Goal: Task Accomplishment & Management: Complete application form

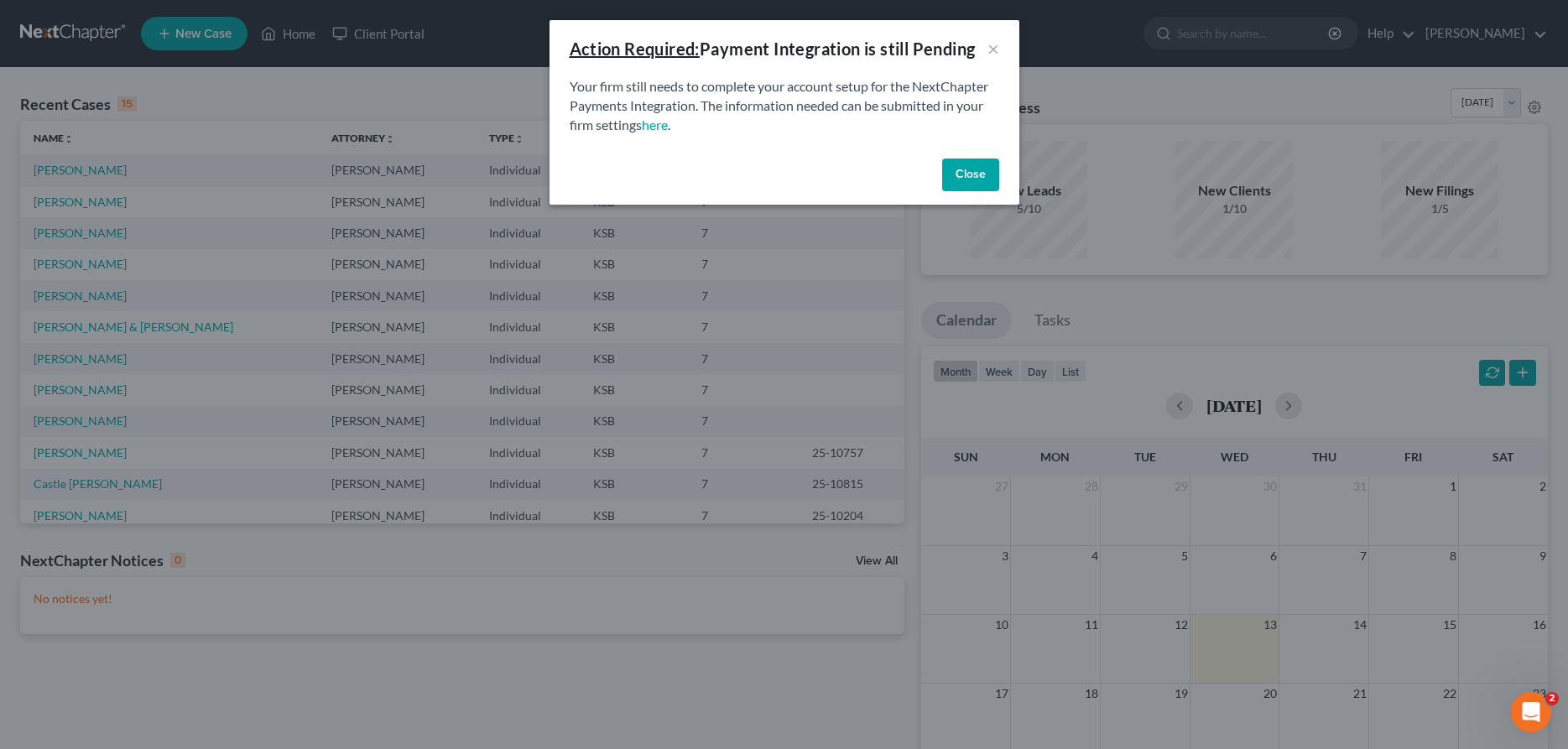
click at [962, 176] on button "Close" at bounding box center [970, 175] width 57 height 33
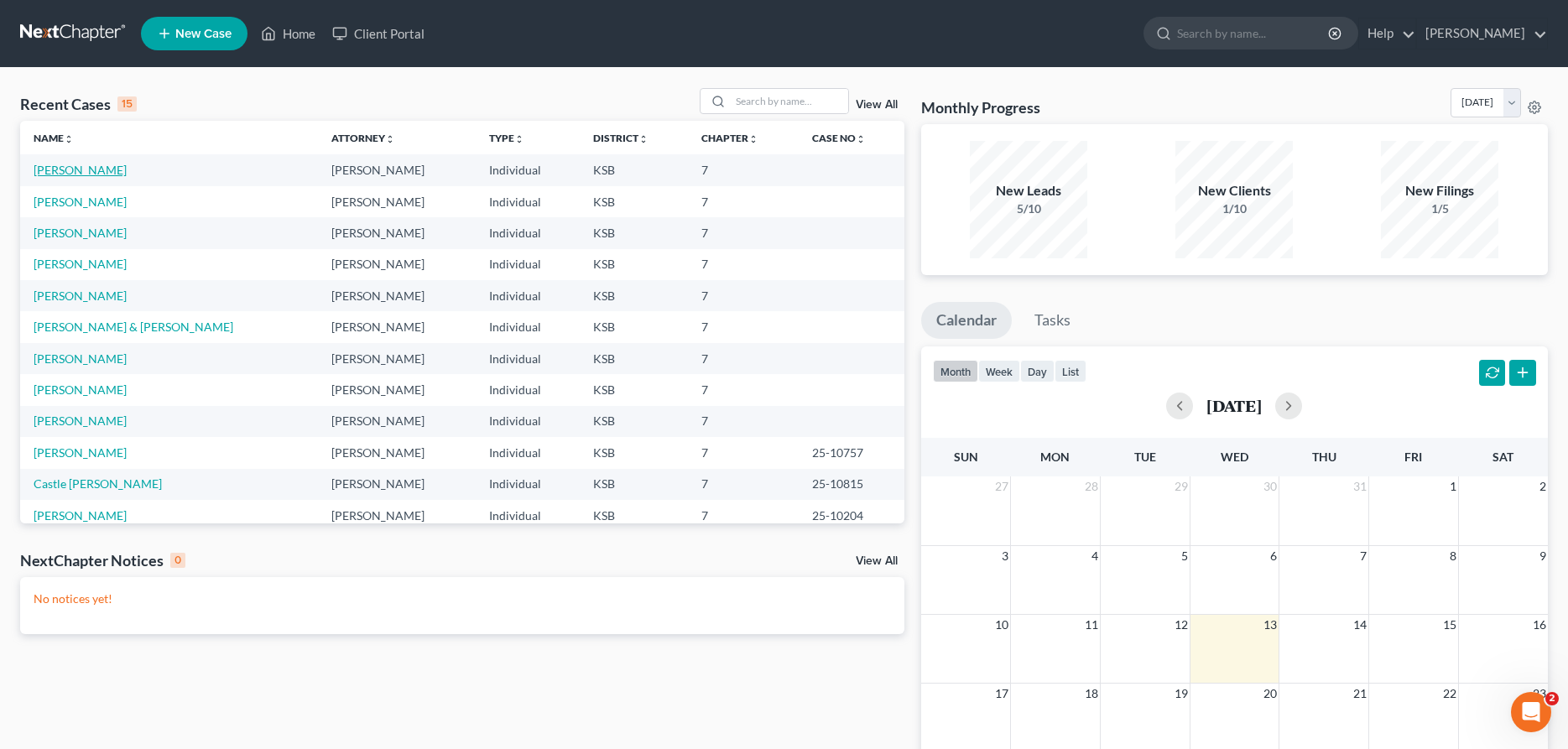
click at [60, 170] on link "[PERSON_NAME]" at bounding box center [79, 169] width 93 height 15
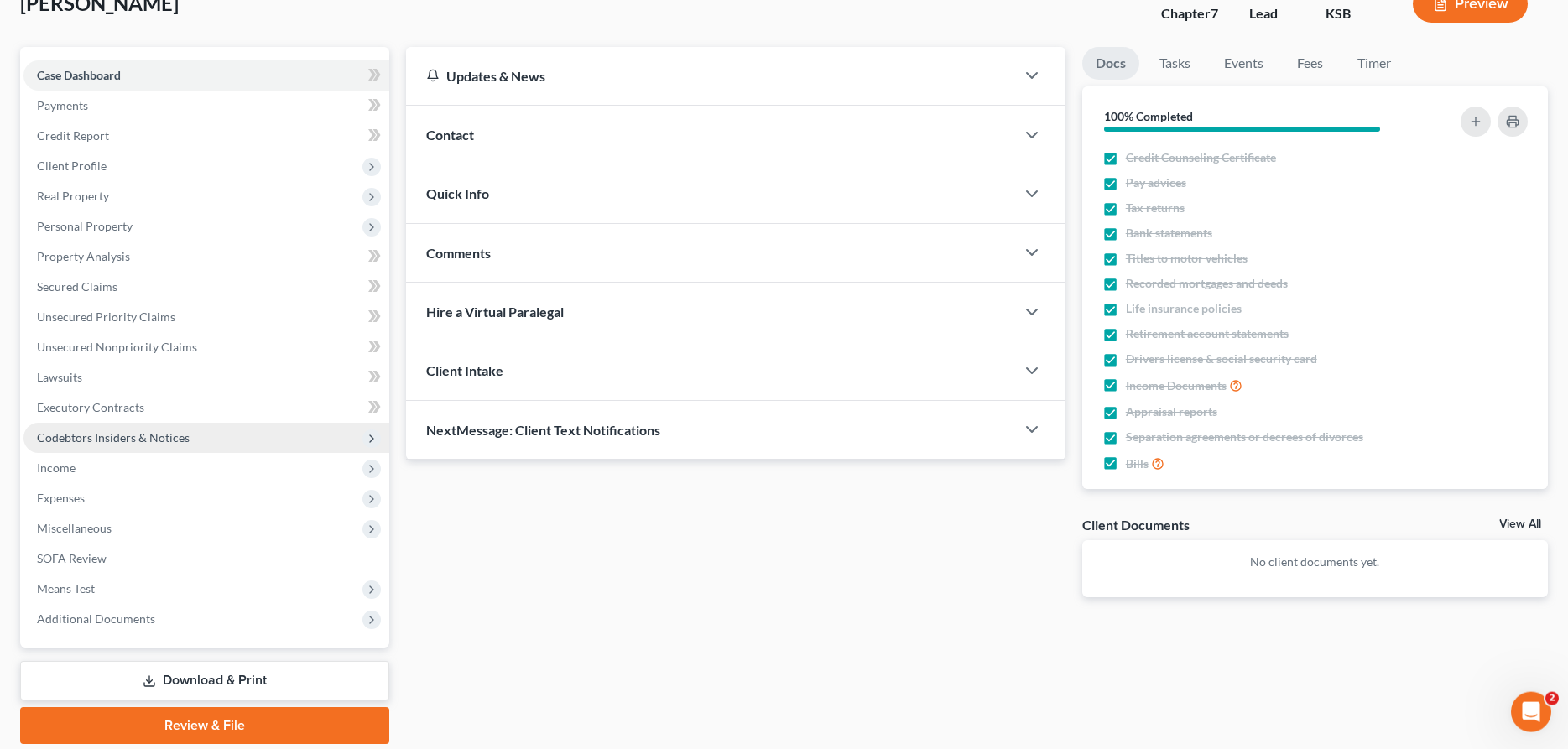
scroll to position [85, 0]
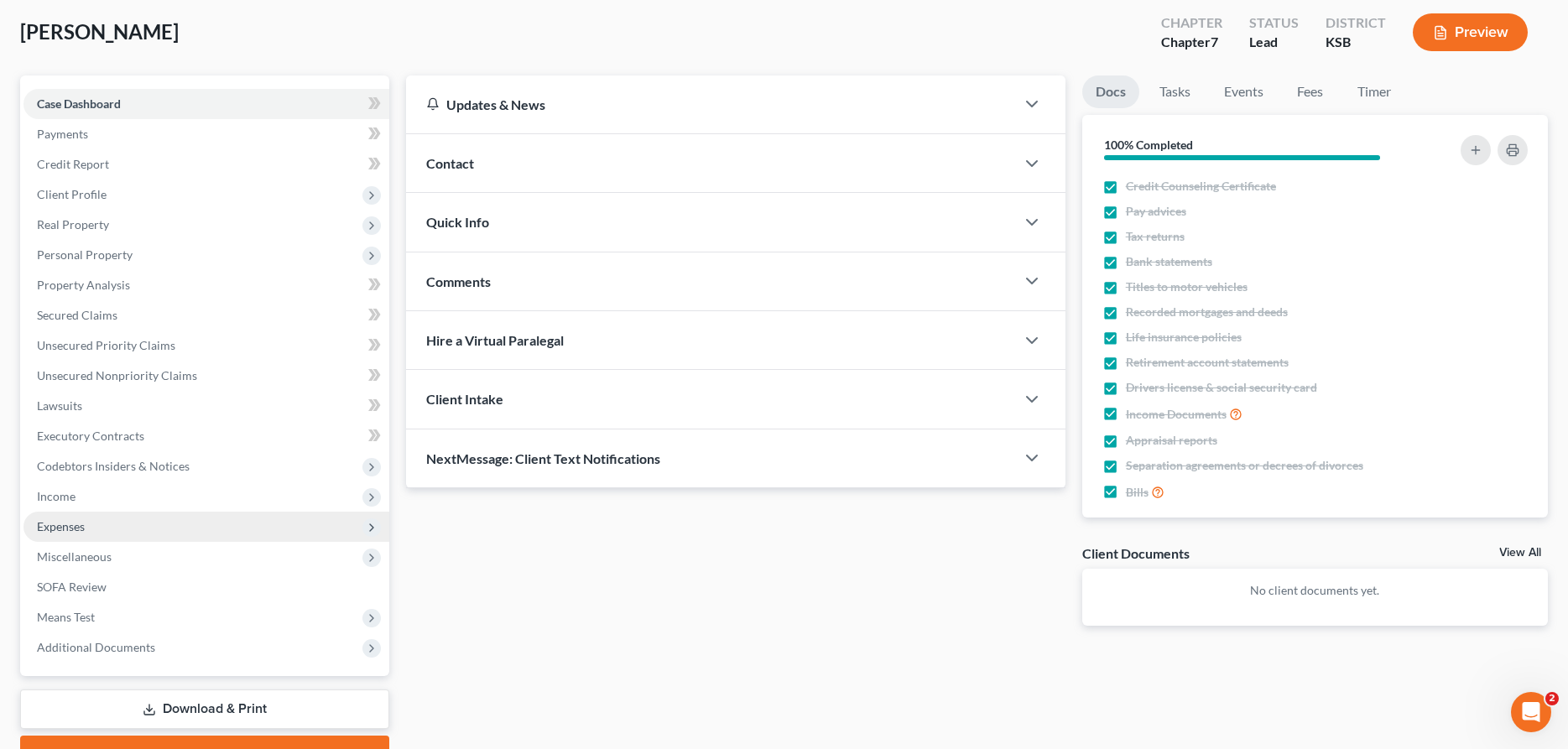
click at [102, 528] on span "Expenses" at bounding box center [206, 526] width 366 height 30
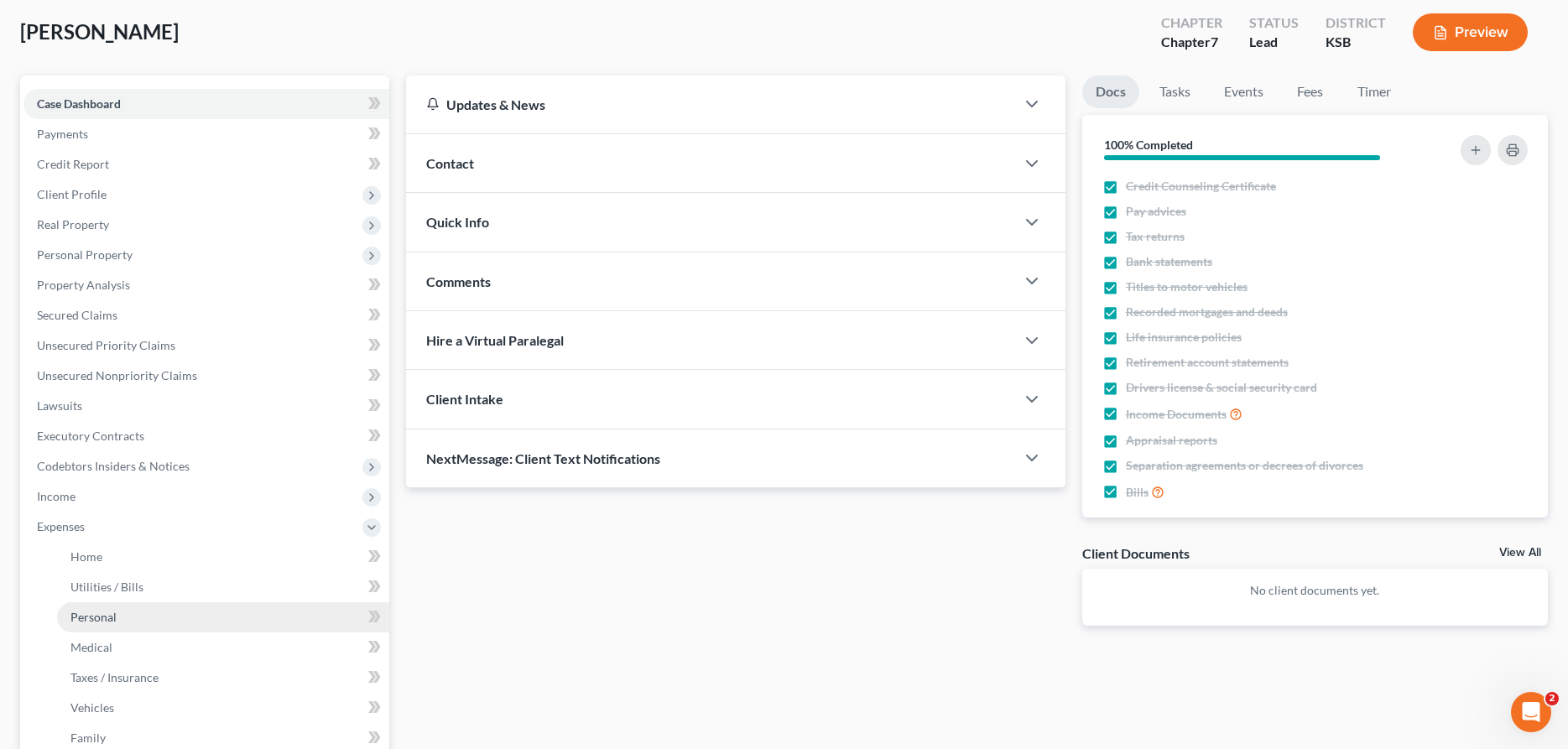
click at [105, 611] on span "Personal" at bounding box center [93, 617] width 46 height 15
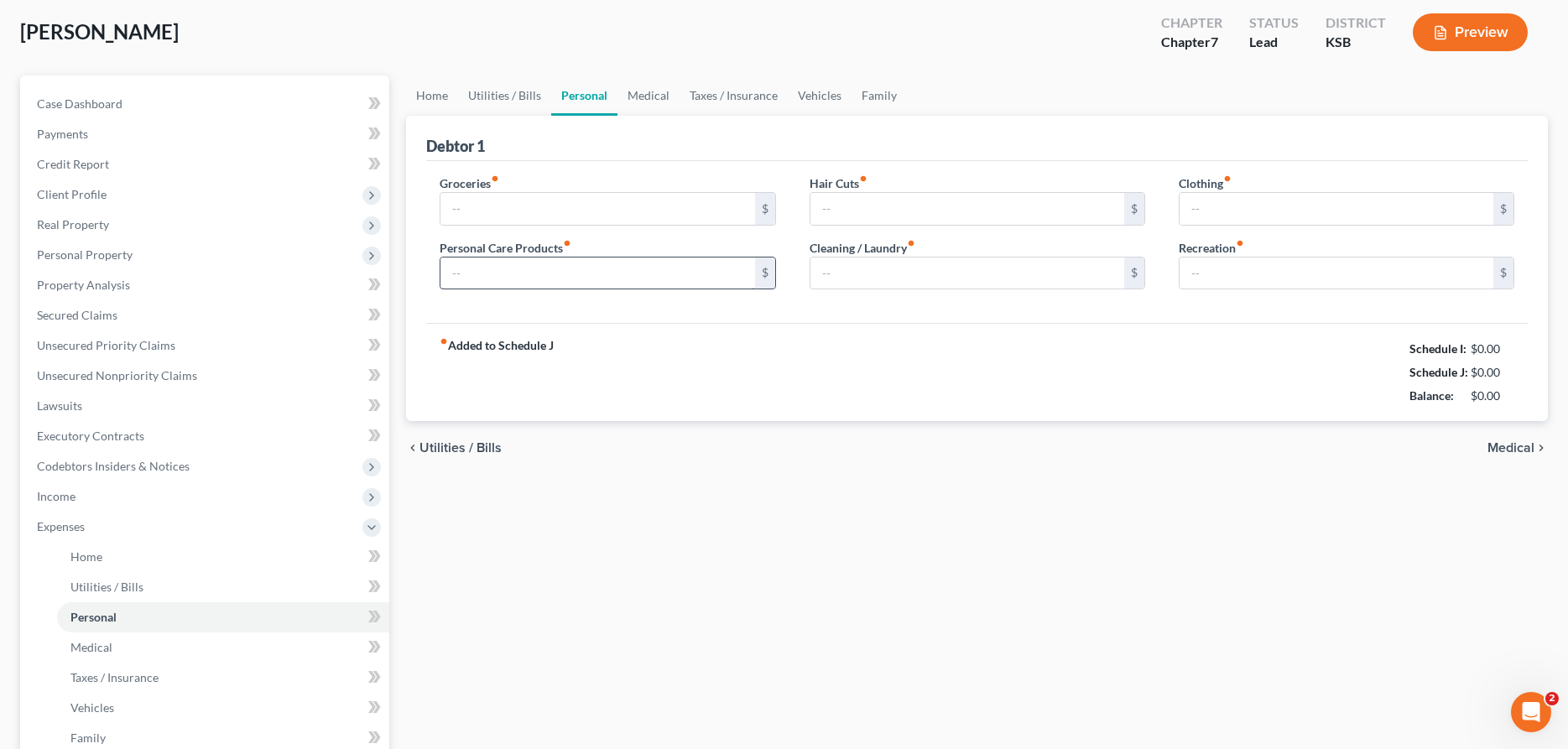
type input "550.00"
type input "125.00"
type input "100.00"
type input "125.00"
type input "50.00"
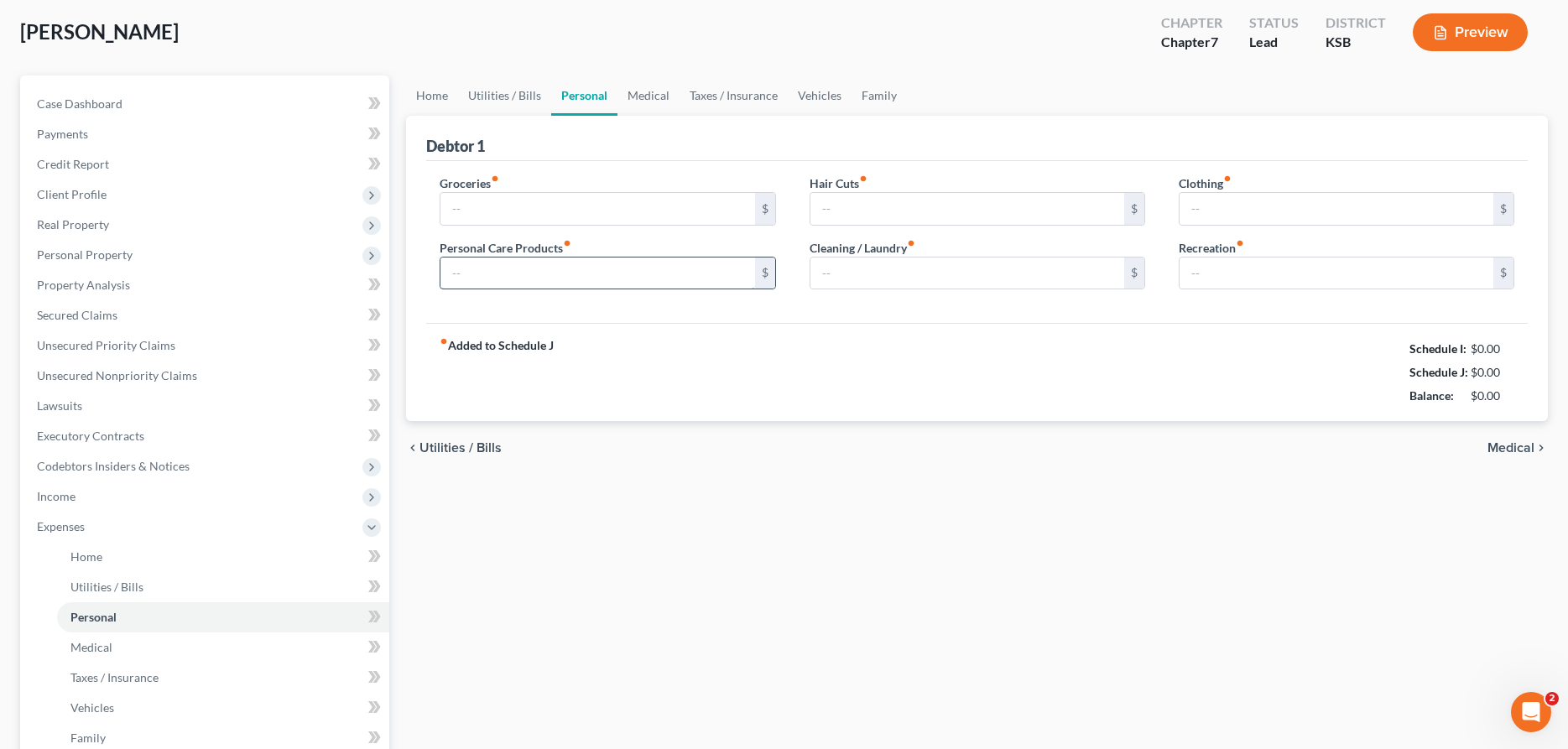
type input "0.00"
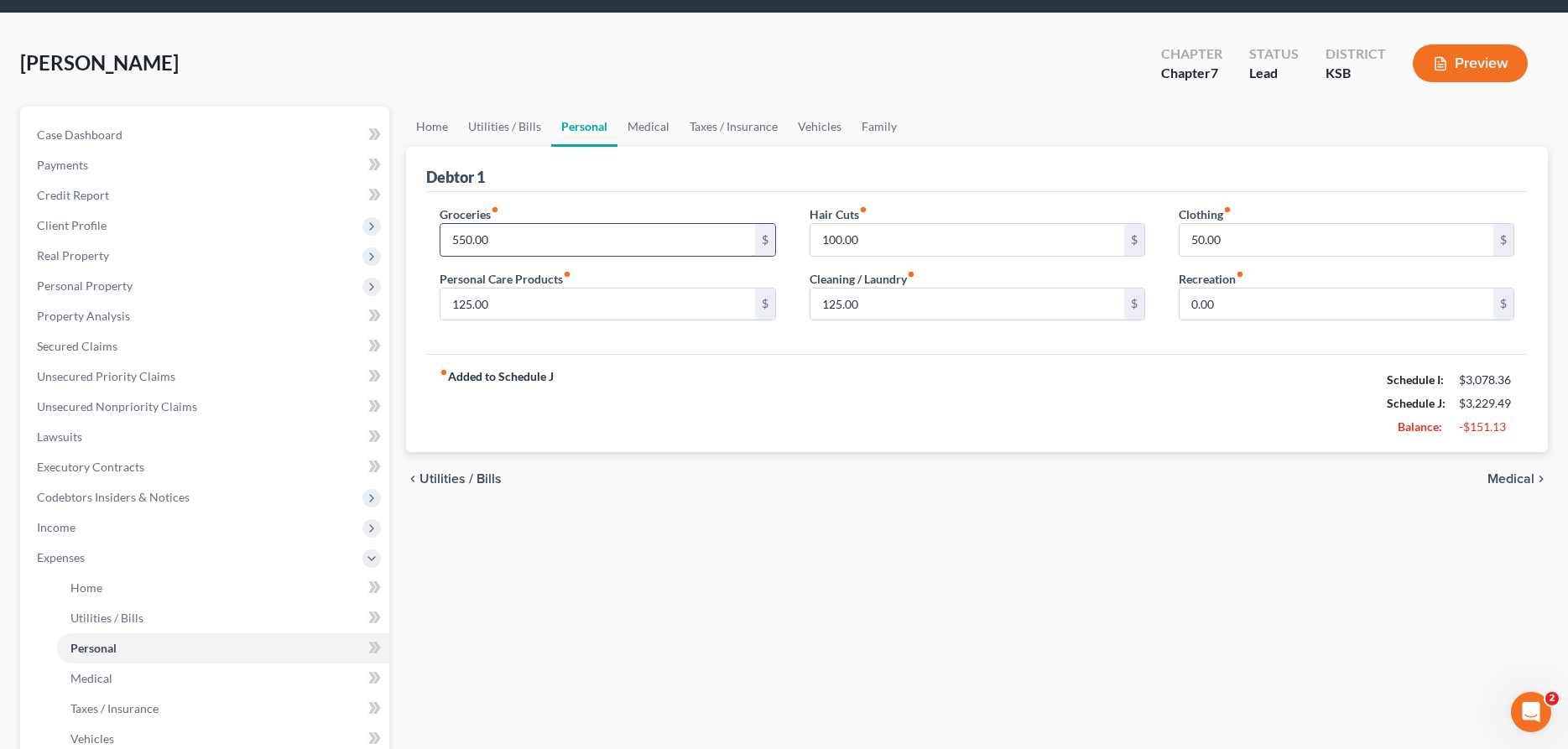
scroll to position [85, 0]
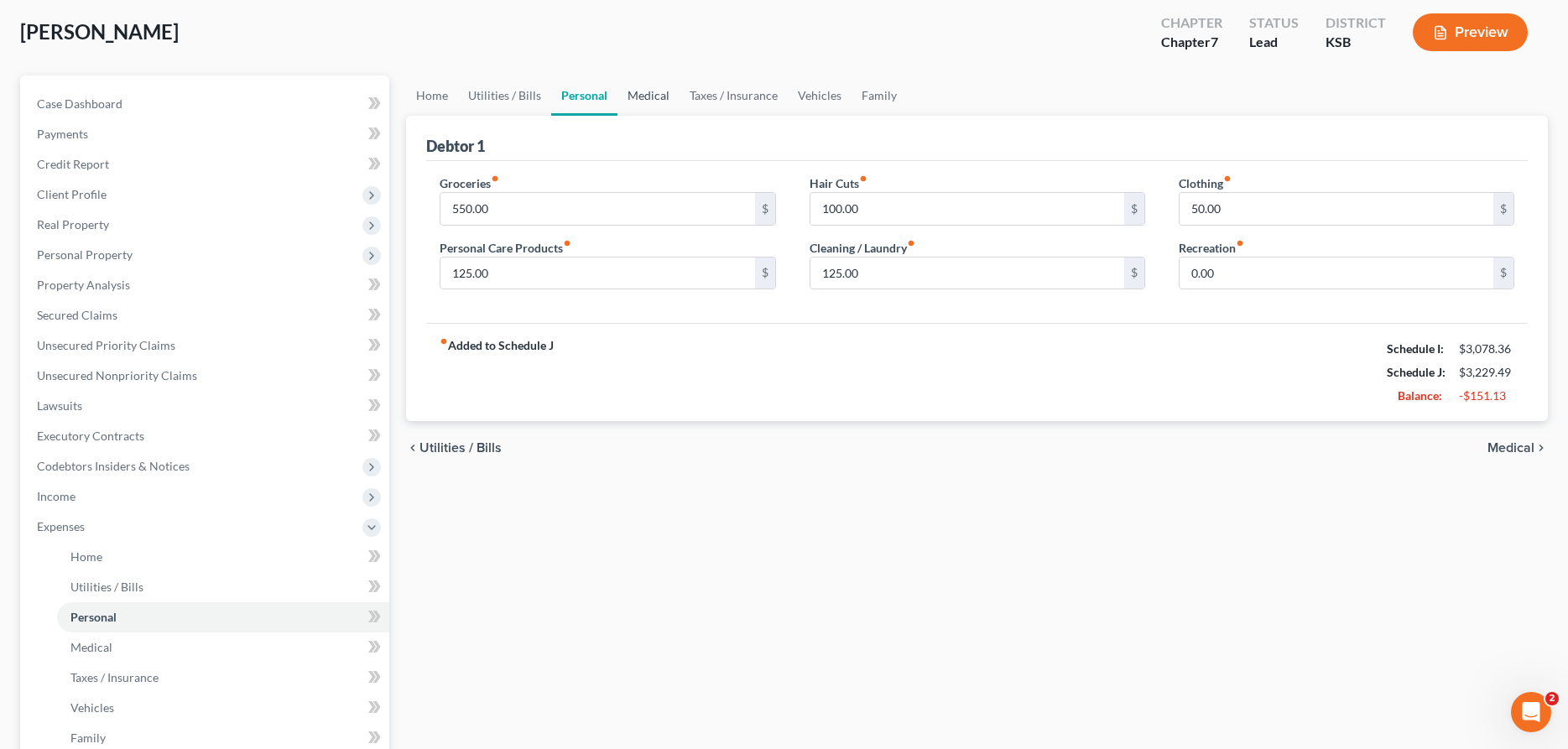
click at [647, 97] on link "Medical" at bounding box center [648, 95] width 62 height 40
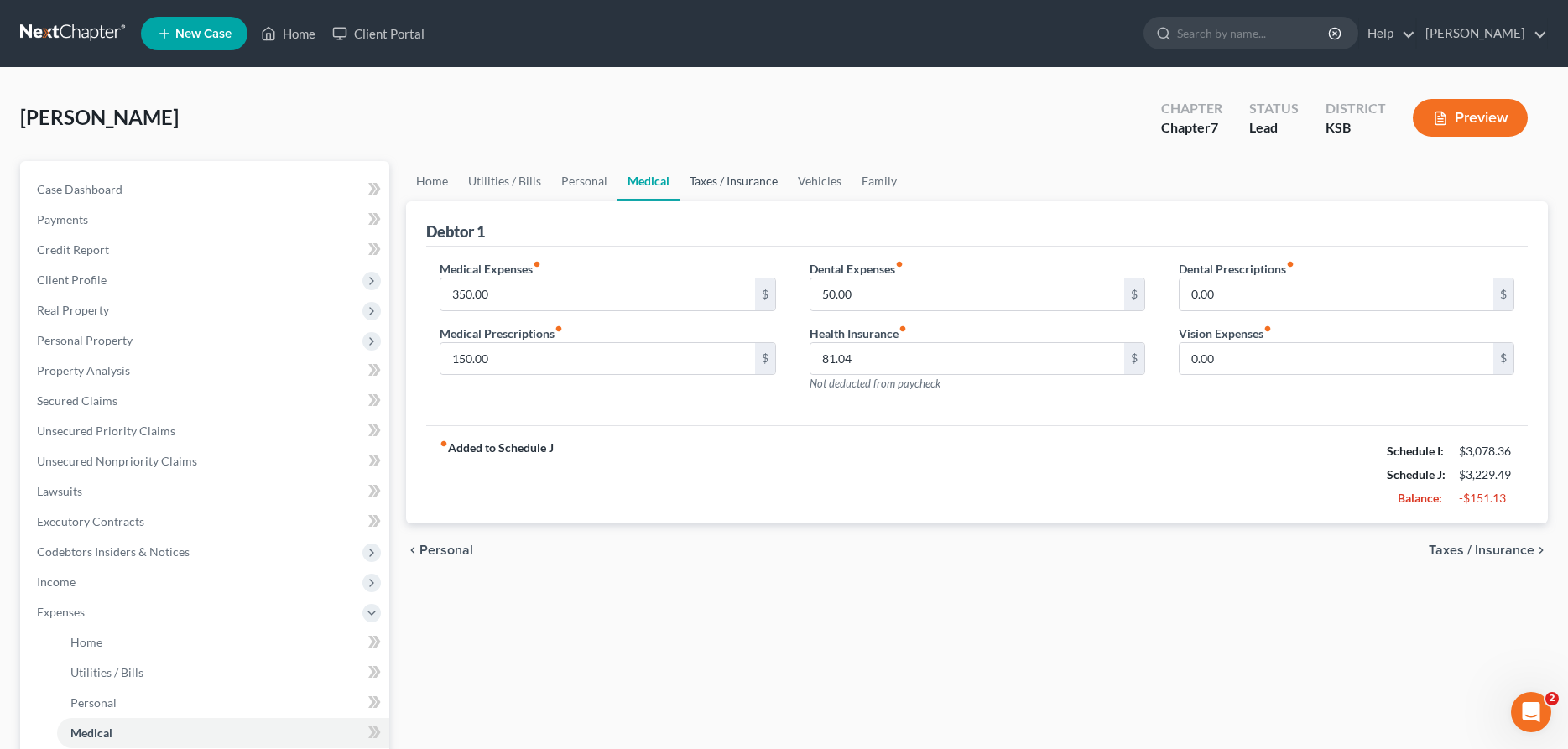
click at [700, 182] on link "Taxes / Insurance" at bounding box center [734, 181] width 109 height 40
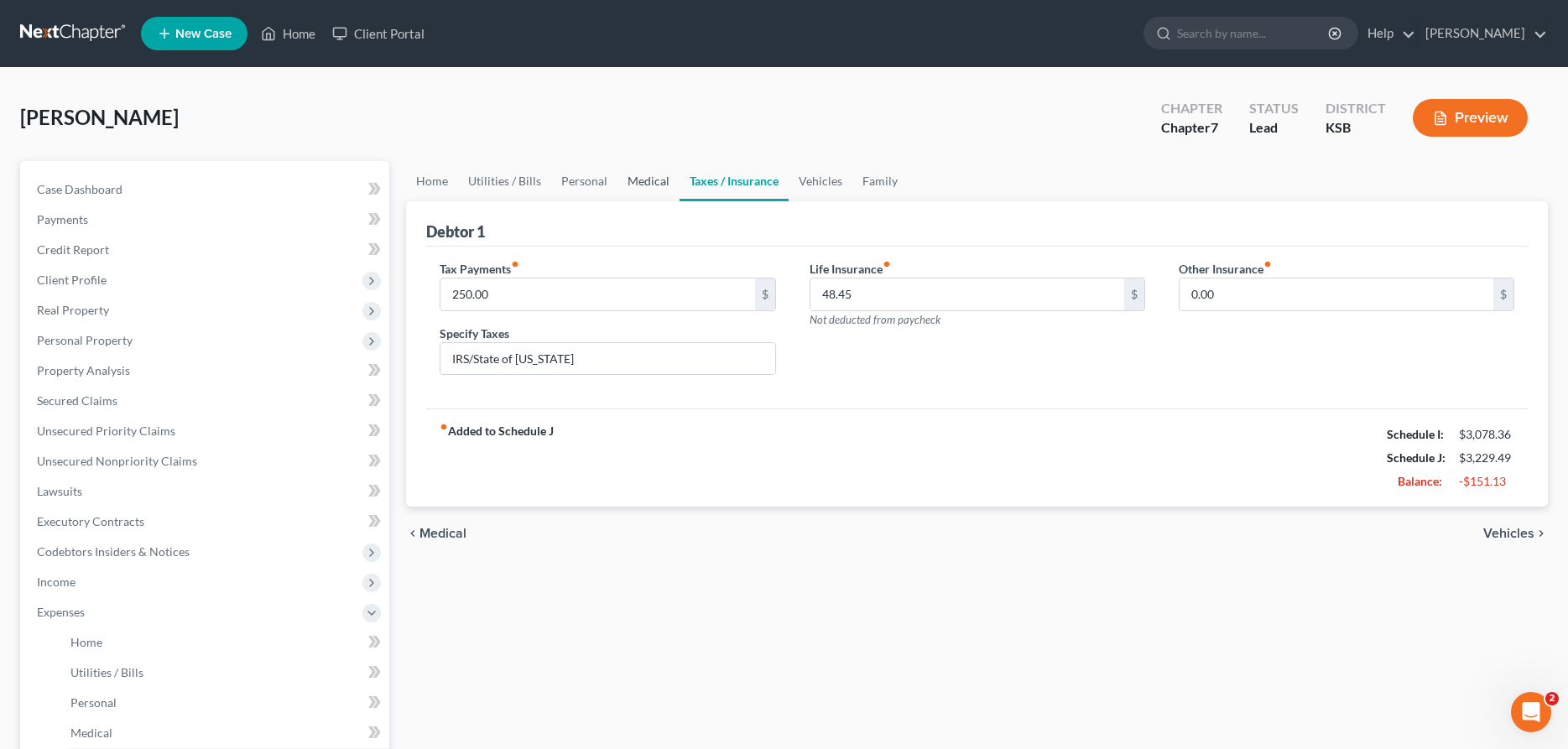
click at [651, 175] on link "Medical" at bounding box center [648, 181] width 62 height 40
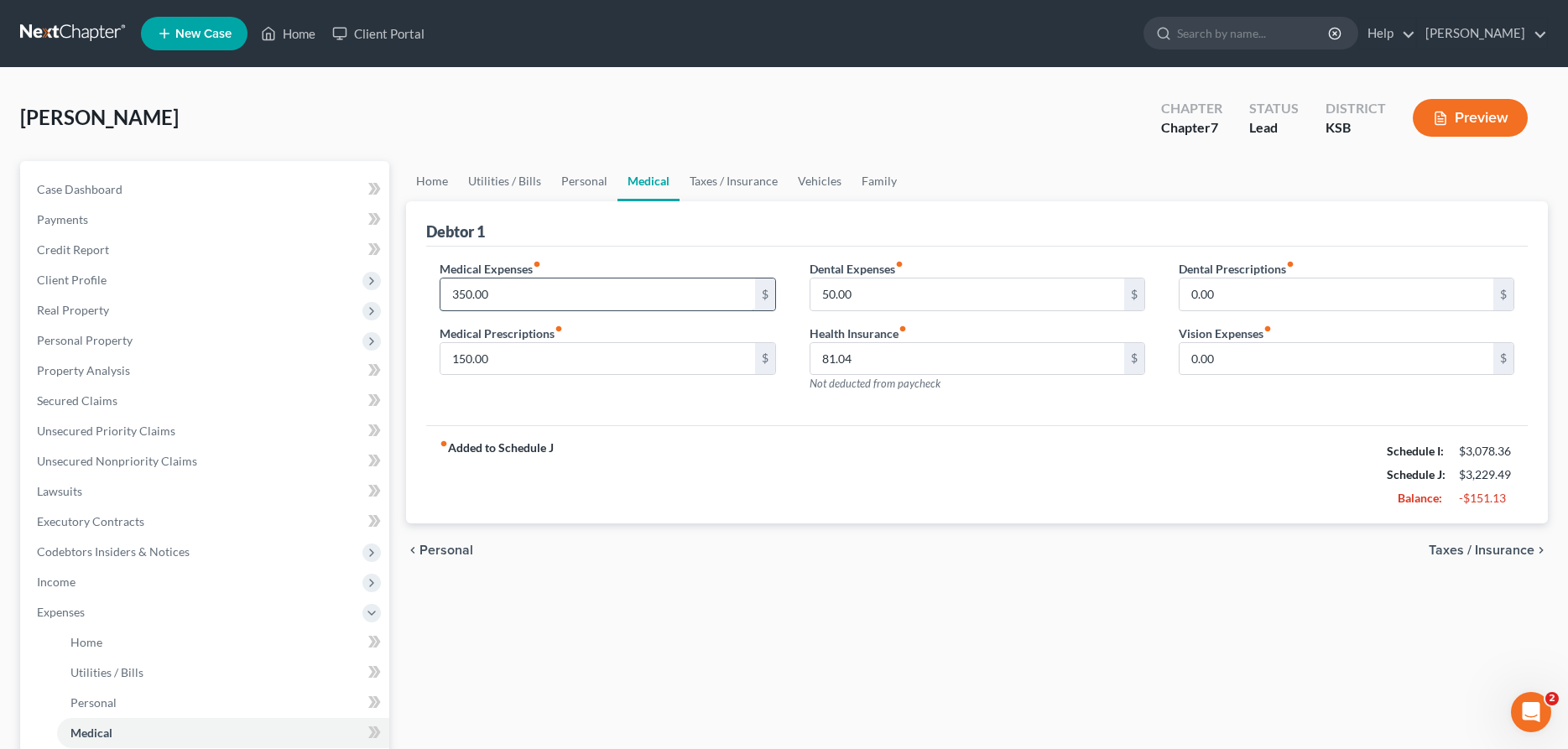
click at [460, 296] on input "350.00" at bounding box center [597, 294] width 314 height 32
type input "250.00"
click at [292, 27] on link "Home" at bounding box center [288, 33] width 71 height 30
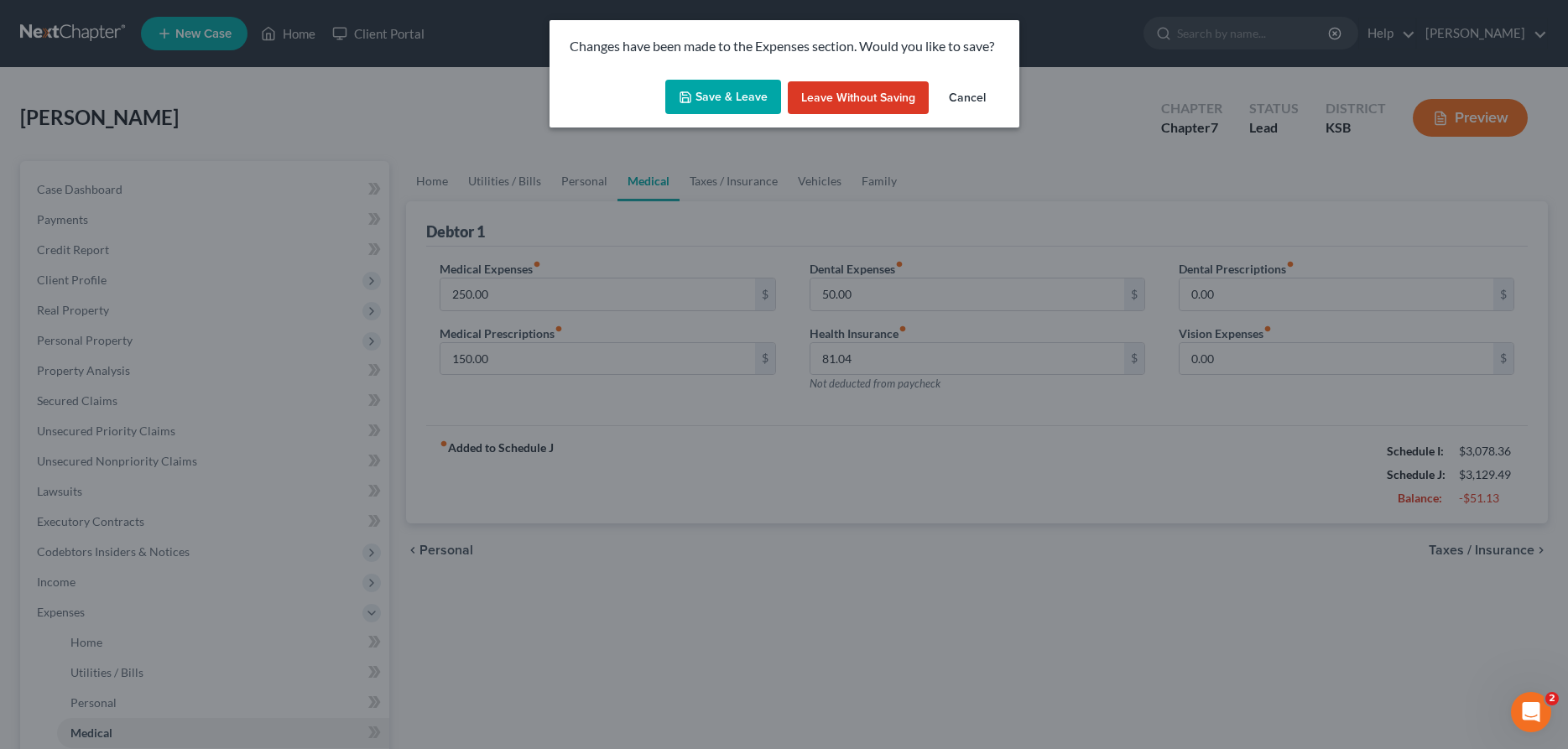
click at [709, 94] on button "Save & Leave" at bounding box center [723, 97] width 115 height 35
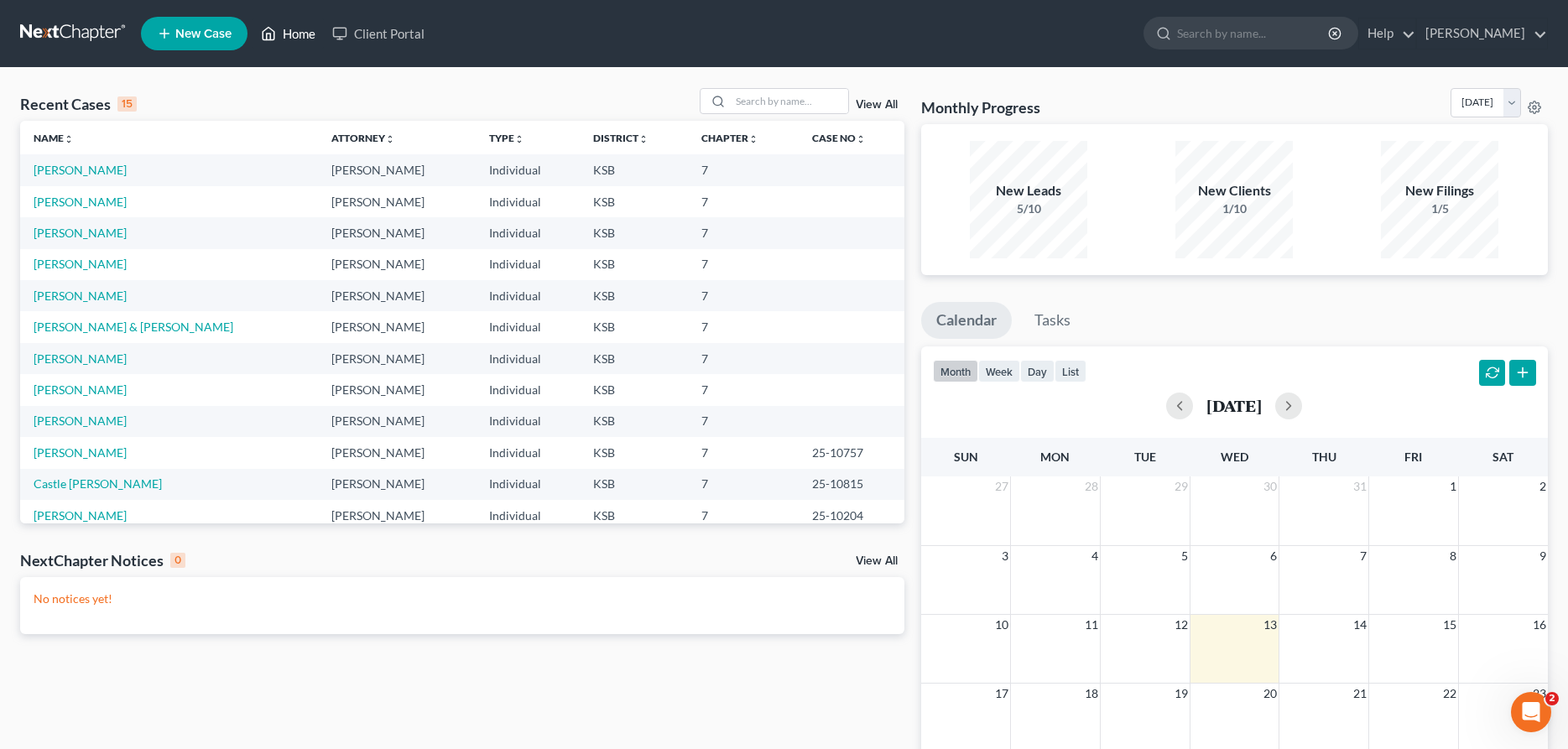
click at [296, 36] on link "Home" at bounding box center [288, 33] width 71 height 30
click at [79, 265] on link "[PERSON_NAME]" at bounding box center [79, 263] width 93 height 15
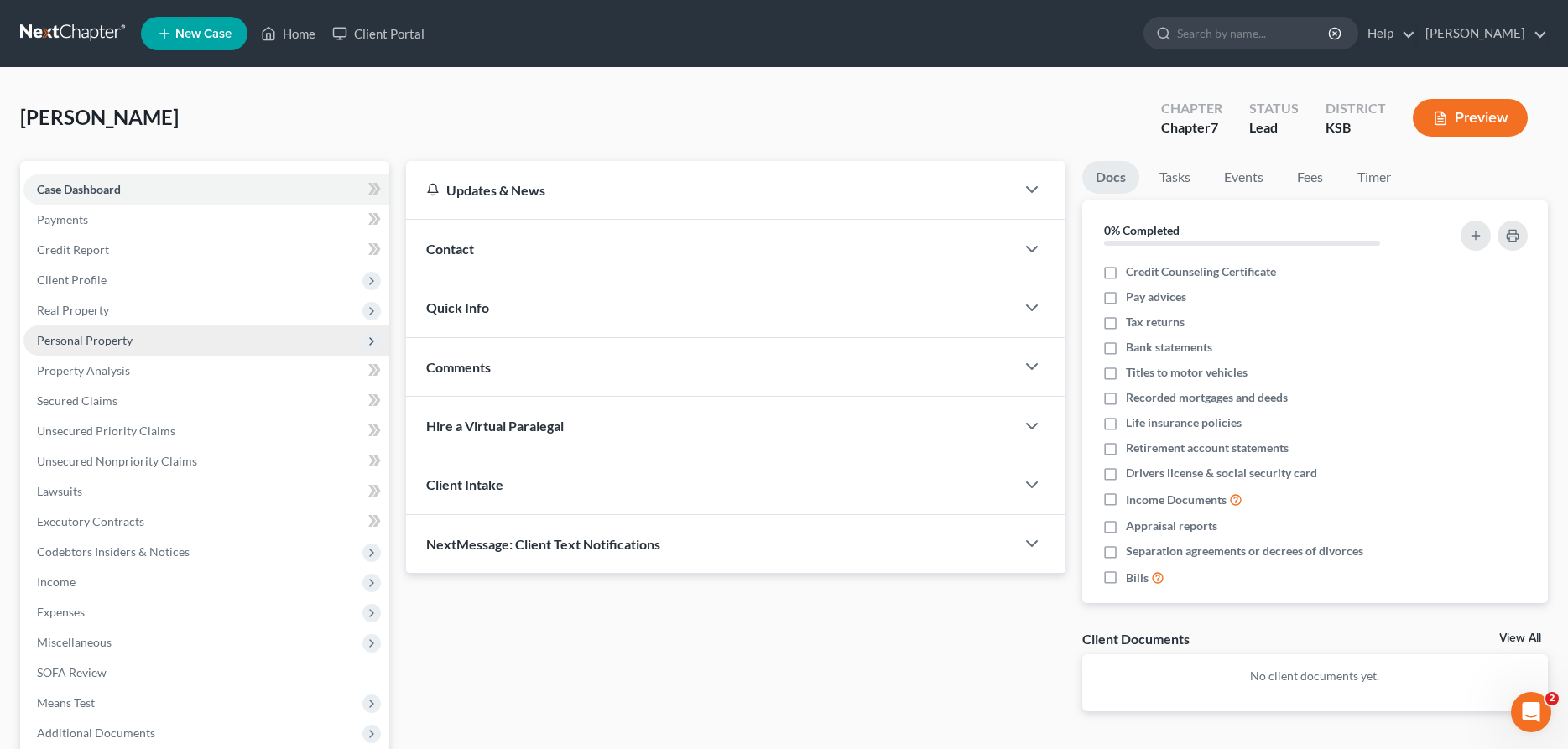
click at [72, 336] on span "Personal Property" at bounding box center [85, 340] width 96 height 15
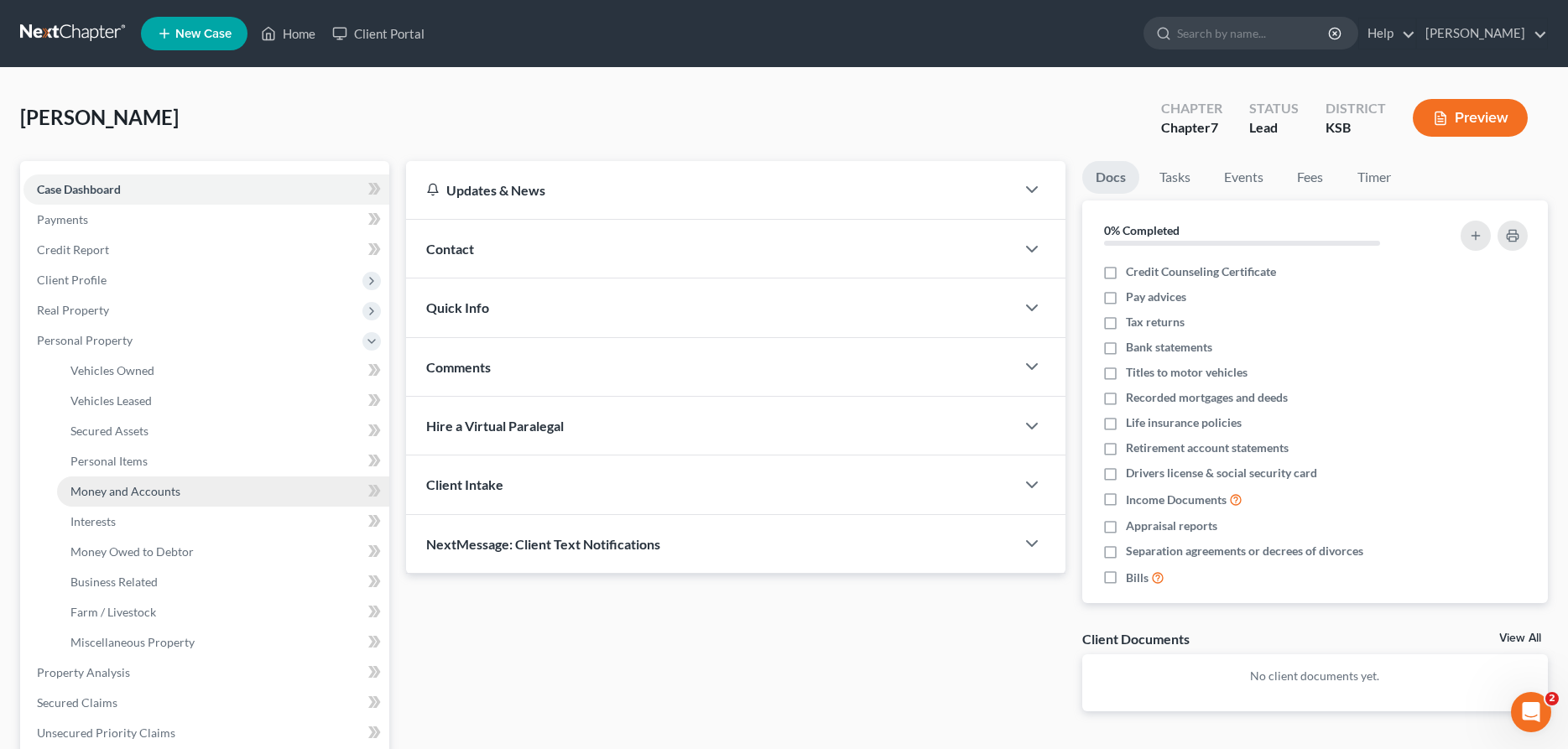
click at [107, 487] on span "Money and Accounts" at bounding box center [125, 491] width 110 height 15
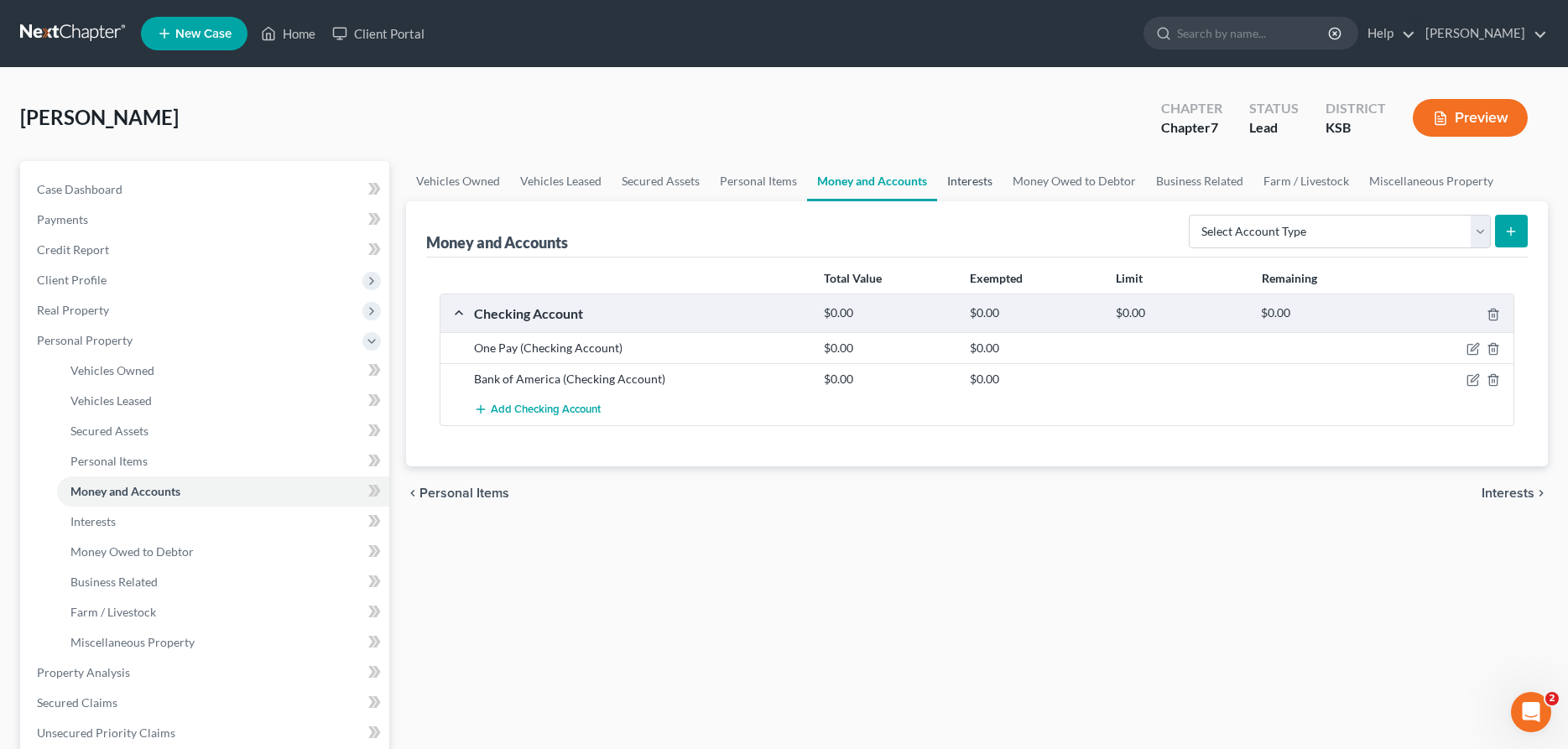
click at [968, 173] on link "Interests" at bounding box center [969, 181] width 66 height 40
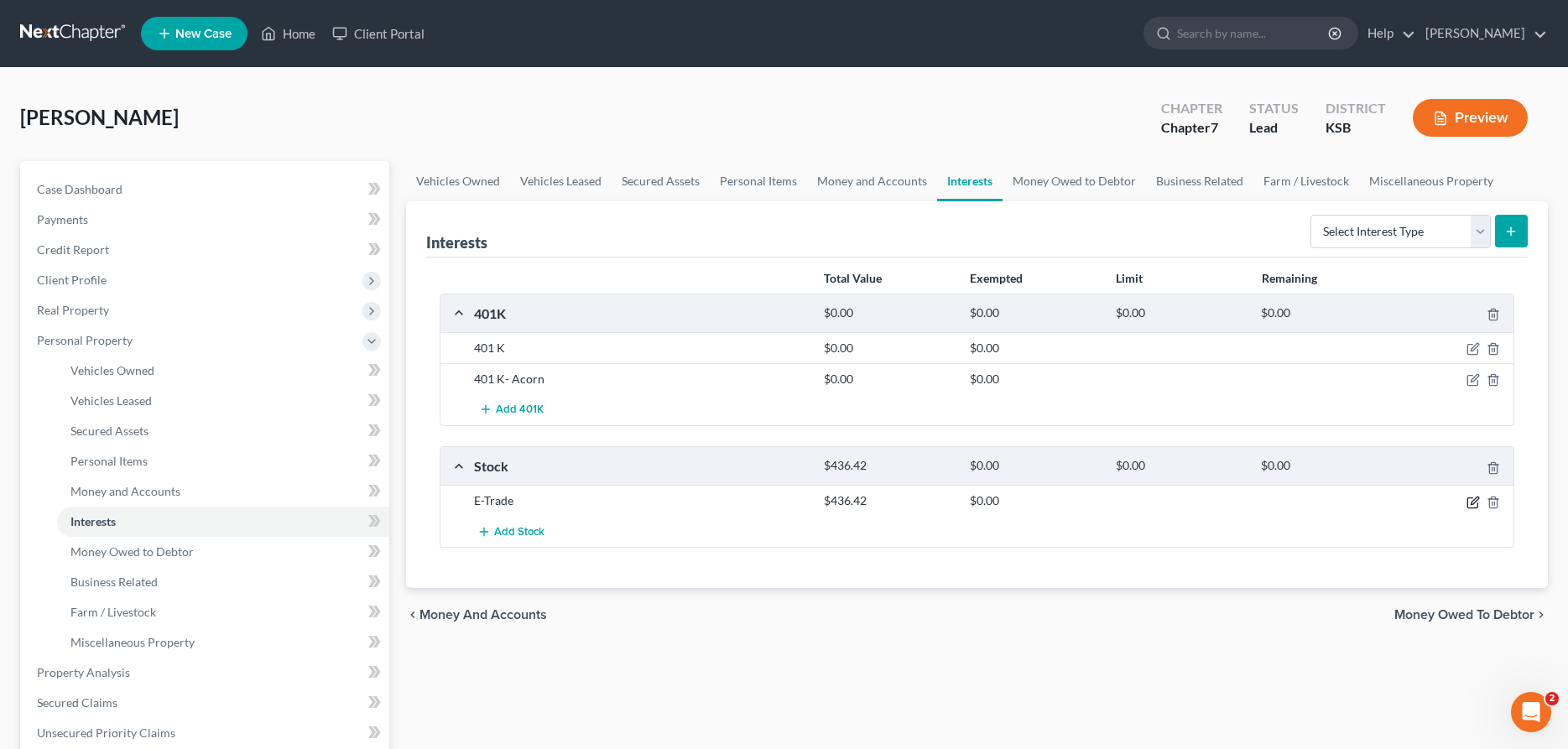
click at [1473, 502] on icon "button" at bounding box center [1473, 503] width 14 height 14
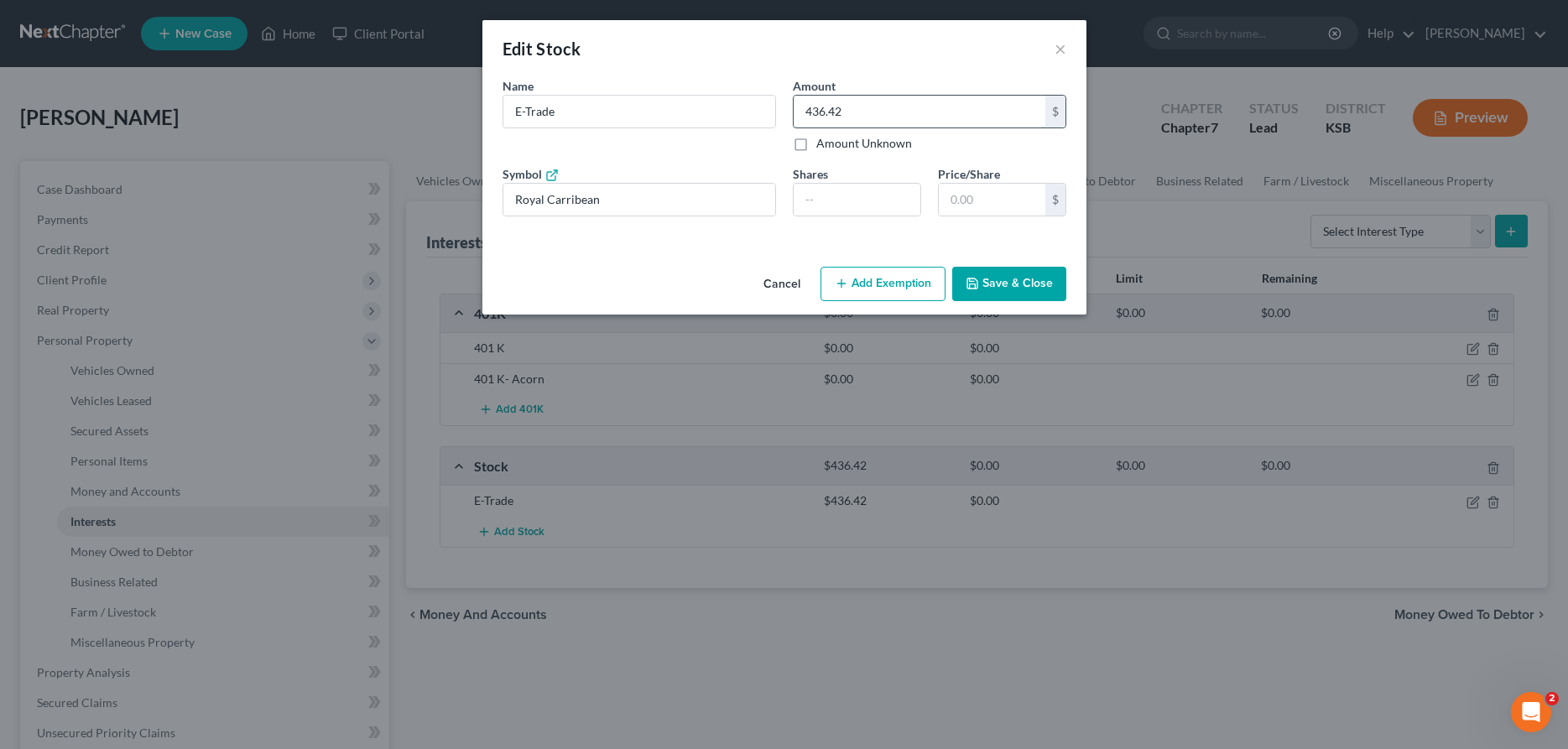
click at [871, 112] on input "436.42" at bounding box center [918, 111] width 251 height 32
type input "451.14"
click at [1000, 286] on button "Save & Close" at bounding box center [1009, 285] width 114 height 35
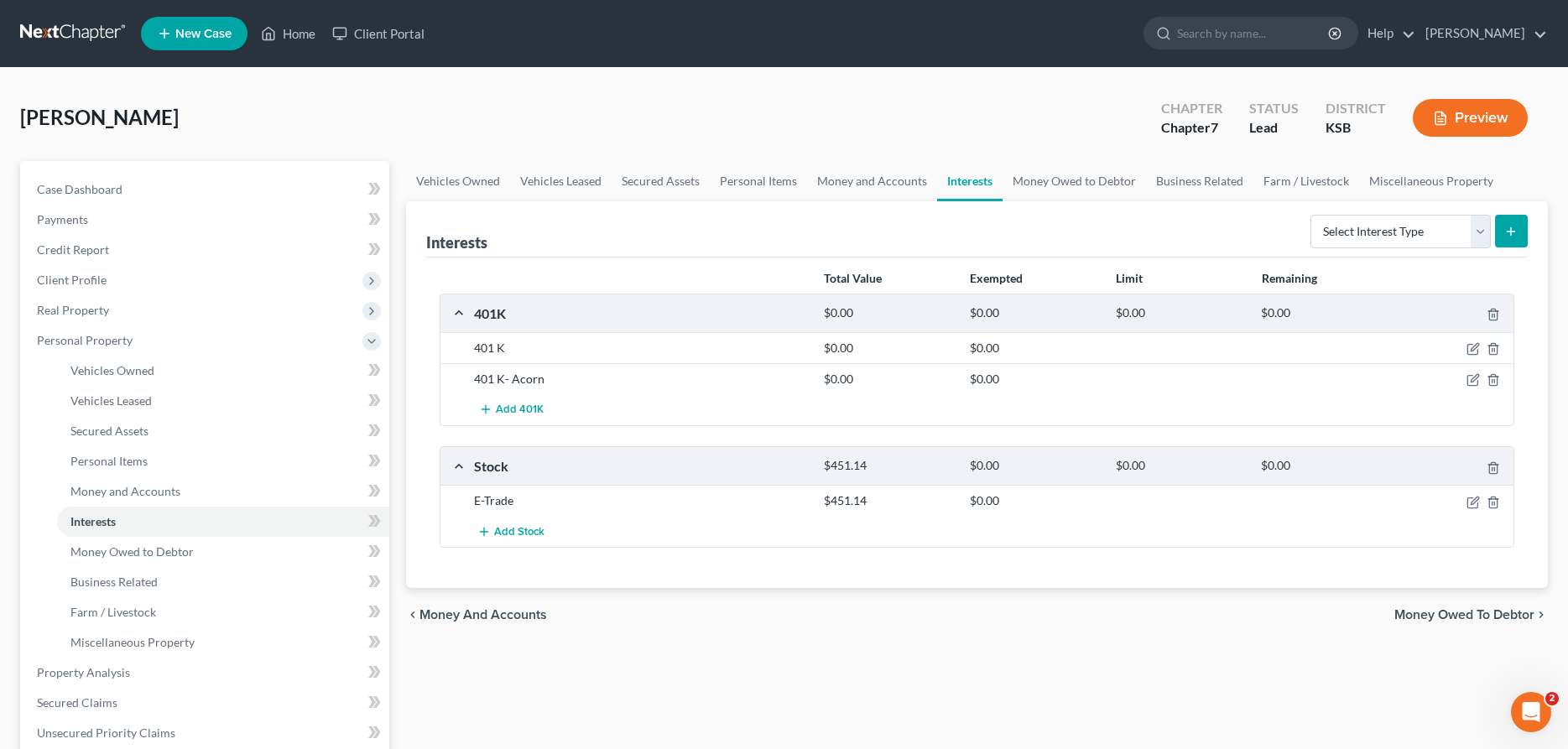
click at [519, 382] on div "401 K- Acorn" at bounding box center [641, 378] width 350 height 17
click at [1477, 380] on icon "button" at bounding box center [1473, 380] width 14 height 14
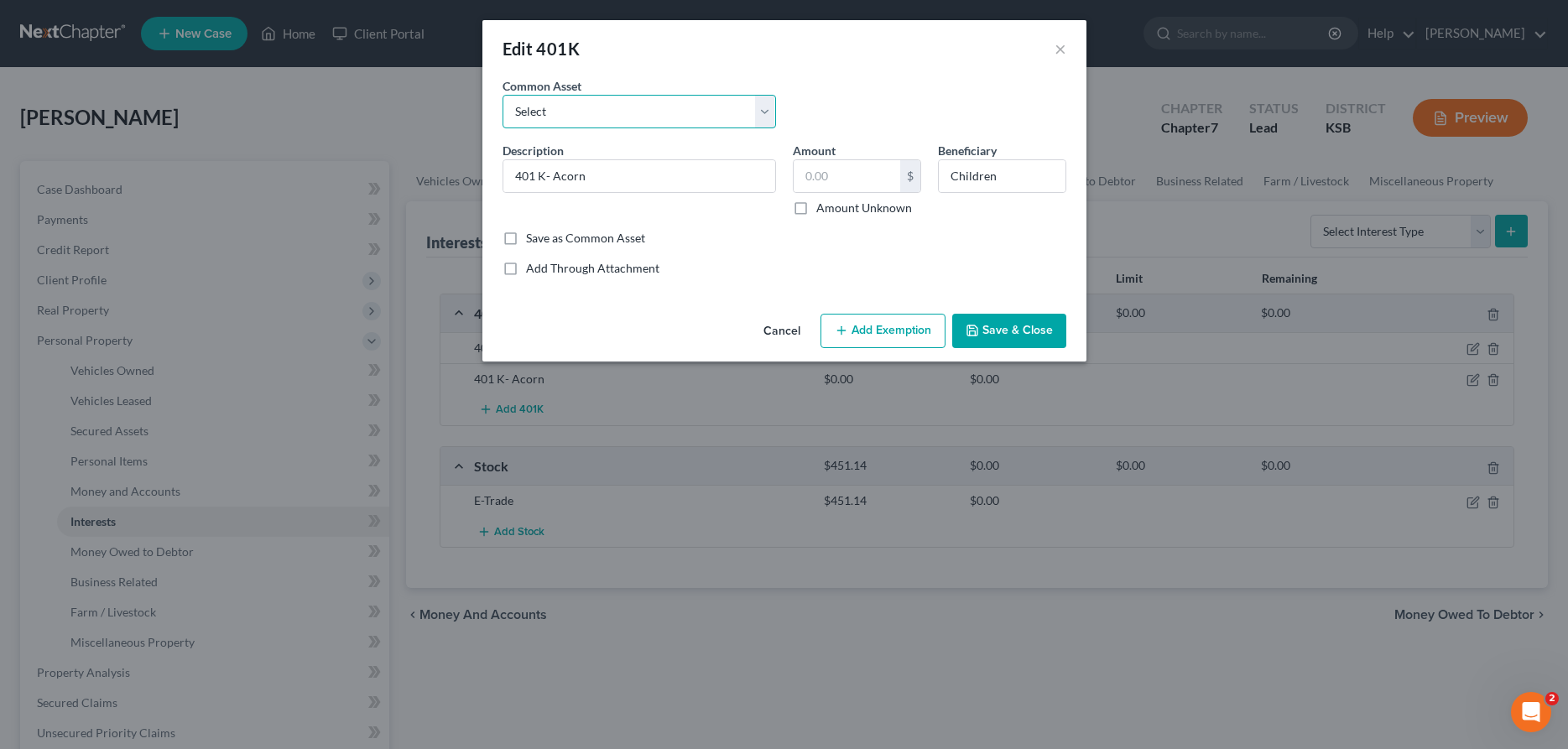
click at [503, 95] on select "Select 401 K" at bounding box center [640, 111] width 274 height 33
select select "0"
click option "401 K" at bounding box center [0, 0] width 0 height 0
type input "401 K"
click at [859, 194] on div "Amount 2,044.92 $ Amount Unknown" at bounding box center [857, 179] width 145 height 74
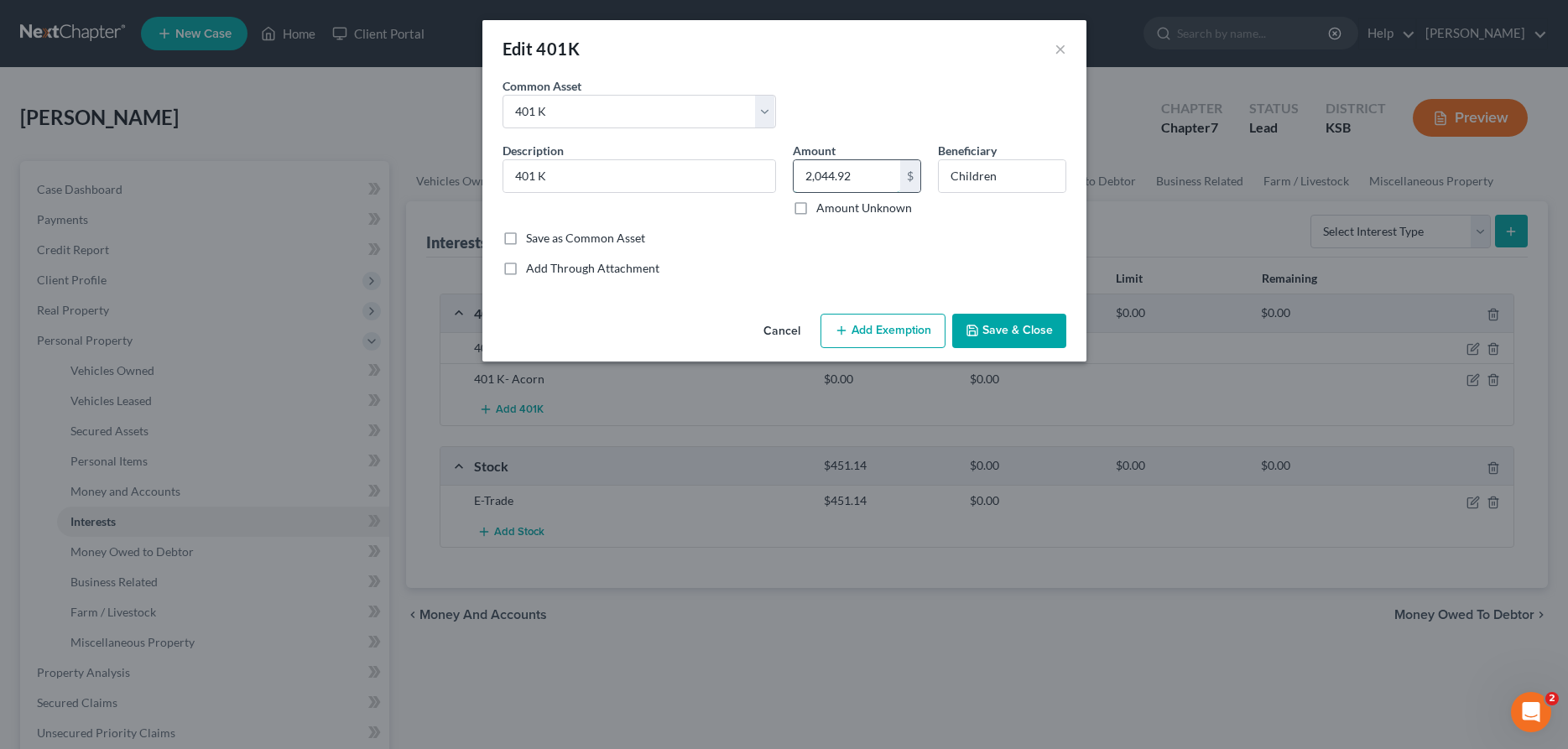
click at [857, 177] on input "2,044.92" at bounding box center [846, 176] width 107 height 32
type input "771.79"
click at [904, 326] on button "Add Exemption" at bounding box center [883, 331] width 125 height 35
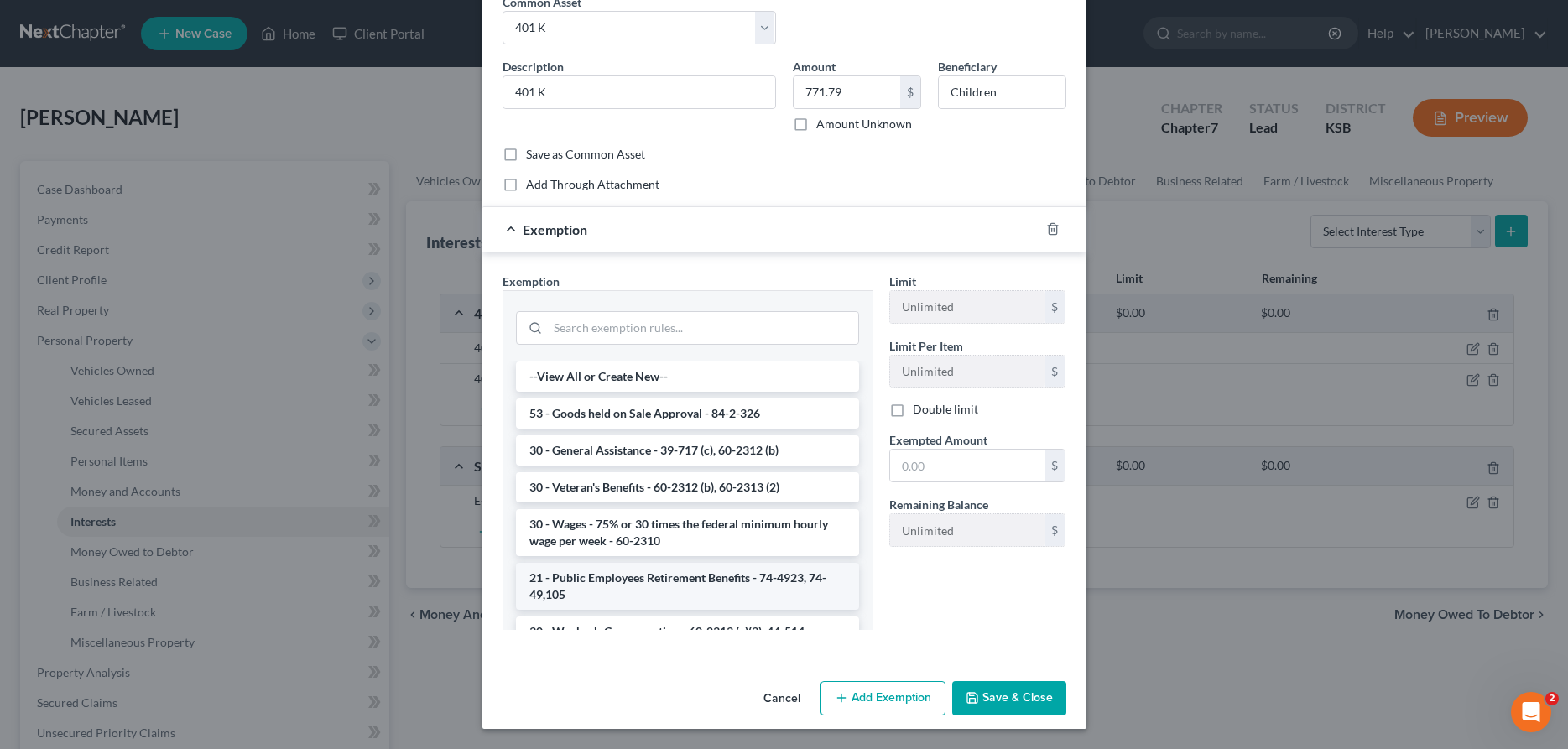
click at [676, 588] on li "21 - Public Employees Retirement Benefits - 74-4923, 74-49,105" at bounding box center [688, 587] width 343 height 47
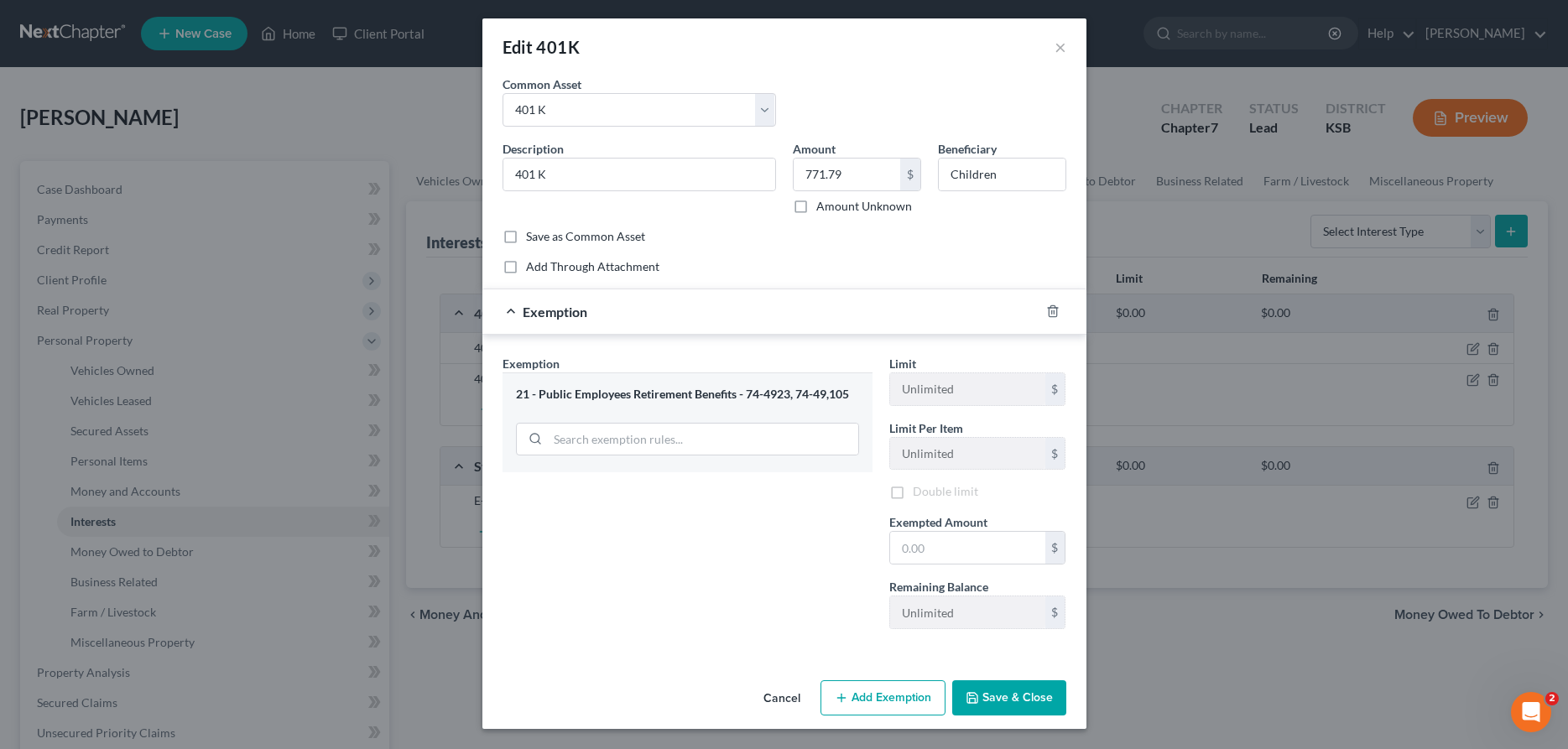
scroll to position [2, 0]
click at [920, 549] on input "text" at bounding box center [967, 550] width 156 height 32
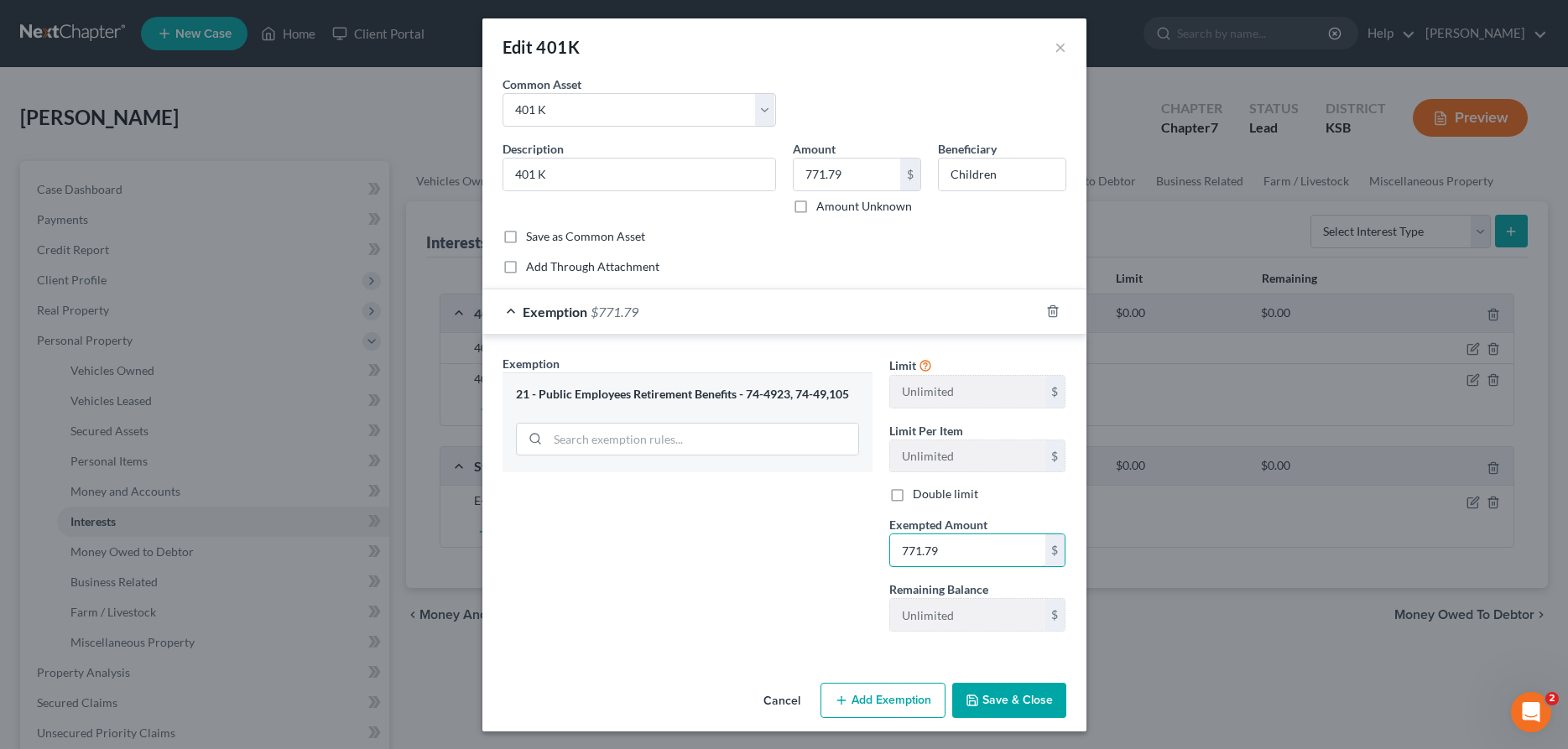
type input "771.79"
click at [1018, 703] on button "Save & Close" at bounding box center [1009, 700] width 114 height 35
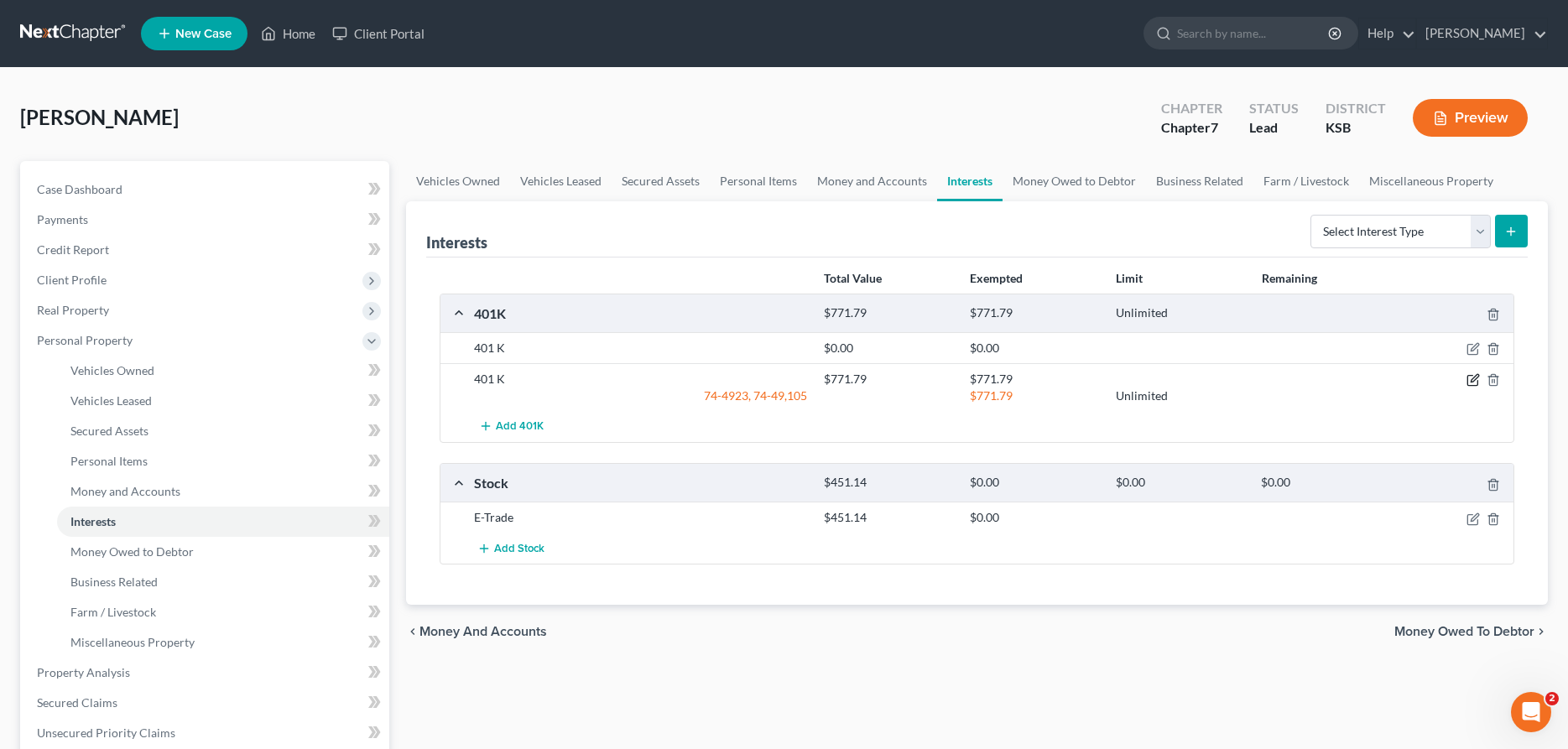
click at [1473, 377] on icon "button" at bounding box center [1473, 380] width 14 height 14
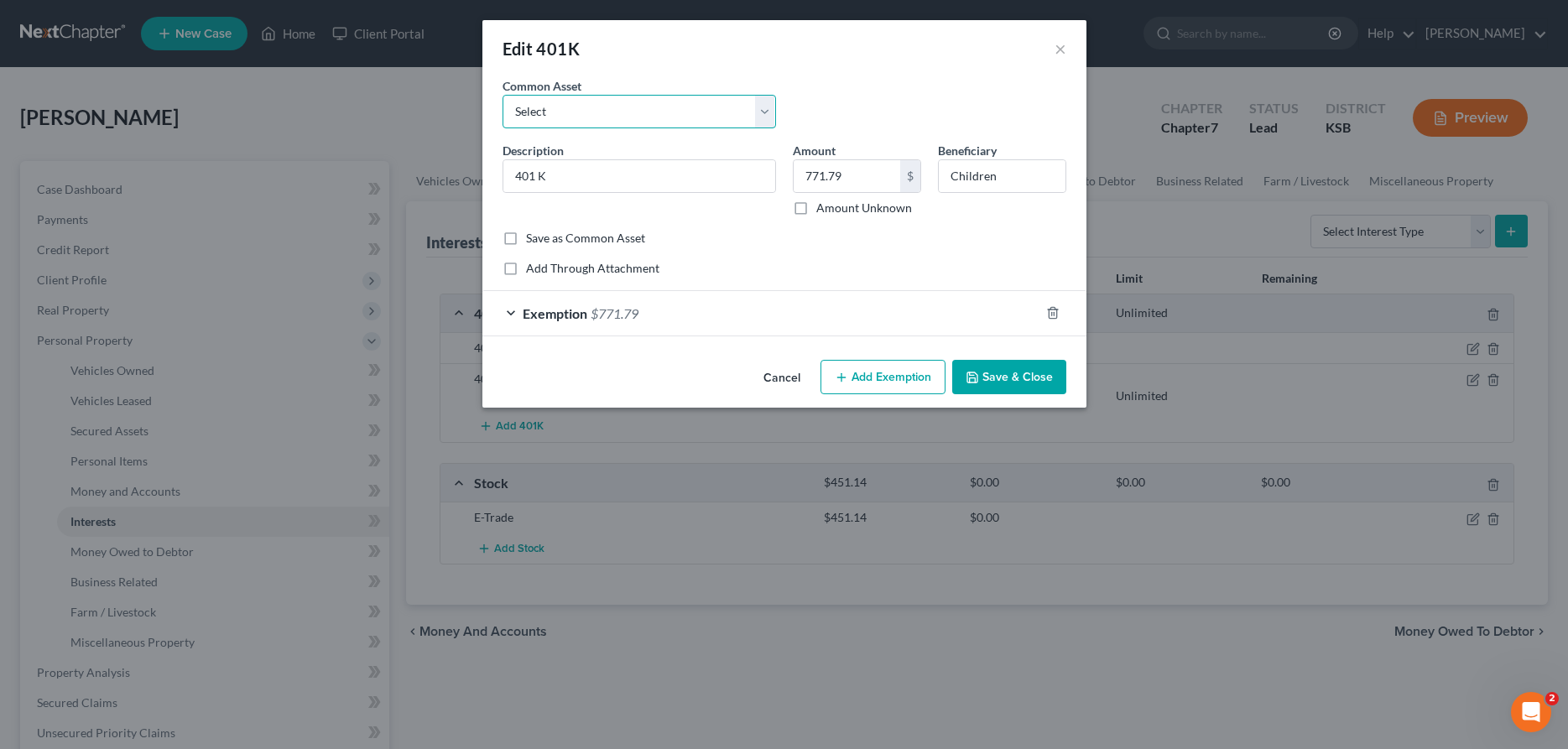
click at [503, 95] on select "Select 401 K" at bounding box center [640, 111] width 274 height 33
select select "0"
click option "401 K" at bounding box center [0, 0] width 0 height 0
type input "2,044.92"
click at [748, 183] on input "401 K" at bounding box center [640, 176] width 272 height 32
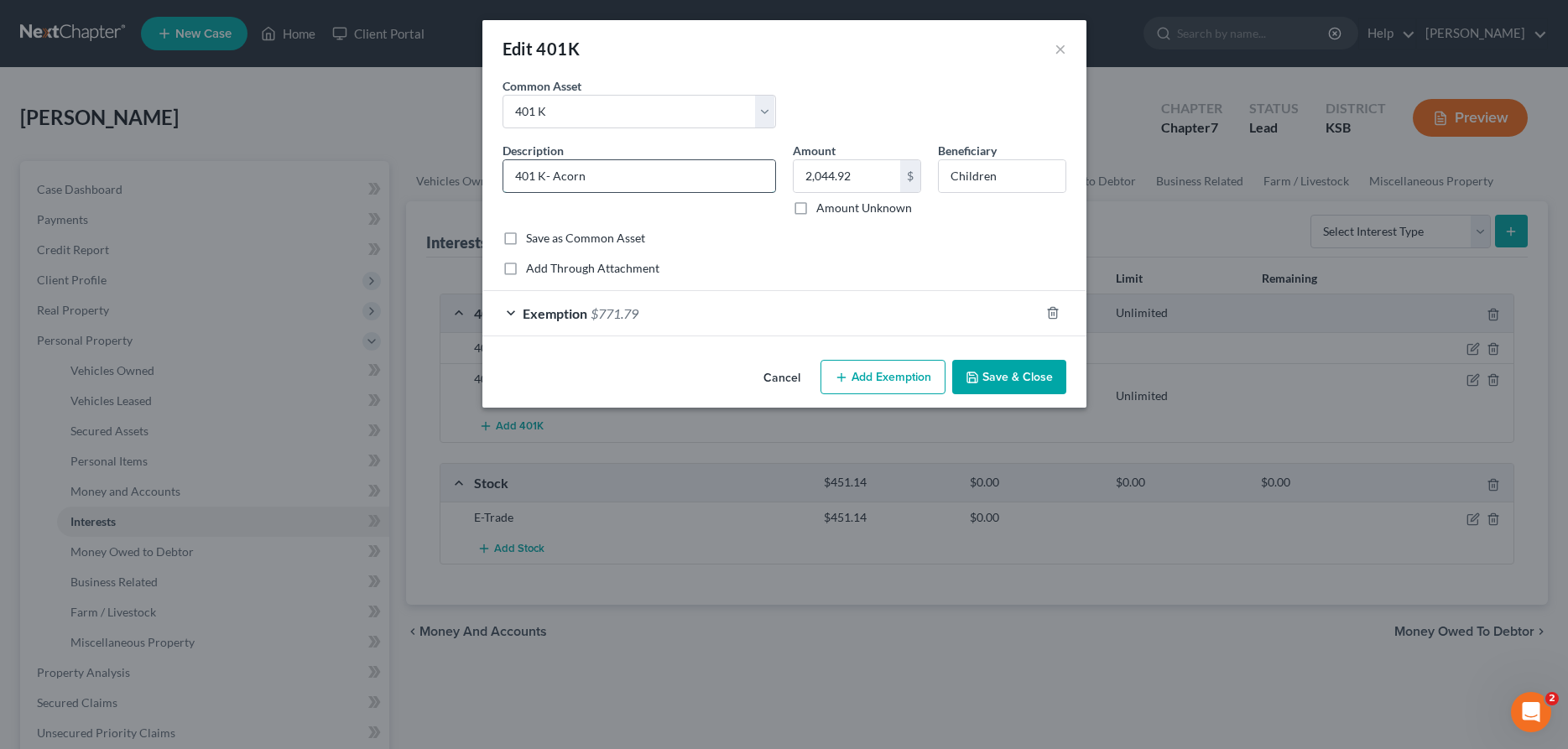
type input "401 K- Acorn"
type input "3,636.73"
click at [570, 310] on span "Exemption" at bounding box center [555, 313] width 65 height 16
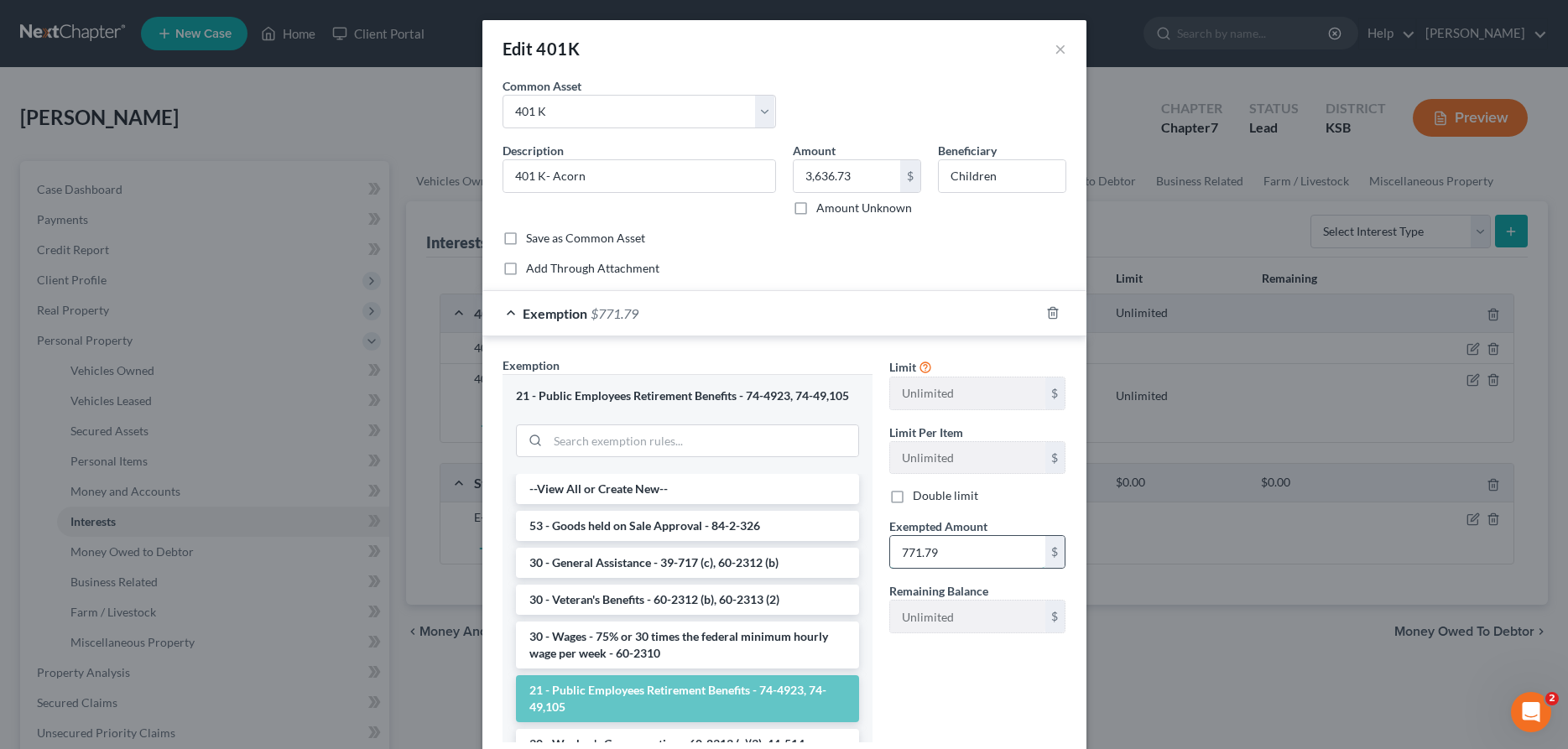
click at [942, 554] on input "771.79" at bounding box center [967, 551] width 156 height 32
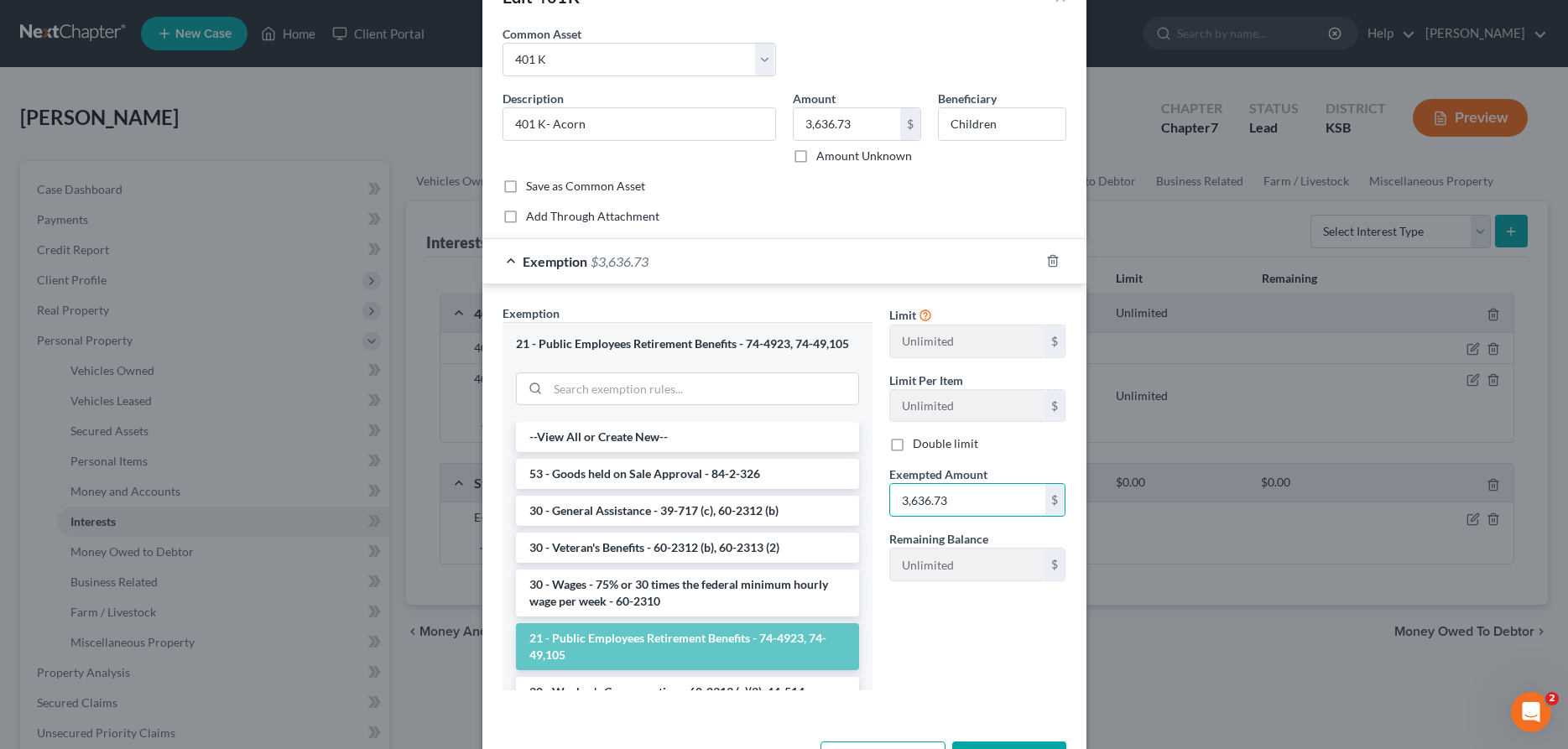
scroll to position [113, 0]
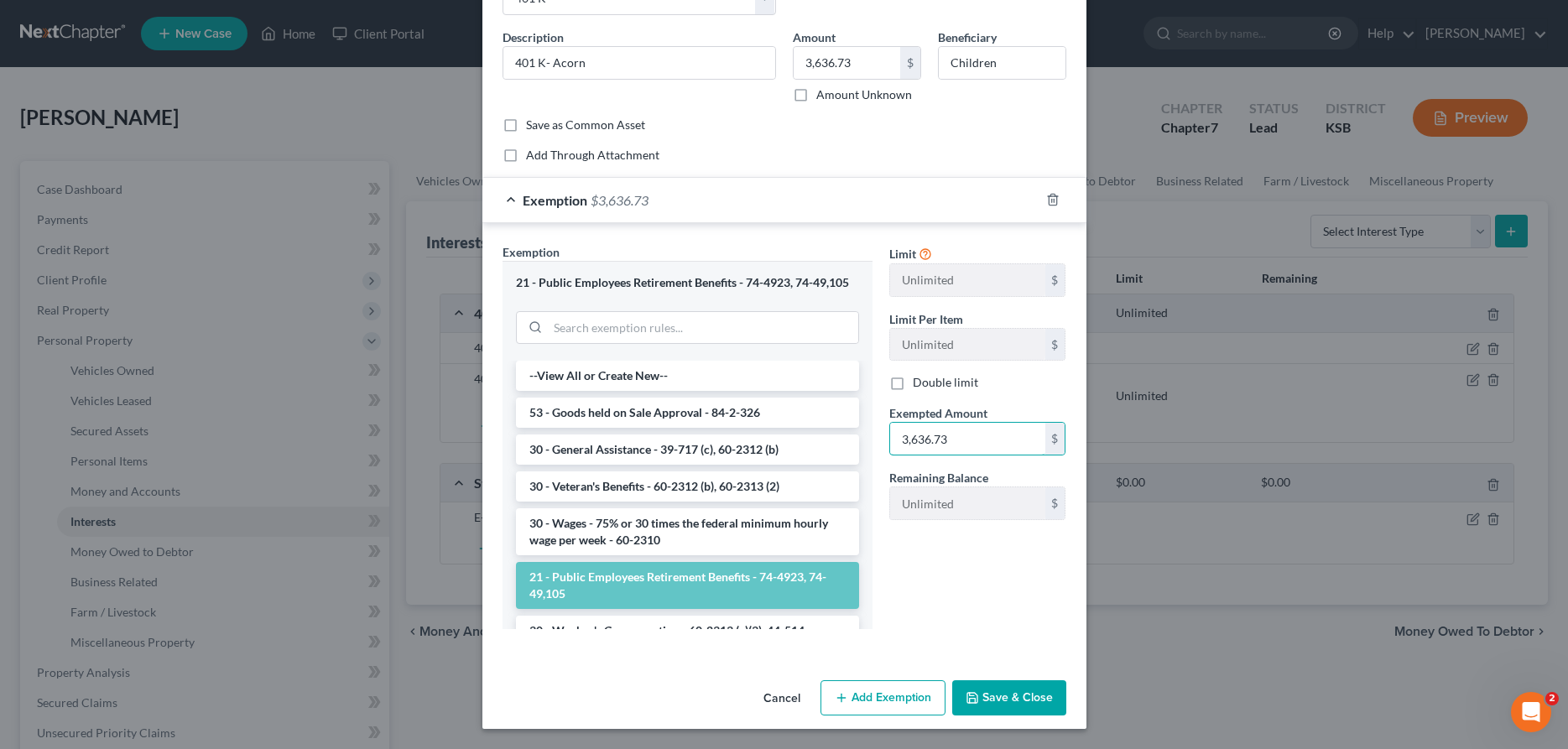
type input "3,636.73"
click at [1021, 696] on button "Save & Close" at bounding box center [1009, 698] width 114 height 35
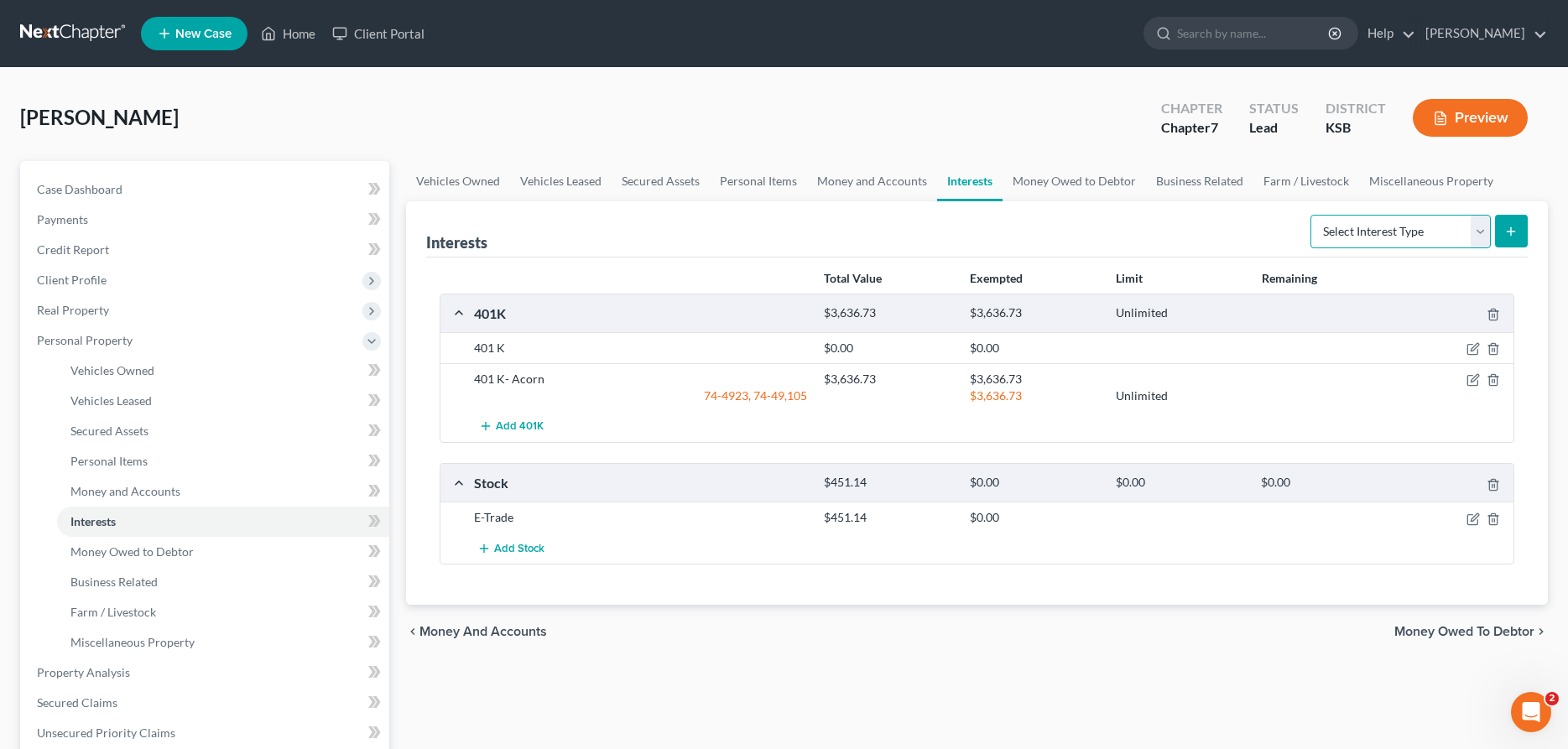
click at [1311, 215] on select "Select Interest Type 401K Annuity Bond Education IRA Government Bond Government…" at bounding box center [1401, 232] width 180 height 33
select select "education_ira"
click option "Education IRA" at bounding box center [0, 0] width 0 height 0
click at [1311, 215] on select "Select Interest Type 401K Annuity Bond Education IRA Government Bond Government…" at bounding box center [1401, 232] width 180 height 33
click option "Education IRA" at bounding box center [0, 0] width 0 height 0
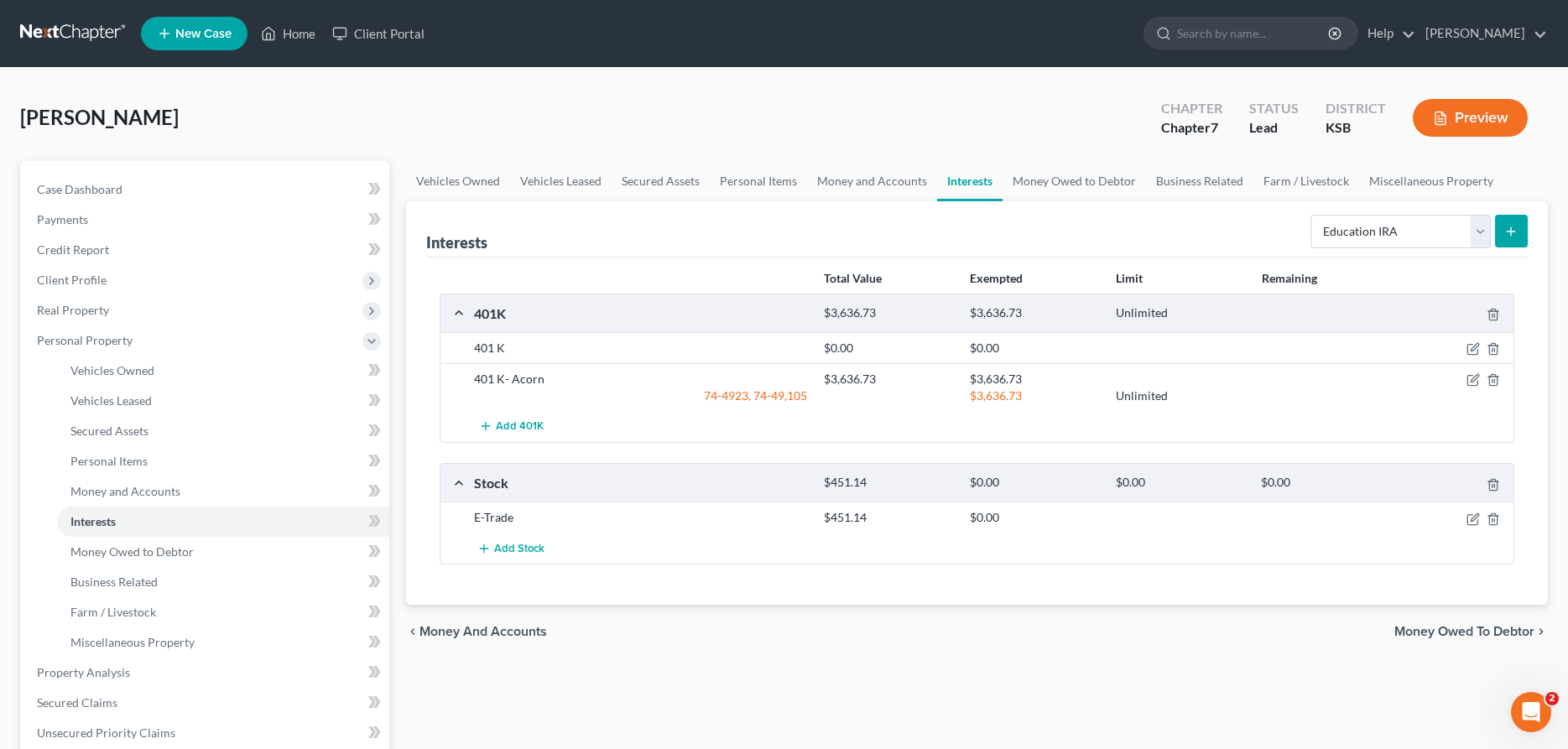
click at [1511, 236] on icon "submit" at bounding box center [1511, 232] width 14 height 14
click at [1508, 227] on icon "submit" at bounding box center [1511, 232] width 14 height 14
click at [1508, 223] on button "submit" at bounding box center [1511, 231] width 32 height 32
click at [1513, 229] on icon "submit" at bounding box center [1511, 232] width 14 height 14
click at [1472, 380] on icon "button" at bounding box center [1473, 380] width 14 height 14
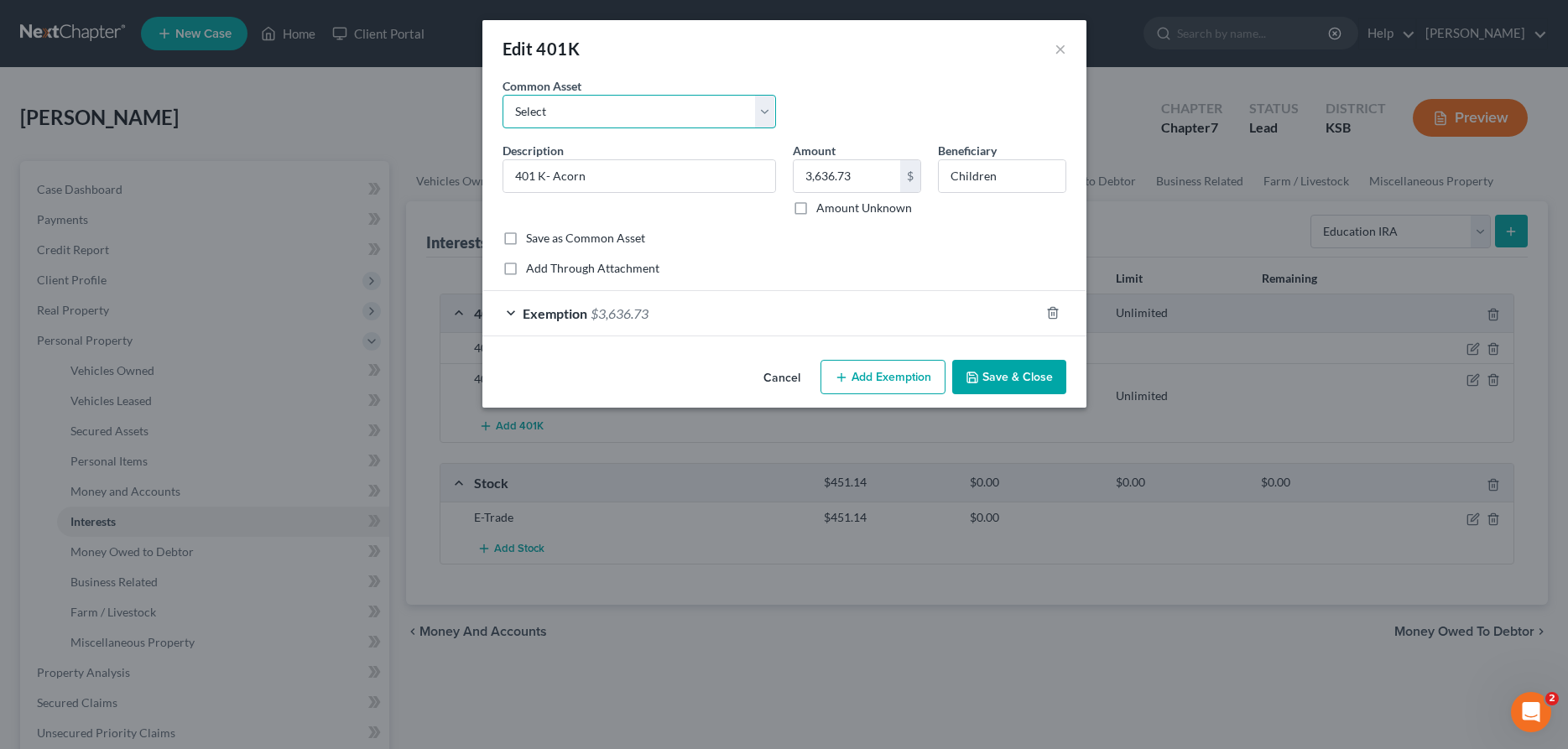
click at [503, 95] on select "Select 401 K" at bounding box center [640, 111] width 274 height 33
click at [584, 118] on select "Select 401 K" at bounding box center [640, 111] width 274 height 33
click at [1056, 44] on button "×" at bounding box center [1060, 48] width 12 height 21
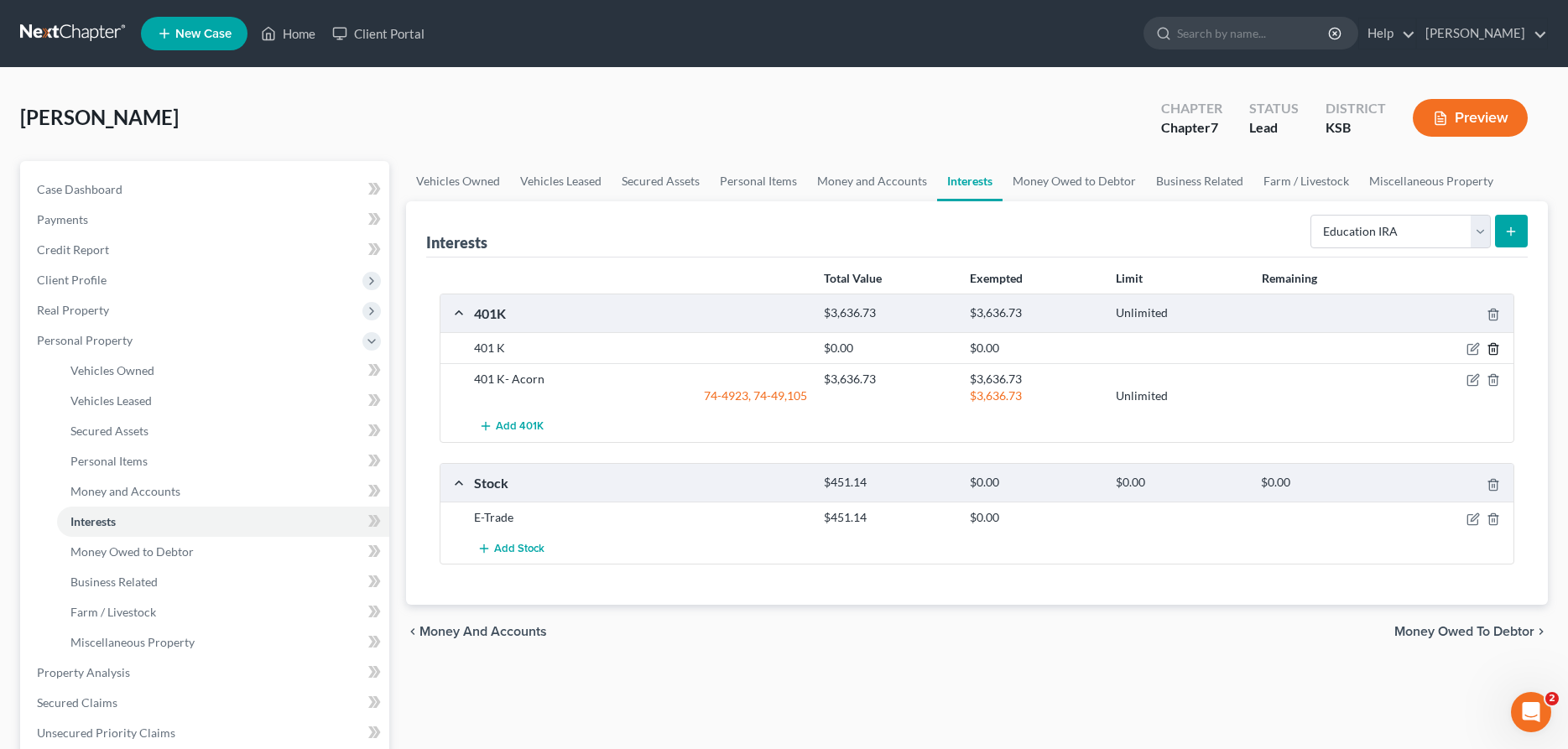
click at [1496, 345] on icon "button" at bounding box center [1494, 349] width 8 height 11
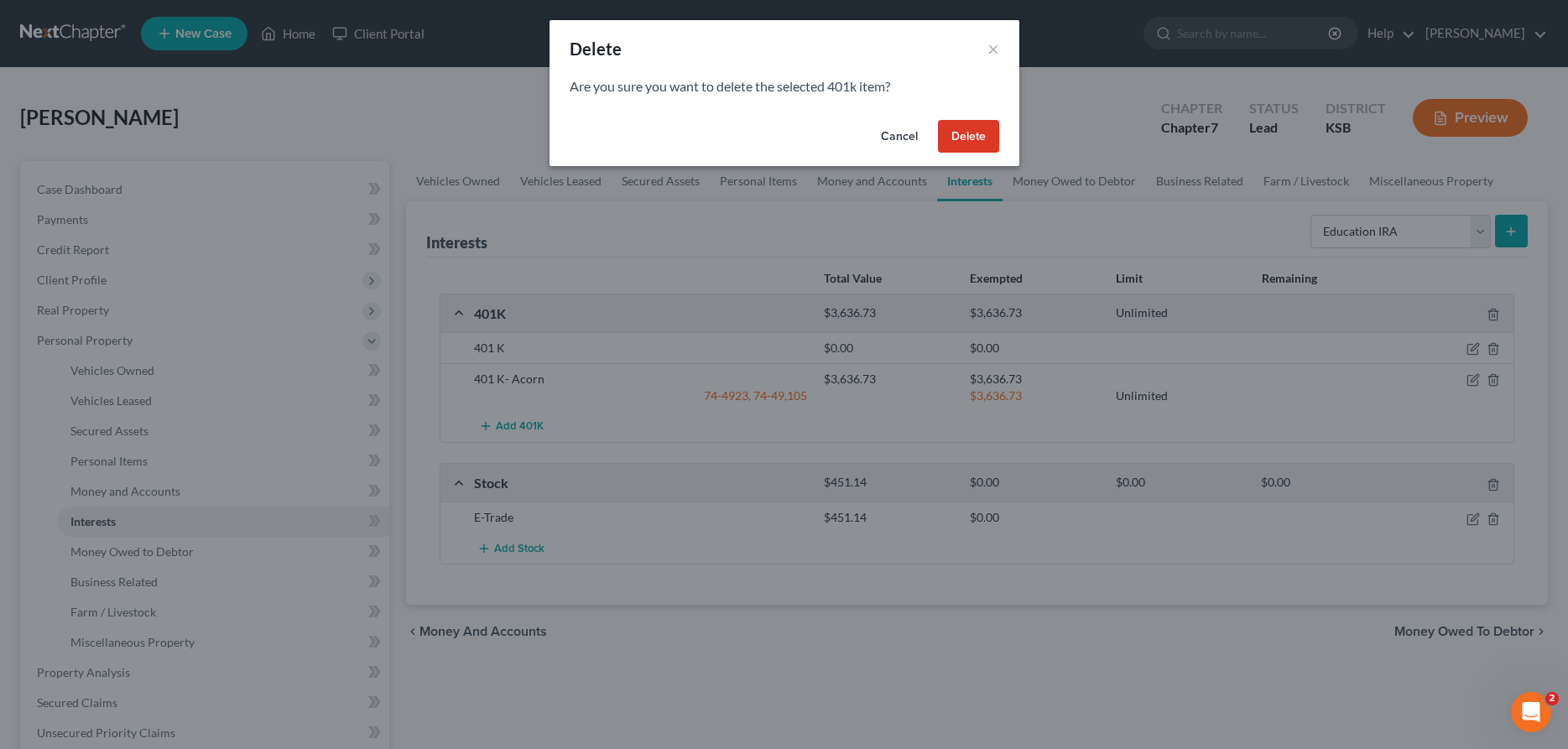
click at [980, 129] on button "Delete" at bounding box center [968, 137] width 62 height 33
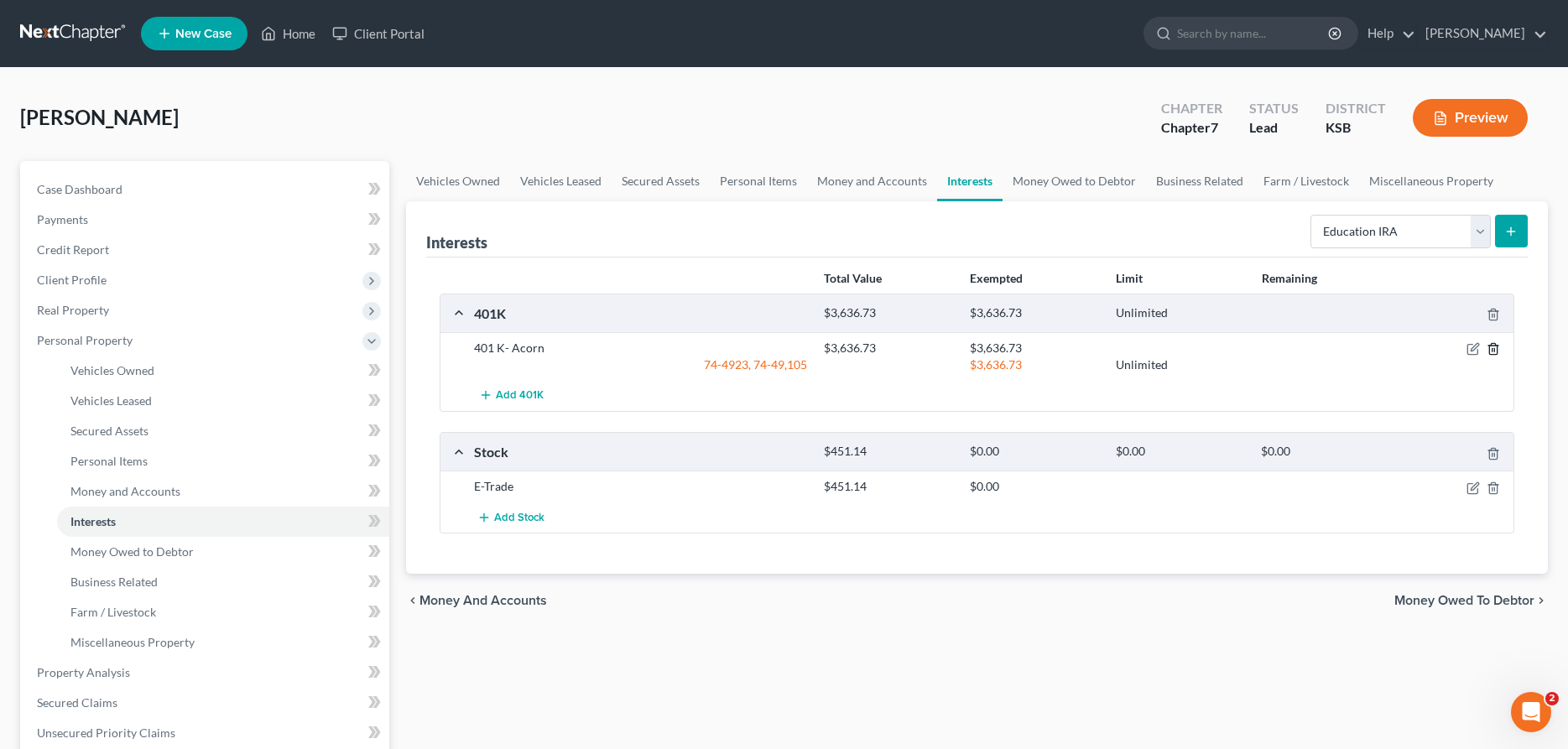
click at [1493, 350] on line "button" at bounding box center [1493, 350] width 0 height 3
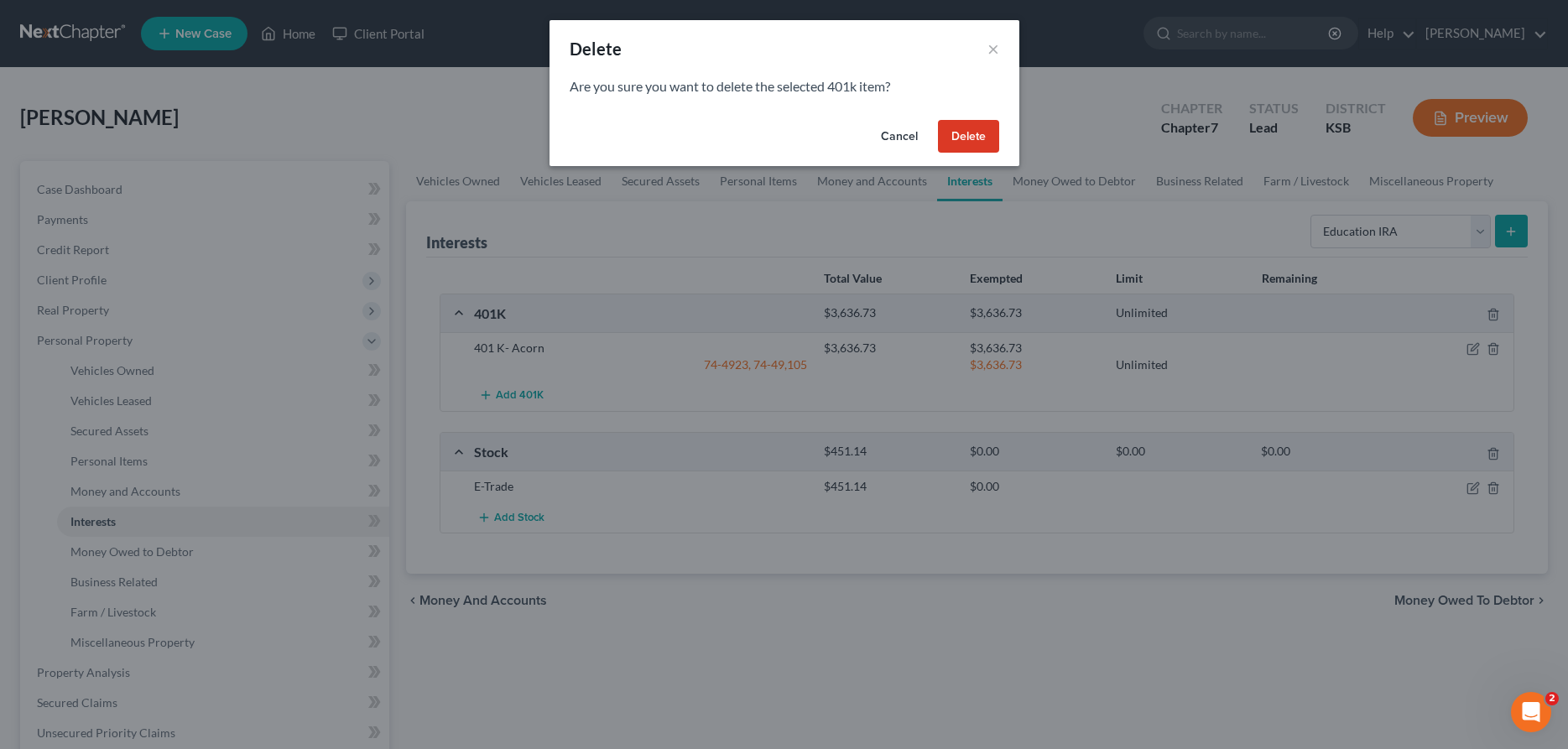
click at [975, 135] on button "Delete" at bounding box center [968, 137] width 62 height 33
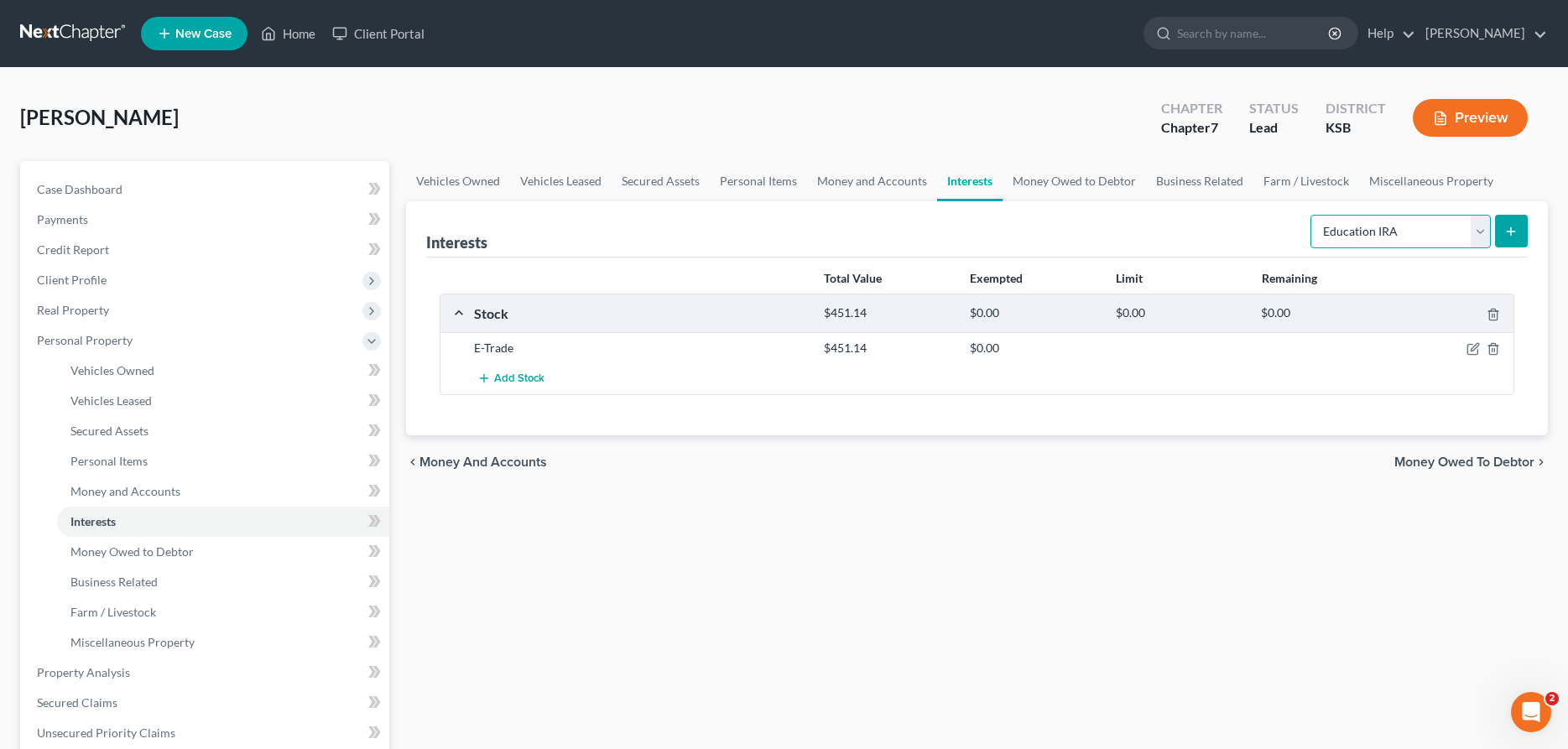
click at [1311, 215] on select "Select Interest Type 401K Annuity Bond Education IRA Government Bond Government…" at bounding box center [1401, 232] width 180 height 33
click option "Education IRA" at bounding box center [0, 0] width 0 height 0
click at [1510, 227] on icon "submit" at bounding box center [1511, 232] width 14 height 14
click at [1311, 215] on select "Select Interest Type 401K Annuity Bond Education IRA Government Bond Government…" at bounding box center [1401, 232] width 180 height 33
click option "Education IRA" at bounding box center [0, 0] width 0 height 0
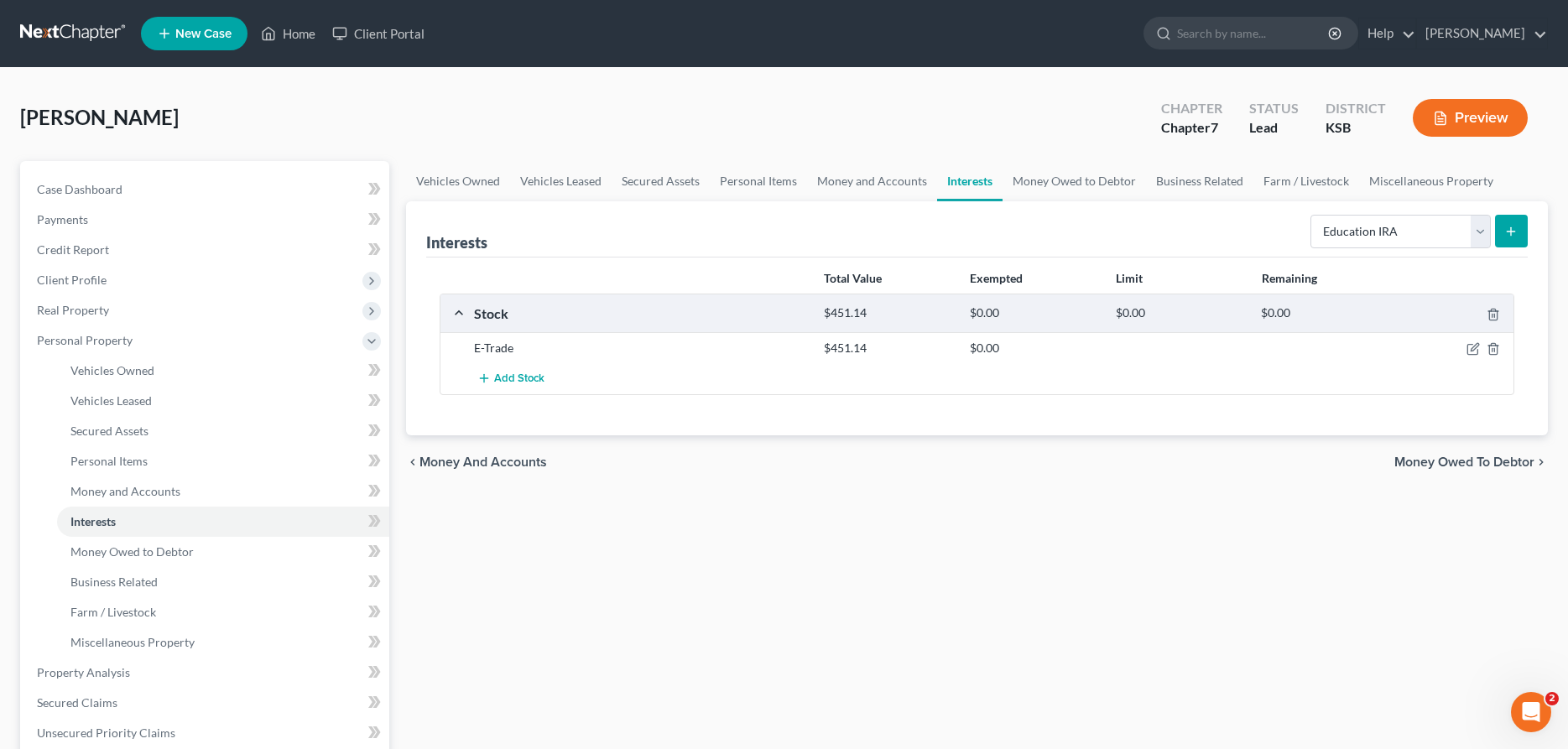
click at [1513, 225] on icon "submit" at bounding box center [1511, 232] width 14 height 14
click at [293, 37] on link "Home" at bounding box center [288, 33] width 71 height 30
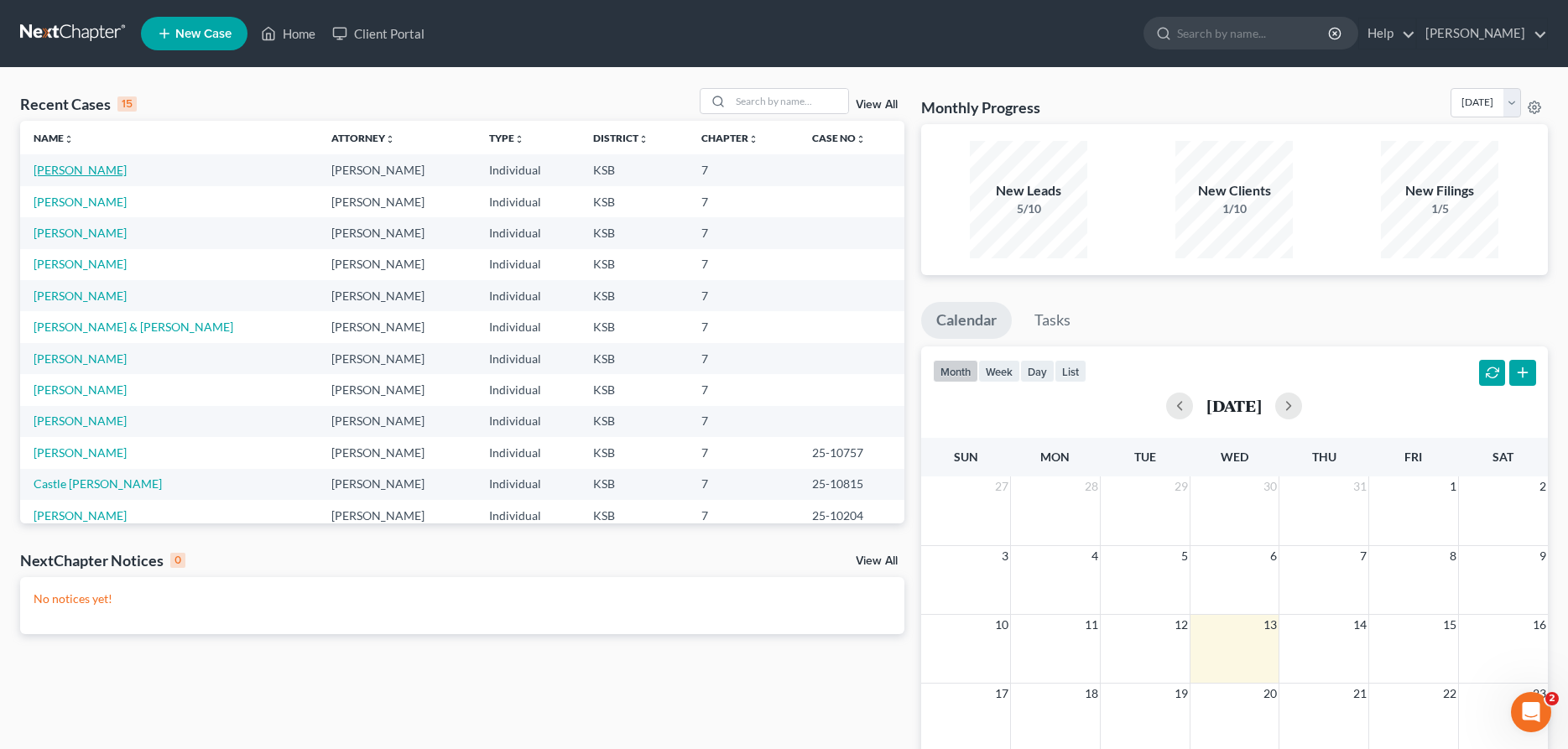
click at [52, 168] on link "[PERSON_NAME]" at bounding box center [79, 169] width 93 height 15
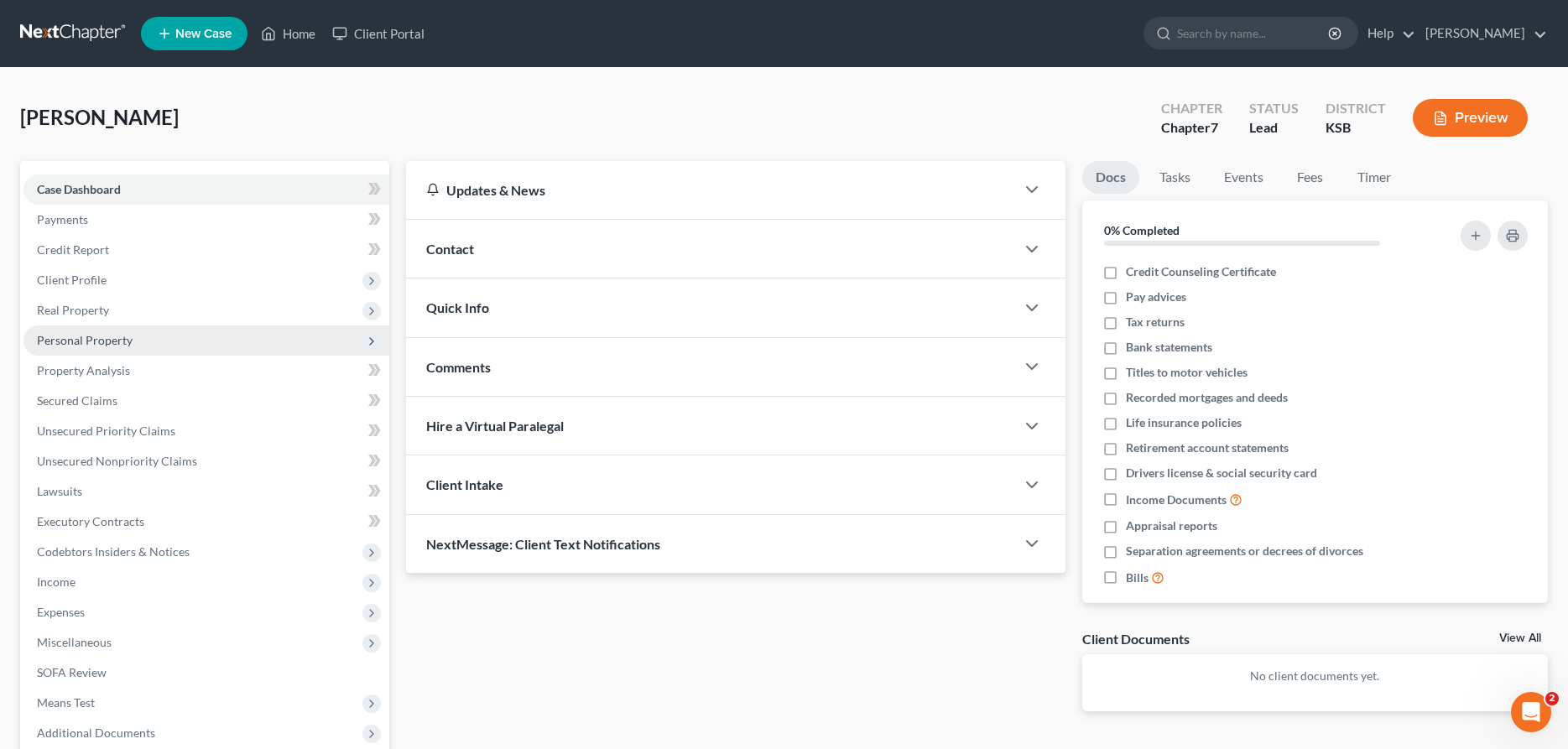
click at [96, 334] on span "Personal Property" at bounding box center [85, 340] width 96 height 15
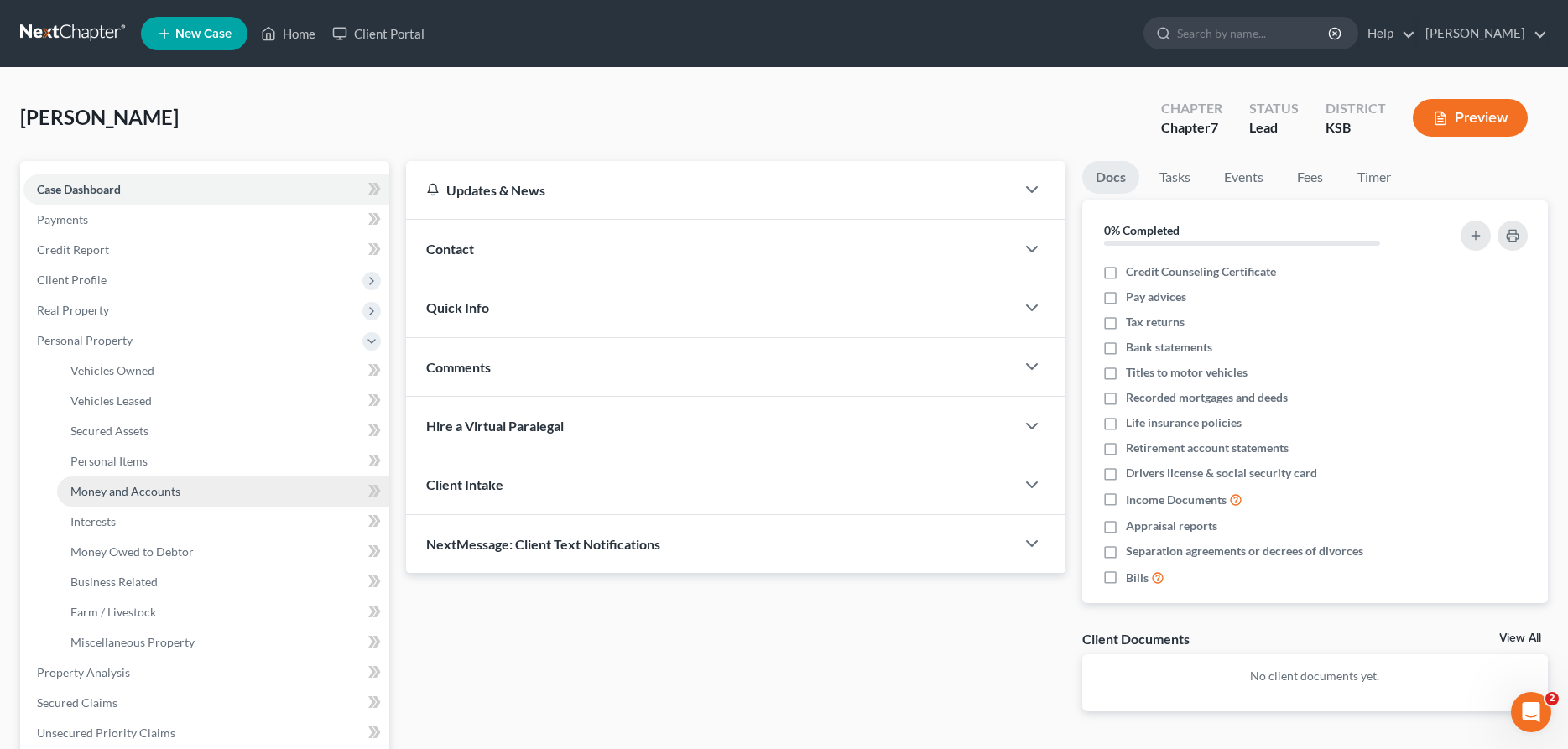
click at [110, 488] on span "Money and Accounts" at bounding box center [125, 491] width 110 height 15
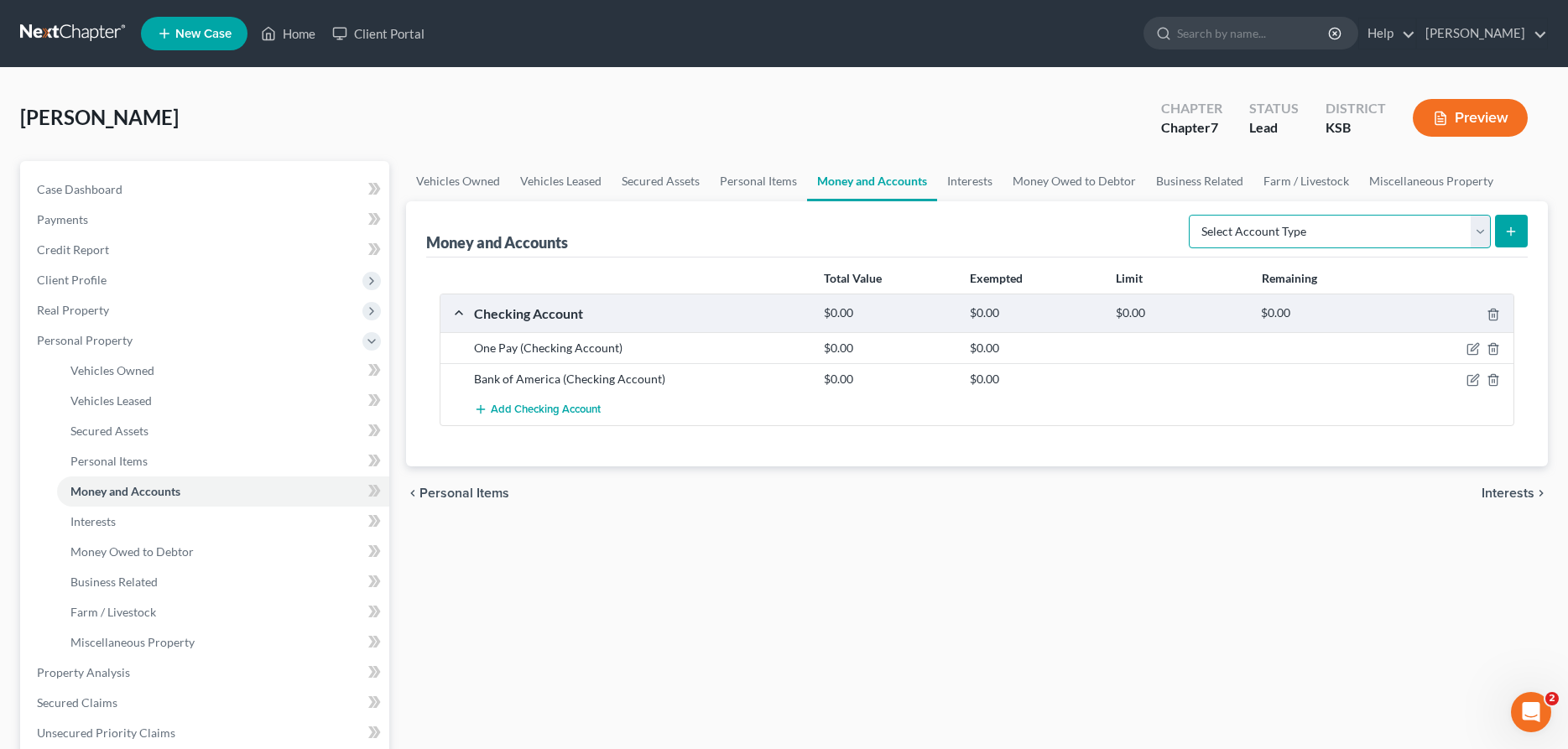
click at [1188, 215] on select "Select Account Type Brokerage Cash on Hand Certificates of Deposit Checking Acc…" at bounding box center [1339, 232] width 302 height 33
click at [964, 176] on link "Interests" at bounding box center [969, 181] width 66 height 40
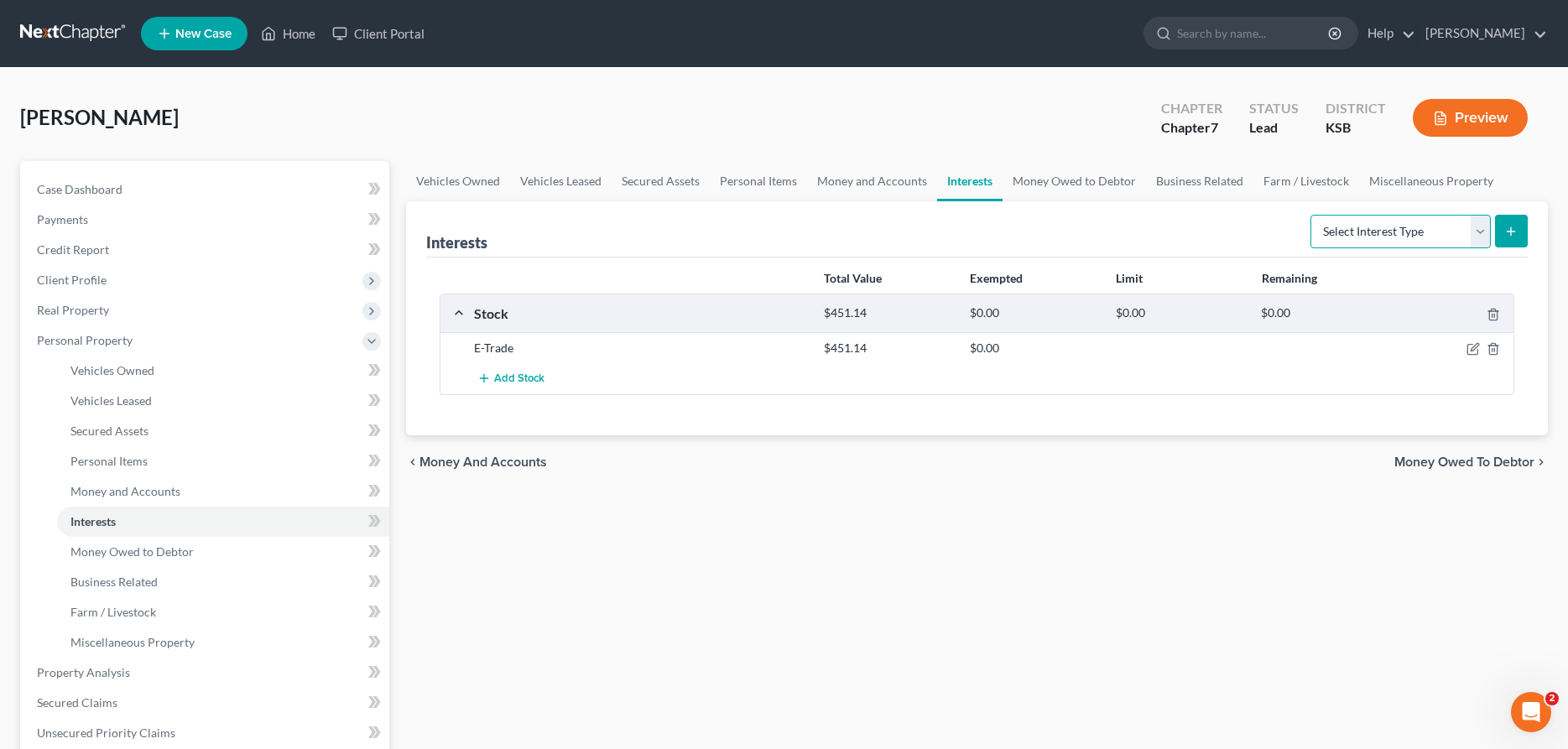
click at [1311, 215] on select "Select Interest Type 401K Annuity Bond Education IRA Government Bond Government…" at bounding box center [1401, 232] width 180 height 33
select select "education_ira"
click option "Education IRA" at bounding box center [0, 0] width 0 height 0
click at [1517, 227] on icon "submit" at bounding box center [1511, 232] width 14 height 14
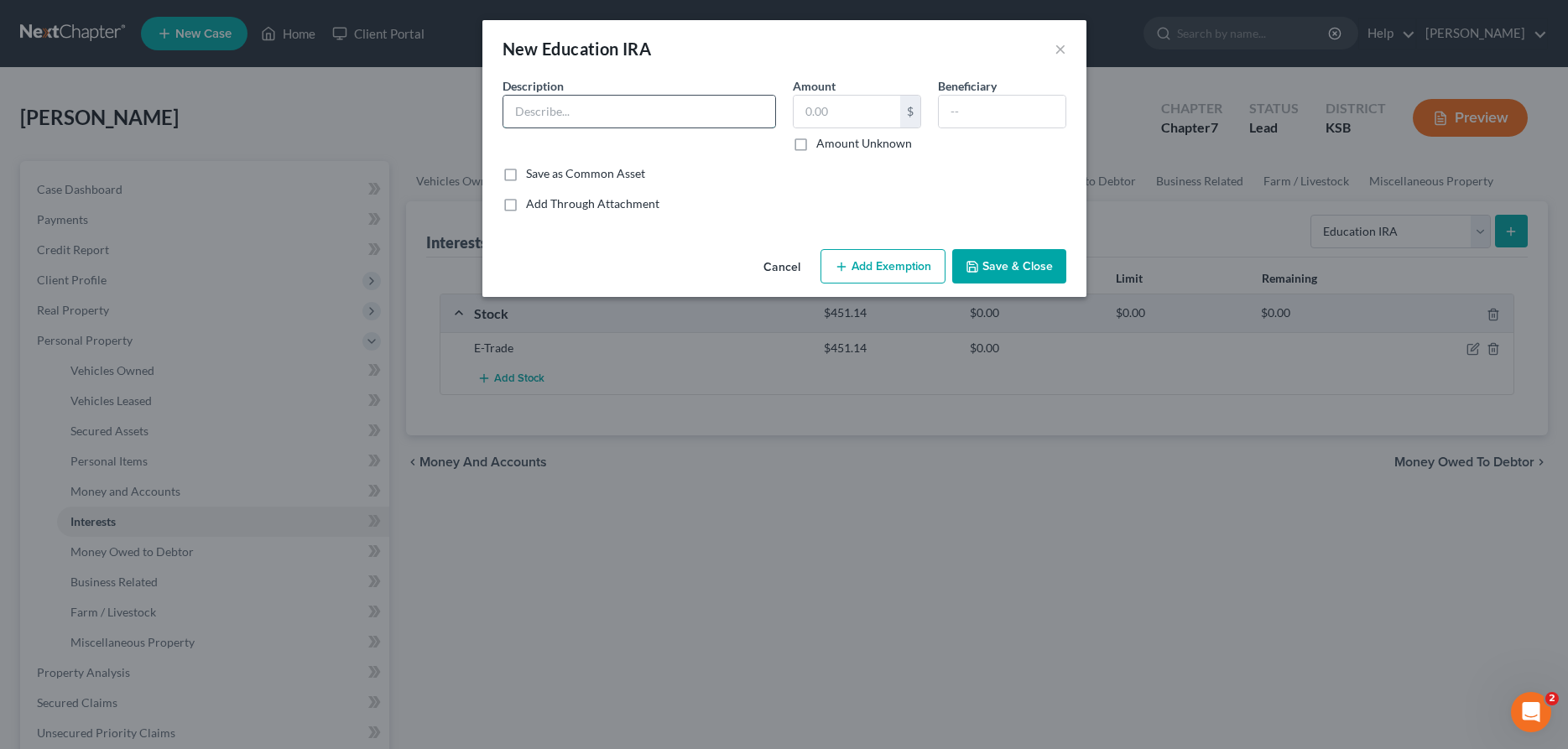
click at [737, 110] on input "text" at bounding box center [640, 111] width 272 height 32
type input "Acorn -Educational IRA"
type input "3,636.73"
type input "[PERSON_NAME] (child)"
click at [897, 282] on button "Add Exemption" at bounding box center [883, 267] width 125 height 35
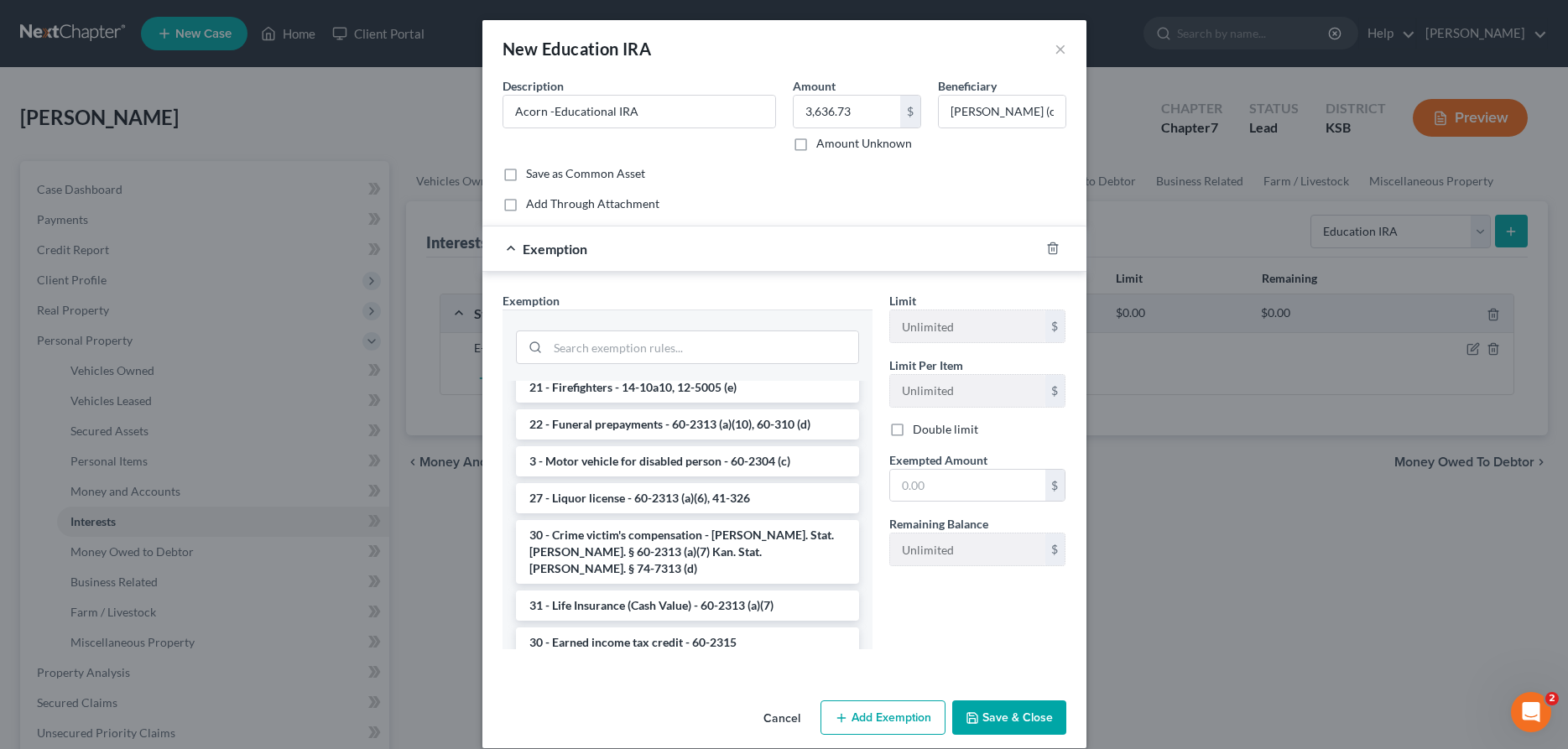
scroll to position [1224, 0]
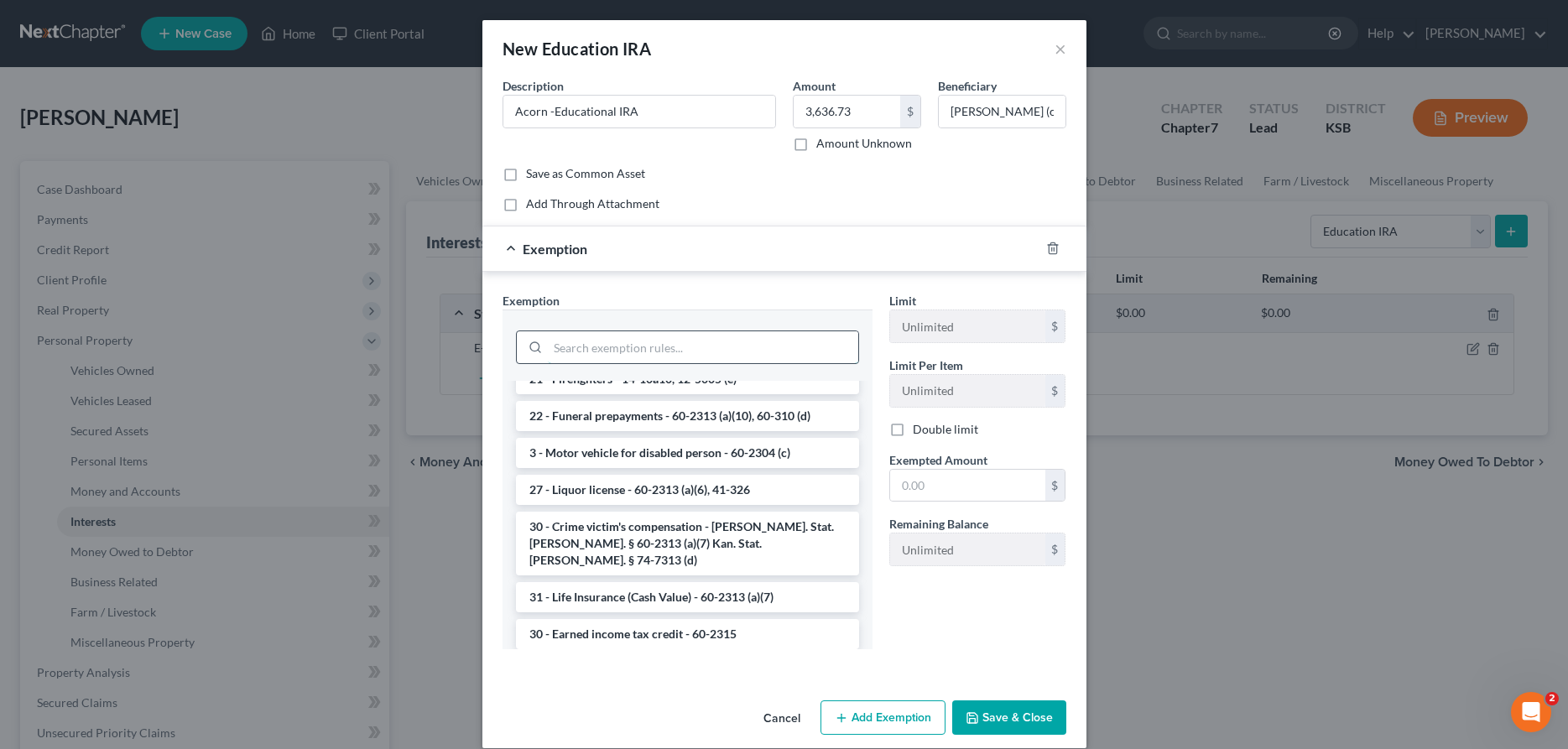
click at [730, 351] on input "search" at bounding box center [702, 347] width 310 height 32
paste input "11 USC § 522(n)"
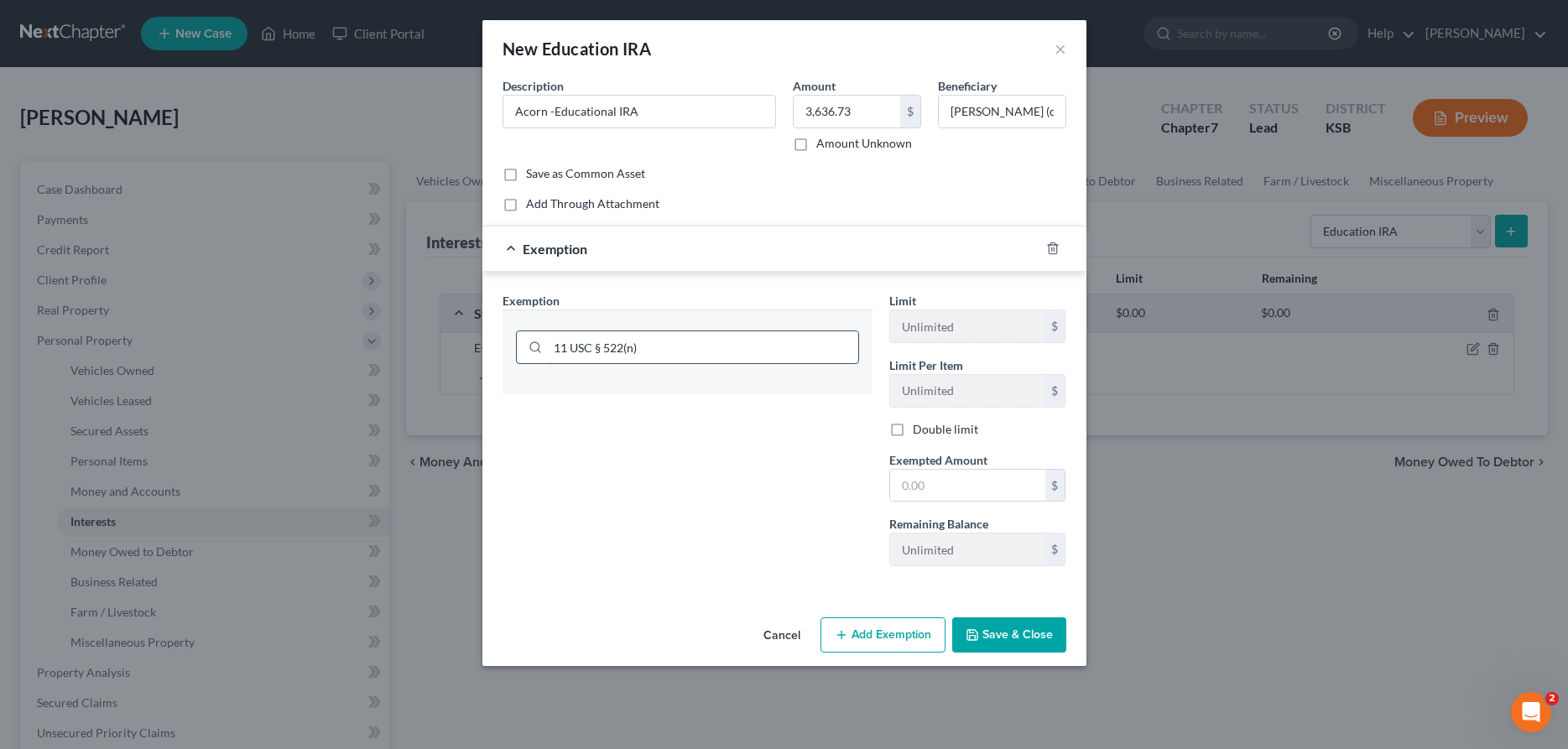
click at [752, 355] on input "11 USC § 522(n)" at bounding box center [702, 347] width 310 height 32
type input "11 USC § 522"
drag, startPoint x: 739, startPoint y: 345, endPoint x: 492, endPoint y: 327, distance: 247.7
click at [548, 341] on input "11 USC § 522" at bounding box center [702, 347] width 310 height 32
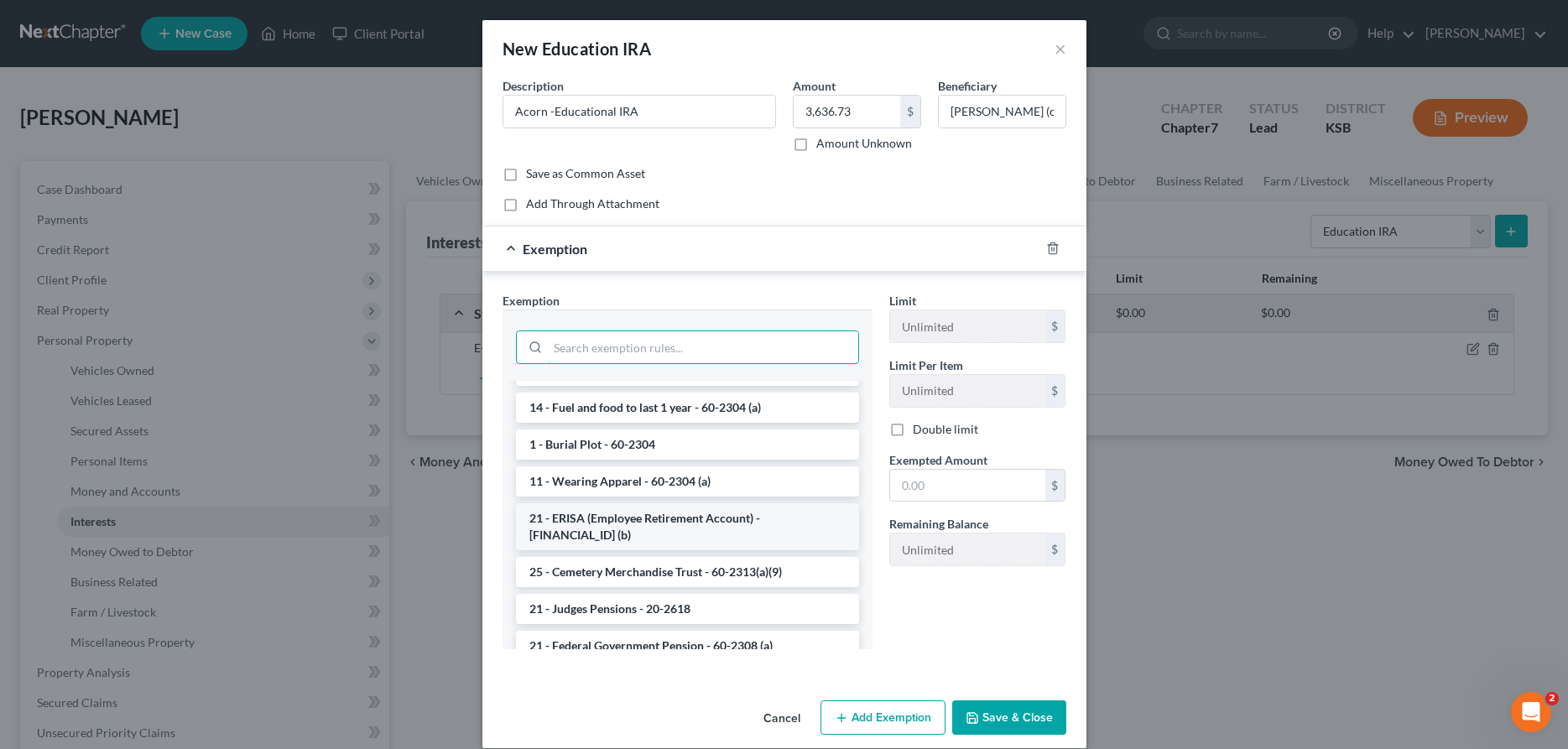
scroll to position [941, 0]
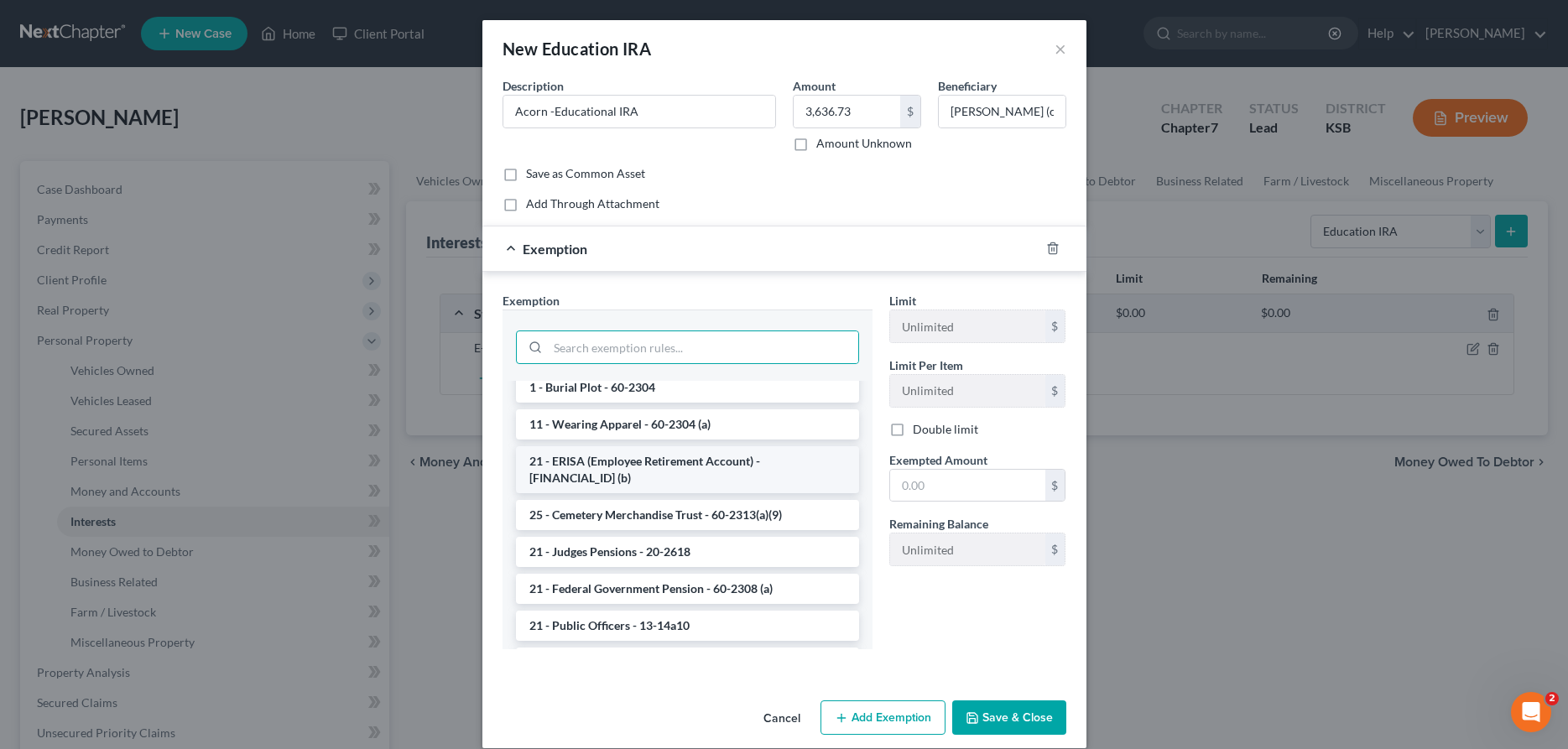
click at [688, 446] on li "21 - ERISA (Employee Retirement Account) - [FINANCIAL_ID] (b)" at bounding box center [688, 469] width 343 height 47
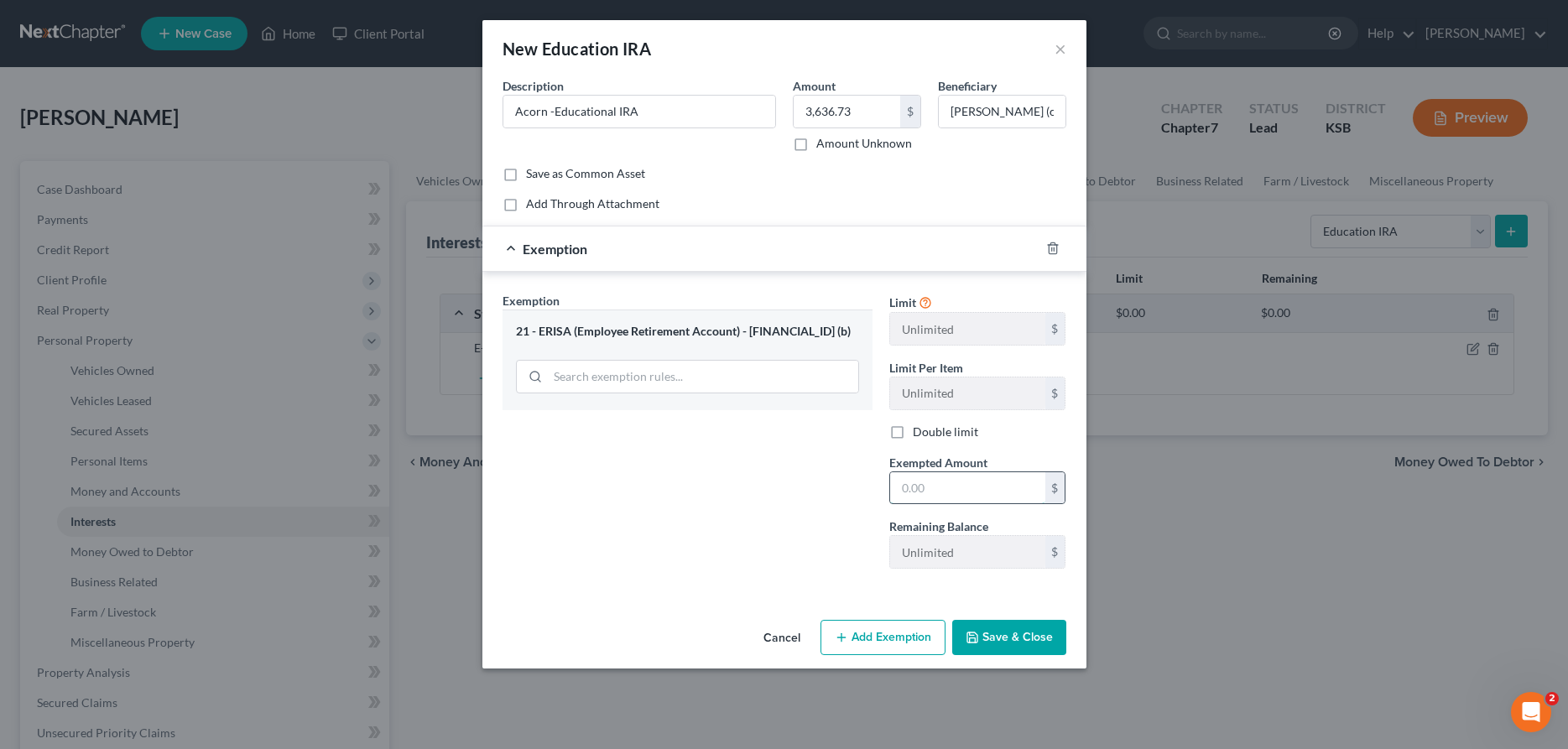
click at [963, 487] on input "text" at bounding box center [967, 488] width 156 height 32
type input "3,636.73"
click at [973, 635] on polyline "button" at bounding box center [971, 634] width 4 height 3
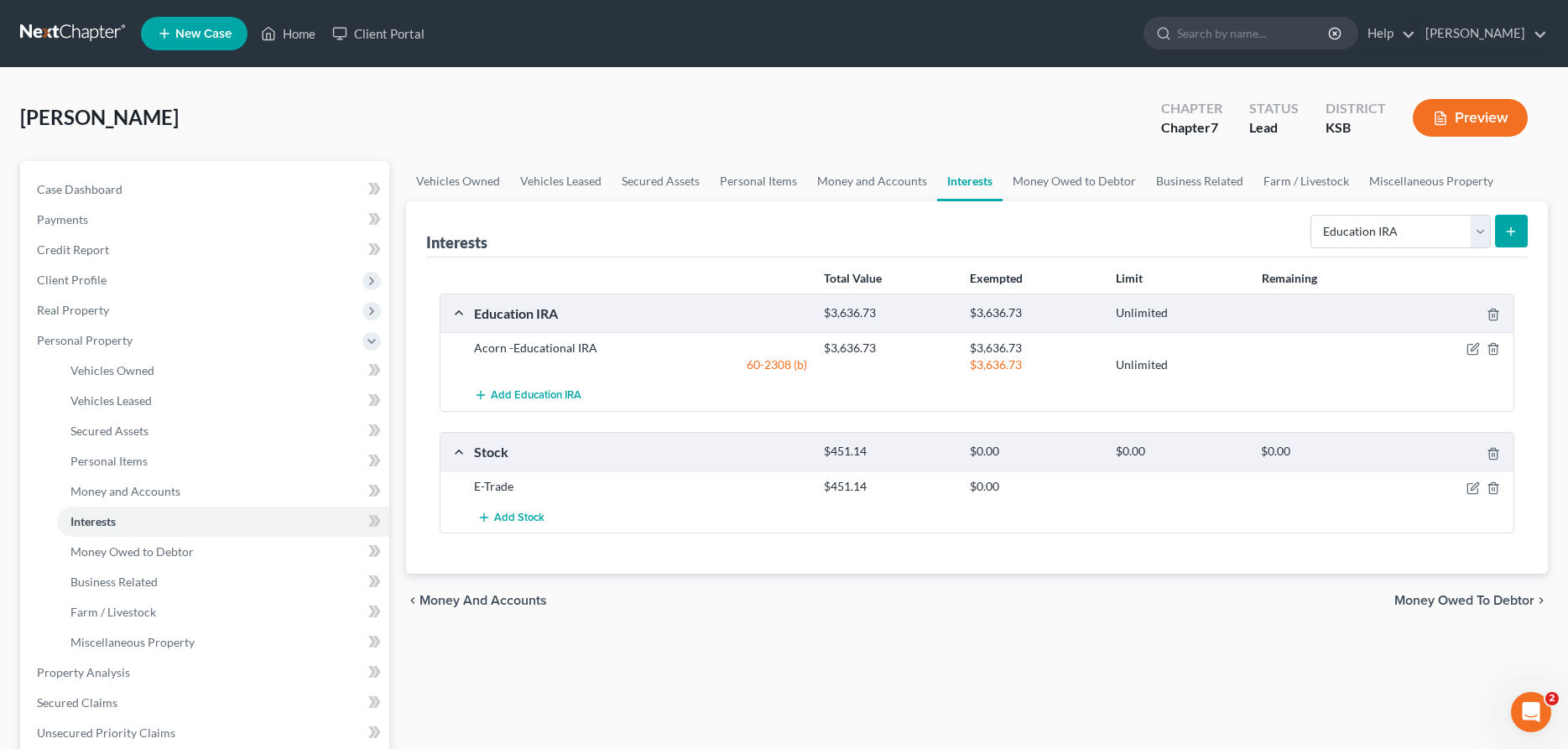
click at [1508, 234] on icon "submit" at bounding box center [1511, 232] width 14 height 14
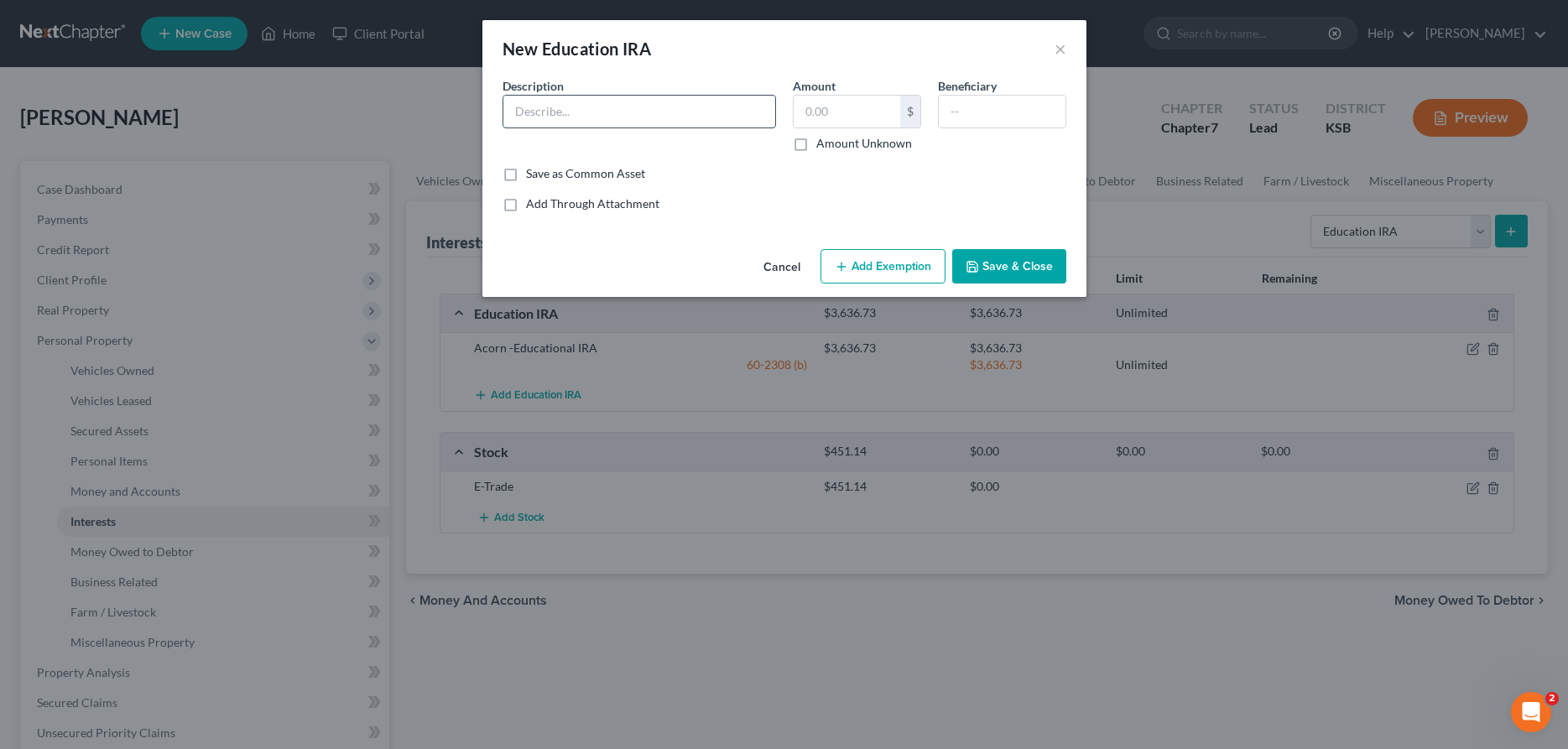
click at [544, 118] on input "text" at bounding box center [640, 111] width 272 height 32
type input "S"
type input "Acorn- Educational IRA"
type input "3,635.82"
click at [823, 135] on input "Amount Unknown" at bounding box center [828, 140] width 11 height 11
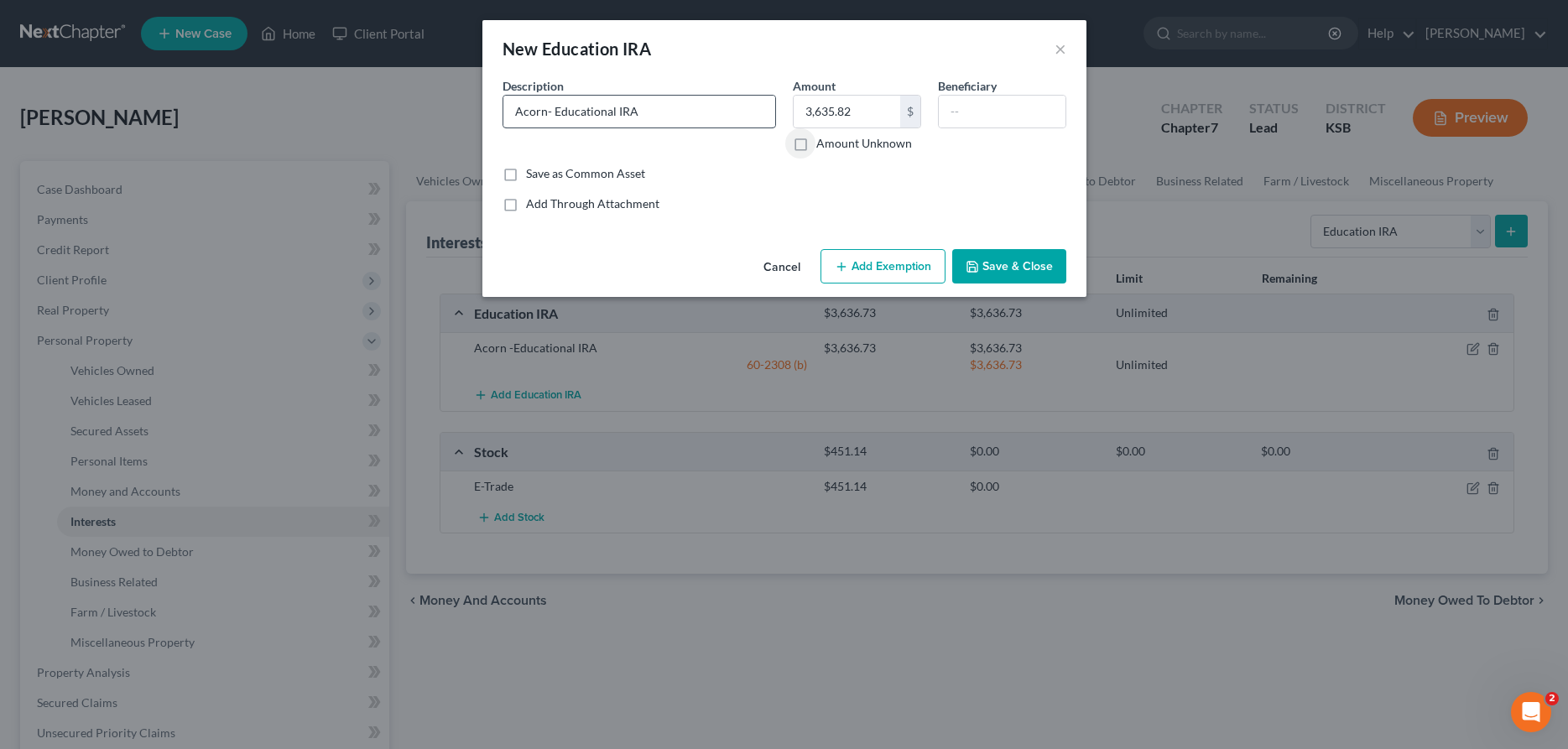
checkbox input "true"
type input "[PERSON_NAME] (Child)"
click at [858, 268] on button "Add Exemption" at bounding box center [883, 267] width 125 height 35
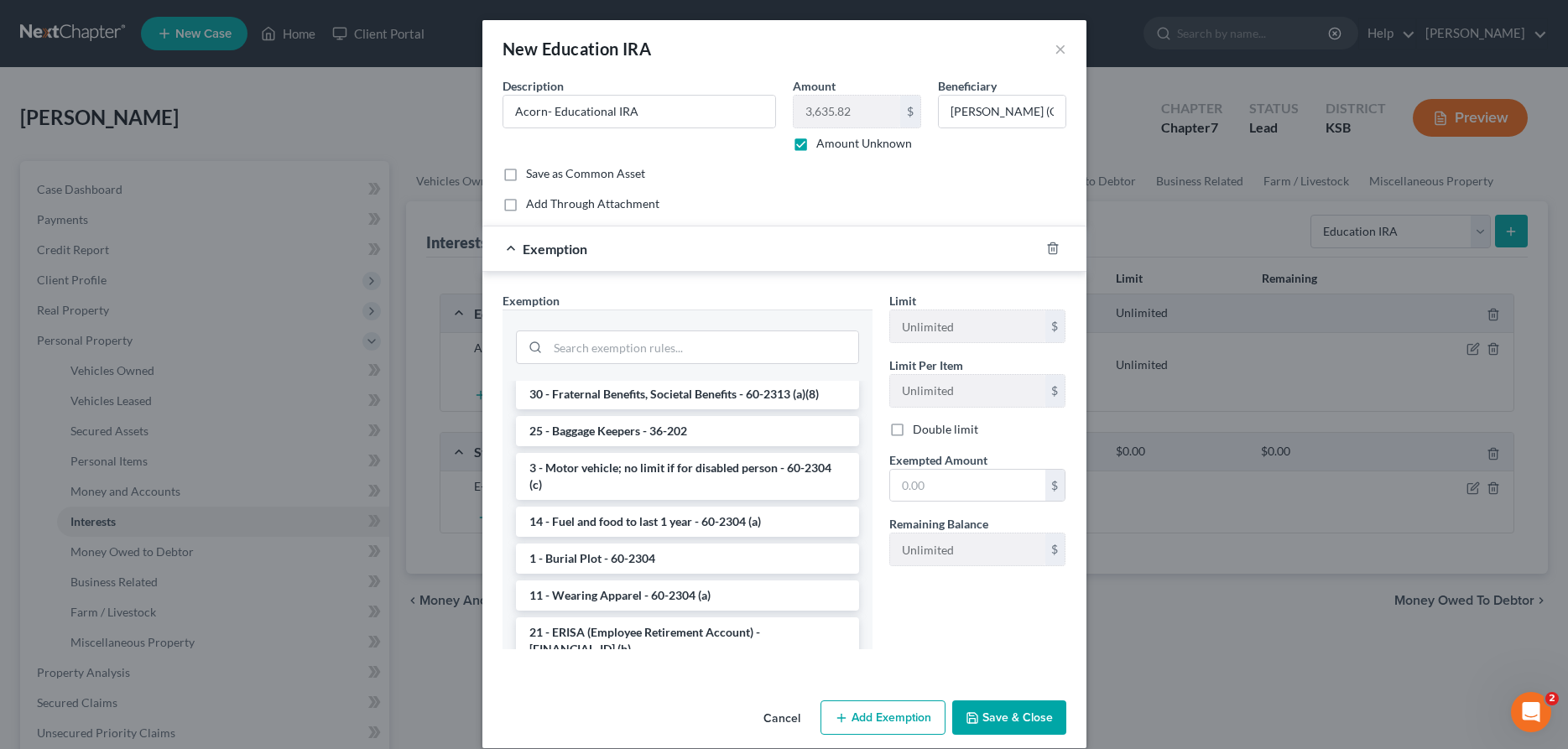
scroll to position [856, 0]
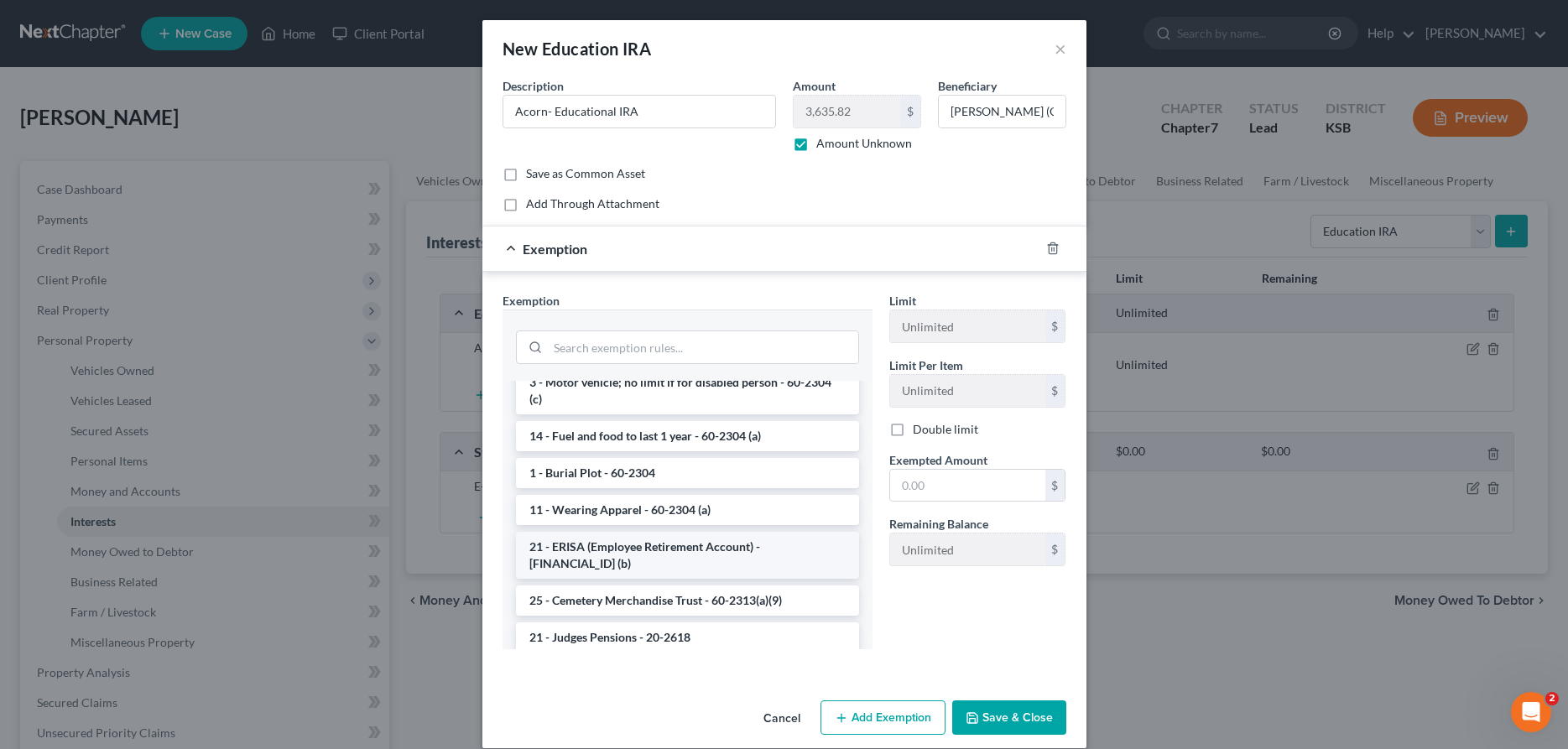
click at [733, 532] on li "21 - ERISA (Employee Retirement Account) - [FINANCIAL_ID] (b)" at bounding box center [688, 555] width 343 height 47
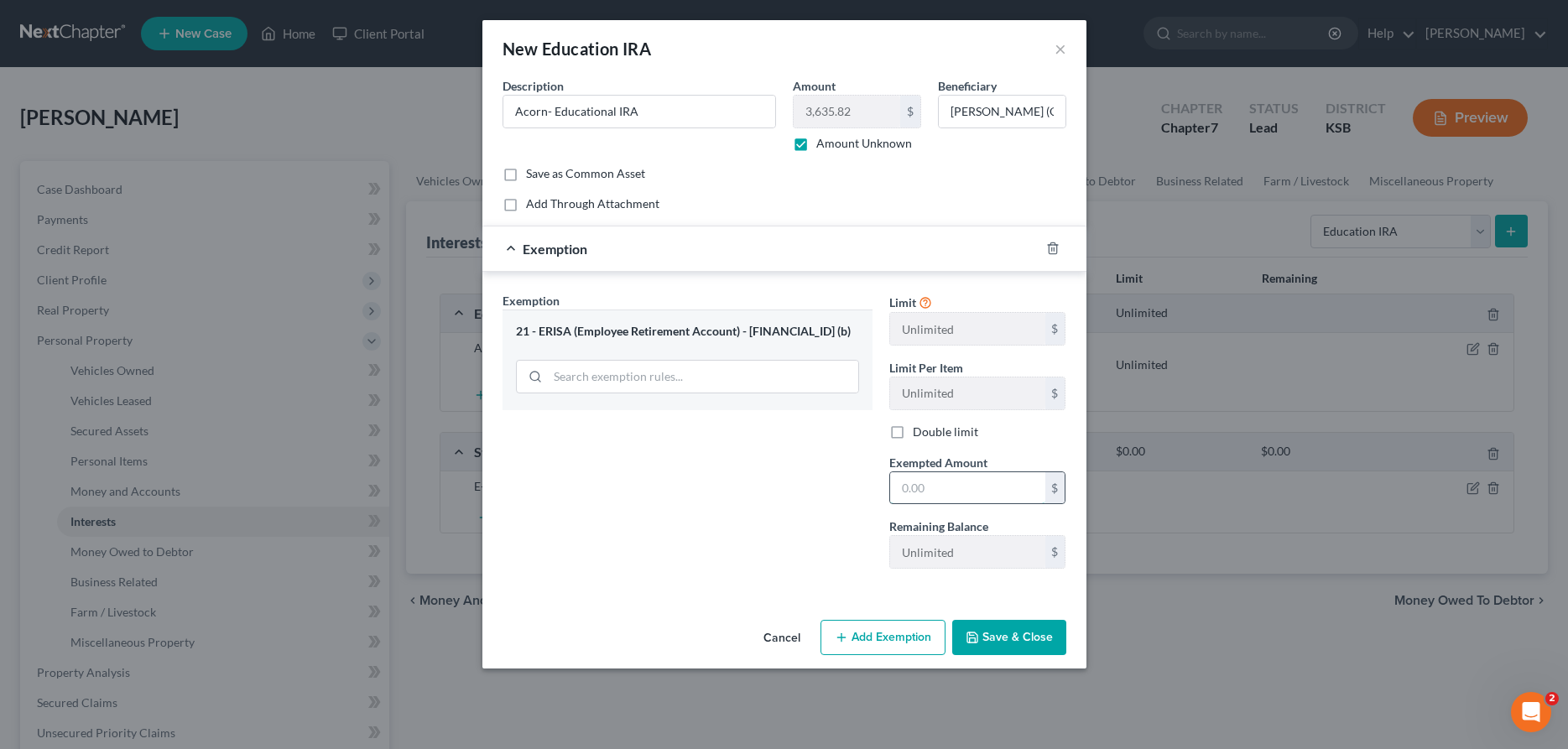
click at [932, 495] on input "text" at bounding box center [967, 488] width 156 height 32
type input "3,635.82"
click at [1047, 639] on button "Save & Close" at bounding box center [1009, 638] width 114 height 35
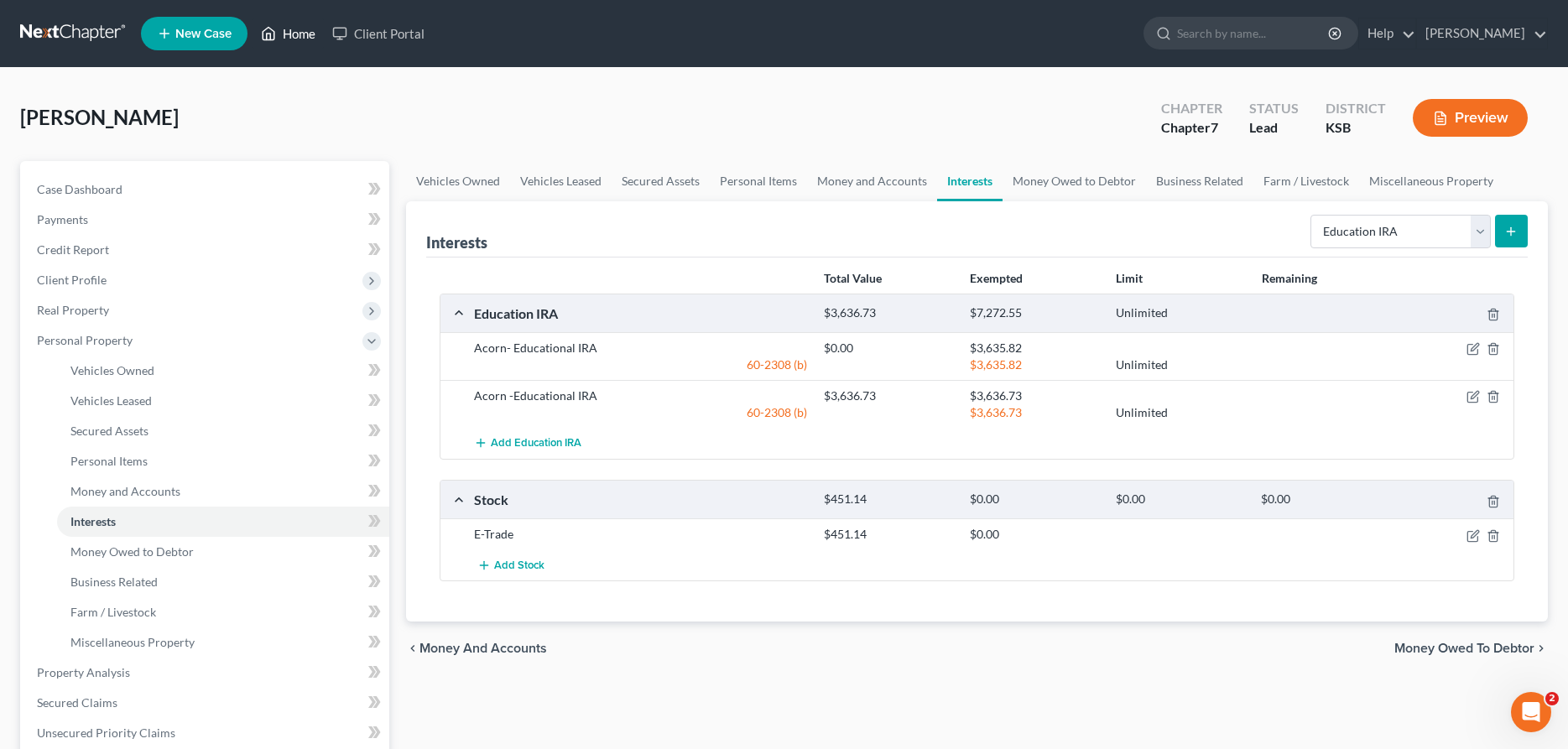
click at [295, 28] on link "Home" at bounding box center [288, 33] width 71 height 30
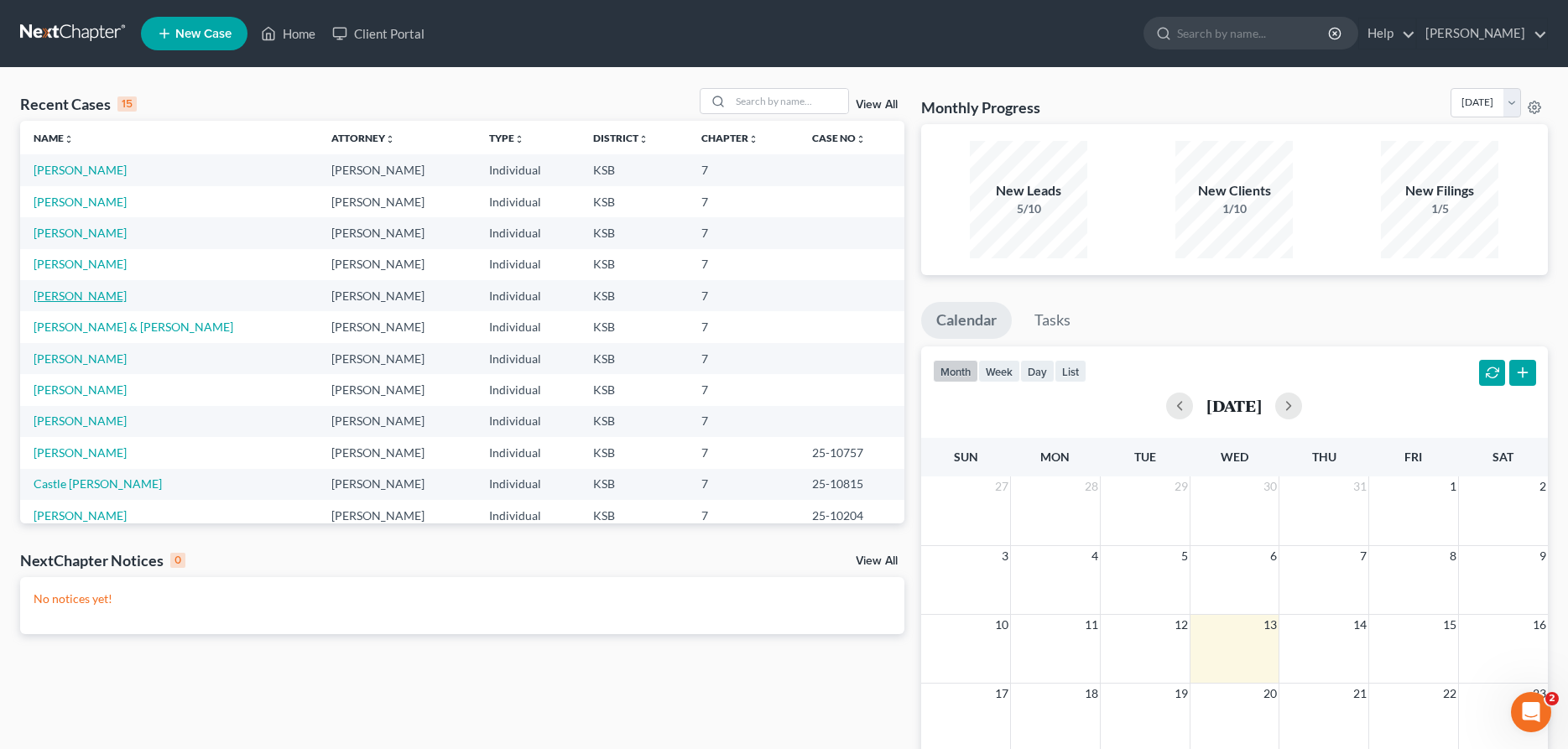
click at [85, 301] on link "[PERSON_NAME]" at bounding box center [79, 295] width 93 height 15
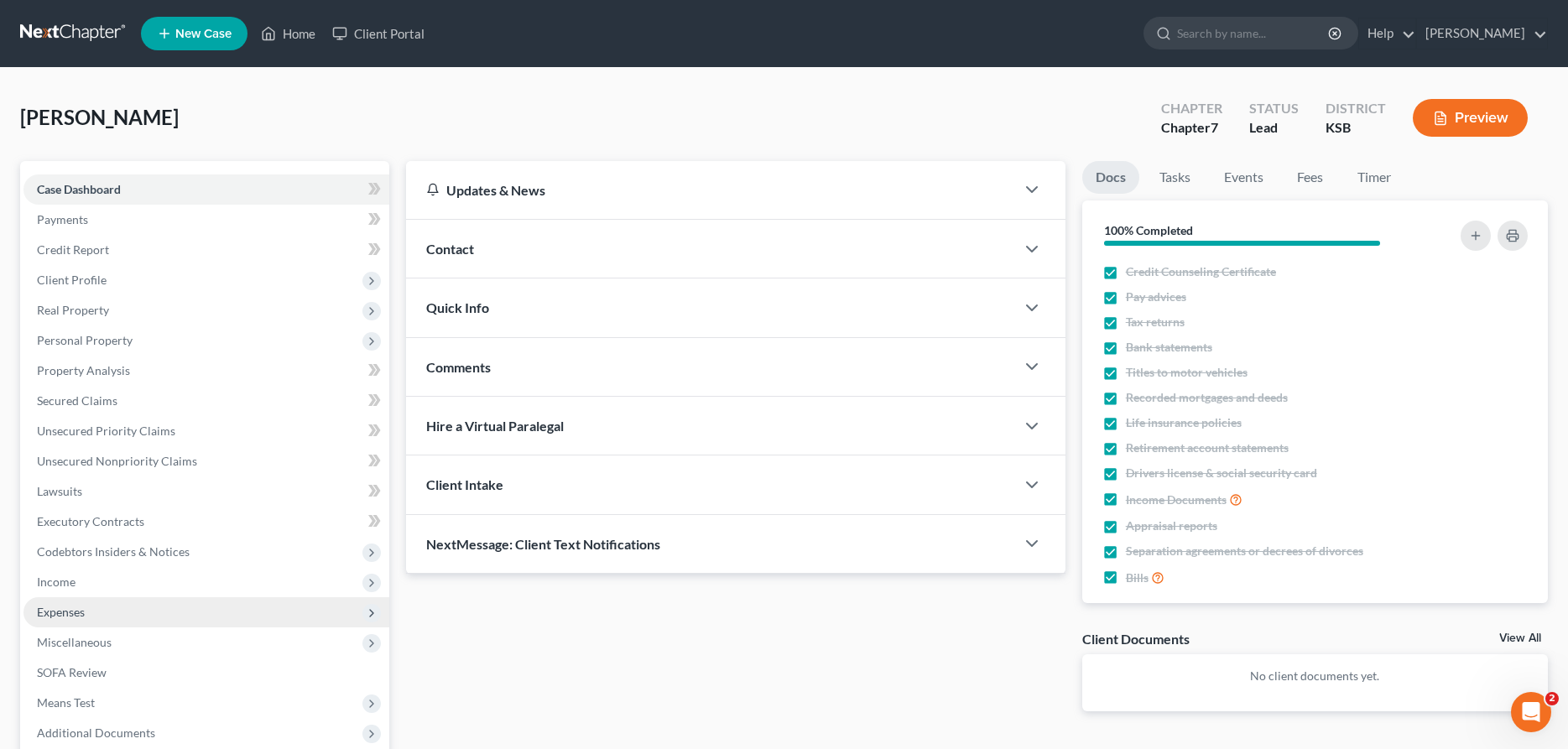
click at [181, 608] on span "Expenses" at bounding box center [206, 612] width 366 height 30
click at [178, 635] on link "Home" at bounding box center [223, 642] width 333 height 30
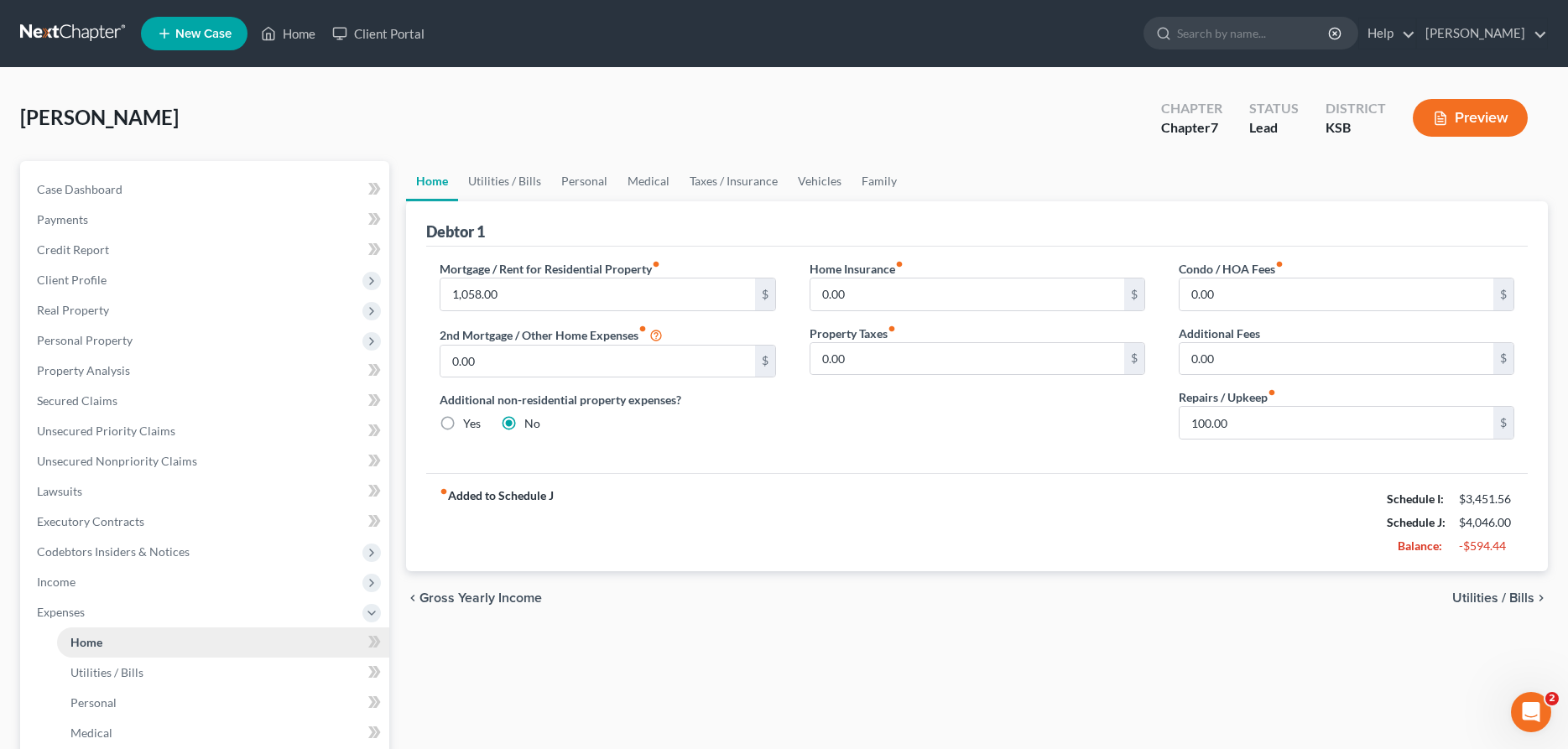
click at [174, 642] on link "Home" at bounding box center [223, 642] width 333 height 30
click at [532, 293] on input "1,058.00" at bounding box center [597, 294] width 314 height 32
type input "1,085.65"
click at [121, 276] on span "Client Profile" at bounding box center [206, 280] width 366 height 30
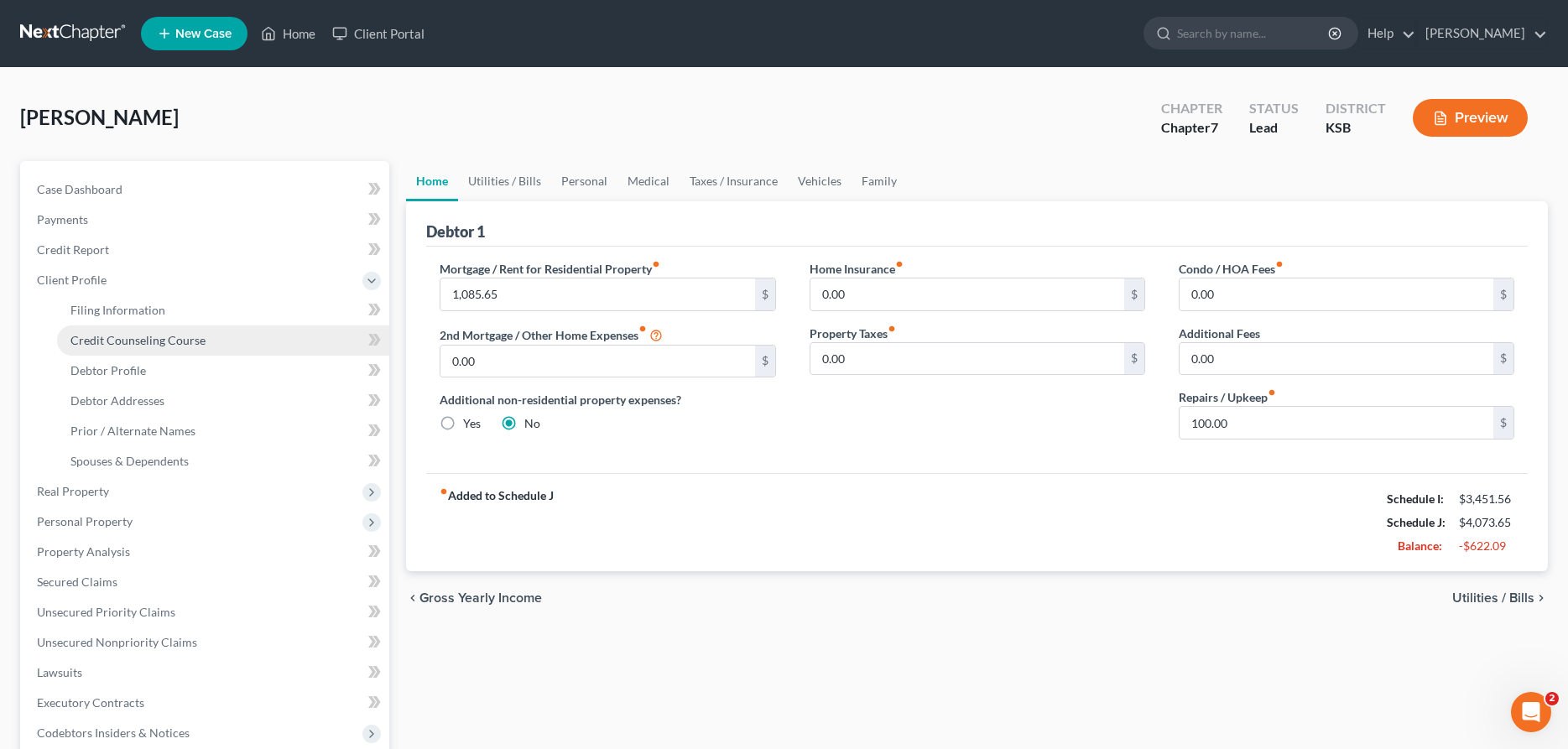
click at [125, 337] on span "Credit Counseling Course" at bounding box center [138, 340] width 135 height 15
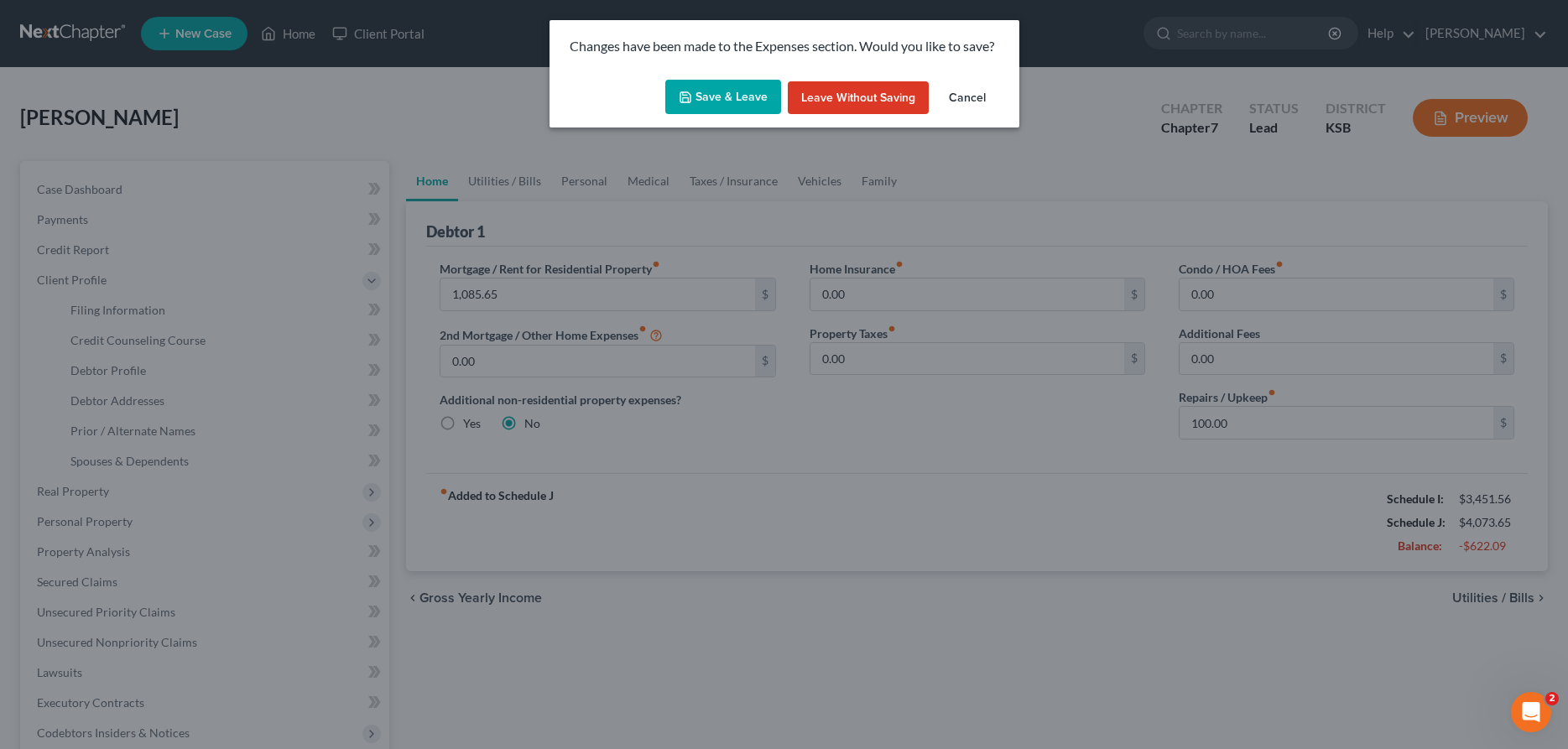
click at [708, 103] on button "Save & Leave" at bounding box center [723, 97] width 115 height 35
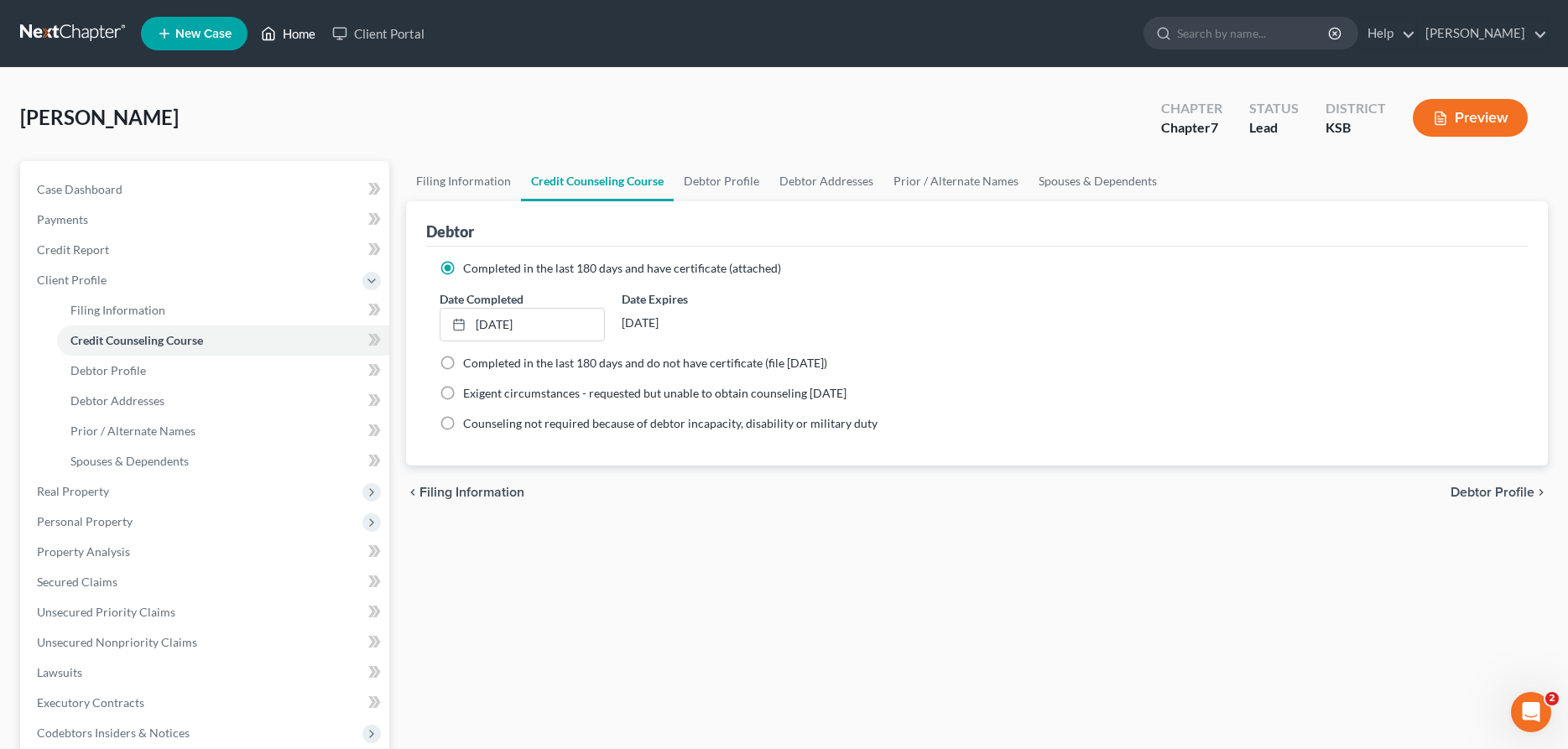
click at [311, 32] on link "Home" at bounding box center [288, 33] width 71 height 30
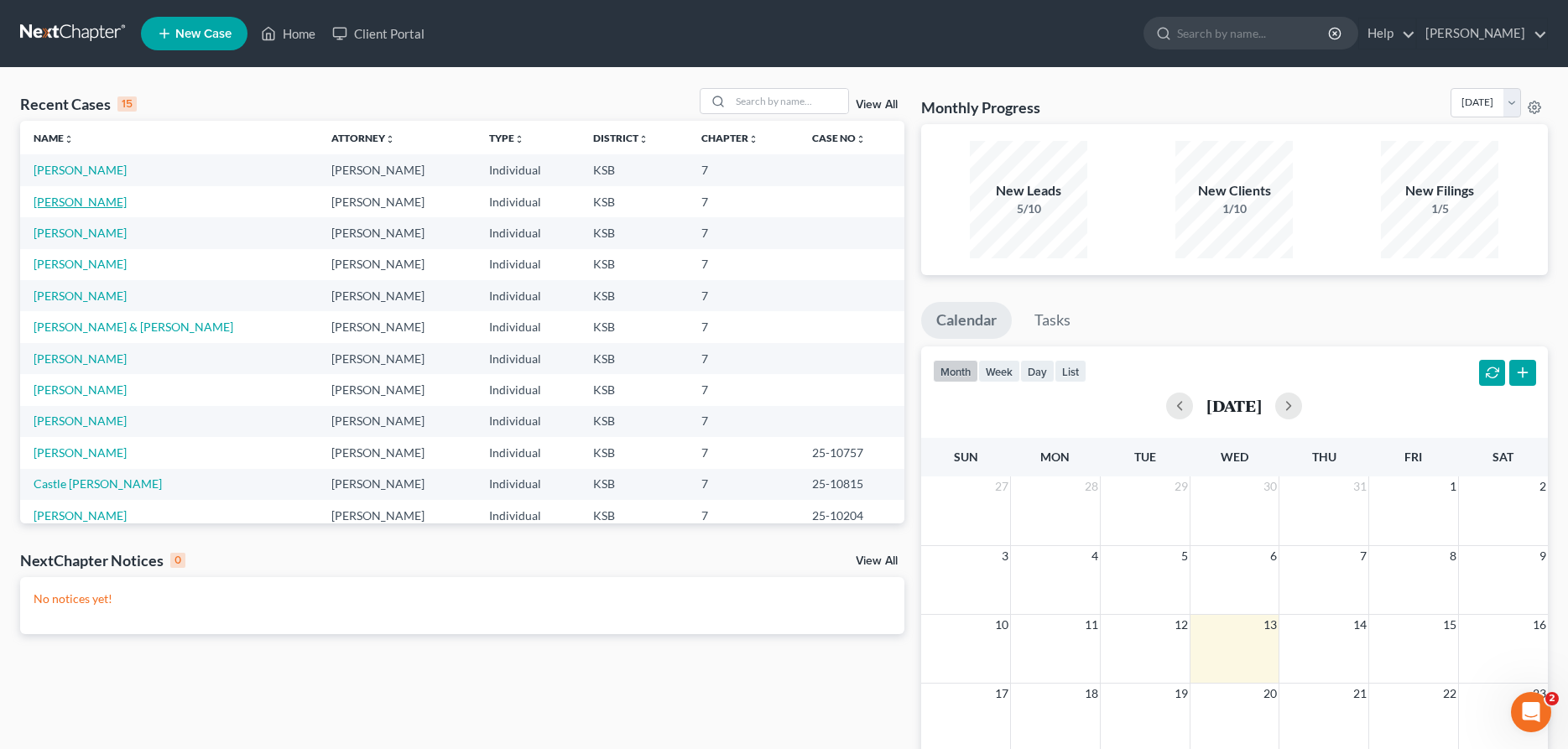
click at [66, 202] on link "[PERSON_NAME]" at bounding box center [79, 201] width 93 height 15
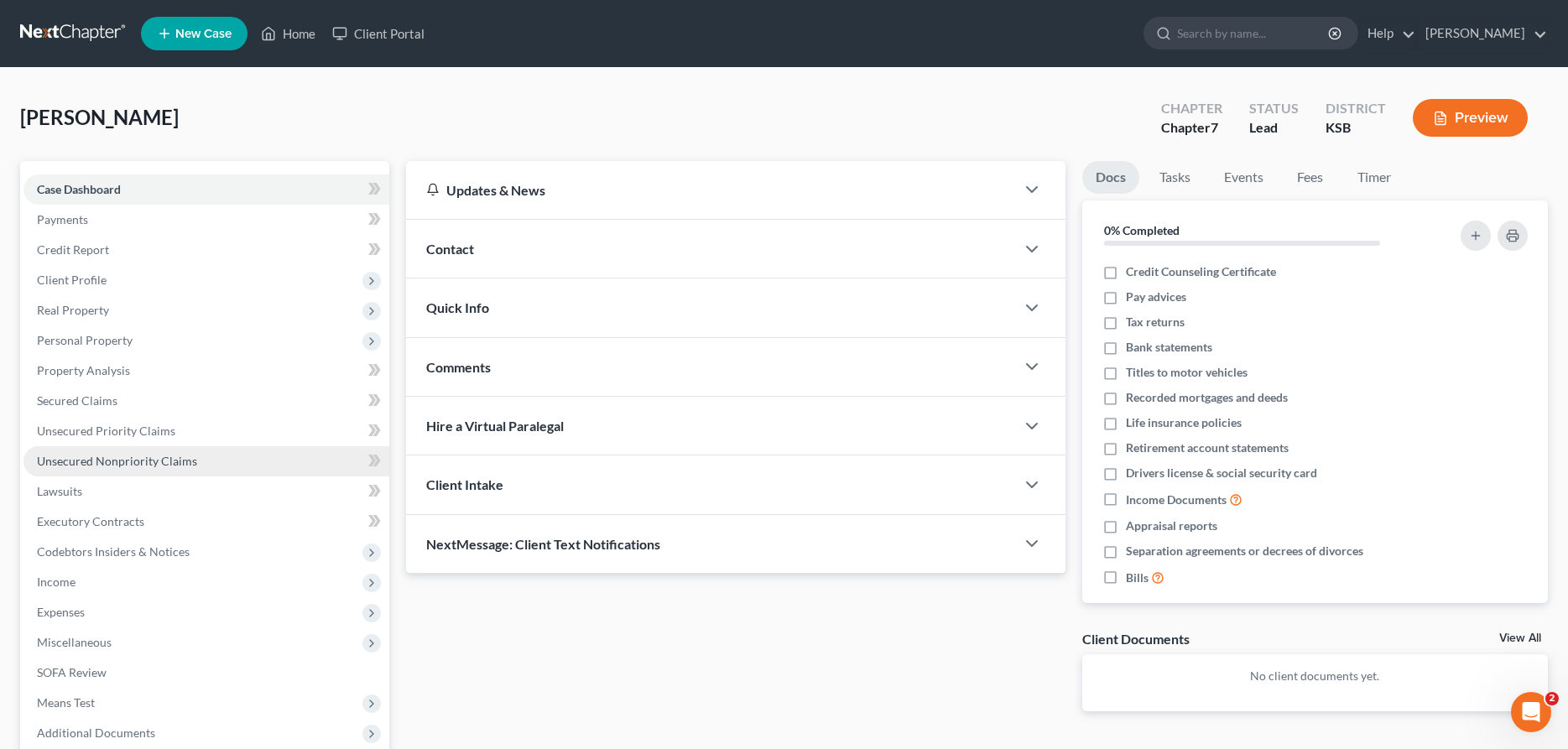
click at [103, 457] on span "Unsecured Nonpriority Claims" at bounding box center [117, 461] width 160 height 15
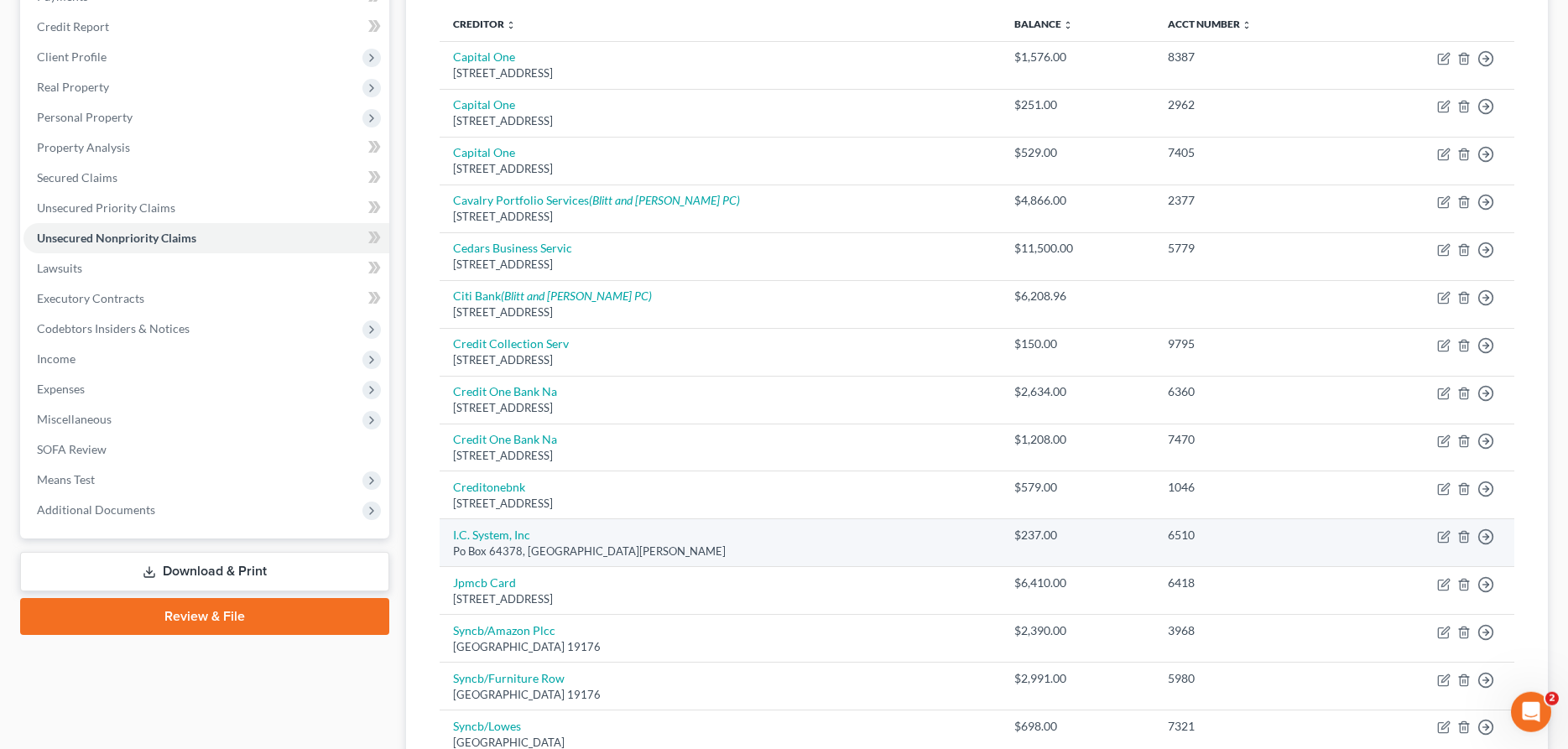
scroll to position [427, 0]
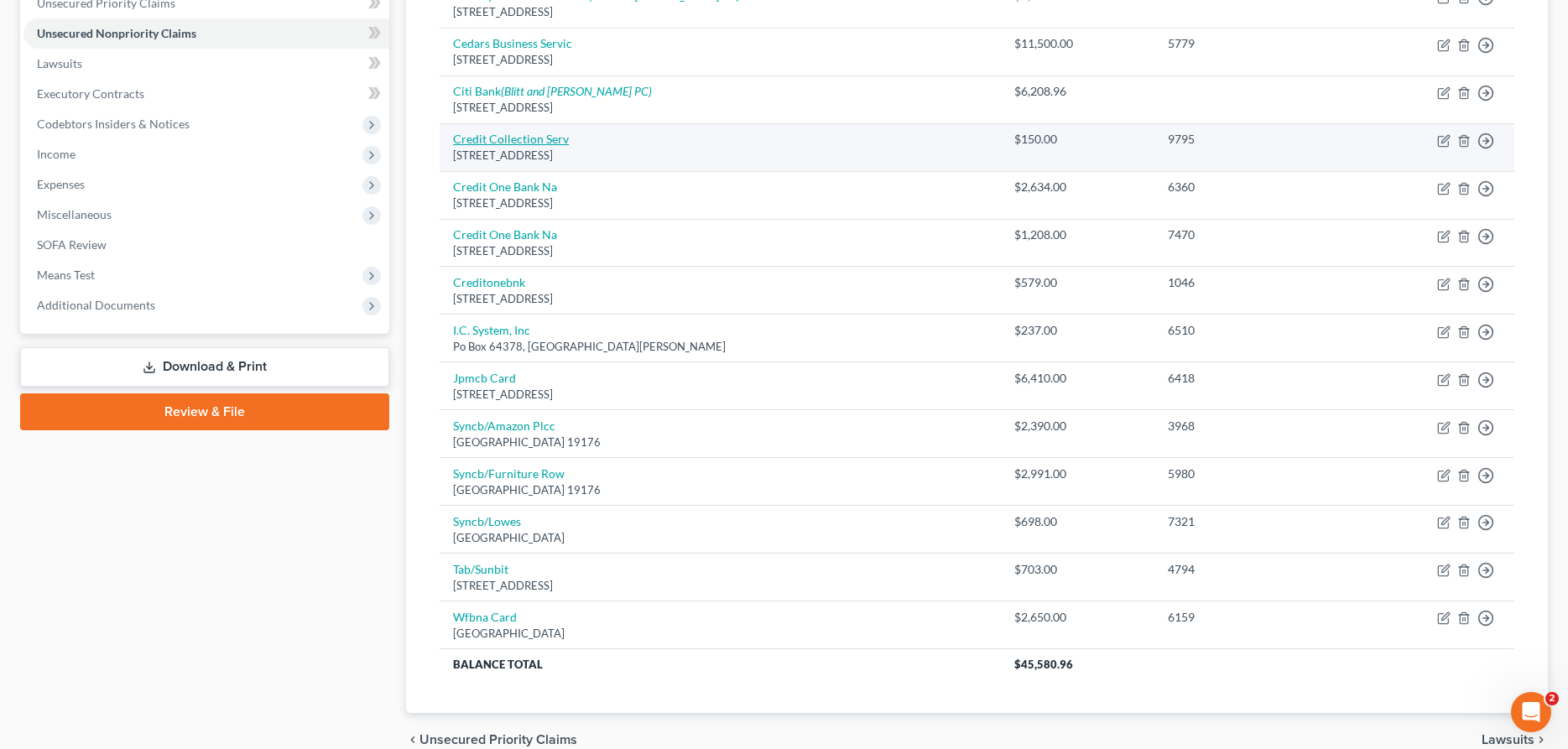
click at [549, 140] on link "Credit Collection Serv" at bounding box center [511, 139] width 115 height 15
select select "22"
select select "1"
select select "0"
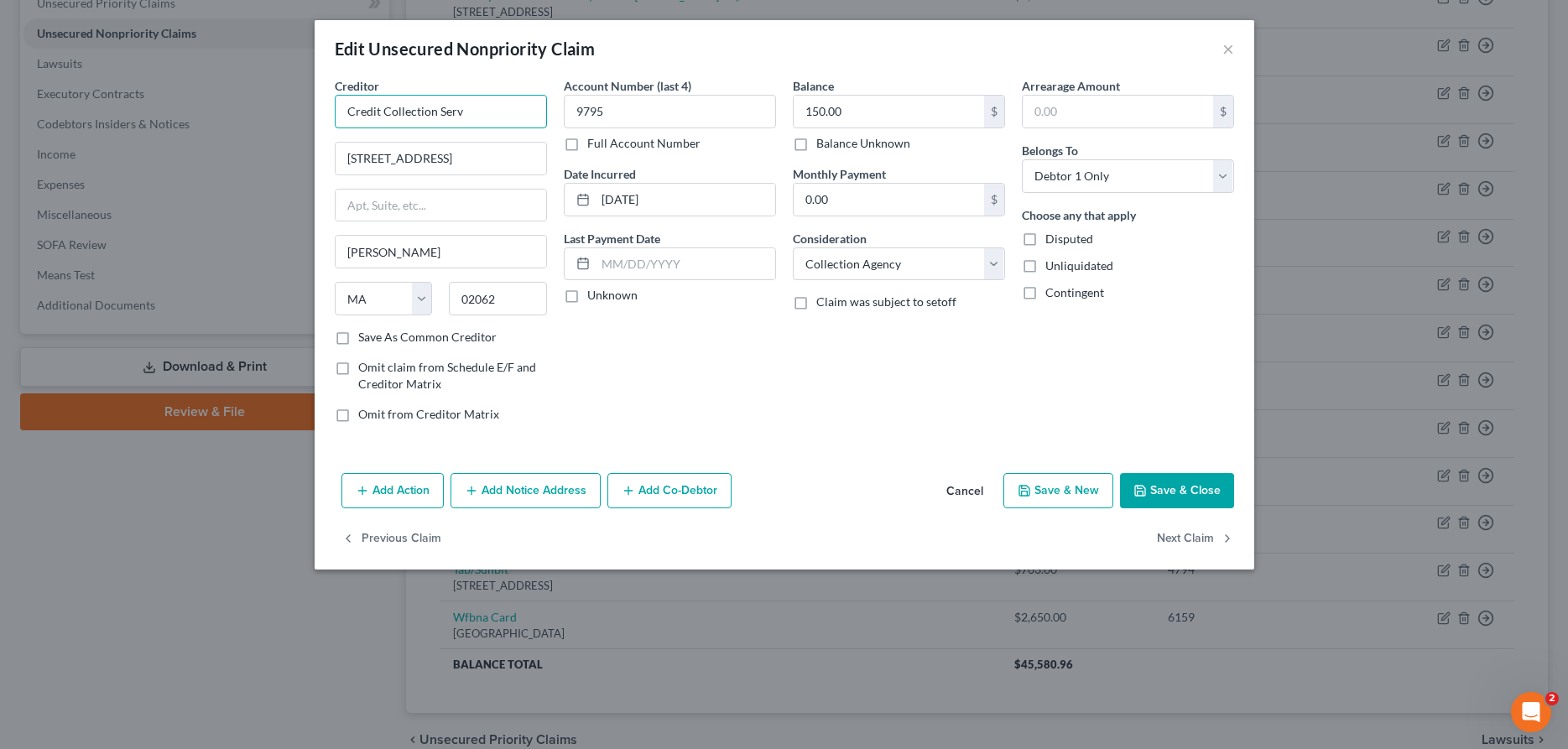
click at [516, 113] on input "Credit Collection Serv" at bounding box center [440, 111] width 212 height 33
type input "Credit Collection Service"
click at [1169, 495] on button "Save & Close" at bounding box center [1177, 491] width 114 height 35
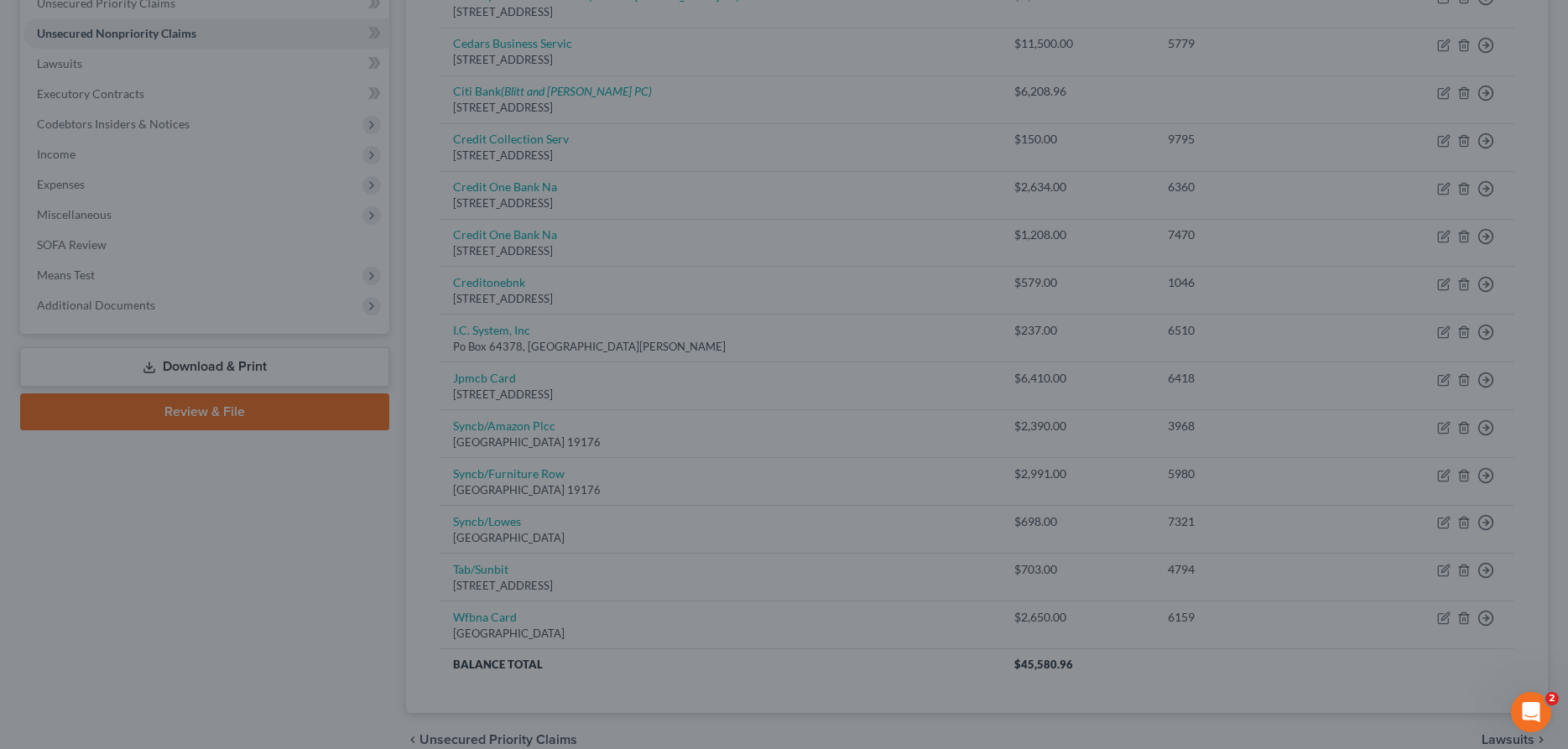
type input "0"
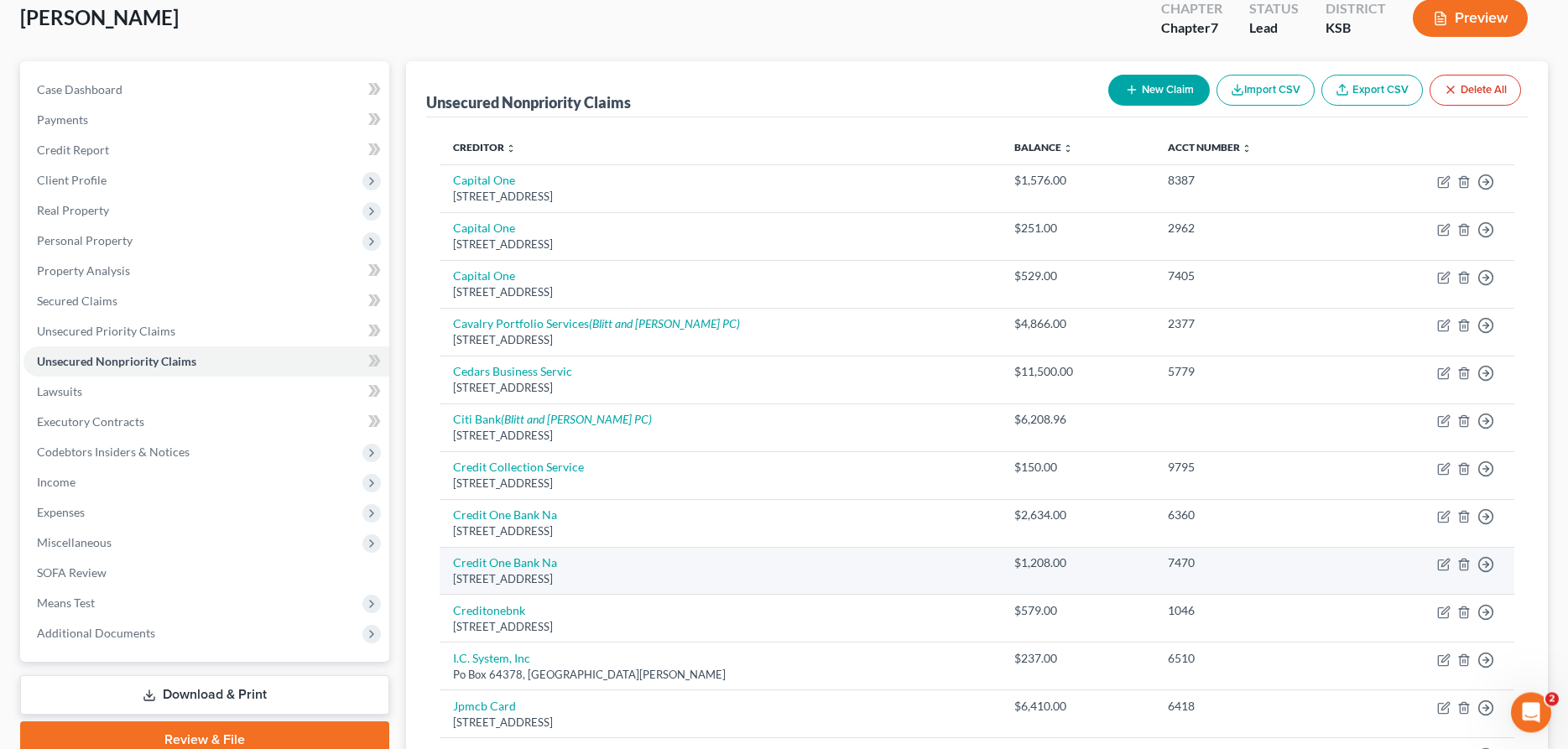
scroll to position [0, 0]
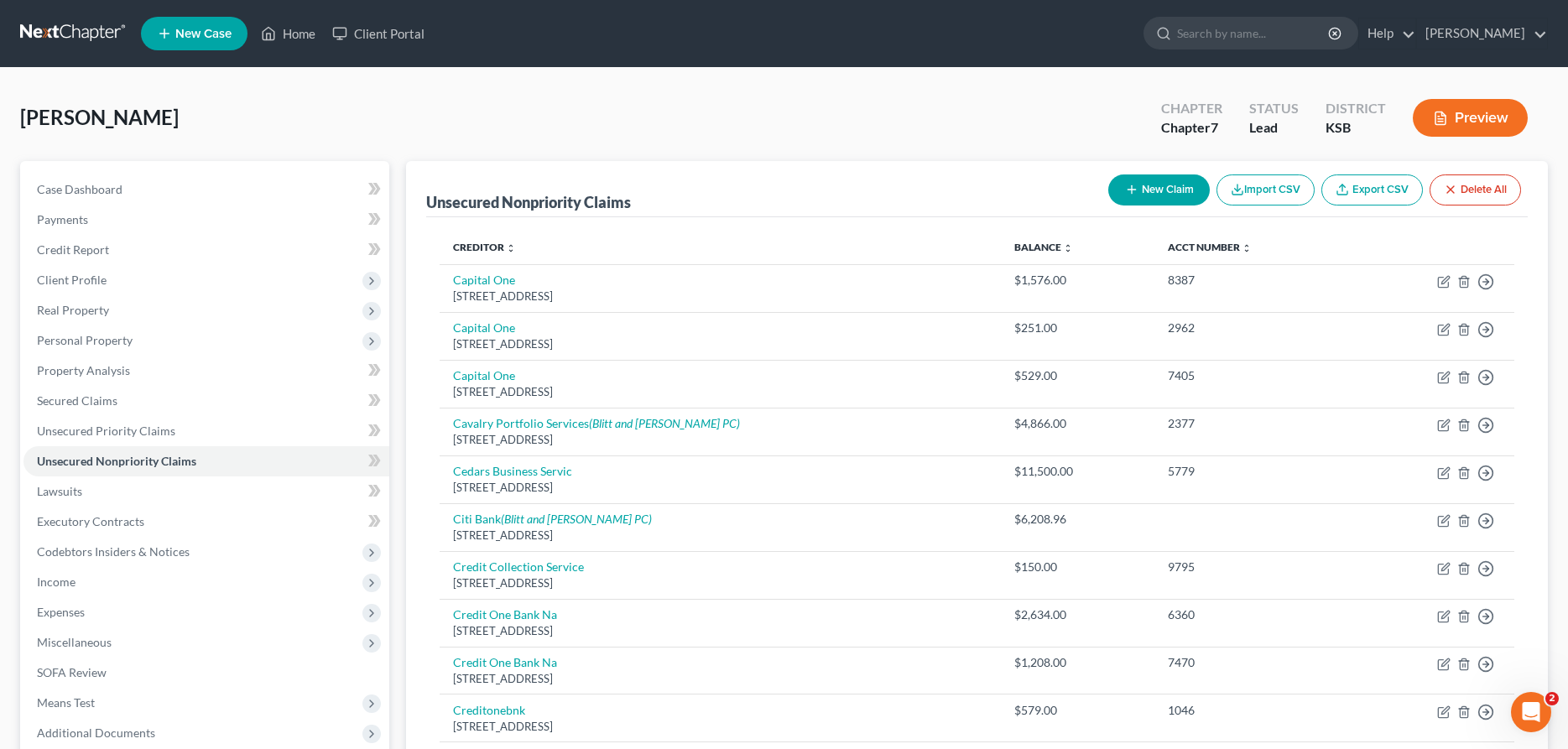
drag, startPoint x: 1169, startPoint y: 192, endPoint x: 881, endPoint y: 196, distance: 288.0
click at [1169, 191] on button "New Claim" at bounding box center [1159, 190] width 102 height 31
select select "0"
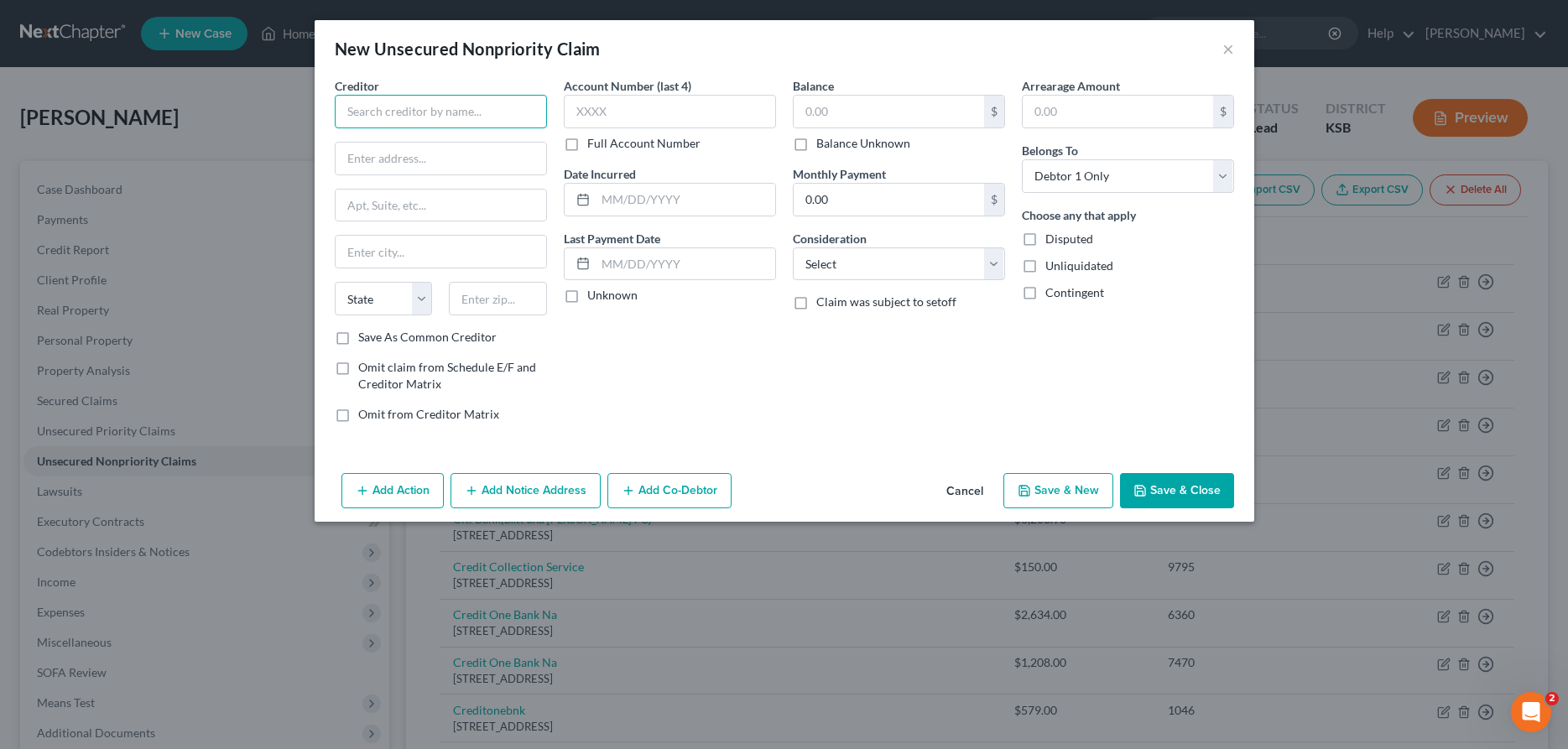
click at [415, 117] on input "text" at bounding box center [440, 111] width 212 height 33
type input "JPMorgan Marriott"
click at [808, 112] on input "text" at bounding box center [888, 111] width 191 height 32
type input "6,410.00"
click at [793, 247] on select "Select Cable / Satellite Services Collection Agency Credit Card Debt Debt Couns…" at bounding box center [899, 264] width 212 height 33
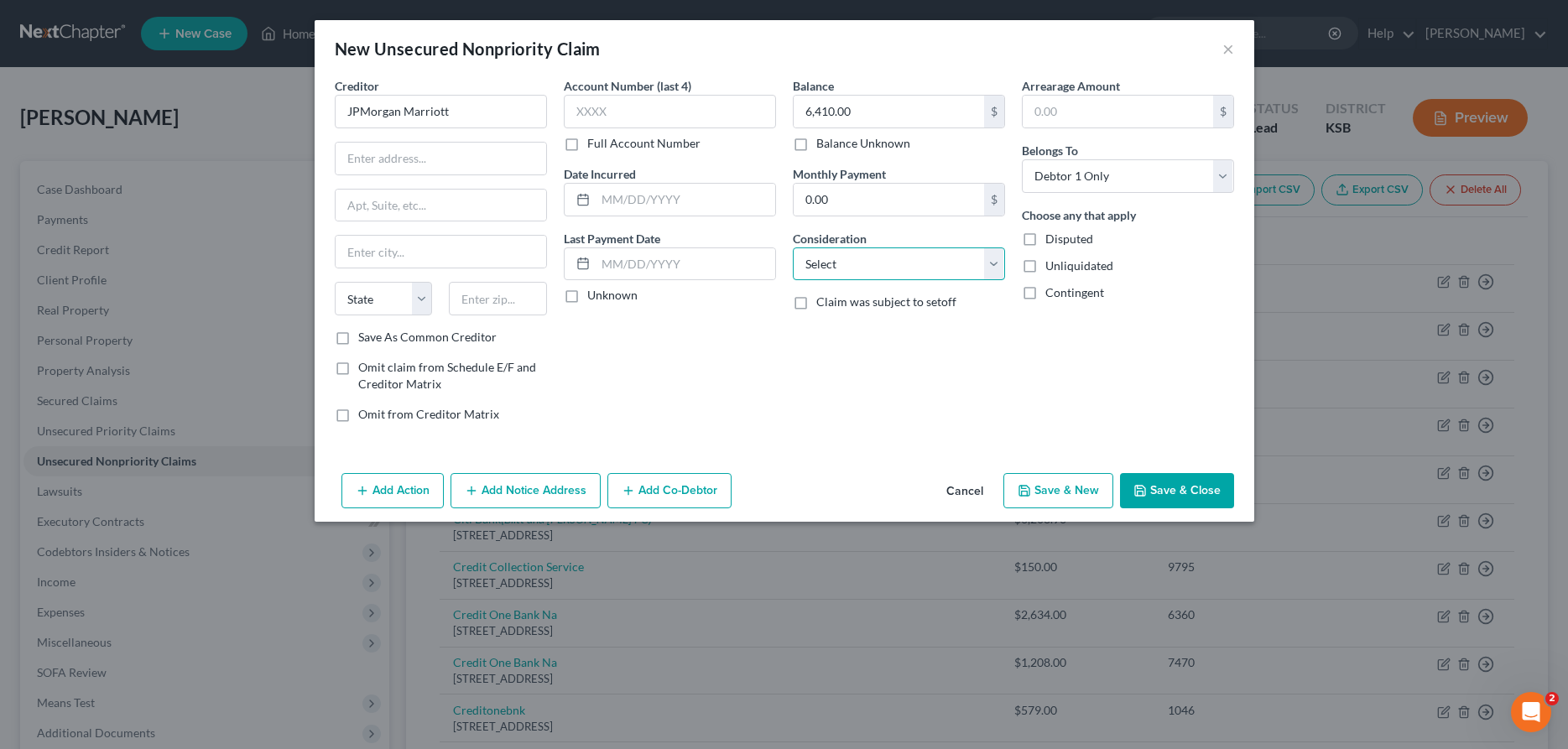
select select "2"
click at [1071, 484] on button "Save & New" at bounding box center [1058, 491] width 110 height 35
select select "0"
click at [367, 115] on input "text" at bounding box center [440, 111] width 212 height 33
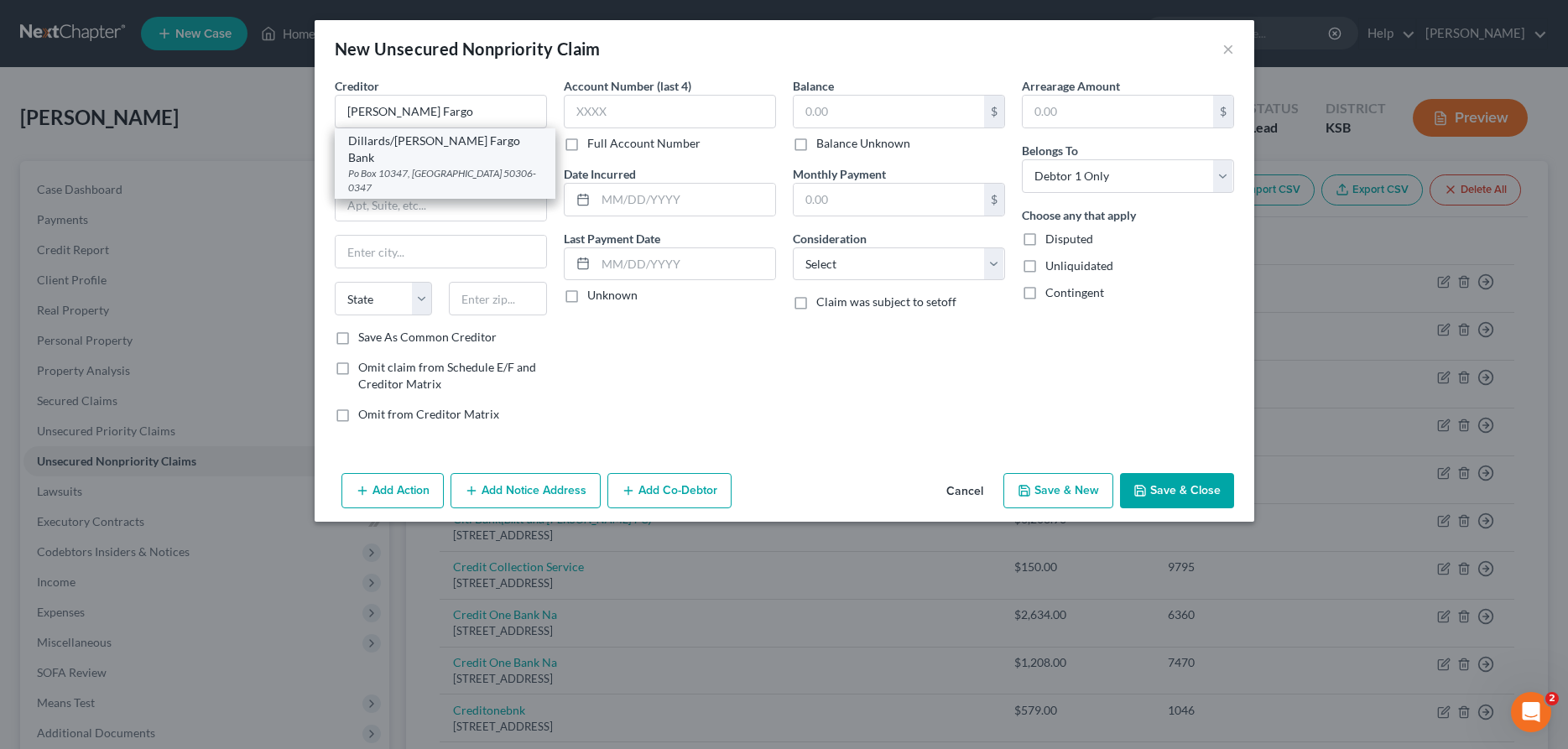
click at [410, 166] on div "Po Box 10347, [GEOGRAPHIC_DATA] 50306-0347" at bounding box center [445, 180] width 194 height 28
type input "Dillards/[PERSON_NAME] Fargo Bank"
type input "Po Box 10347"
type input "Des Moines"
select select "16"
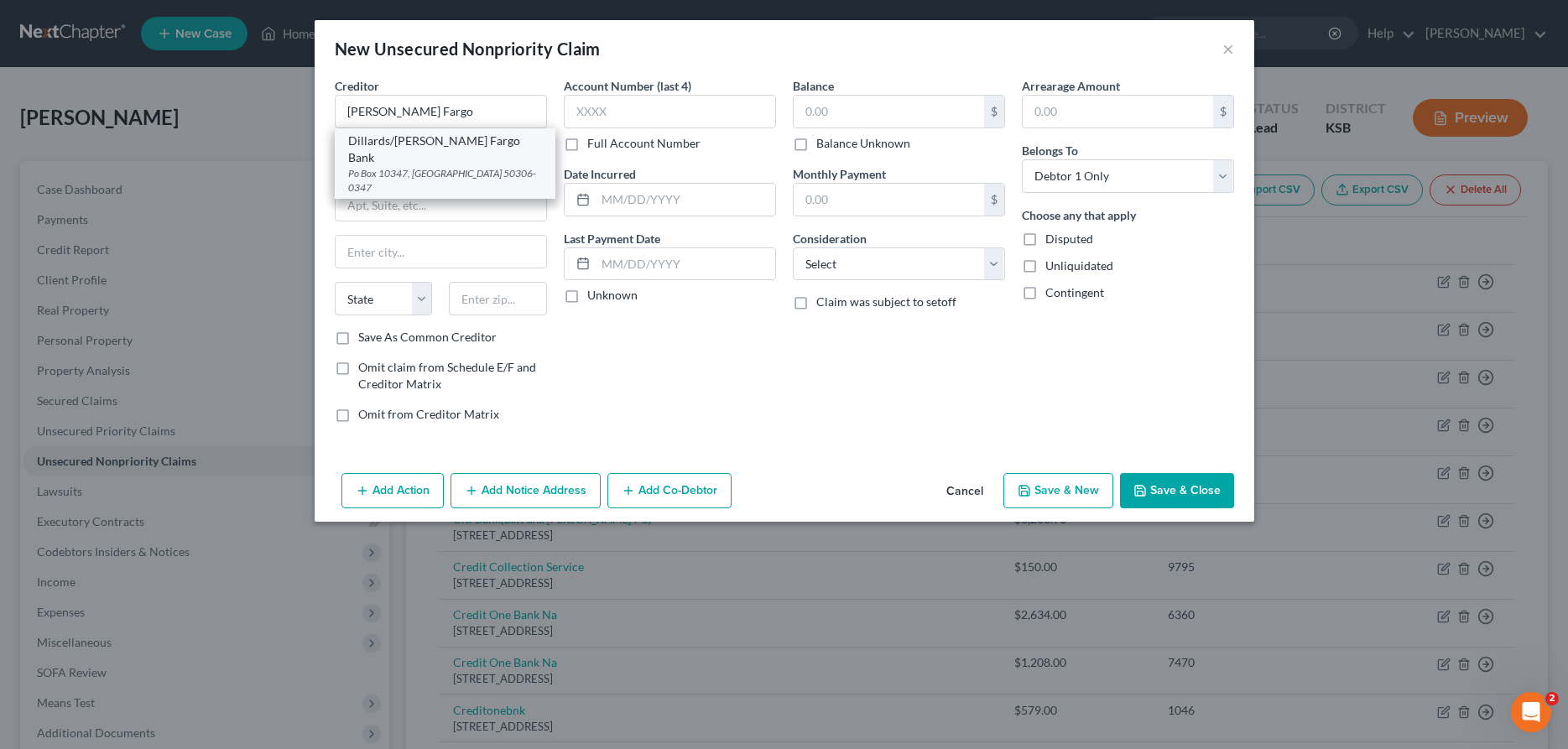
type input "50306-0347"
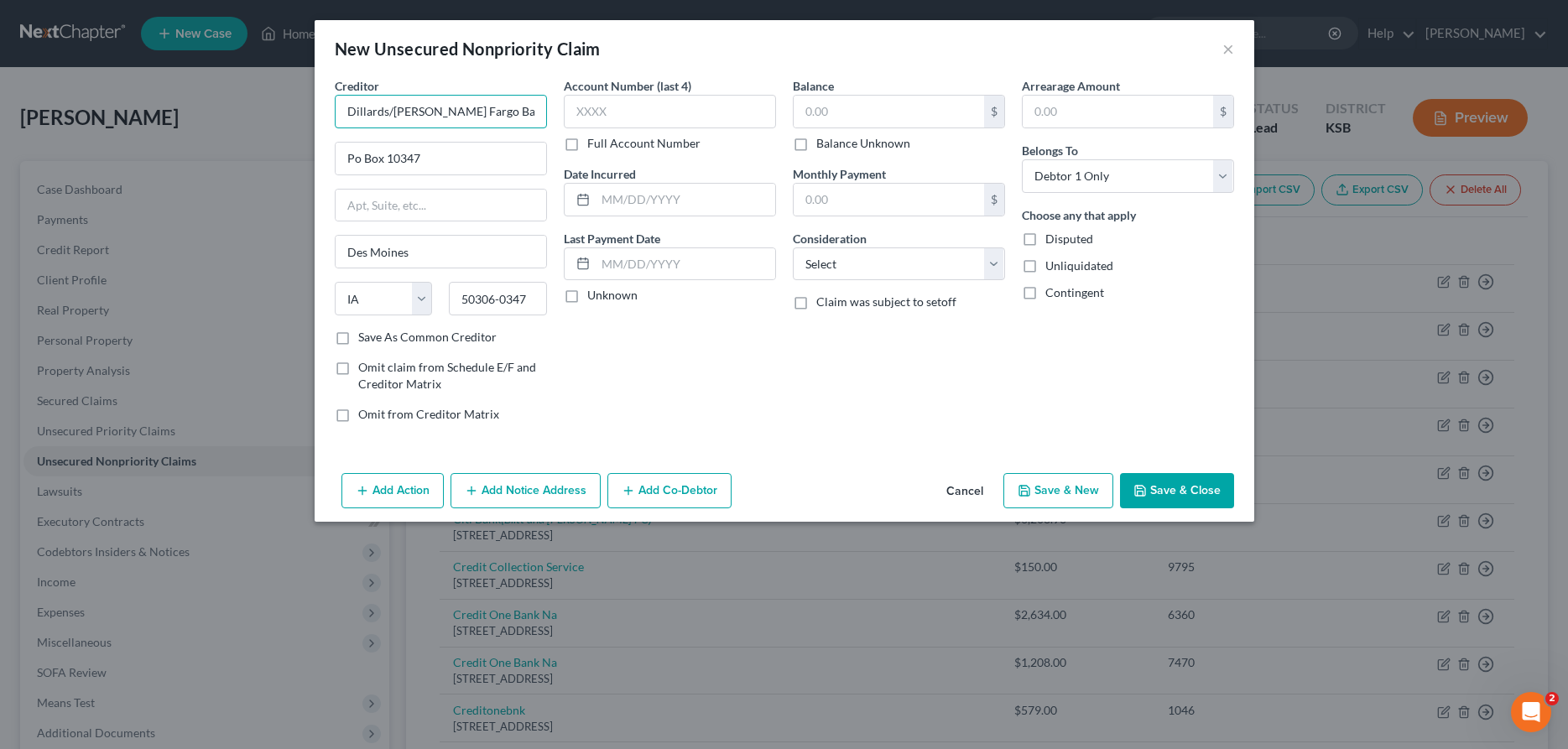
click at [392, 111] on input "Dillards/[PERSON_NAME] Fargo Bank" at bounding box center [440, 111] width 212 height 33
type input "[PERSON_NAME] Fargo Bank"
click at [808, 112] on input "text" at bounding box center [888, 111] width 191 height 32
type input "2,650.00"
click at [793, 247] on select "Select Cable / Satellite Services Collection Agency Credit Card Debt Debt Couns…" at bounding box center [899, 264] width 212 height 33
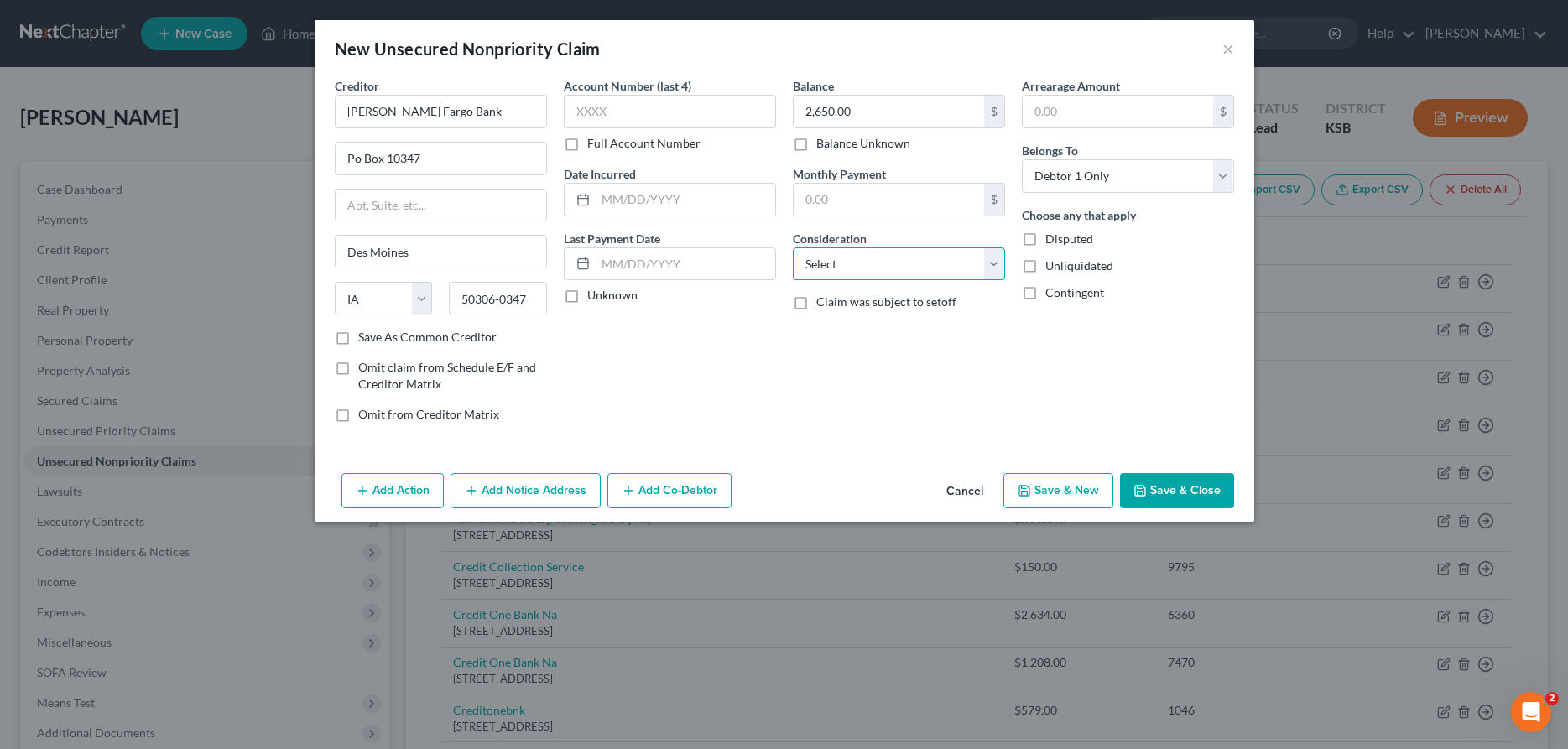
select select "2"
click at [1074, 492] on button "Save & New" at bounding box center [1058, 491] width 110 height 35
select select "0"
type input "0.00"
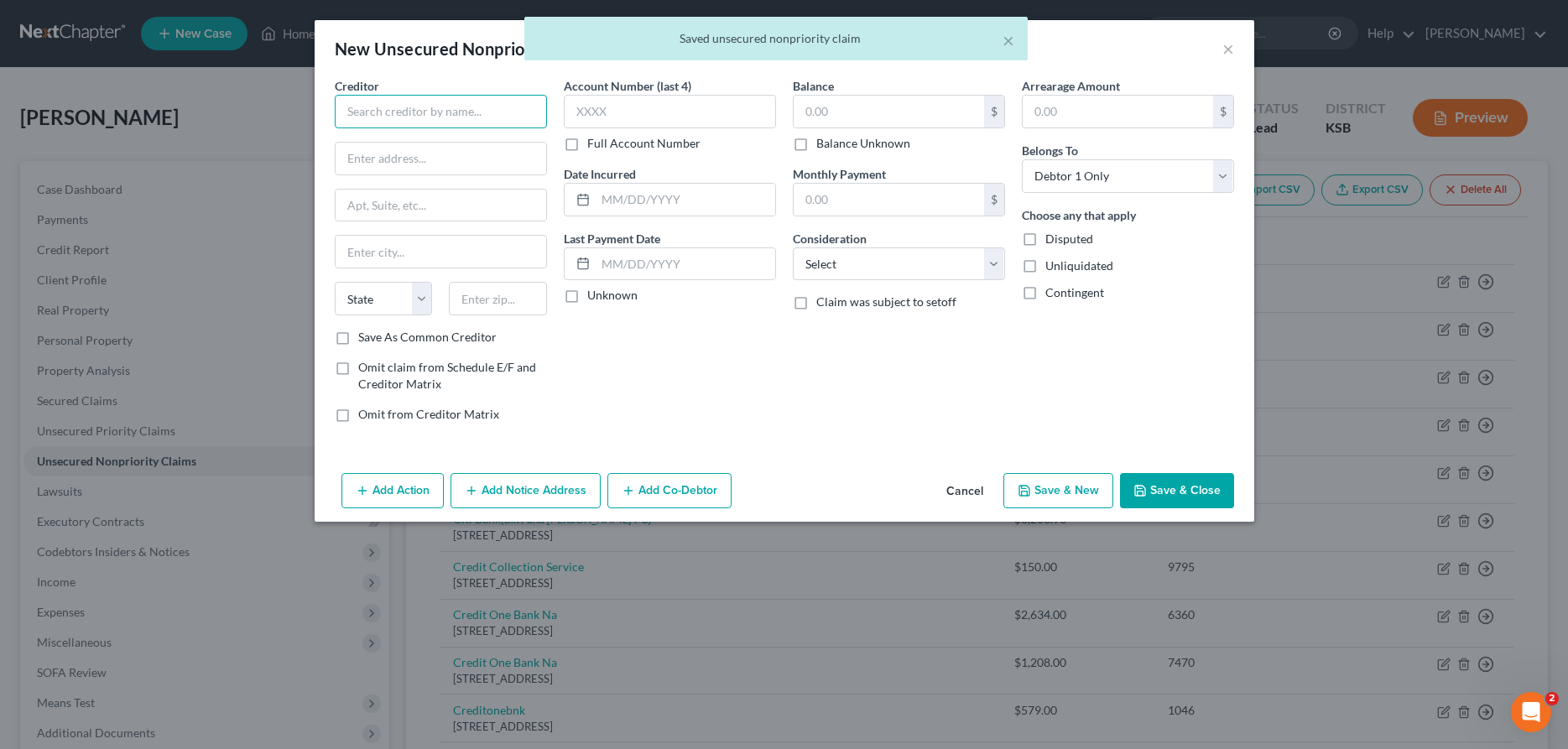
click at [441, 121] on input "text" at bounding box center [440, 111] width 212 height 33
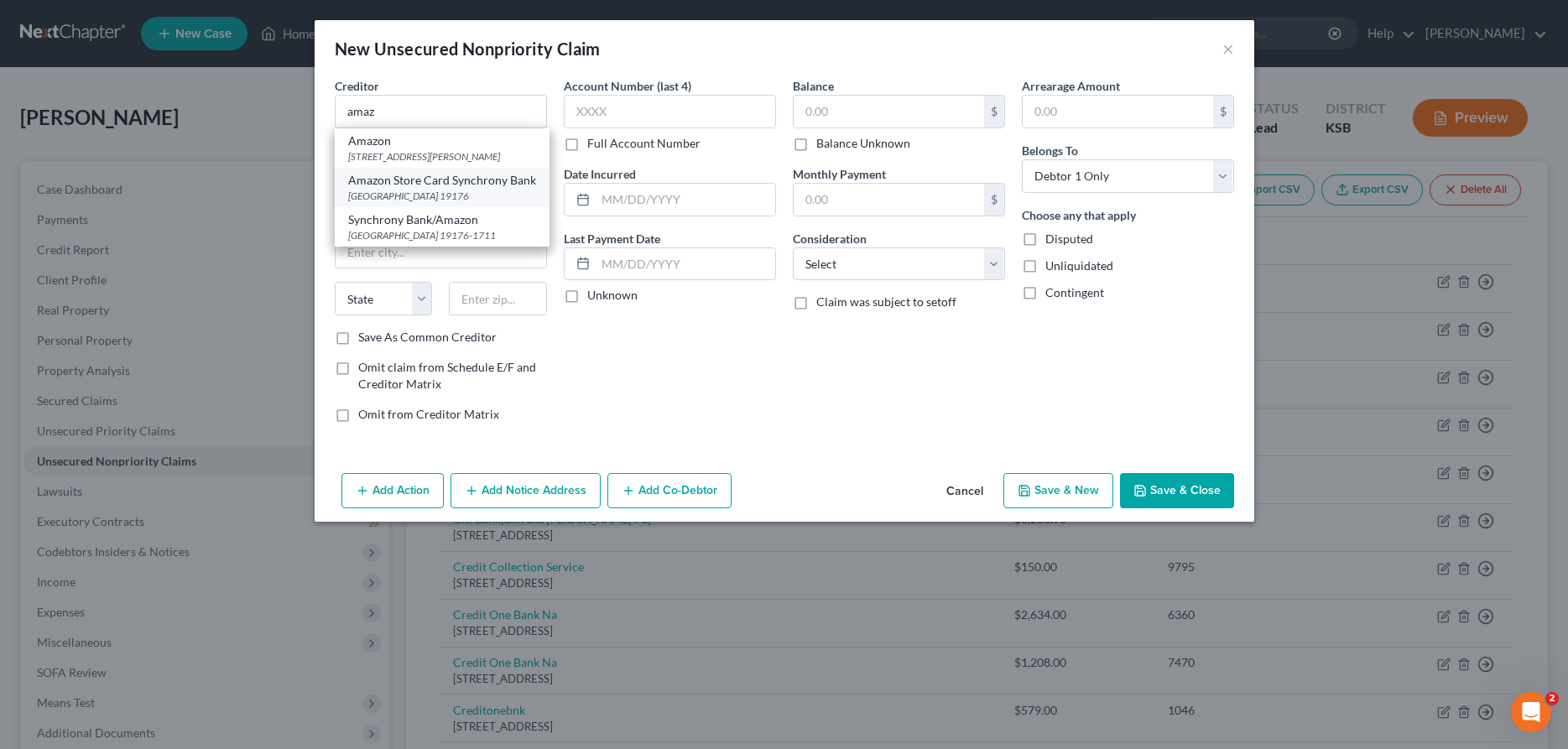
click at [448, 186] on div "Amazon Store Card Synchrony Bank" at bounding box center [442, 180] width 188 height 17
type input "Amazon Store Card Synchrony Bank"
type input "Po Box 71711"
type input "[GEOGRAPHIC_DATA]"
select select "39"
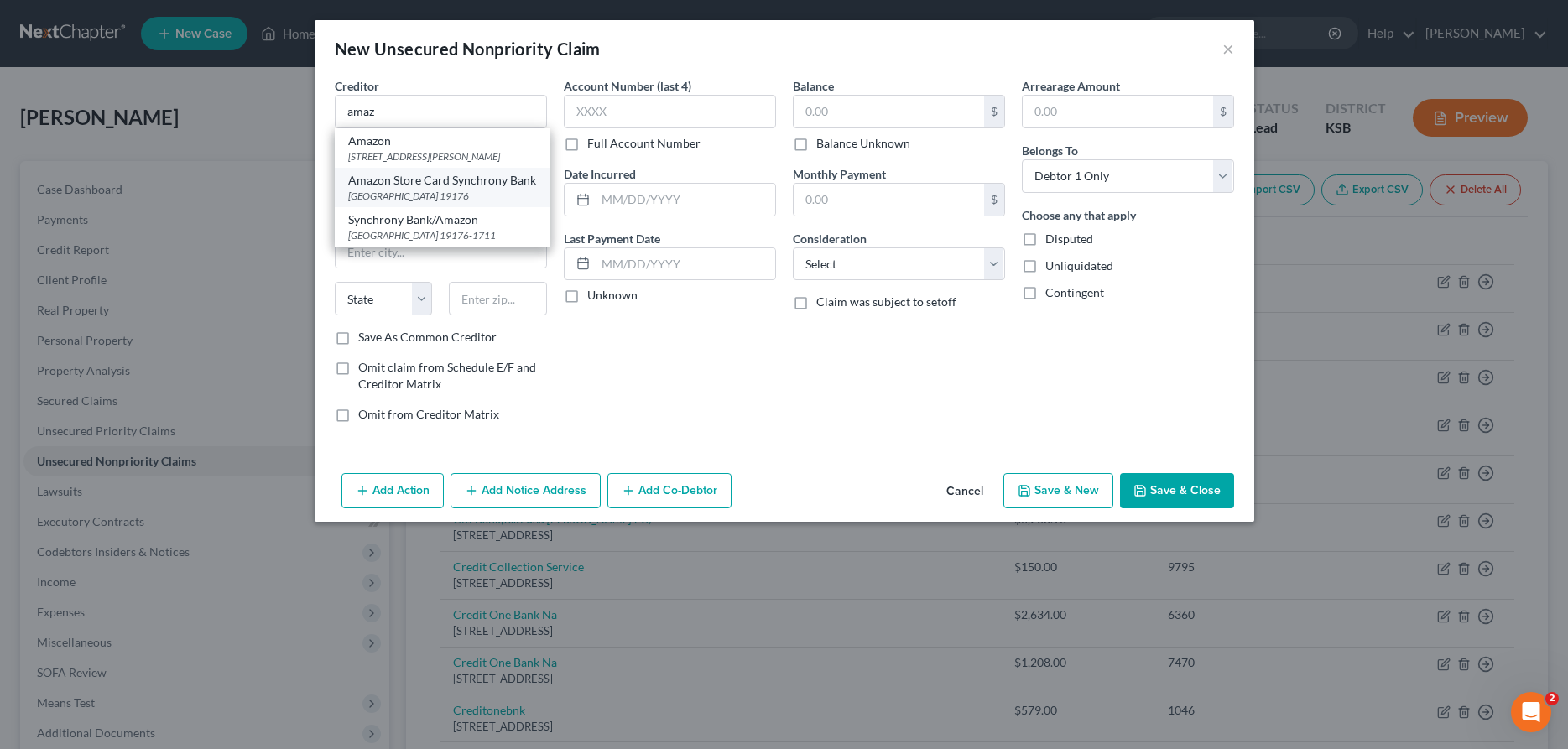
type input "19176"
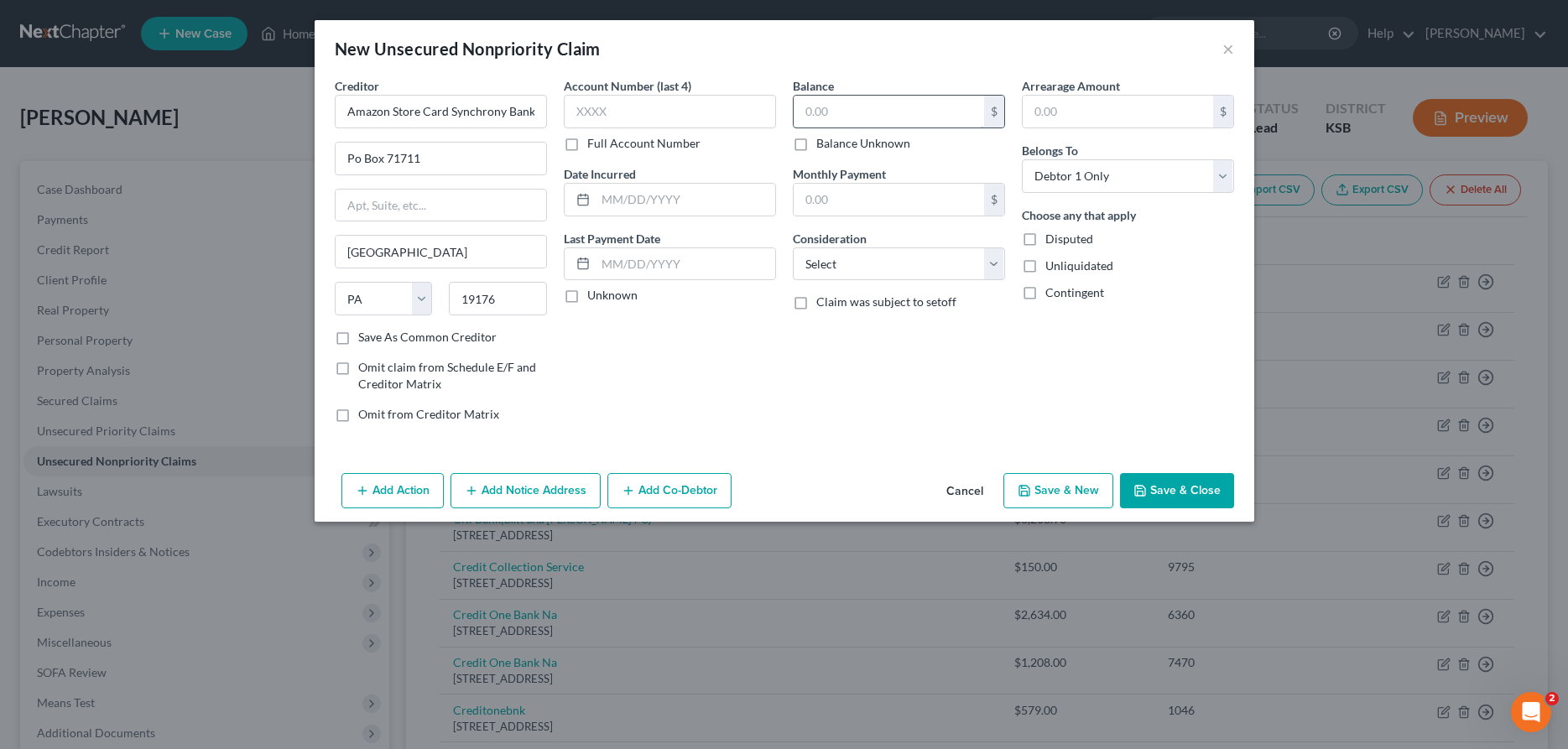
click at [835, 105] on input "text" at bounding box center [888, 111] width 191 height 32
type input "2,390.00"
click at [793, 247] on select "Select Cable / Satellite Services Collection Agency Credit Card Debt Debt Couns…" at bounding box center [899, 264] width 212 height 33
select select "2"
click at [1053, 475] on button "Save & New" at bounding box center [1058, 491] width 110 height 35
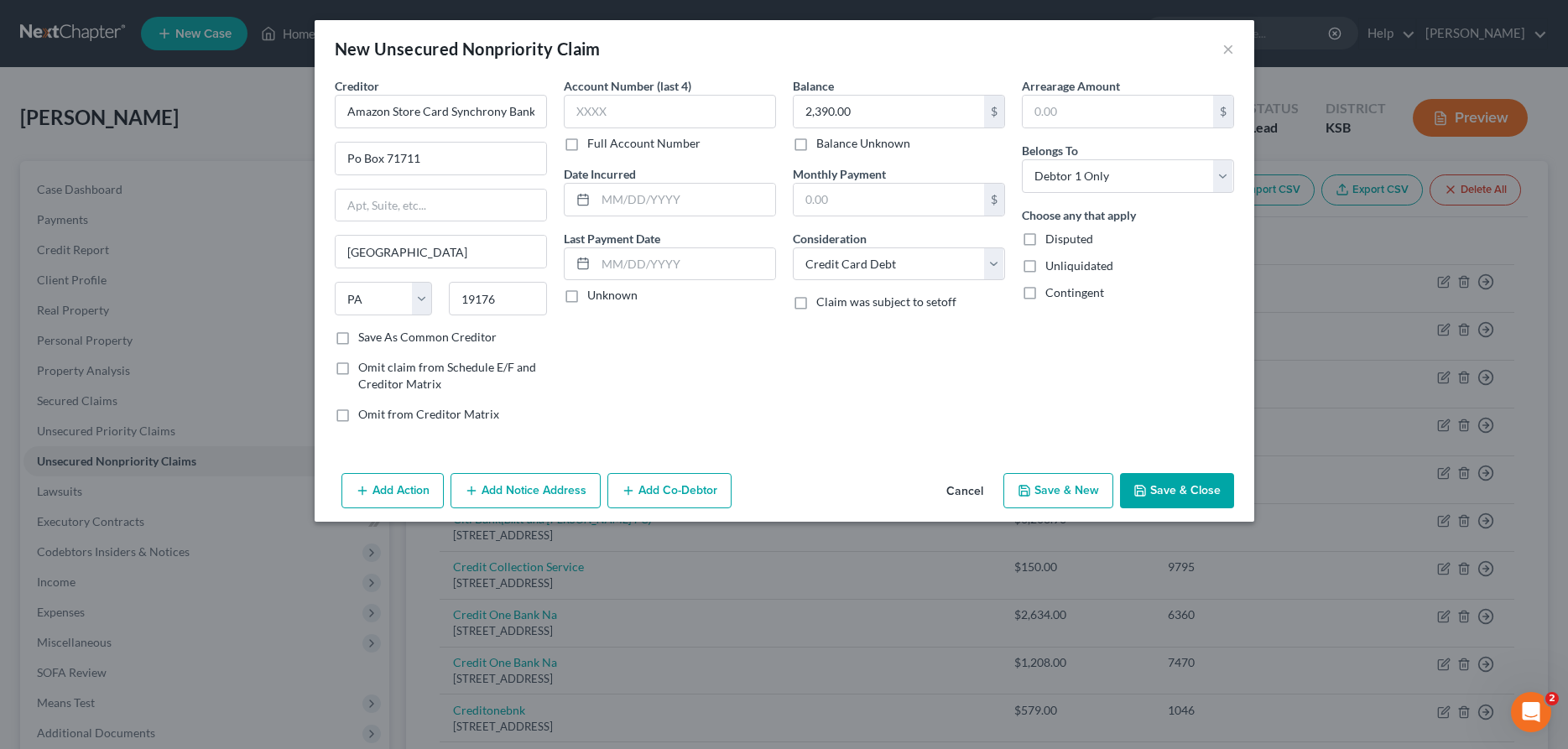
select select "0"
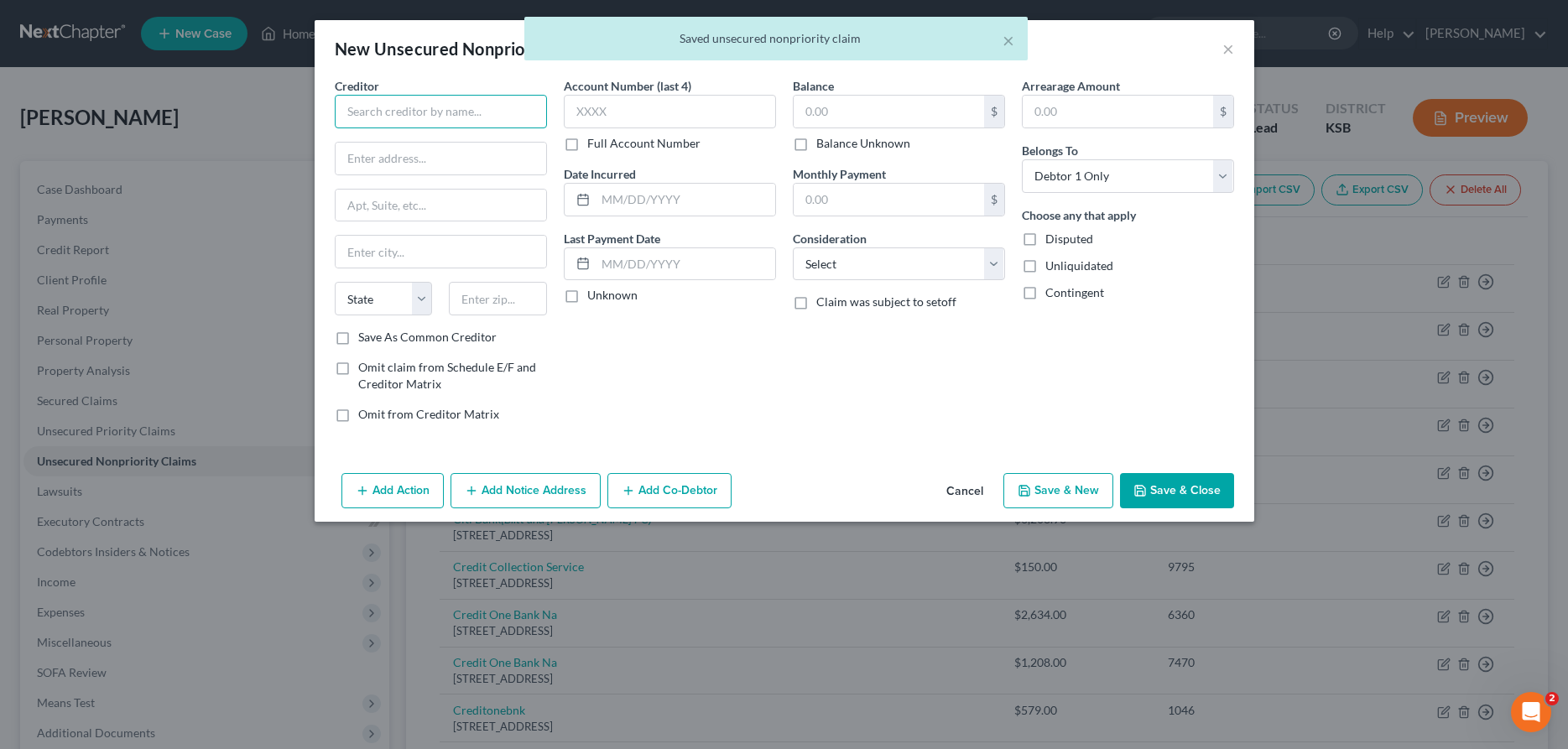
click at [428, 98] on input "text" at bounding box center [440, 111] width 212 height 33
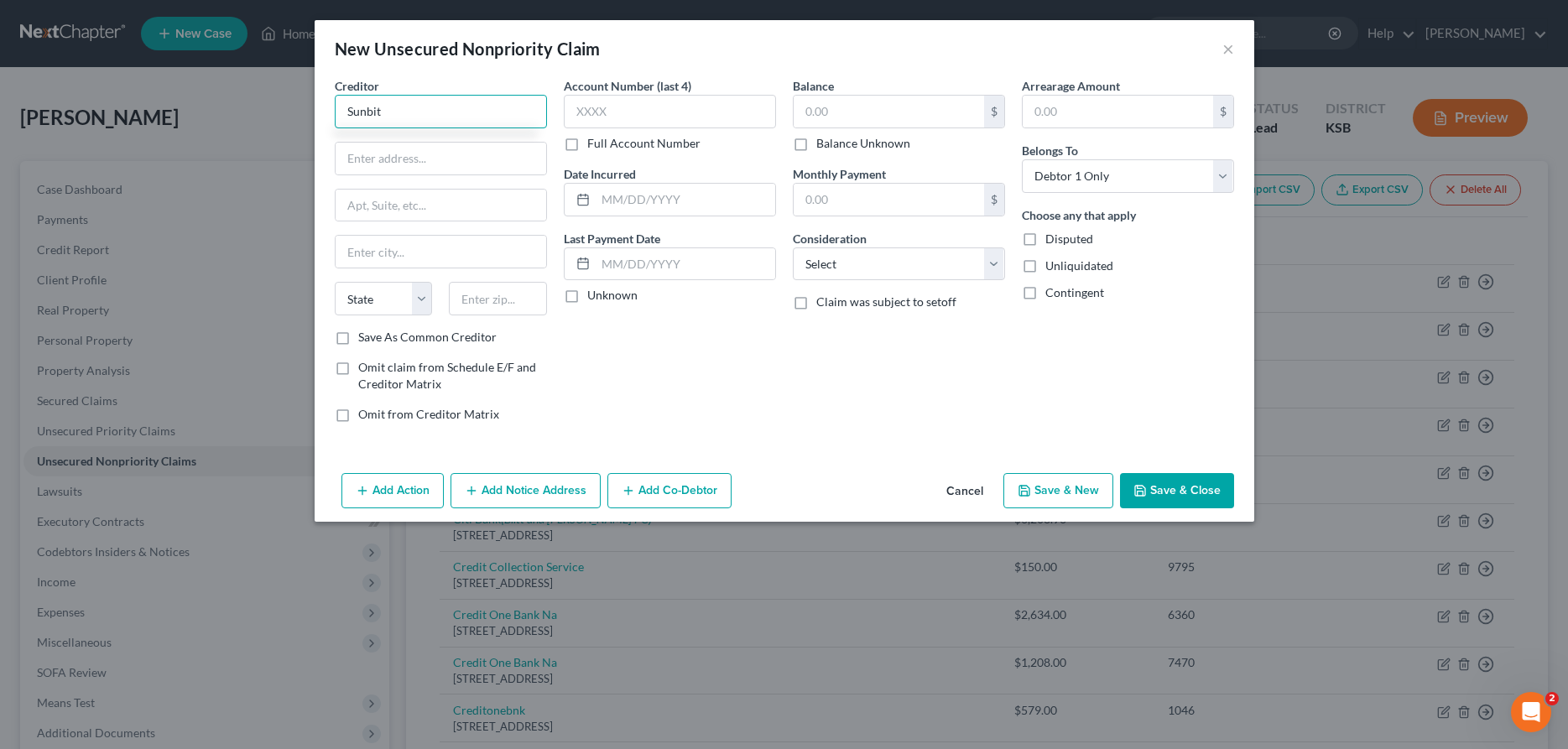
type input "Sunbit"
click at [931, 110] on input "text" at bounding box center [888, 111] width 191 height 32
type input "703.00"
click at [793, 247] on select "Select Cable / Satellite Services Collection Agency Credit Card Debt Debt Couns…" at bounding box center [899, 264] width 212 height 33
select select "2"
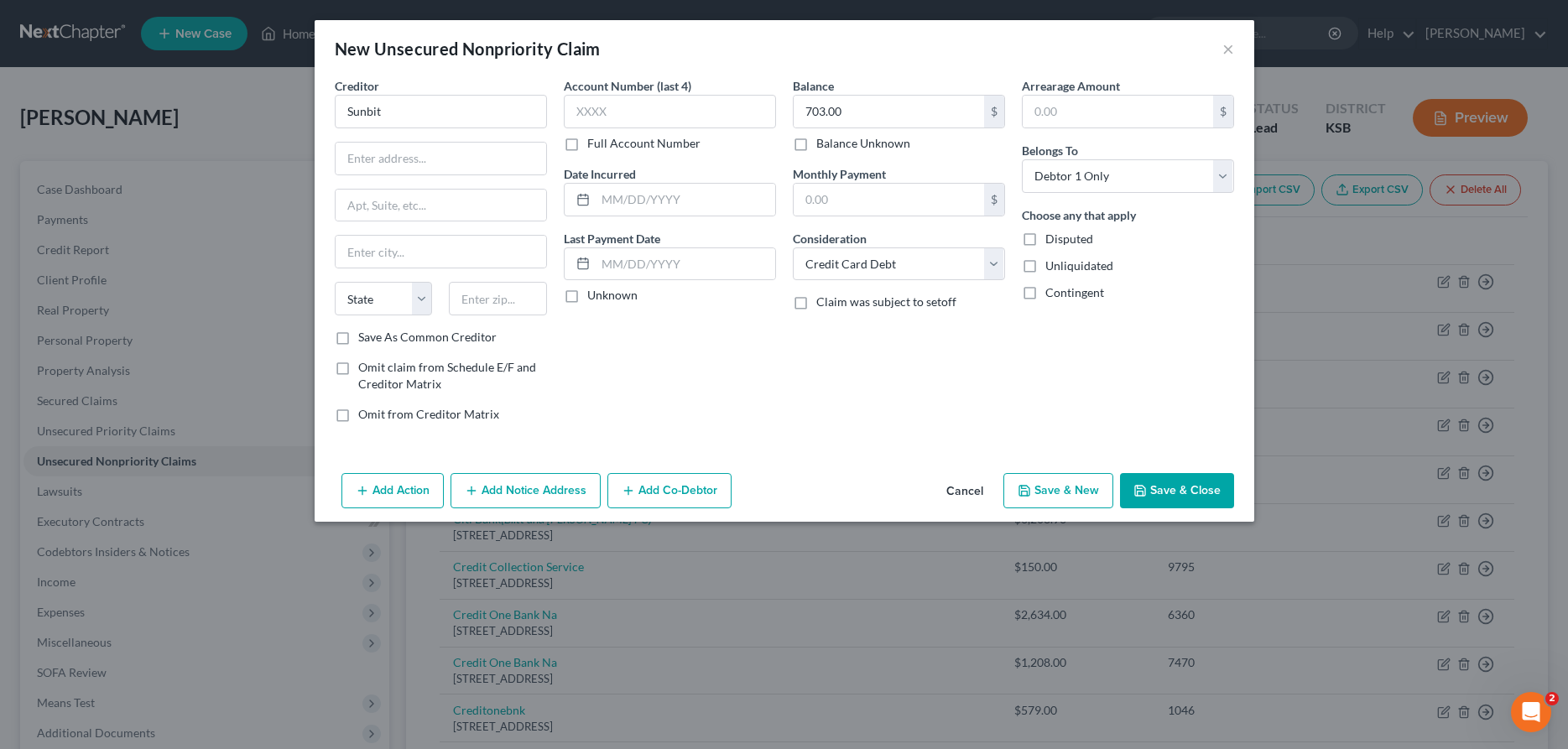
click at [1065, 487] on button "Save & New" at bounding box center [1058, 491] width 110 height 35
select select "0"
type input "0.00"
click at [450, 114] on input "text" at bounding box center [440, 111] width 212 height 33
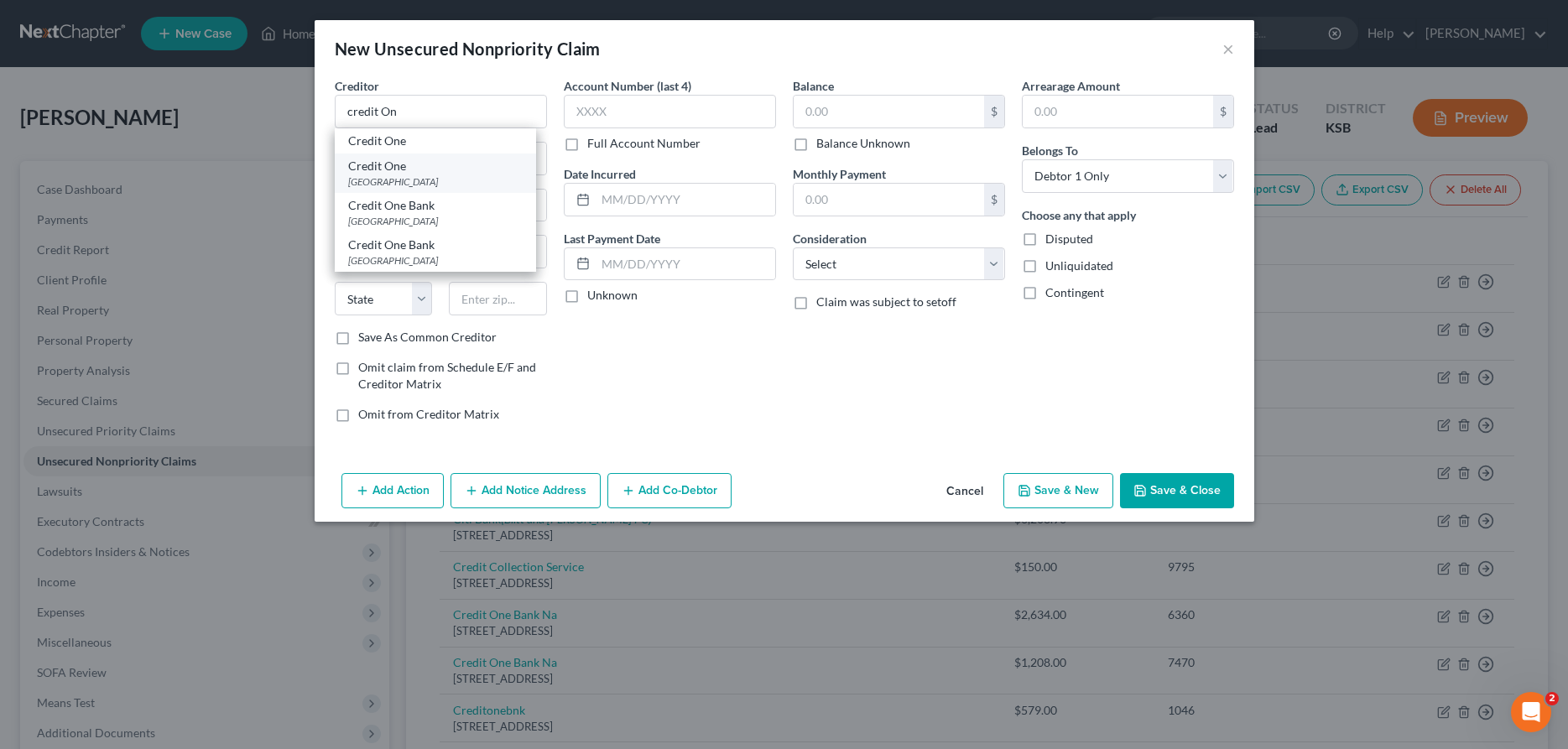
click at [410, 171] on div "Credit One" at bounding box center [435, 165] width 174 height 17
type input "Credit One"
type input "Po Box 98878"
type input "[GEOGRAPHIC_DATA]"
select select "31"
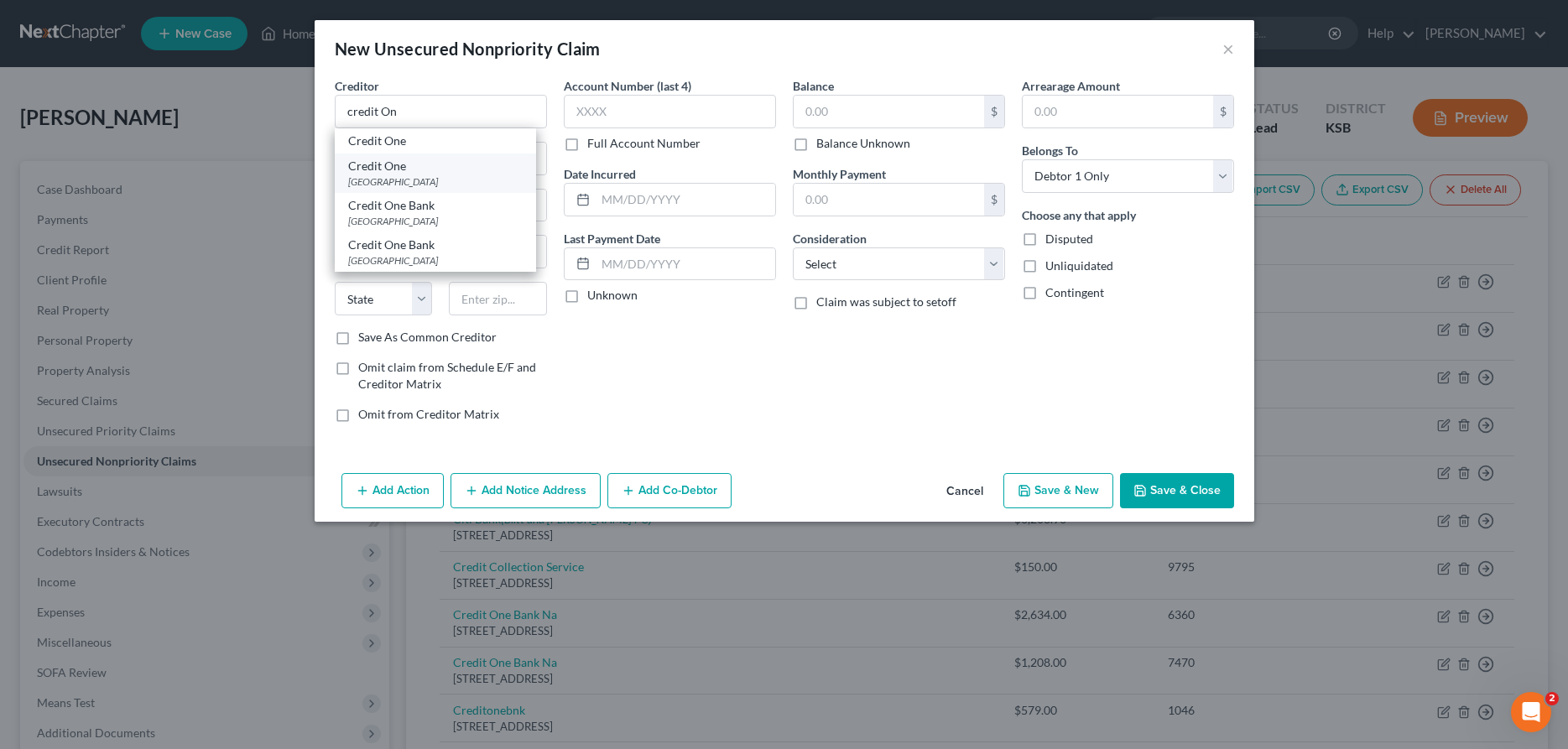
type input "89193"
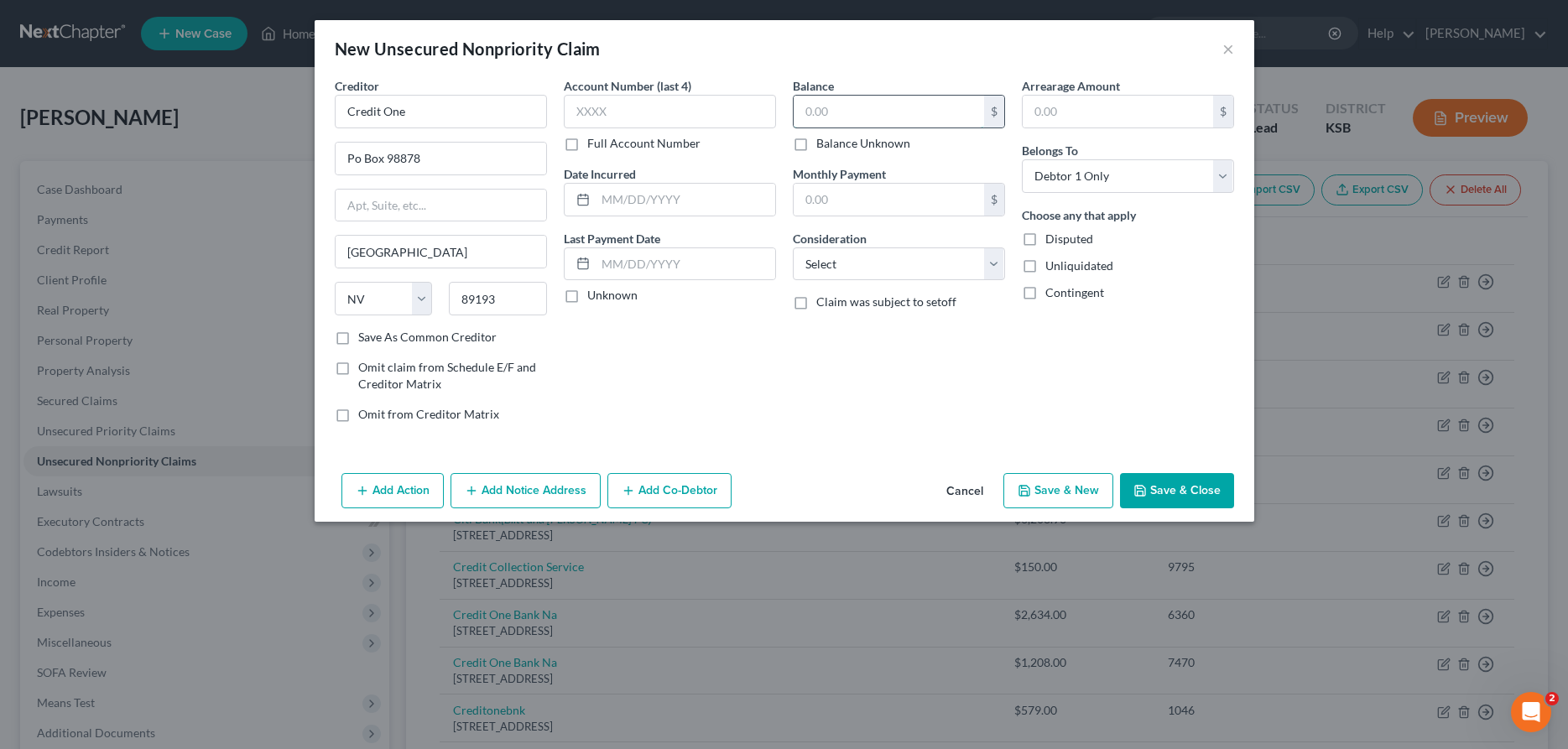
click at [869, 113] on input "text" at bounding box center [888, 111] width 191 height 32
type input "600.00"
click at [1055, 492] on button "Save & New" at bounding box center [1058, 491] width 110 height 35
select select "0"
type input "0.00"
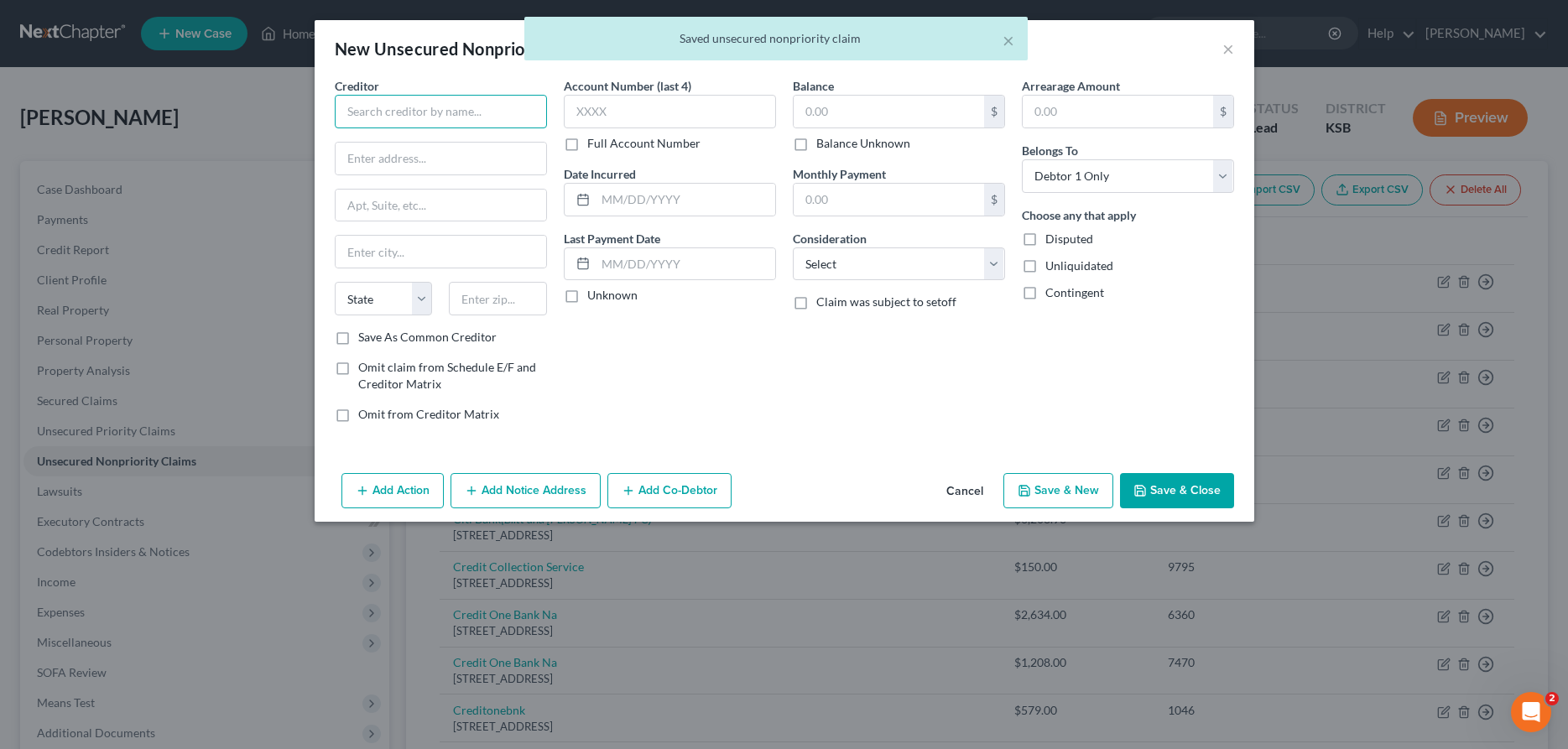
click at [371, 107] on input "text" at bounding box center [440, 111] width 212 height 33
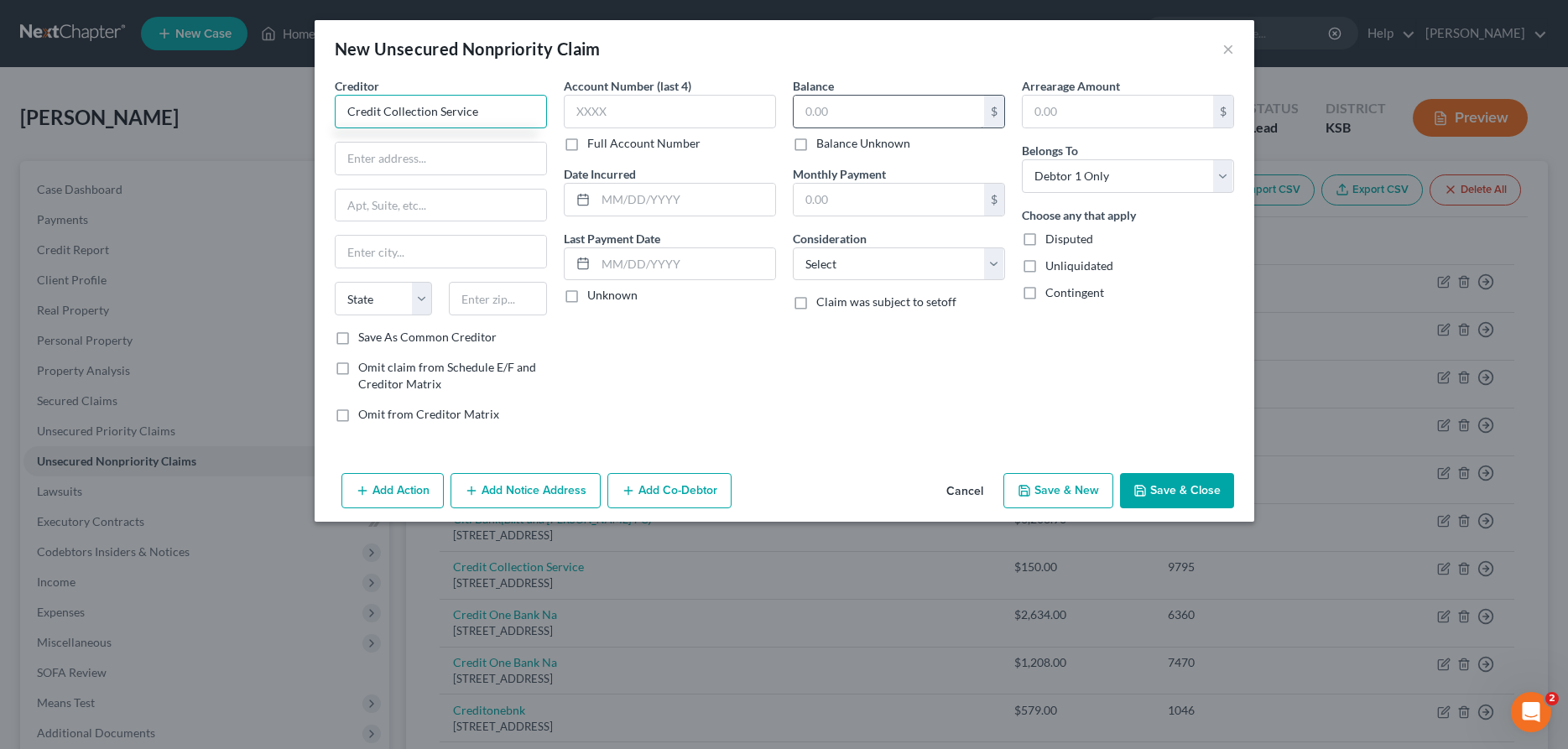
type input "Credit Collection Service"
click at [880, 119] on input "text" at bounding box center [888, 111] width 191 height 32
type input "600.00"
select select "1"
click at [1094, 497] on button "Save & New" at bounding box center [1058, 491] width 110 height 35
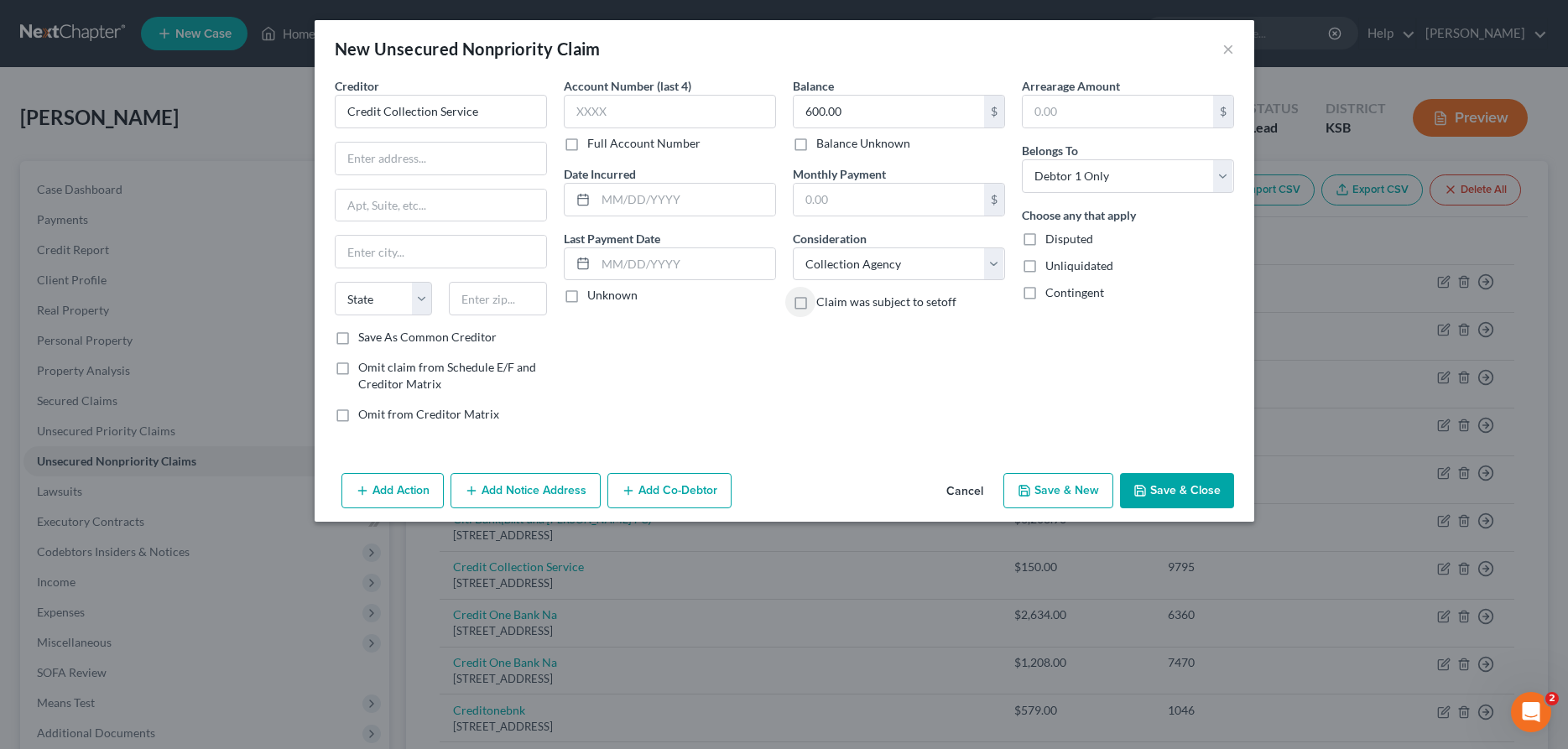
select select "0"
click at [520, 121] on input "text" at bounding box center [440, 111] width 212 height 33
type input "Calvary Portfolio Service"
click at [910, 113] on input "text" at bounding box center [888, 111] width 191 height 32
type input "4,866.00"
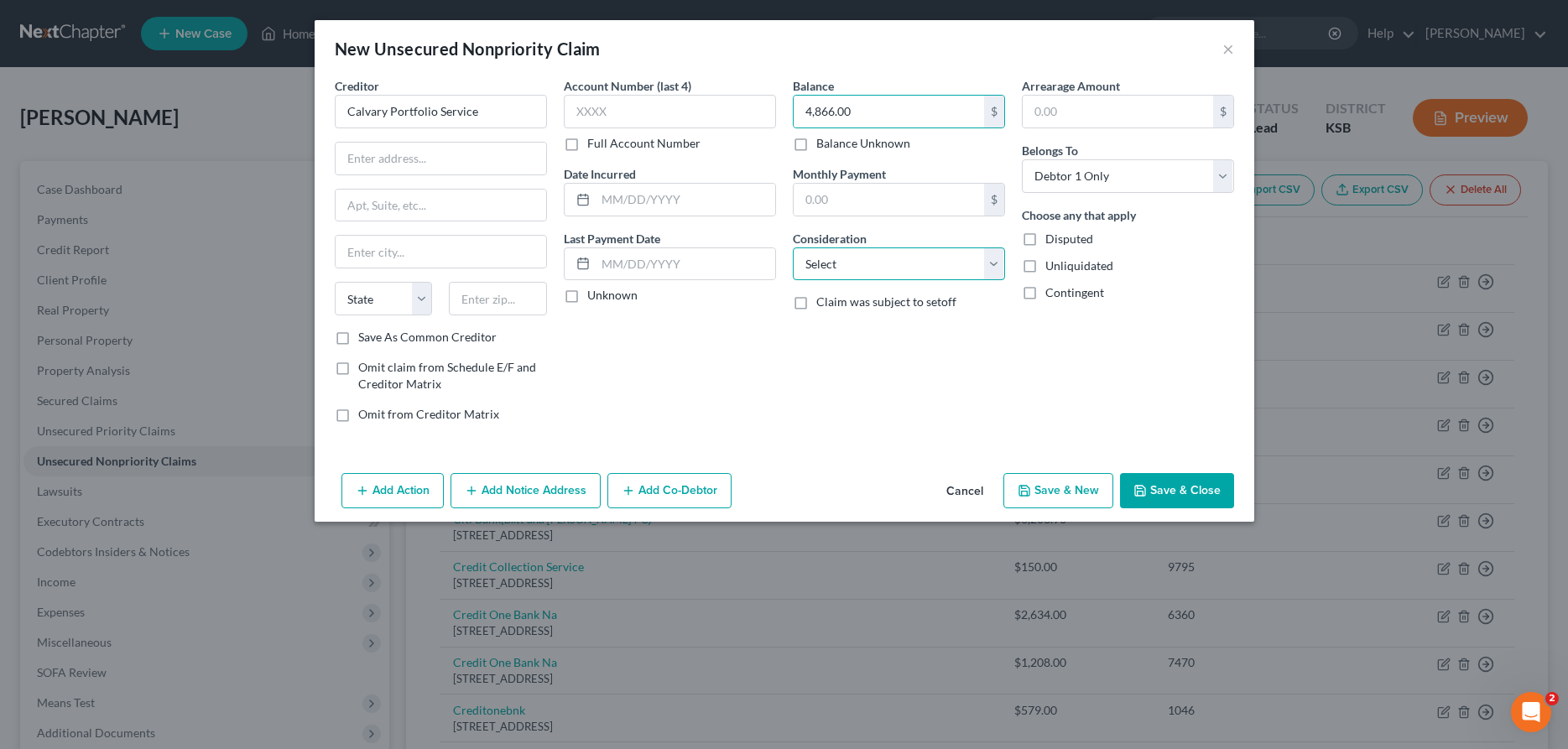
click at [793, 247] on select "Select Cable / Satellite Services Collection Agency Credit Card Debt Debt Couns…" at bounding box center [899, 264] width 212 height 33
select select "1"
click at [1177, 487] on button "Save & Close" at bounding box center [1177, 491] width 114 height 35
type input "0.00"
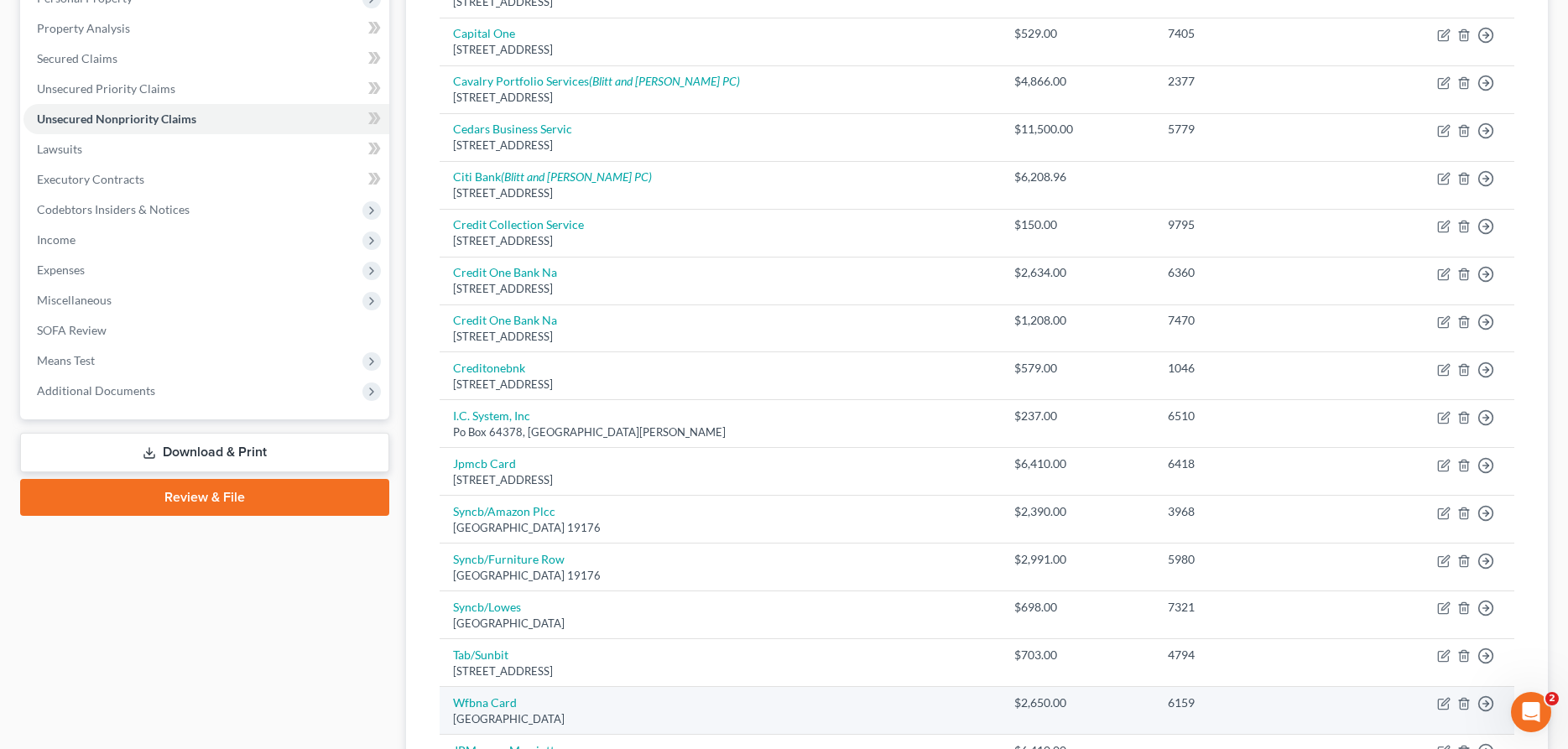
scroll to position [684, 0]
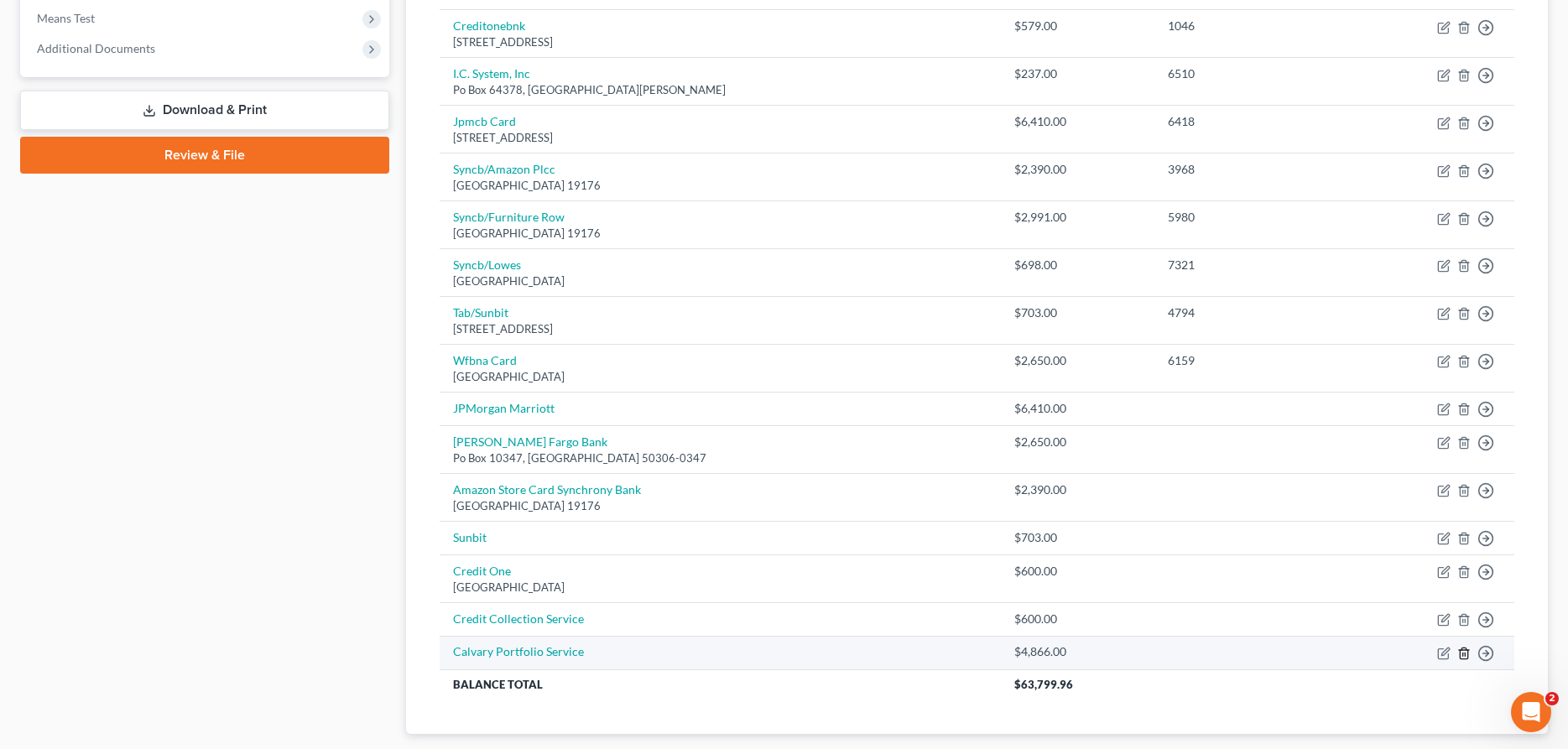
click at [1460, 655] on icon "button" at bounding box center [1464, 652] width 8 height 11
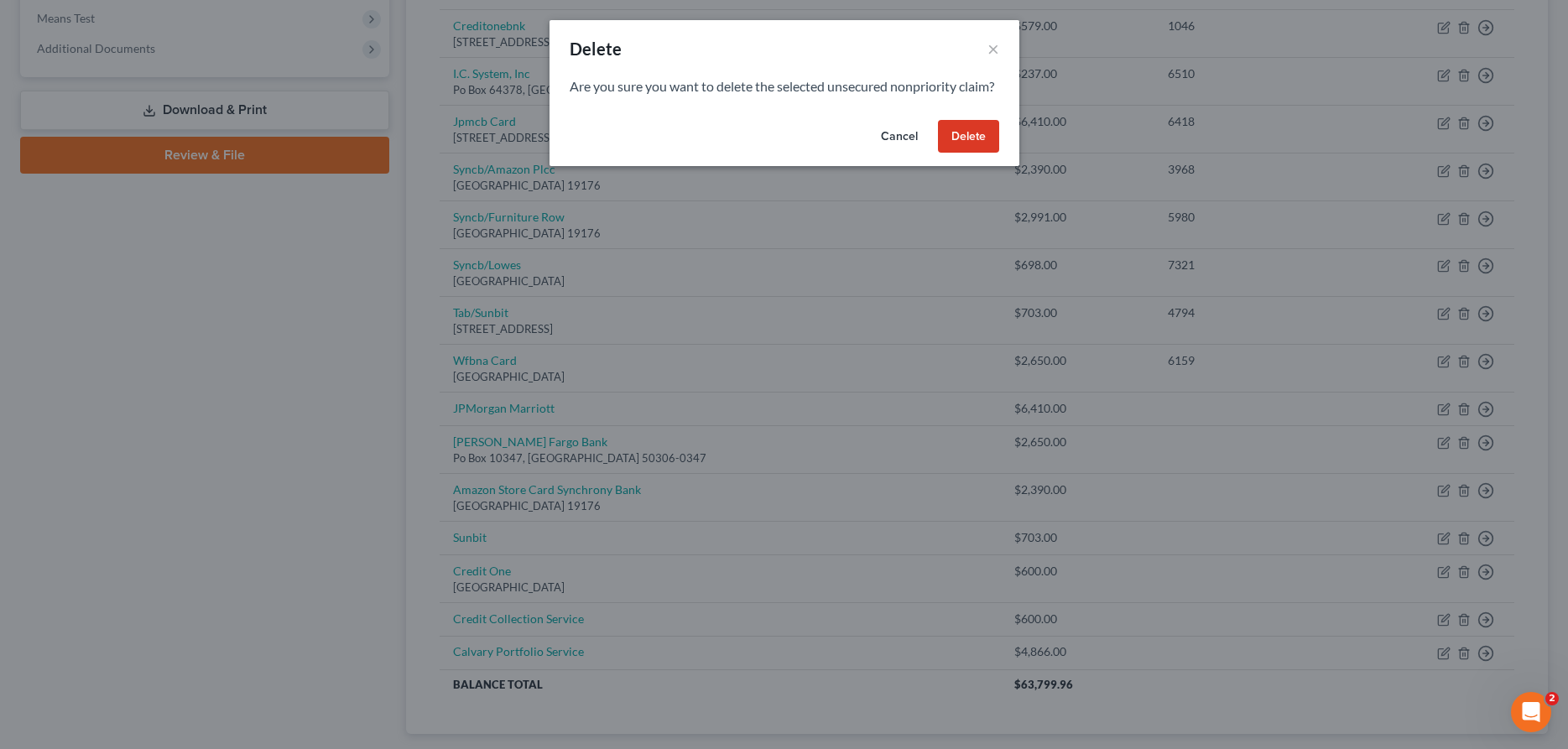
click at [956, 146] on button "Delete" at bounding box center [968, 137] width 62 height 33
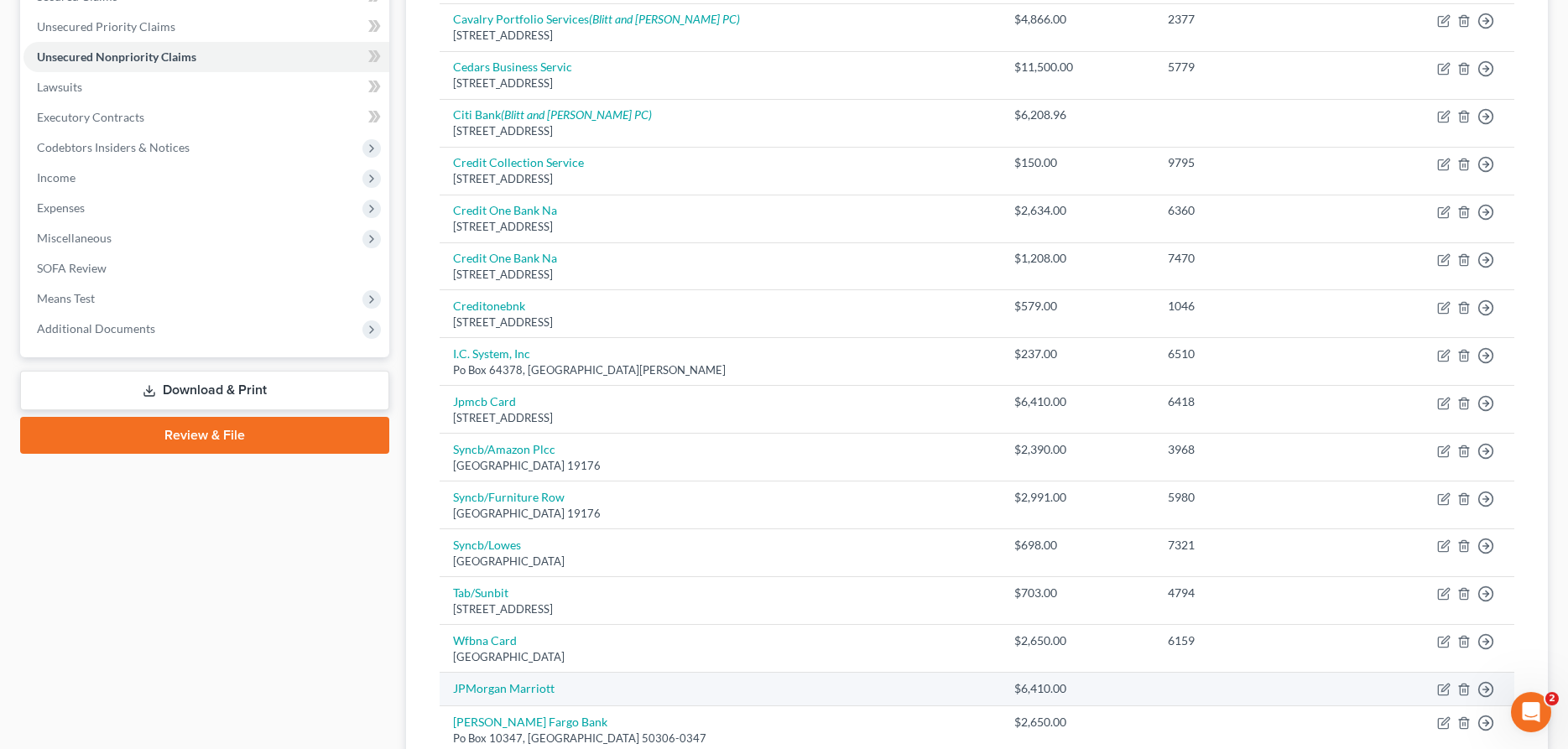
scroll to position [256, 0]
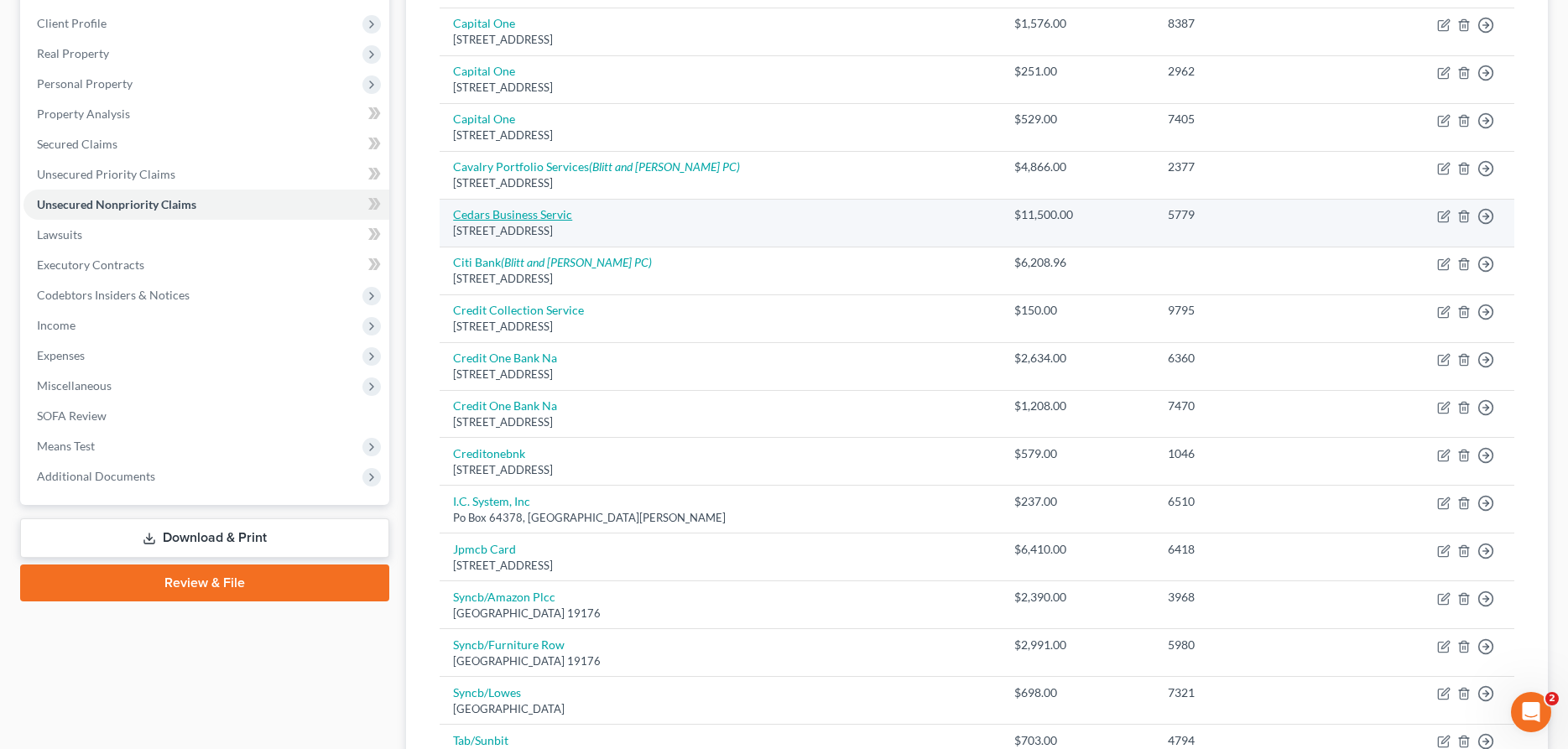
click at [477, 217] on link "Cedars Business Servic" at bounding box center [513, 214] width 119 height 15
select select "4"
select select "1"
select select "0"
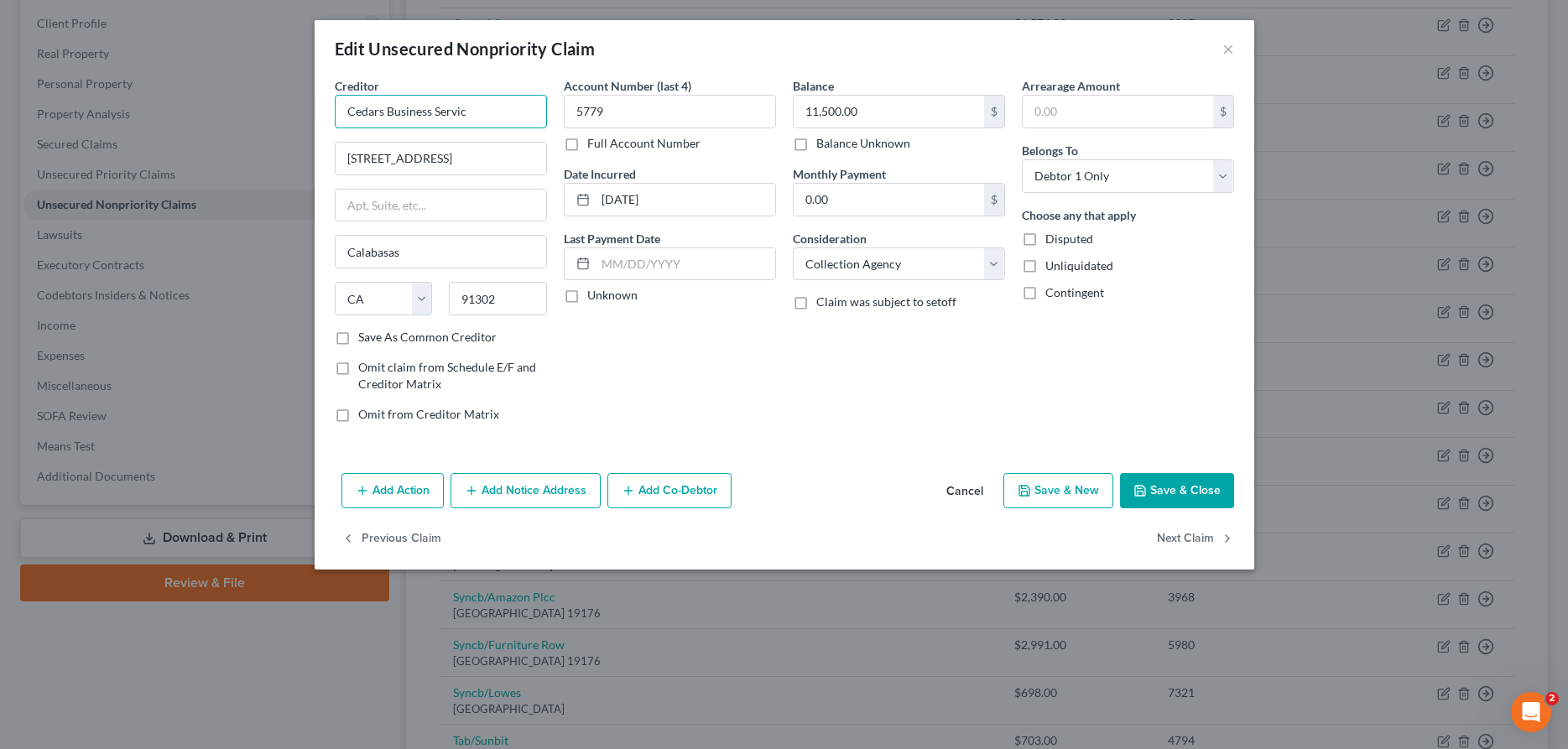
click at [486, 119] on input "Cedars Business Servic" at bounding box center [440, 111] width 212 height 33
type input "Cedars Business Service/Active Health Institute"
click at [1142, 481] on button "Save & Close" at bounding box center [1177, 491] width 114 height 35
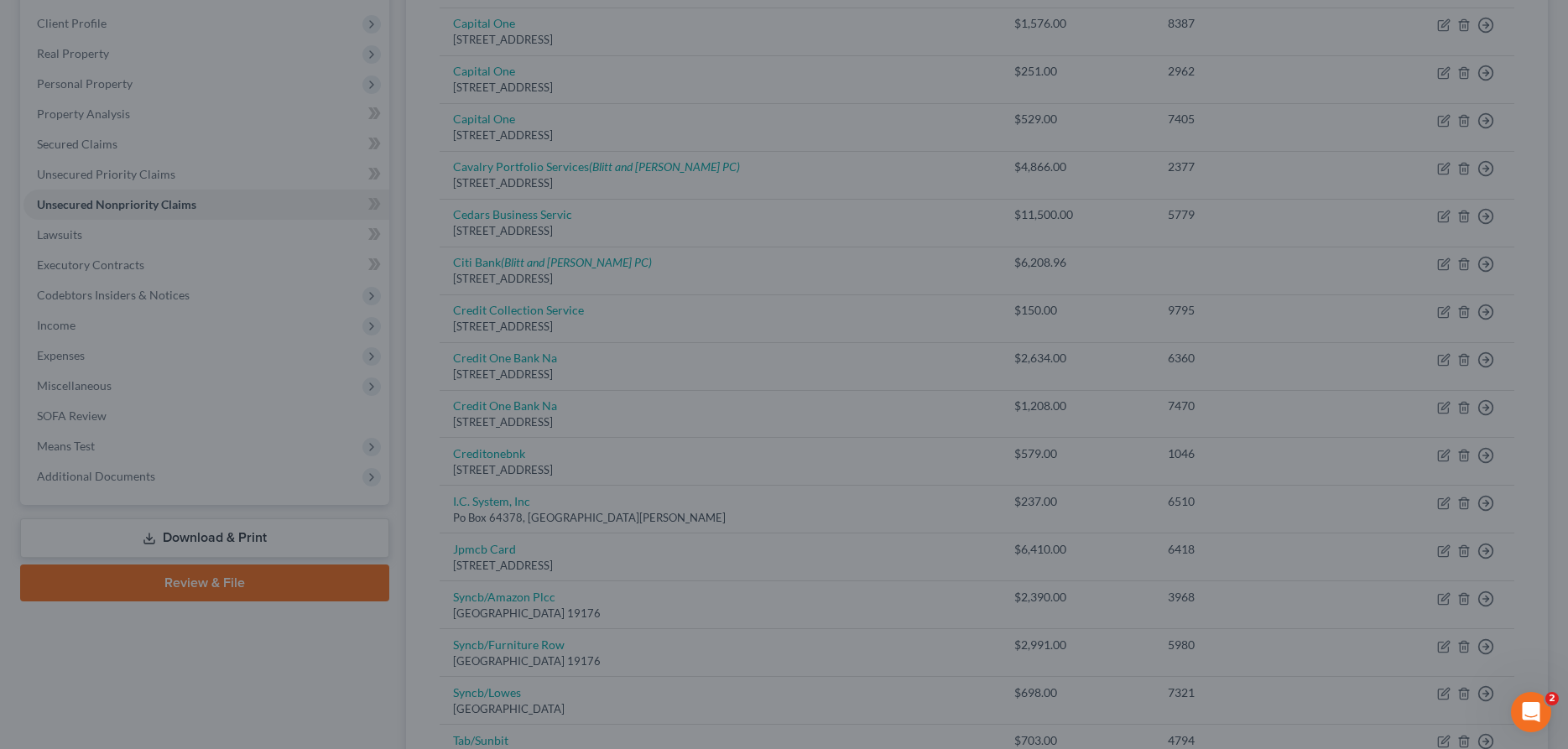
type input "0"
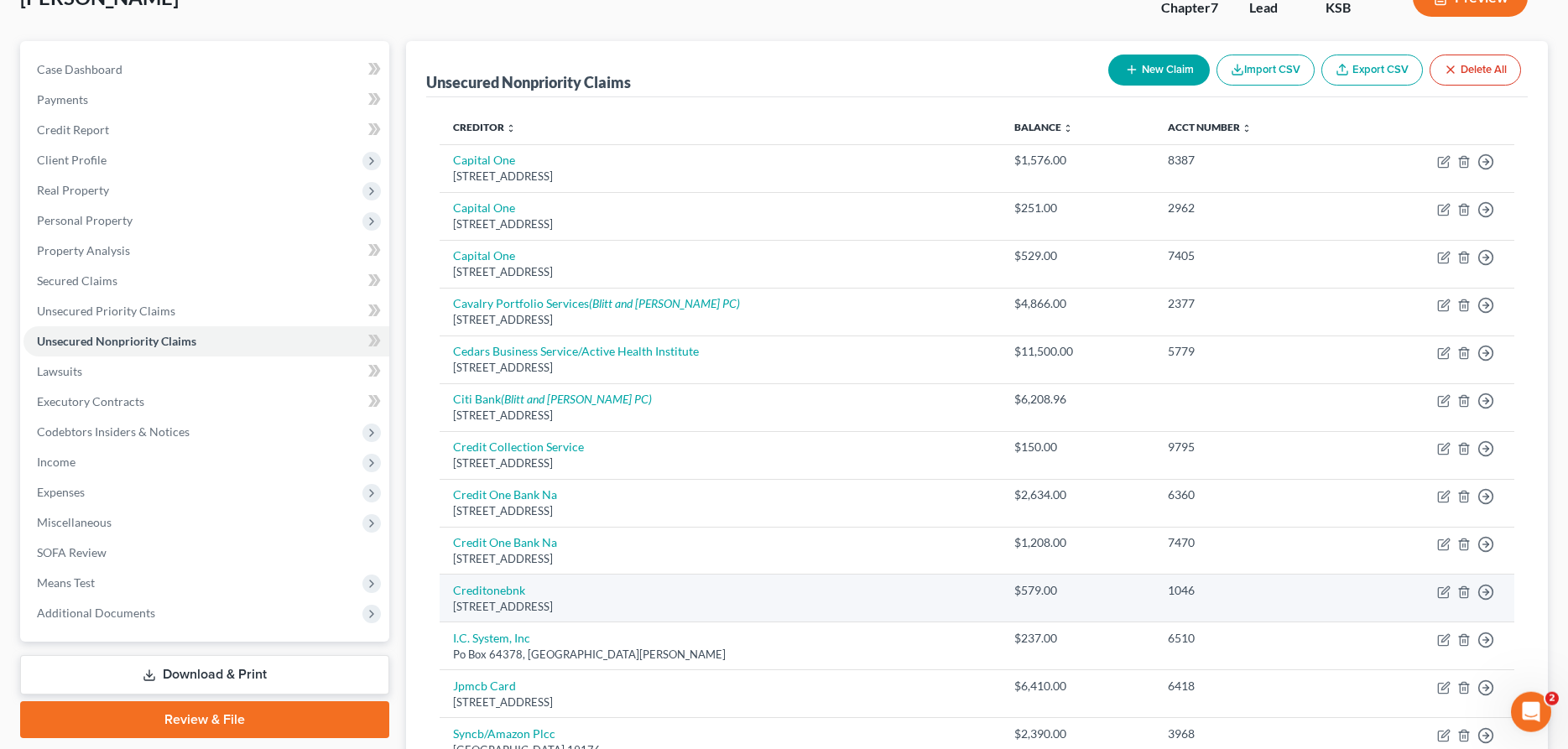
scroll to position [85, 0]
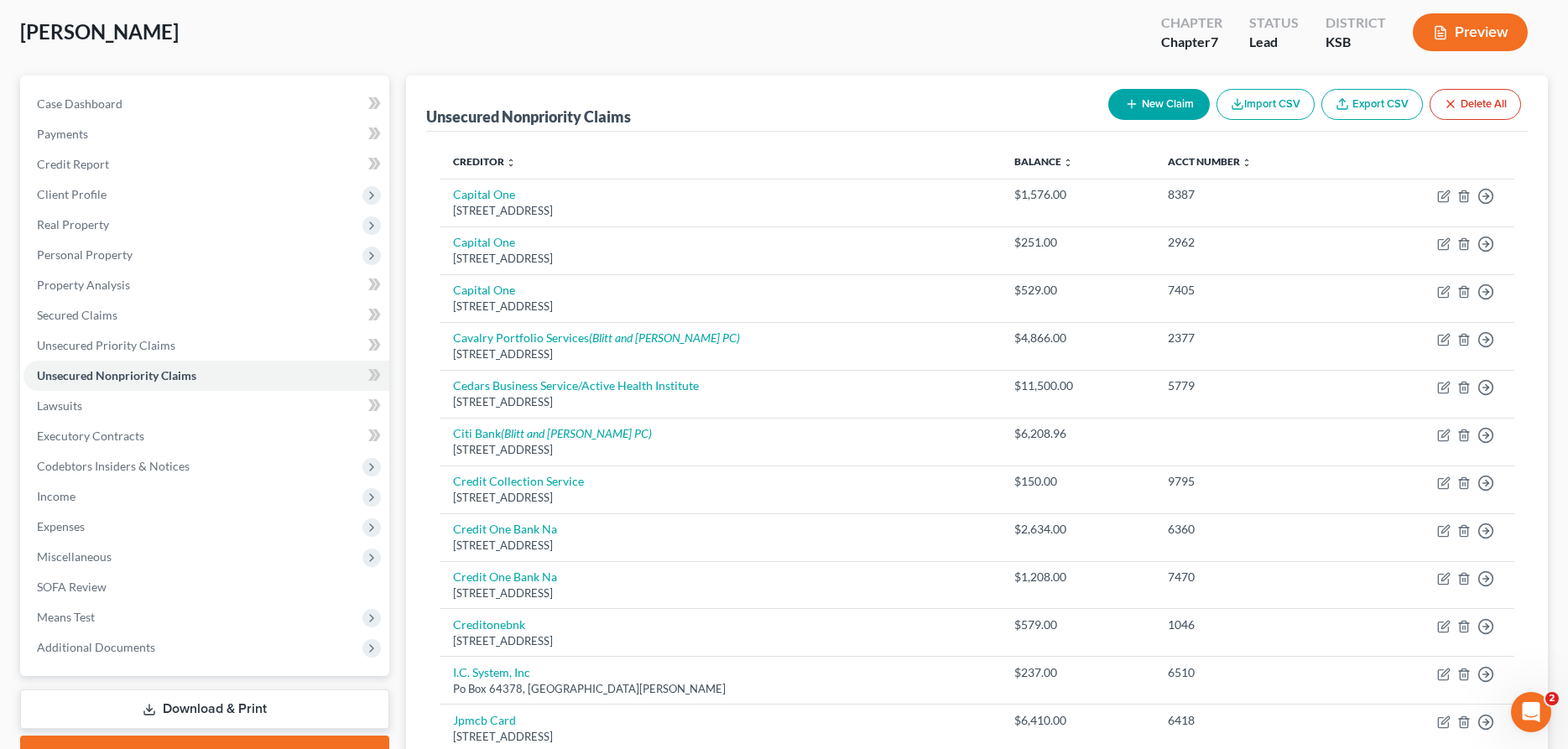
click at [1148, 99] on button "New Claim" at bounding box center [1159, 105] width 102 height 31
select select "0"
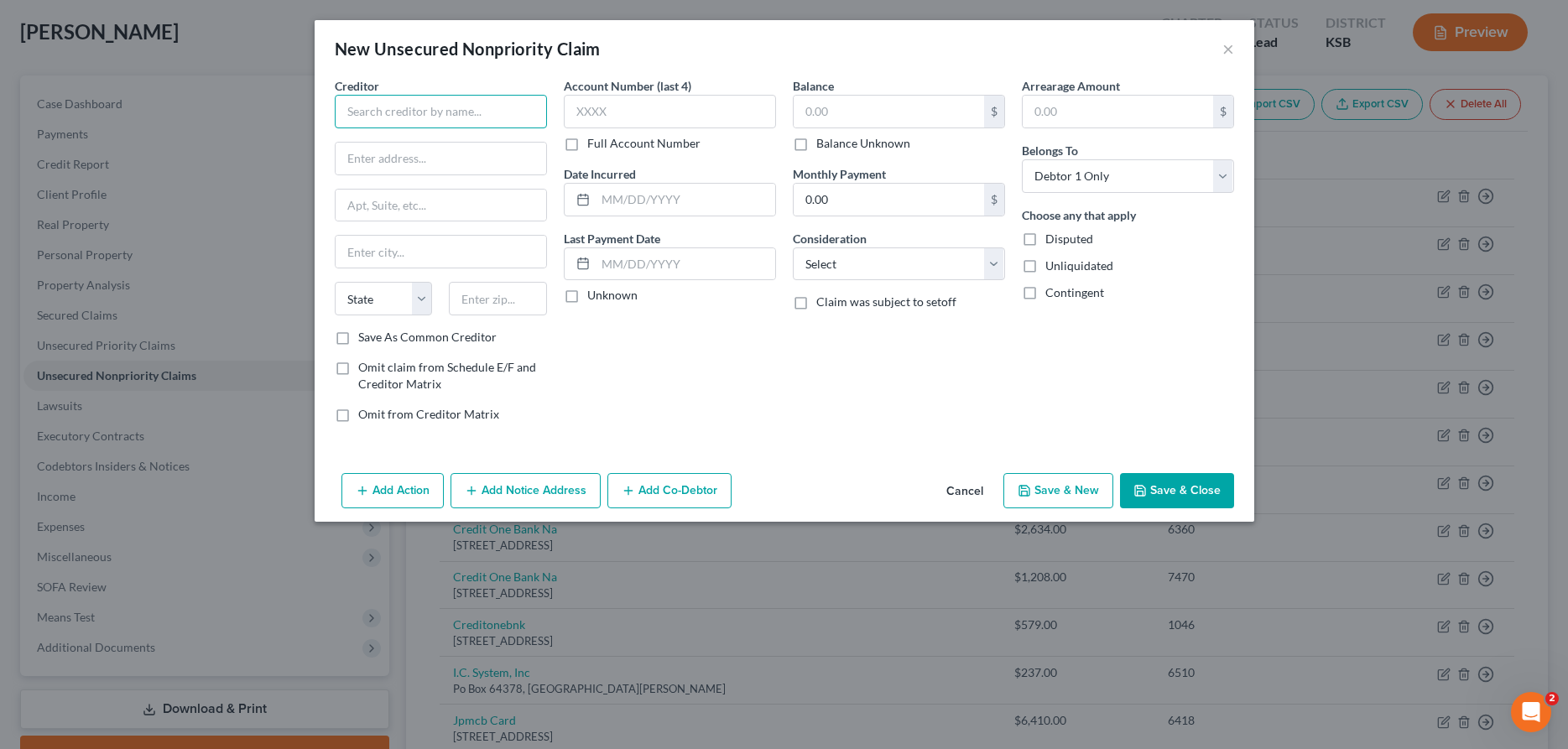
click at [415, 124] on input "text" at bounding box center [440, 111] width 212 height 33
type input "i"
type input "O"
click at [392, 156] on div "[STREET_ADDRESS]" at bounding box center [435, 156] width 174 height 15
type input "IC Systems, Inc."
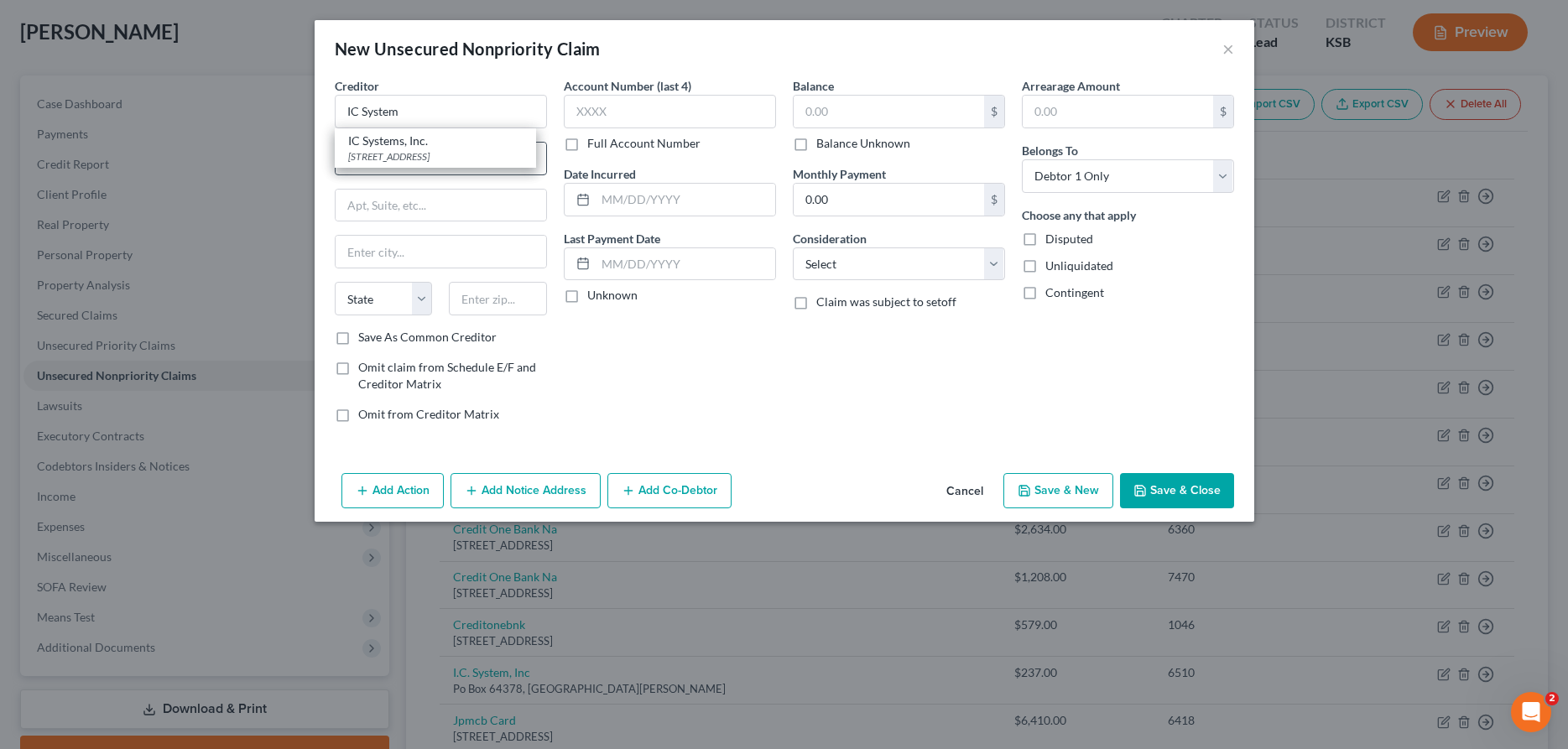
type input "Po Box 1010"
type input "[GEOGRAPHIC_DATA]"
select select "14"
type input "18777"
click at [804, 117] on input "text" at bounding box center [888, 111] width 191 height 32
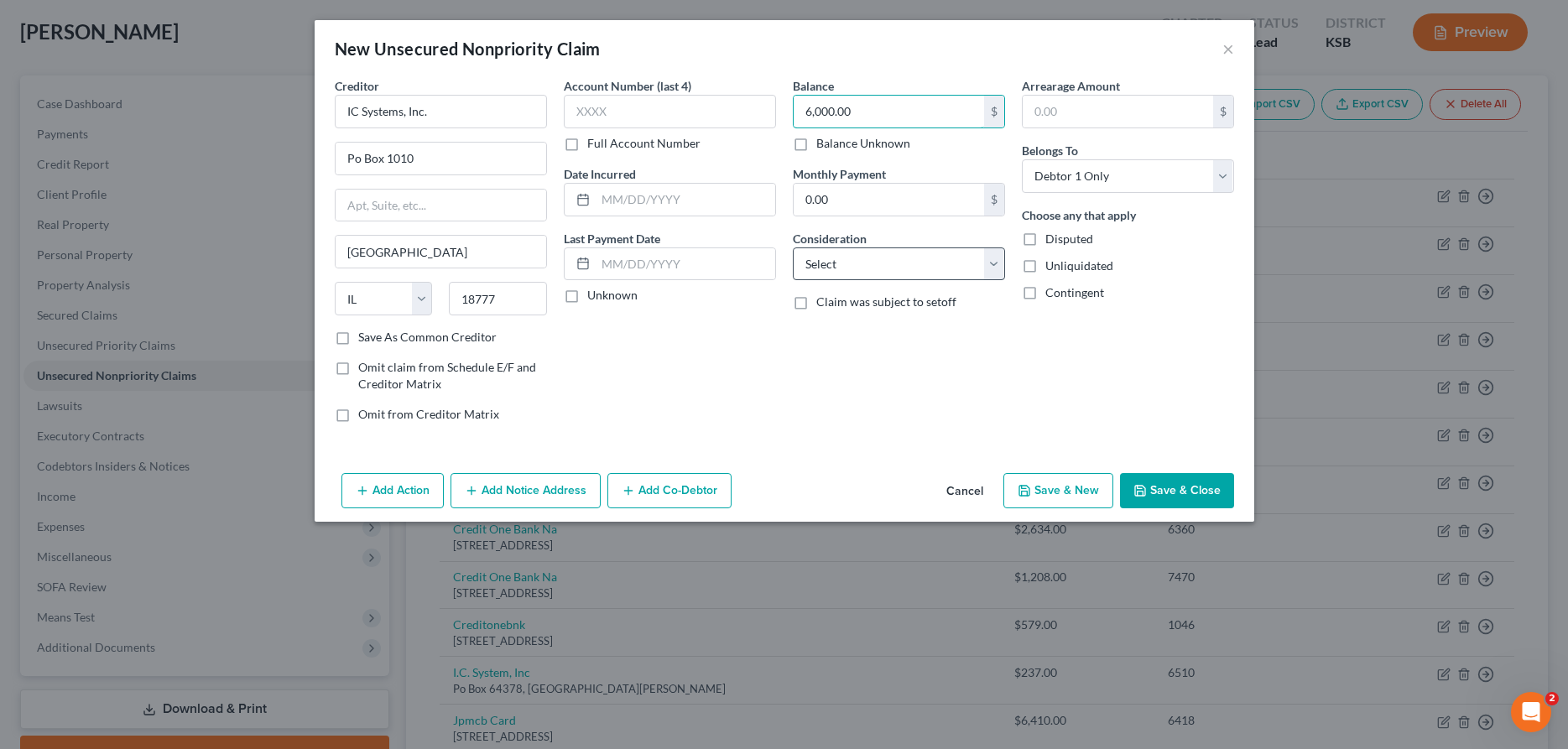
type input "6,000.00"
click at [793, 247] on select "Select Cable / Satellite Services Collection Agency Credit Card Debt Debt Couns…" at bounding box center [899, 264] width 212 height 33
select select "1"
click at [1083, 492] on button "Save & New" at bounding box center [1058, 491] width 110 height 35
select select "0"
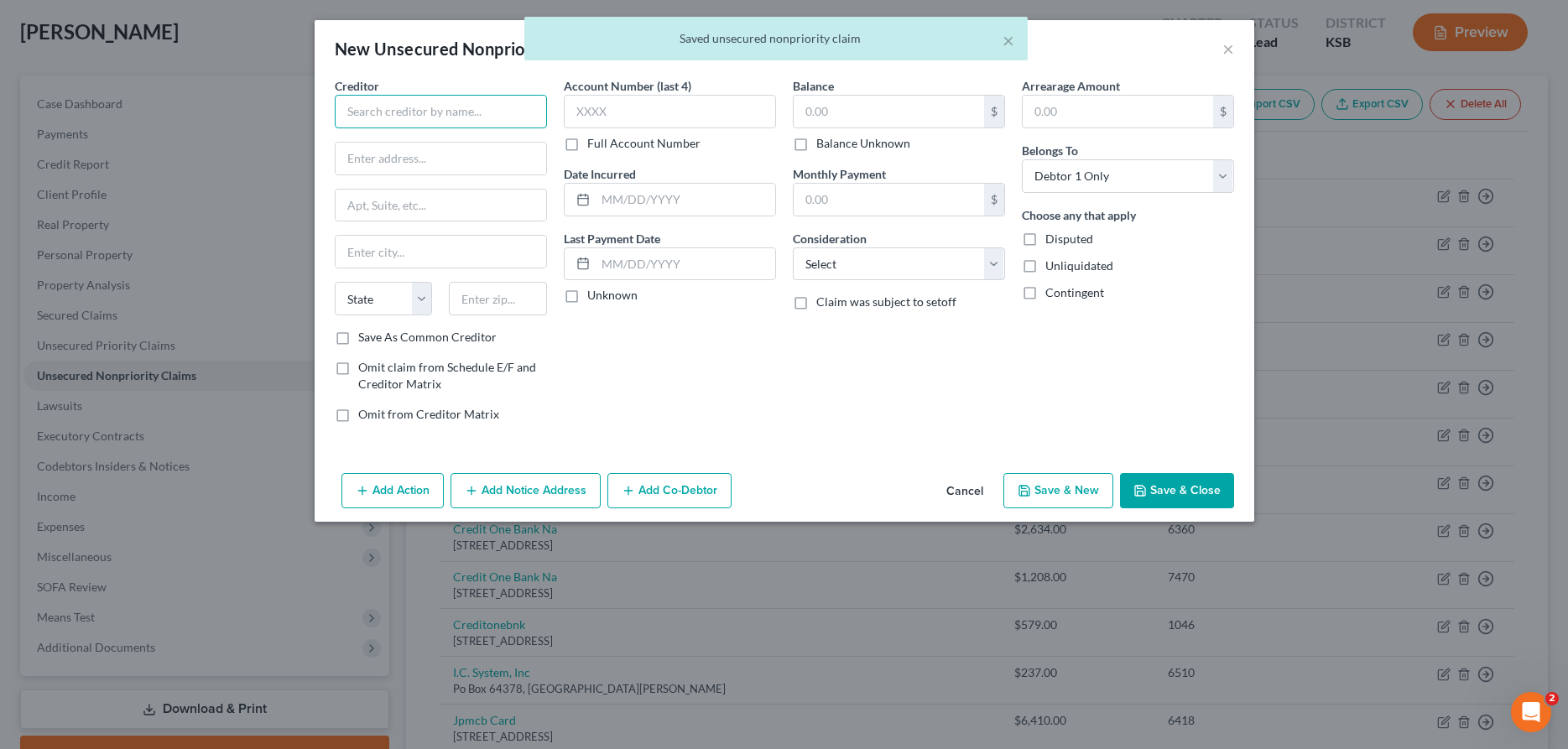
click at [451, 108] on input "text" at bounding box center [440, 111] width 212 height 33
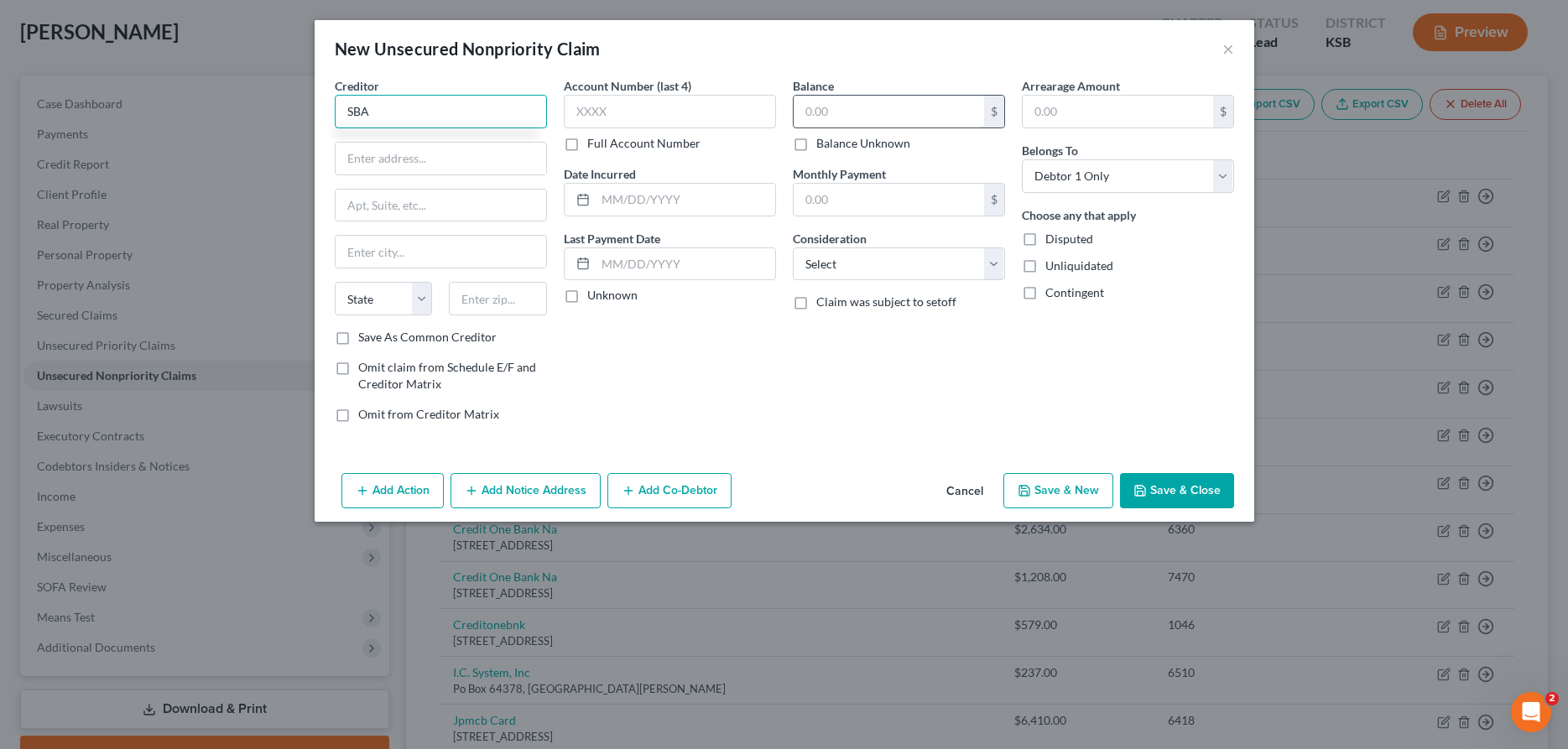
type input "SBA"
click at [802, 126] on input "text" at bounding box center [888, 111] width 191 height 32
type input "50,000.00"
click at [793, 247] on select "Select Cable / Satellite Services Collection Agency Credit Card Debt Debt Couns…" at bounding box center [899, 264] width 212 height 33
select select "1"
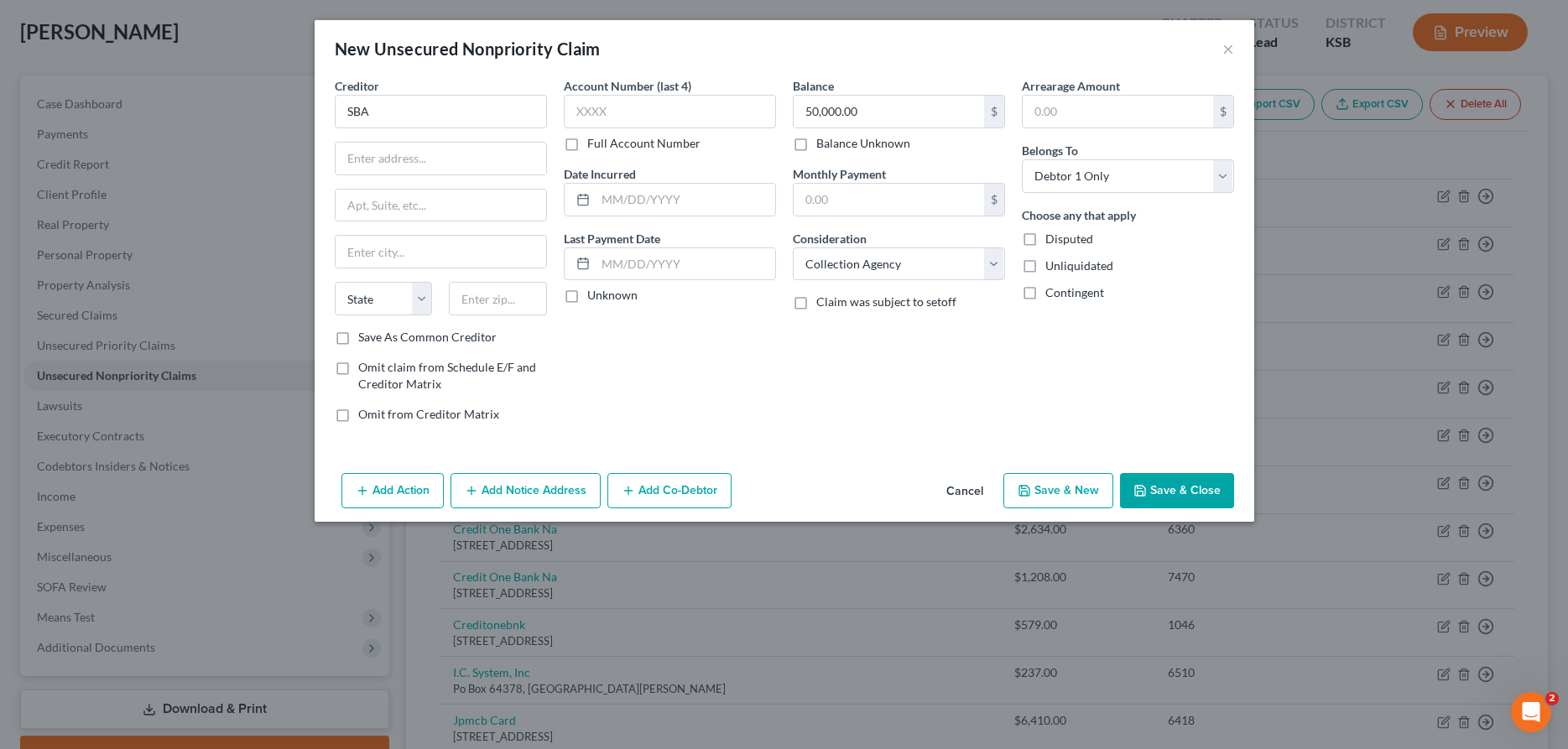
click at [1041, 482] on button "Save & New" at bounding box center [1058, 491] width 110 height 35
select select "0"
type input "0.00"
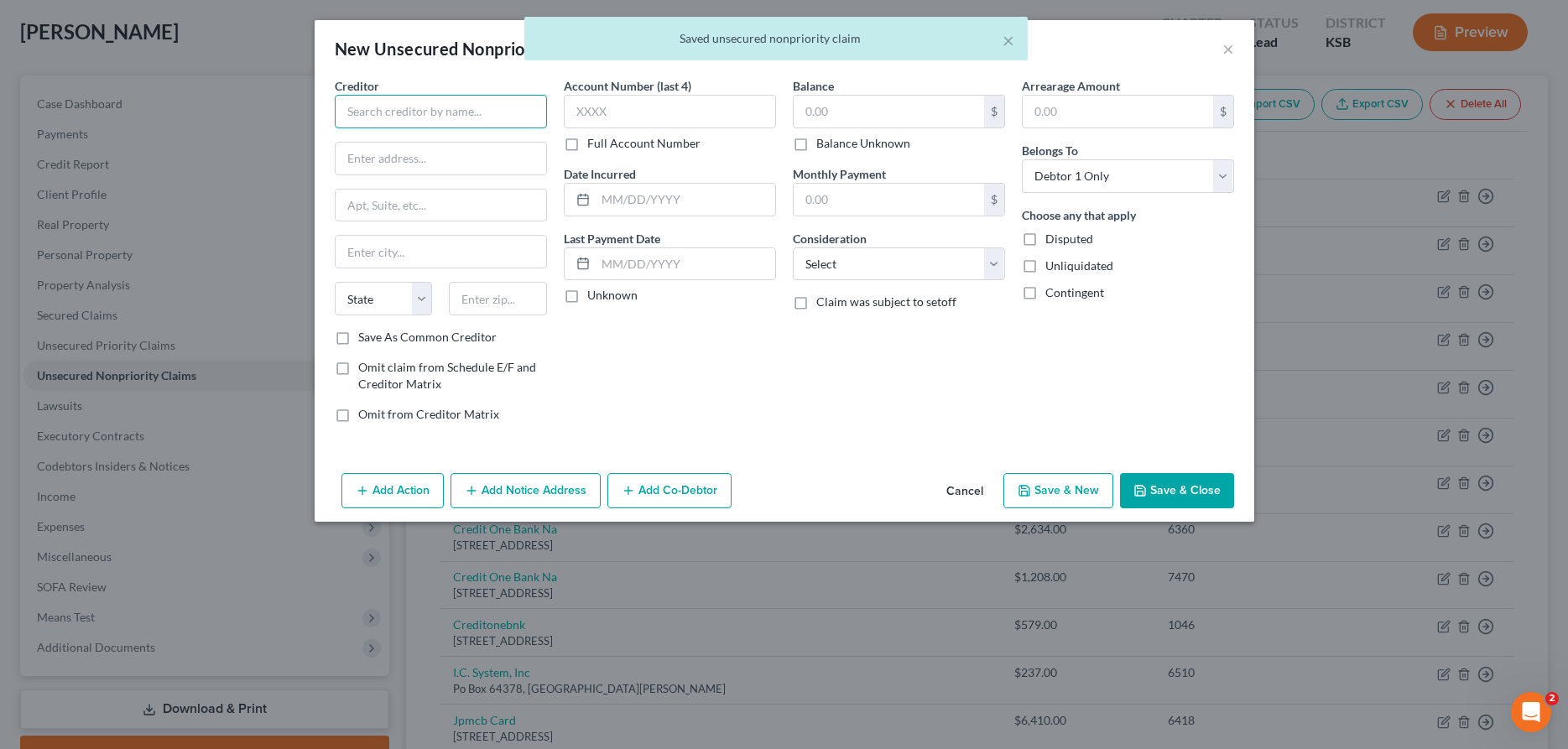
click at [378, 116] on input "text" at bounding box center [440, 111] width 212 height 33
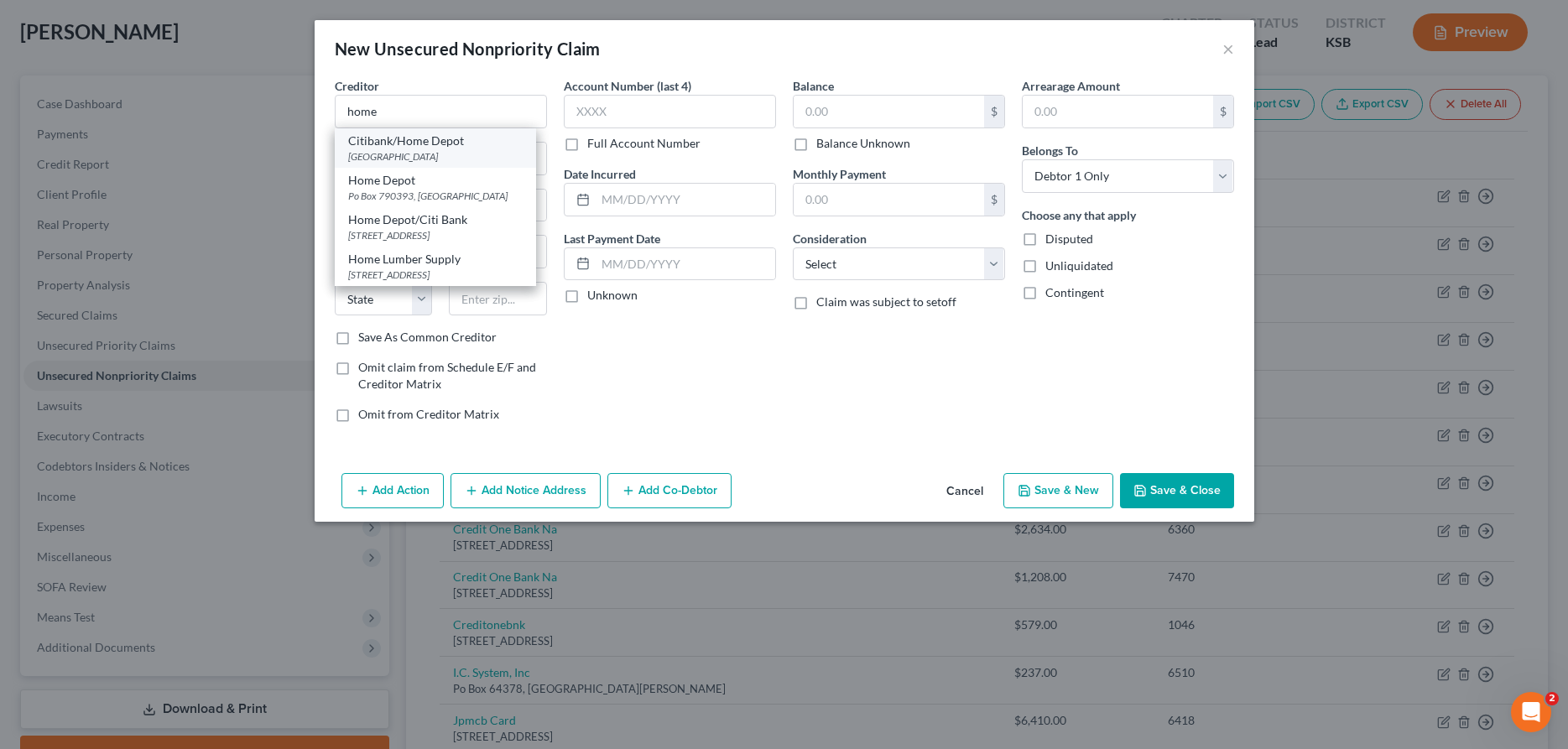
click at [388, 154] on div "[GEOGRAPHIC_DATA]" at bounding box center [435, 156] width 174 height 15
type input "Citibank/Home Depot"
type input "Po Box 9001037"
type input "[GEOGRAPHIC_DATA]"
select select "18"
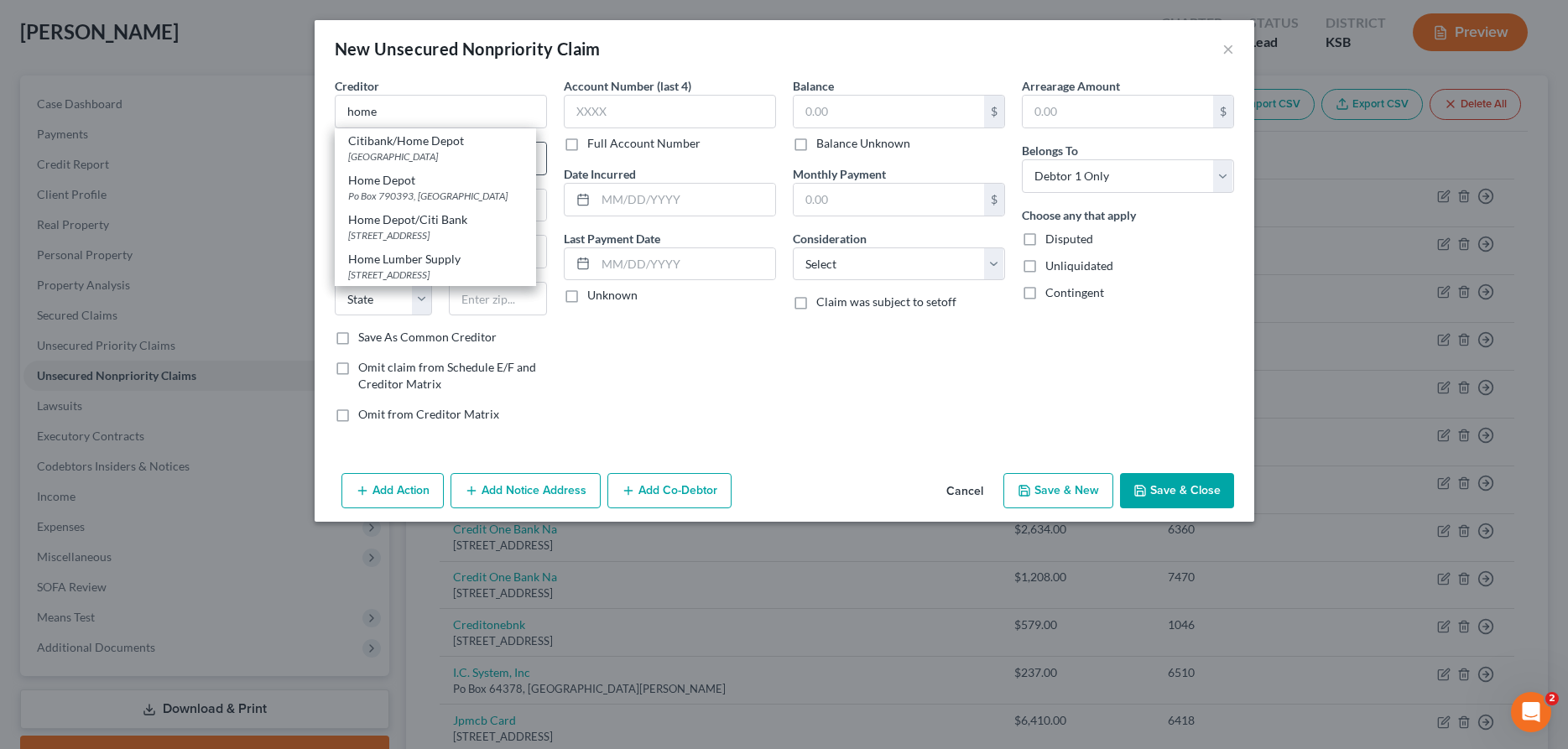
type input "40290"
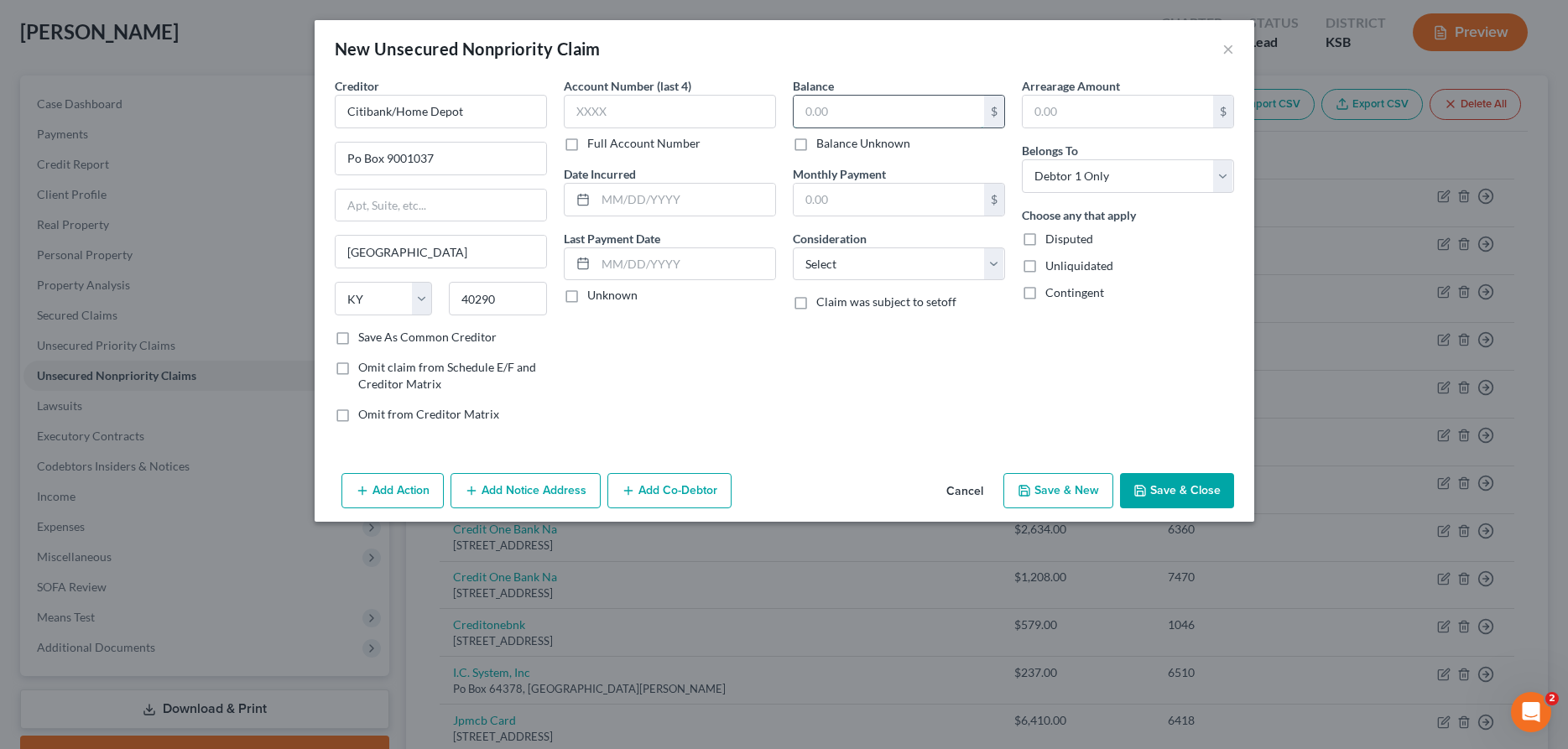
click at [885, 117] on input "text" at bounding box center [888, 111] width 191 height 32
click at [1188, 486] on button "Save & Close" at bounding box center [1177, 491] width 114 height 35
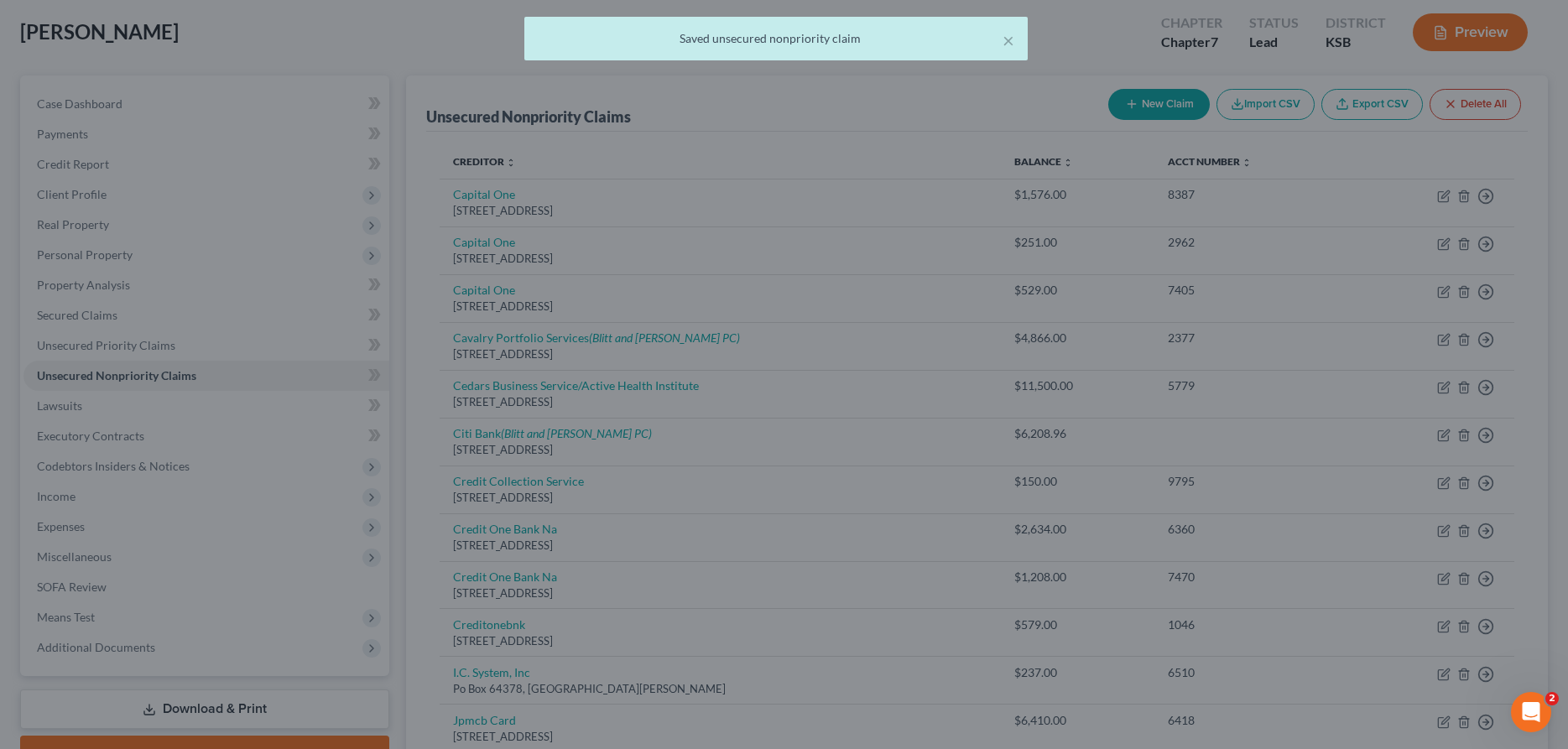
type input "57,905.00"
type input "0.00"
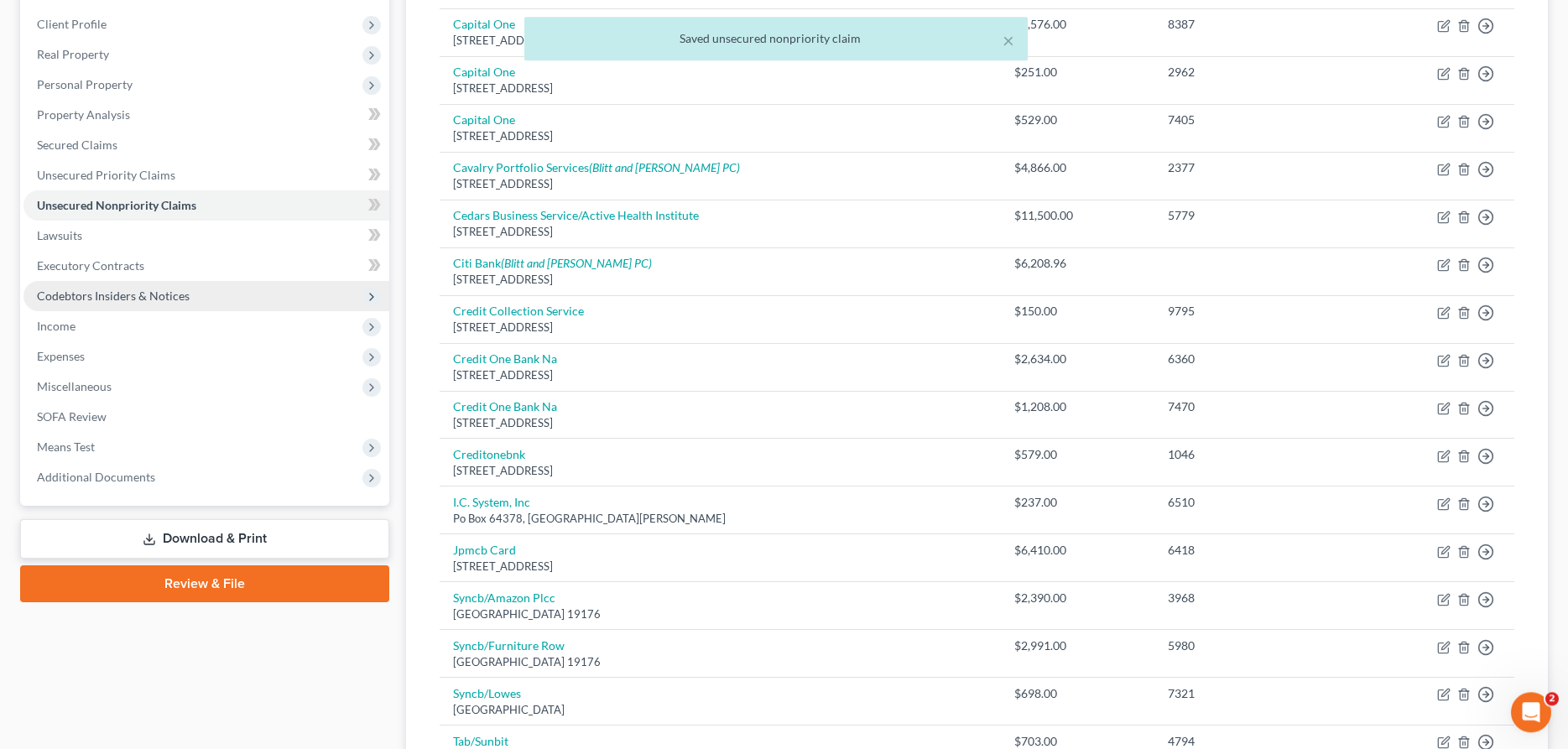
scroll to position [256, 0]
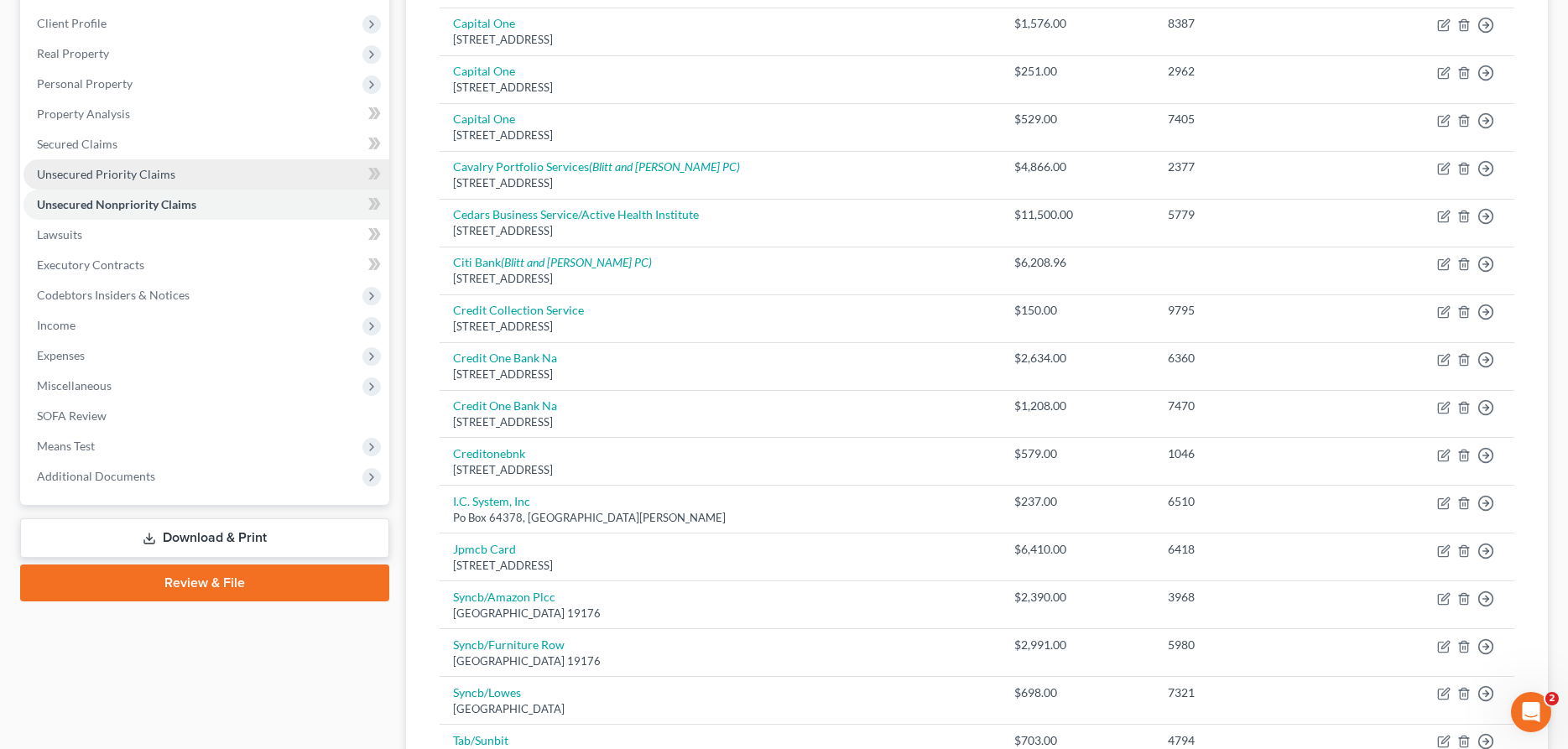
click at [121, 173] on span "Unsecured Priority Claims" at bounding box center [107, 174] width 139 height 15
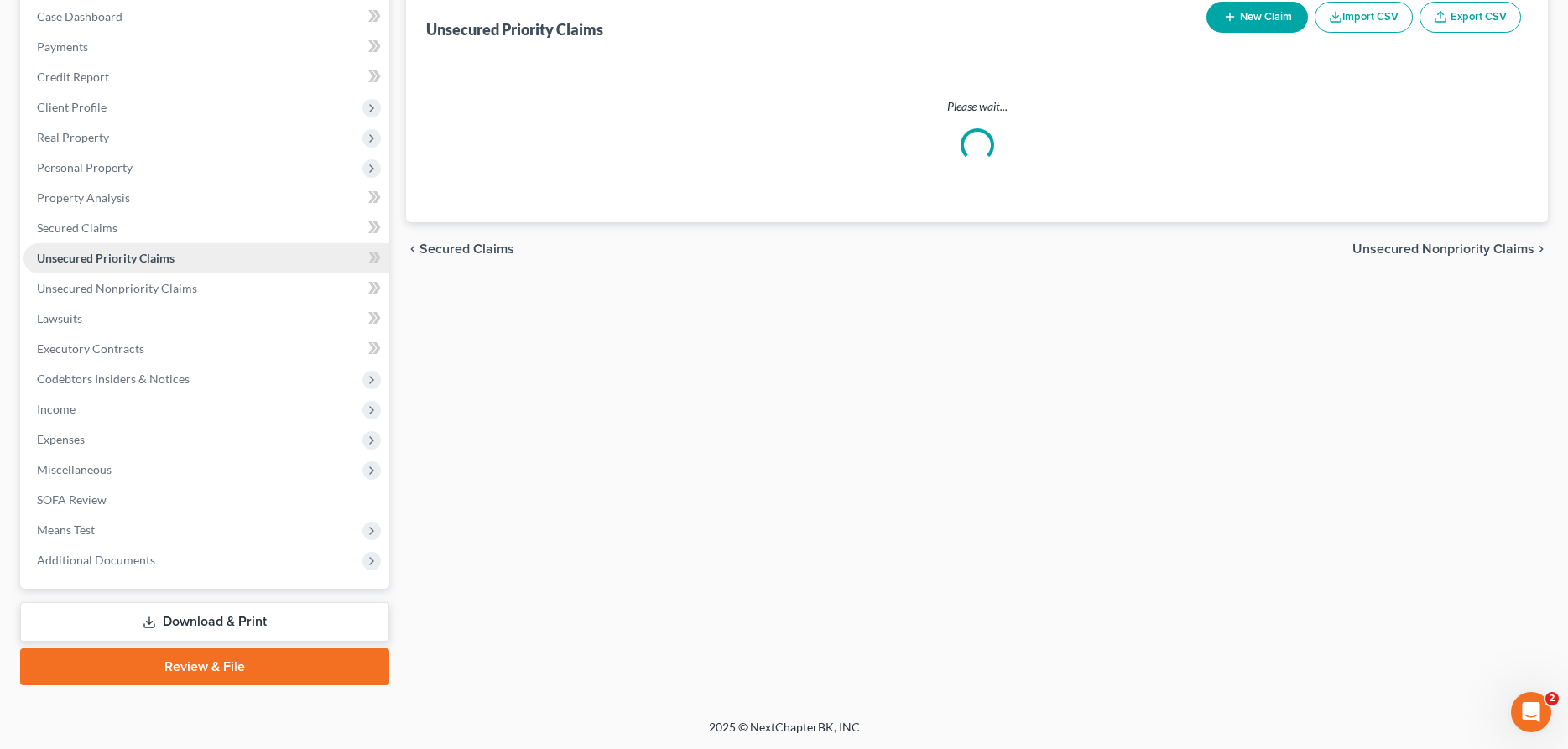
scroll to position [171, 0]
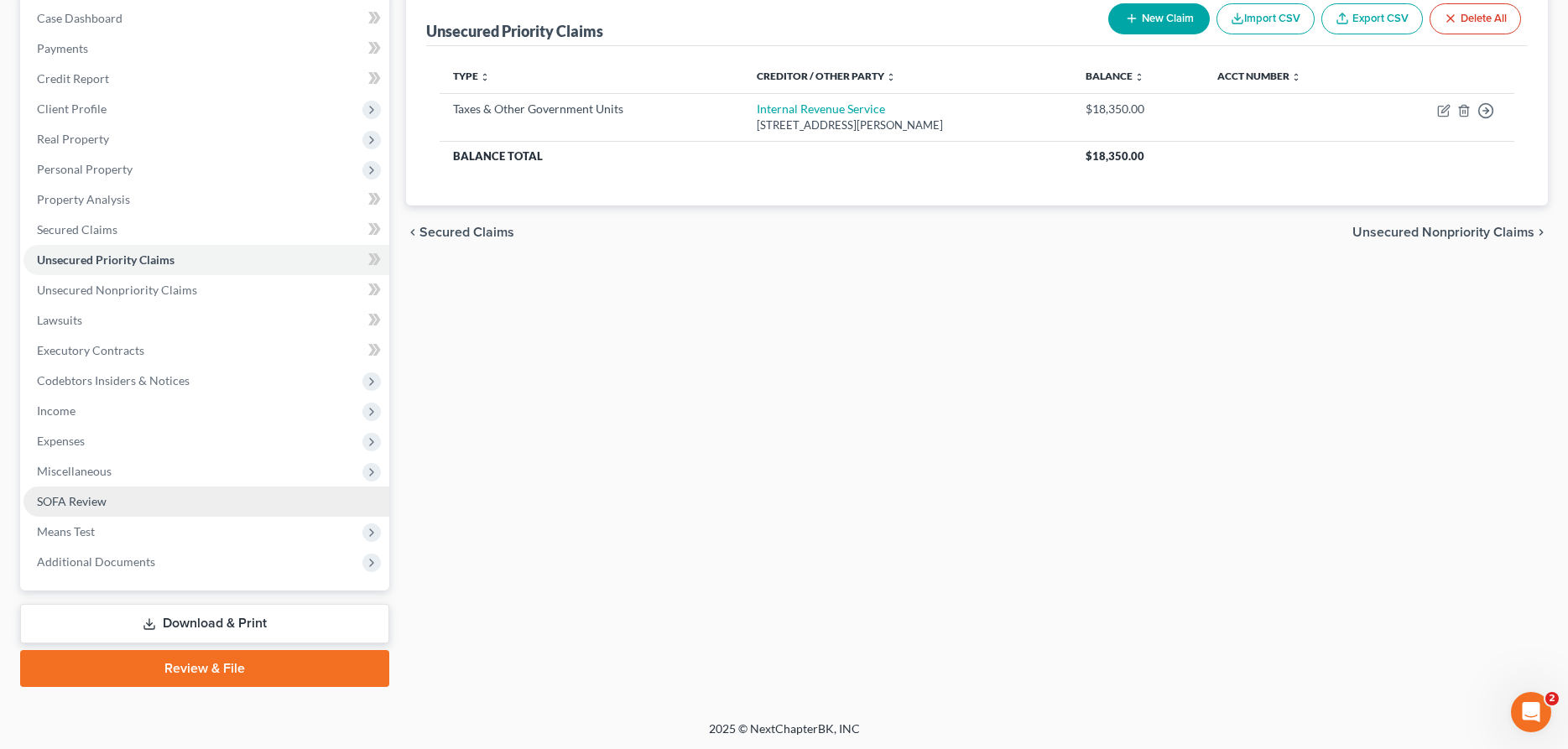
click at [98, 499] on span "SOFA Review" at bounding box center [71, 501] width 69 height 15
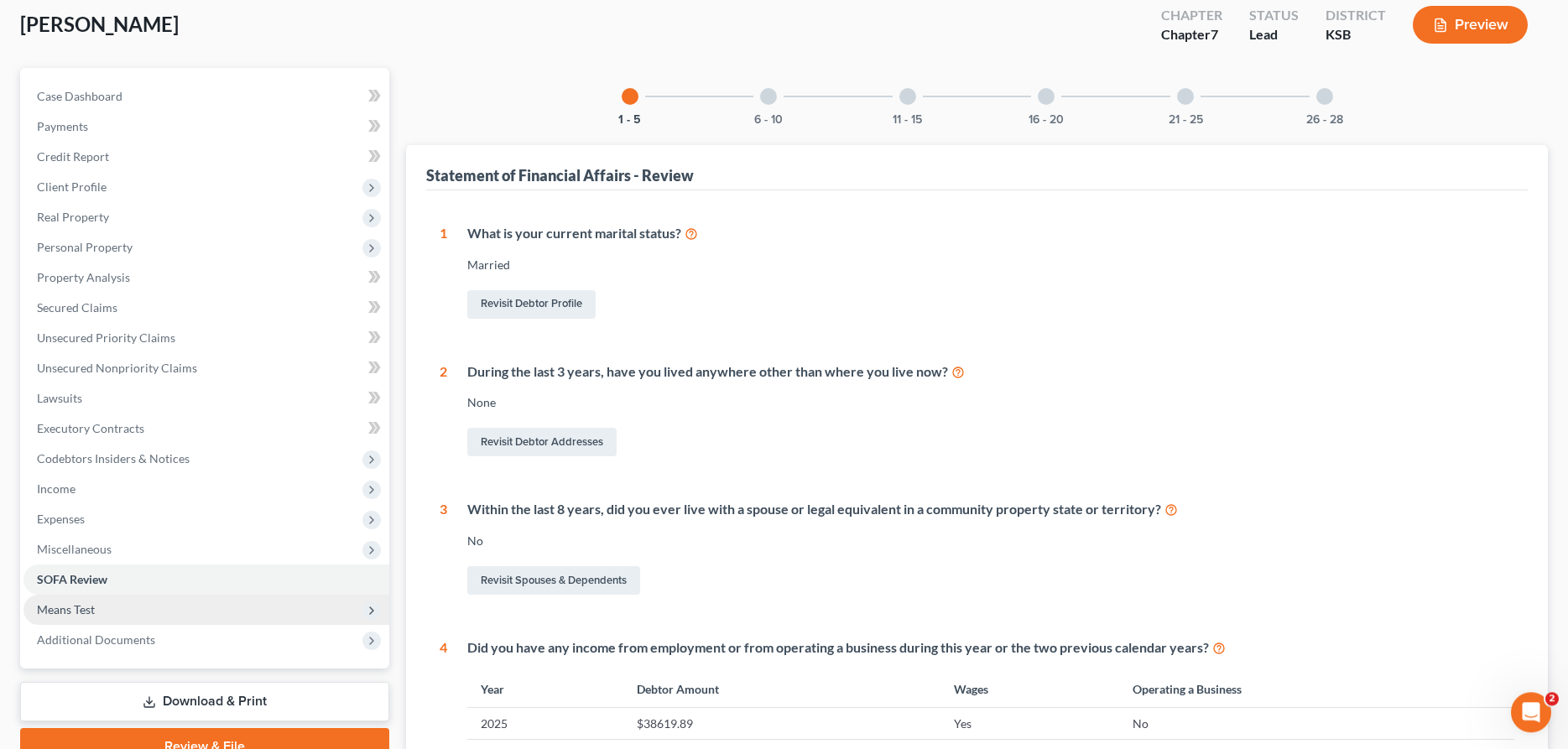
scroll to position [171, 0]
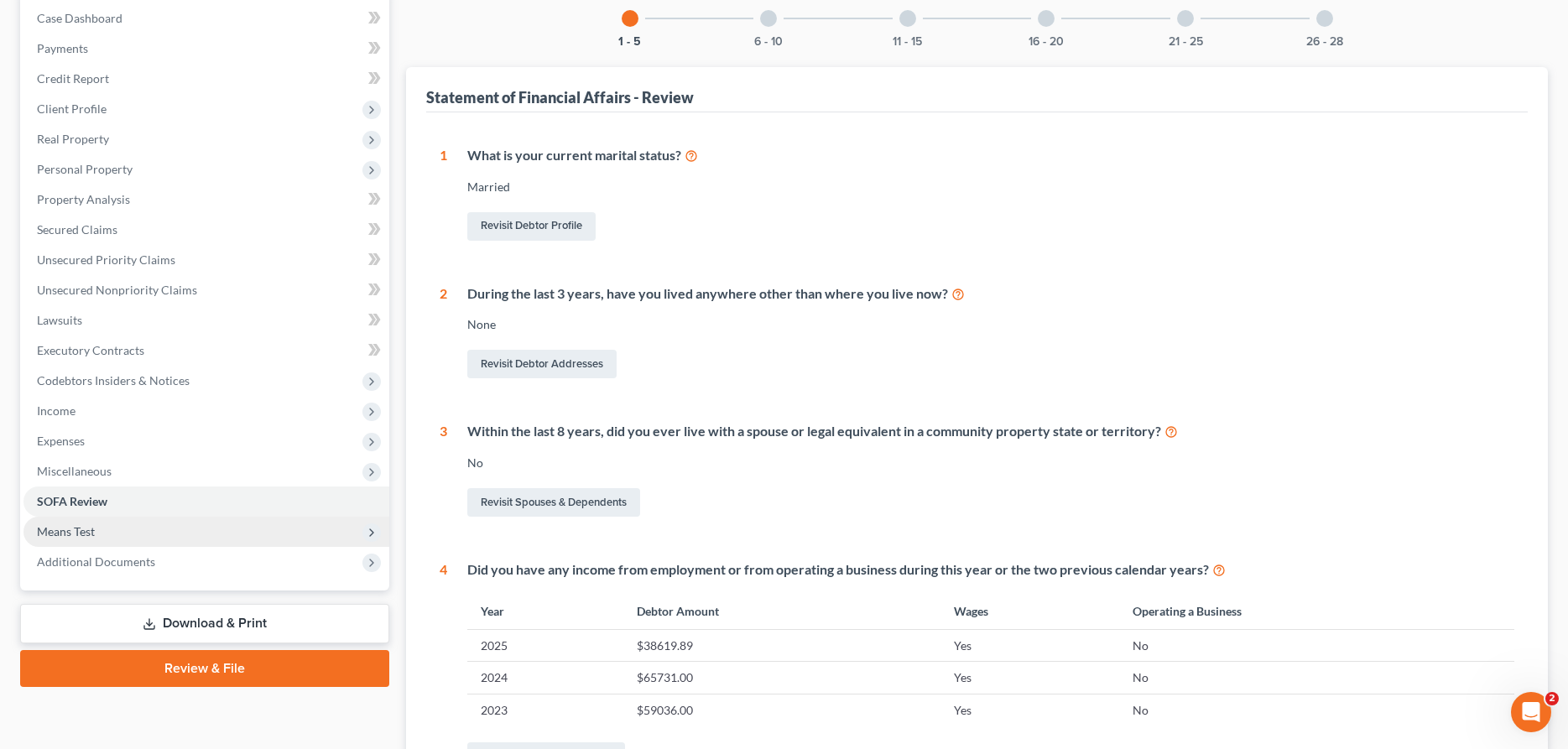
click at [98, 522] on span "Means Test" at bounding box center [206, 531] width 366 height 30
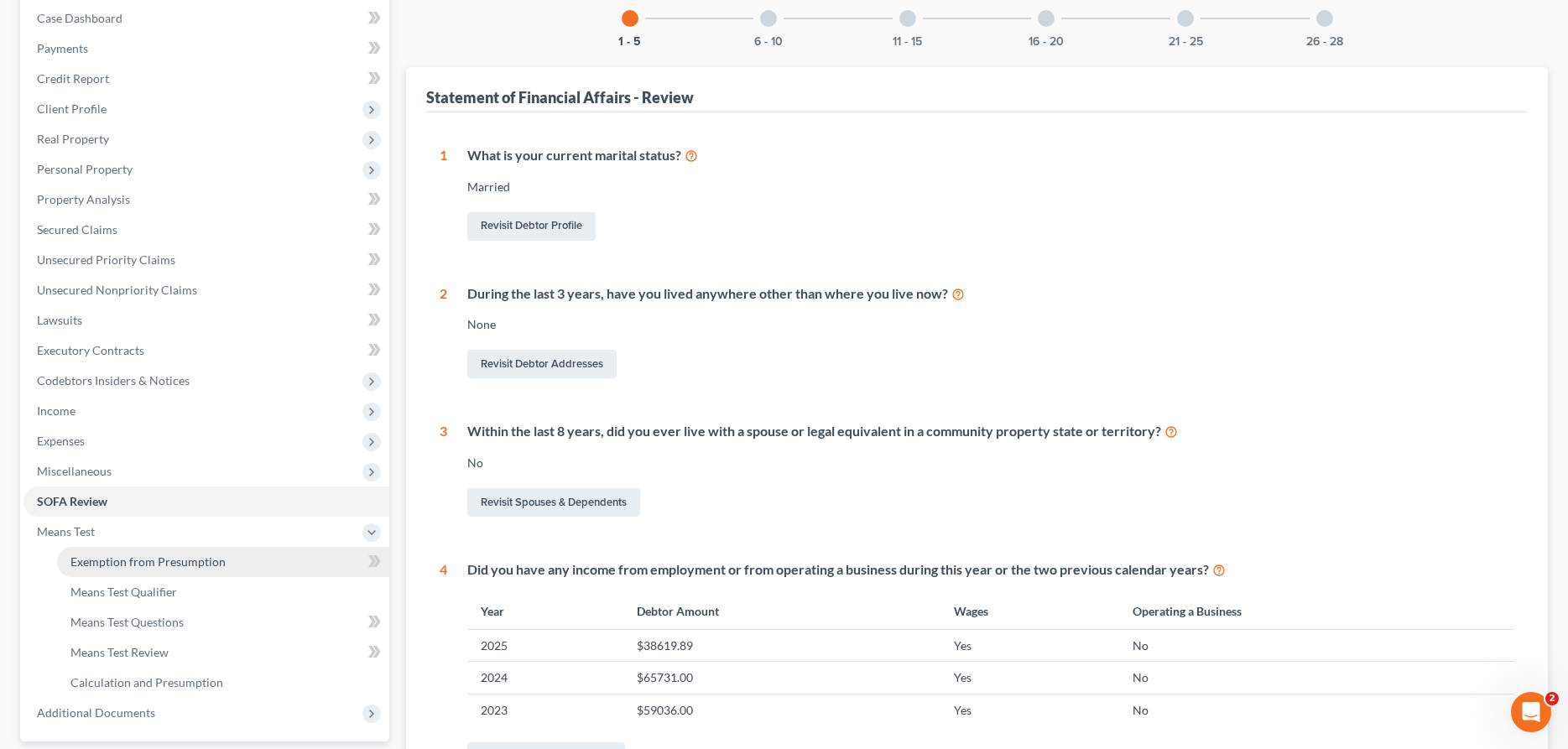
click at [115, 569] on link "Exemption from Presumption" at bounding box center [223, 561] width 333 height 30
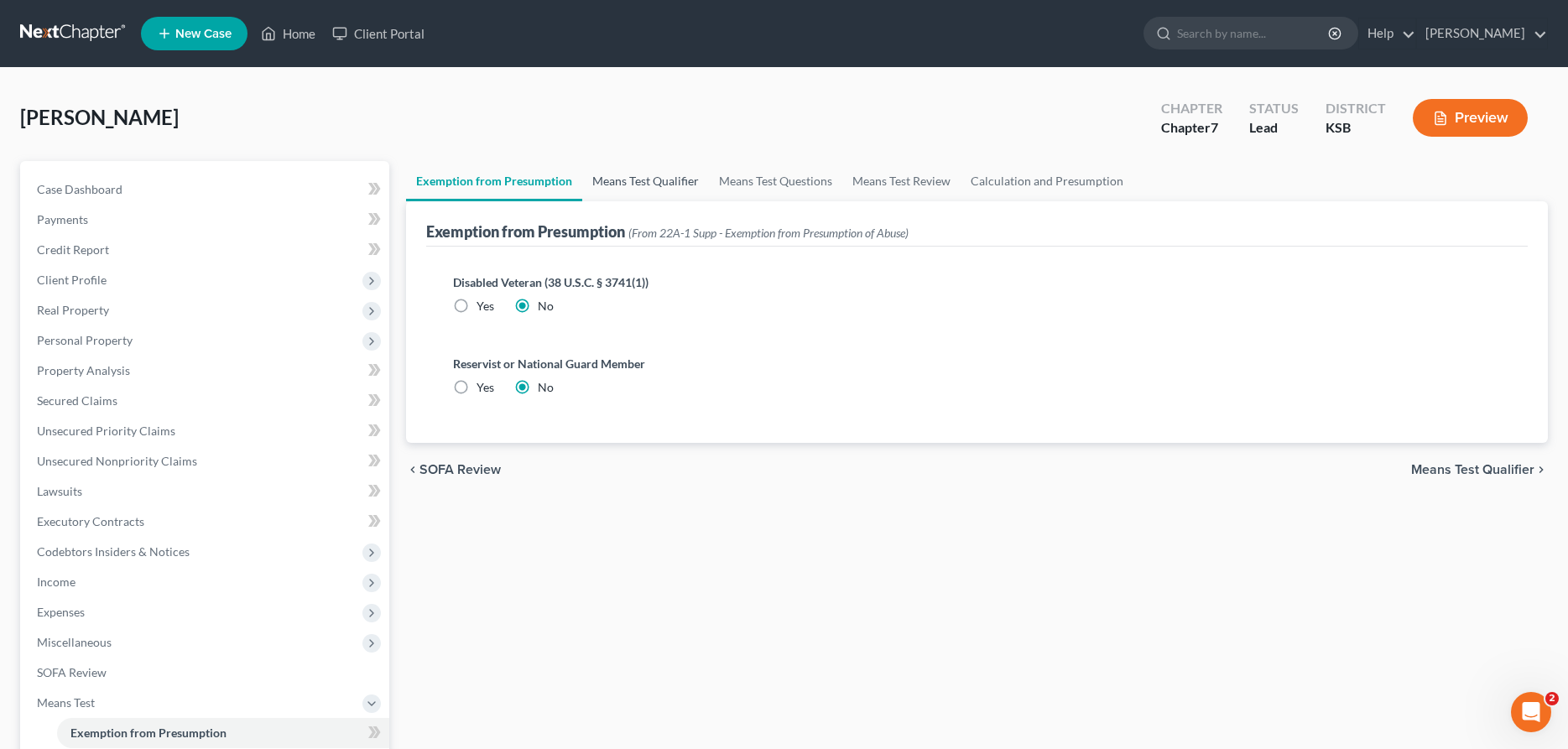
click at [622, 182] on link "Means Test Qualifier" at bounding box center [646, 181] width 127 height 40
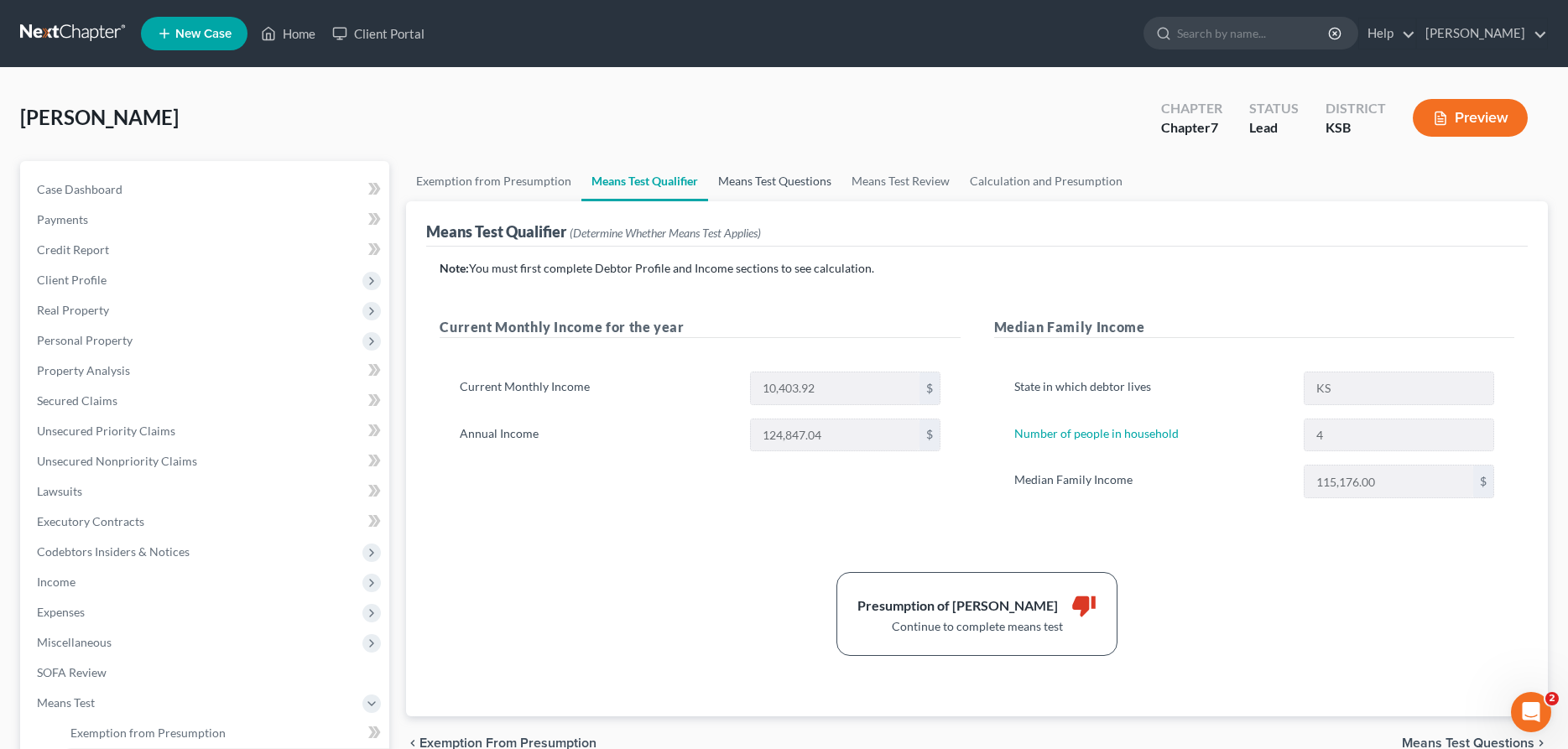
click at [776, 176] on link "Means Test Questions" at bounding box center [775, 181] width 133 height 40
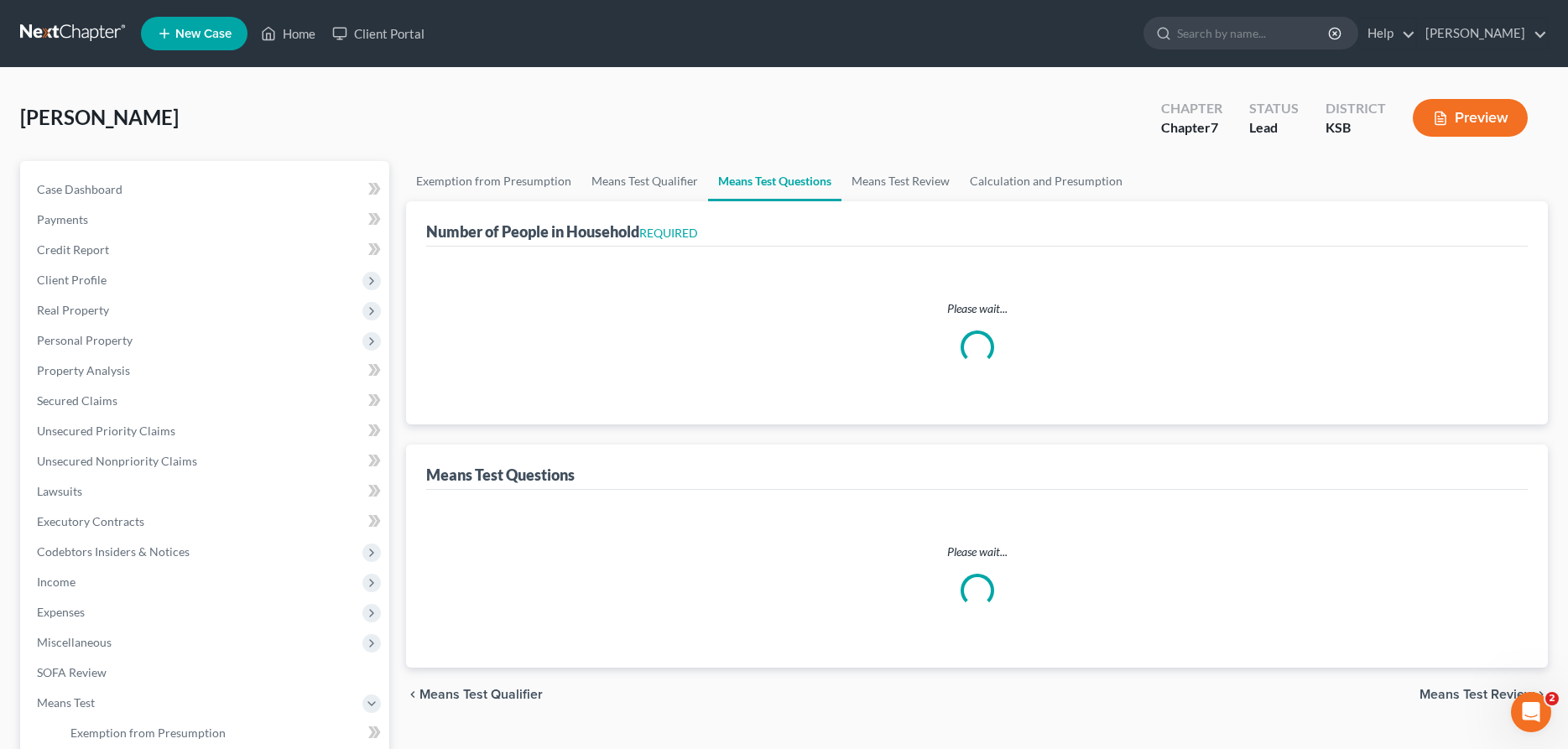
select select "1"
select select "36"
select select "2"
select select "60"
select select "0"
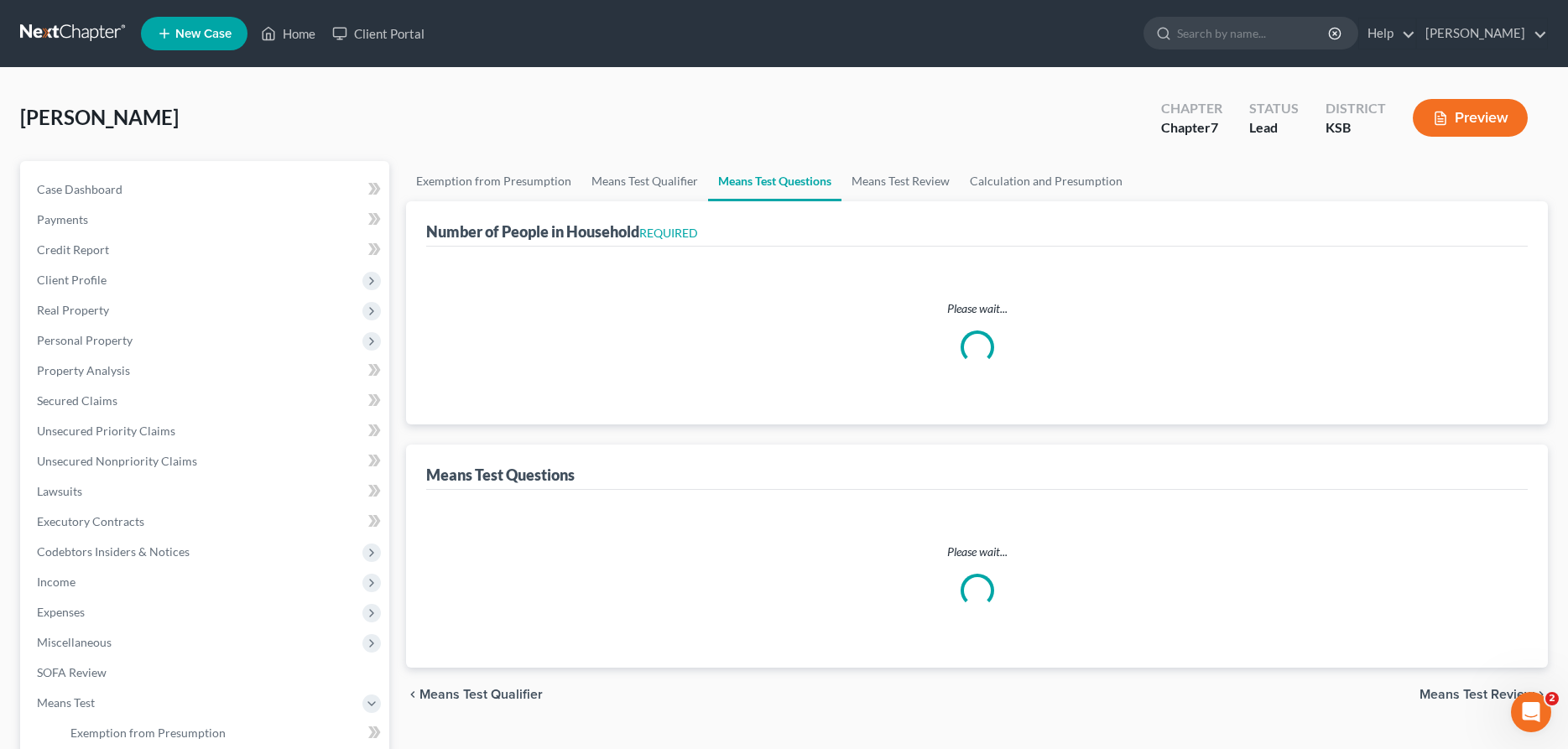
select select "60"
select select "1"
select select "60"
select select "4"
select select "1"
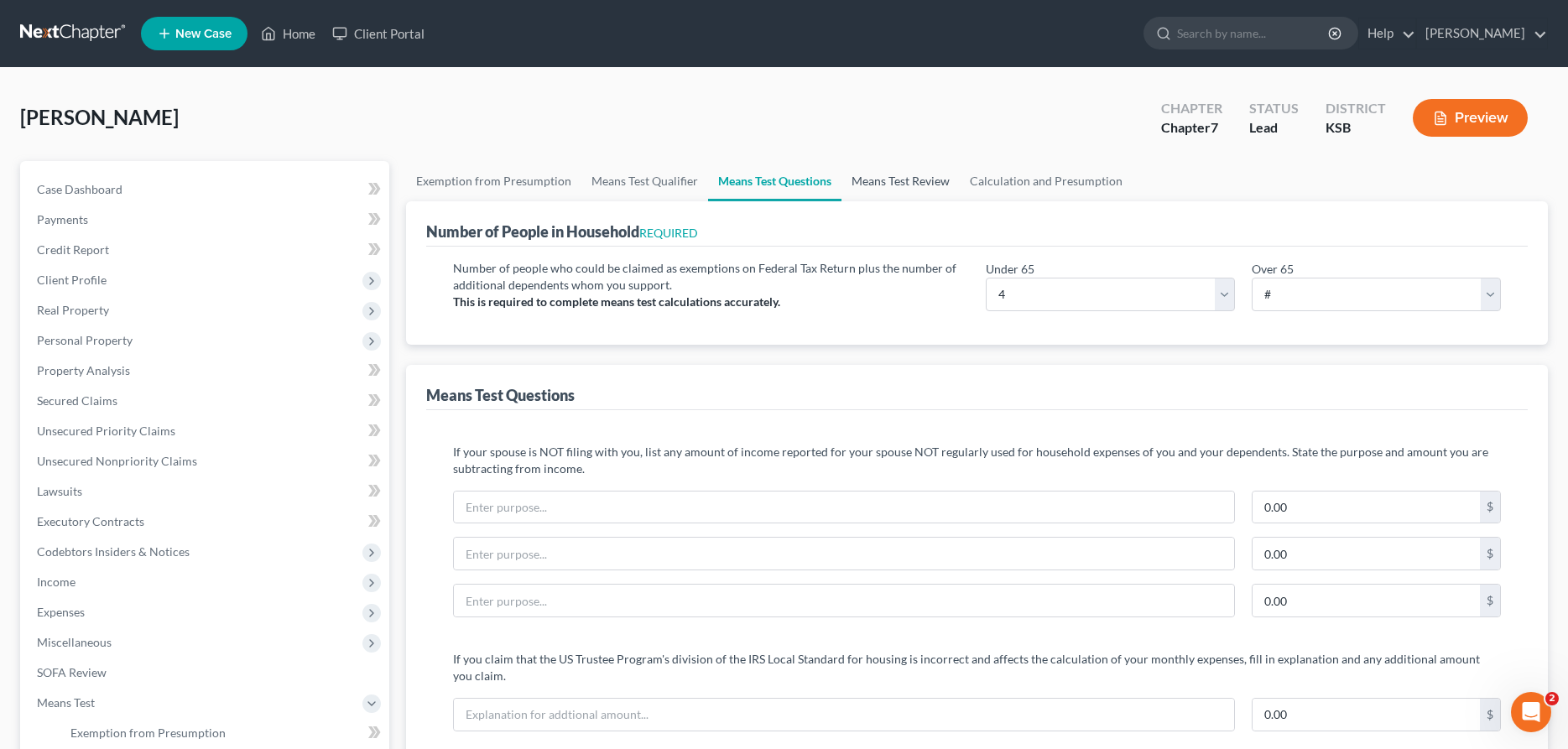
click at [900, 173] on link "Means Test Review" at bounding box center [900, 181] width 118 height 40
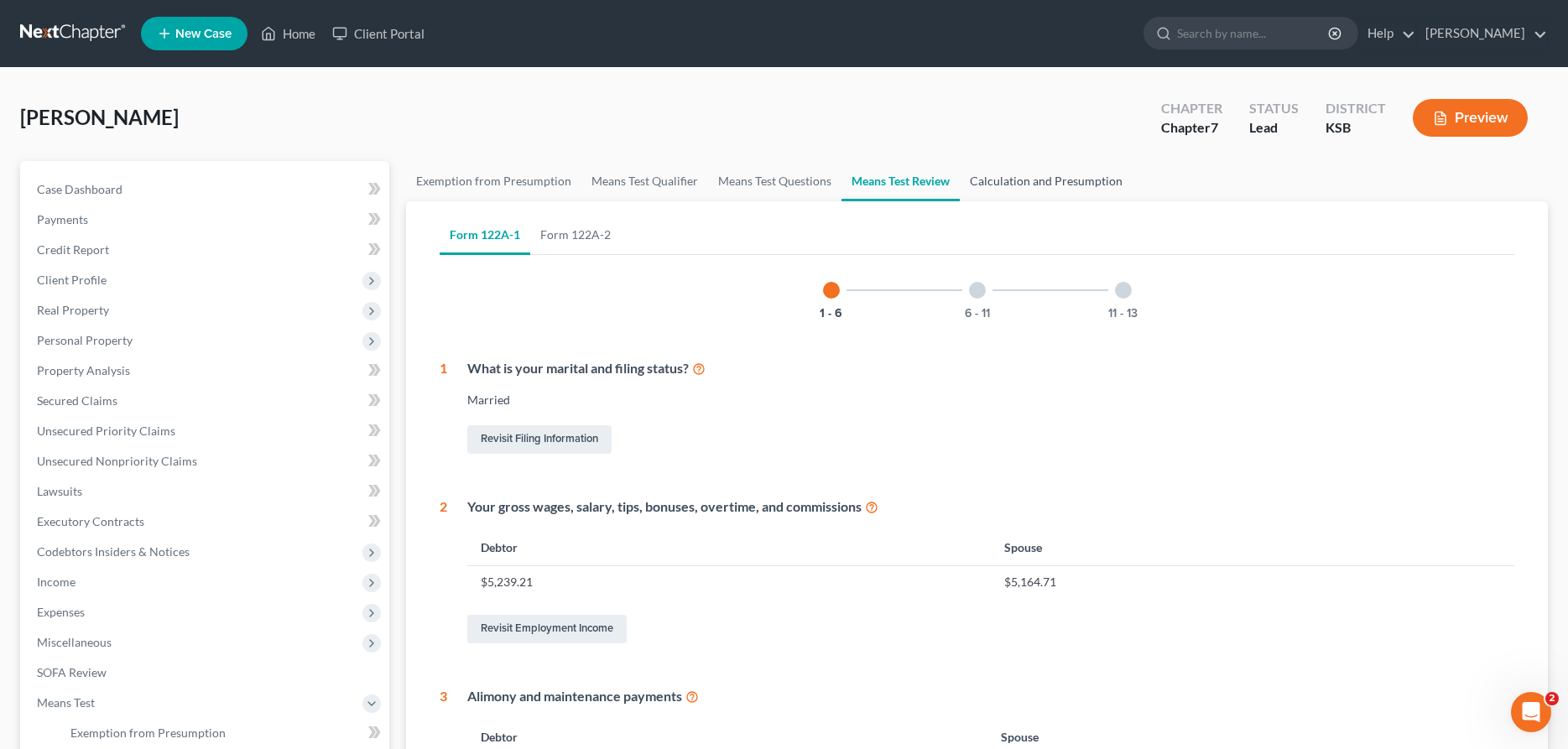
click at [991, 176] on link "Calculation and Presumption" at bounding box center [1046, 181] width 173 height 40
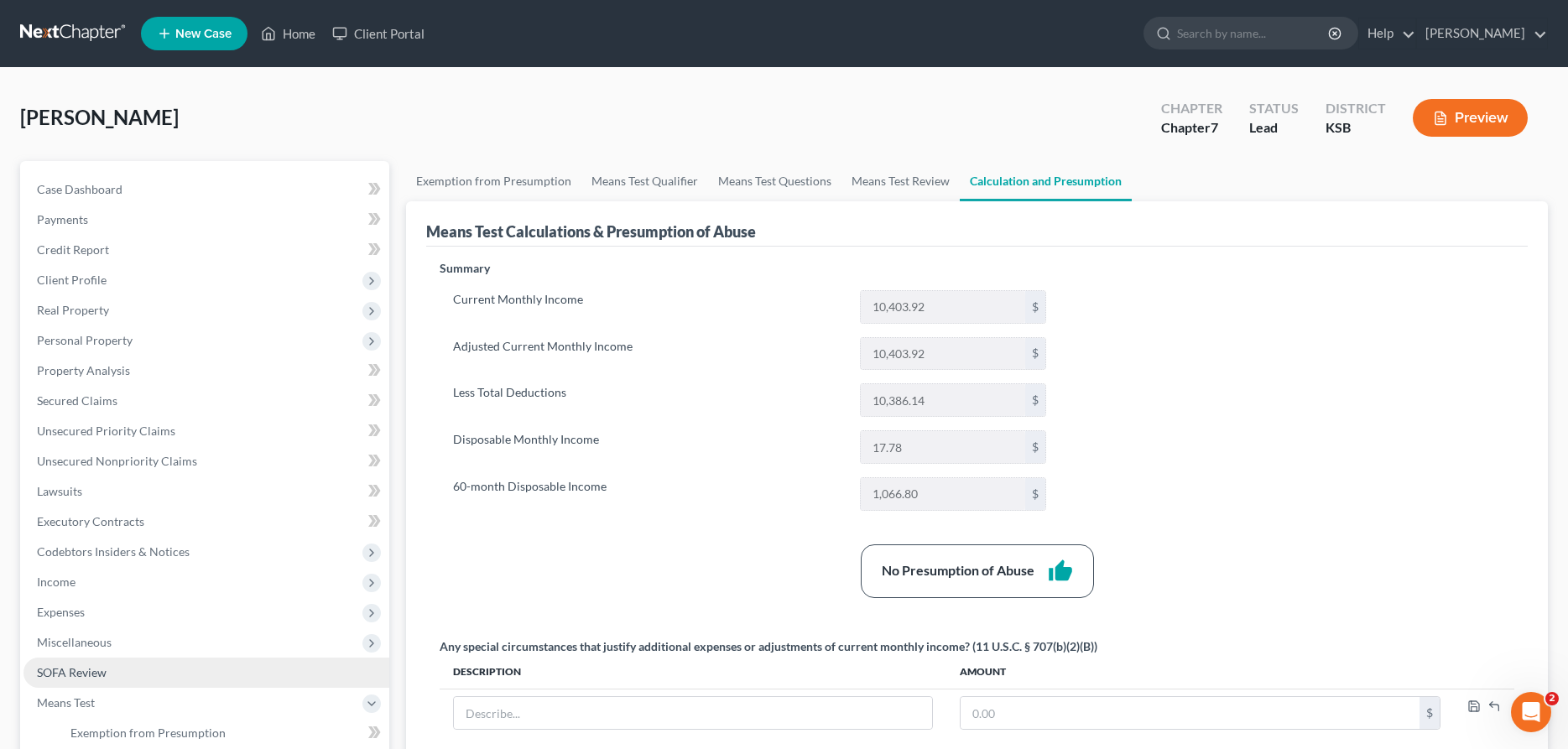
scroll to position [322, 0]
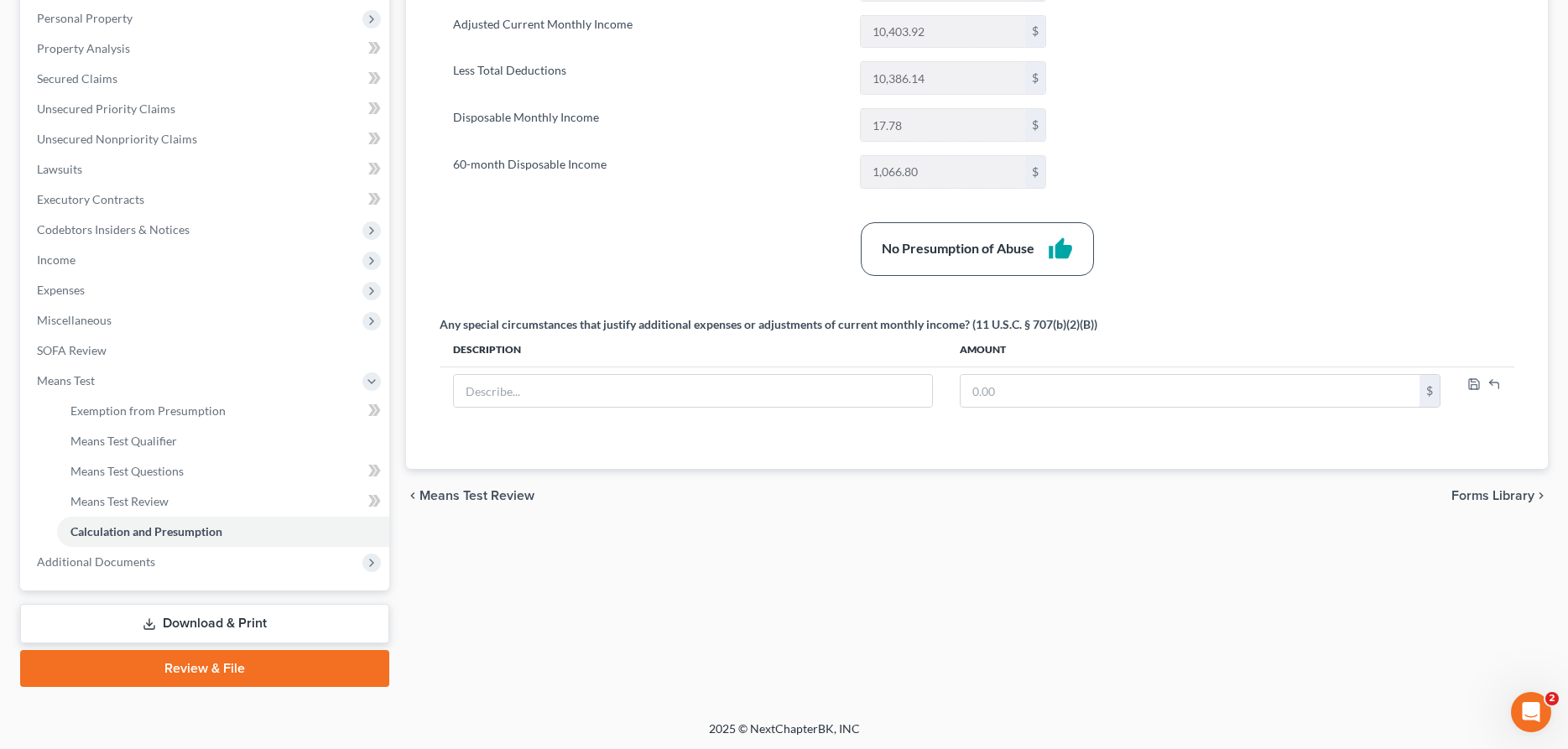
click at [187, 615] on link "Download & Print" at bounding box center [204, 624] width 369 height 39
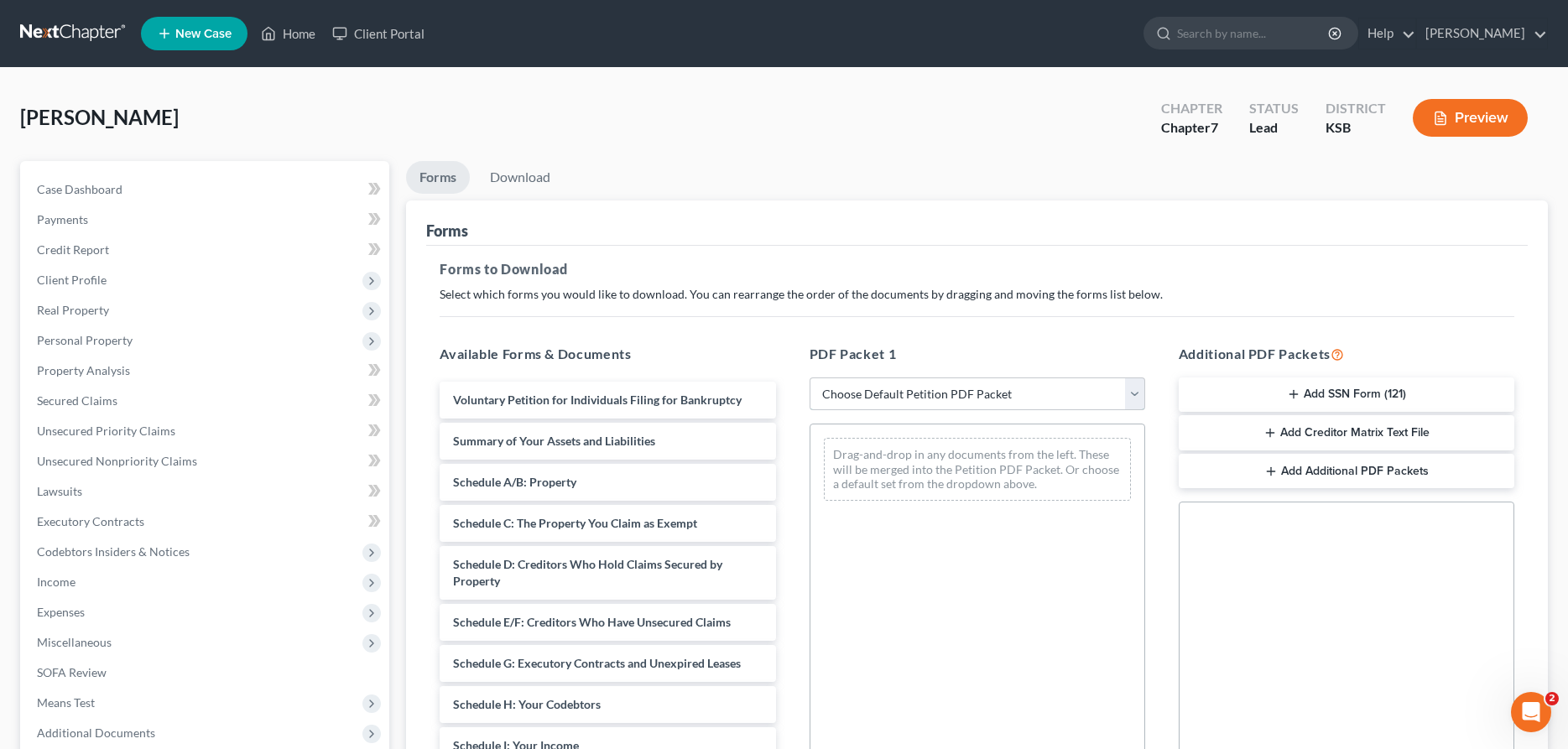
click at [810, 377] on select "Choose Default Petition PDF Packet Complete Bankruptcy Petition (all forms and …" at bounding box center [977, 394] width 336 height 33
select select "4"
click option "District of KS" at bounding box center [0, 0] width 0 height 0
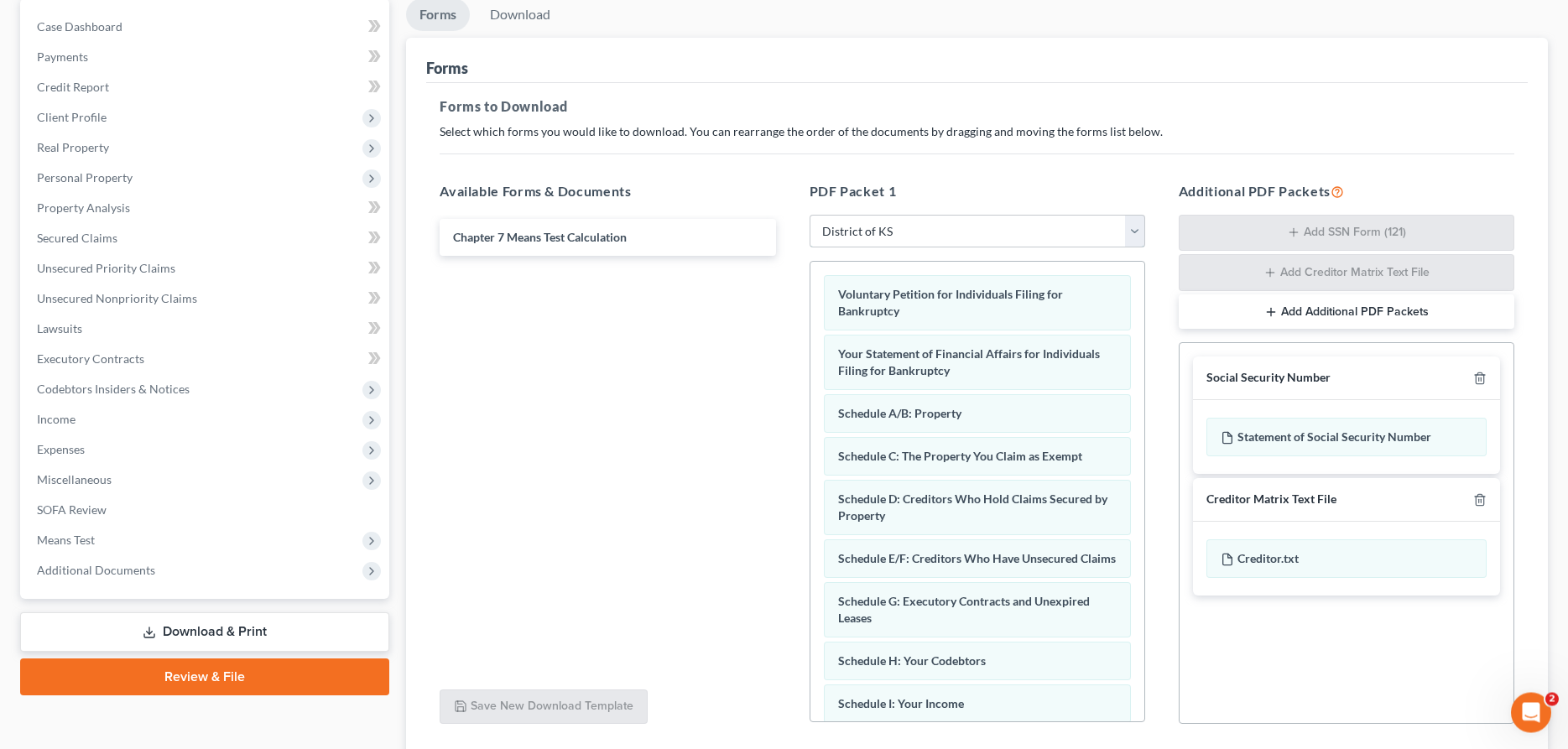
scroll to position [256, 0]
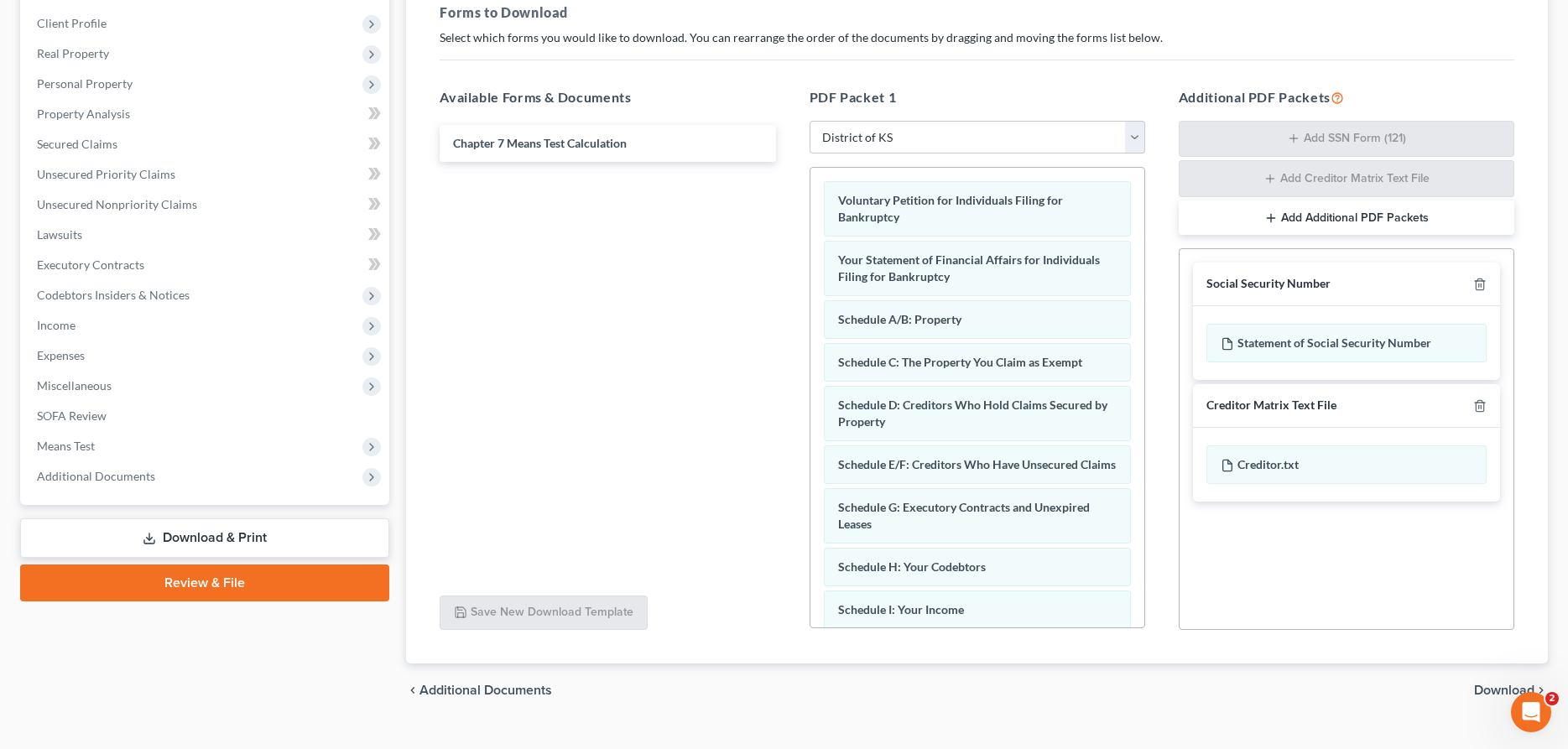
click at [1490, 687] on span "Download" at bounding box center [1504, 690] width 61 height 14
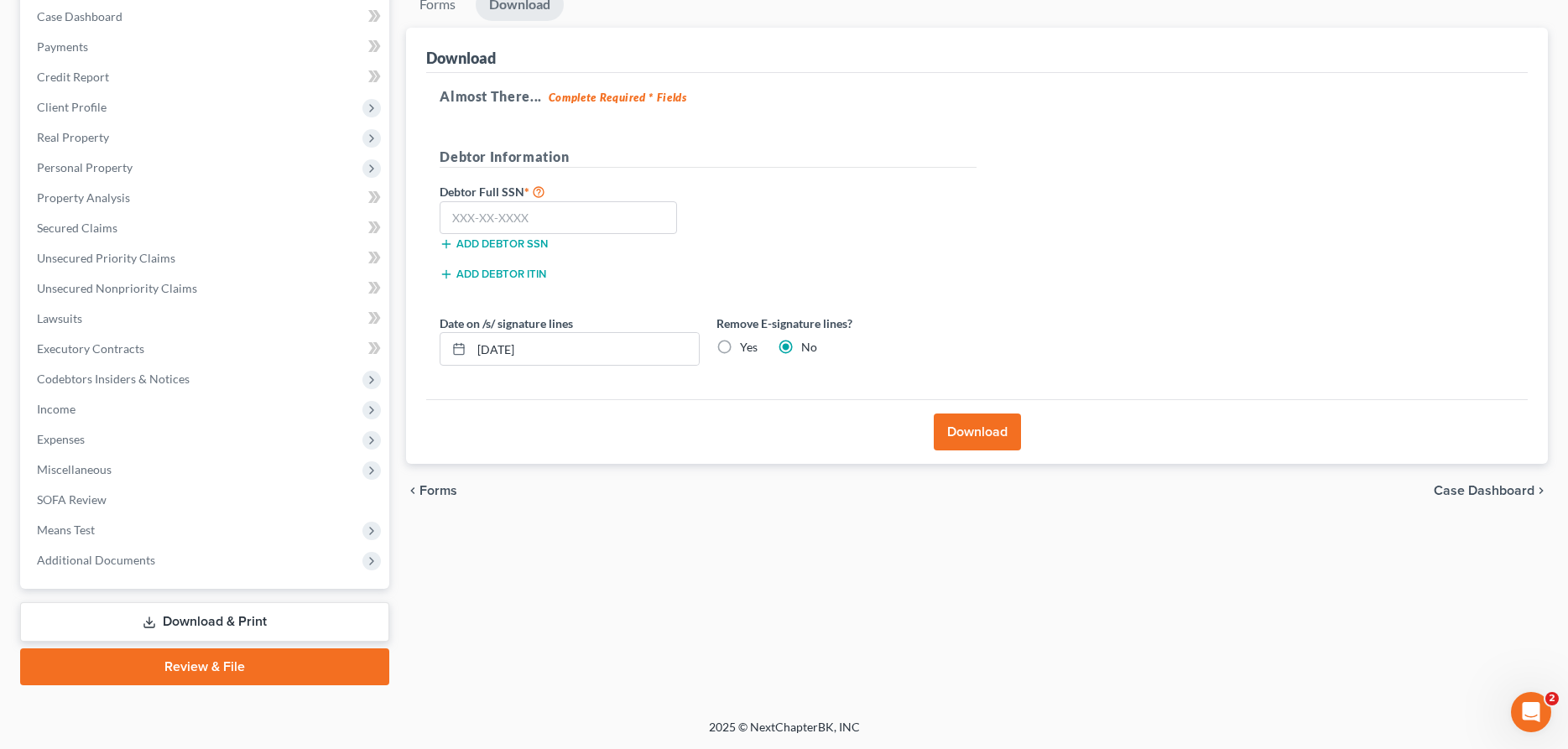
scroll to position [171, 0]
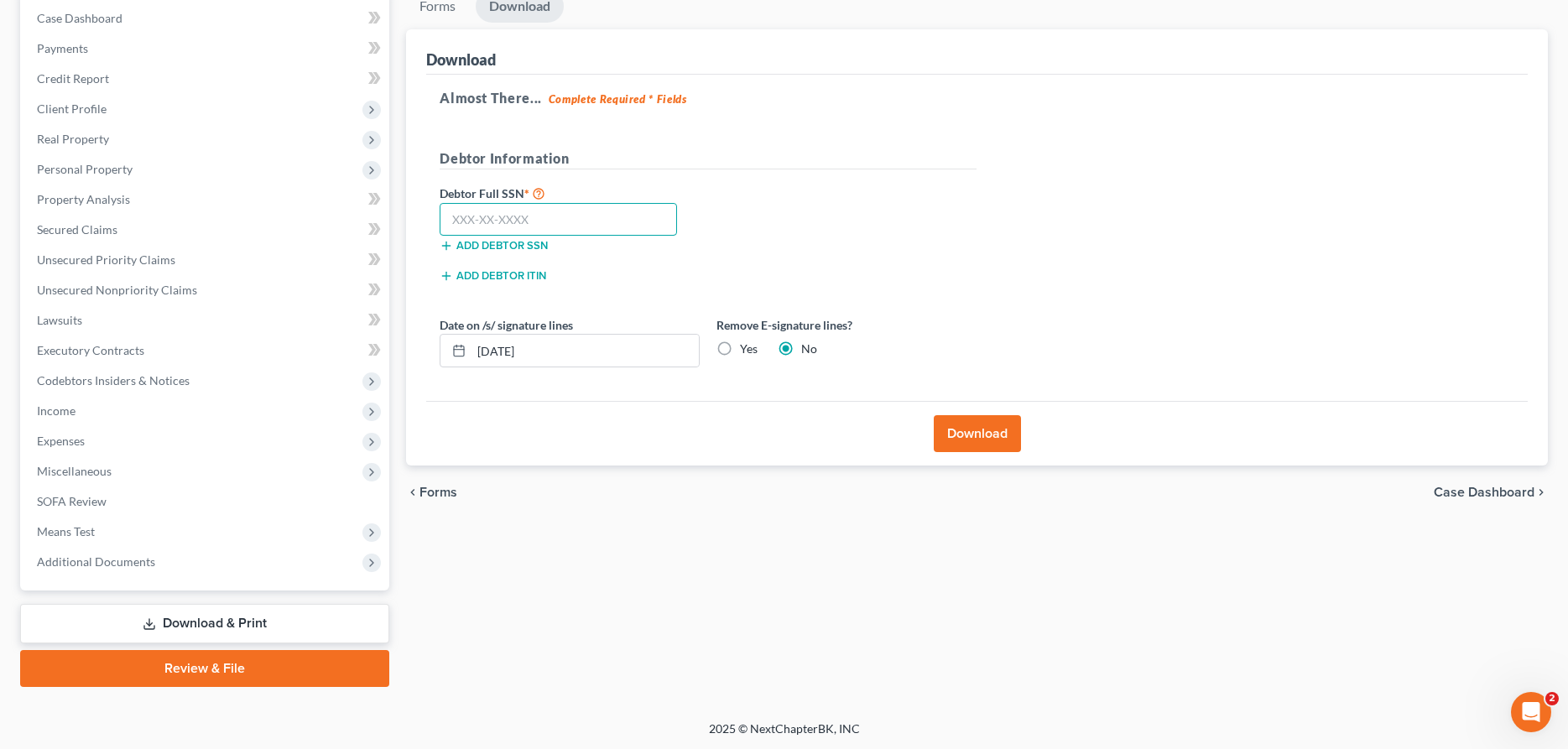
click at [638, 214] on input "text" at bounding box center [558, 220] width 238 height 33
type input "357-83-3632"
click at [987, 431] on button "Download" at bounding box center [977, 434] width 87 height 37
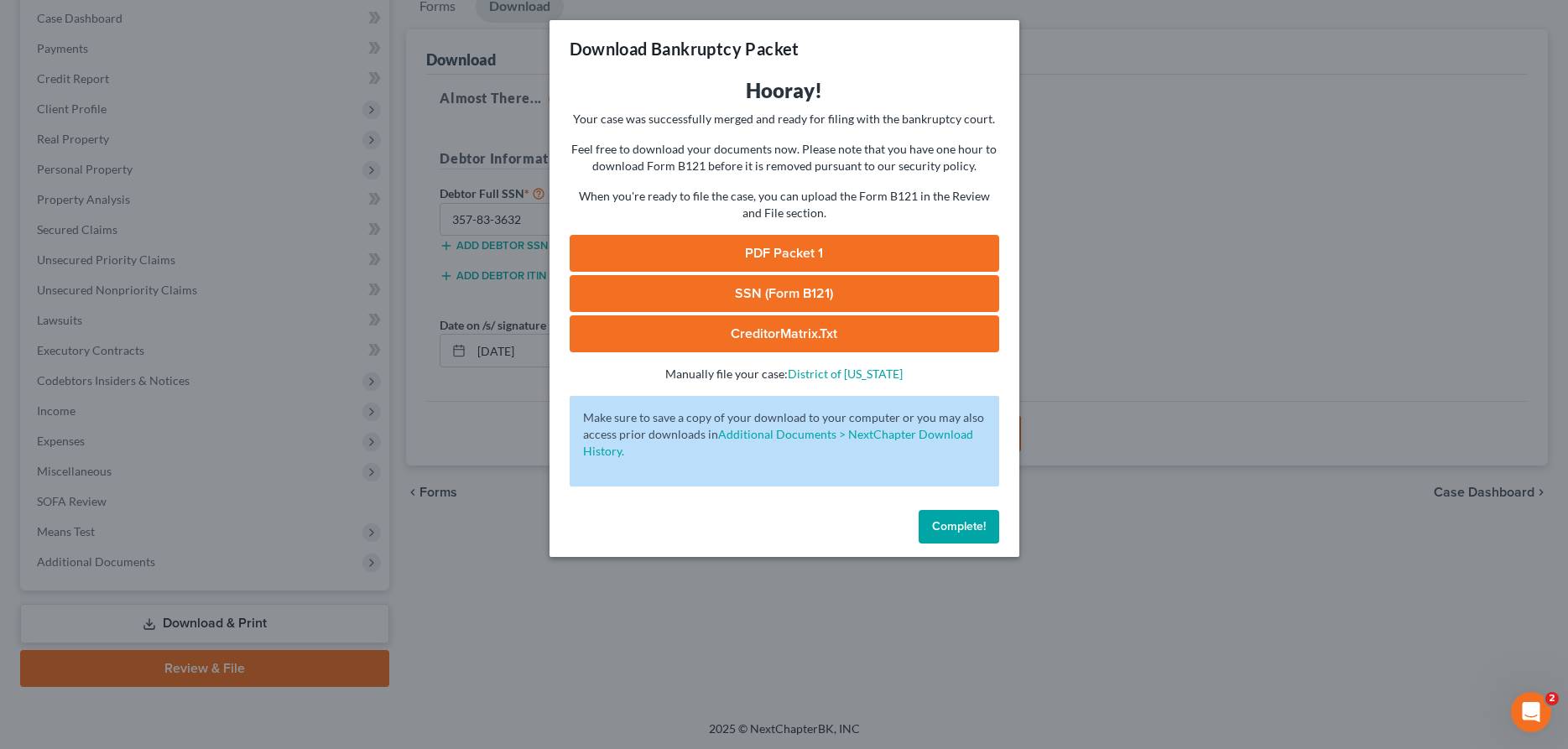
click at [850, 246] on link "PDF Packet 1" at bounding box center [784, 253] width 429 height 37
click at [967, 522] on span "Complete!" at bounding box center [959, 526] width 54 height 15
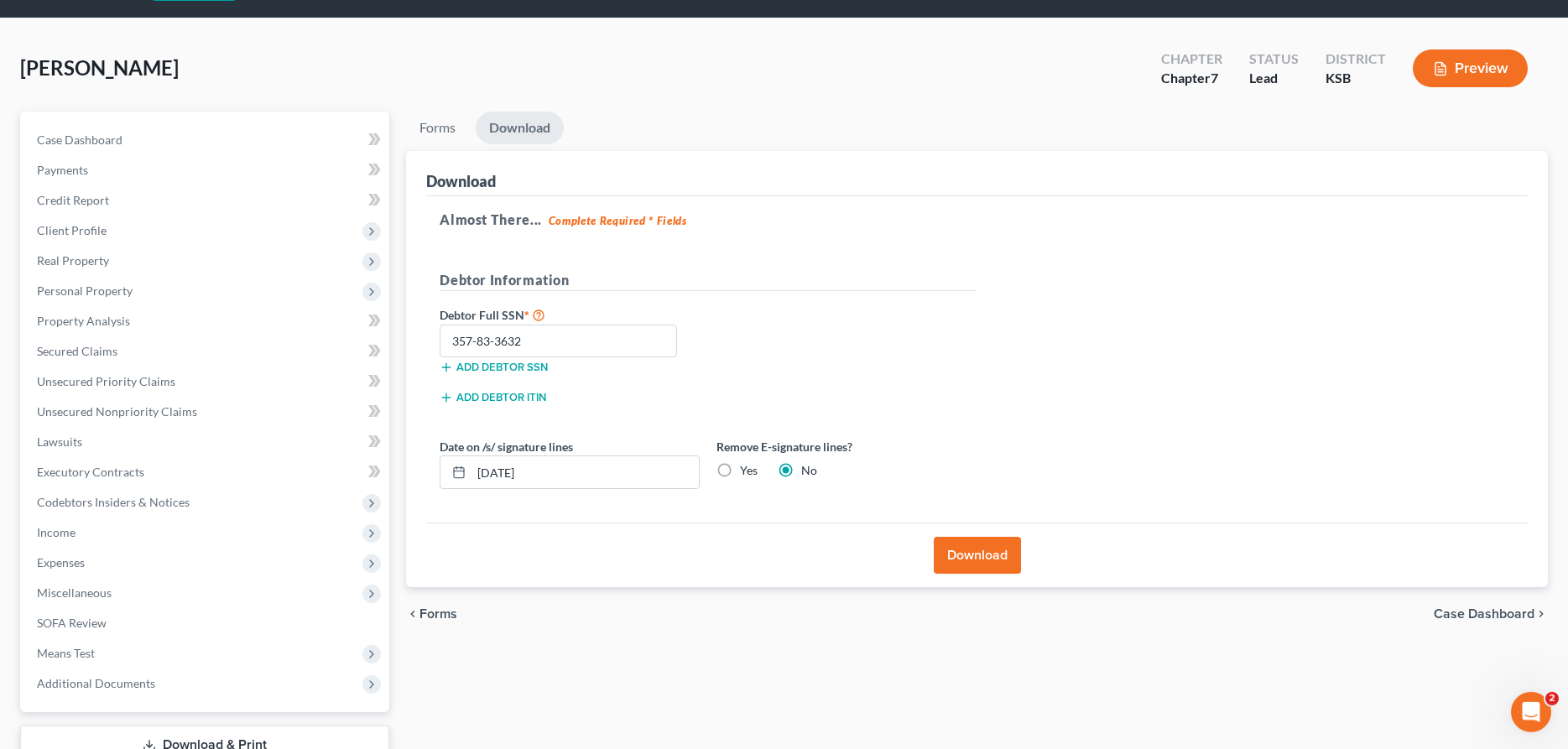
scroll to position [0, 0]
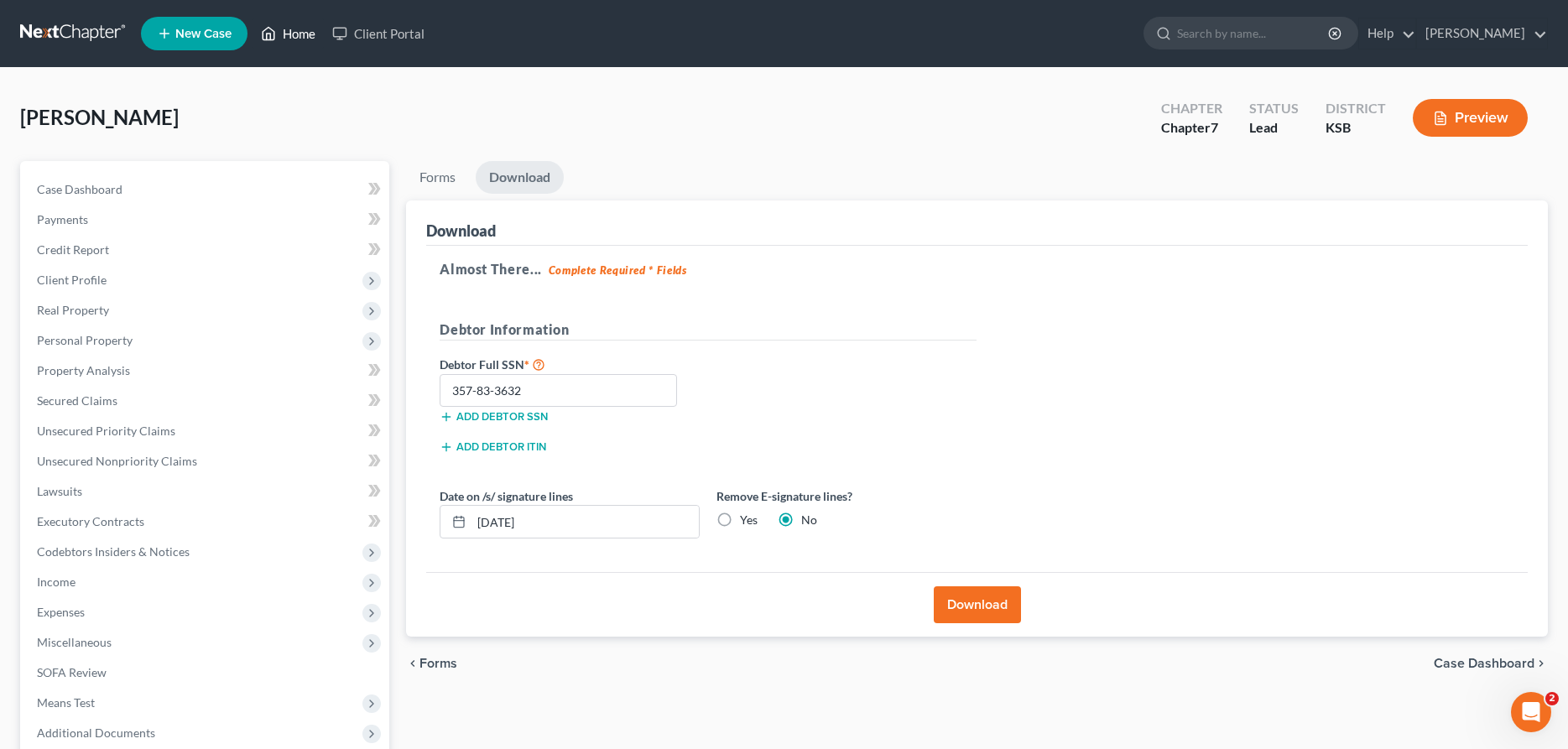
click at [291, 33] on link "Home" at bounding box center [288, 33] width 71 height 30
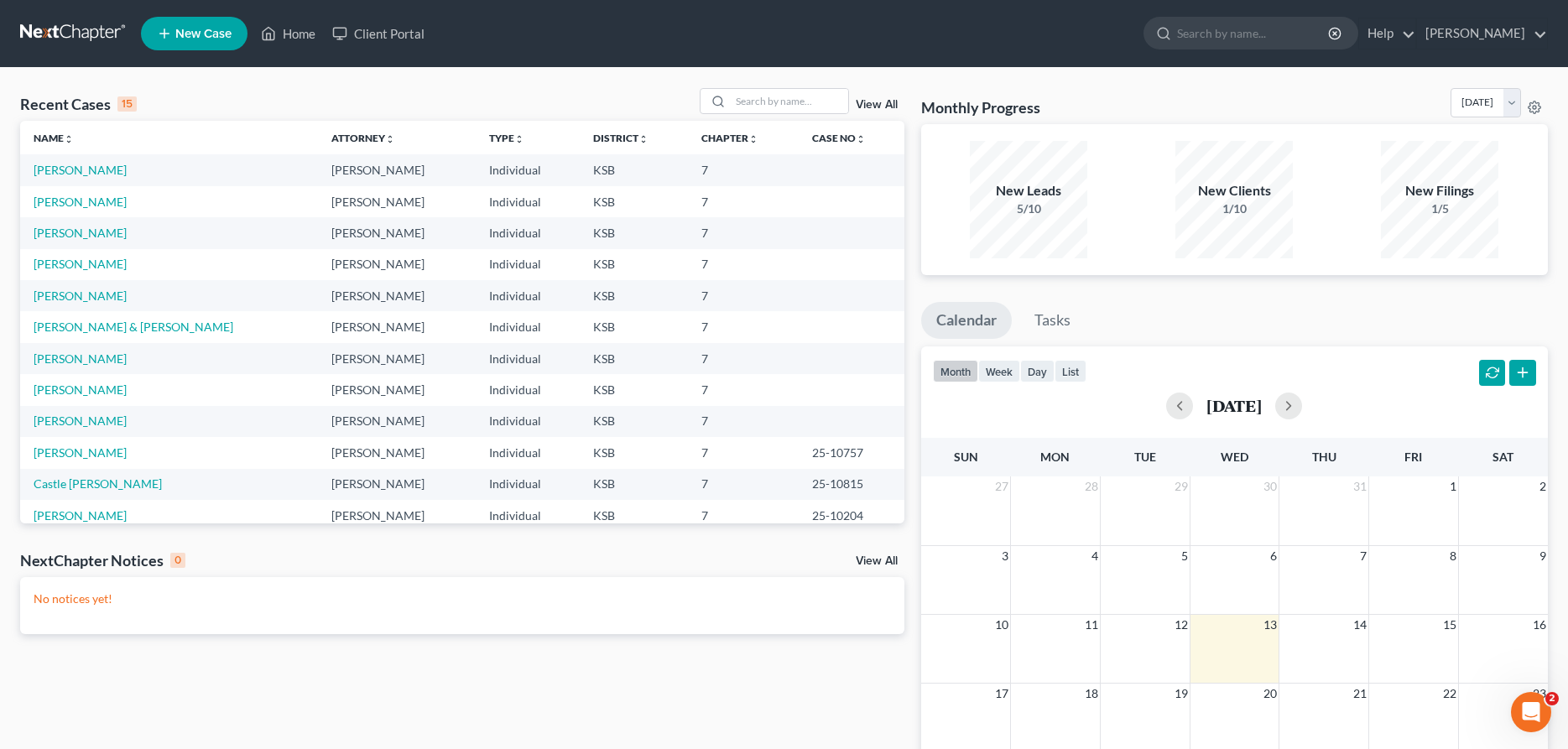
click at [227, 32] on span "New Case" at bounding box center [202, 33] width 56 height 13
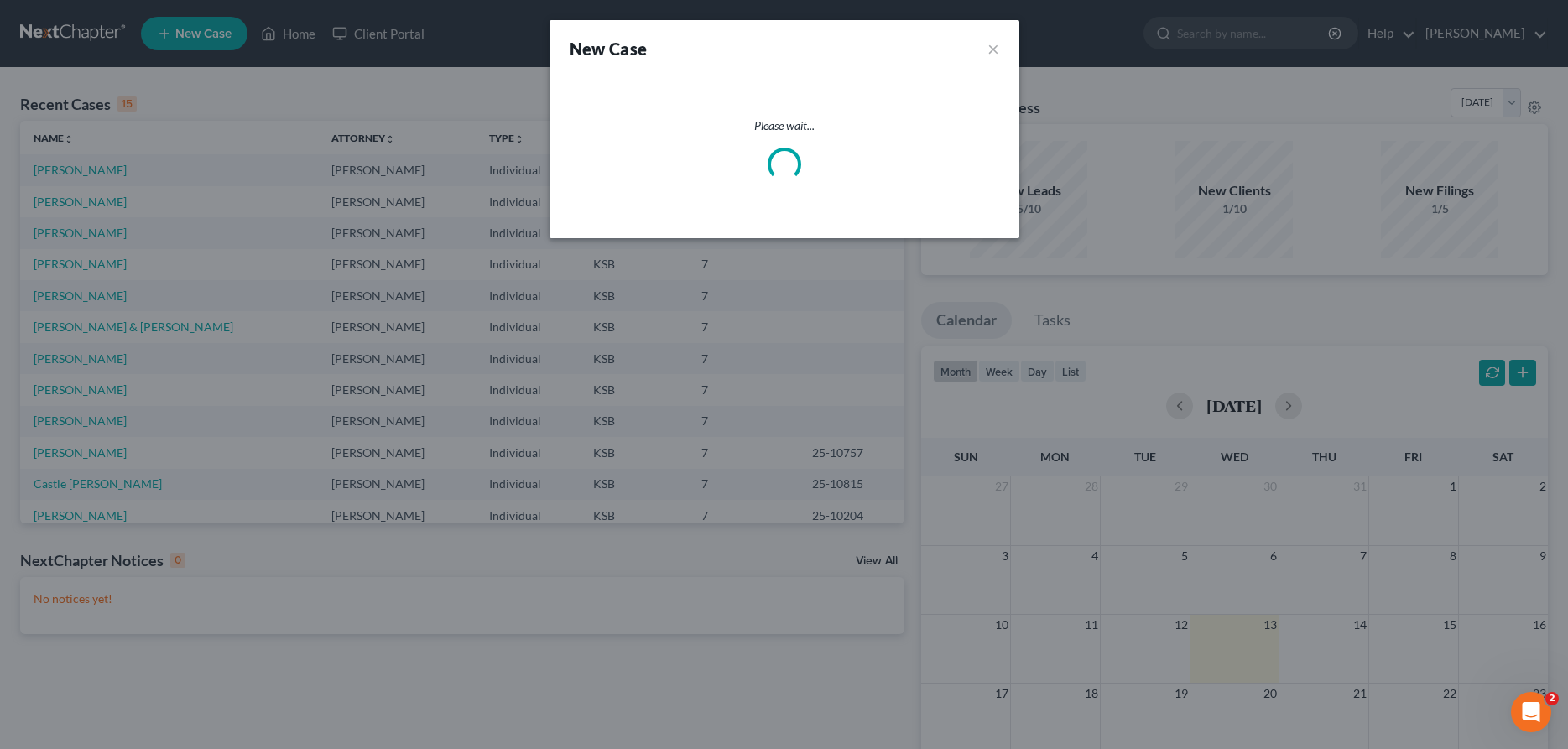
select select "31"
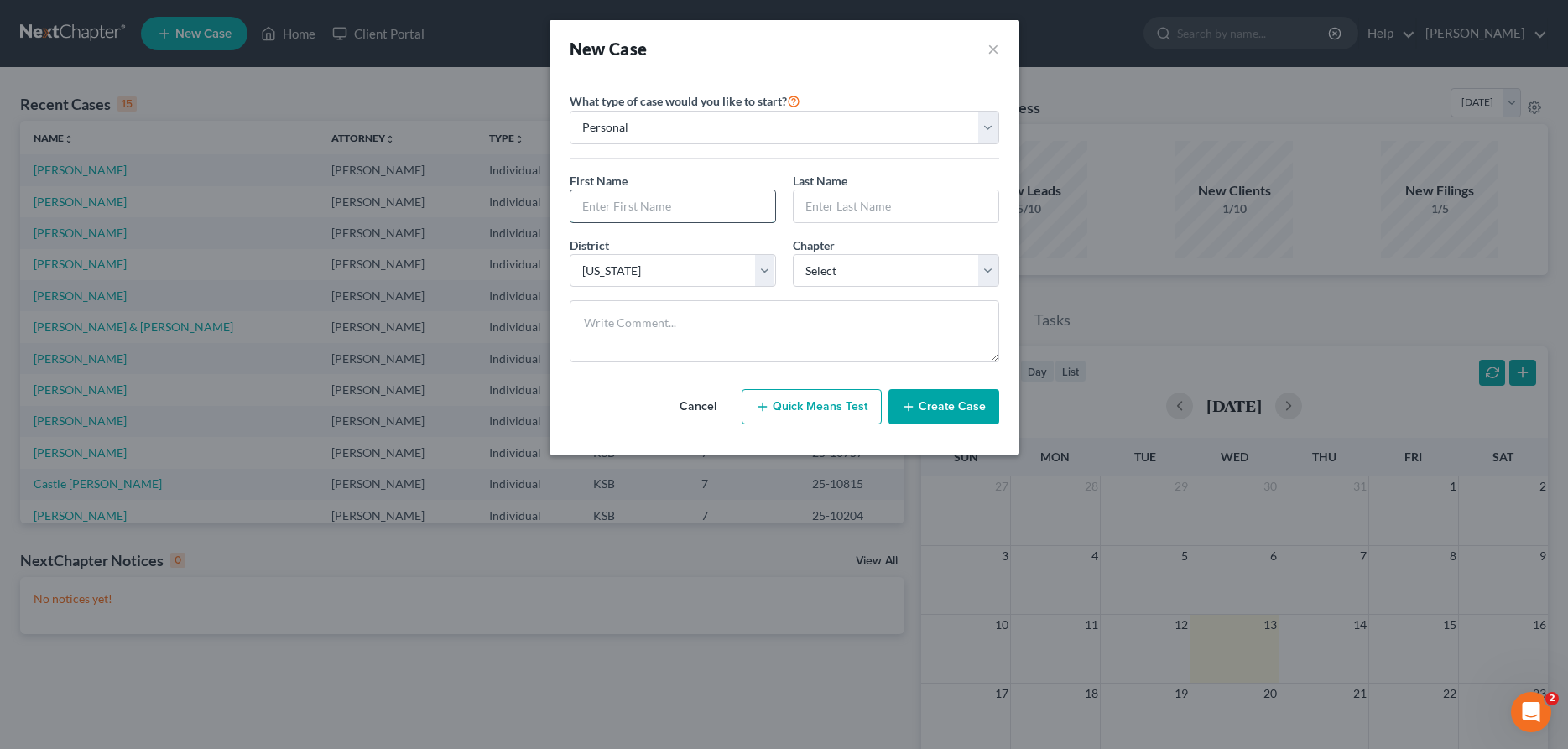
click at [666, 200] on input "text" at bounding box center [672, 206] width 204 height 32
type input "[PERSON_NAME]"
select select "0"
click at [938, 409] on button "Create Case" at bounding box center [943, 407] width 111 height 35
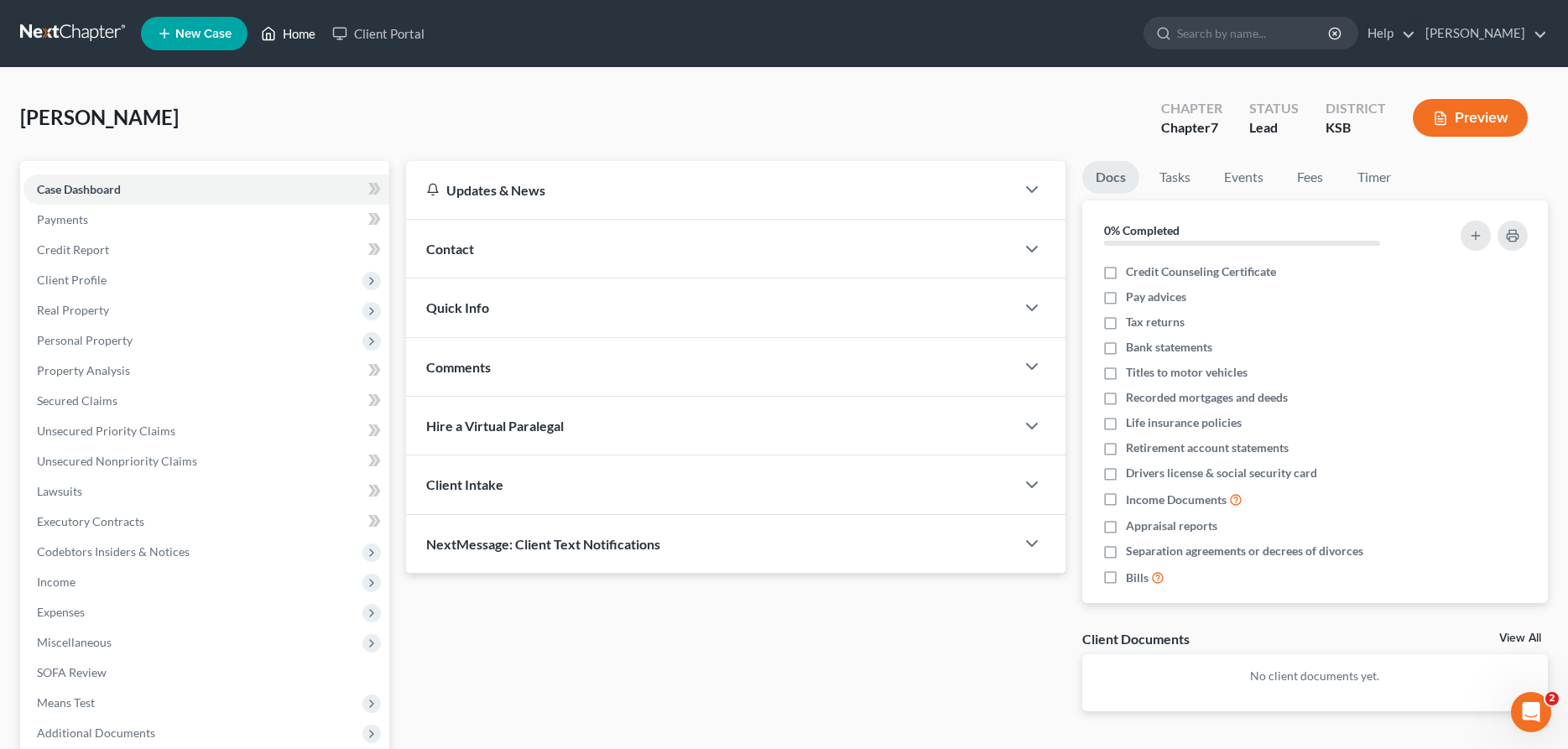
click at [294, 29] on link "Home" at bounding box center [288, 33] width 71 height 30
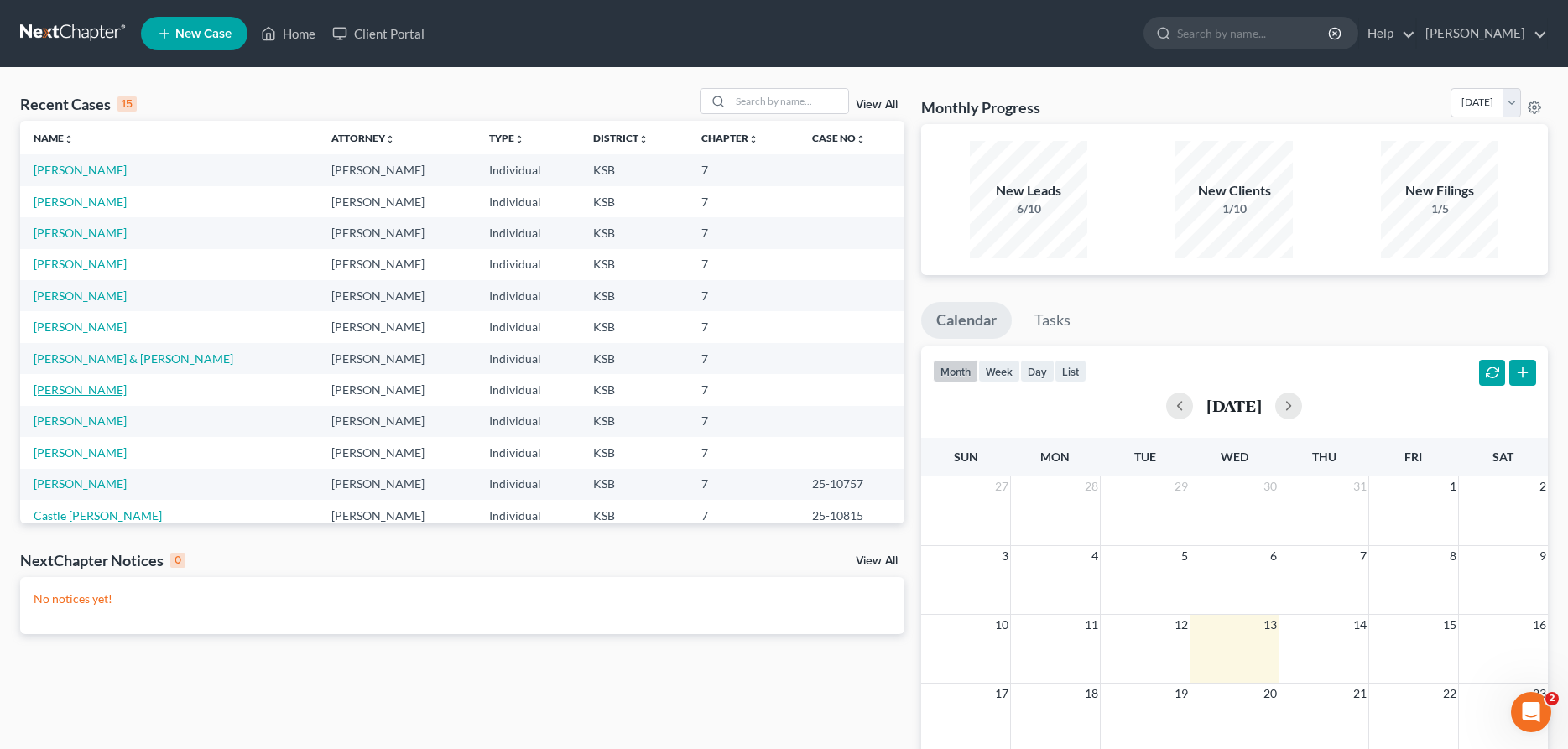
click at [93, 395] on link "[PERSON_NAME]" at bounding box center [79, 389] width 93 height 15
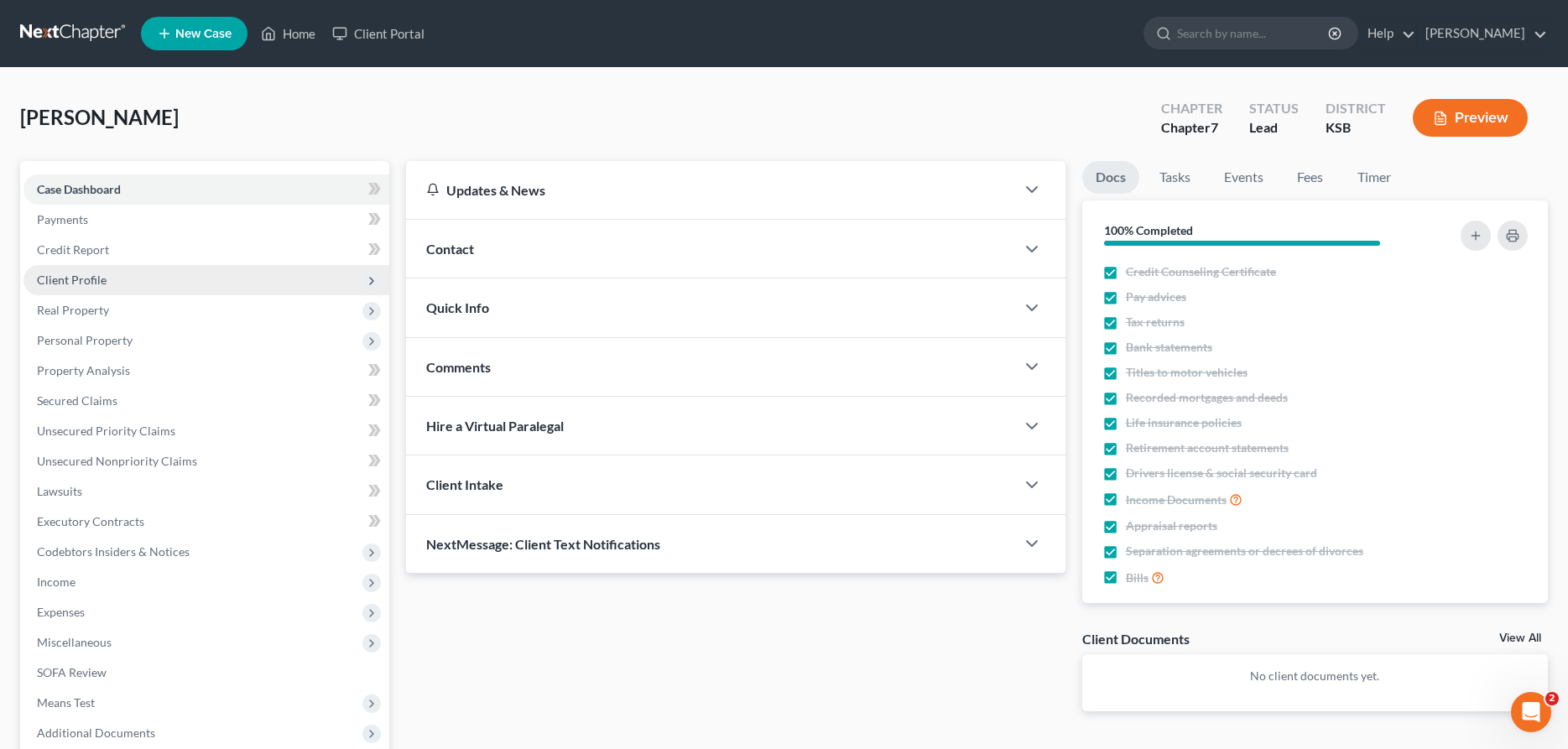
click at [75, 281] on span "Client Profile" at bounding box center [71, 280] width 69 height 15
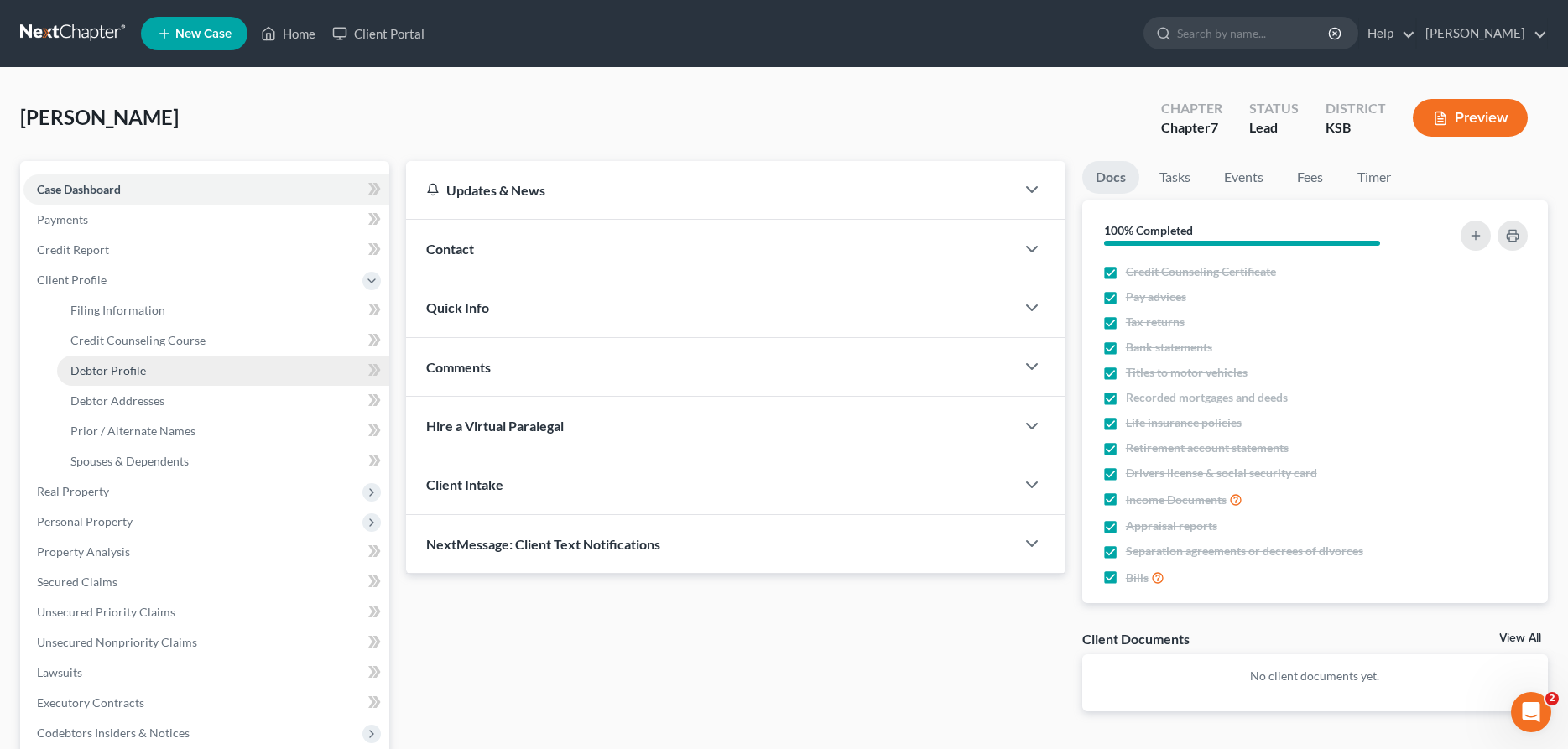
click at [115, 378] on link "Debtor Profile" at bounding box center [223, 371] width 333 height 30
select select "0"
select select "1"
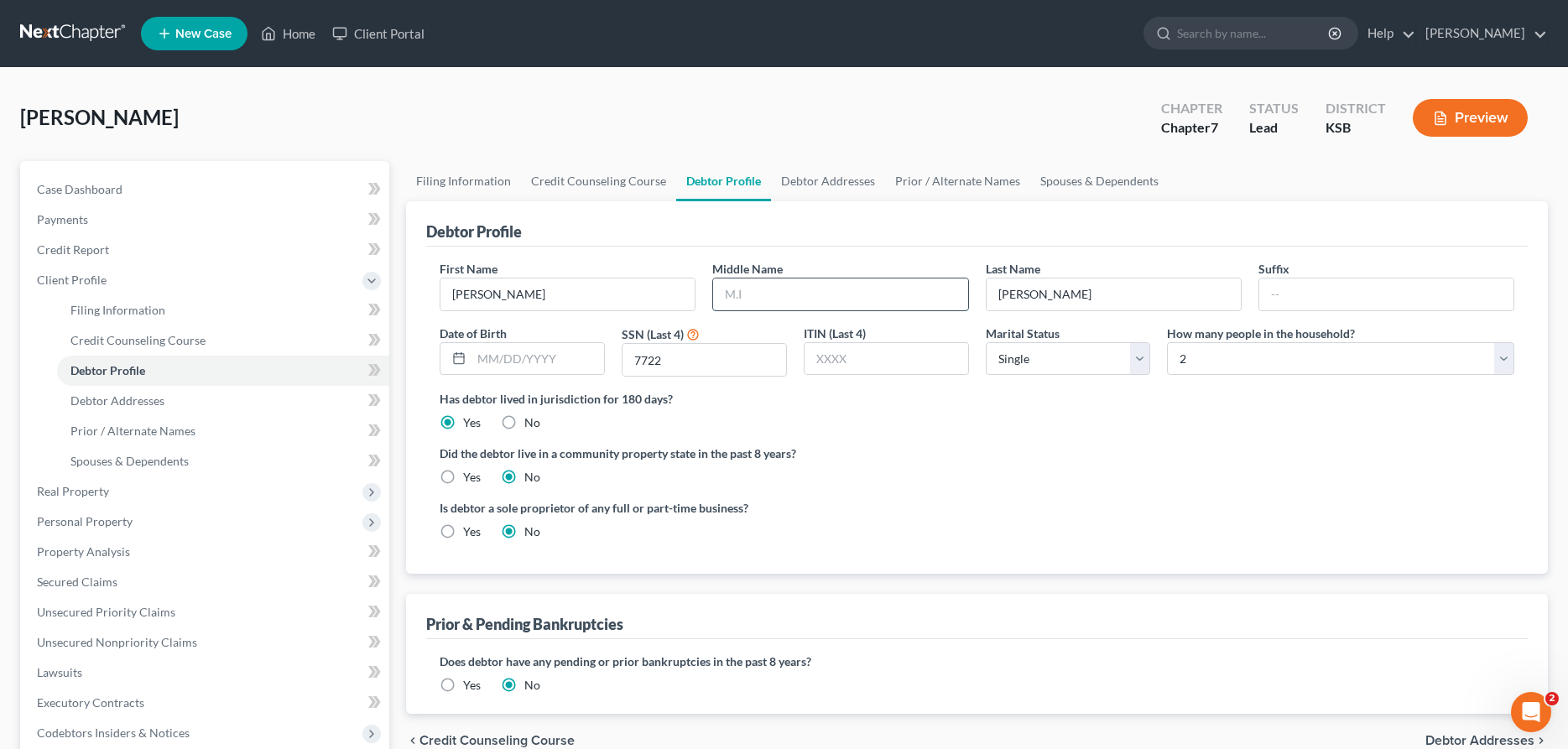
click at [734, 296] on input "text" at bounding box center [840, 294] width 254 height 32
type input "[PERSON_NAME]"
click at [840, 187] on link "Debtor Addresses" at bounding box center [828, 181] width 114 height 40
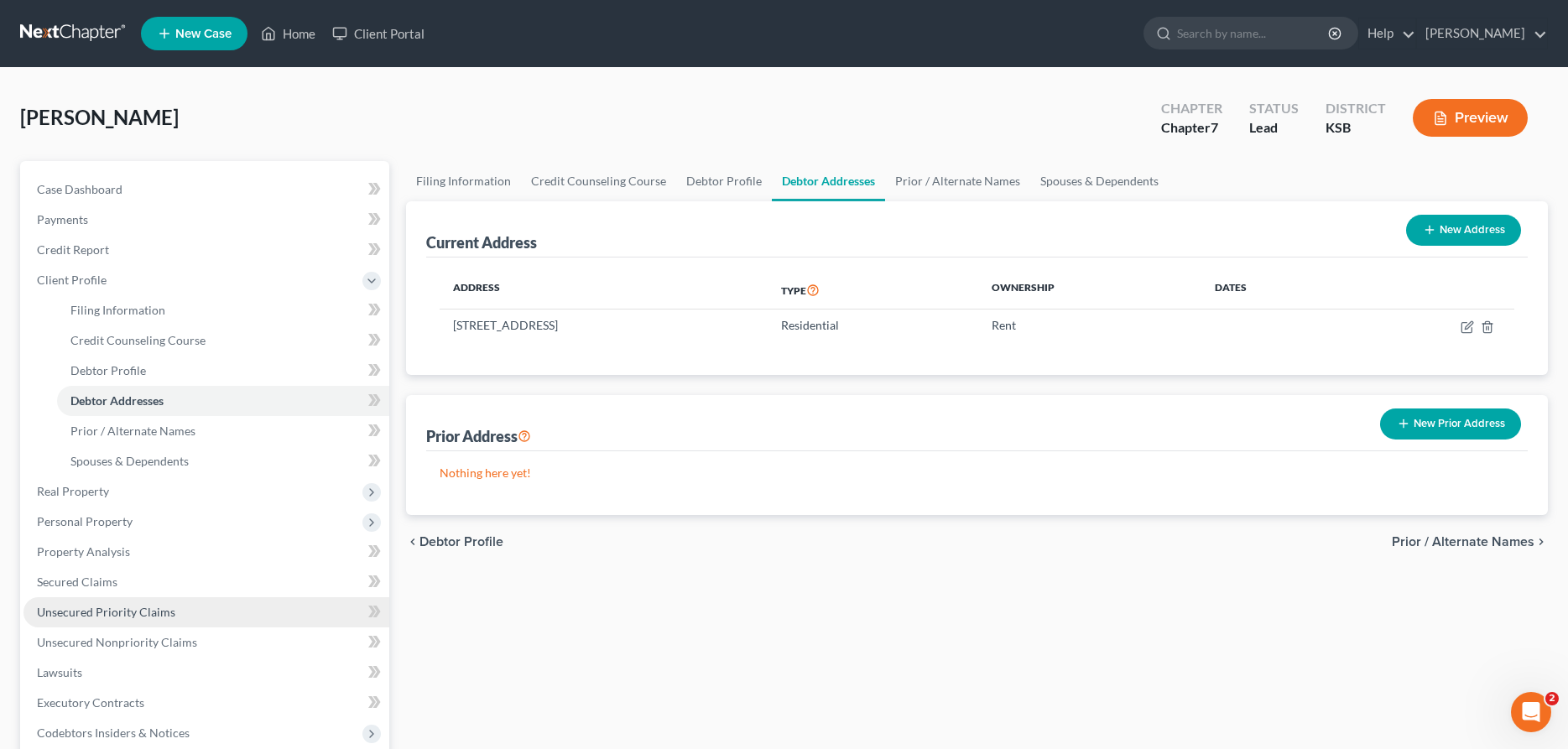
click at [91, 602] on link "Unsecured Priority Claims" at bounding box center [206, 612] width 366 height 30
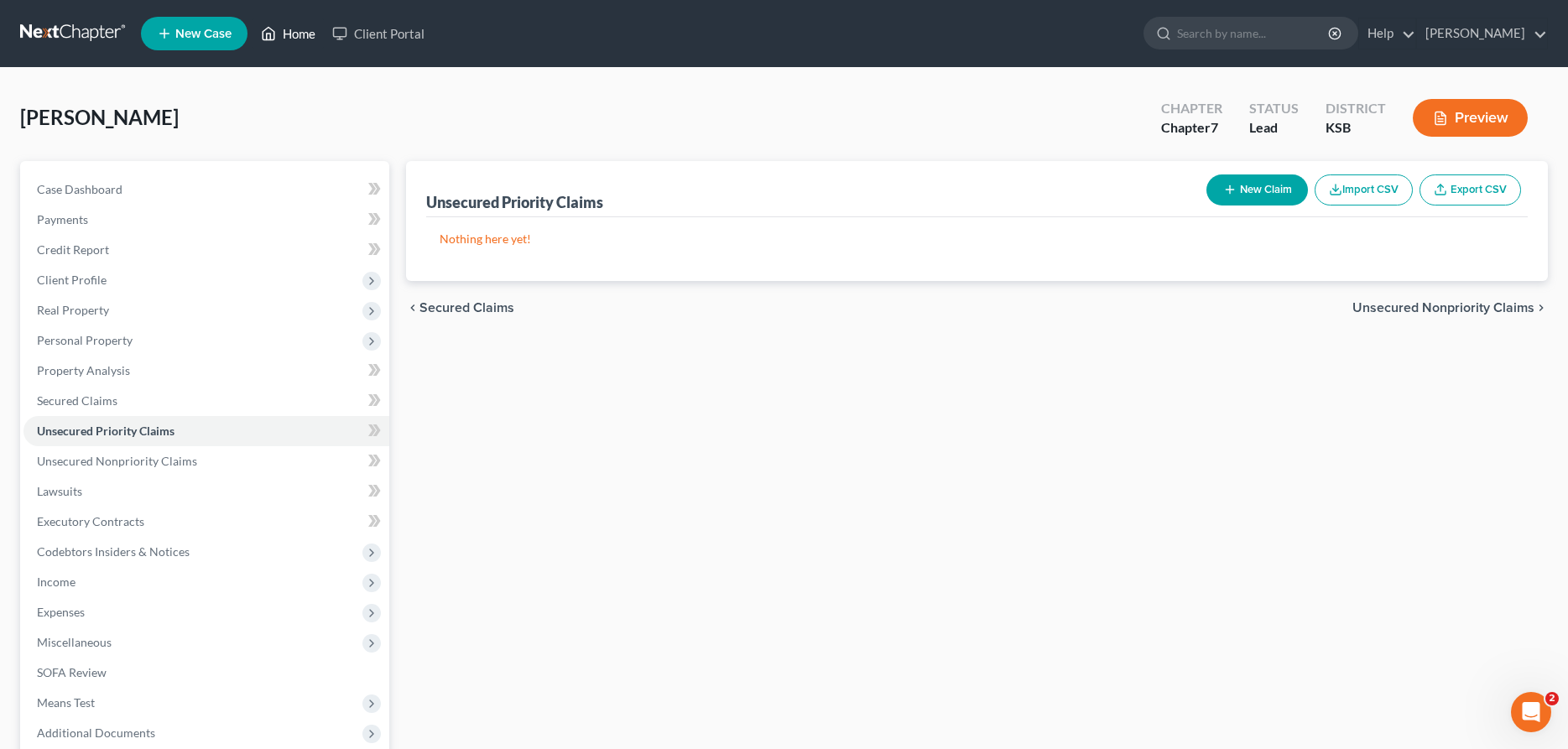
click at [299, 32] on link "Home" at bounding box center [288, 33] width 71 height 30
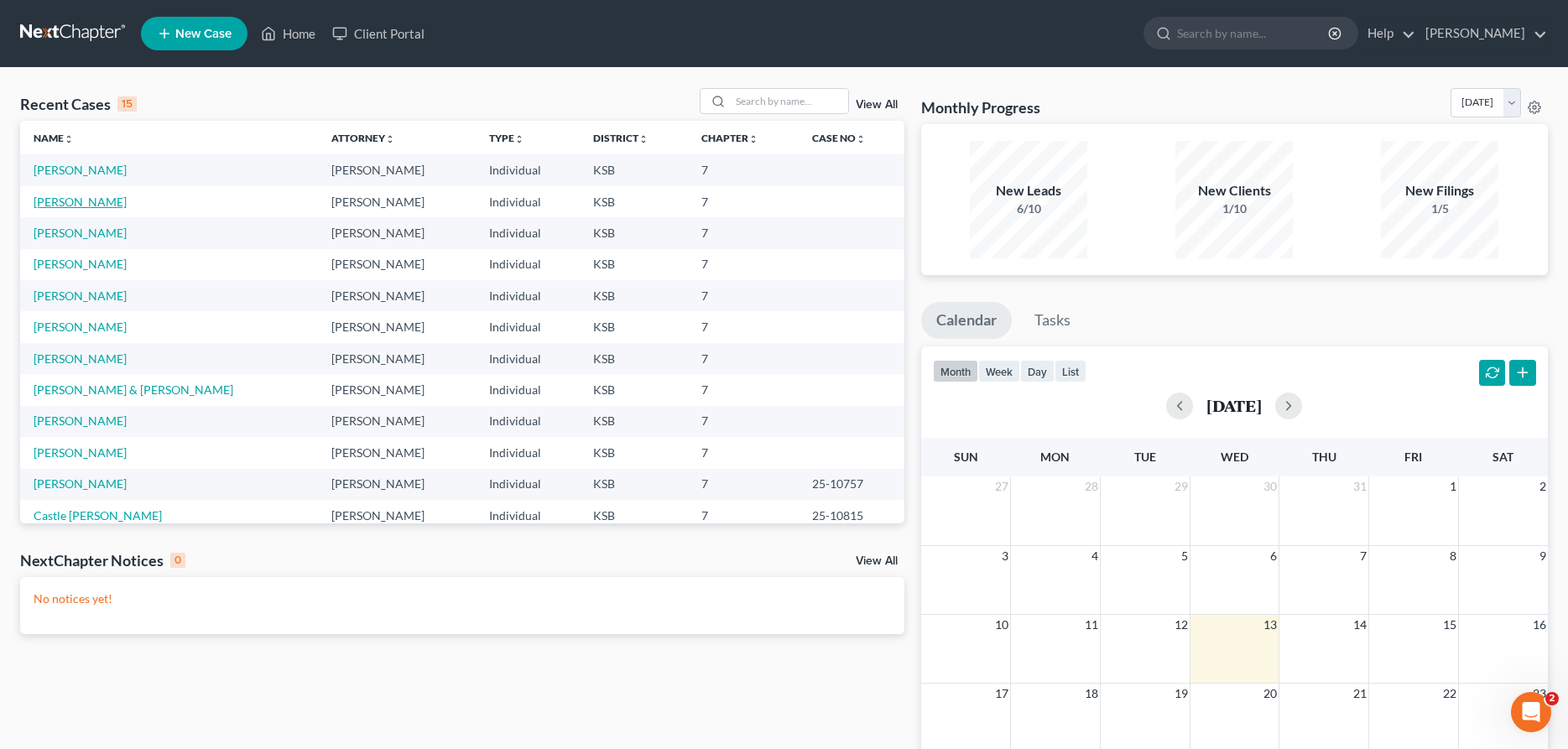
click at [96, 206] on link "[PERSON_NAME]" at bounding box center [79, 201] width 93 height 15
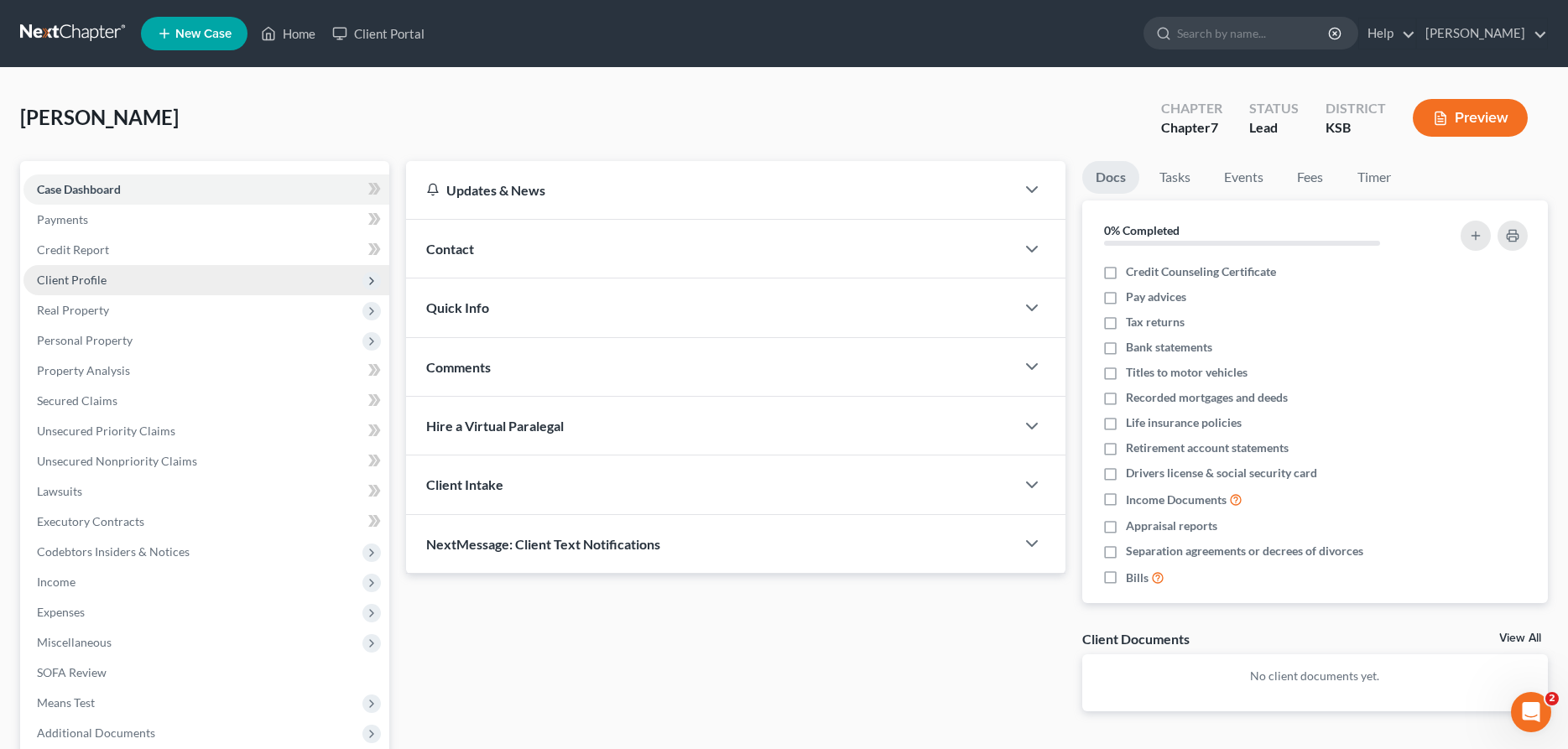
click at [71, 277] on span "Client Profile" at bounding box center [71, 280] width 69 height 15
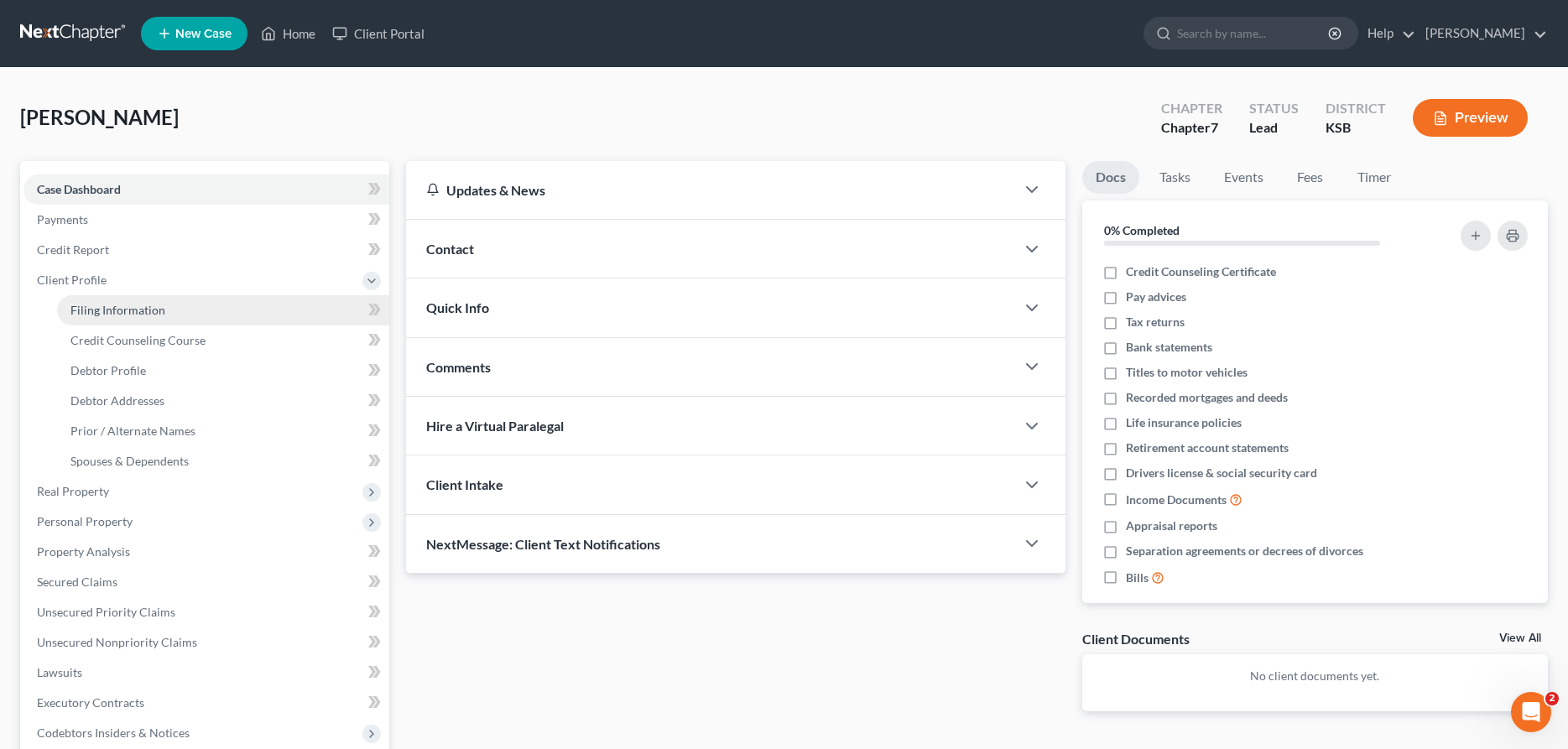
click at [154, 307] on span "Filing Information" at bounding box center [117, 310] width 95 height 15
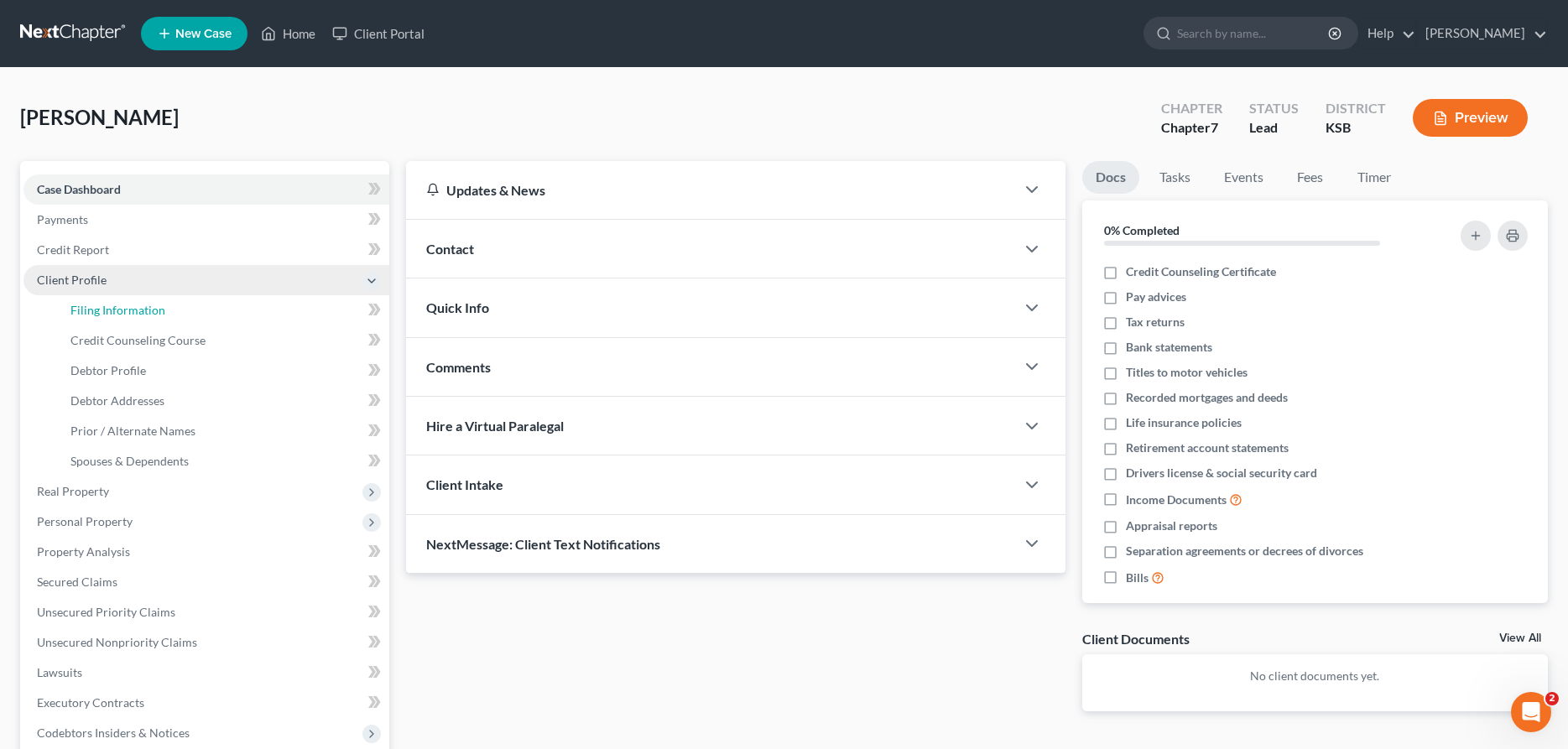
select select "1"
select select "0"
select select "31"
select select "17"
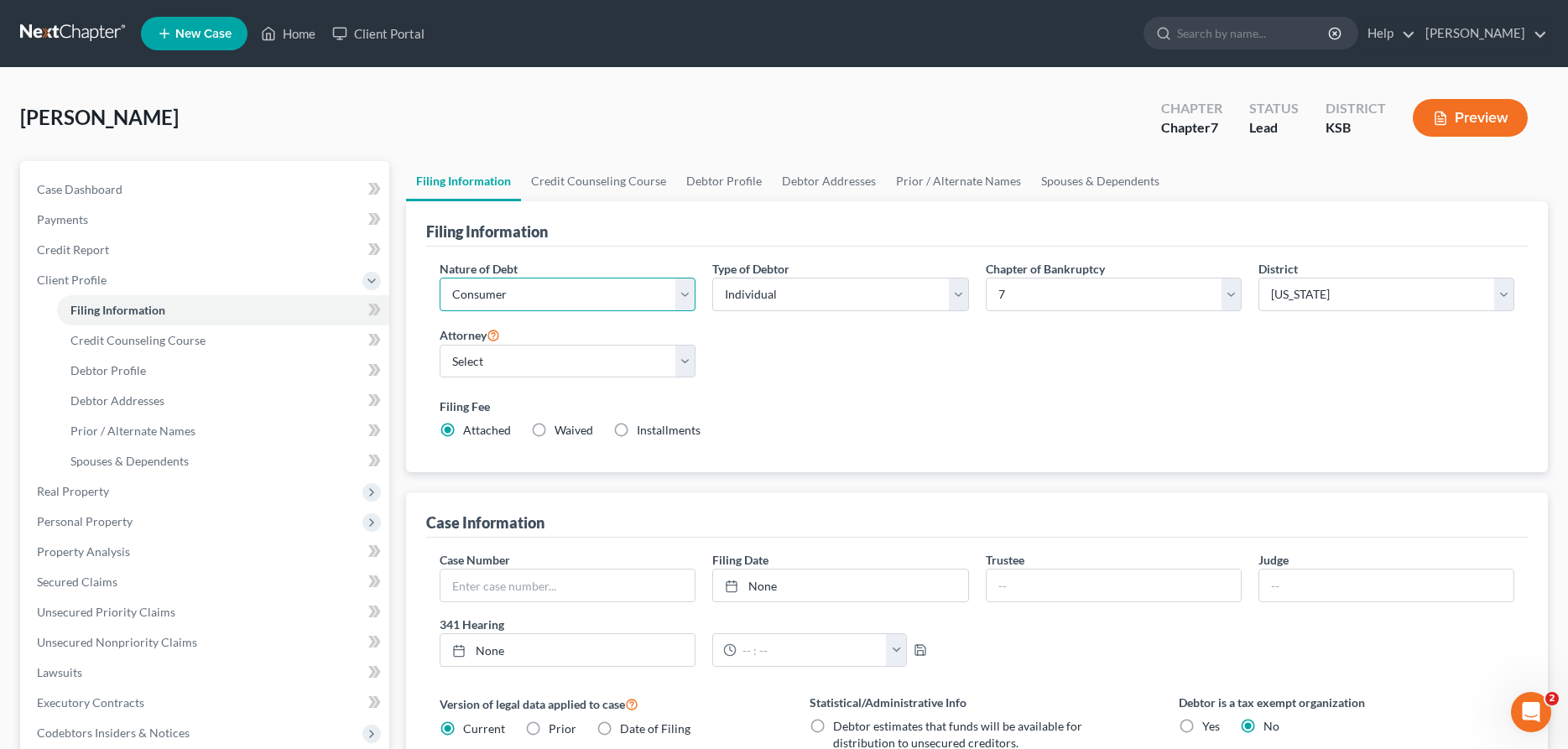
click at [439, 278] on select "Select Business Consumer Other" at bounding box center [567, 294] width 256 height 33
click at [508, 292] on select "Select Business Consumer Other" at bounding box center [567, 294] width 256 height 33
click at [712, 278] on select "Select Individual Joint" at bounding box center [840, 294] width 256 height 33
select select "1"
click option "Joint" at bounding box center [0, 0] width 0 height 0
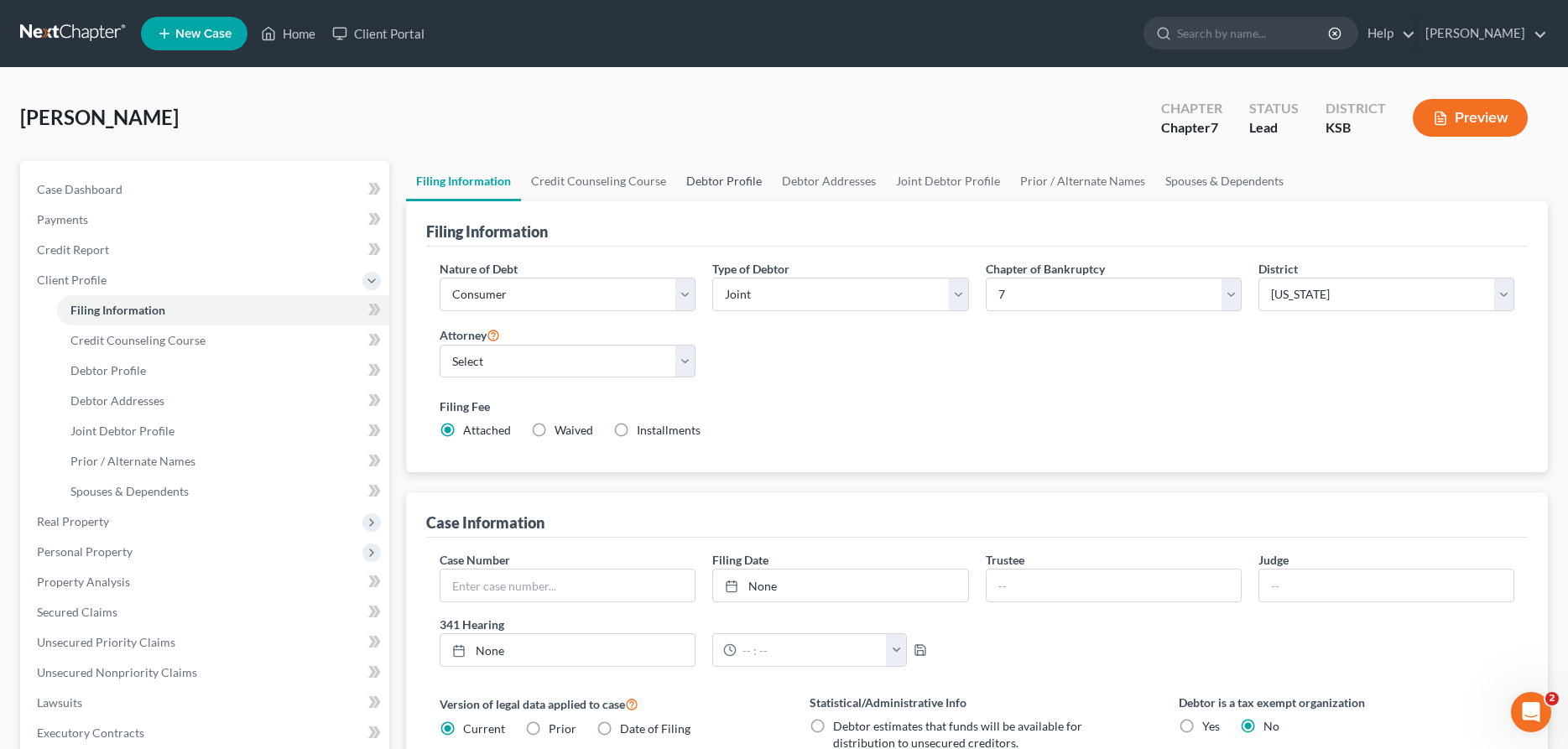
click at [712, 179] on link "Debtor Profile" at bounding box center [724, 181] width 96 height 40
select select "1"
select select "0"
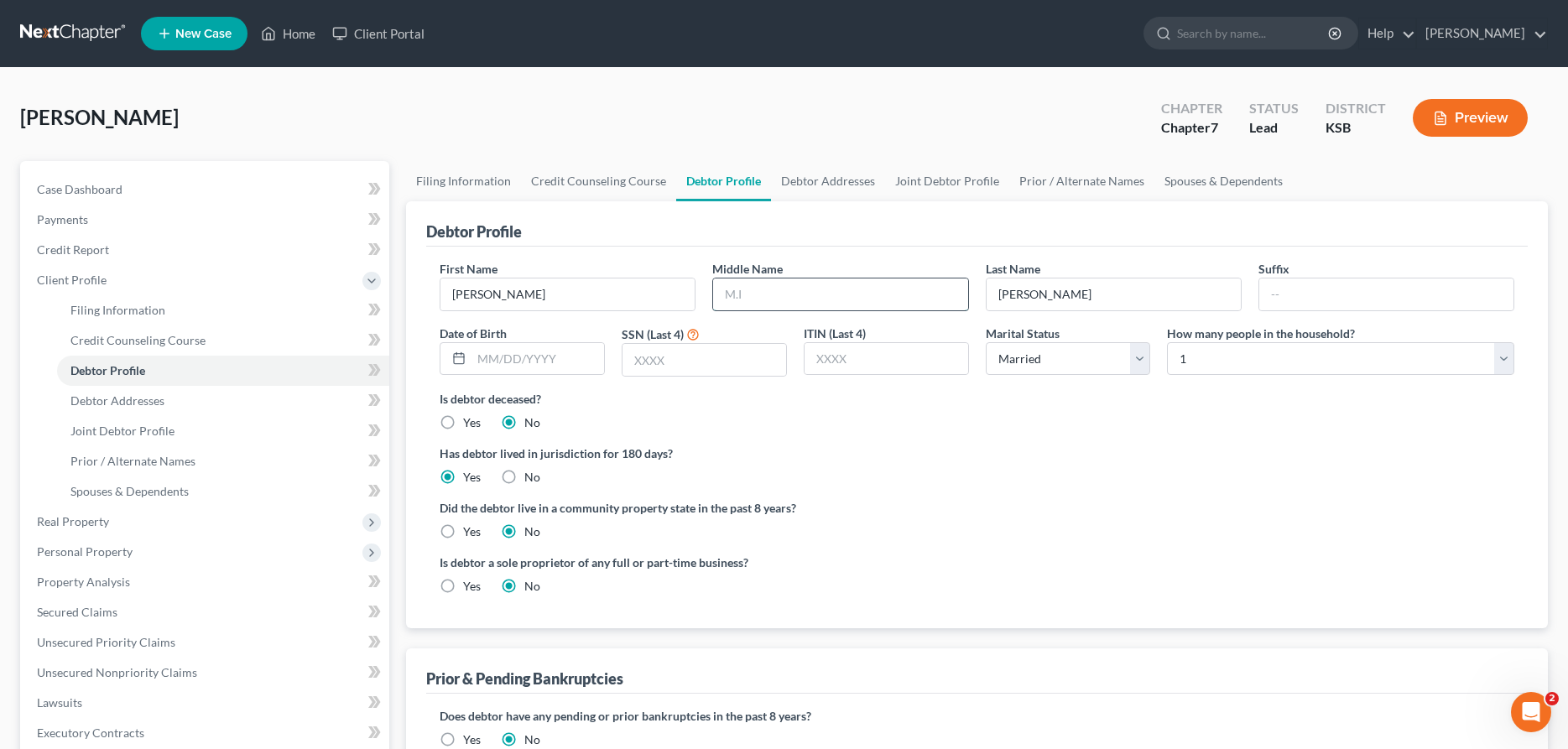
click at [855, 302] on input "text" at bounding box center [840, 294] width 254 height 32
type input "[GEOGRAPHIC_DATA]"
click at [660, 348] on input "text" at bounding box center [703, 360] width 163 height 32
type input "0545"
click at [1167, 342] on select "Select 1 2 3 4 5 6 7 8 9 10 11 12 13 14 15 16 17 18 19 20" at bounding box center [1340, 359] width 347 height 33
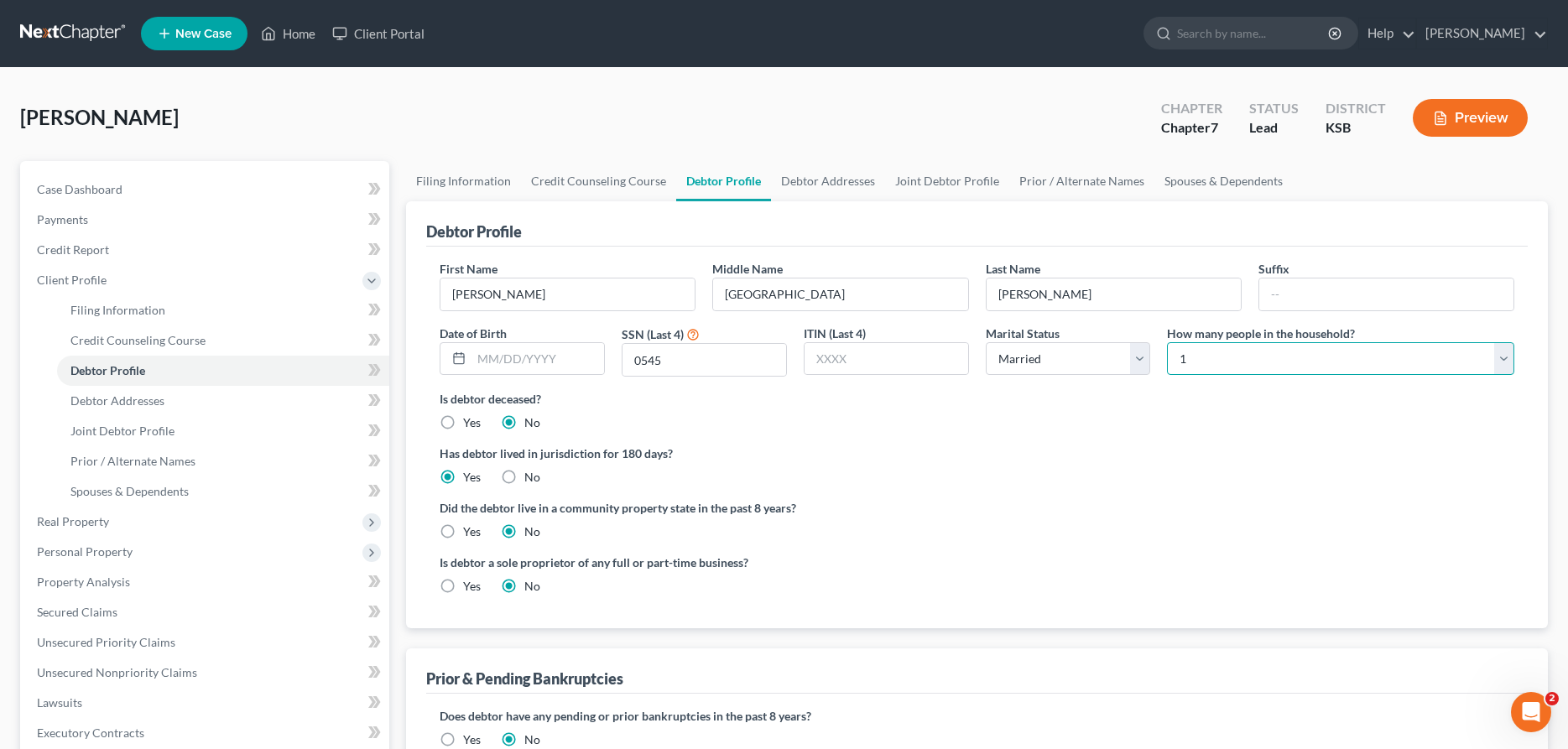
select select "1"
click option "2" at bounding box center [0, 0] width 0 height 0
click at [787, 184] on link "Debtor Addresses" at bounding box center [828, 181] width 114 height 40
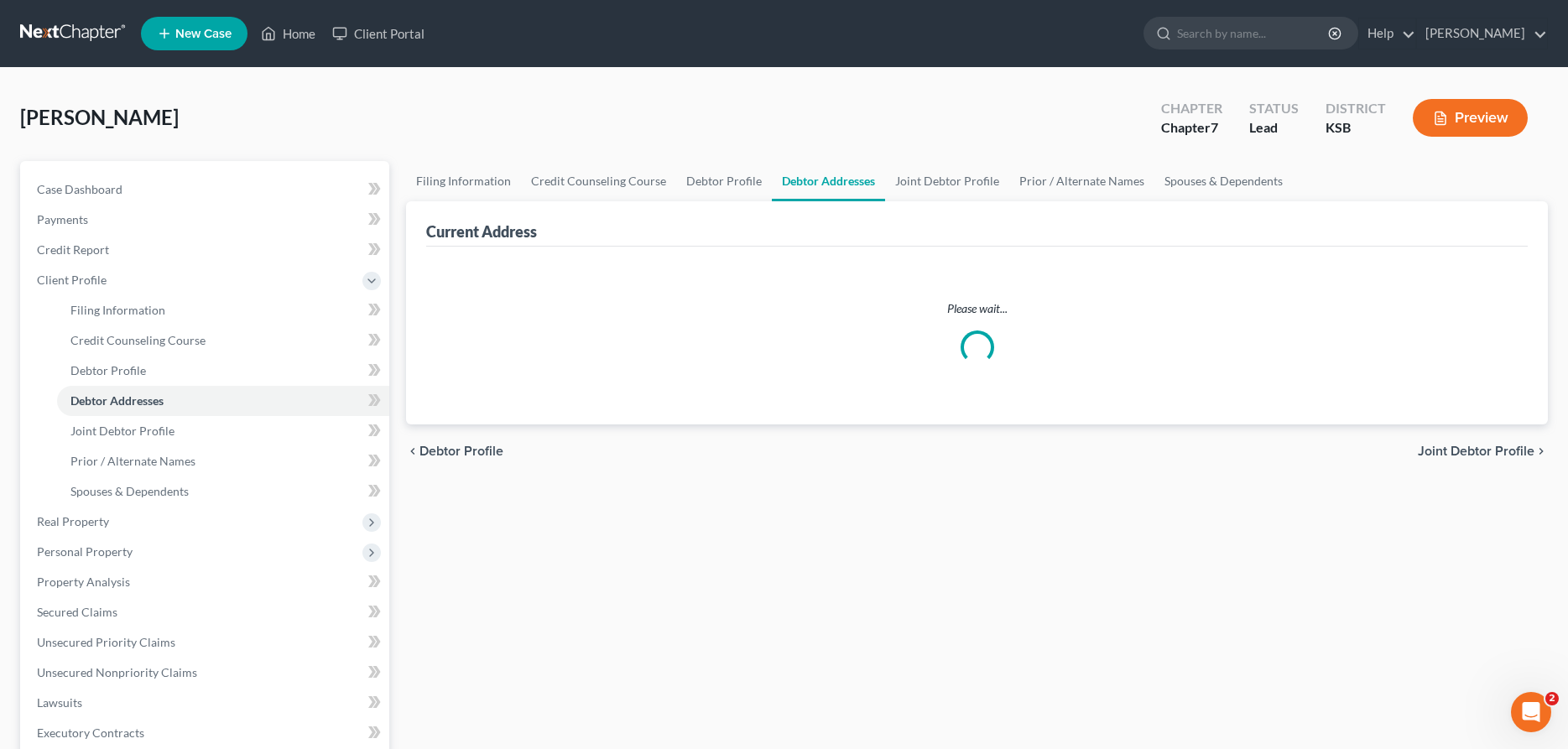
select select "0"
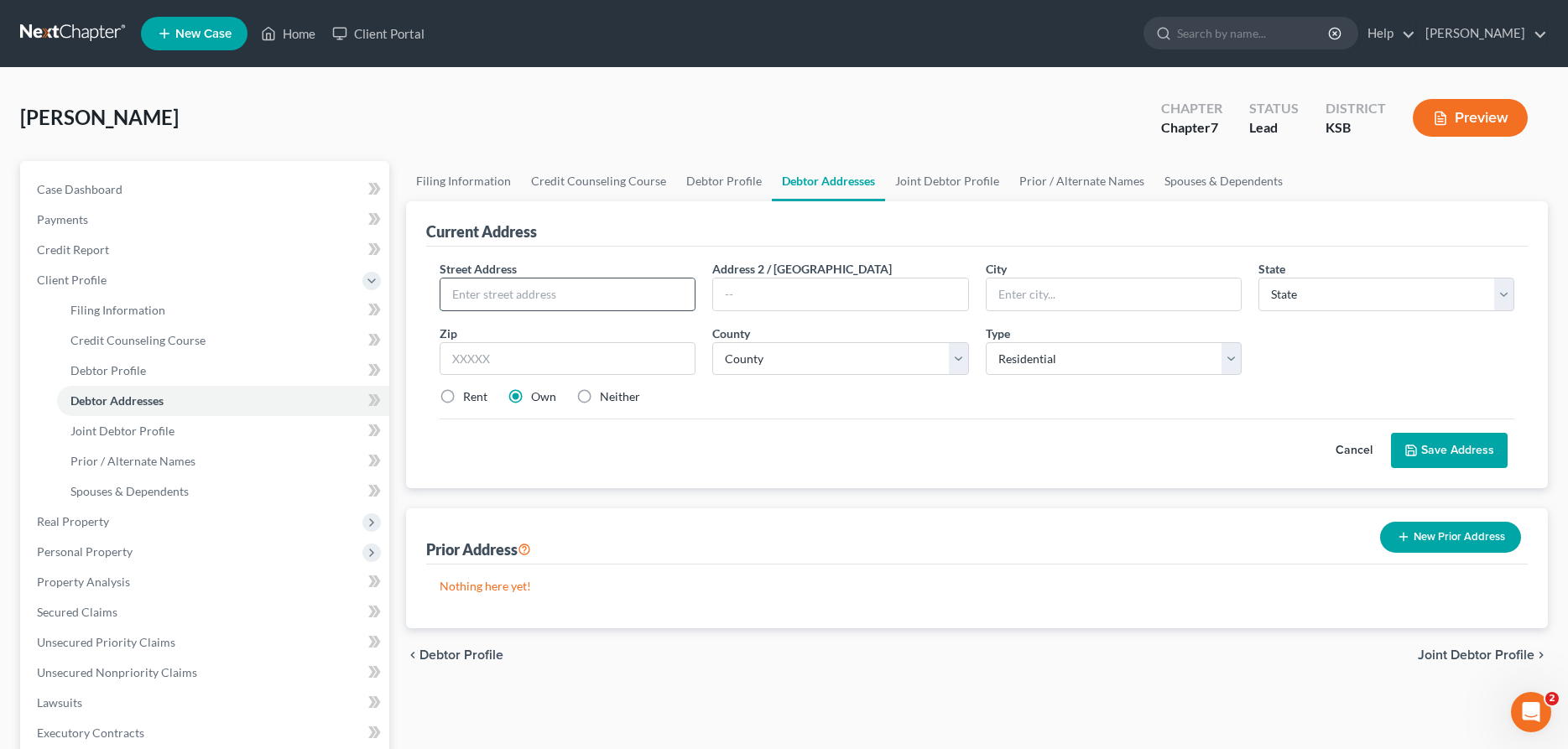
click at [593, 291] on input "text" at bounding box center [567, 294] width 254 height 32
type input "301 West 14th"
type input "[PERSON_NAME]"
select select "17"
type input "67501"
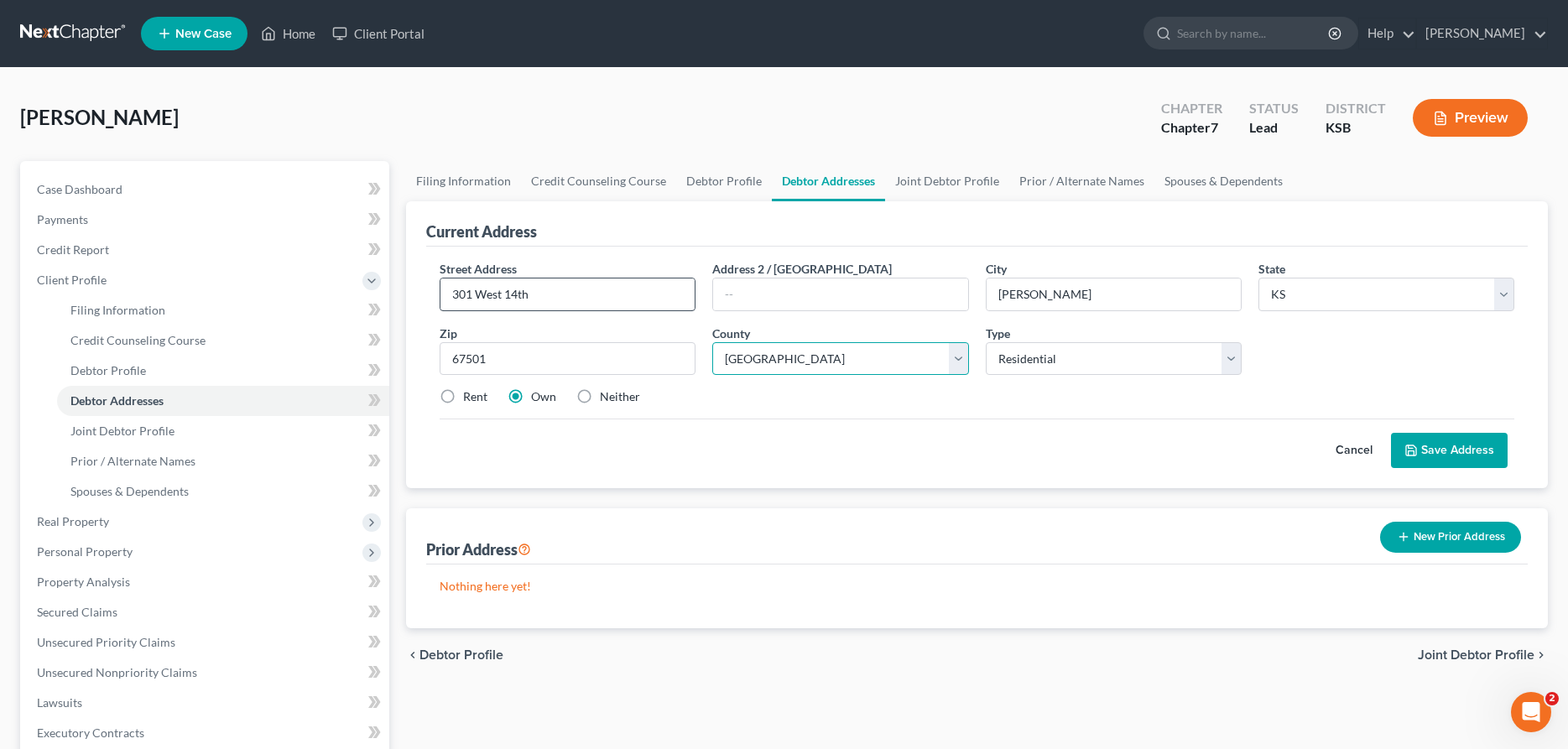
select select "77"
click at [1427, 445] on button "Save Address" at bounding box center [1449, 451] width 116 height 35
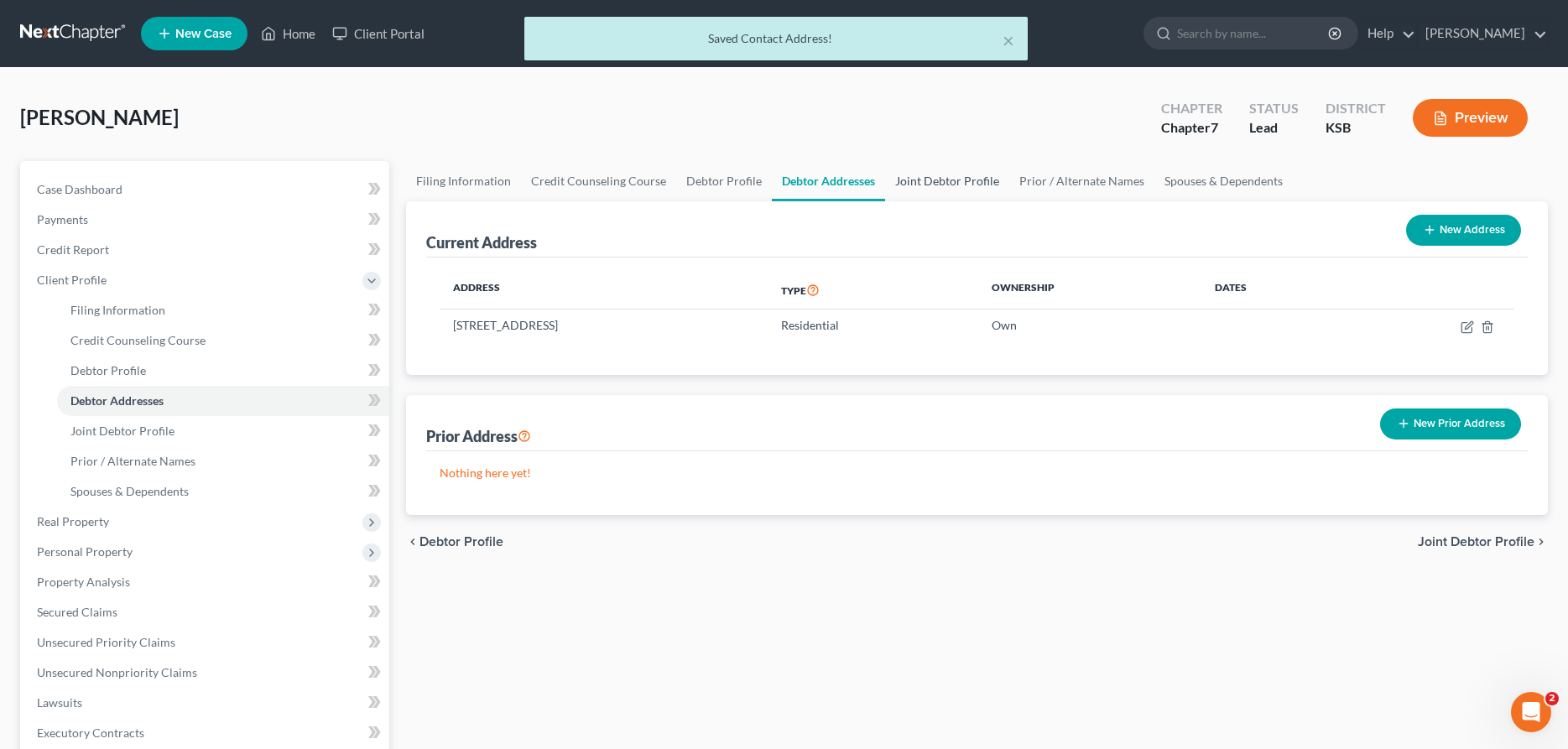
click at [921, 186] on link "Joint Debtor Profile" at bounding box center [947, 181] width 124 height 40
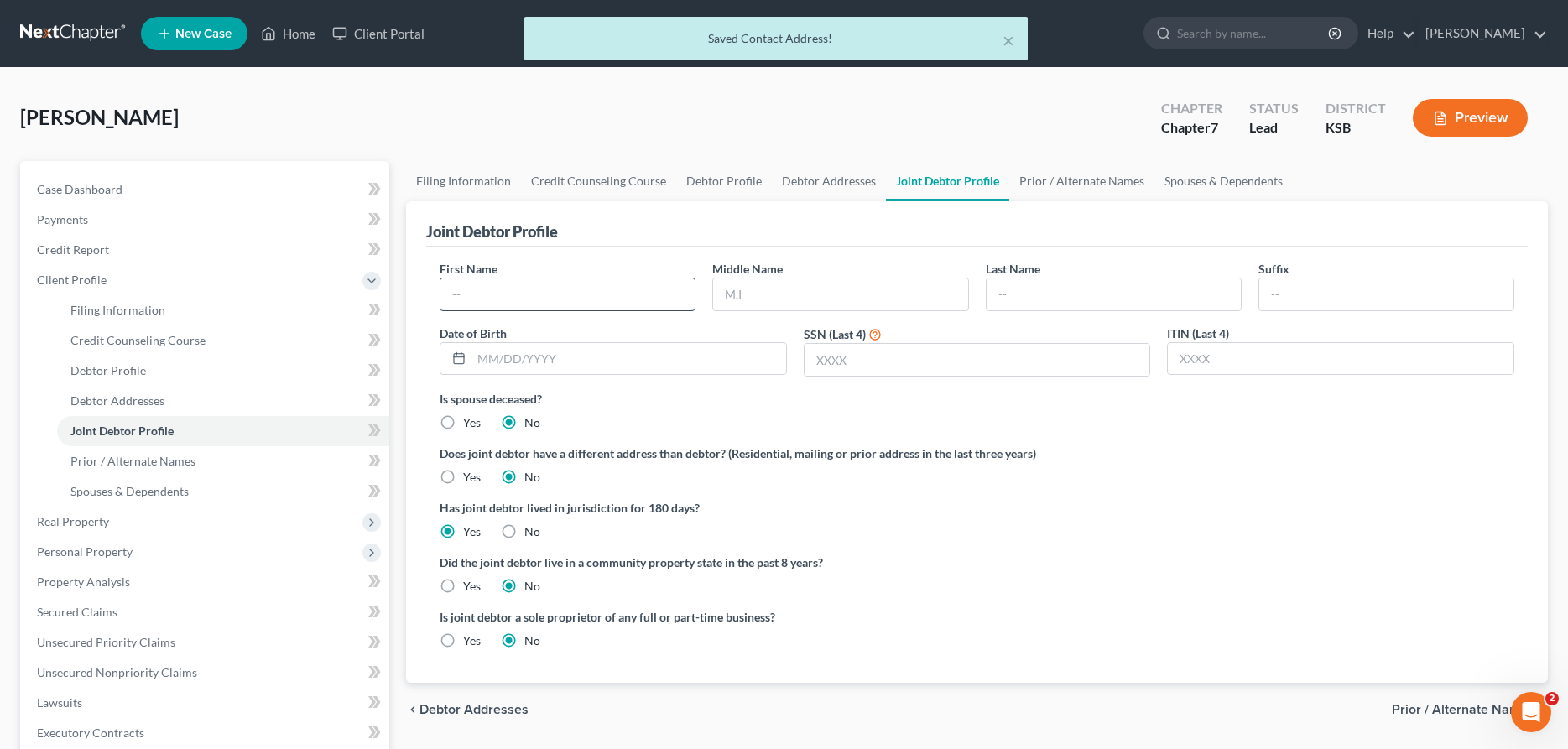
click at [655, 282] on input "text" at bounding box center [567, 294] width 254 height 32
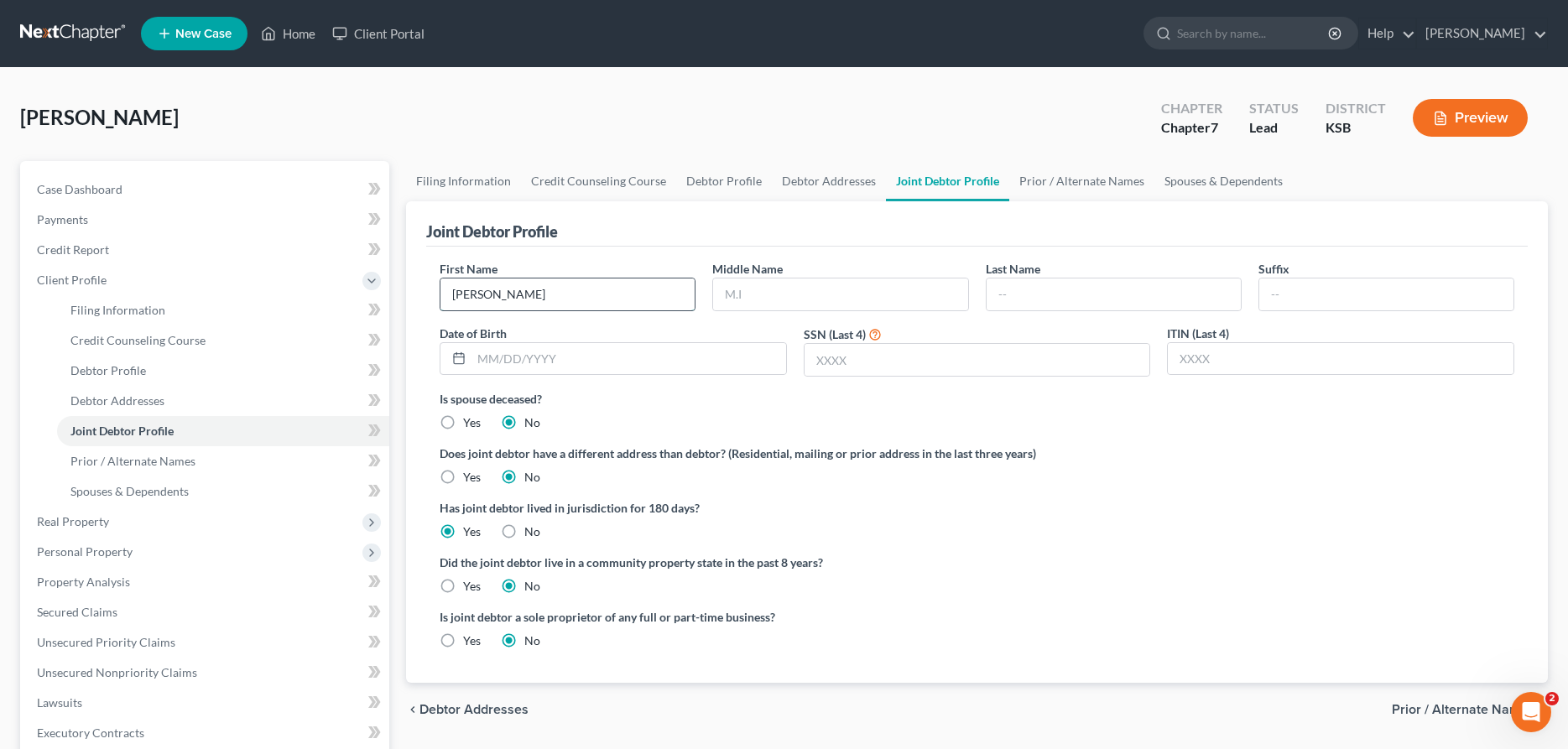
type input "[PERSON_NAME]"
type input "9165"
click at [1029, 185] on link "Prior / Alternate Names" at bounding box center [1082, 181] width 145 height 40
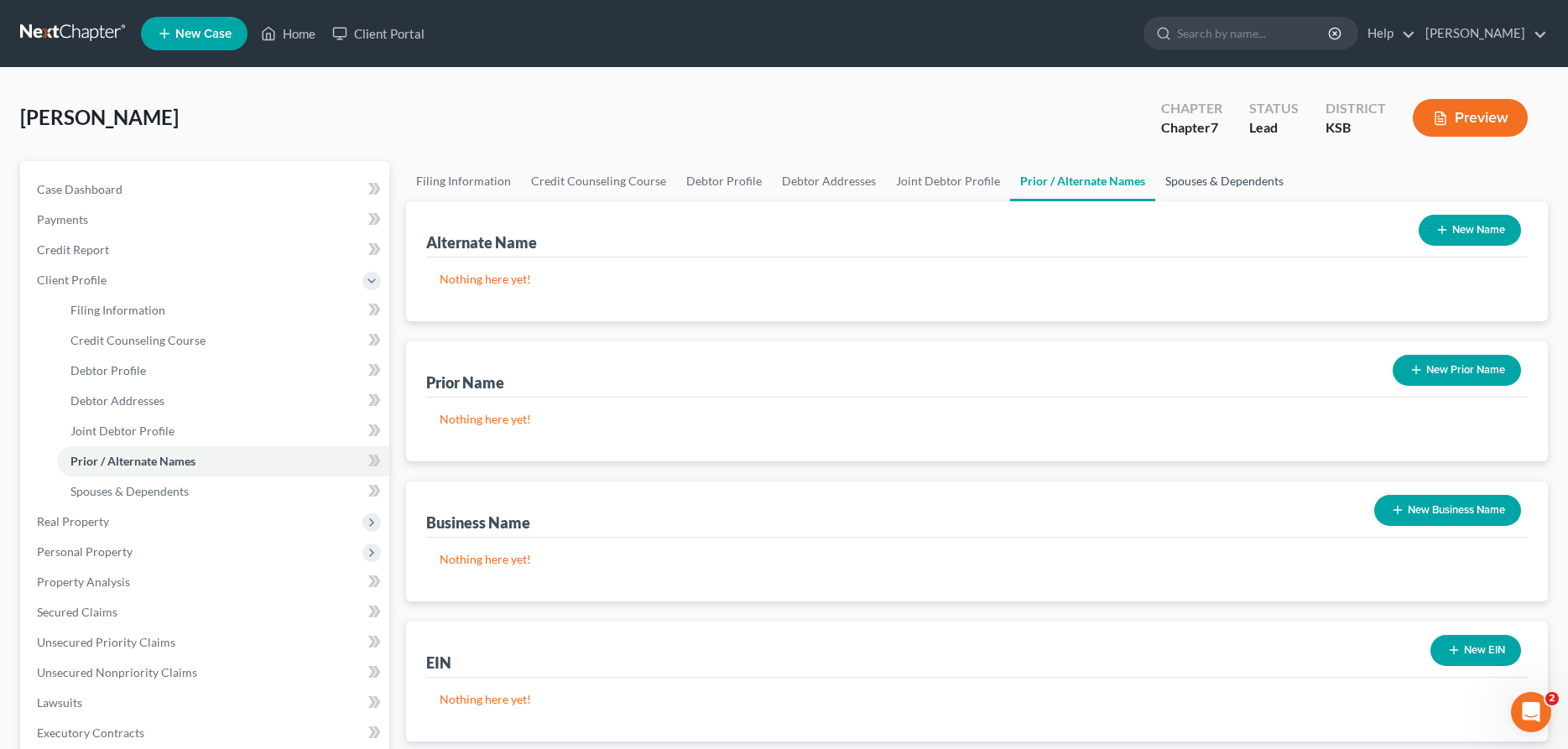
click at [1164, 182] on link "Spouses & Dependents" at bounding box center [1225, 181] width 139 height 40
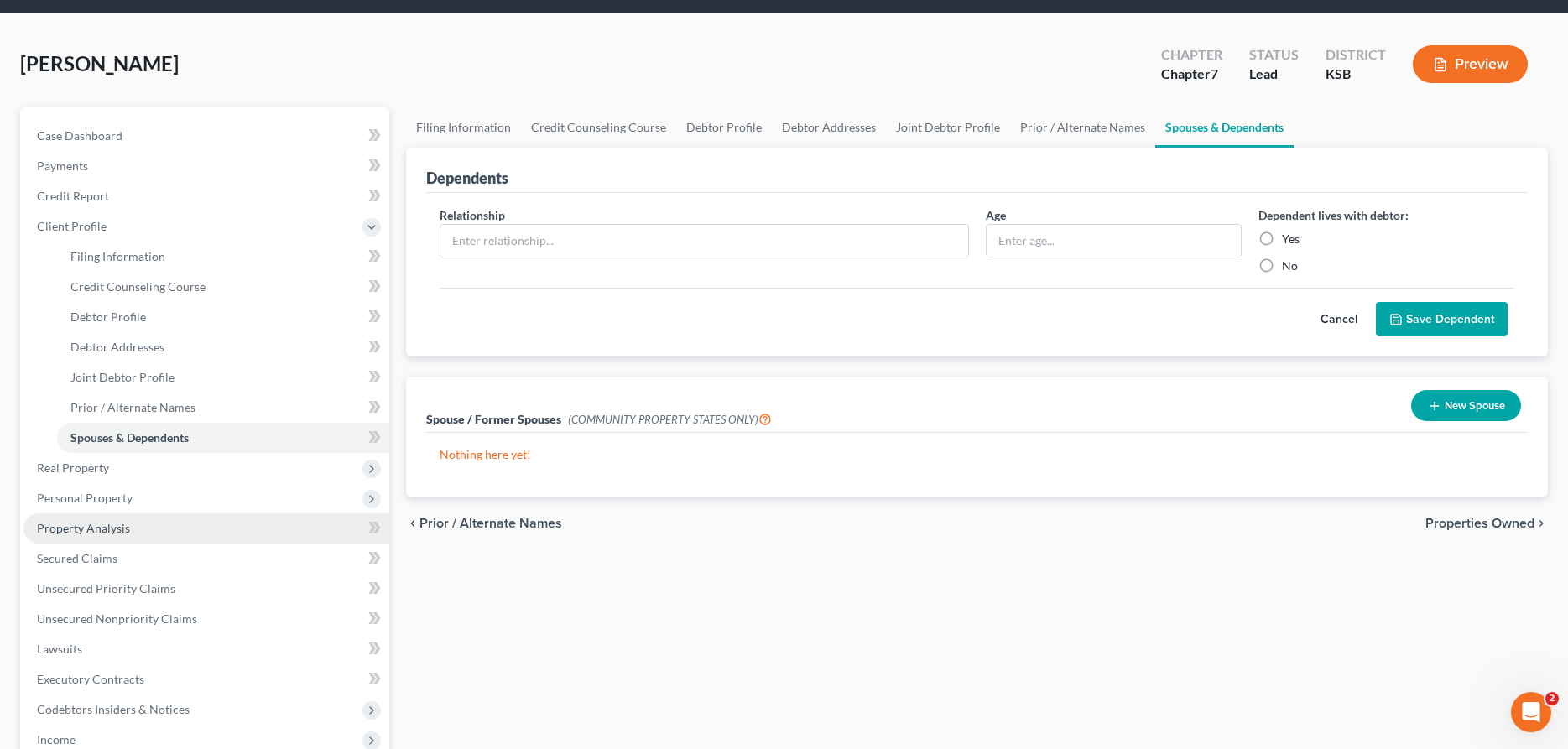
scroll to position [85, 0]
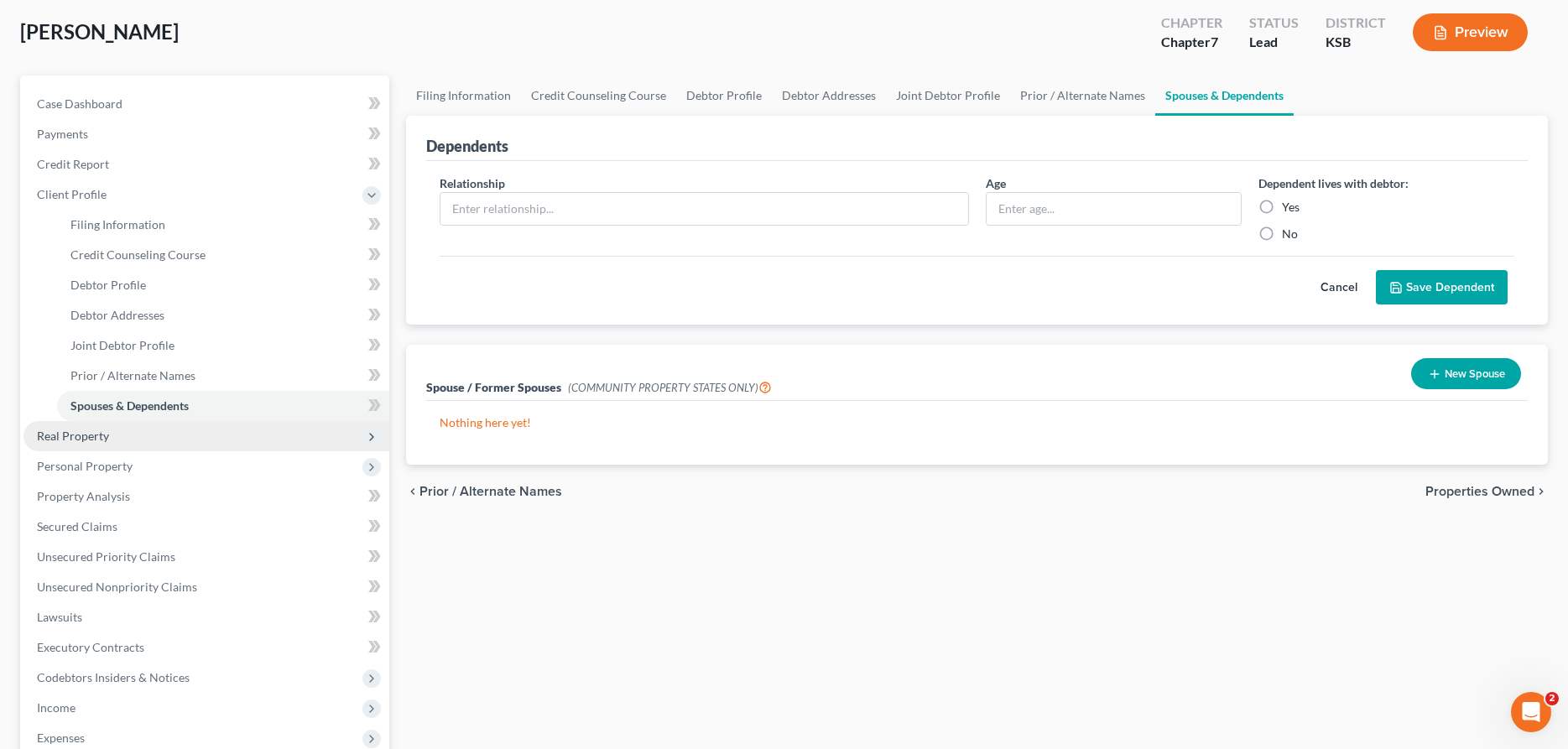
click at [81, 439] on span "Real Property" at bounding box center [73, 435] width 72 height 15
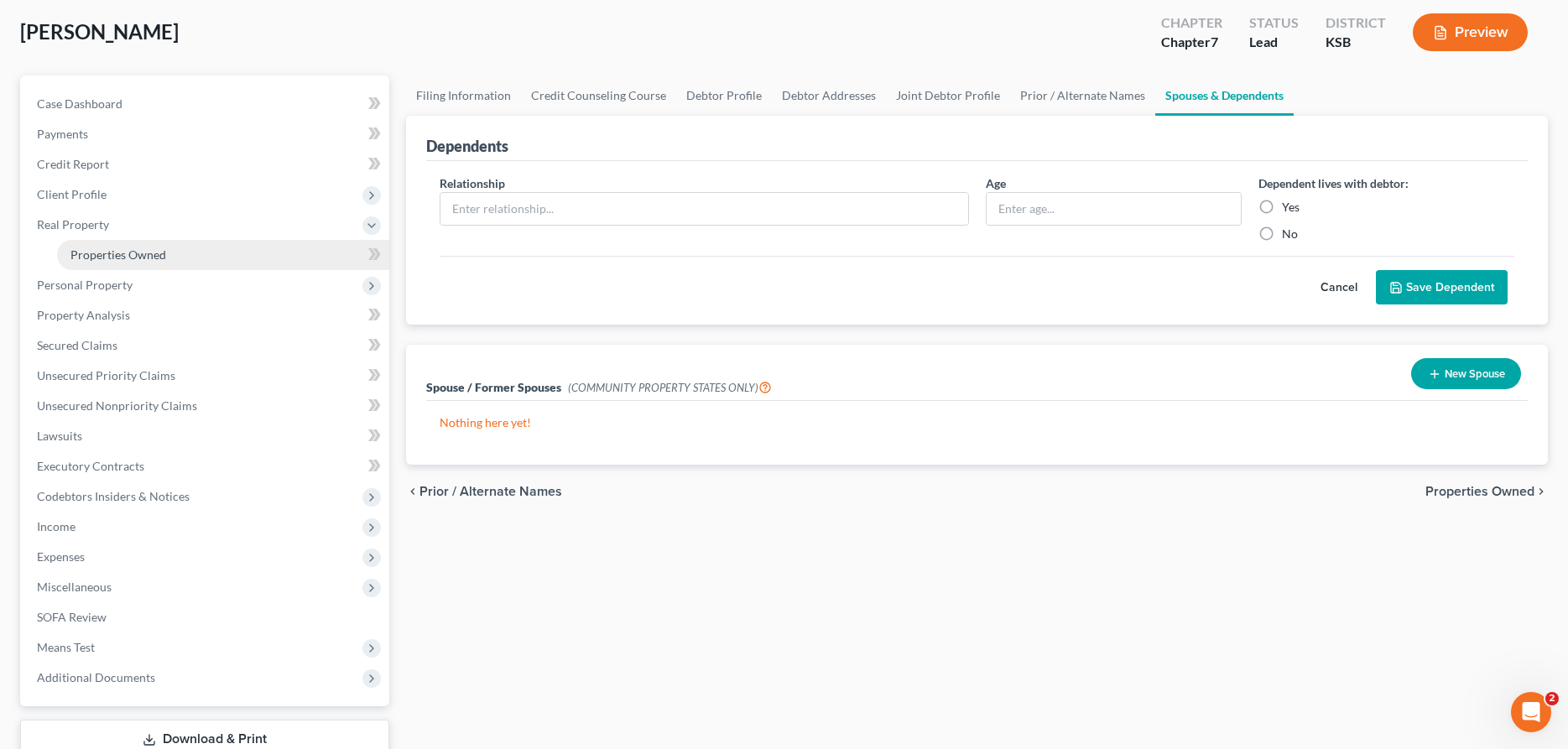
click at [107, 252] on span "Properties Owned" at bounding box center [118, 254] width 96 height 15
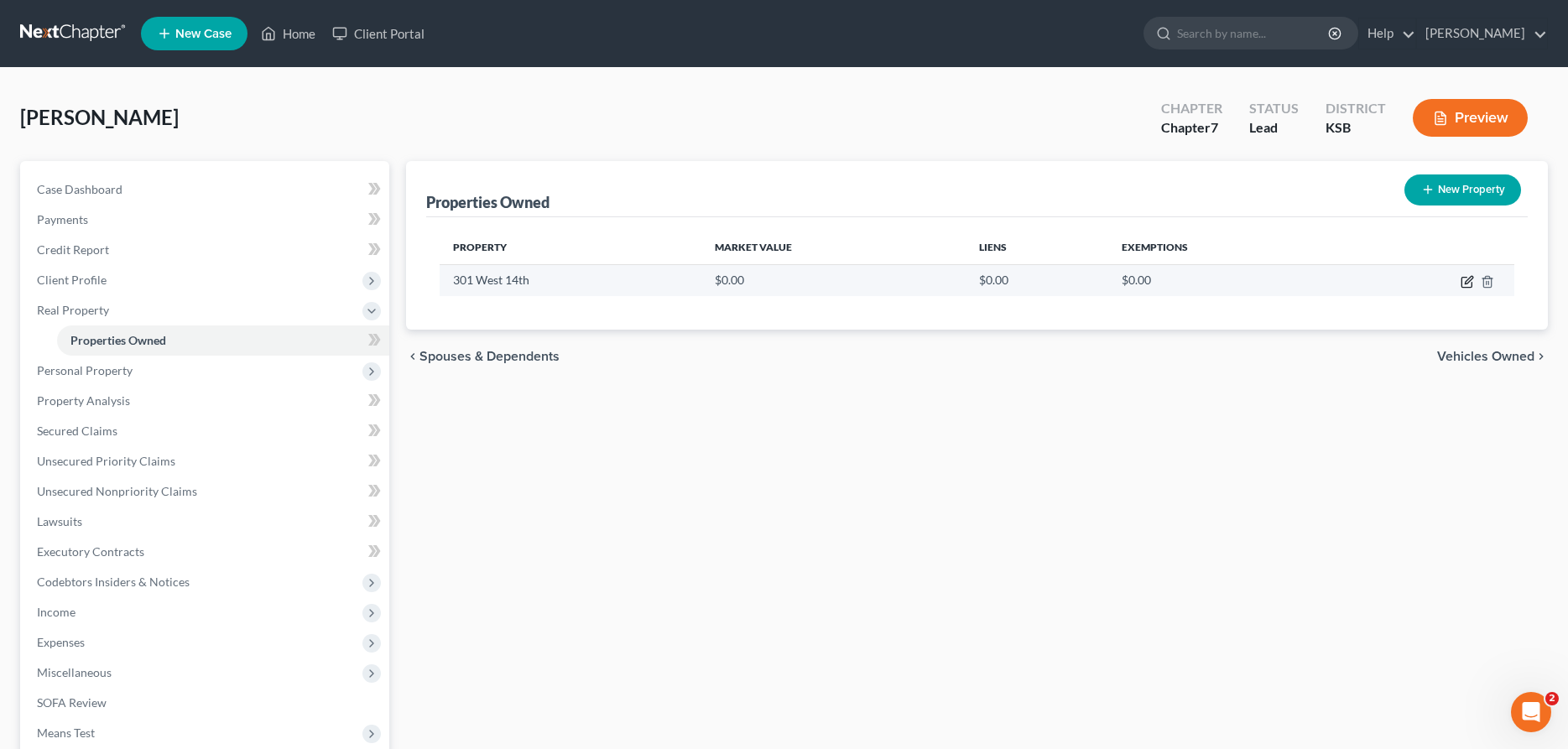
click at [1467, 278] on icon "button" at bounding box center [1467, 282] width 14 height 14
select select "17"
select select "77"
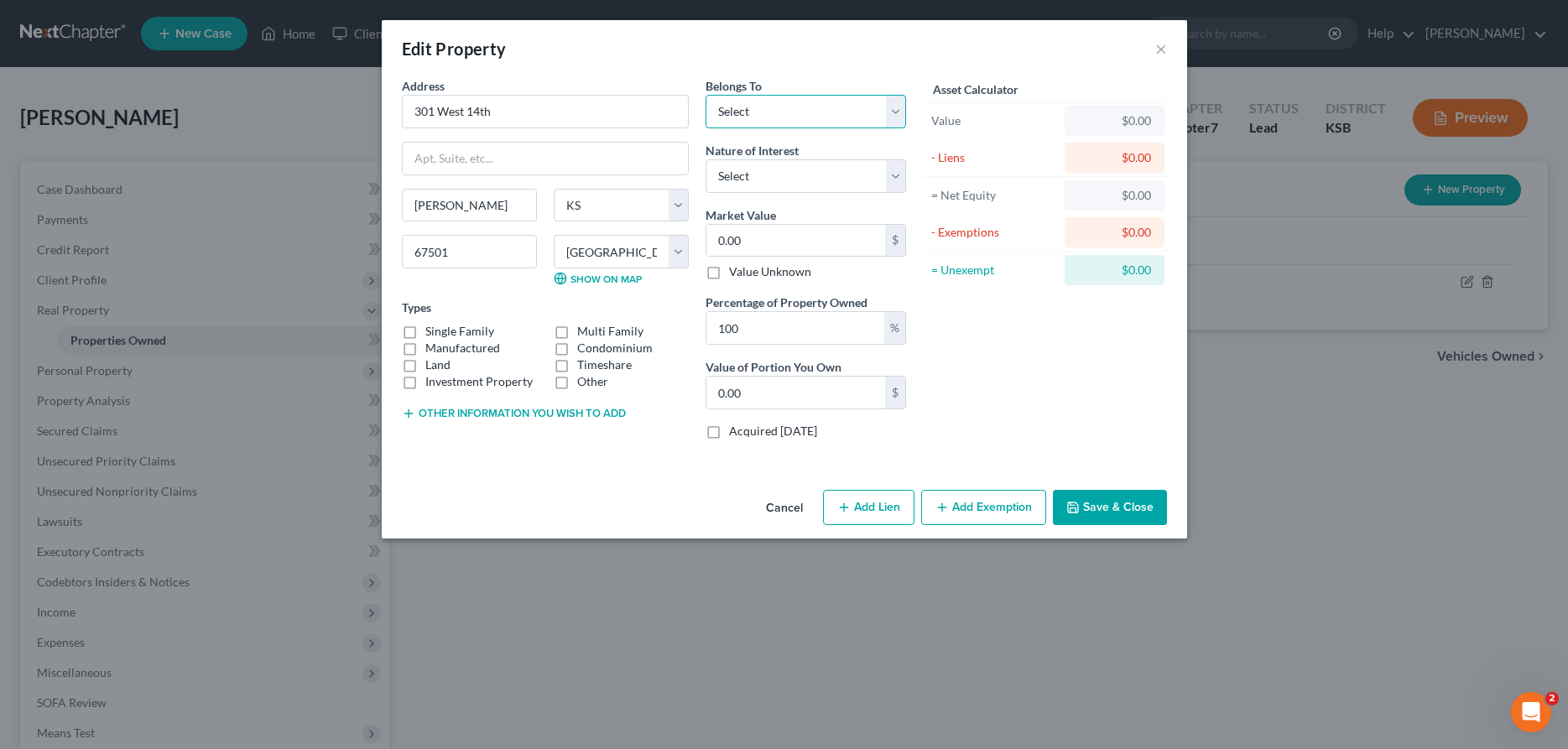
click at [705, 95] on select "Select Debtor 1 Only Debtor 2 Only Debtor 1 And Debtor 2 Only At Least One Of T…" at bounding box center [805, 111] width 201 height 33
select select "3"
click option "At Least One Of The Debtors And Another" at bounding box center [0, 0] width 0 height 0
click at [705, 159] on select "Select Fee Simple Joint Tenant Life Estate Equitable Interest Future Interest T…" at bounding box center [805, 176] width 201 height 33
select select "1"
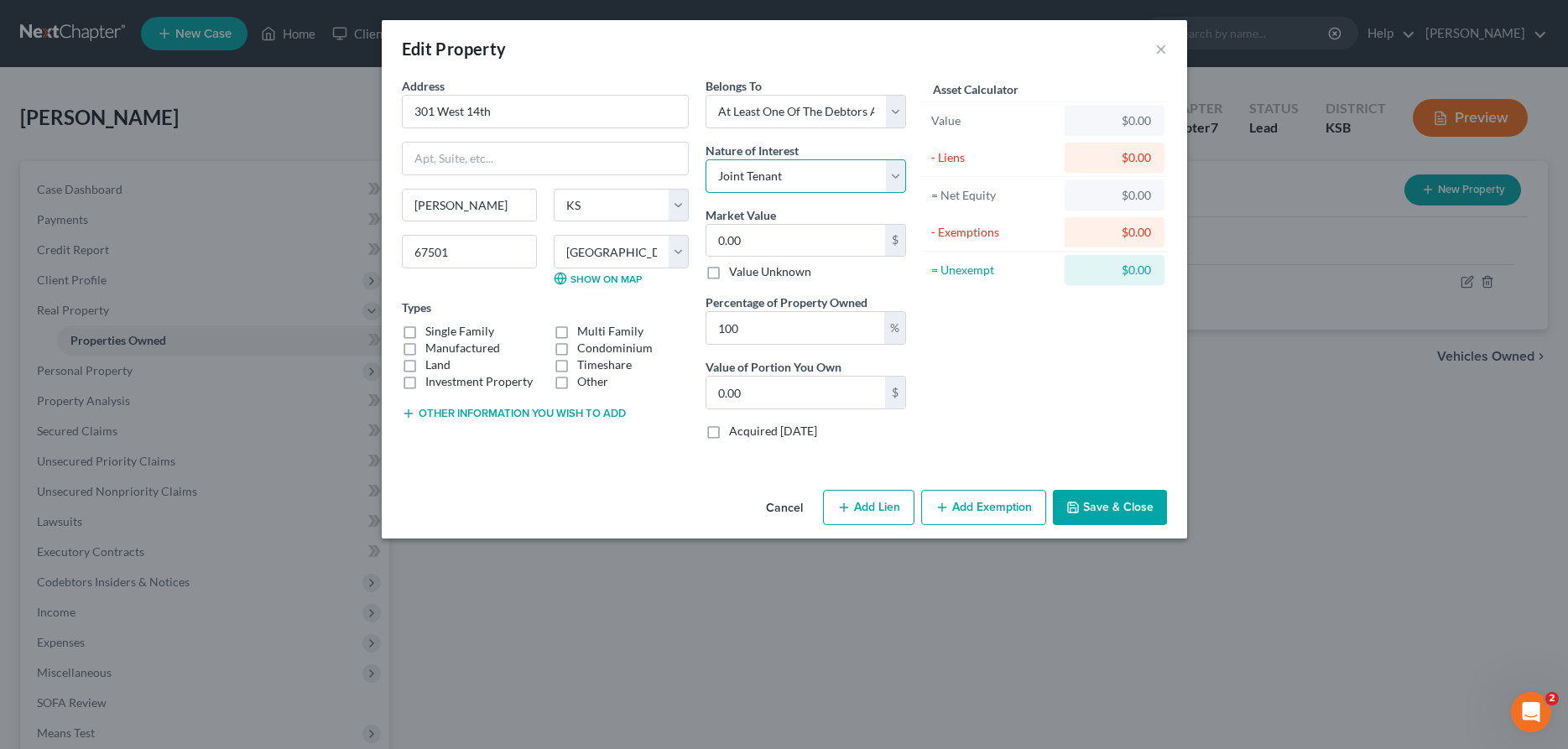
click option "Joint Tenant" at bounding box center [0, 0] width 0 height 0
click at [773, 239] on input "0.00" at bounding box center [795, 241] width 179 height 32
type input "6"
type input "6.00"
type input "69"
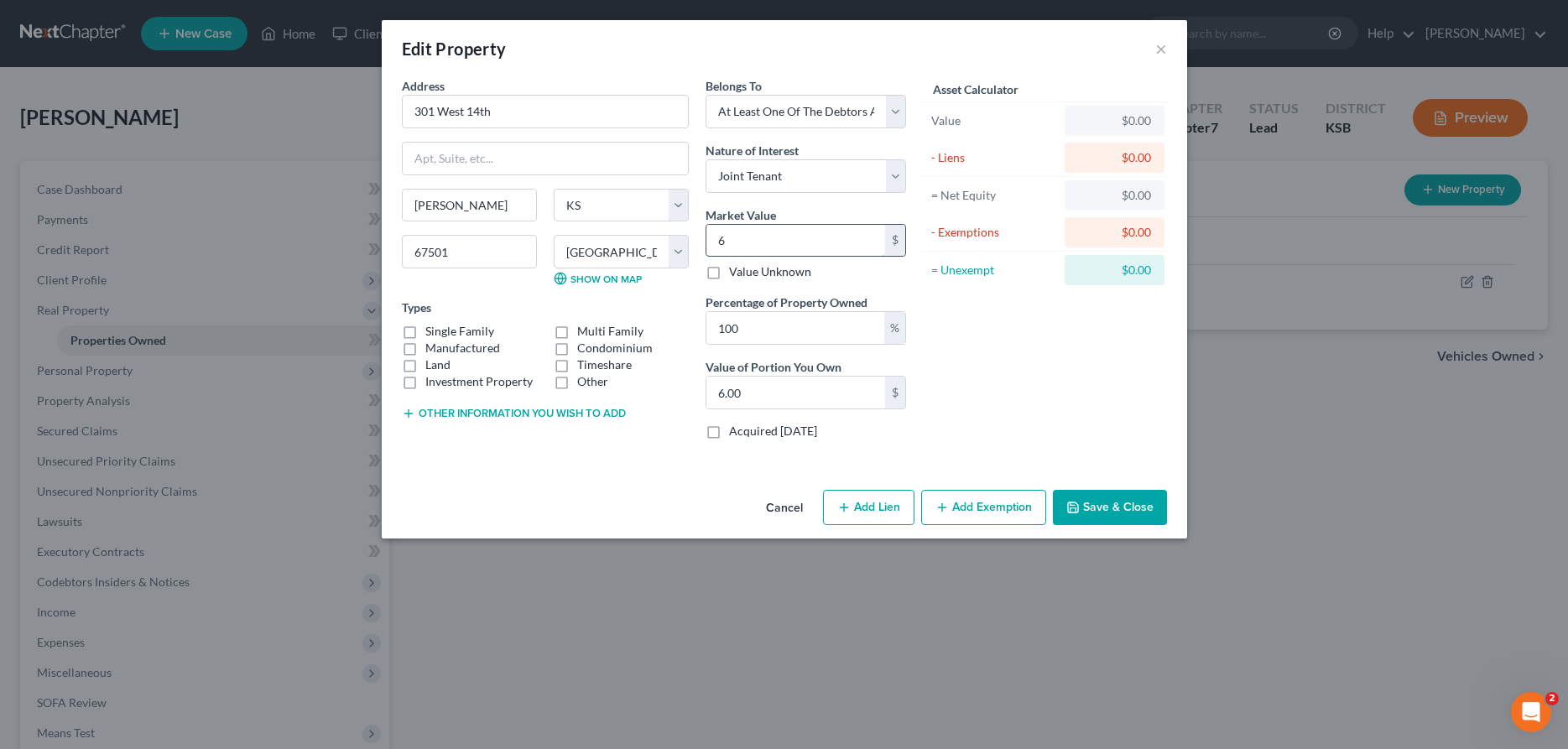
type input "69.00"
type input "690"
type input "690.00"
type input "6900"
type input "6,900.00"
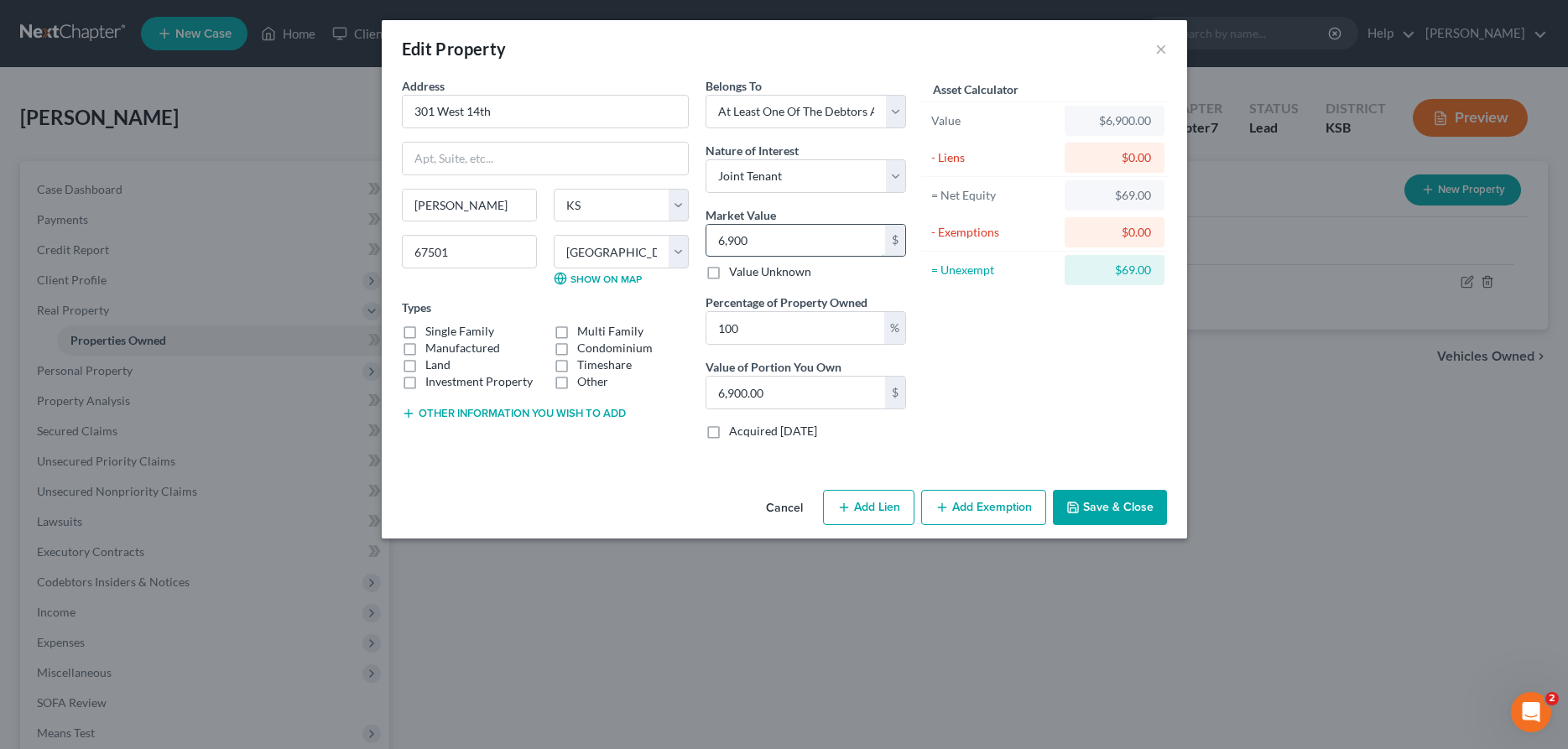
type input "6,9000"
type input "69,000.00"
click at [426, 332] on label "Single Family" at bounding box center [460, 330] width 68 height 17
click at [432, 332] on input "Single Family" at bounding box center [437, 328] width 11 height 11
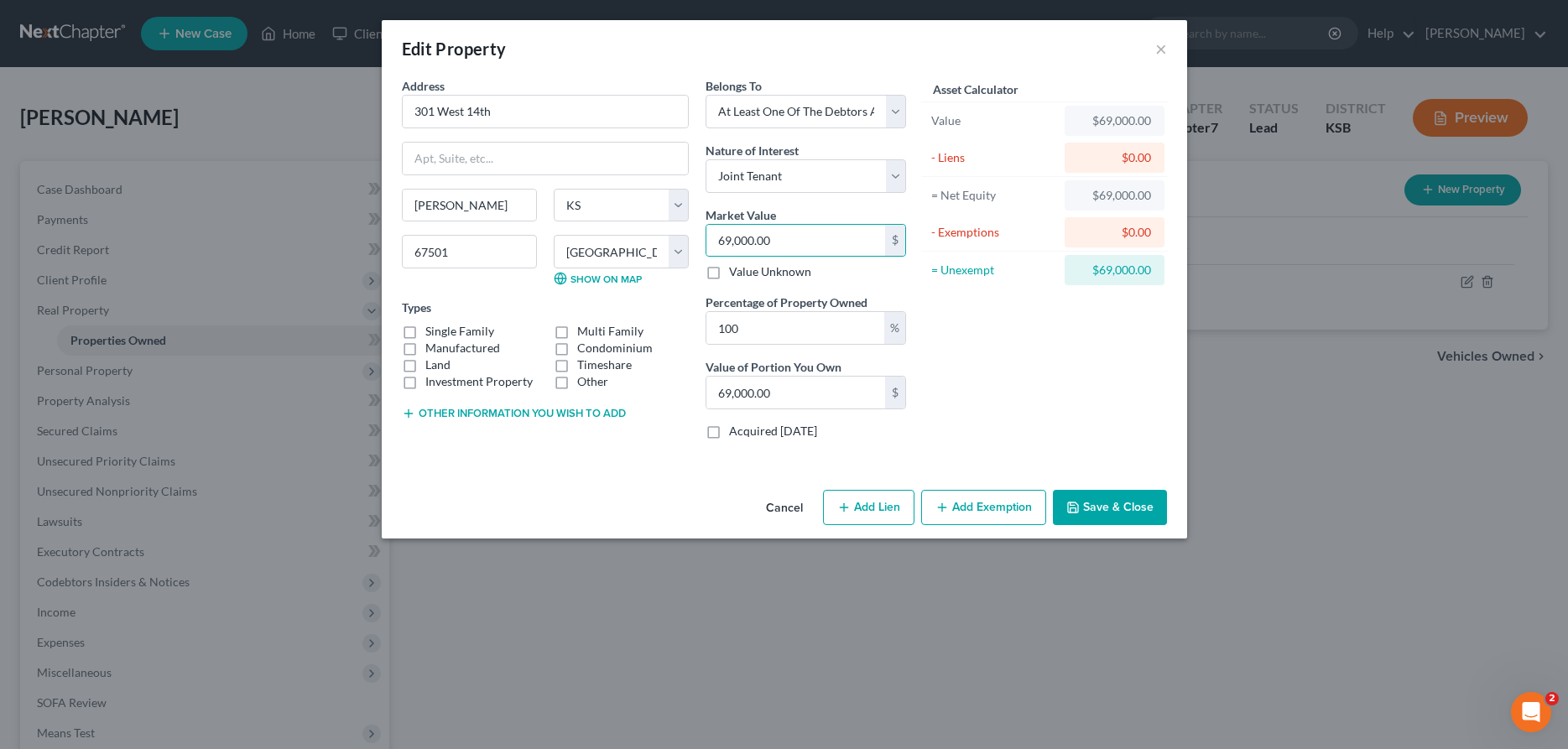
checkbox input "true"
click at [979, 515] on button "Add Exemption" at bounding box center [984, 507] width 125 height 35
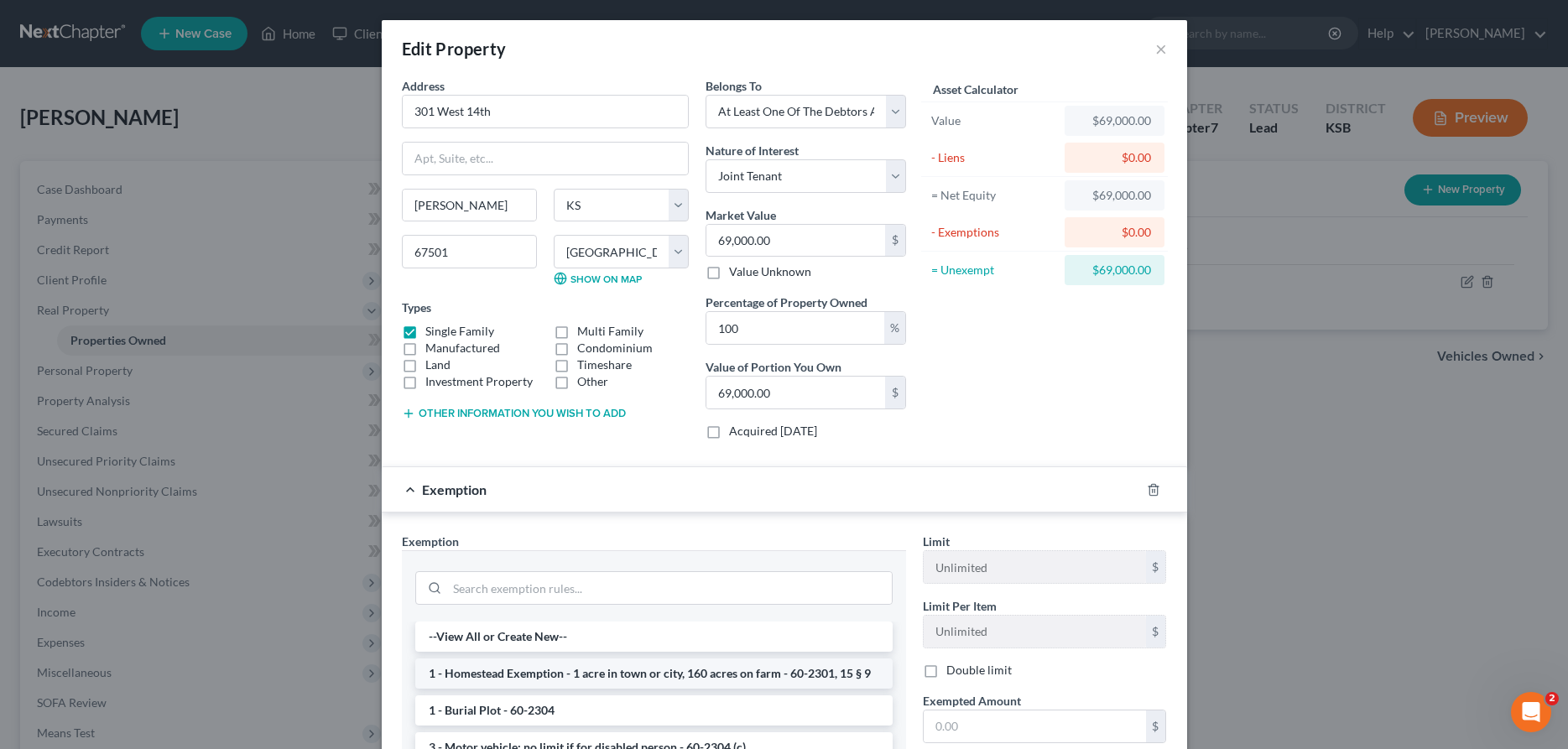
click at [656, 668] on li "1 - Homestead Exemption - 1 acre in town or city, 160 acres on farm - 60-2301, …" at bounding box center [654, 673] width 477 height 30
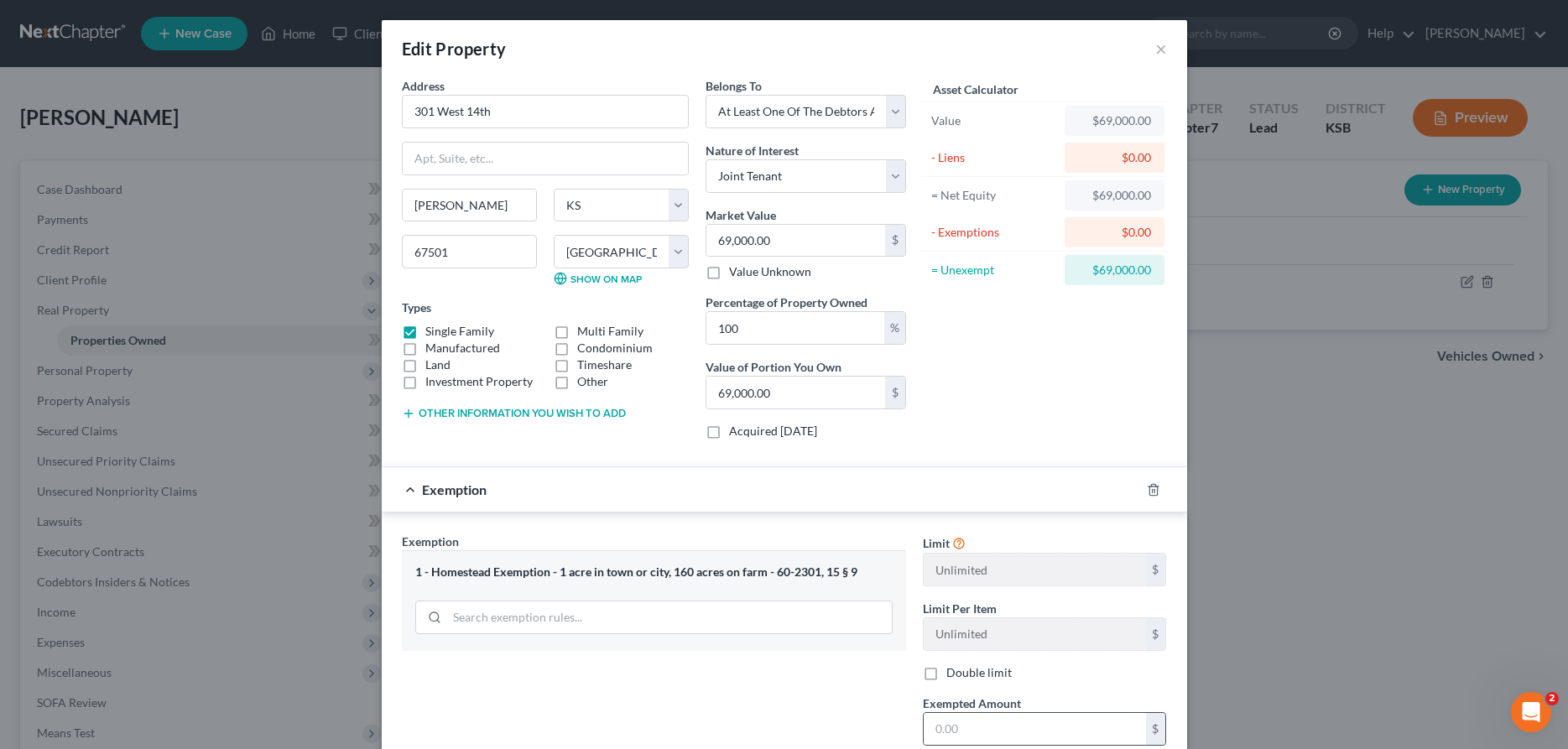
click at [1000, 712] on div "$" at bounding box center [1046, 728] width 245 height 33
click at [1006, 729] on input "text" at bounding box center [1034, 728] width 222 height 32
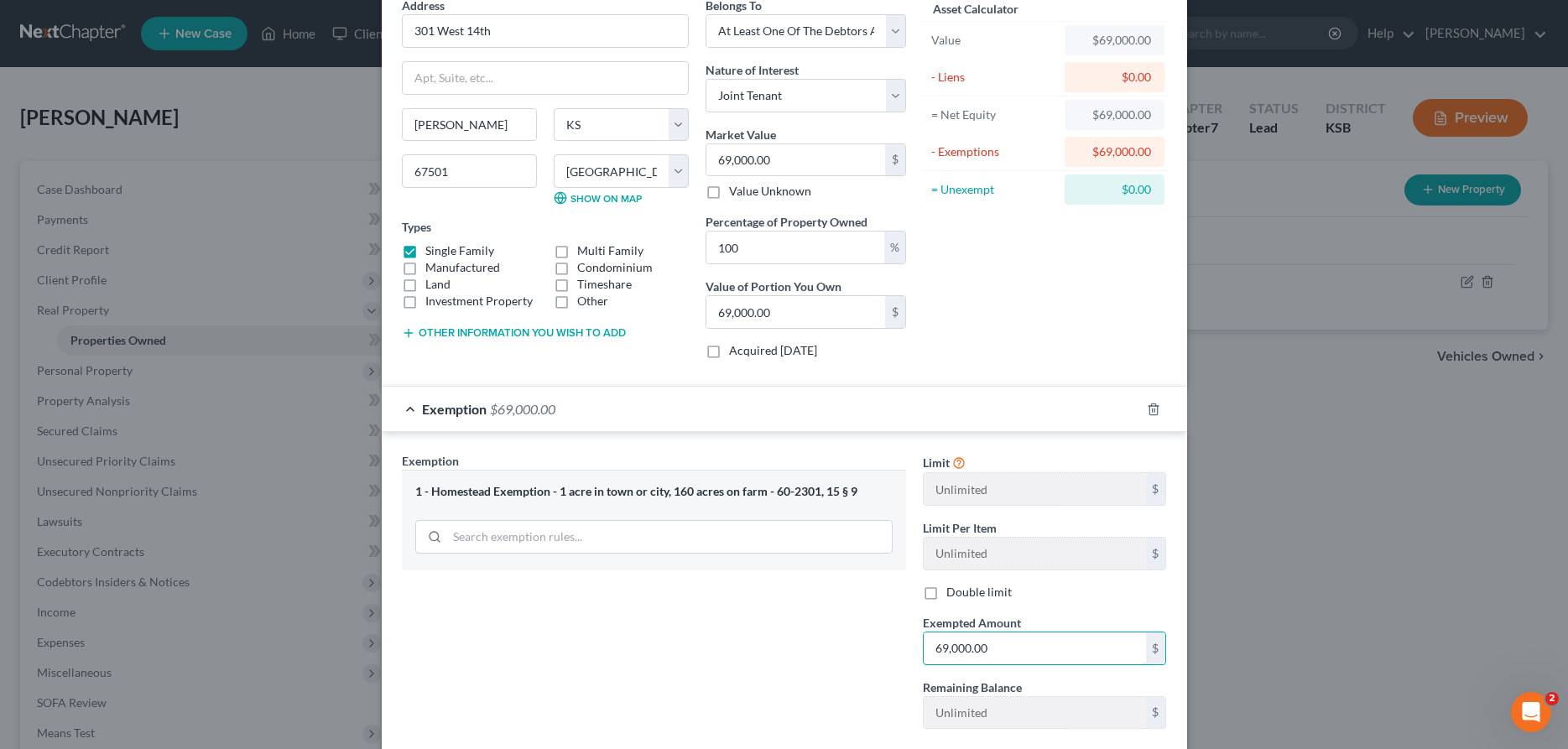
scroll to position [171, 0]
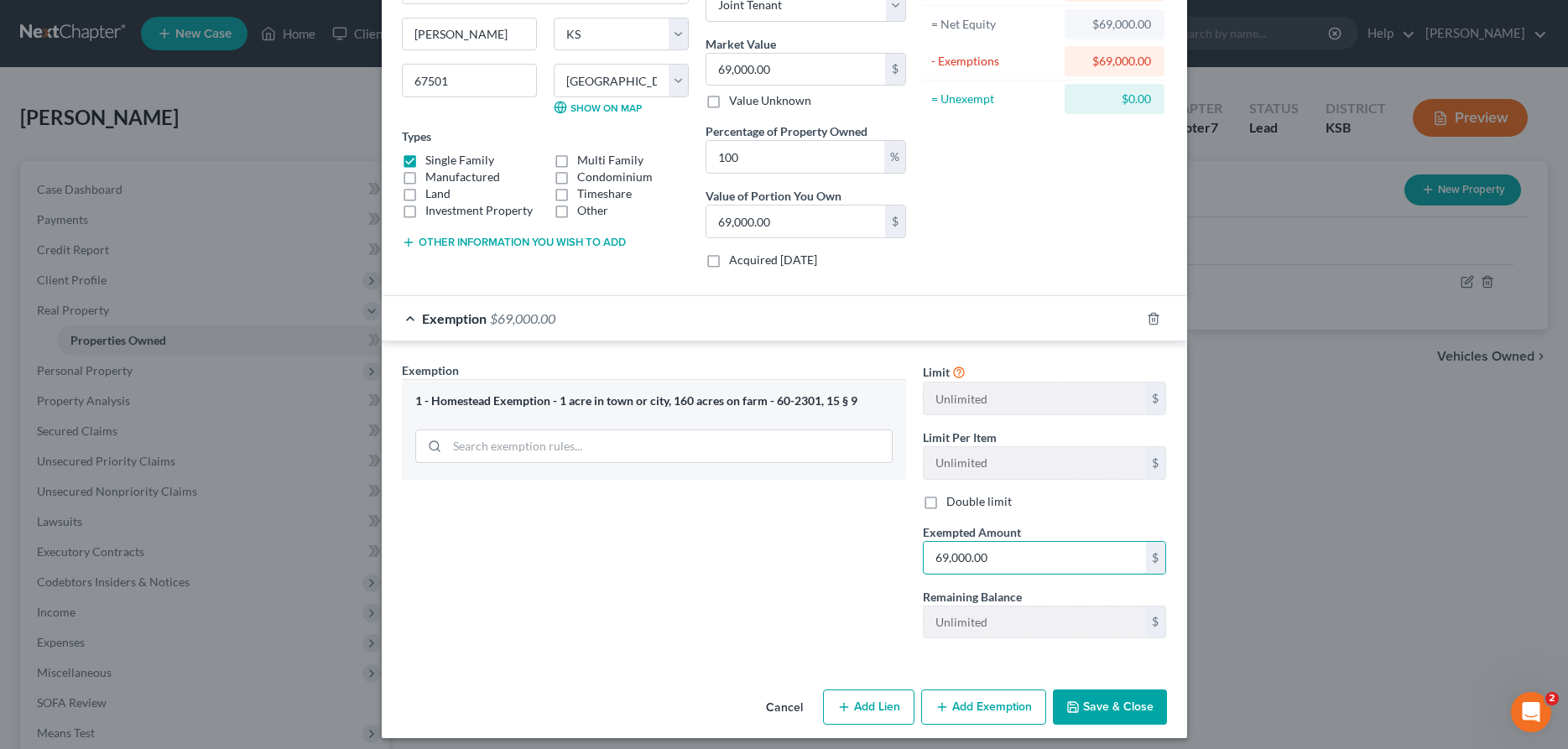
type input "69,000.00"
click at [1108, 706] on button "Save & Close" at bounding box center [1110, 707] width 114 height 35
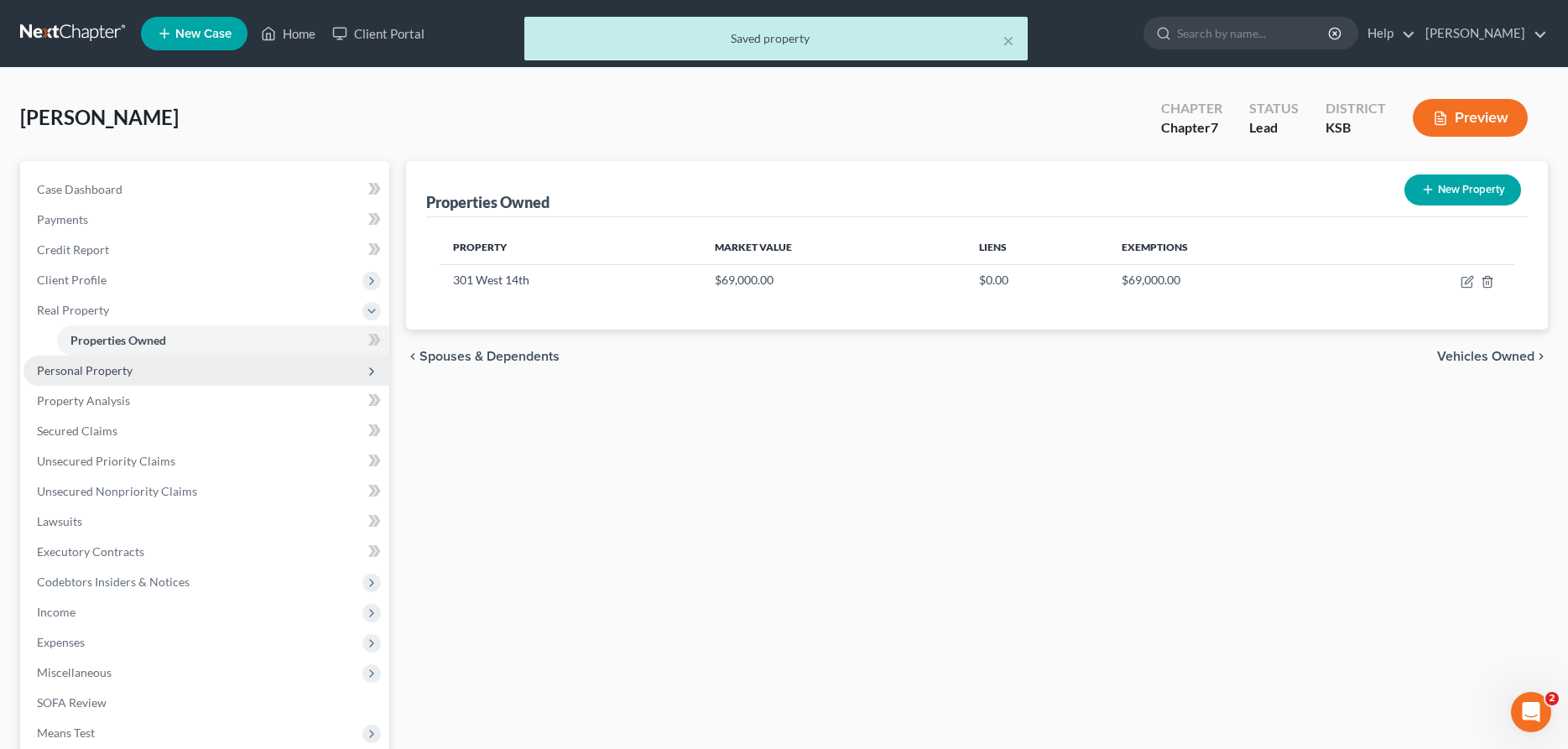
click at [131, 364] on span "Personal Property" at bounding box center [206, 371] width 366 height 30
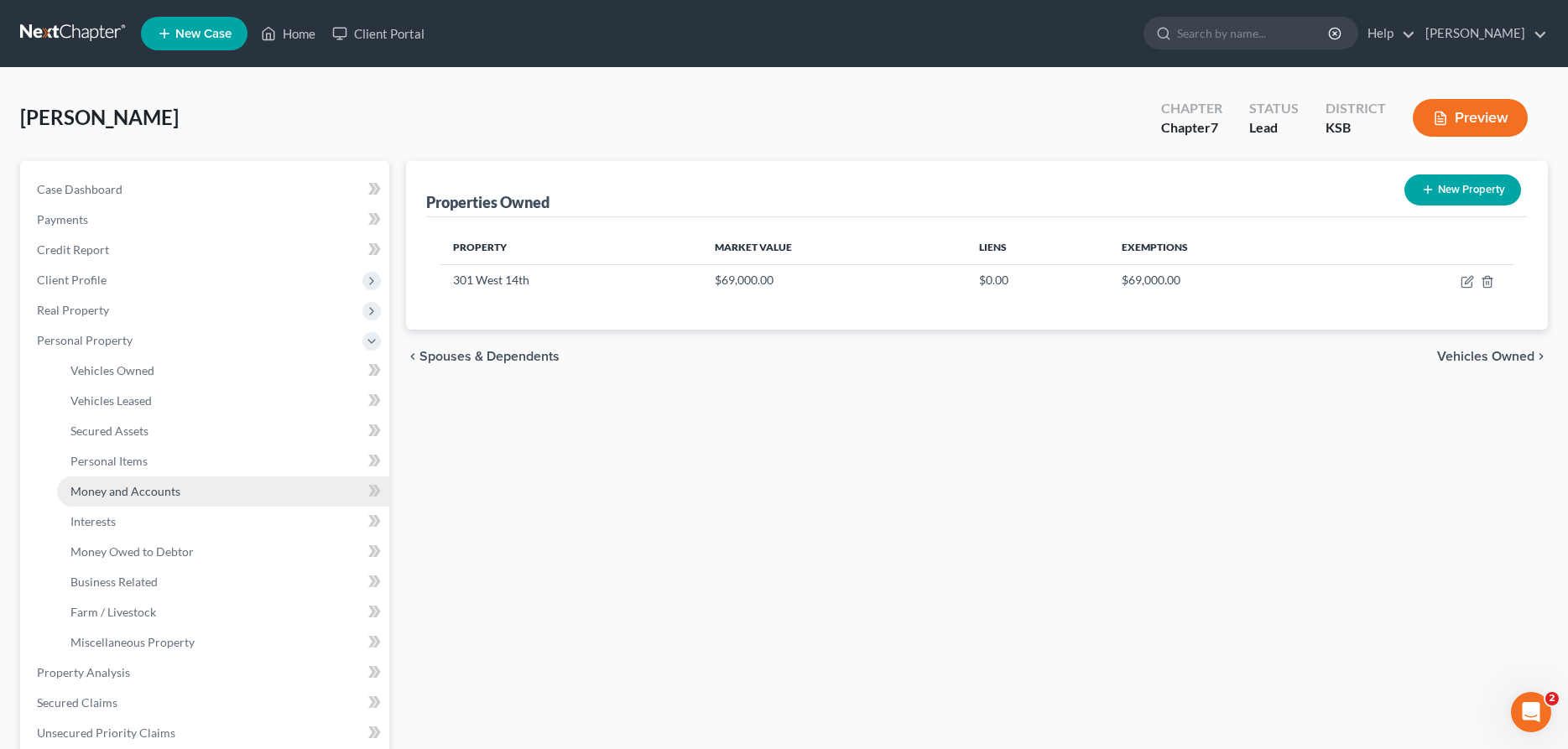
click at [104, 486] on span "Money and Accounts" at bounding box center [125, 491] width 110 height 15
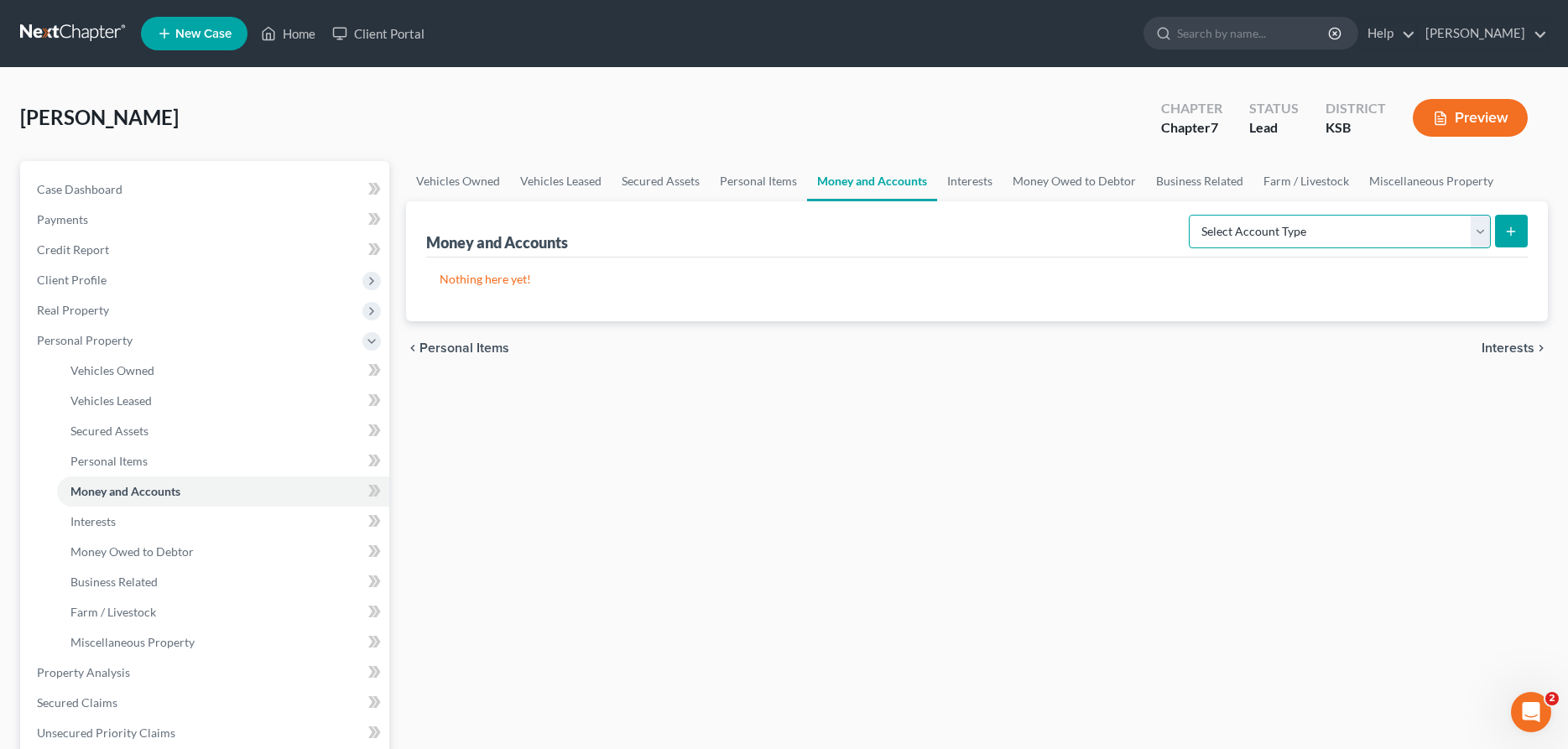
click at [1188, 215] on select "Select Account Type Brokerage Cash on Hand Certificates of Deposit Checking Acc…" at bounding box center [1339, 232] width 302 height 33
drag, startPoint x: 1455, startPoint y: 229, endPoint x: 740, endPoint y: 179, distance: 716.7
click at [740, 179] on link "Personal Items" at bounding box center [759, 181] width 98 height 40
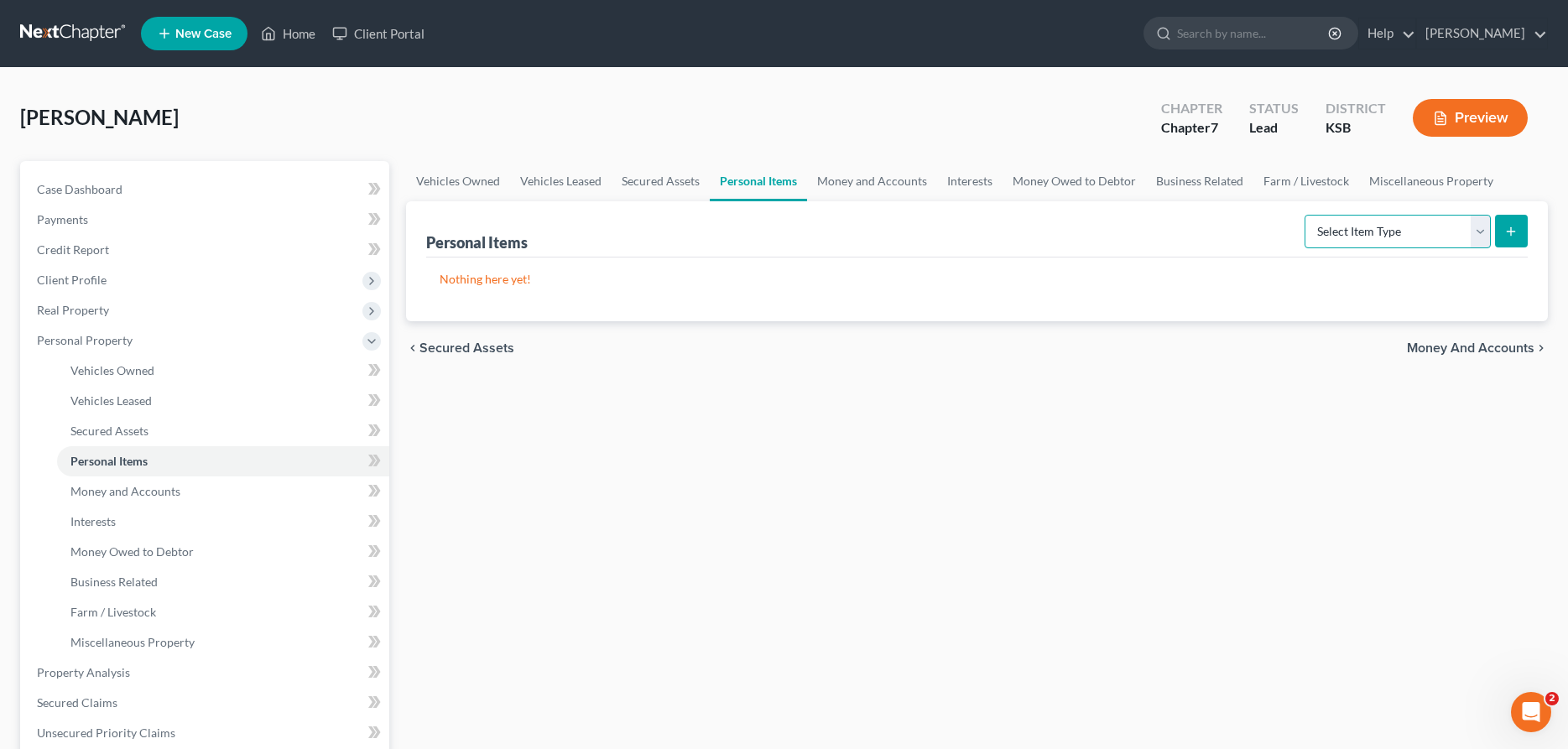
click at [1305, 215] on select "Select Item Type Clothing Collectibles Of Value Electronics Firearms Household …" at bounding box center [1398, 232] width 186 height 33
select select "household_goods"
click option "Household Goods" at bounding box center [0, 0] width 0 height 0
click at [1502, 228] on button "submit" at bounding box center [1511, 231] width 32 height 32
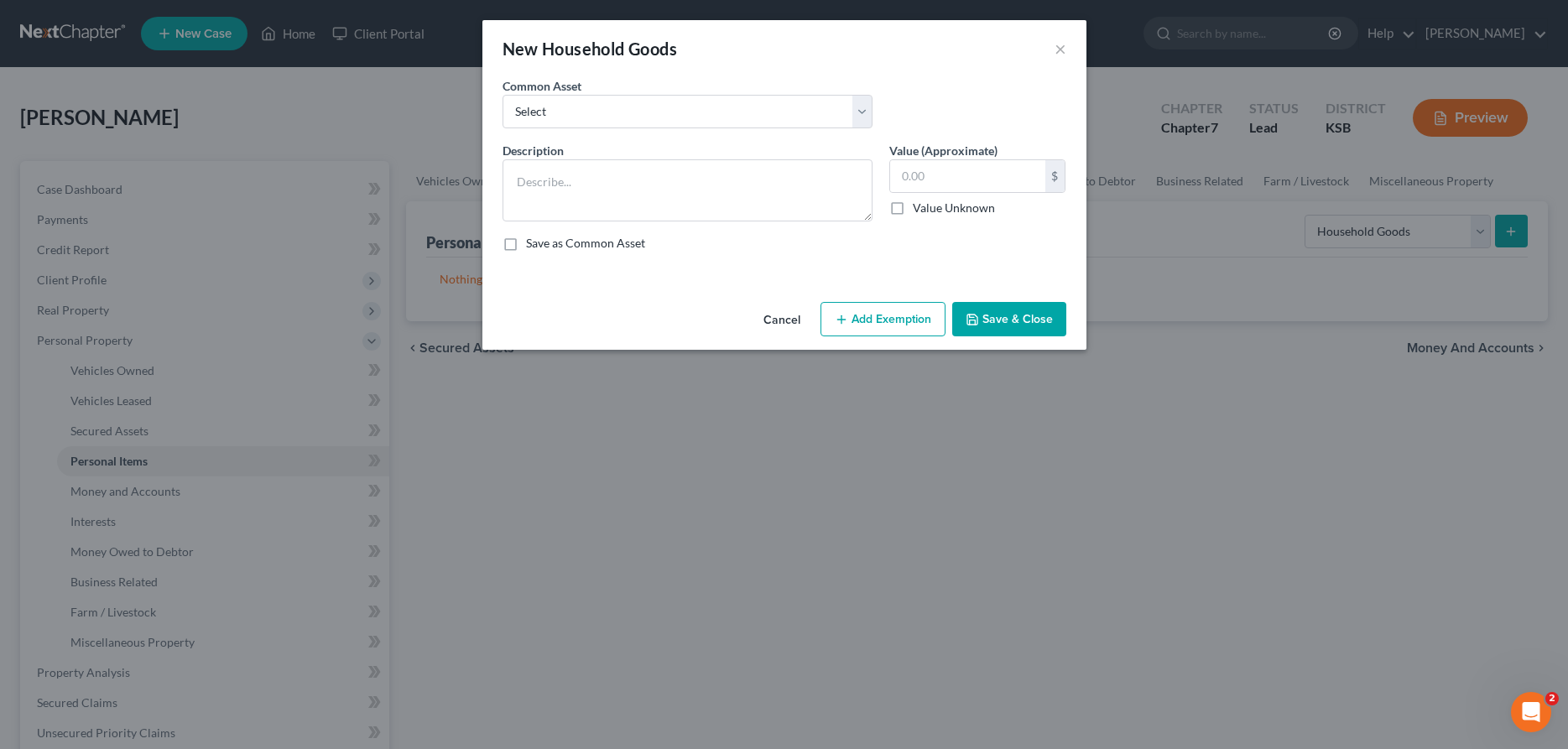
click at [874, 110] on div "Common Asset Select Household Goods" at bounding box center [687, 103] width 386 height 51
click at [503, 95] on select "Select Household Goods" at bounding box center [688, 111] width 370 height 33
select select "0"
click option "Household Goods" at bounding box center [0, 0] width 0 height 0
type textarea "Household Goods"
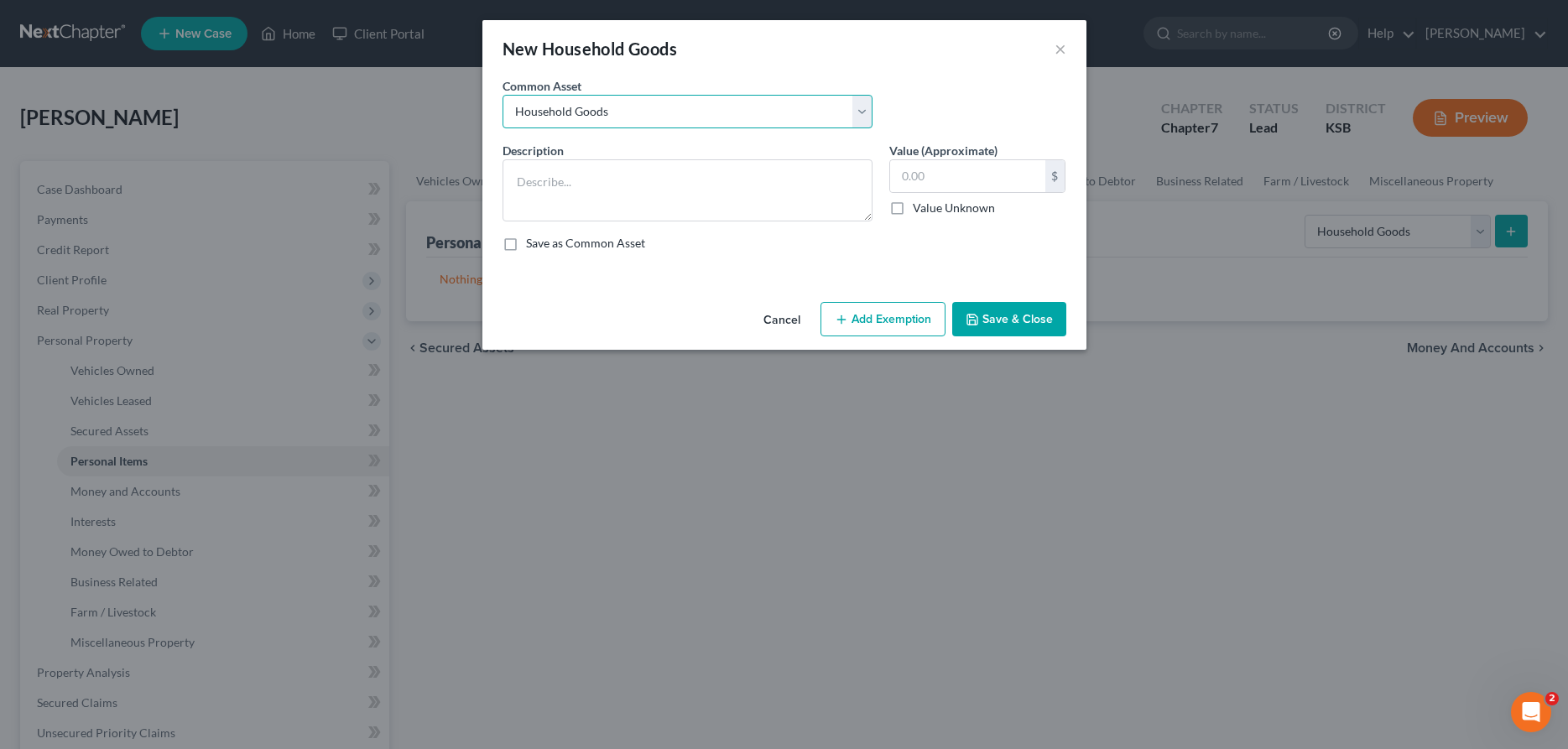
type input "2,000.00"
click at [874, 320] on button "Add Exemption" at bounding box center [883, 320] width 125 height 35
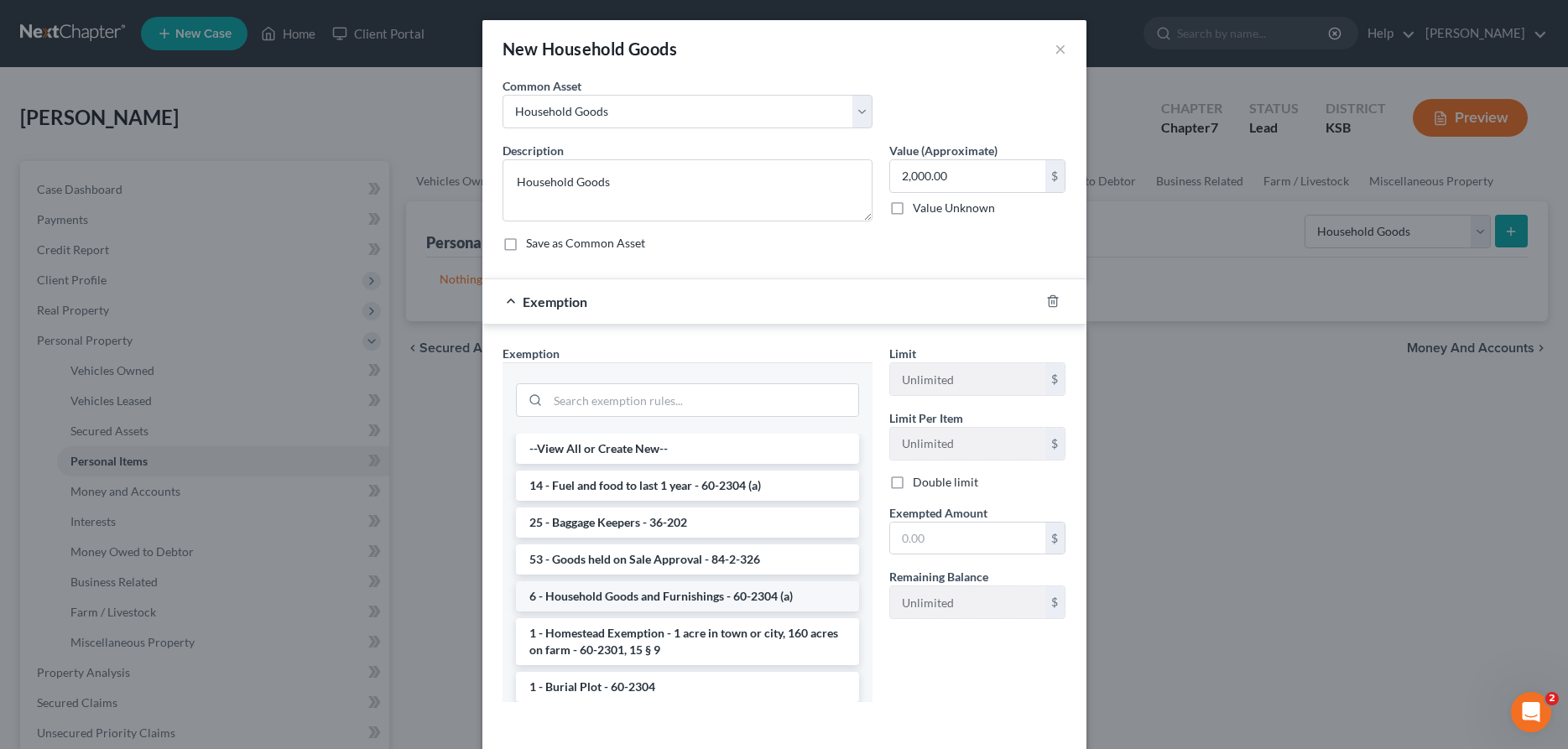
click at [698, 603] on li "6 - Household Goods and Furnishings - 60-2304 (a)" at bounding box center [688, 595] width 343 height 30
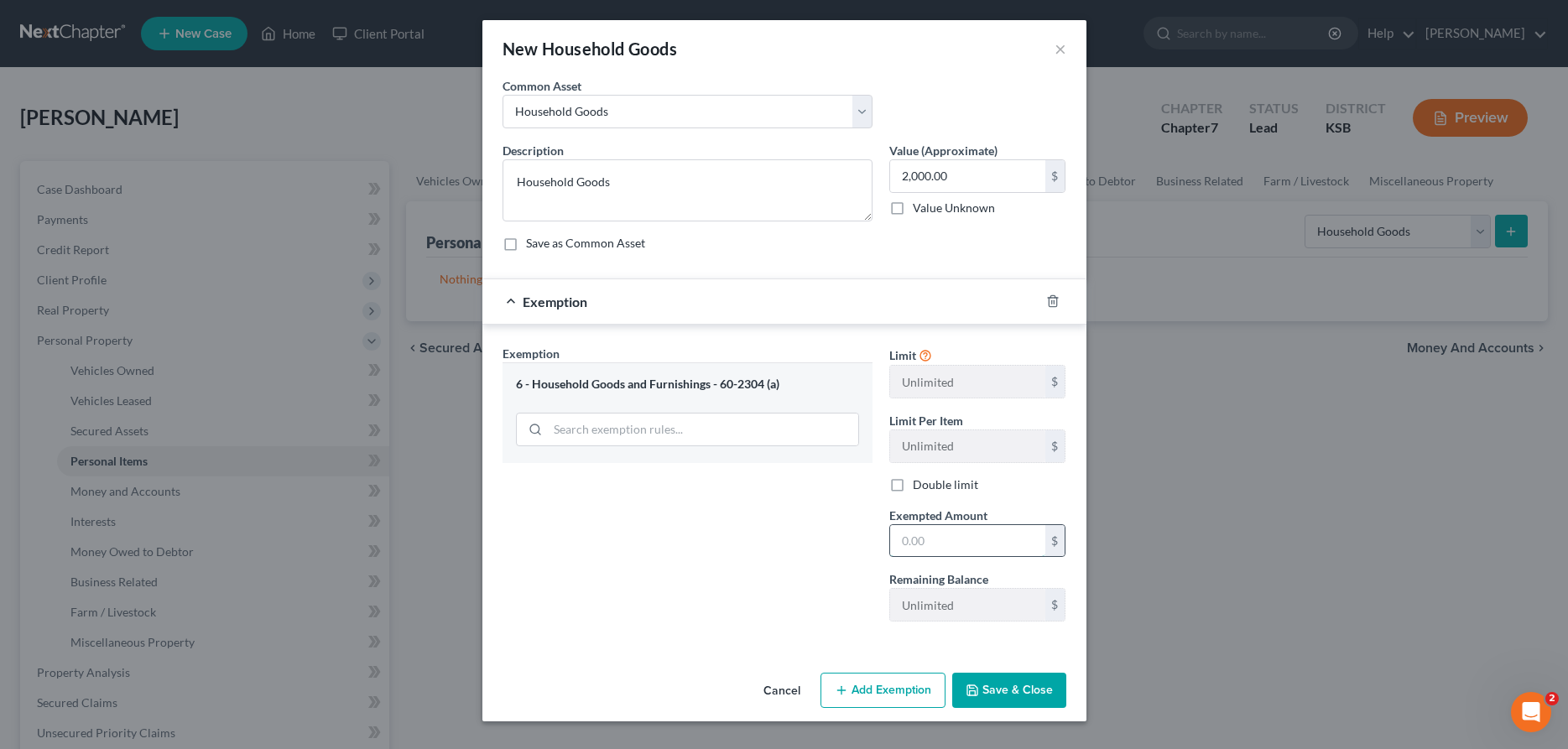
click at [924, 546] on input "text" at bounding box center [967, 541] width 156 height 32
type input "2,000.00"
click at [1000, 682] on button "Save & Close" at bounding box center [1009, 690] width 114 height 35
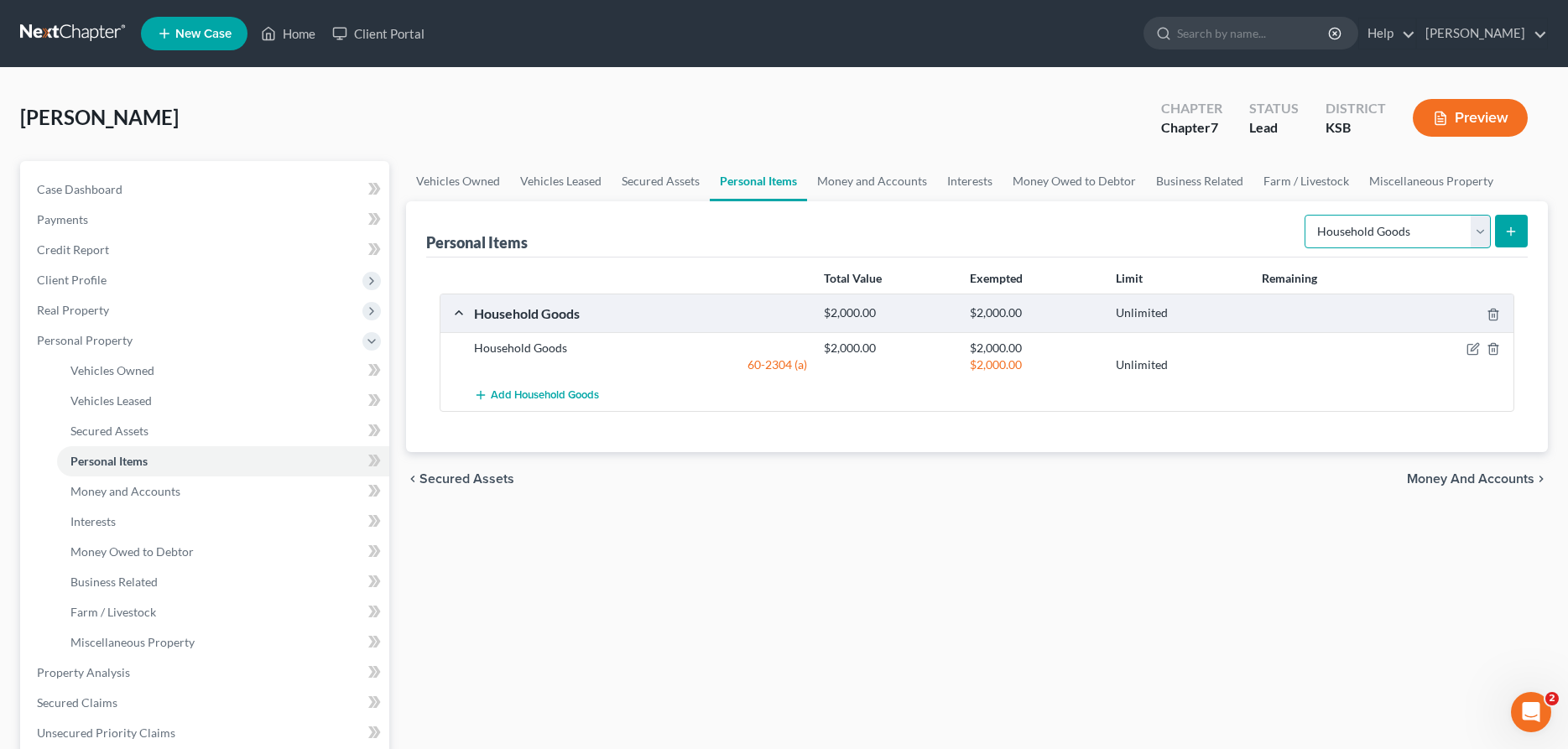
click at [1305, 215] on select "Select Item Type Clothing Collectibles Of Value Electronics Firearms Household …" at bounding box center [1398, 232] width 186 height 33
select select "clothing"
click option "Clothing" at bounding box center [0, 0] width 0 height 0
click at [1515, 221] on button "submit" at bounding box center [1511, 231] width 32 height 32
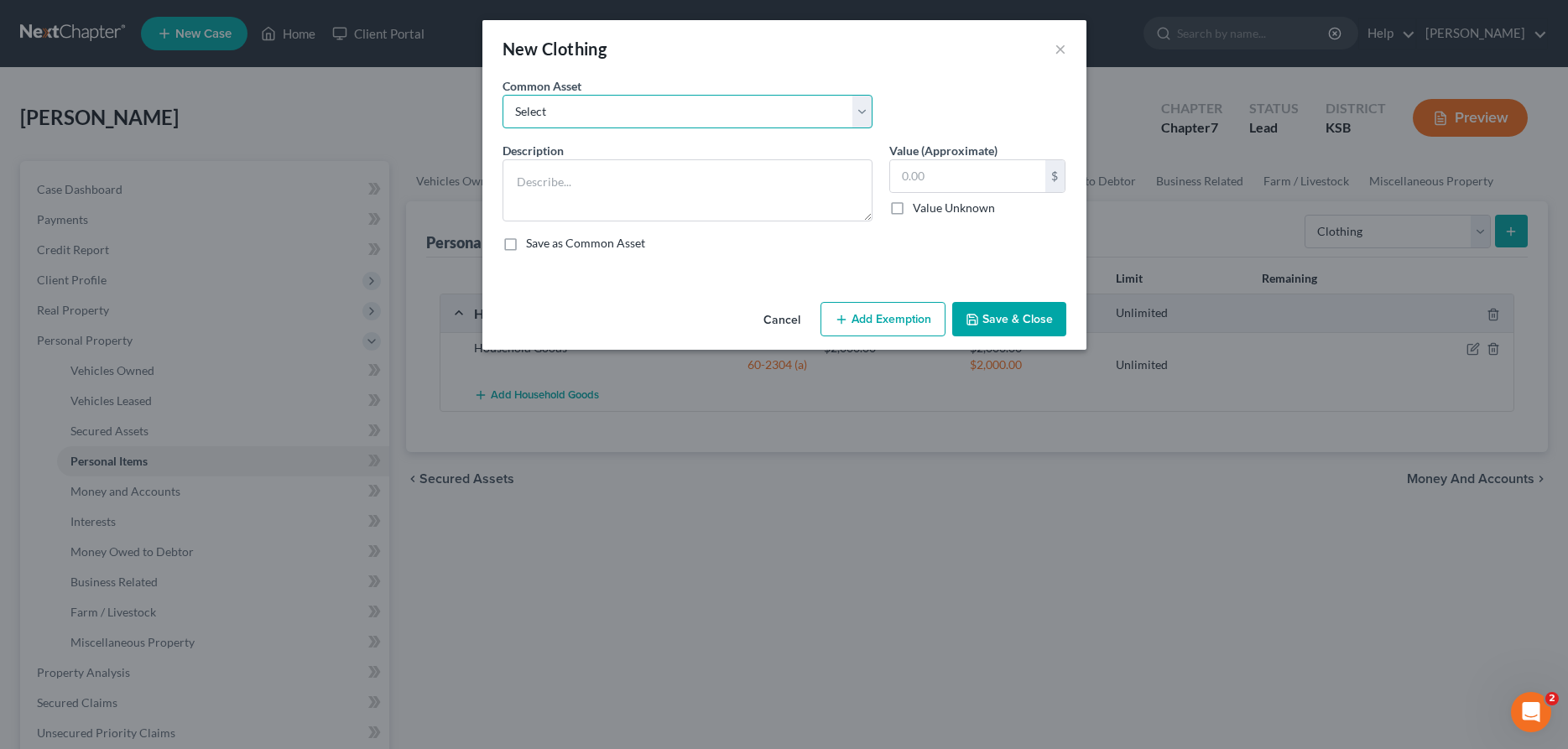
click at [503, 95] on select "Select Clothing" at bounding box center [688, 111] width 370 height 33
select select "0"
click option "Clothing" at bounding box center [0, 0] width 0 height 0
type textarea "Clothing"
type input "1,000.00"
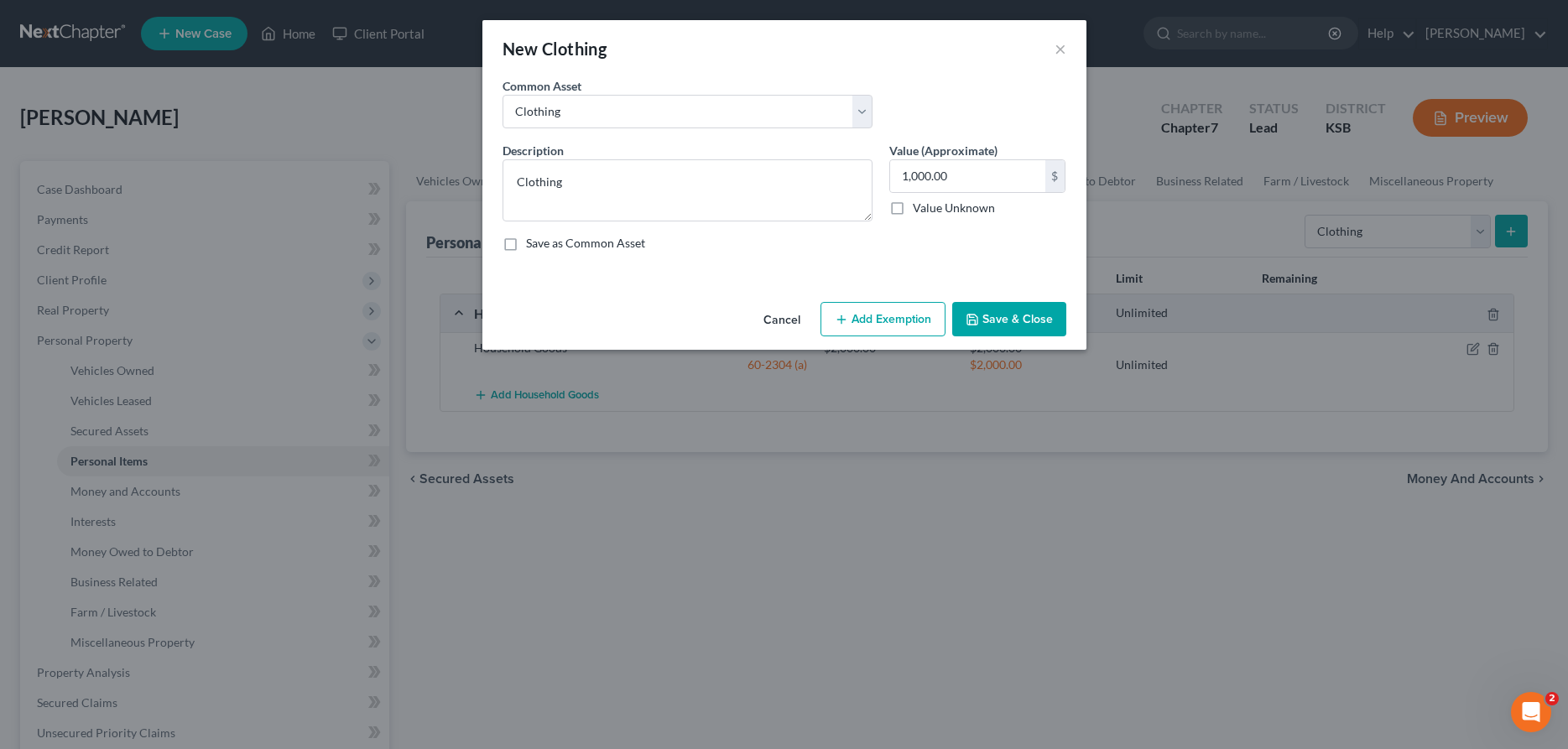
click at [881, 318] on button "Add Exemption" at bounding box center [883, 320] width 125 height 35
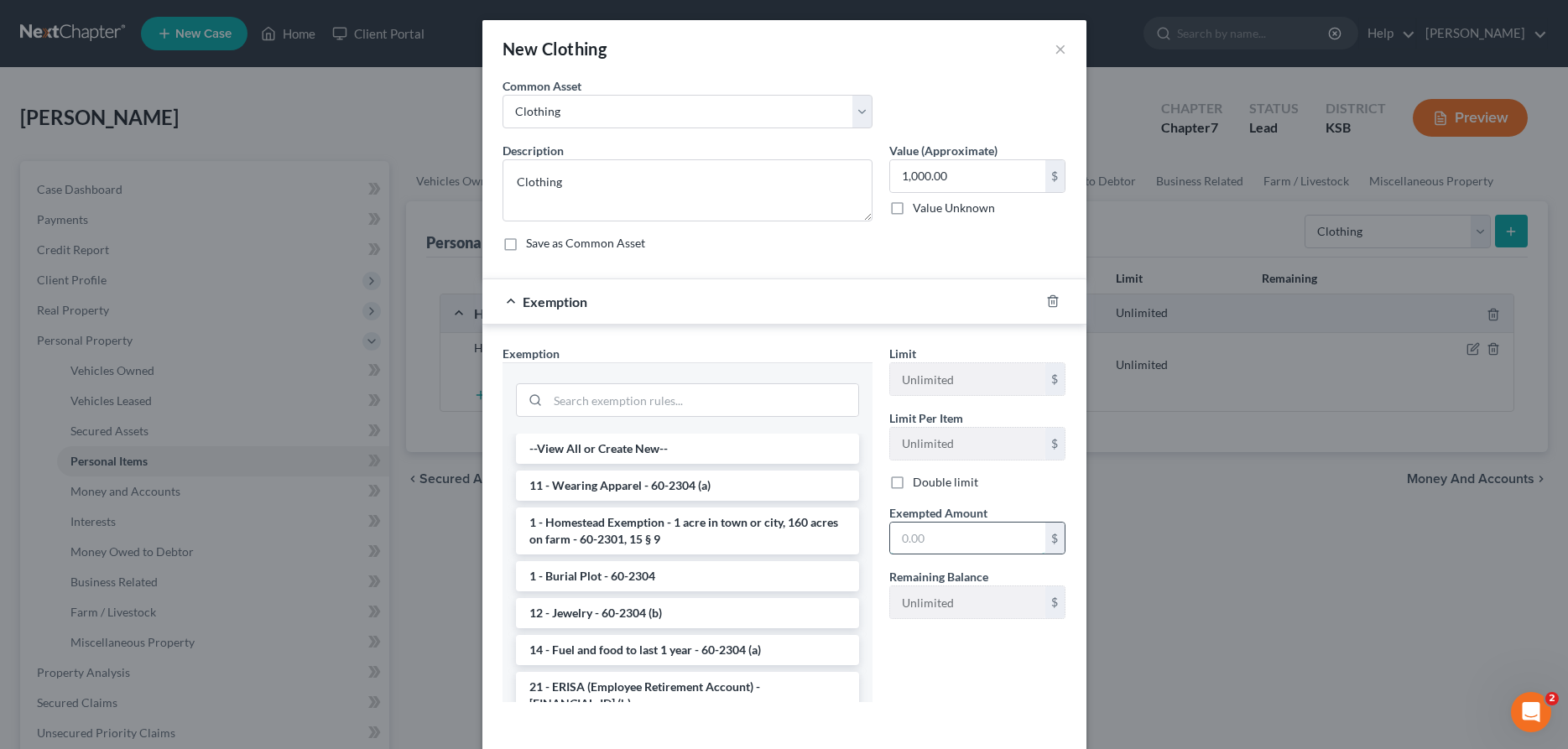
click at [912, 544] on input "text" at bounding box center [967, 538] width 156 height 32
type input "1,000.00"
click at [786, 481] on li "11 - Wearing Apparel - 60-2304 (a)" at bounding box center [688, 485] width 343 height 30
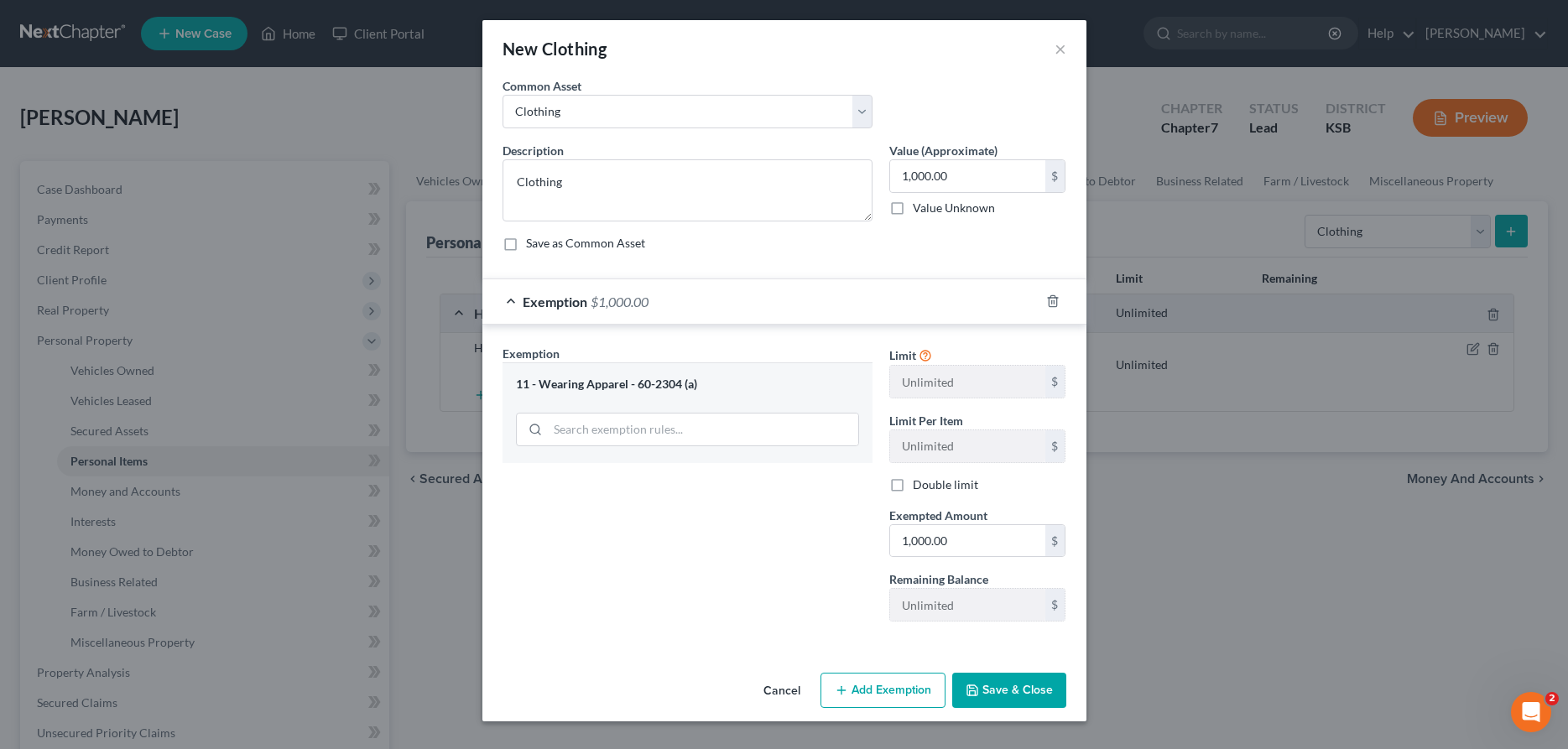
click at [1003, 688] on button "Save & Close" at bounding box center [1009, 690] width 114 height 35
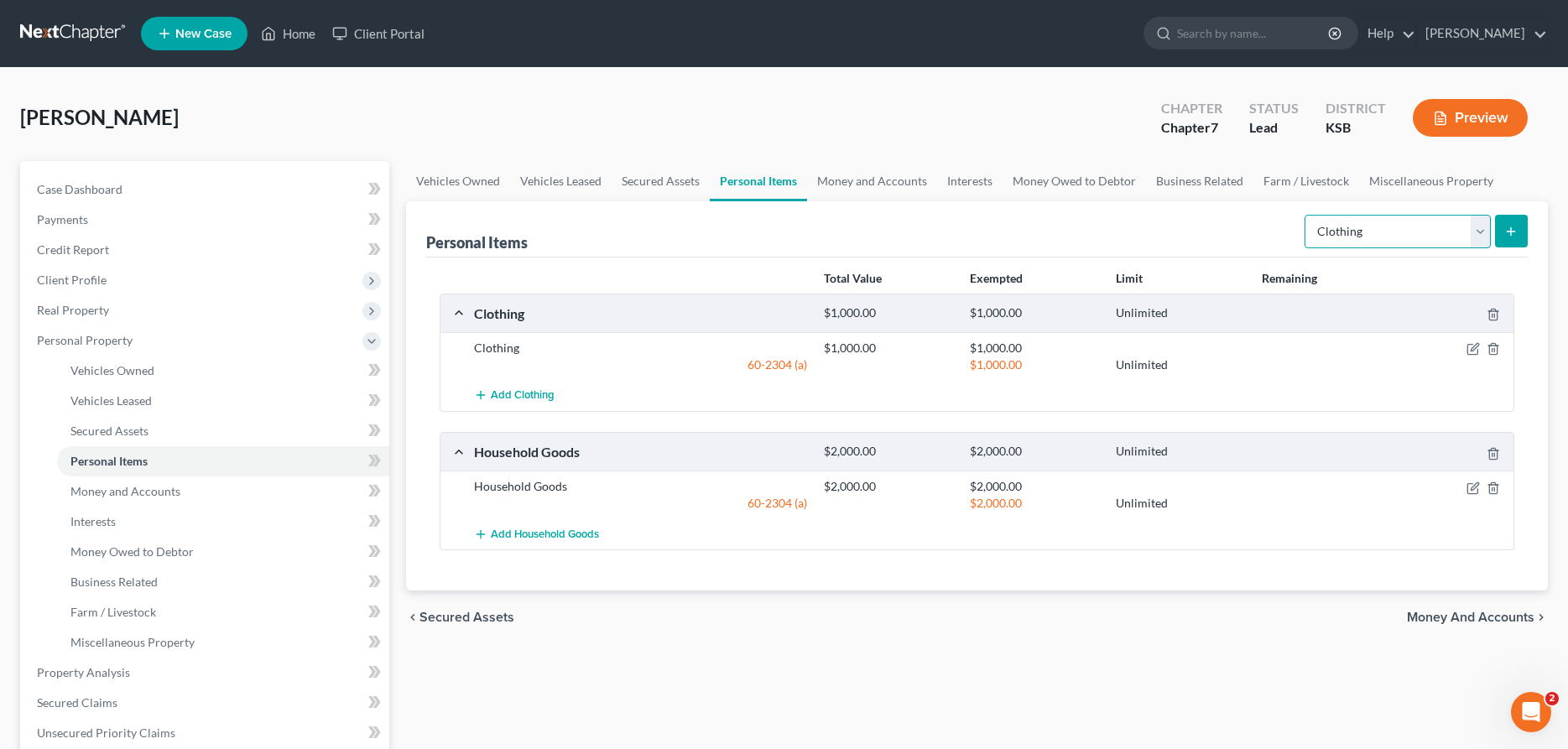
click at [1305, 215] on select "Select Item Type Clothing Collectibles Of Value Electronics Firearms Household …" at bounding box center [1398, 232] width 186 height 33
select select "sports_and_hobby_equipment"
click option "Sports & Hobby Equipment" at bounding box center [0, 0] width 0 height 0
click at [1502, 232] on button "submit" at bounding box center [1511, 231] width 32 height 32
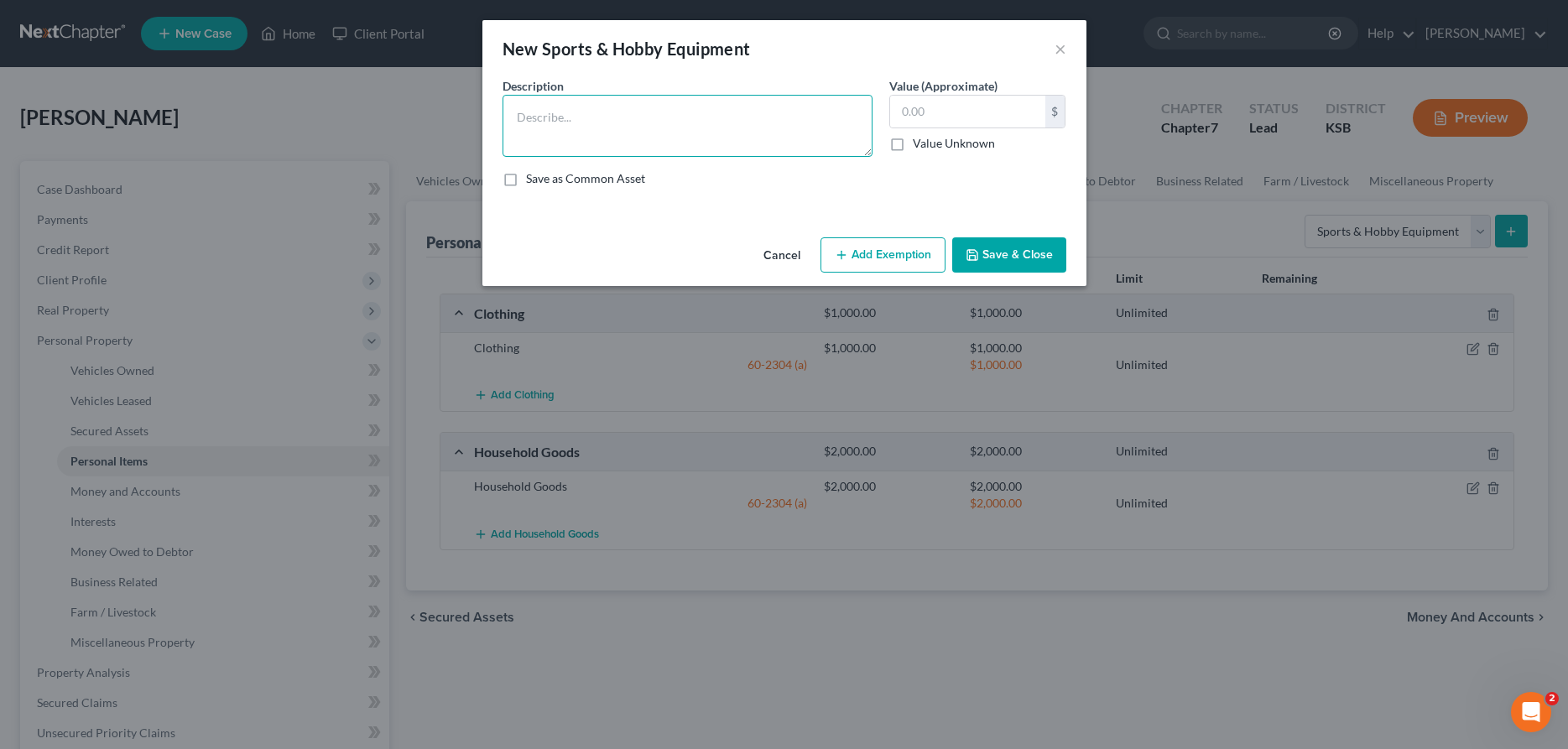
click at [765, 110] on textarea at bounding box center [688, 125] width 370 height 62
type textarea "Scoo"
click at [1063, 53] on button "×" at bounding box center [1060, 48] width 12 height 21
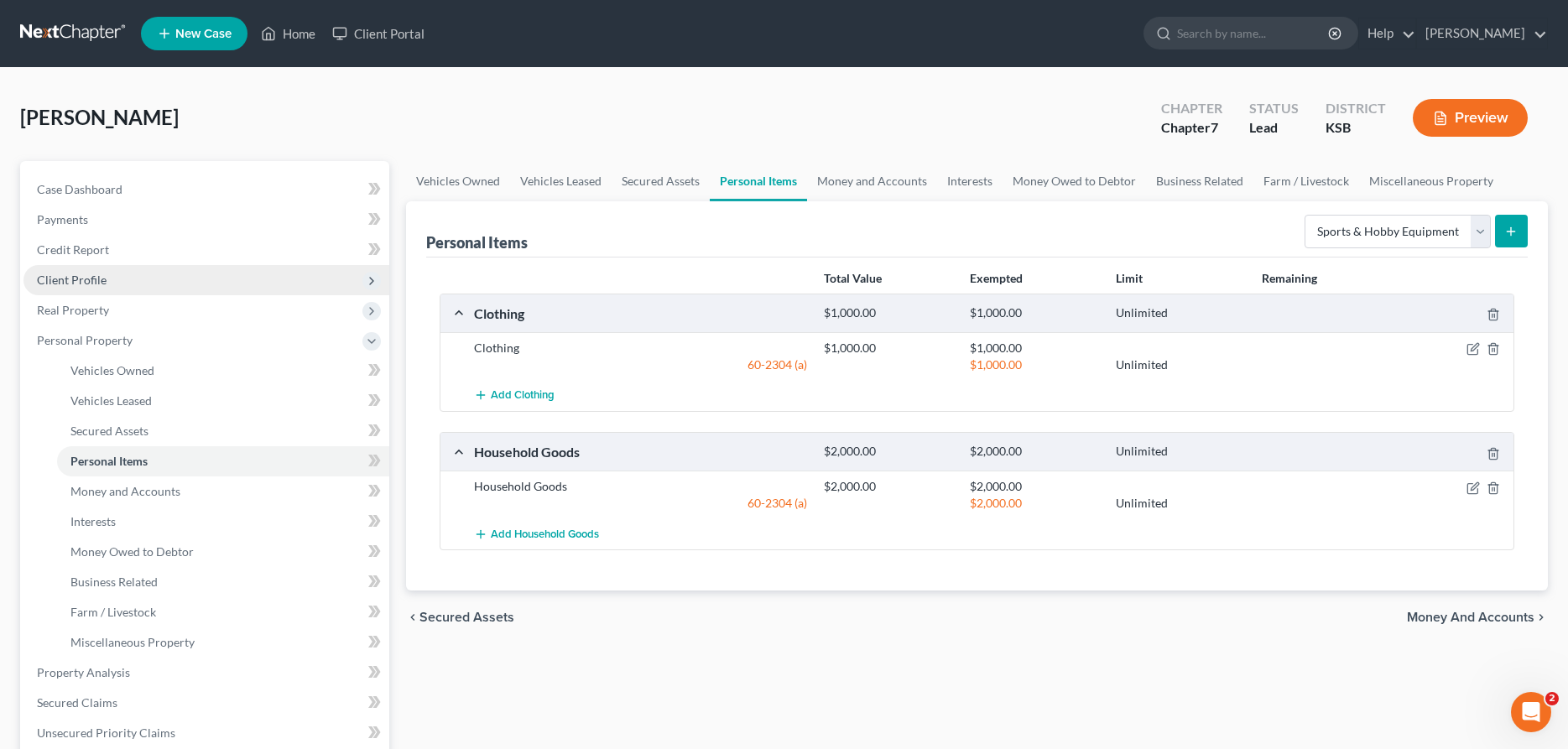
click at [85, 289] on span "Client Profile" at bounding box center [206, 280] width 366 height 30
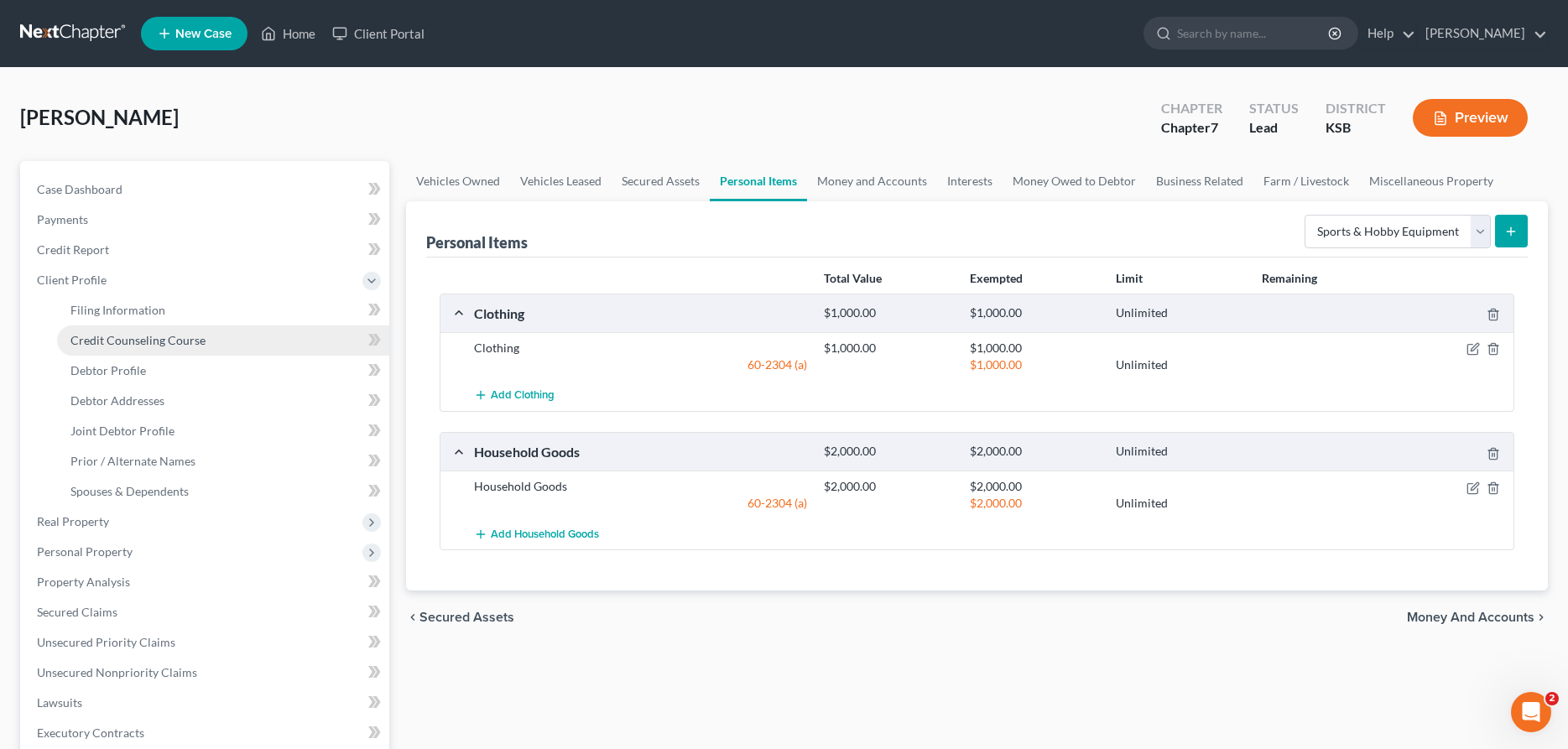
click at [120, 334] on span "Credit Counseling Course" at bounding box center [138, 340] width 135 height 15
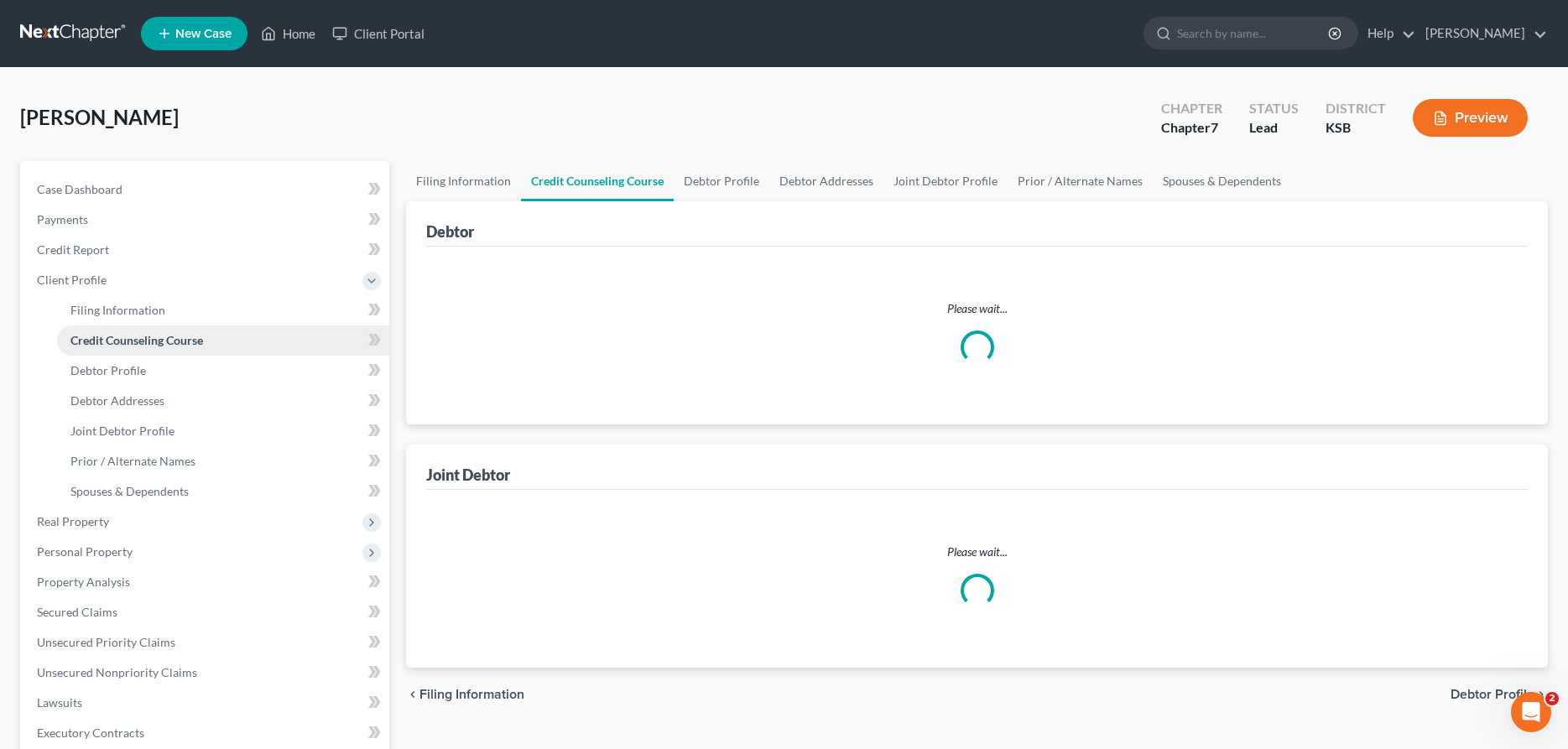
click at [120, 334] on span "Credit Counseling Course" at bounding box center [137, 340] width 133 height 15
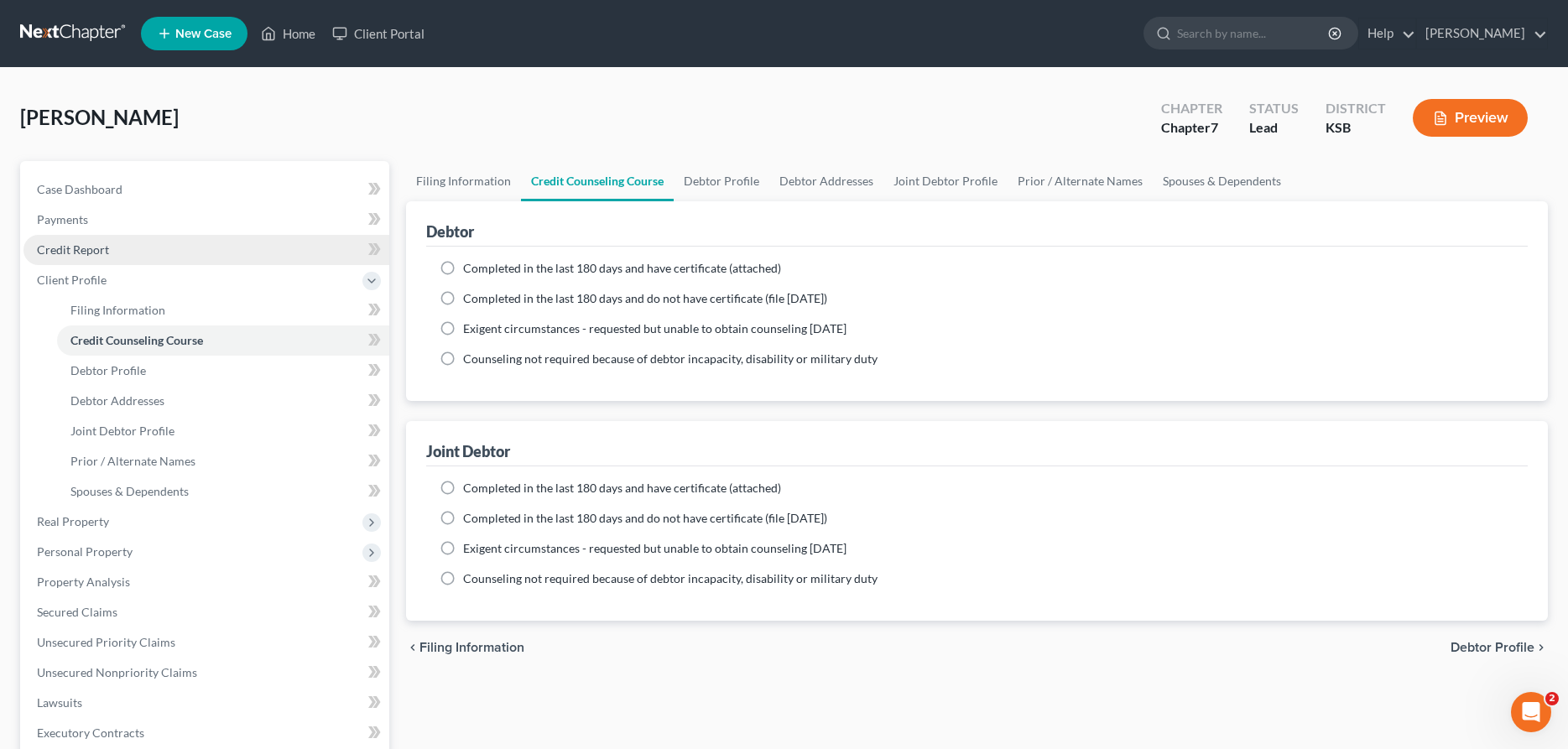
click at [91, 250] on span "Credit Report" at bounding box center [73, 249] width 72 height 15
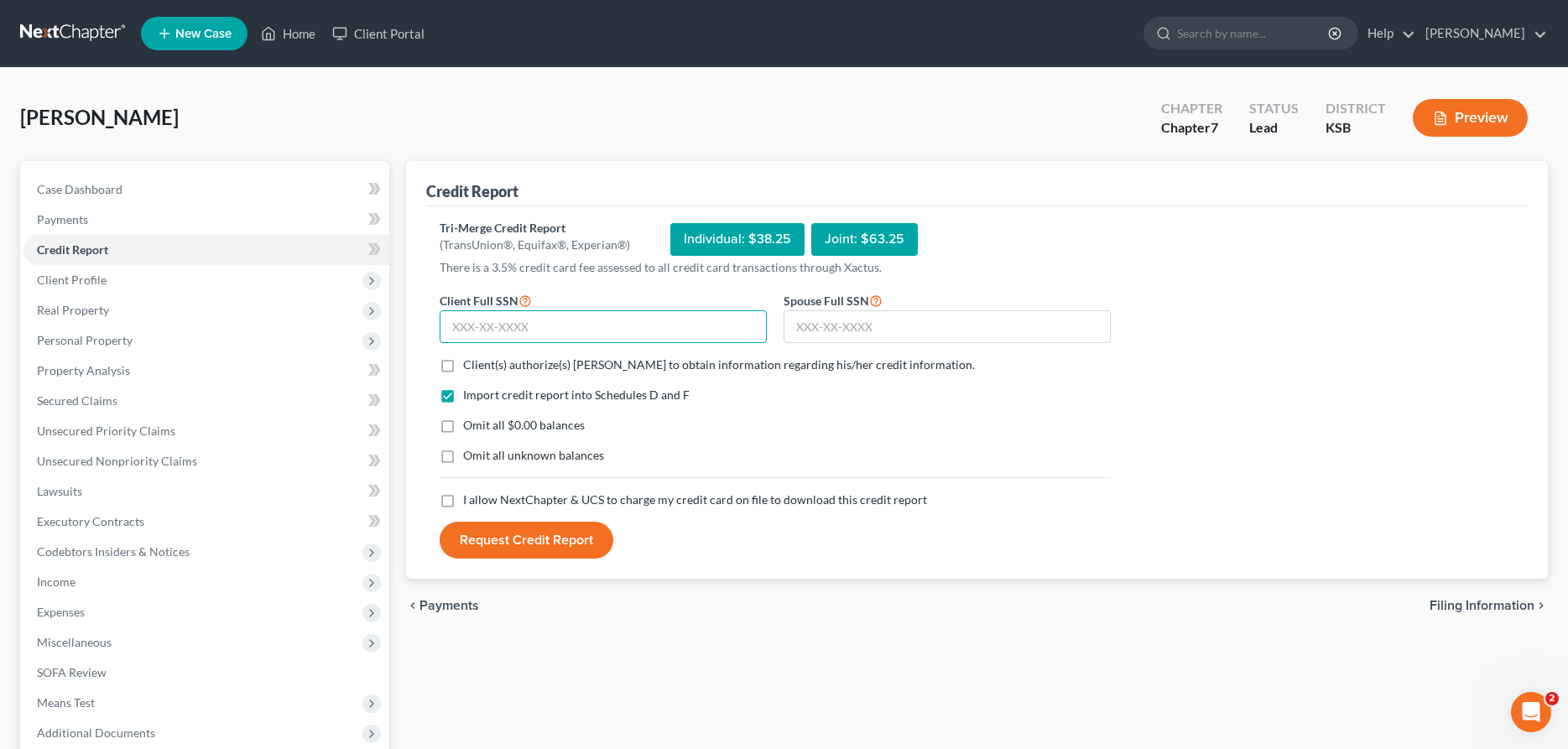
click at [547, 331] on input "text" at bounding box center [603, 327] width 328 height 33
type input "467-71-0545"
type input "511-92-9165"
click at [463, 363] on label "Client(s) authorize(s) [PERSON_NAME] to obtain information regarding his/her cr…" at bounding box center [718, 365] width 512 height 17
click at [470, 363] on input "Client(s) authorize(s) [PERSON_NAME] to obtain information regarding his/her cr…" at bounding box center [474, 362] width 11 height 11
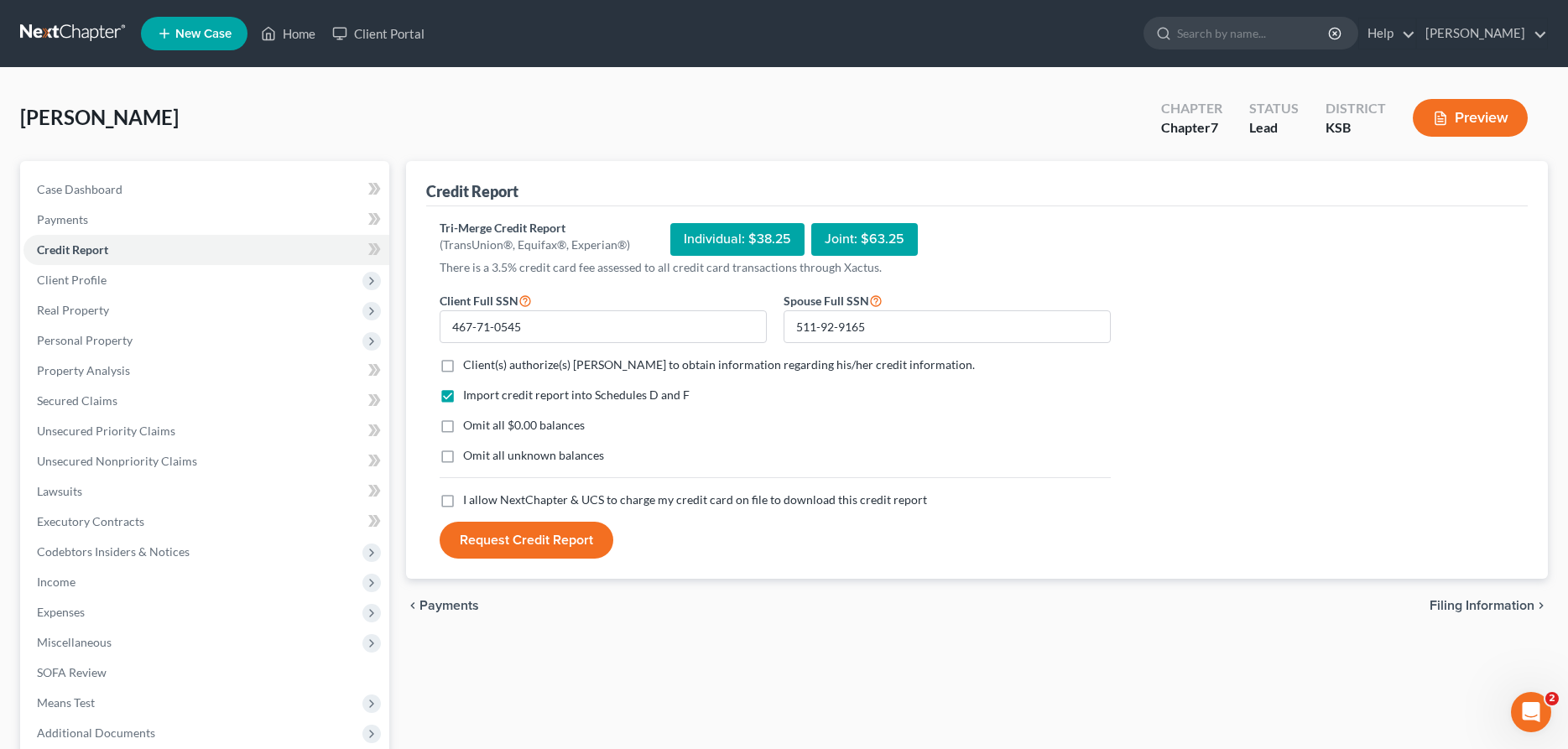
checkbox input "true"
click at [463, 498] on label "I allow NextChapter & UCS to charge my credit card on file to download this cre…" at bounding box center [694, 500] width 464 height 17
click at [470, 498] on input "I allow NextChapter & UCS to charge my credit card on file to download this cre…" at bounding box center [474, 497] width 11 height 11
checkbox input "true"
click at [482, 533] on button "Request Credit Report" at bounding box center [526, 541] width 174 height 37
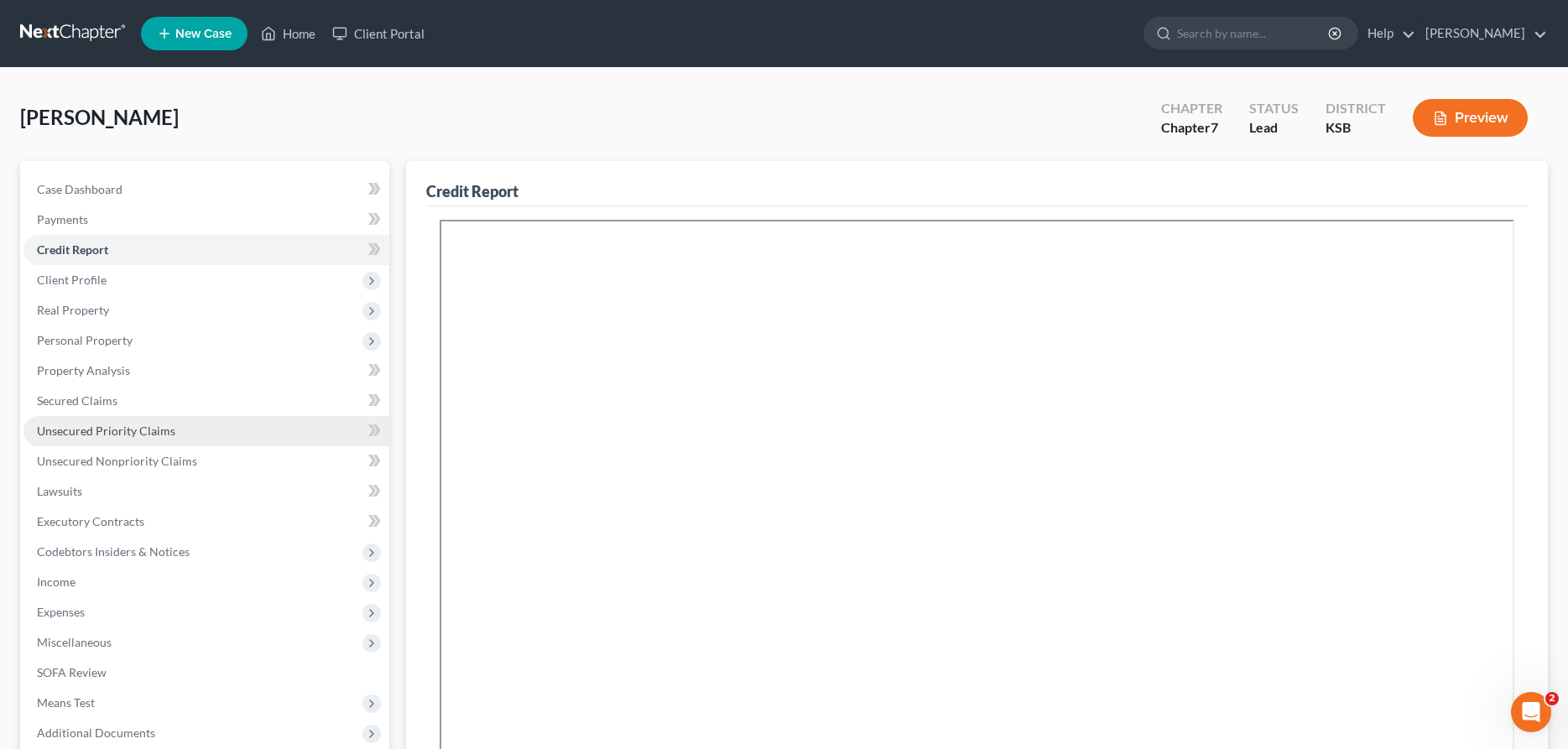
click at [101, 423] on span "Unsecured Priority Claims" at bounding box center [107, 430] width 139 height 15
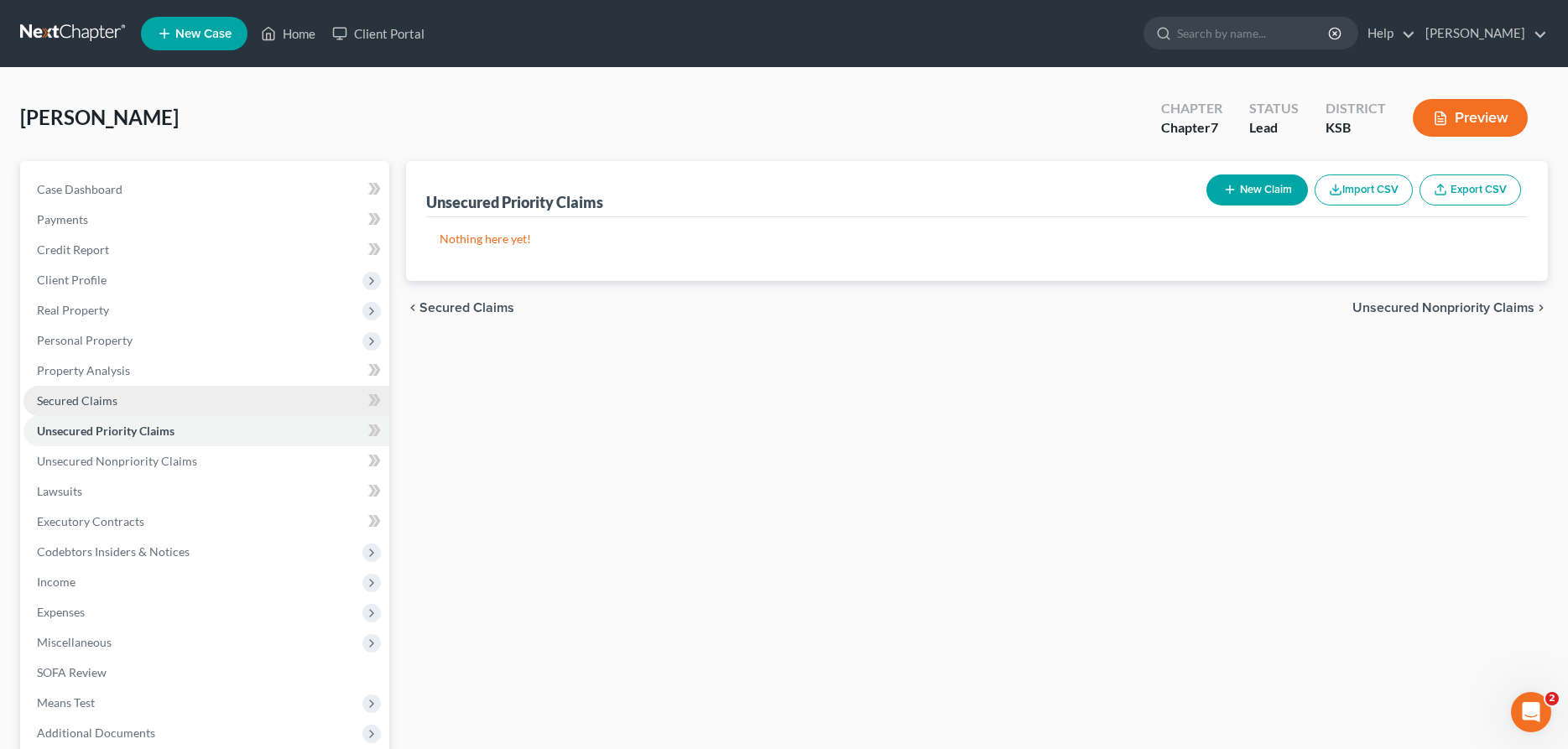
click at [98, 398] on span "Secured Claims" at bounding box center [77, 400] width 80 height 15
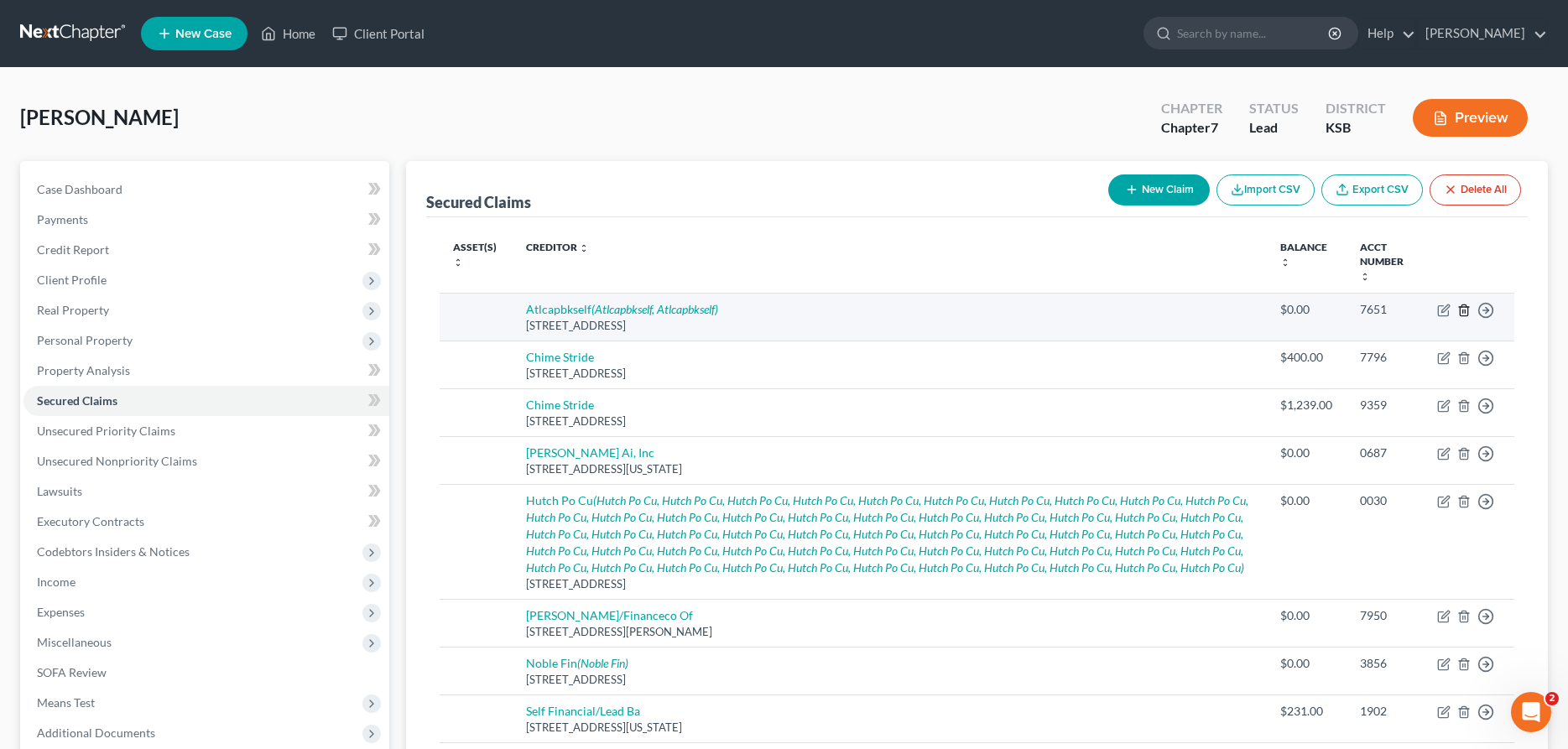
click at [1466, 308] on icon "button" at bounding box center [1464, 311] width 14 height 14
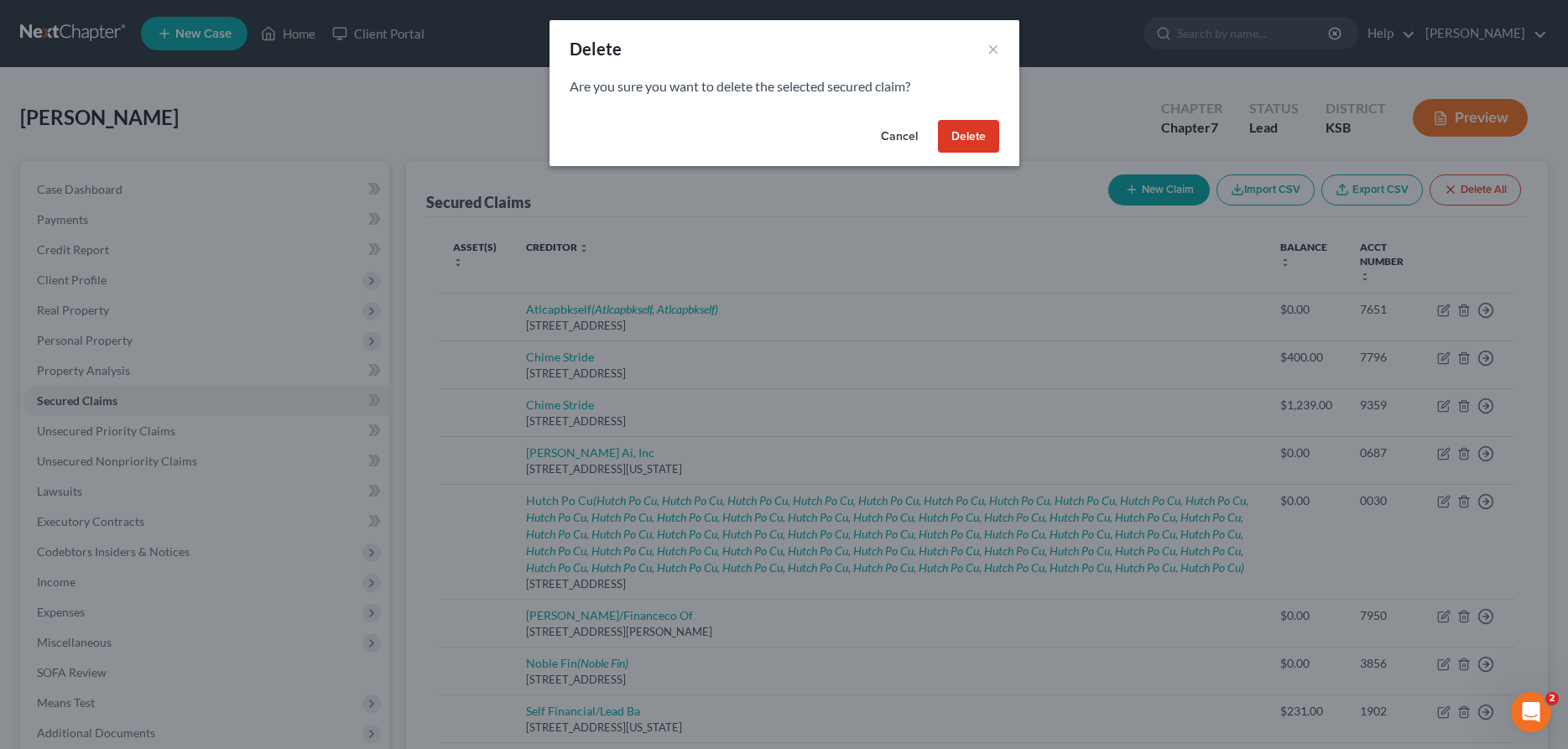
click at [961, 133] on button "Delete" at bounding box center [968, 137] width 62 height 33
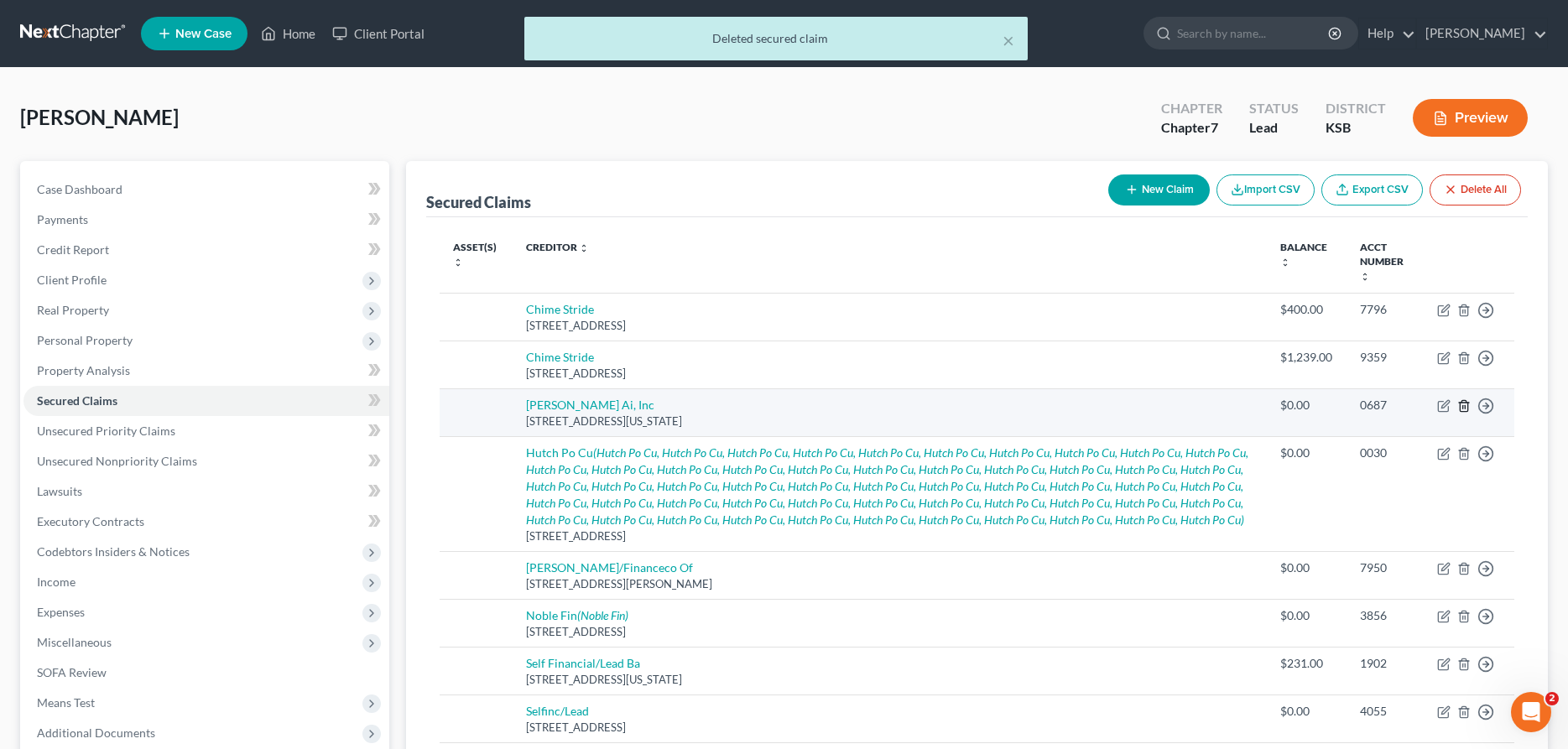
click at [1467, 404] on icon "button" at bounding box center [1464, 405] width 8 height 11
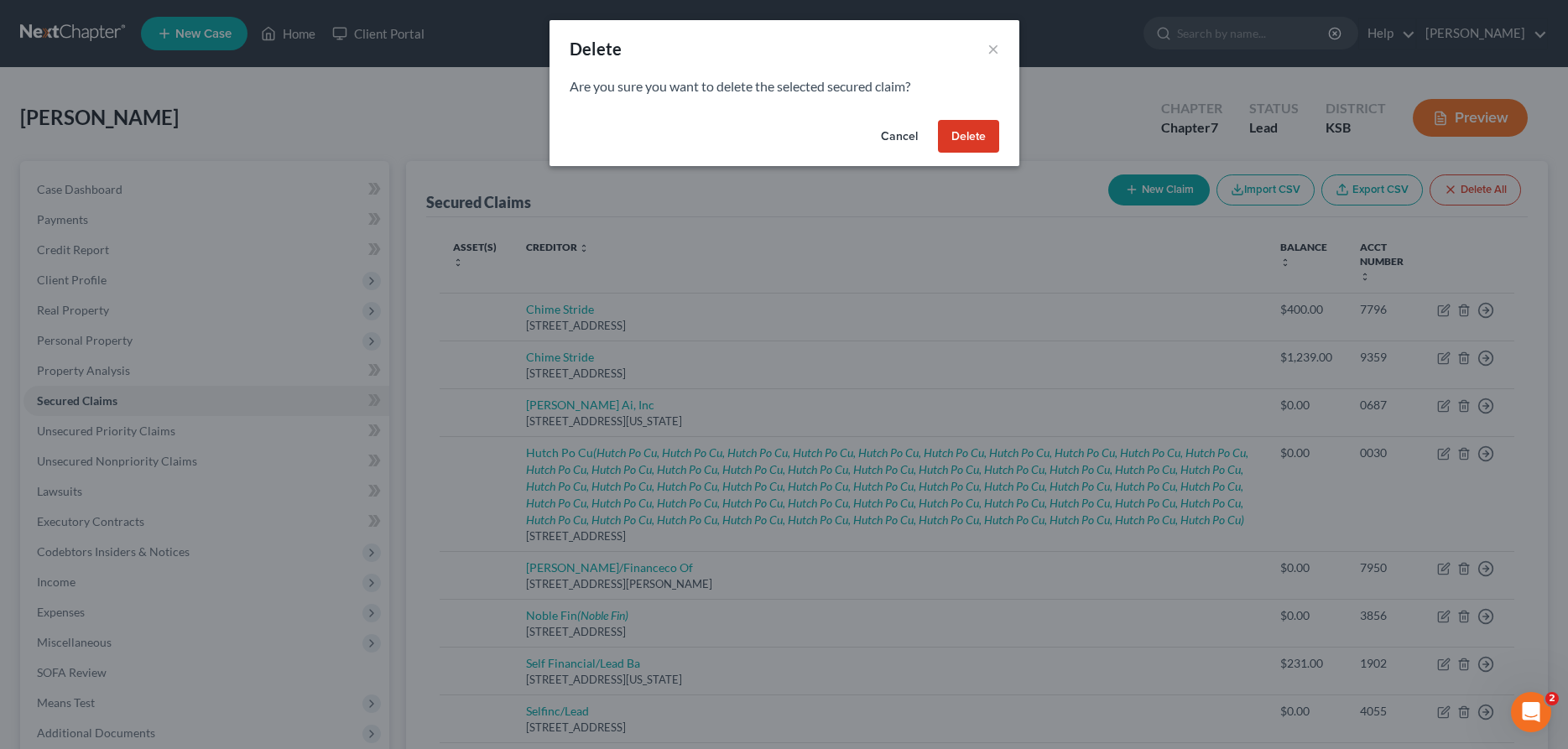
click at [974, 133] on button "Delete" at bounding box center [968, 137] width 62 height 33
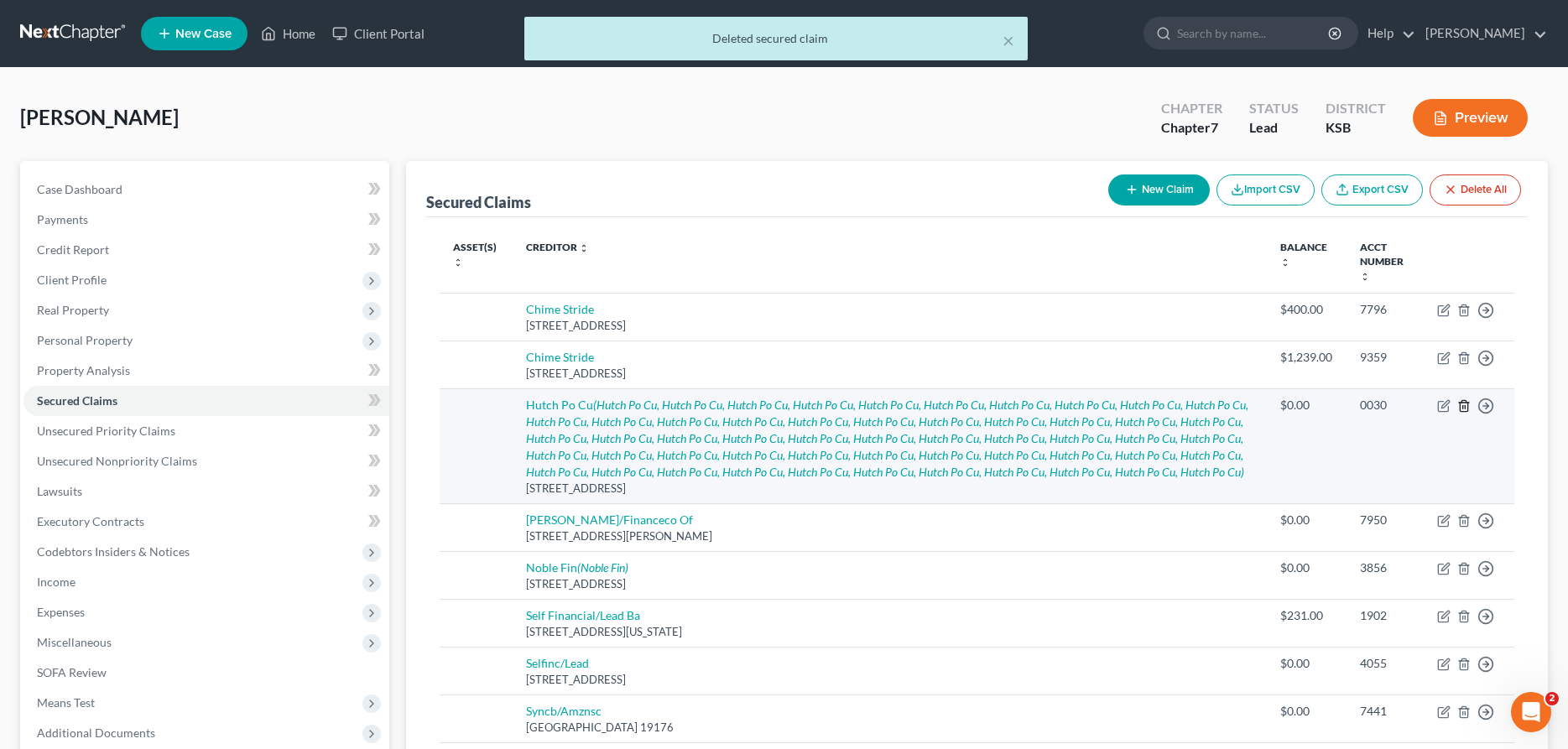
click at [1466, 404] on icon "button" at bounding box center [1464, 406] width 14 height 14
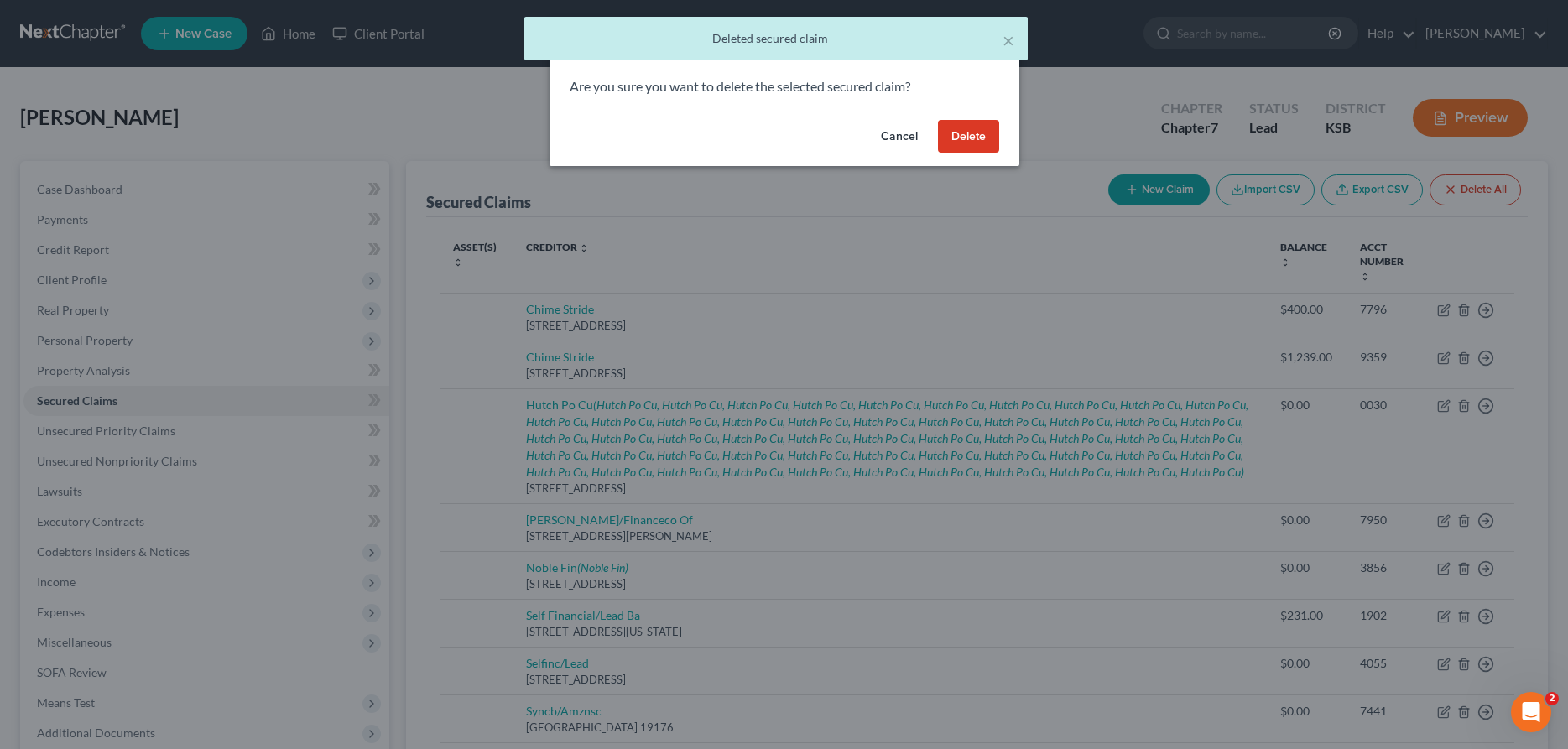
click at [977, 133] on button "Delete" at bounding box center [968, 137] width 62 height 33
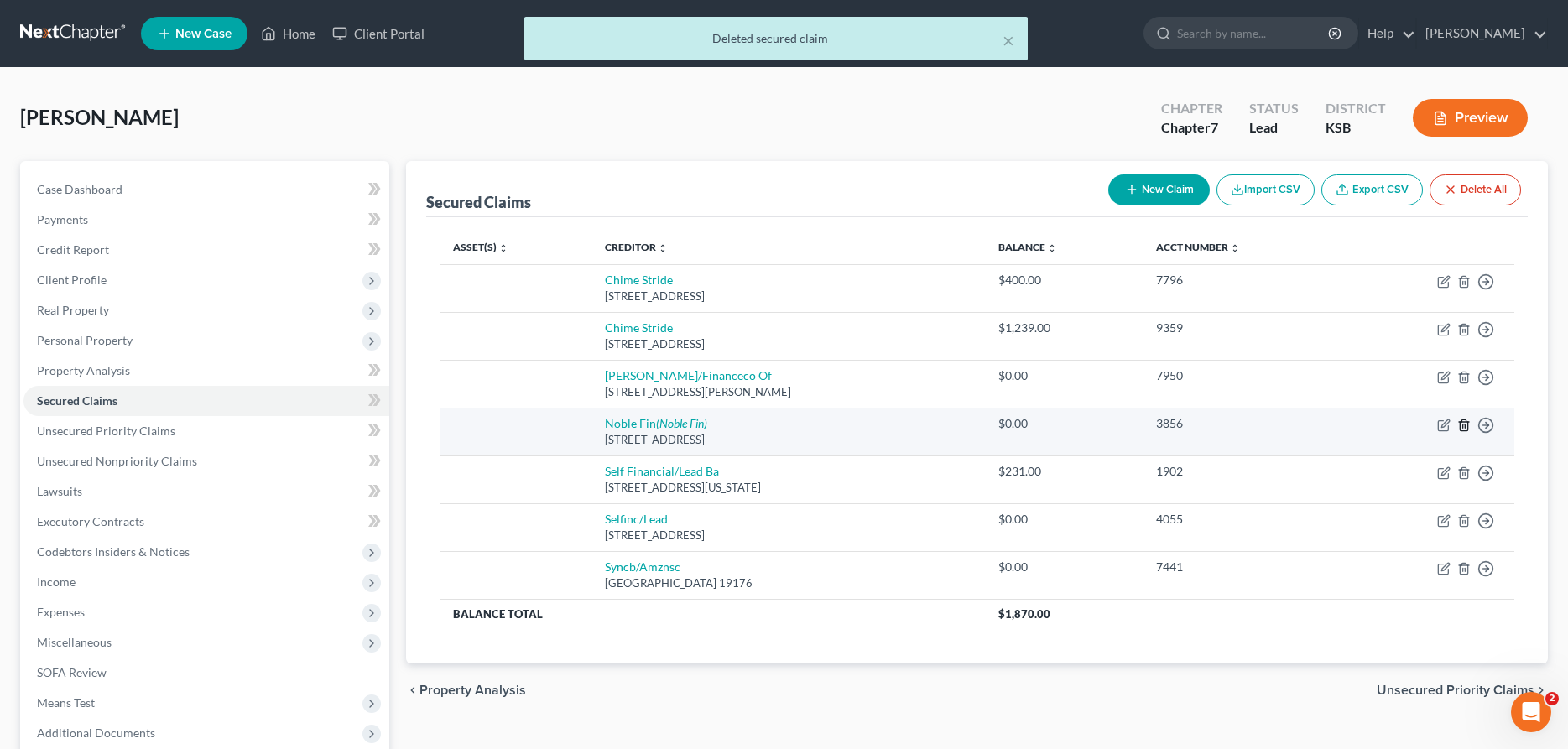
click at [1465, 425] on line "button" at bounding box center [1465, 425] width 0 height 3
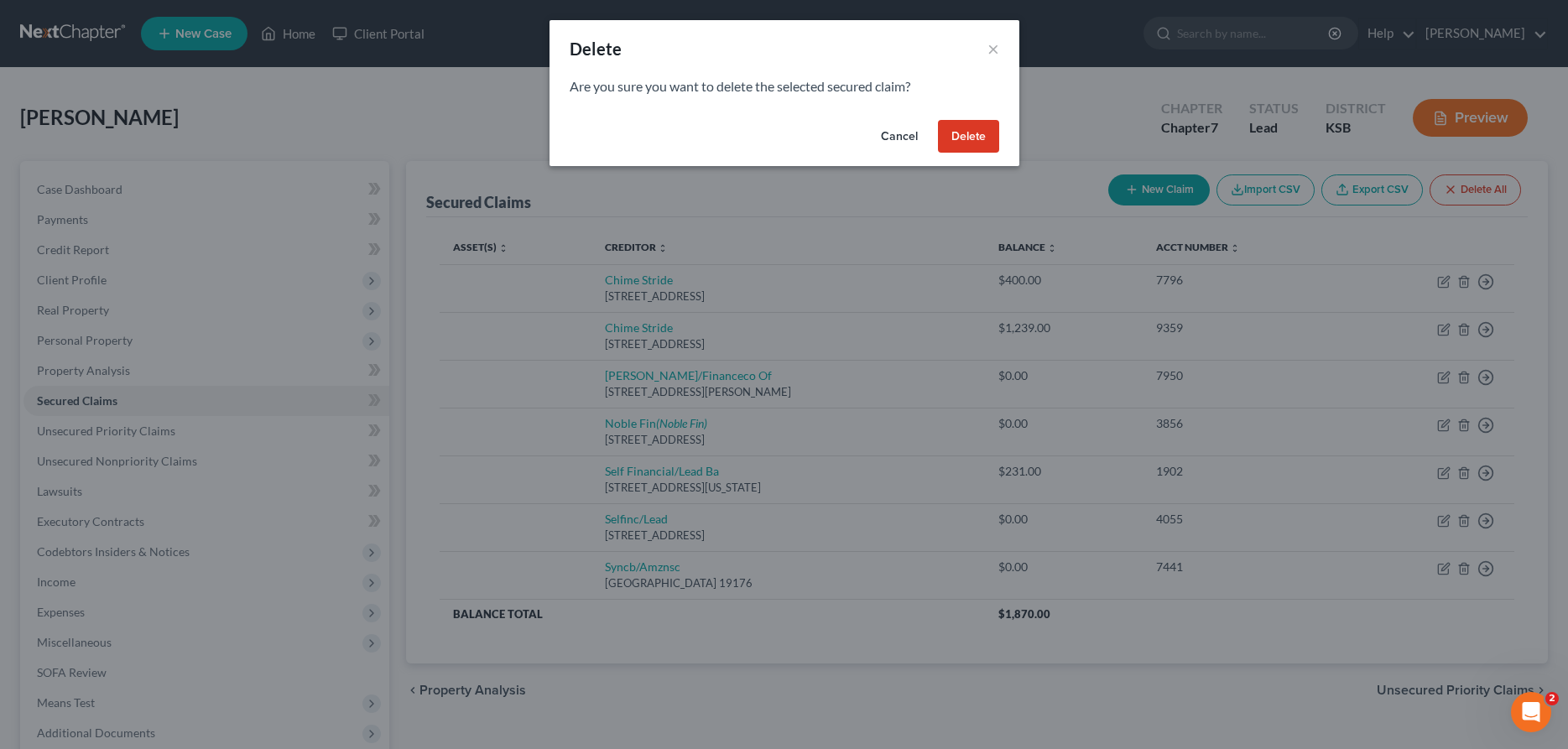
click at [964, 135] on button "Delete" at bounding box center [968, 137] width 62 height 33
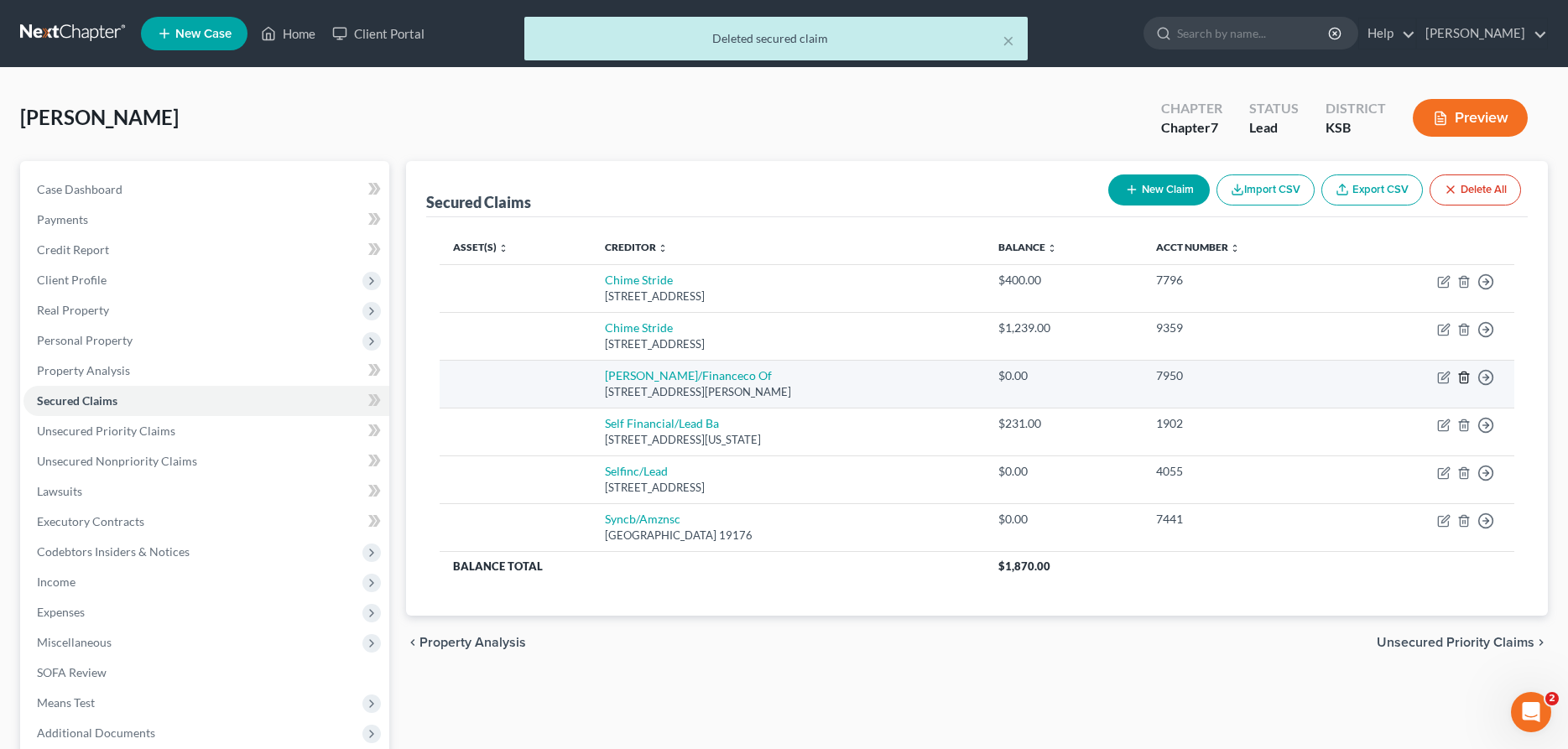
click at [1465, 378] on line "button" at bounding box center [1465, 377] width 0 height 3
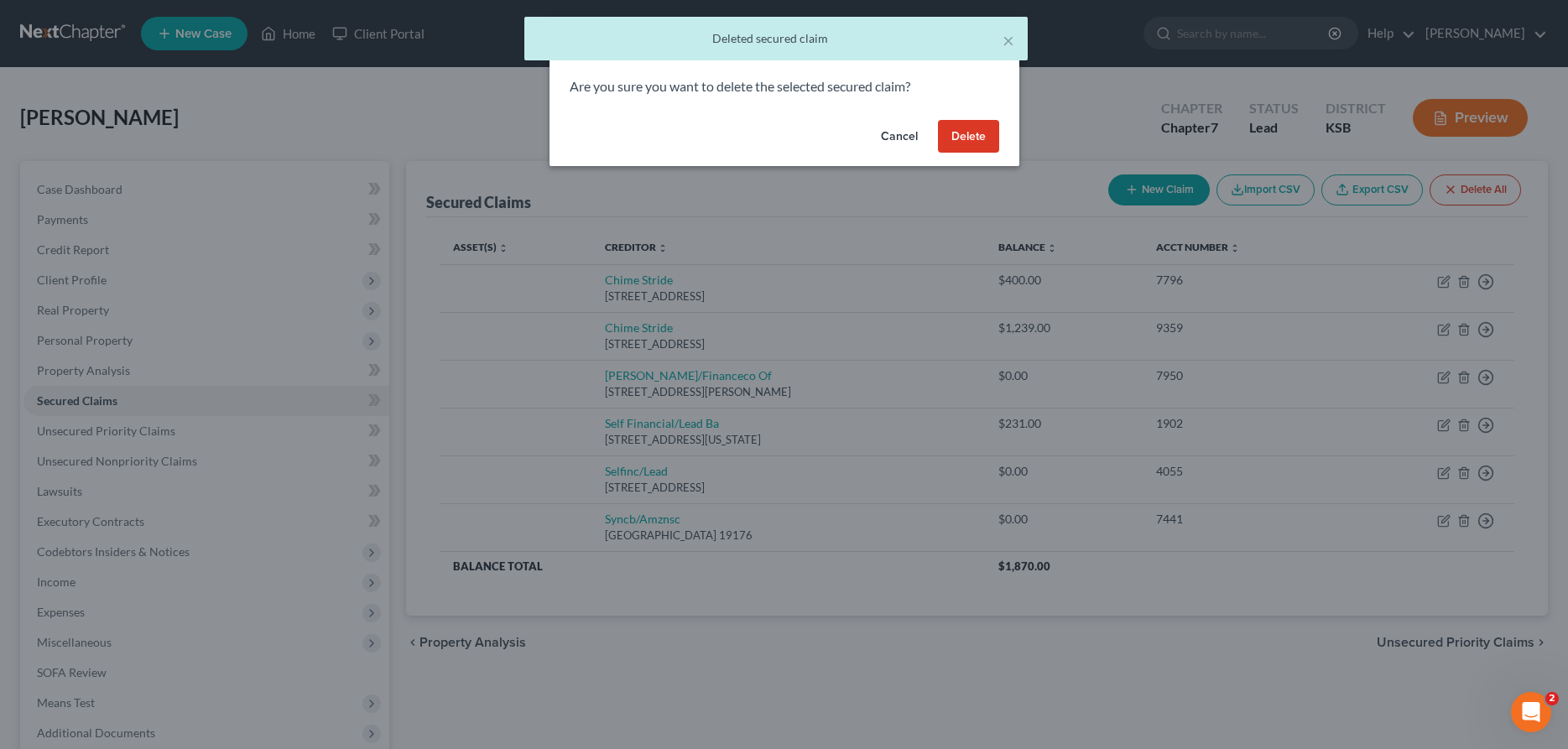
click at [964, 133] on button "Delete" at bounding box center [968, 137] width 62 height 33
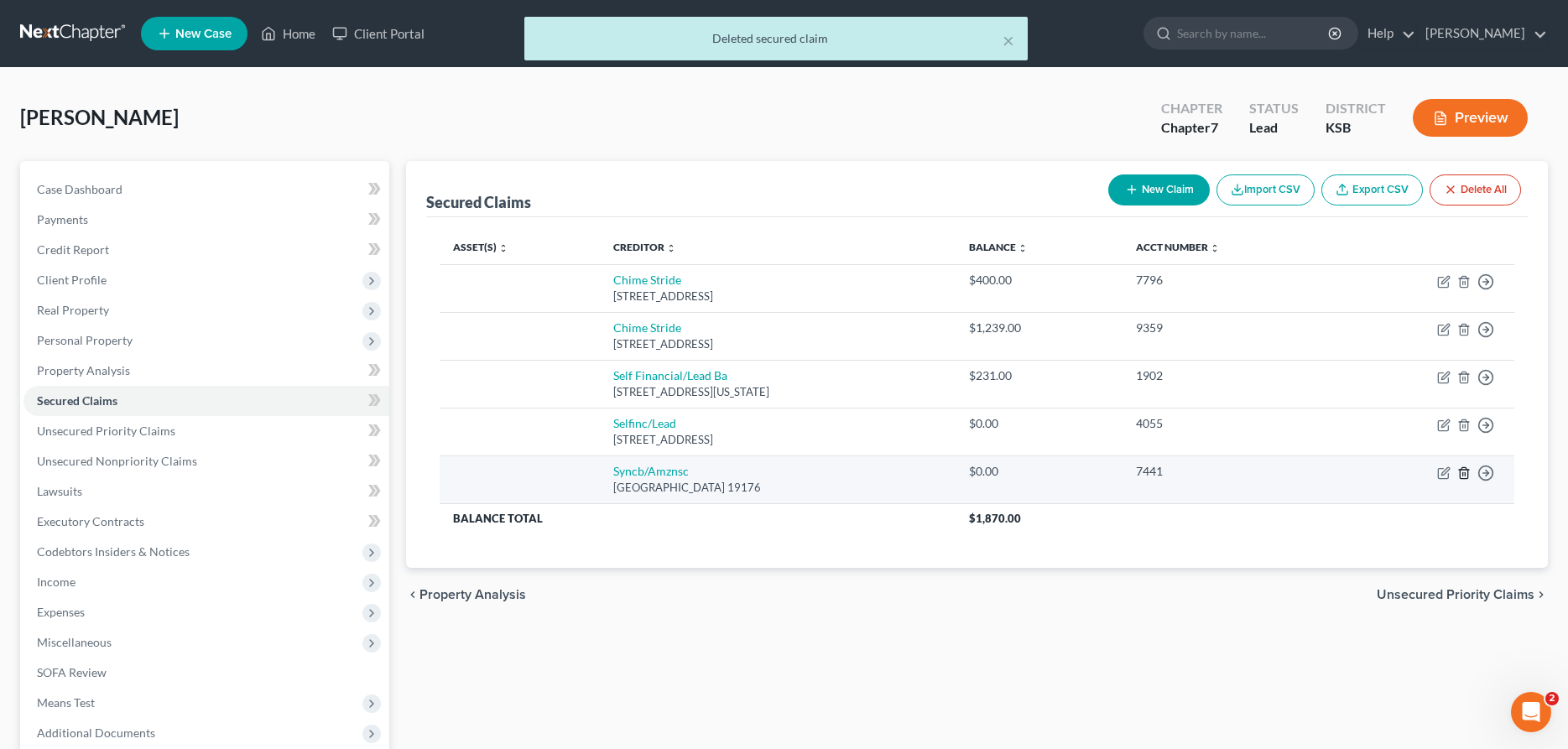
click at [1464, 470] on icon "button" at bounding box center [1464, 473] width 14 height 14
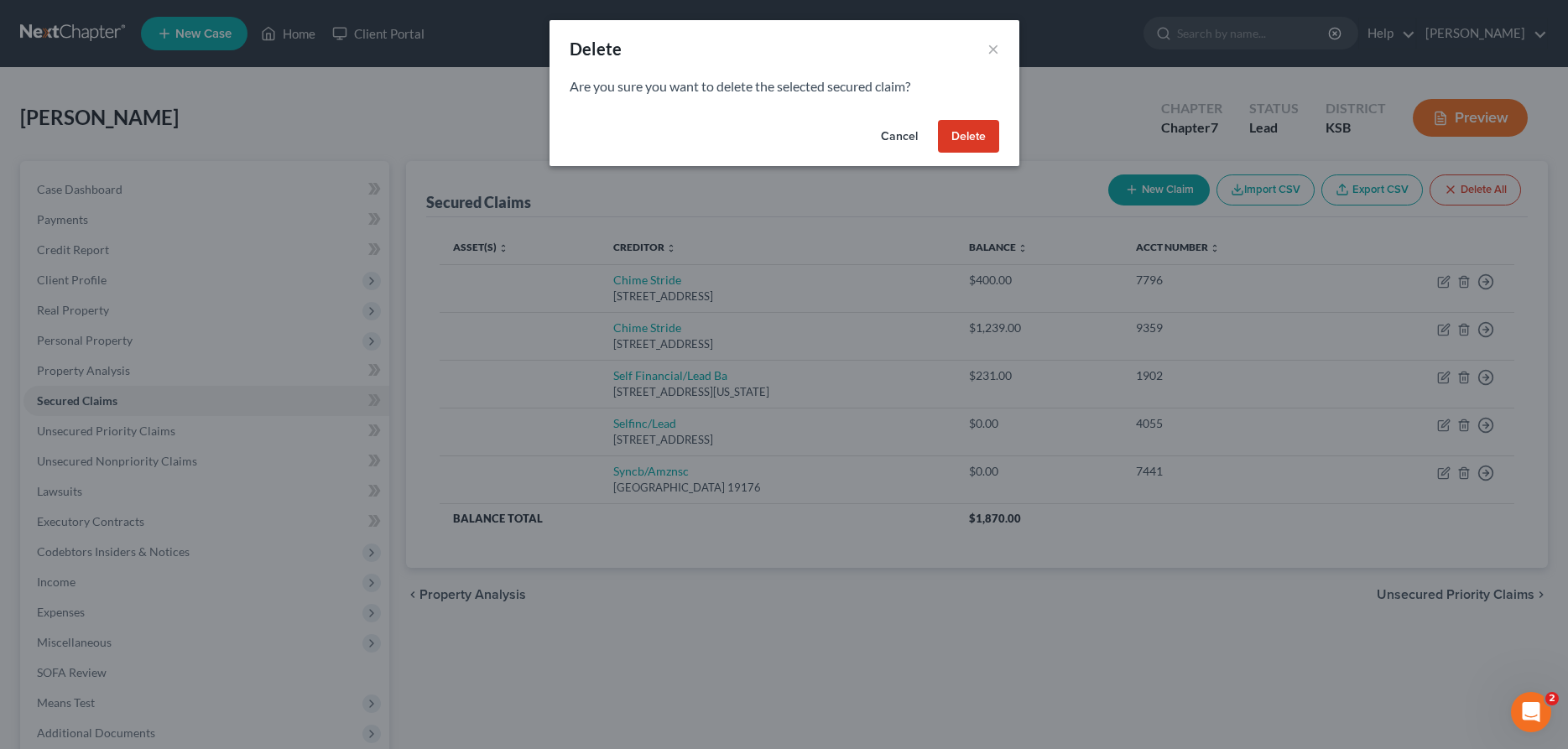
click at [961, 135] on button "Delete" at bounding box center [968, 137] width 62 height 33
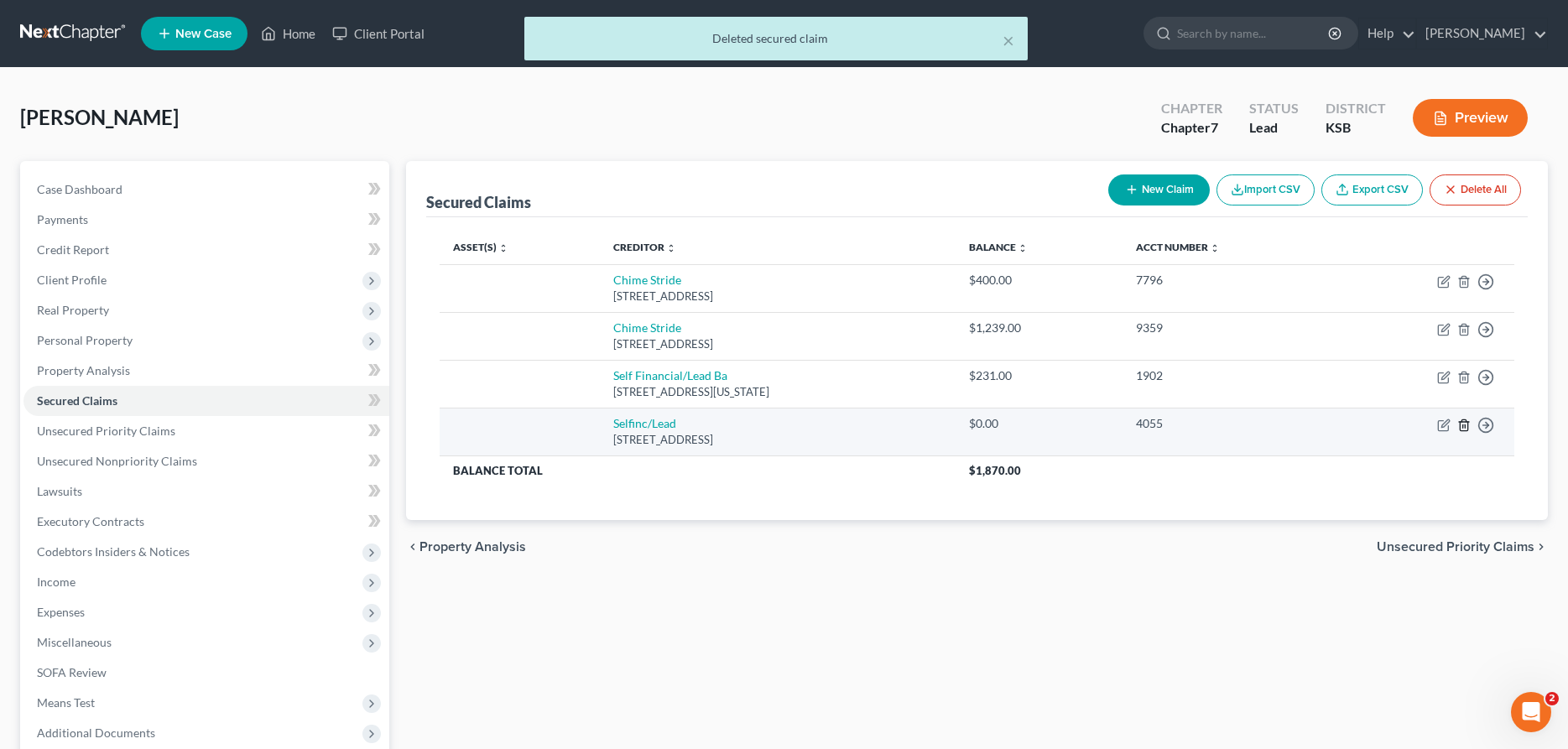
click at [1464, 422] on icon "button" at bounding box center [1464, 425] width 14 height 14
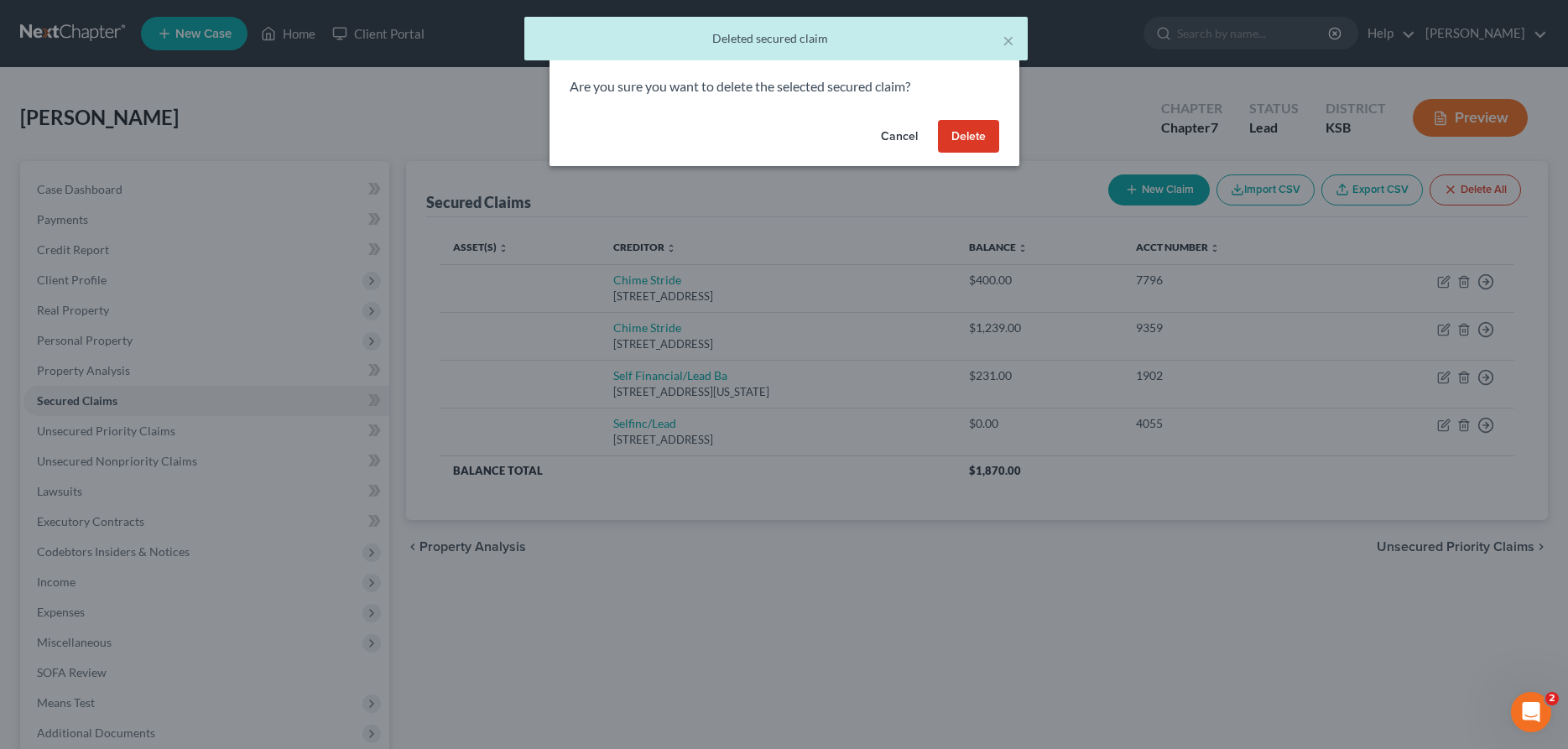
click at [963, 133] on button "Delete" at bounding box center [968, 137] width 62 height 33
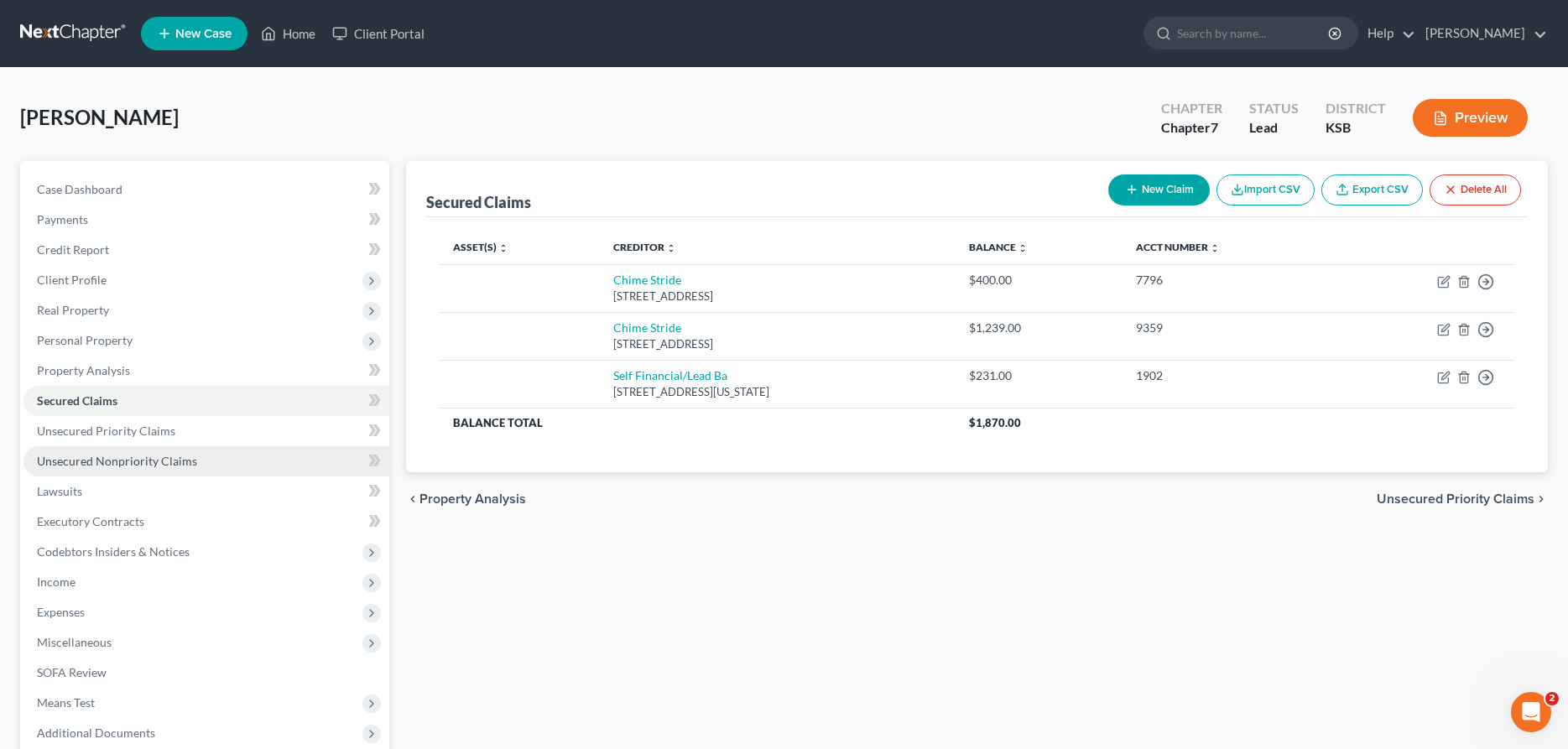
click at [73, 460] on span "Unsecured Nonpriority Claims" at bounding box center [117, 461] width 160 height 15
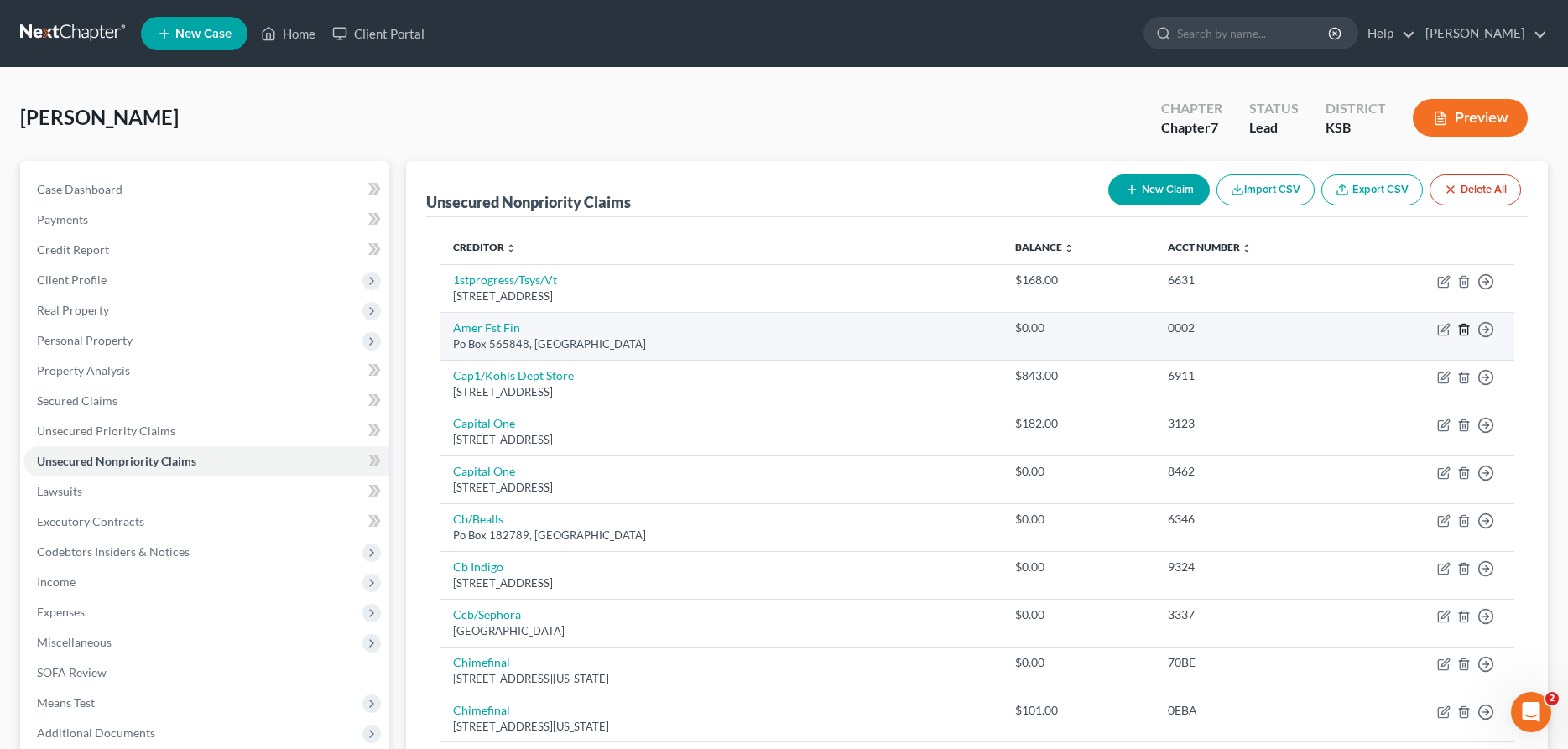
click at [1464, 330] on icon "button" at bounding box center [1464, 330] width 14 height 14
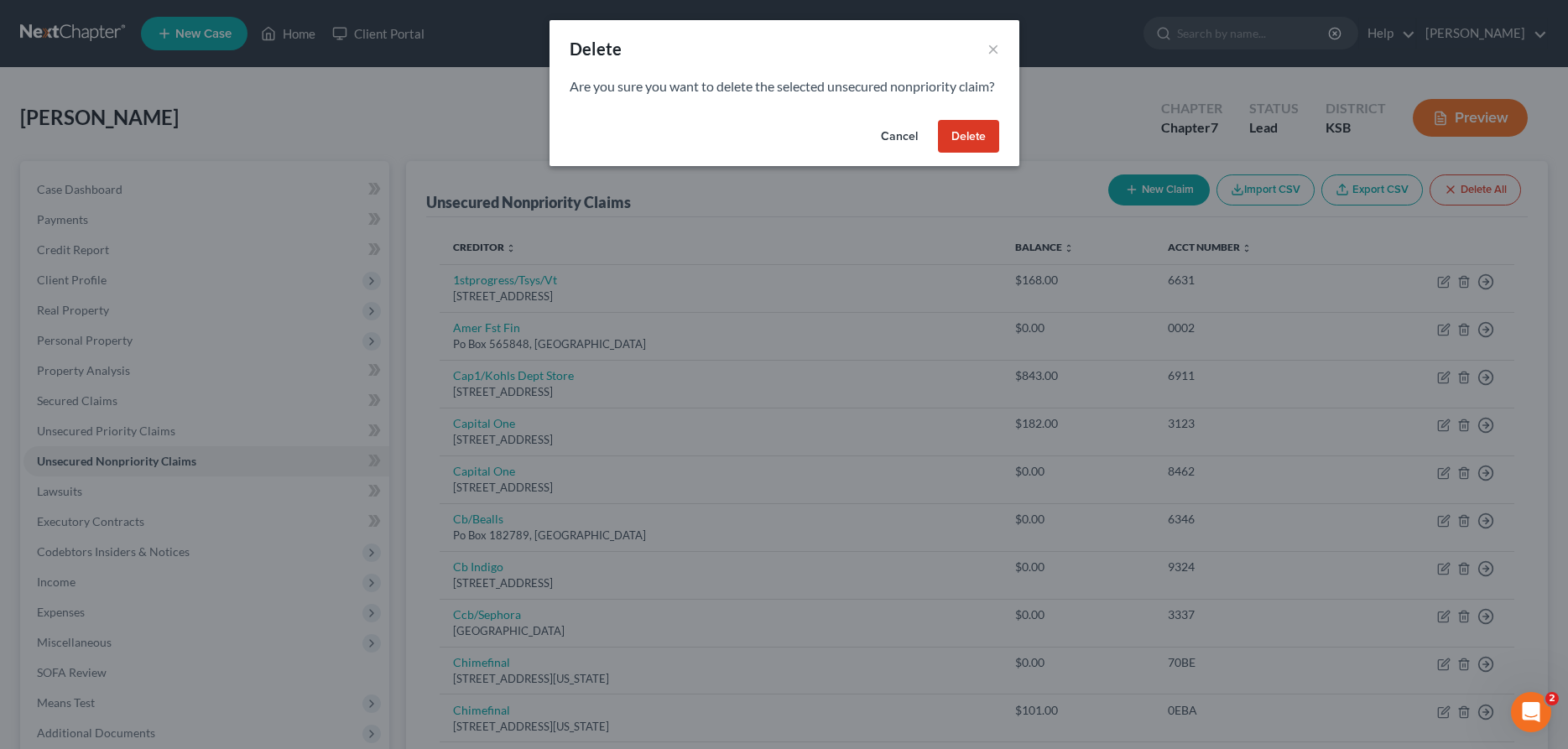
click at [975, 145] on button "Delete" at bounding box center [968, 137] width 62 height 33
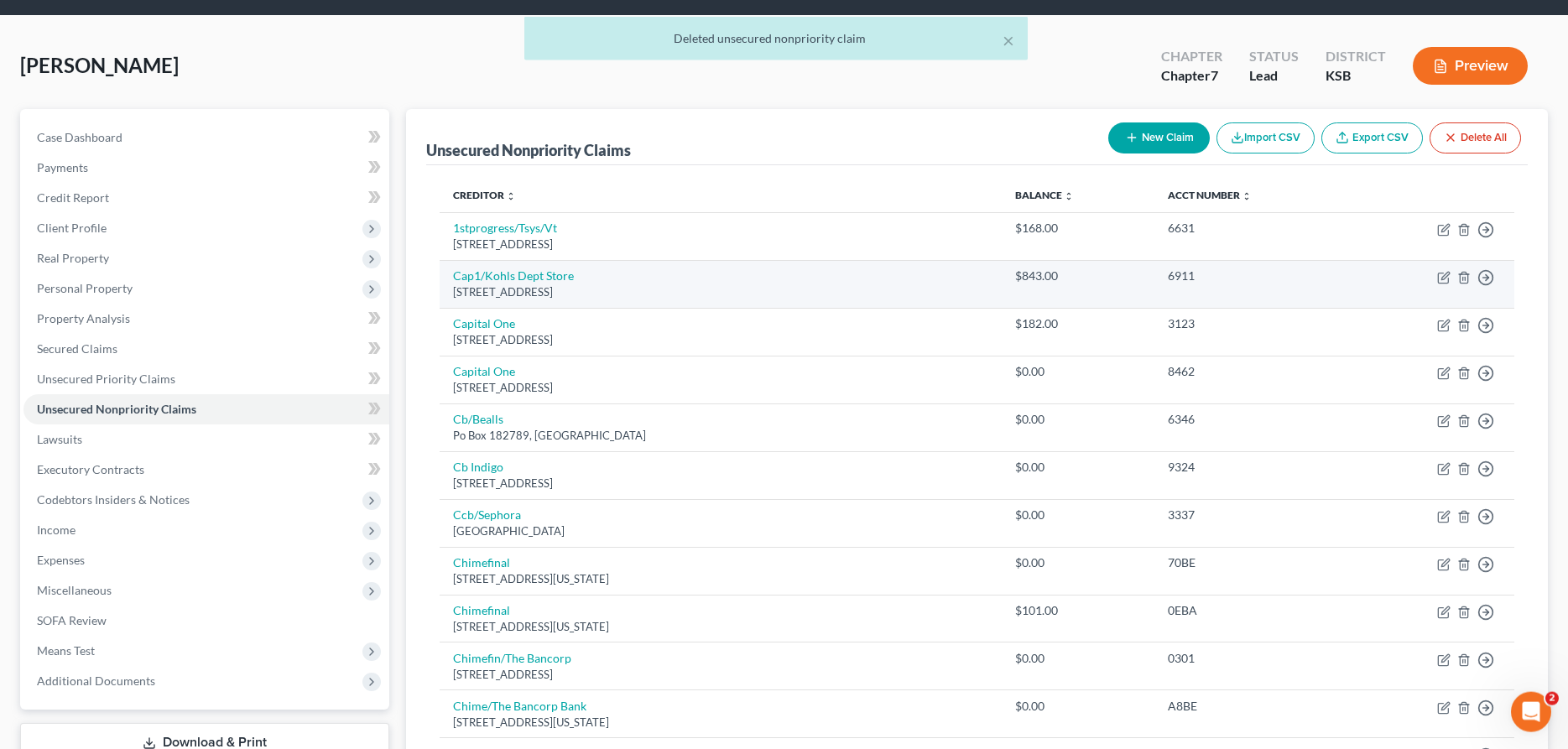
scroll to position [85, 0]
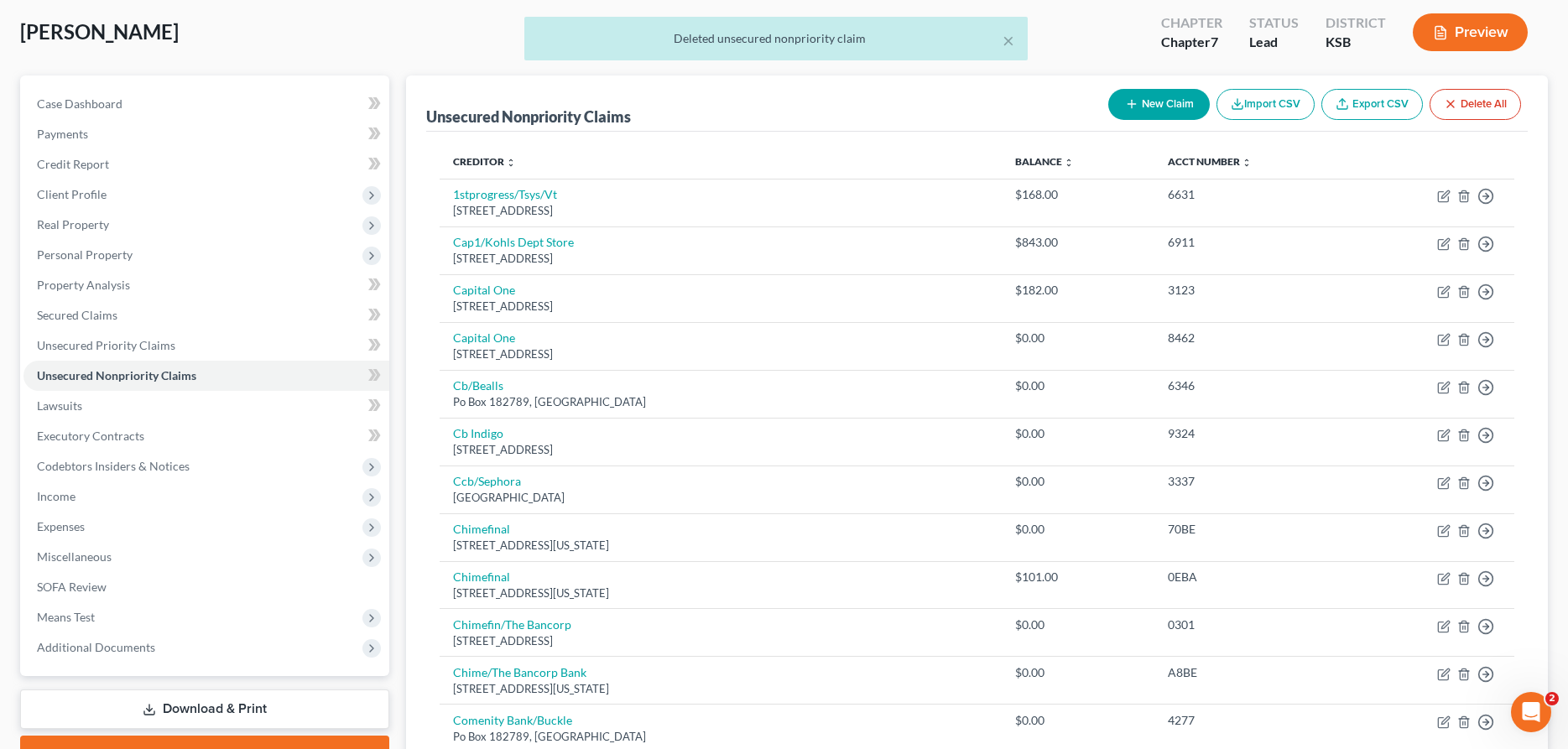
click at [1140, 103] on button "New Claim" at bounding box center [1159, 105] width 102 height 31
select select "2"
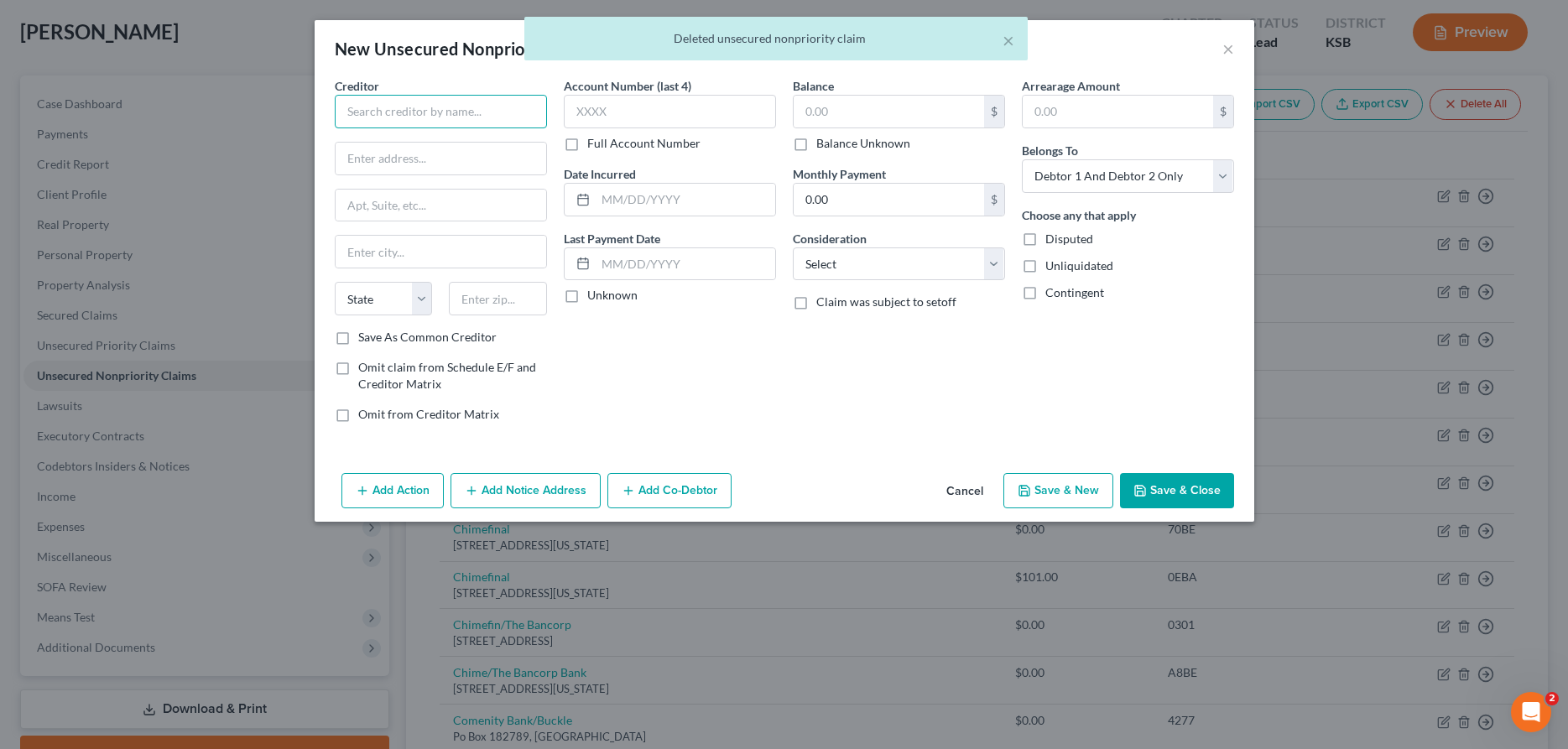
click at [437, 115] on input "text" at bounding box center [440, 111] width 212 height 33
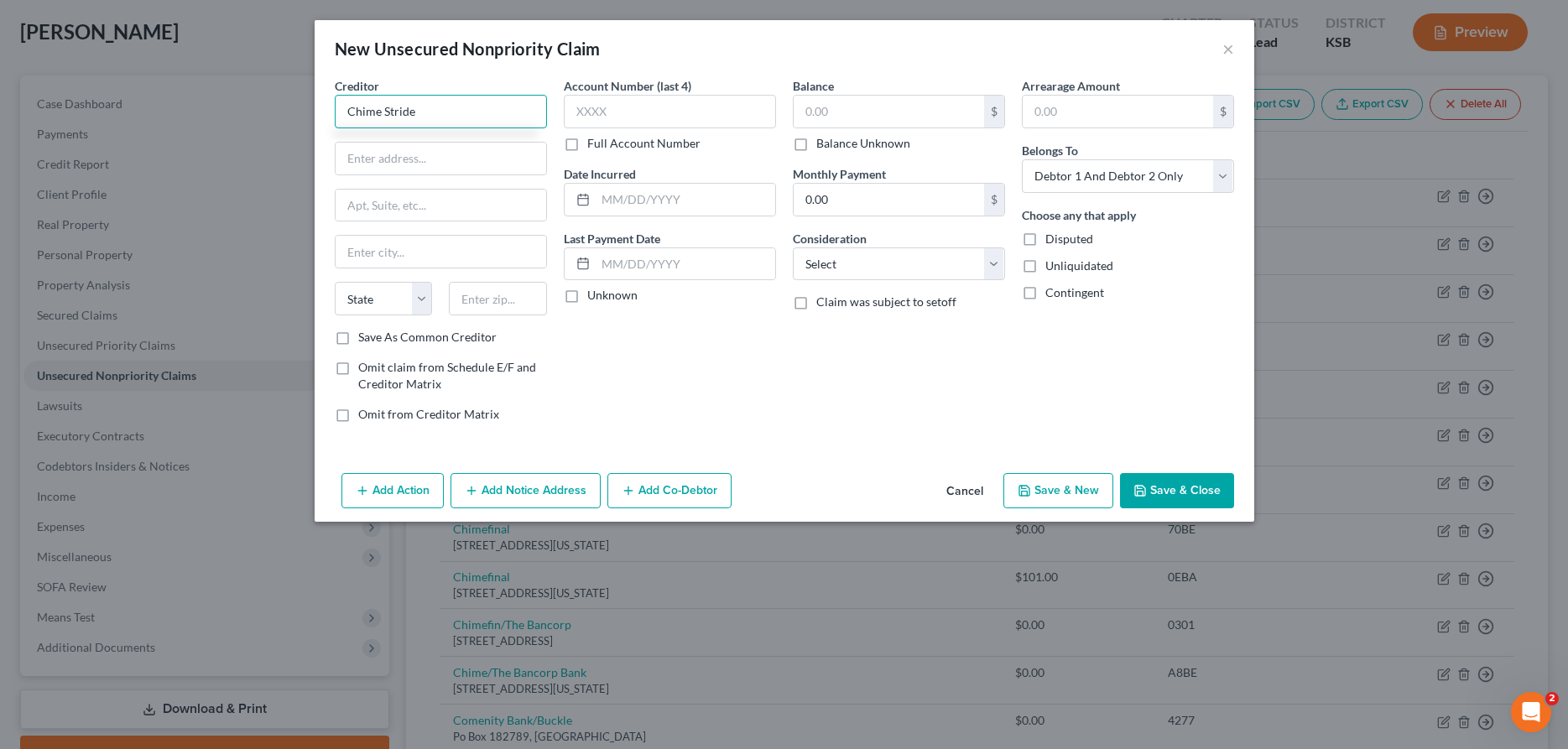
type input "Chime Stride"
click at [1187, 486] on button "Save & Close" at bounding box center [1177, 491] width 114 height 35
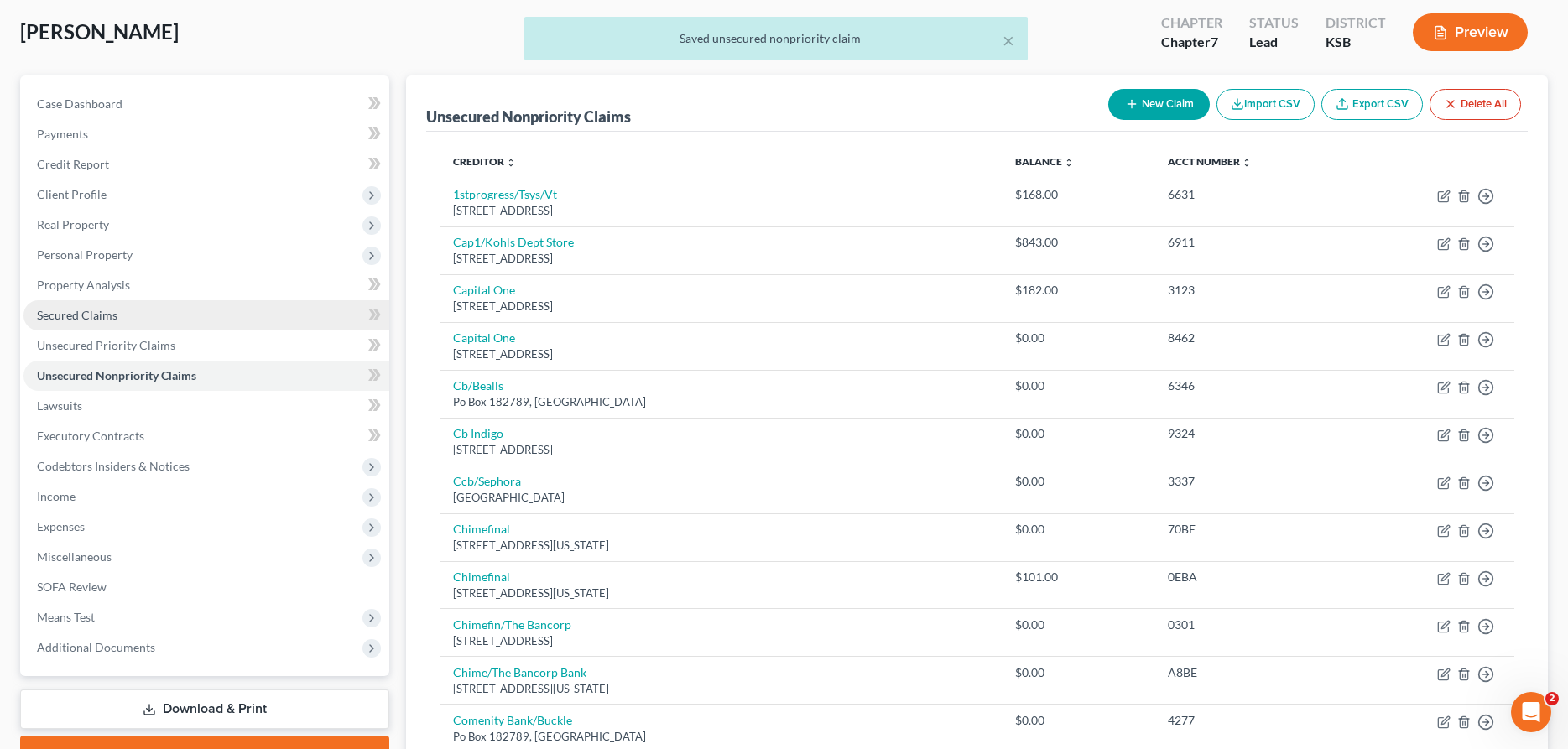
click at [91, 317] on span "Secured Claims" at bounding box center [77, 315] width 80 height 15
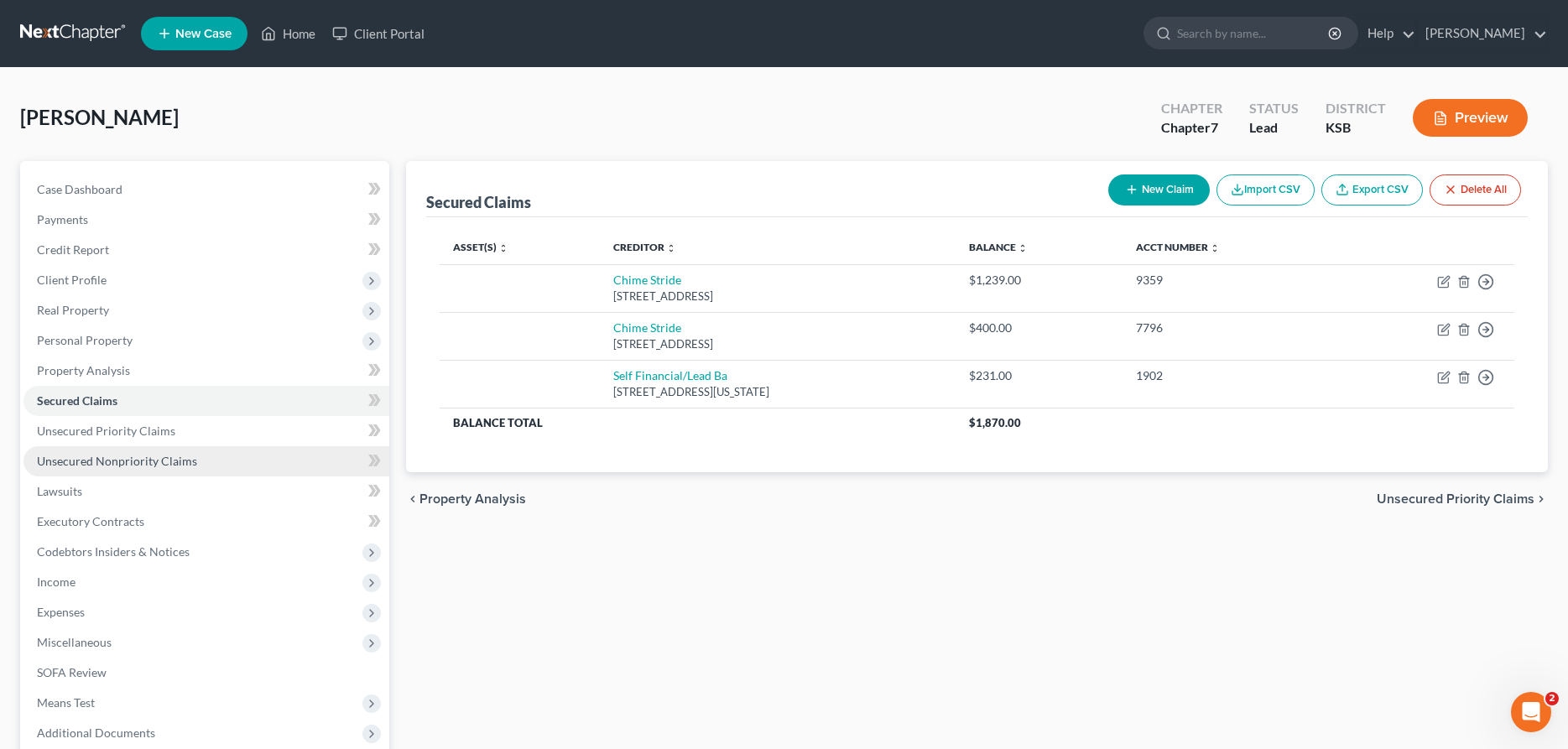
click at [98, 464] on span "Unsecured Nonpriority Claims" at bounding box center [117, 461] width 160 height 15
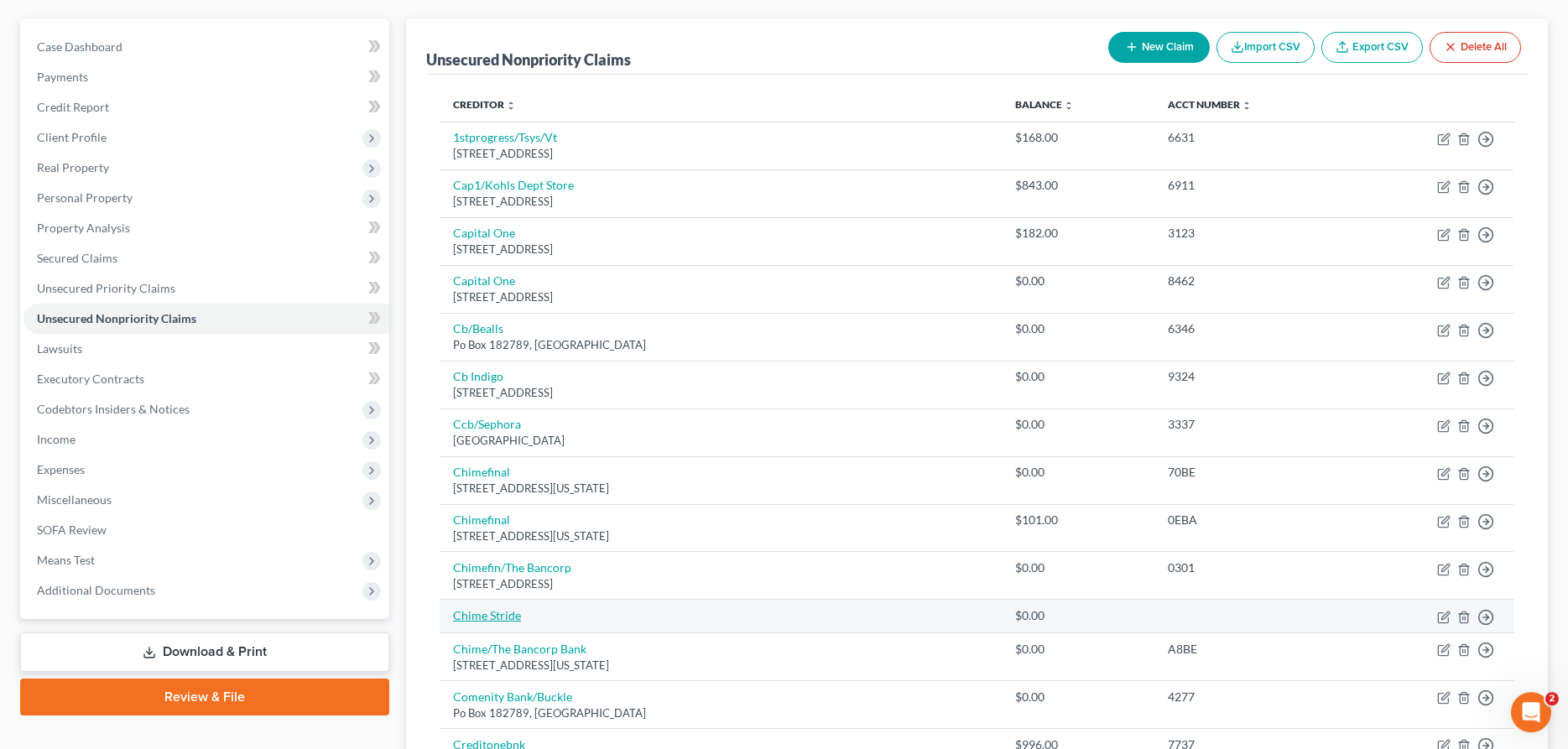
scroll to position [171, 0]
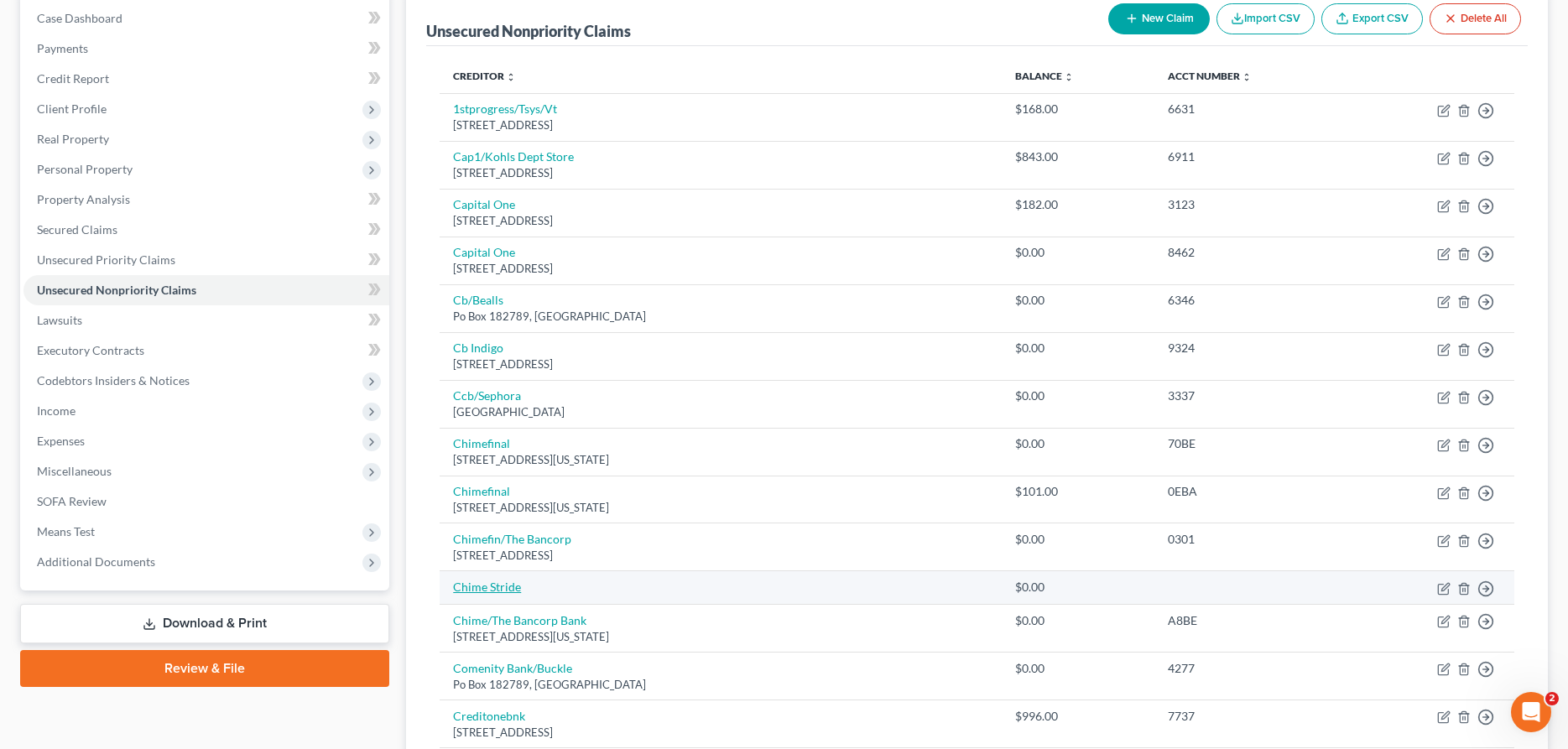
click at [491, 593] on link "Chime Stride" at bounding box center [486, 587] width 67 height 15
select select "2"
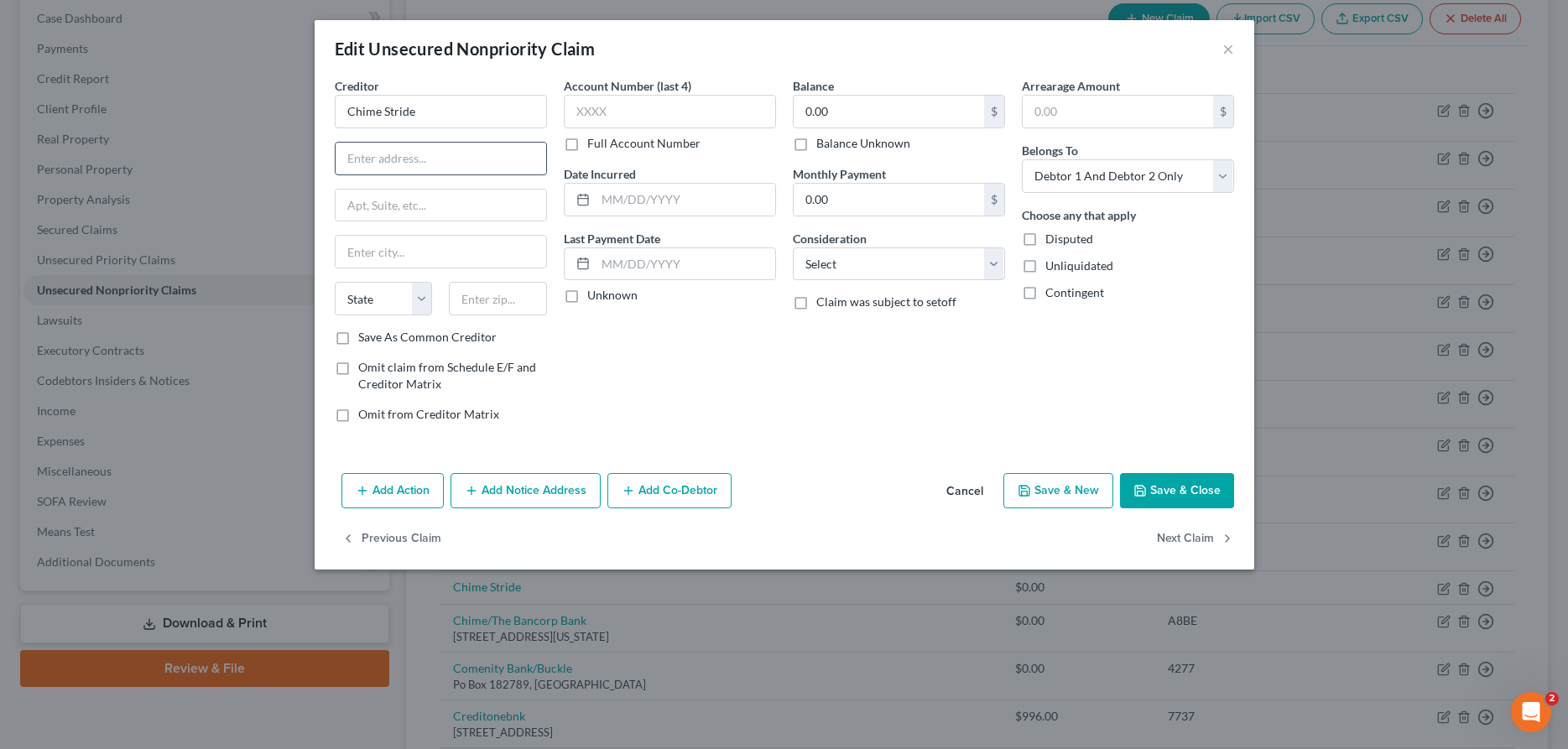
click at [499, 161] on input "text" at bounding box center [440, 158] width 210 height 32
type input "Po Box 417"
type input "[GEOGRAPHIC_DATA]"
select select "4"
type input "94104"
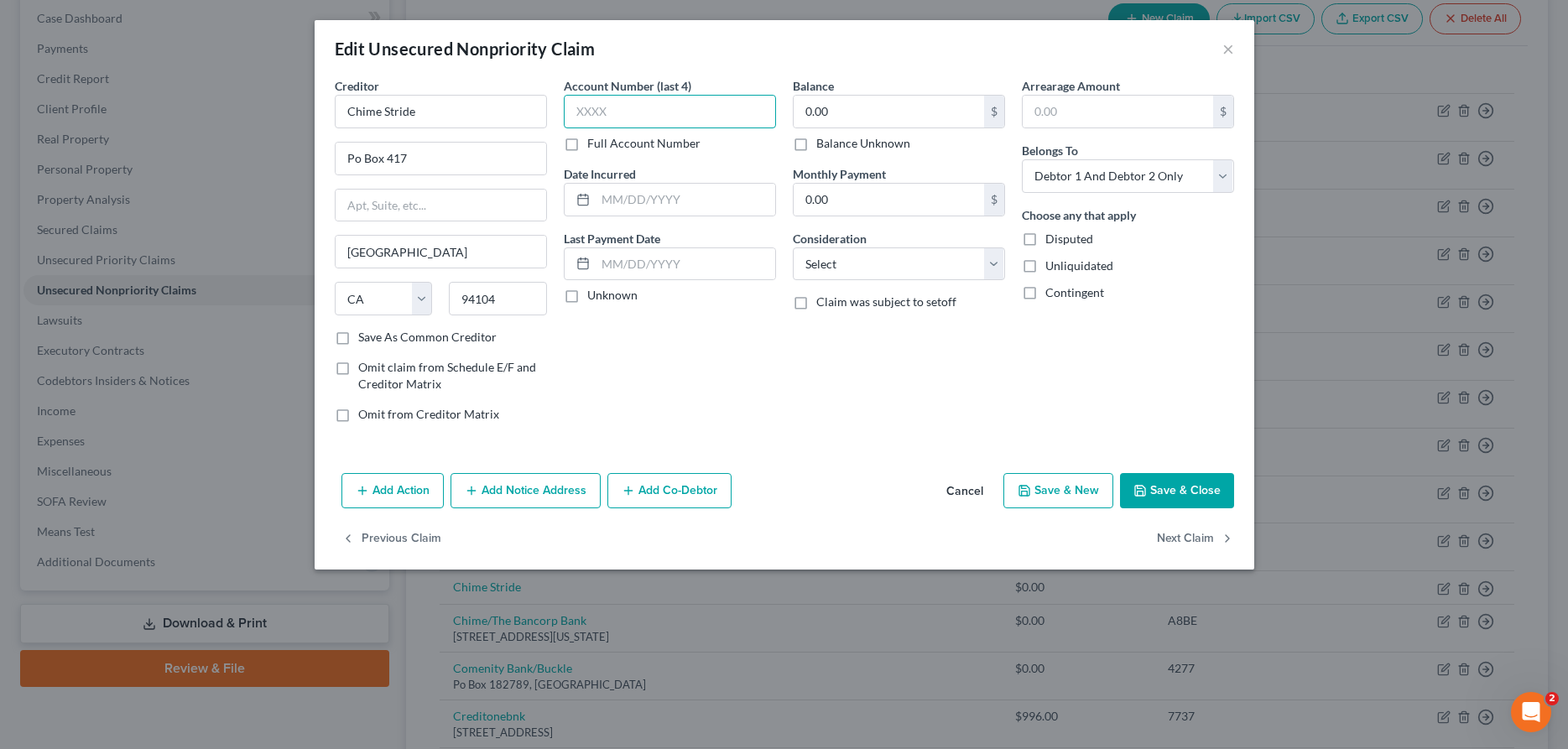
click at [708, 110] on input "text" at bounding box center [669, 111] width 212 height 33
type input "9359"
click at [877, 115] on input "0.00" at bounding box center [888, 111] width 191 height 32
type input "1,239.00"
click at [793, 247] on select "Select Cable / Satellite Services Collection Agency Credit Card Debt Debt Couns…" at bounding box center [899, 264] width 212 height 33
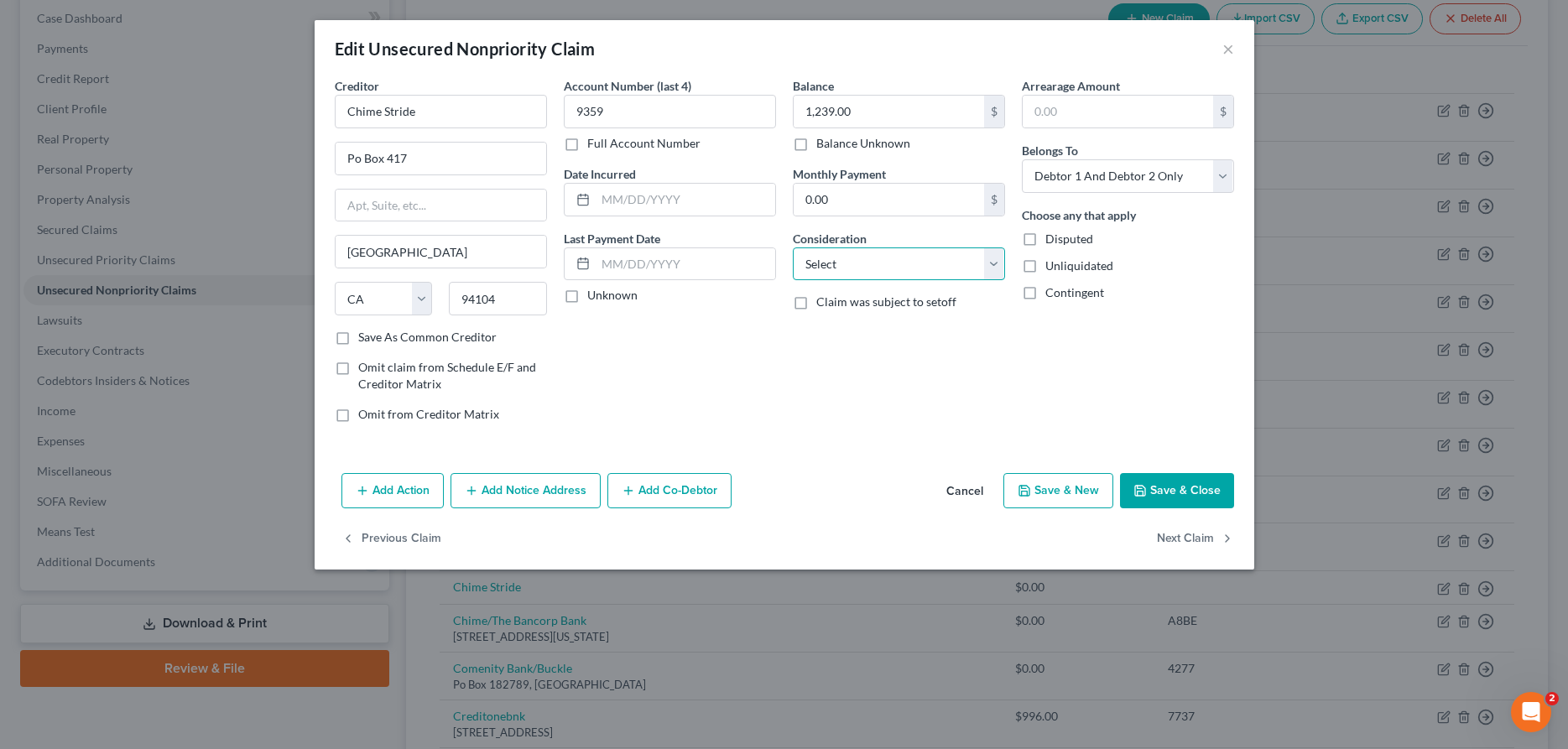
select select "2"
click at [1021, 491] on icon "button" at bounding box center [1024, 491] width 14 height 14
select select "2"
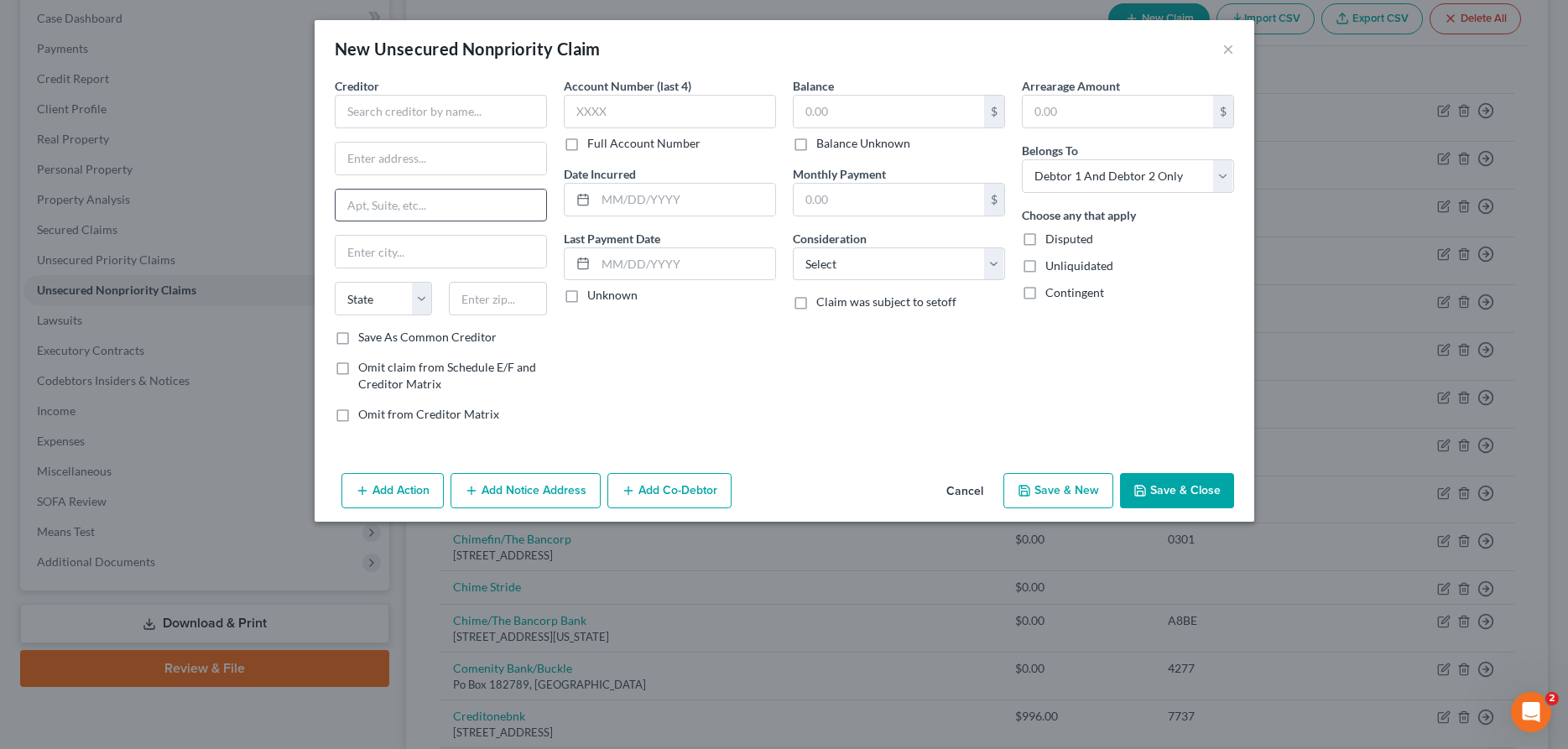
type input "0"
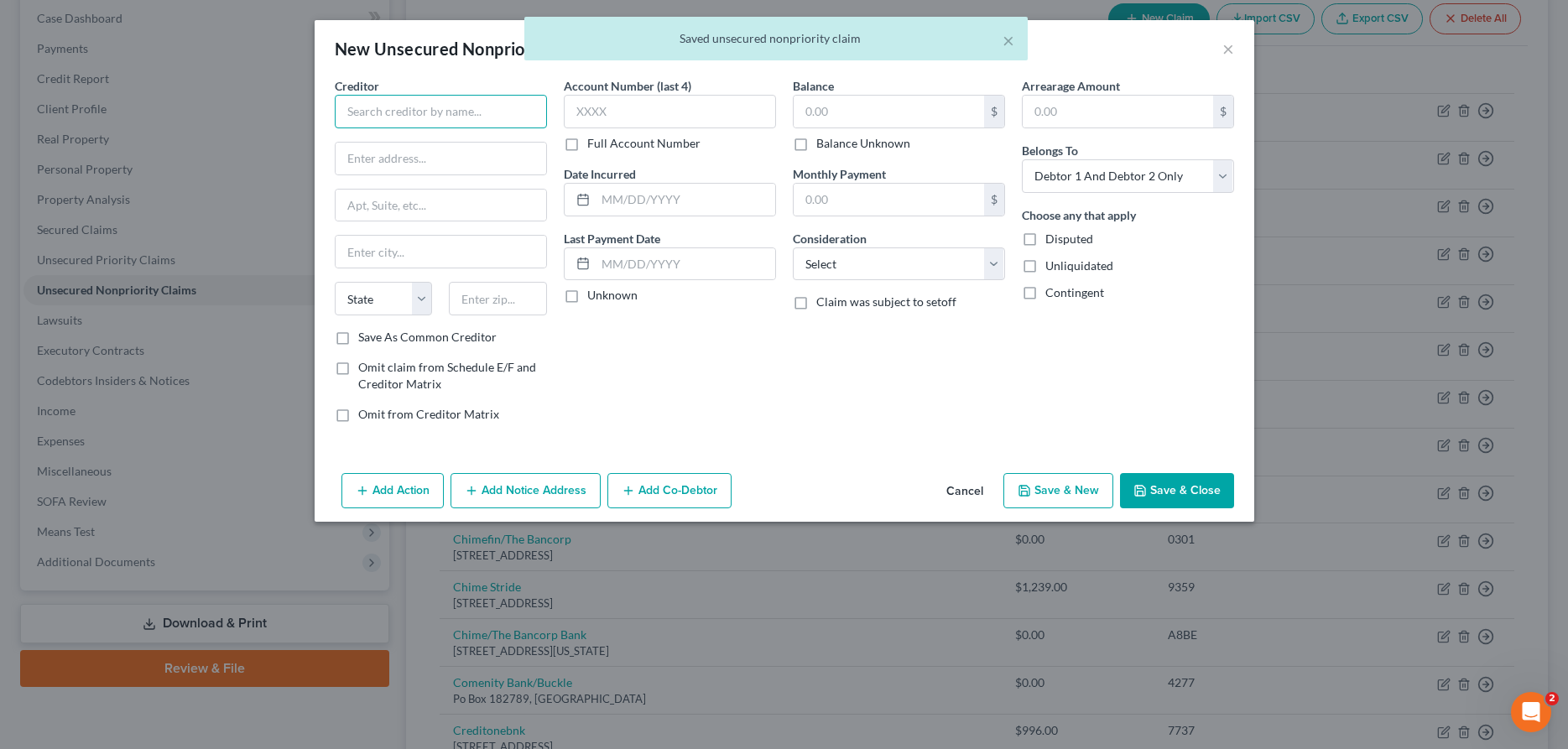
click at [451, 114] on input "text" at bounding box center [440, 111] width 212 height 33
type input "Chime Stride"
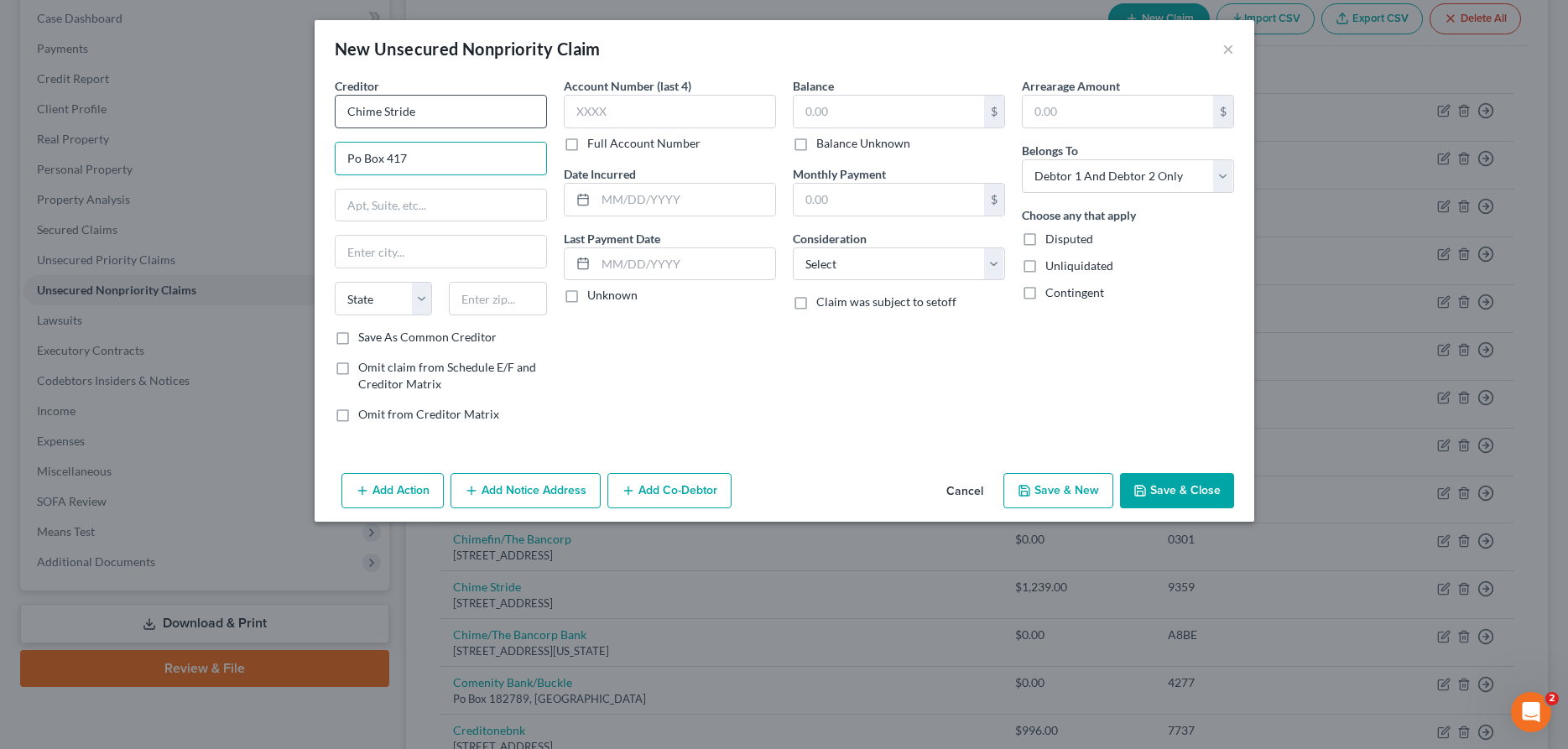
type input "Po Box 417"
type input "[GEOGRAPHIC_DATA]"
select select "4"
type input "94108"
click at [593, 106] on input "text" at bounding box center [669, 111] width 212 height 33
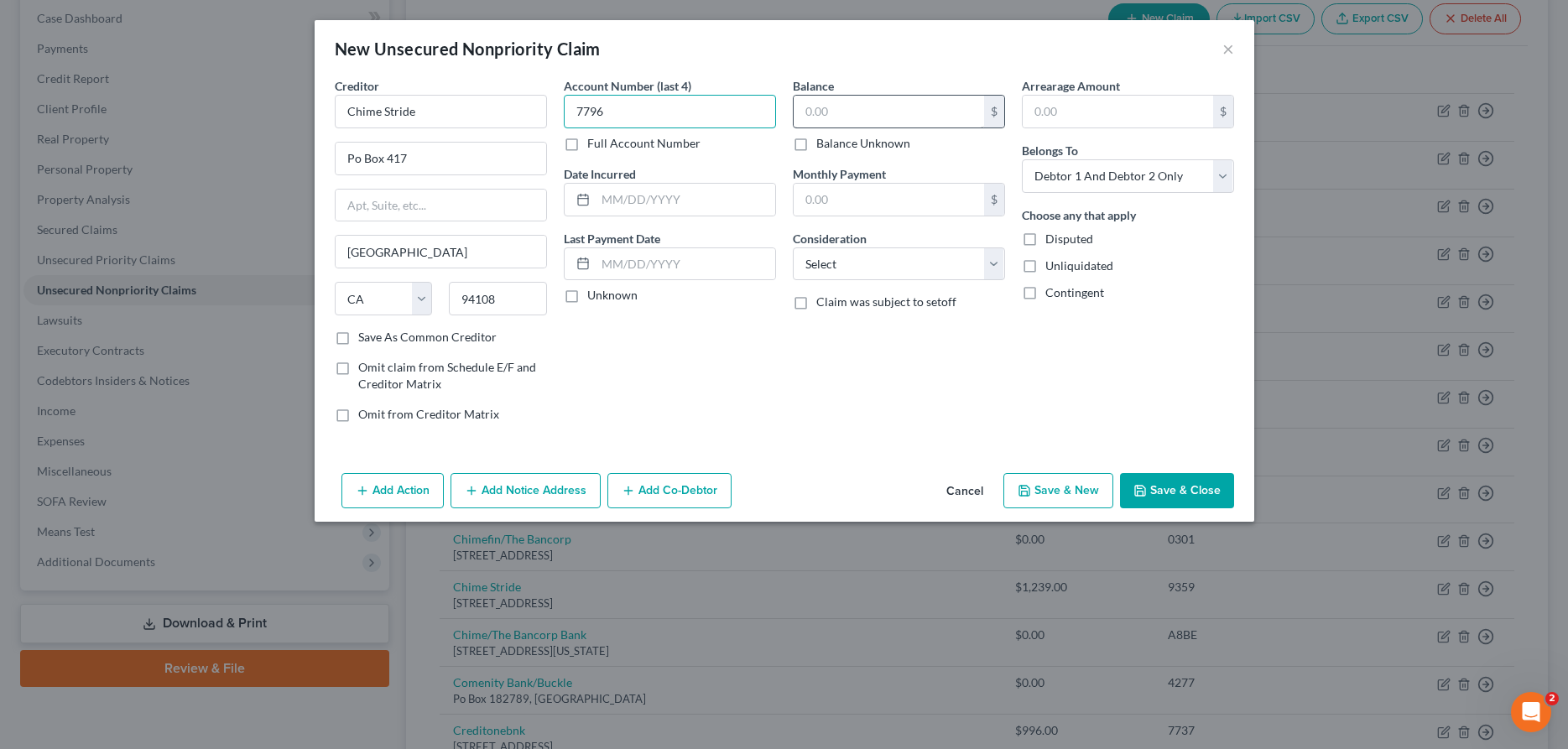
type input "7796"
click at [811, 113] on input "text" at bounding box center [888, 111] width 191 height 32
click at [793, 247] on select "Select Cable / Satellite Services Collection Agency Credit Card Debt Debt Couns…" at bounding box center [899, 264] width 212 height 33
click at [1053, 486] on button "Save & New" at bounding box center [1058, 491] width 110 height 35
click at [1227, 49] on button "×" at bounding box center [1229, 48] width 12 height 21
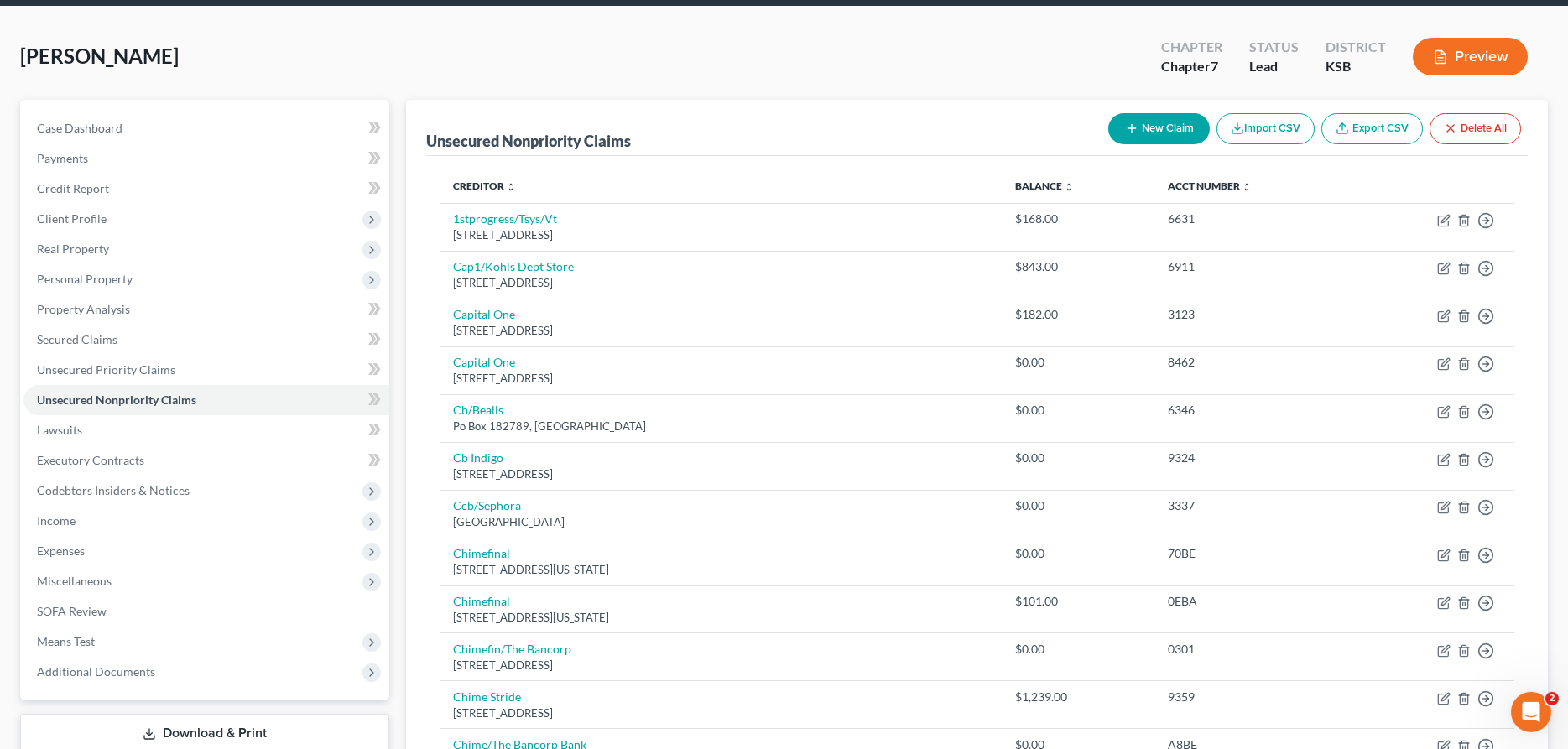
scroll to position [0, 0]
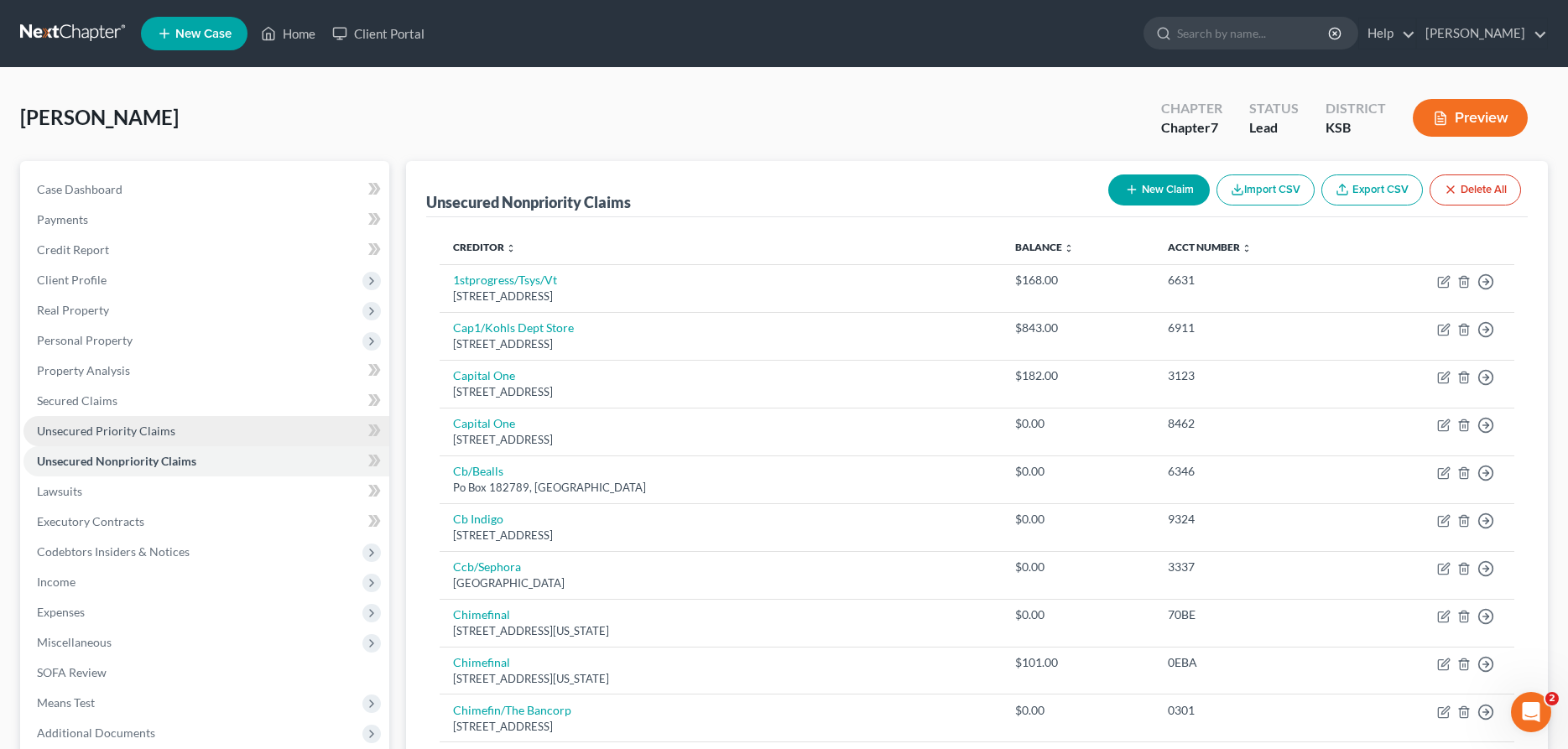
click at [100, 432] on span "Unsecured Priority Claims" at bounding box center [107, 430] width 139 height 15
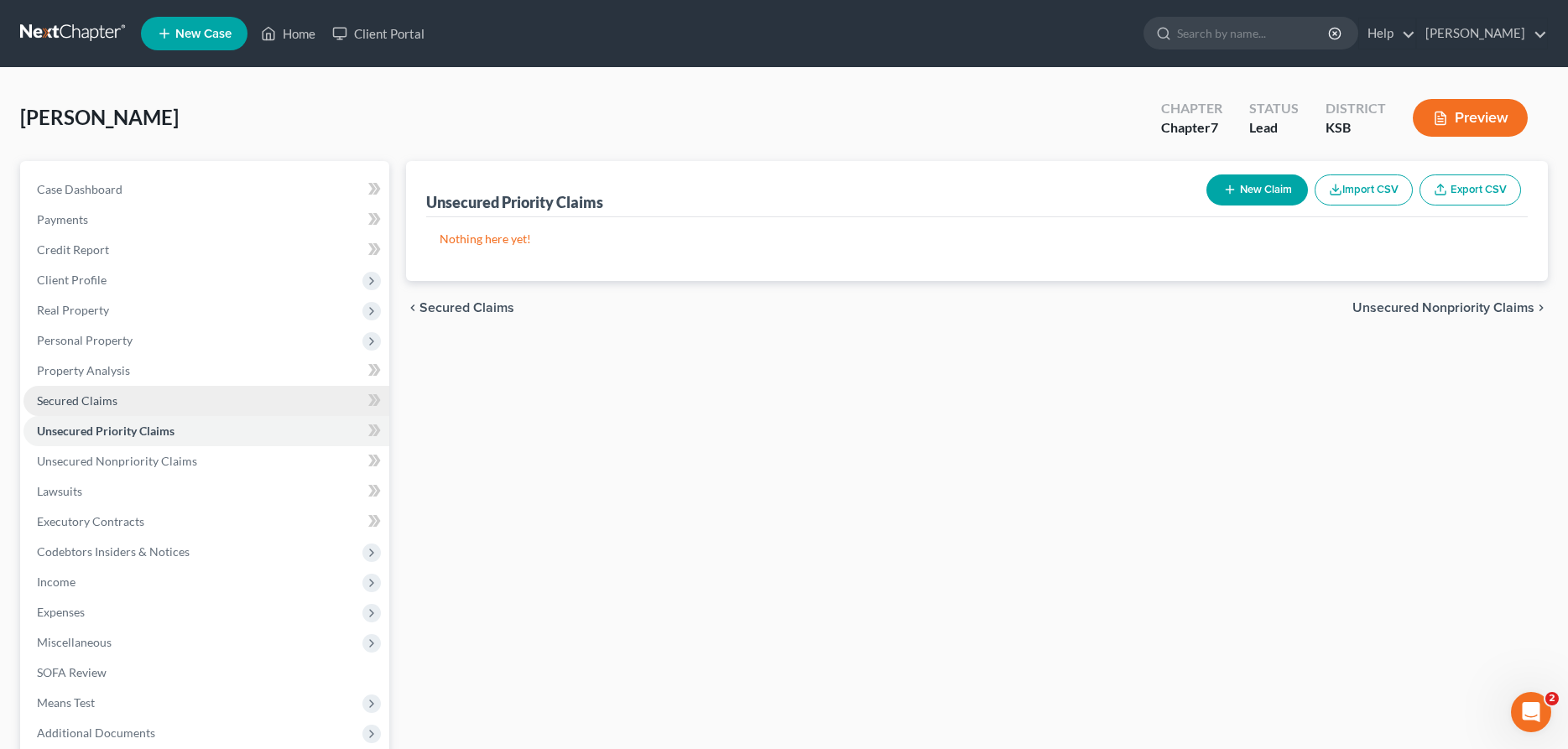
click at [90, 394] on span "Secured Claims" at bounding box center [77, 400] width 80 height 15
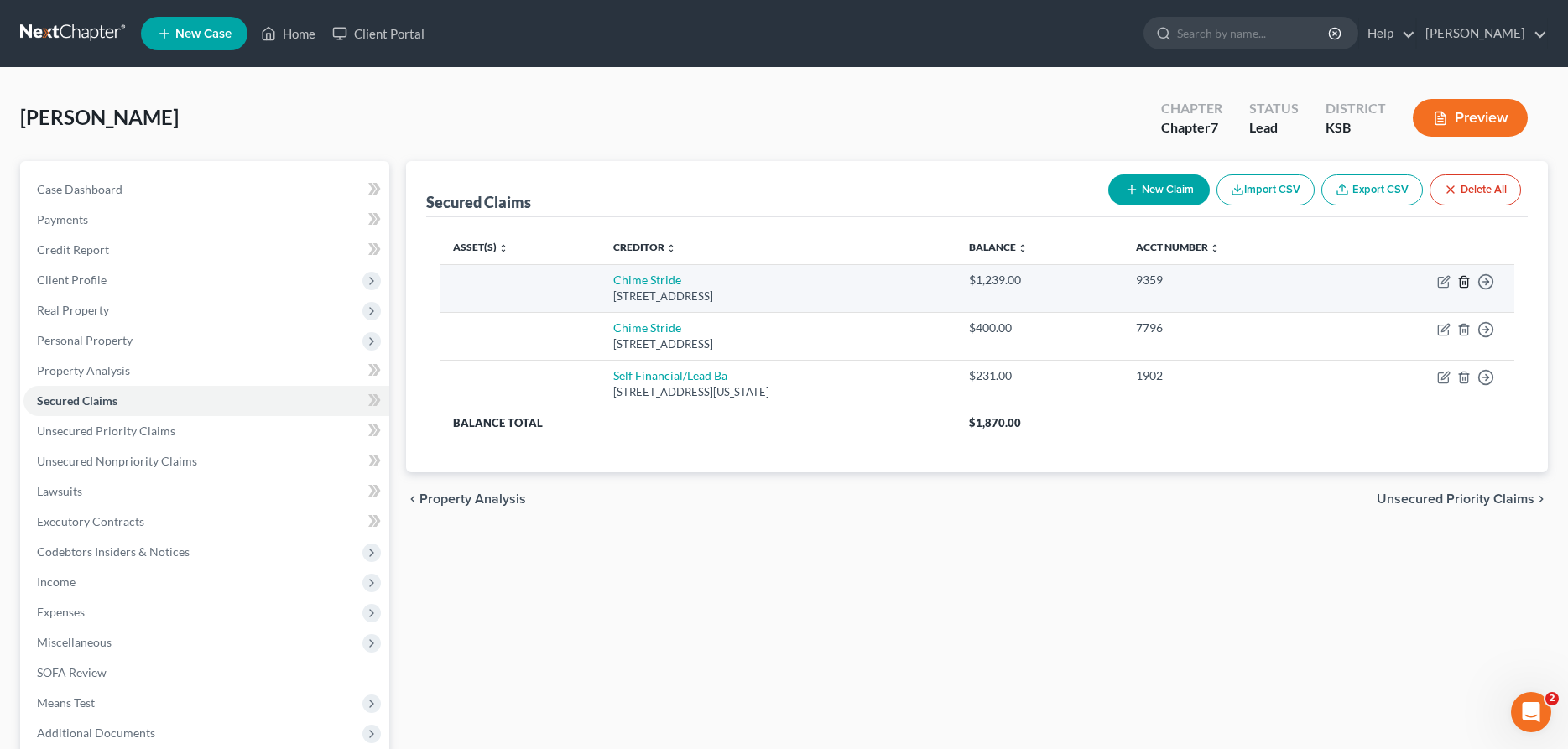
click at [1466, 283] on icon "button" at bounding box center [1464, 282] width 14 height 14
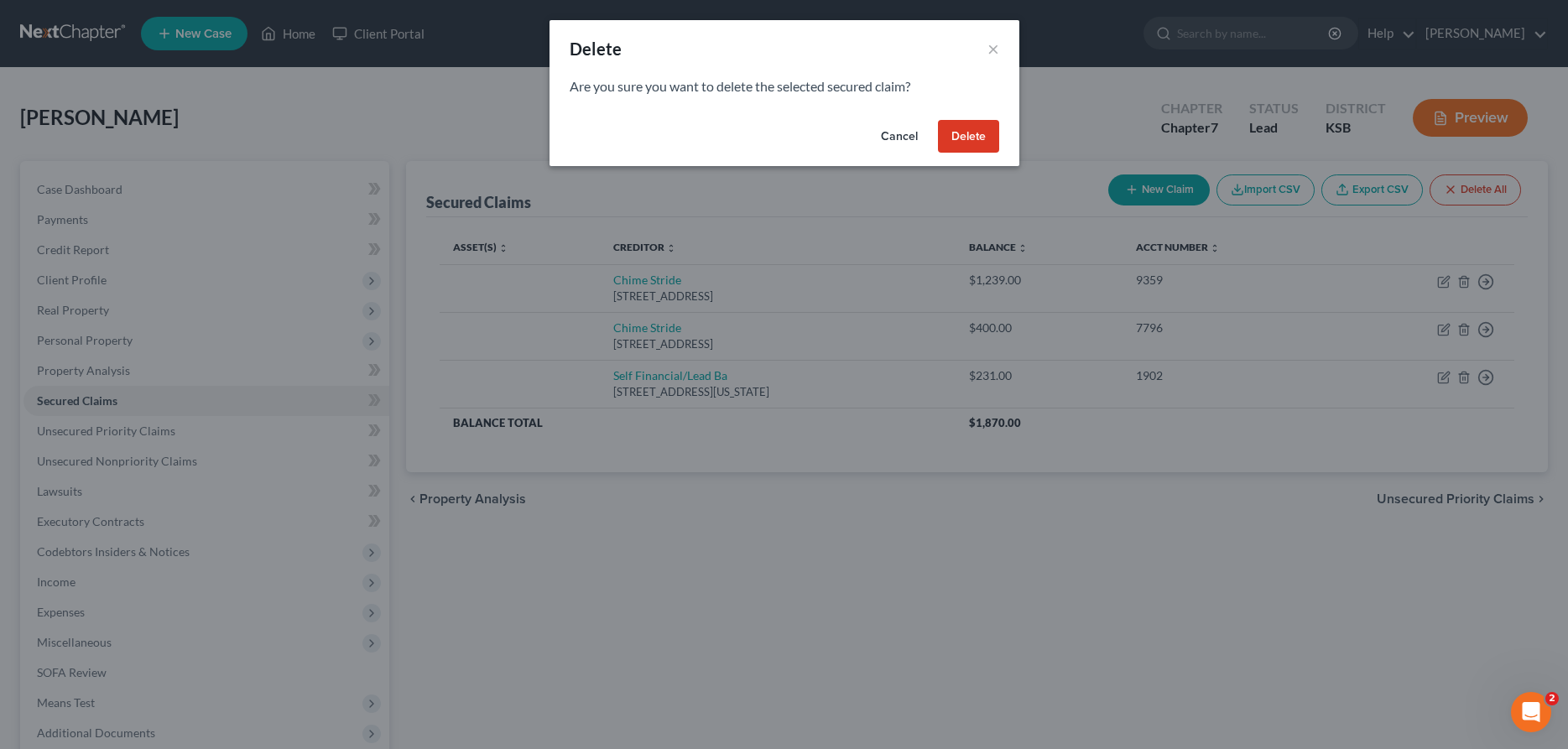
click at [977, 132] on button "Delete" at bounding box center [968, 137] width 62 height 33
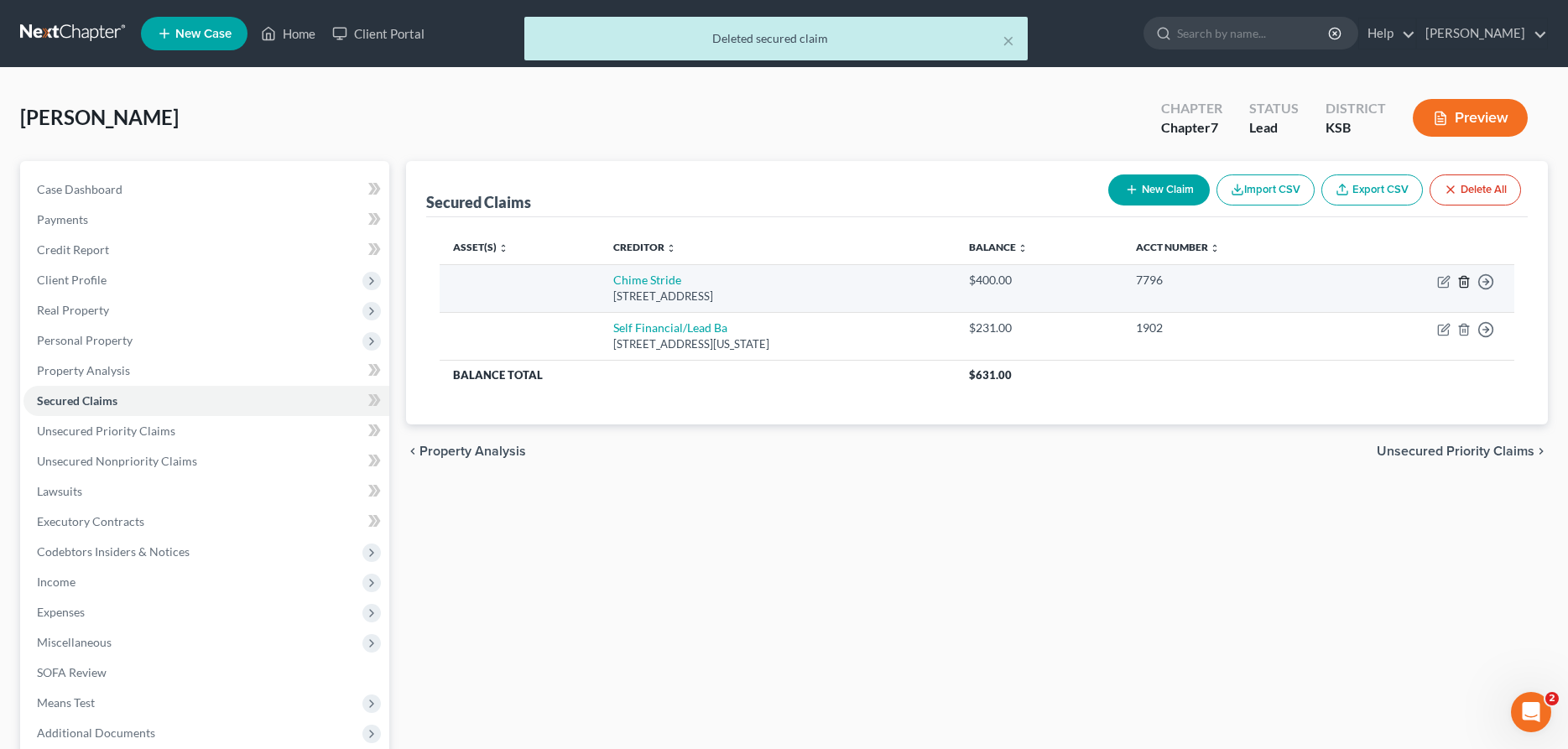
click at [1463, 280] on icon "button" at bounding box center [1464, 282] width 14 height 14
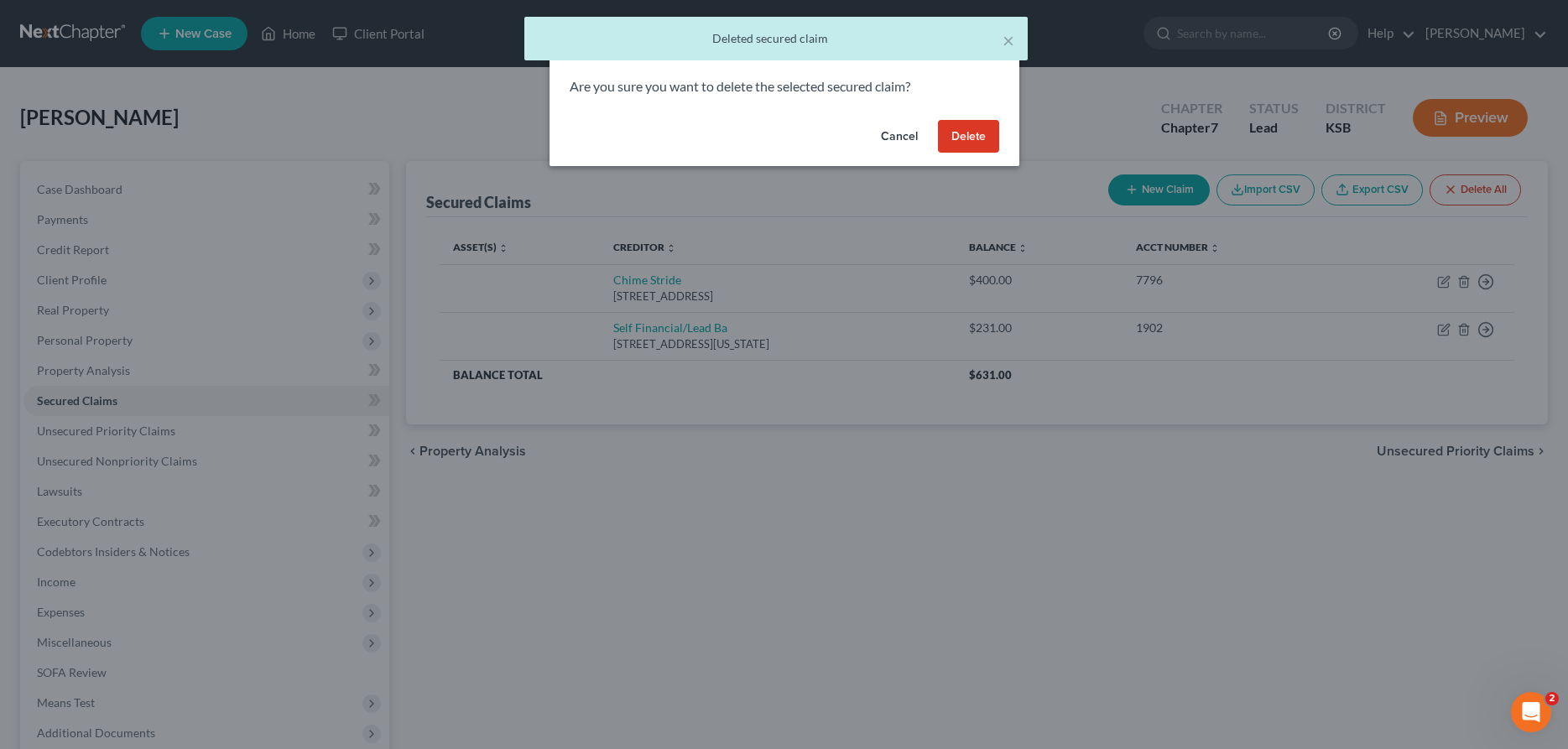
click at [982, 135] on button "Delete" at bounding box center [968, 137] width 62 height 33
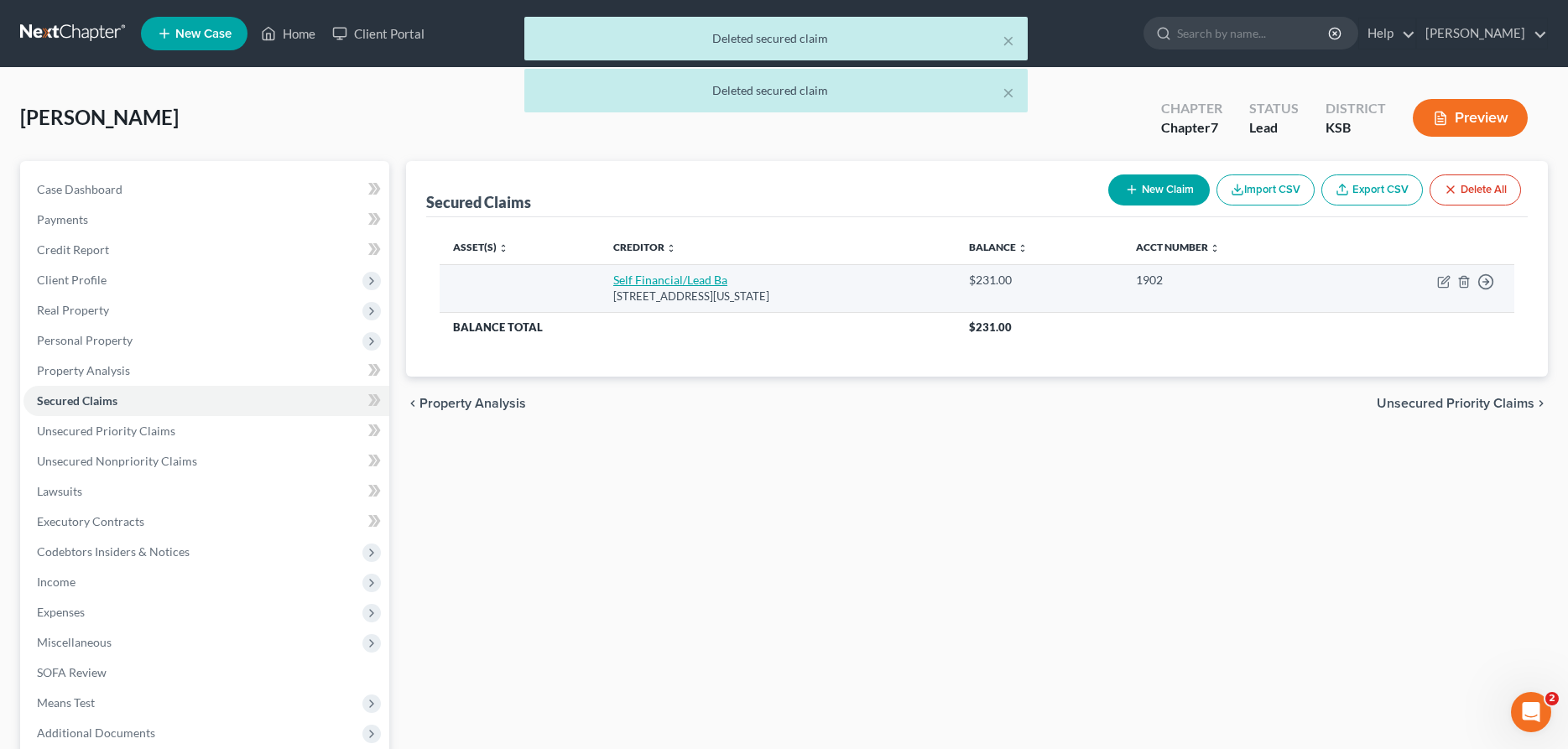
click at [683, 280] on link "Self Financial/Lead Ba" at bounding box center [670, 280] width 114 height 15
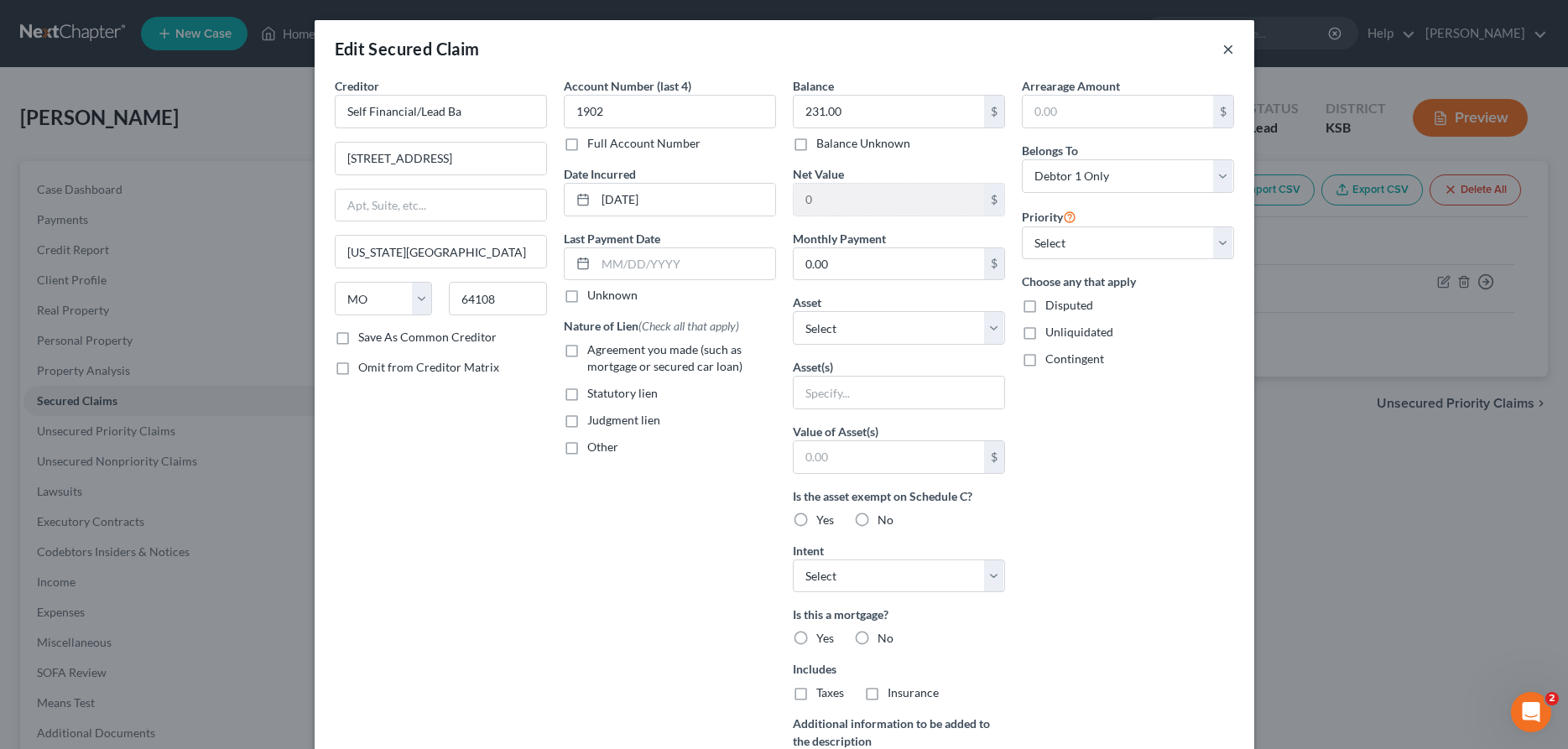
click at [1230, 46] on button "×" at bounding box center [1229, 48] width 12 height 21
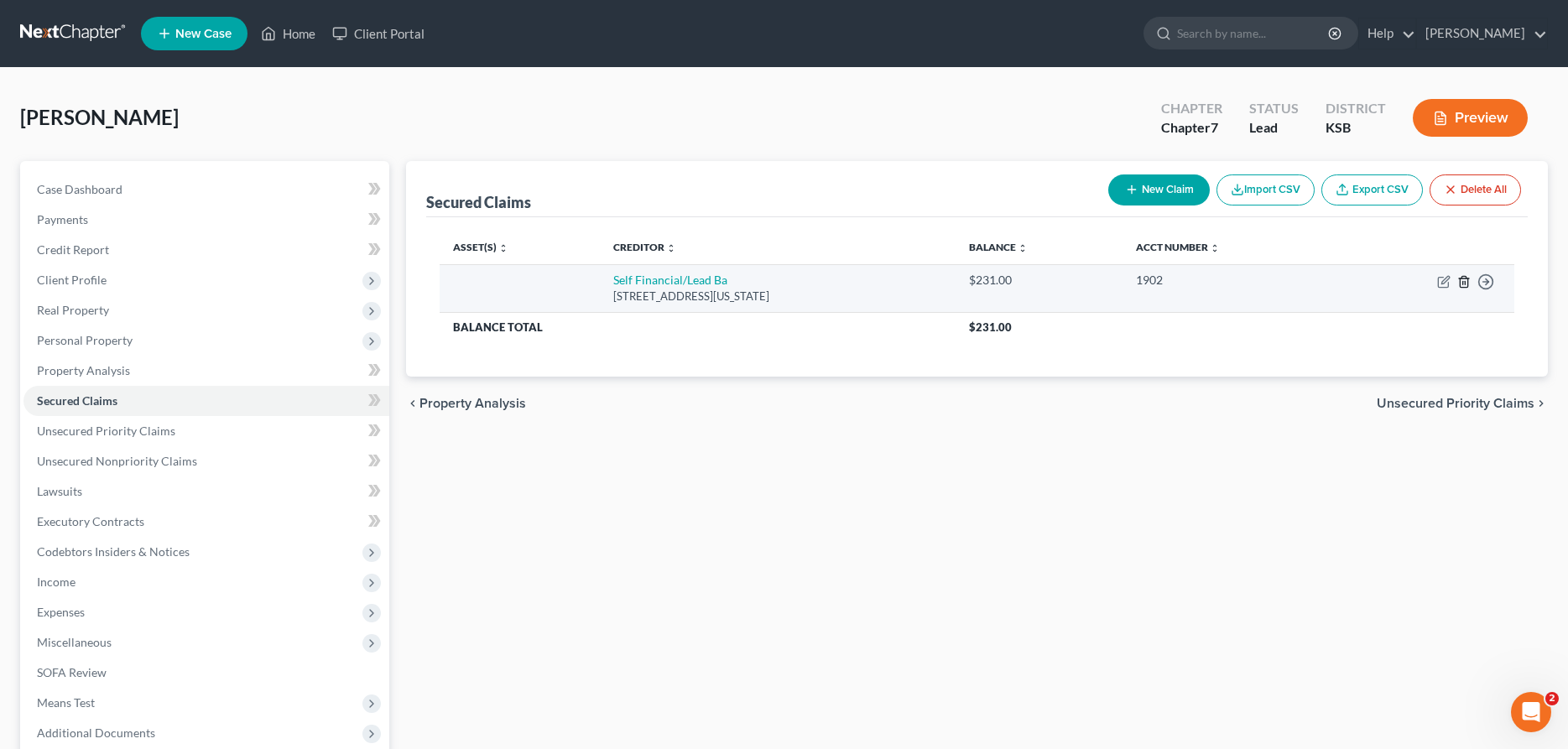
click at [1462, 277] on icon "button" at bounding box center [1464, 281] width 8 height 11
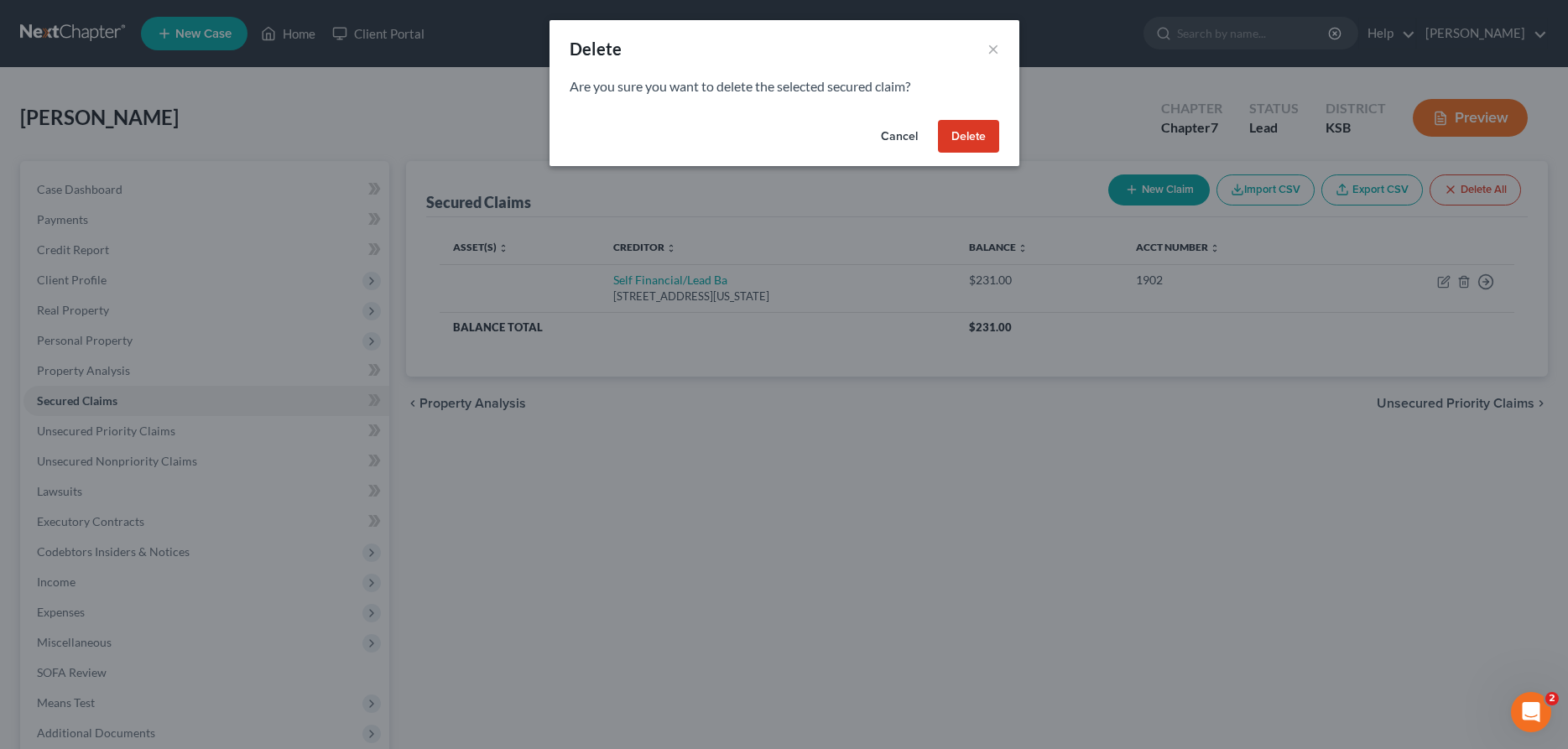
click at [973, 132] on button "Delete" at bounding box center [968, 137] width 62 height 33
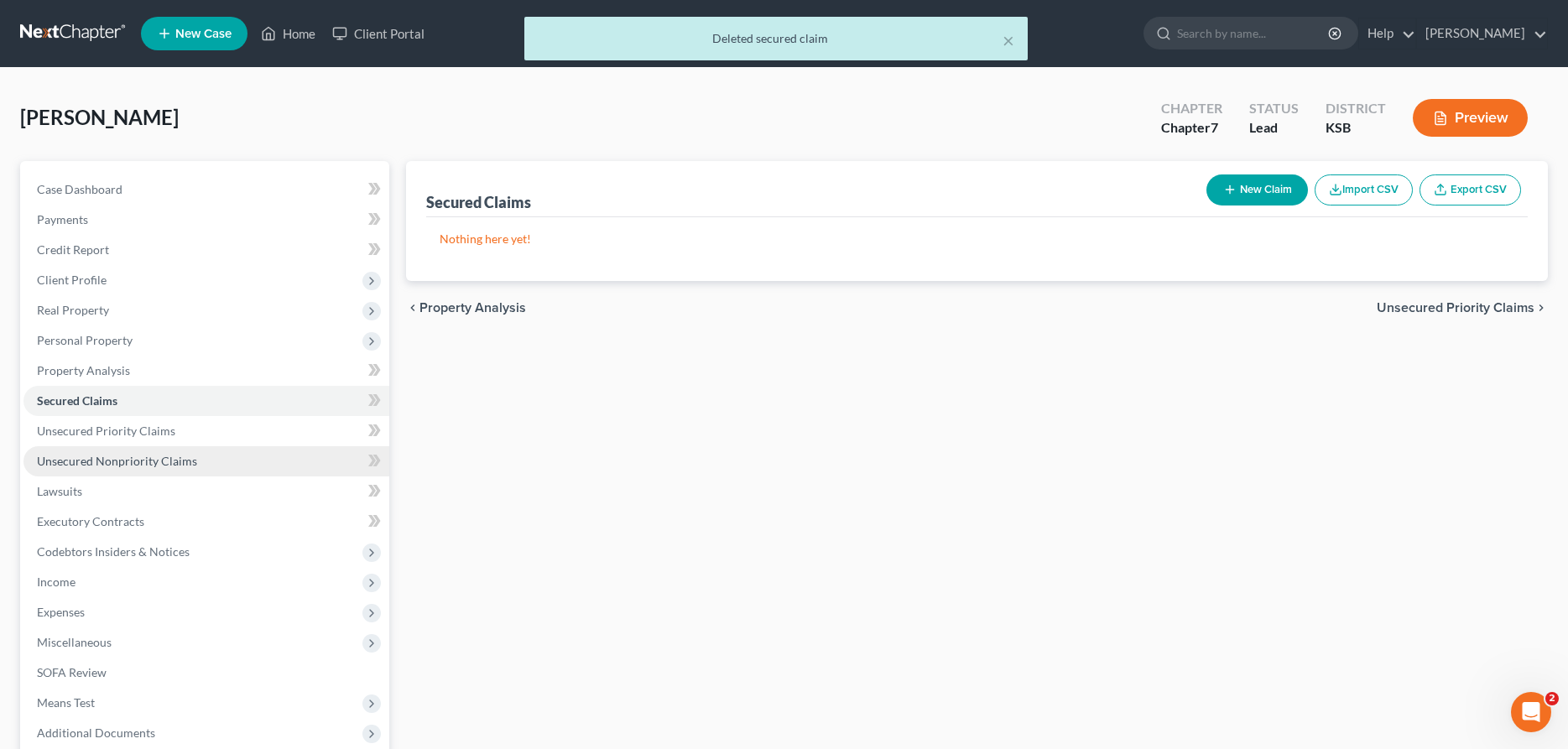
click at [109, 457] on span "Unsecured Nonpriority Claims" at bounding box center [117, 461] width 160 height 15
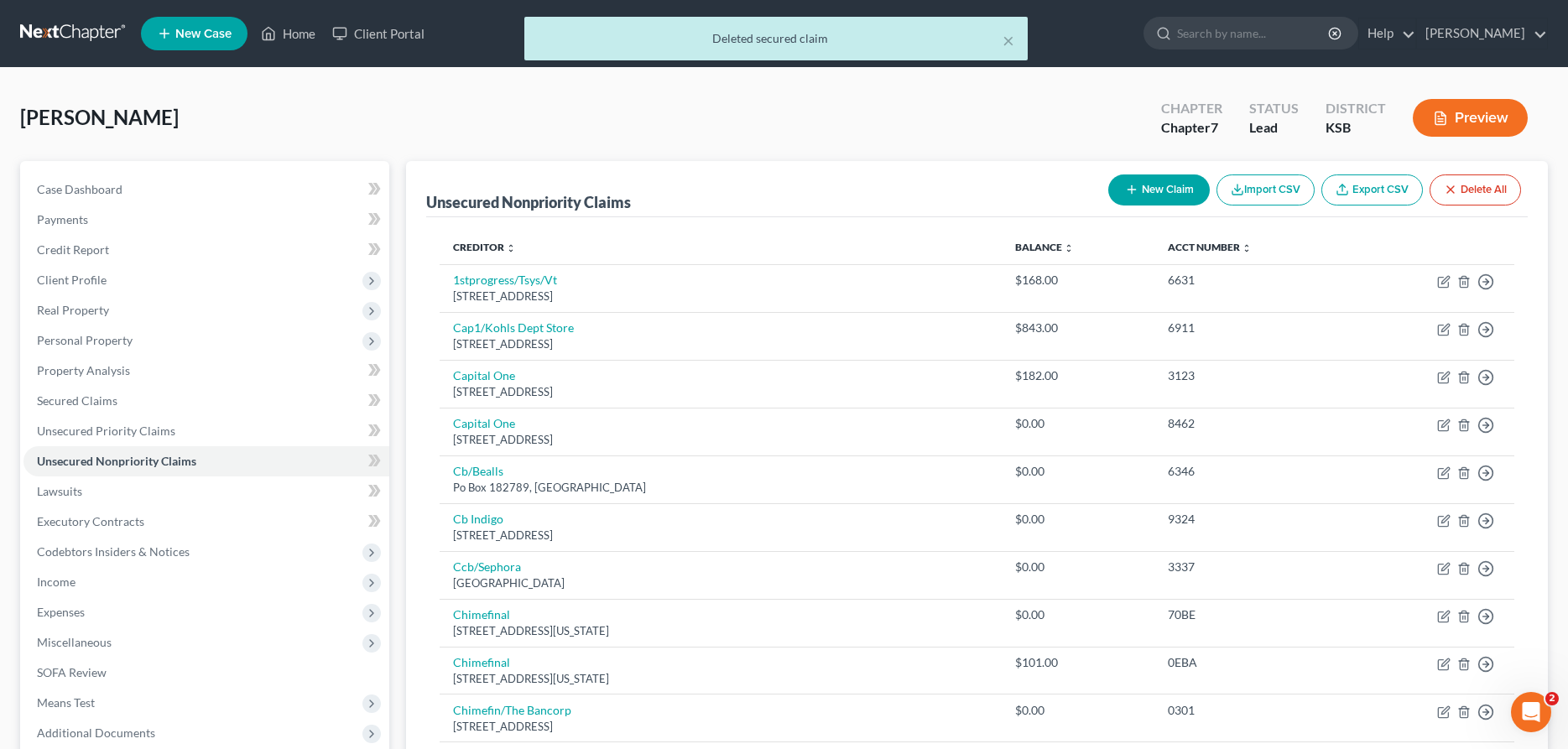
click at [1118, 184] on button "New Claim" at bounding box center [1159, 190] width 102 height 31
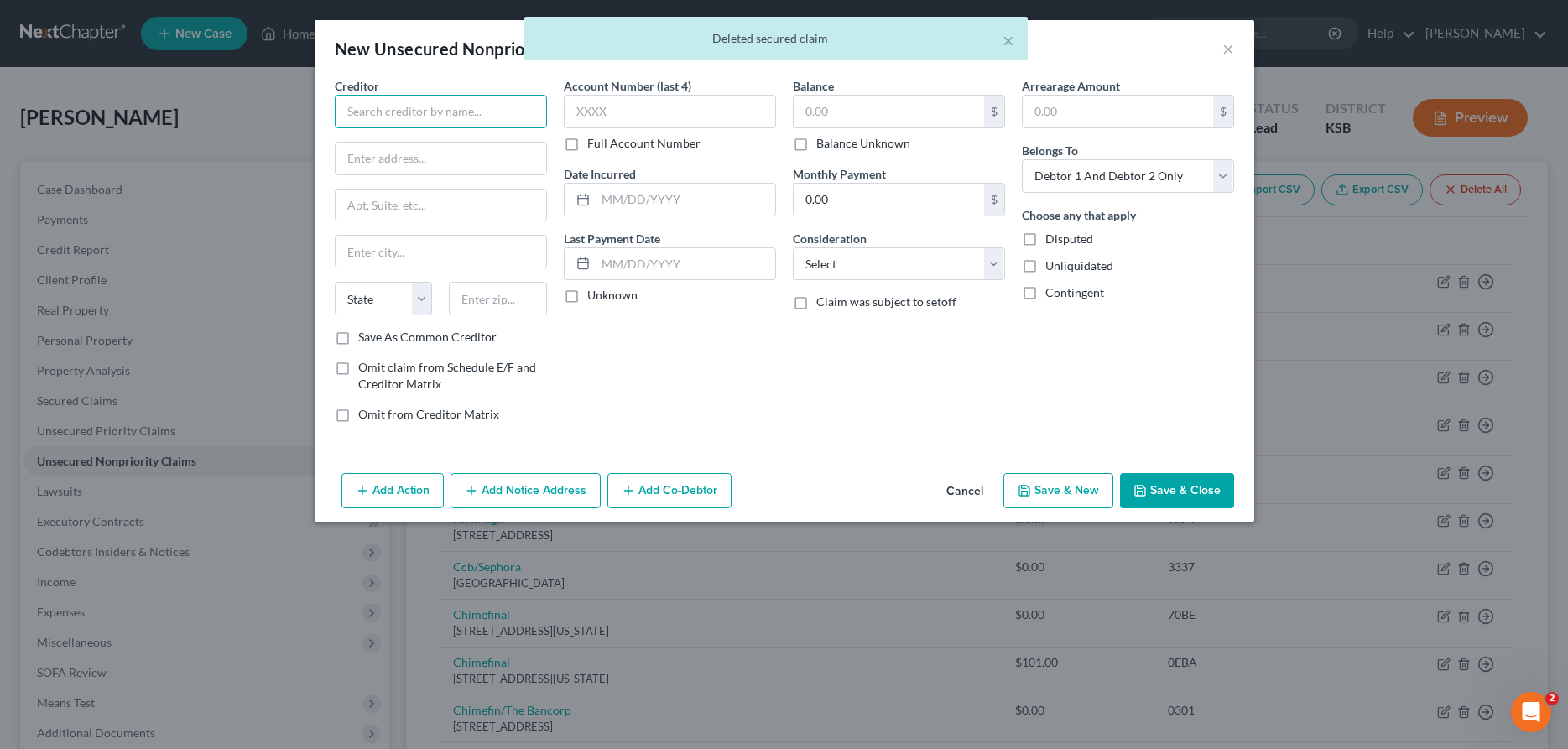
click at [484, 116] on input "text" at bounding box center [440, 111] width 212 height 33
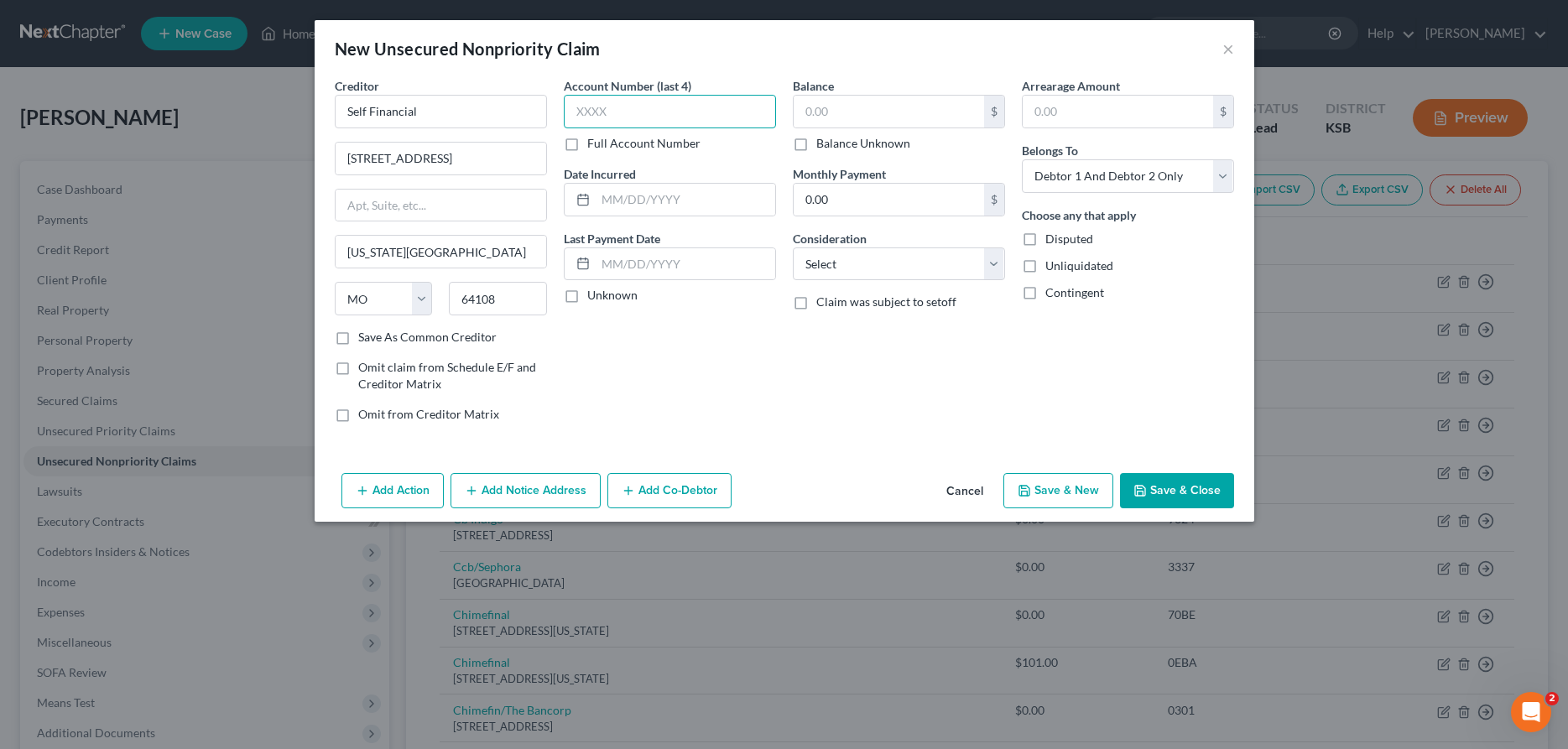
click at [714, 122] on input "text" at bounding box center [669, 111] width 212 height 33
click at [863, 117] on input "text" at bounding box center [888, 111] width 191 height 32
click at [793, 247] on select "Select Cable / Satellite Services Collection Agency Credit Card Debt Debt Couns…" at bounding box center [899, 264] width 212 height 33
click at [1159, 494] on button "Save & Close" at bounding box center [1177, 491] width 114 height 35
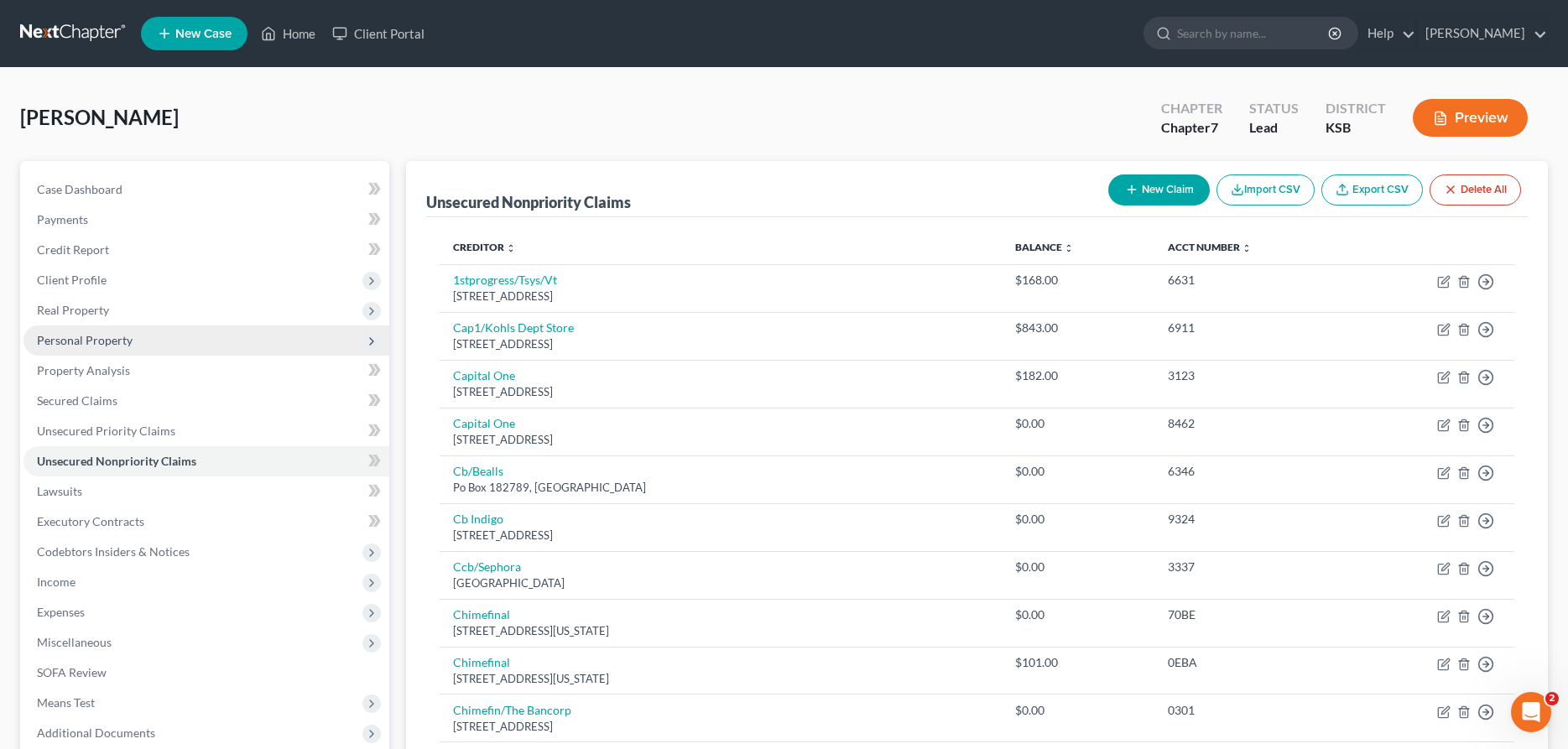
click at [72, 331] on span "Personal Property" at bounding box center [206, 340] width 366 height 30
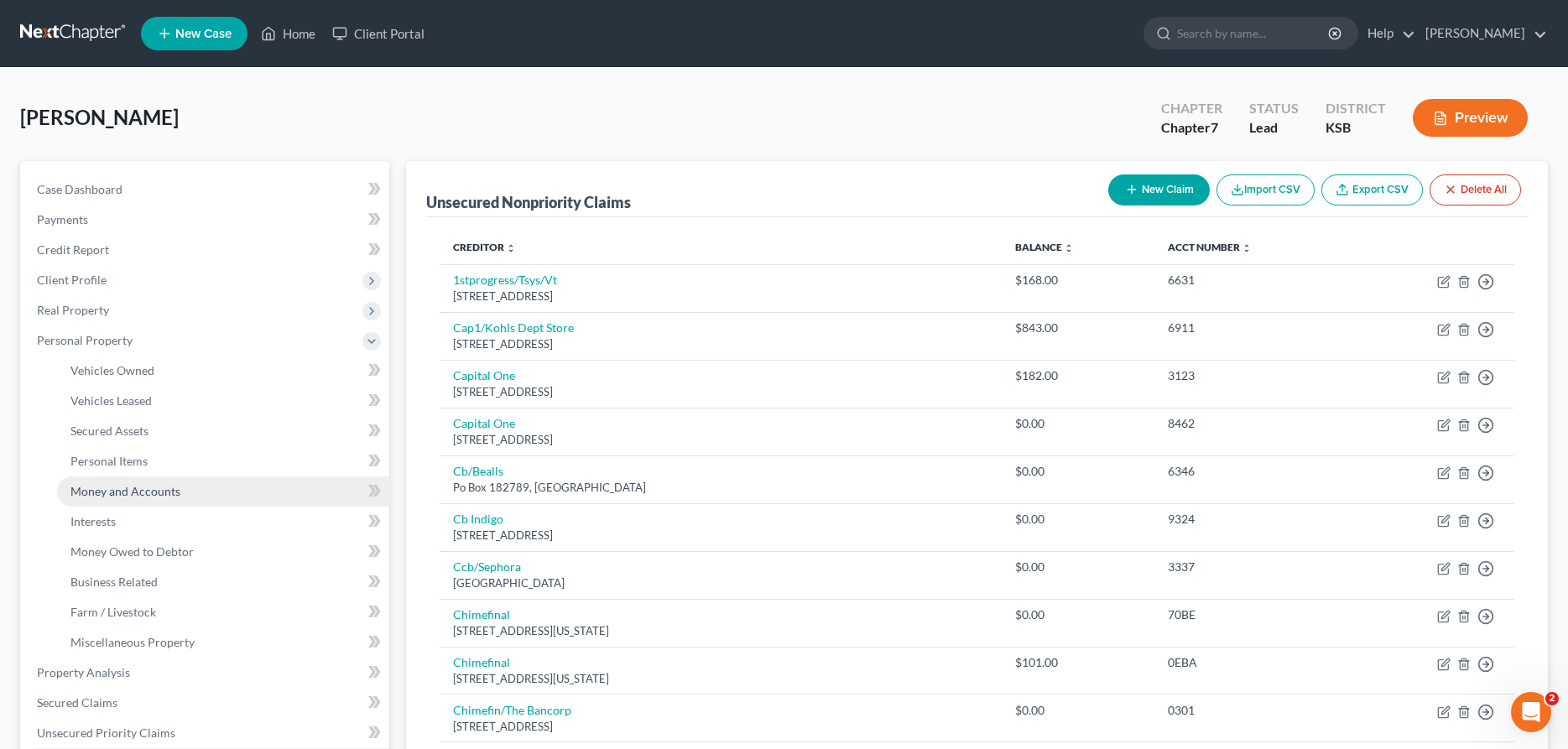
click at [115, 495] on span "Money and Accounts" at bounding box center [125, 491] width 110 height 15
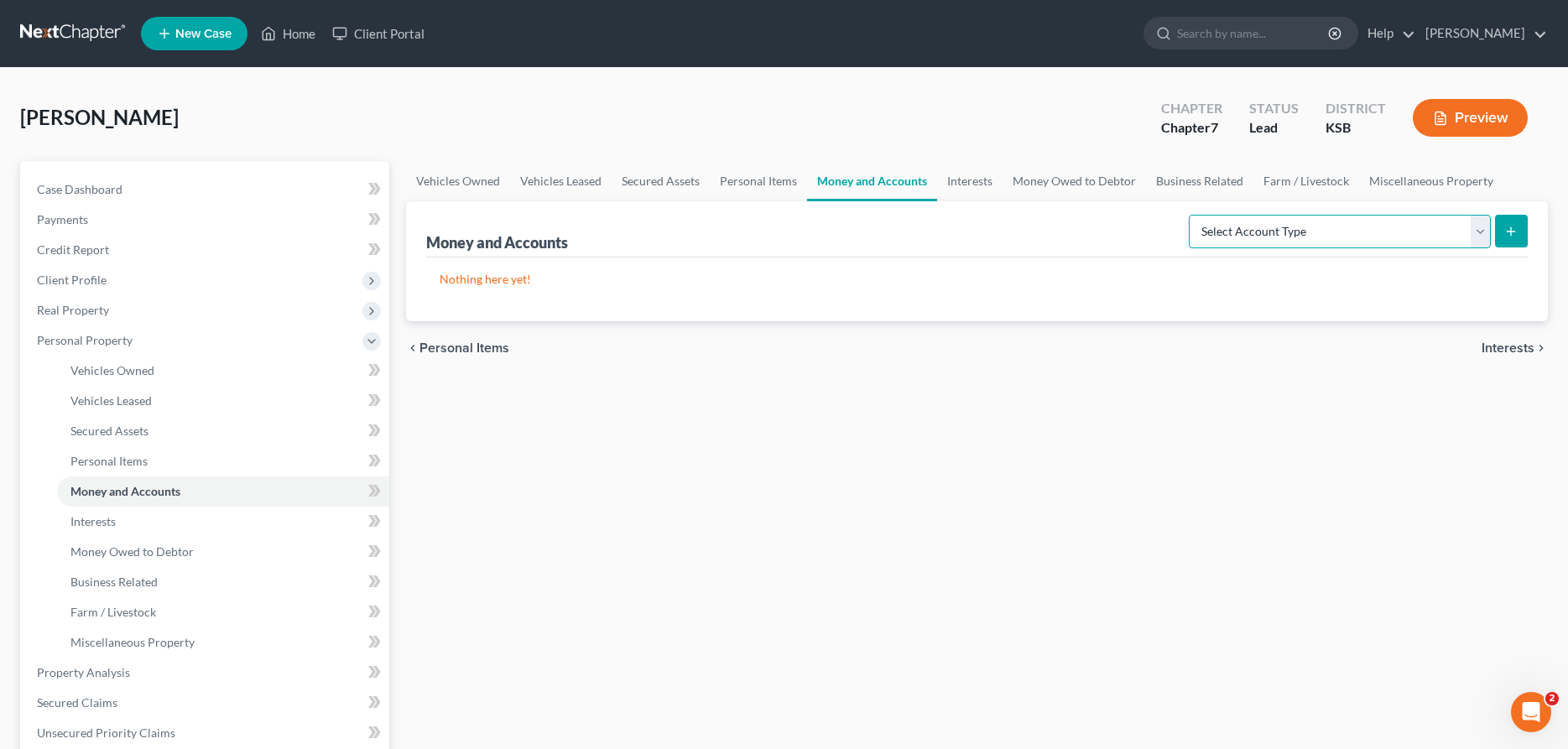
click at [1188, 215] on select "Select Account Type Brokerage Cash on Hand Certificates of Deposit Checking Acc…" at bounding box center [1339, 232] width 302 height 33
click option "Checking Account" at bounding box center [0, 0] width 0 height 0
click at [1503, 228] on button "submit" at bounding box center [1511, 231] width 32 height 32
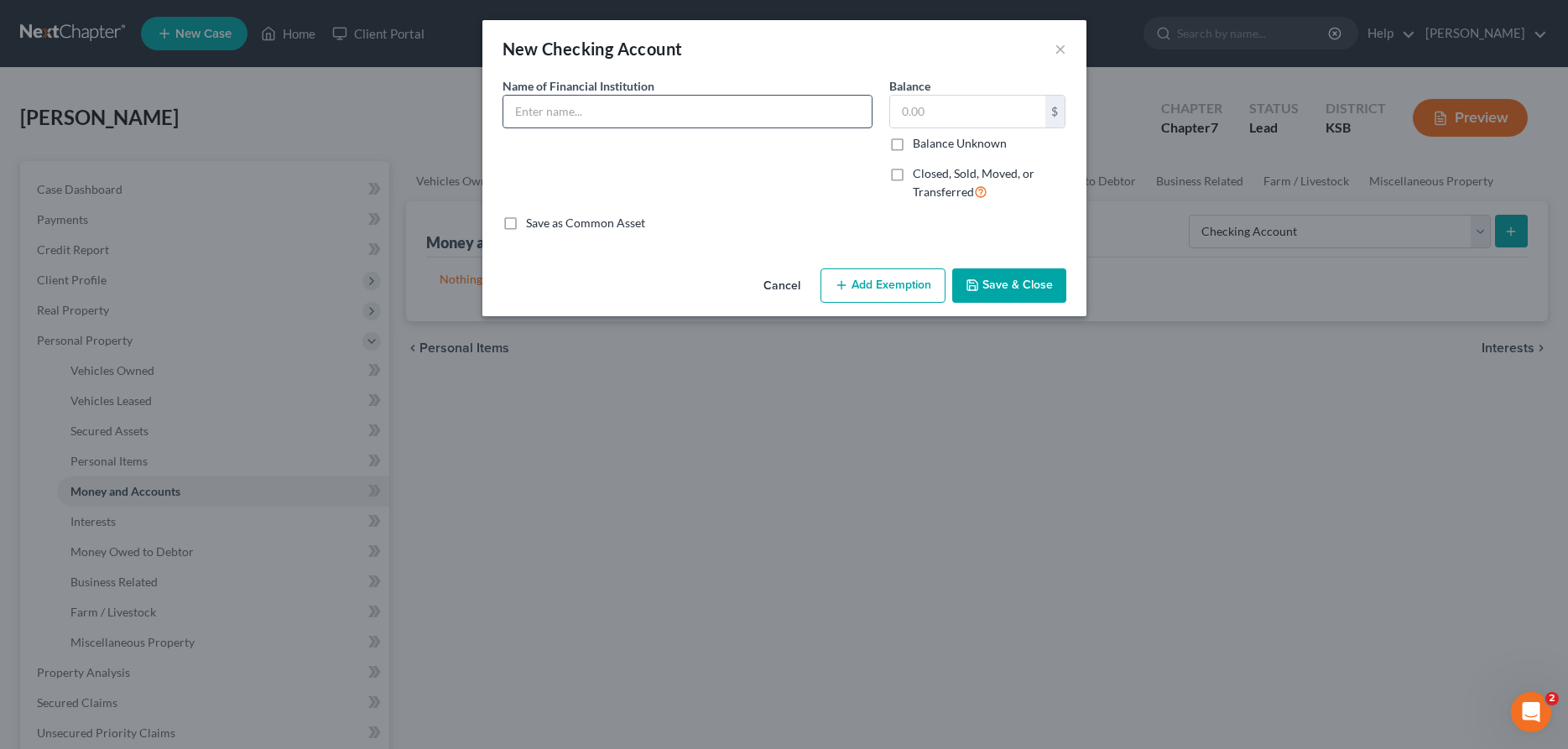
click at [553, 119] on input "text" at bounding box center [688, 111] width 369 height 32
click at [997, 286] on button "Save & Close" at bounding box center [1009, 286] width 114 height 35
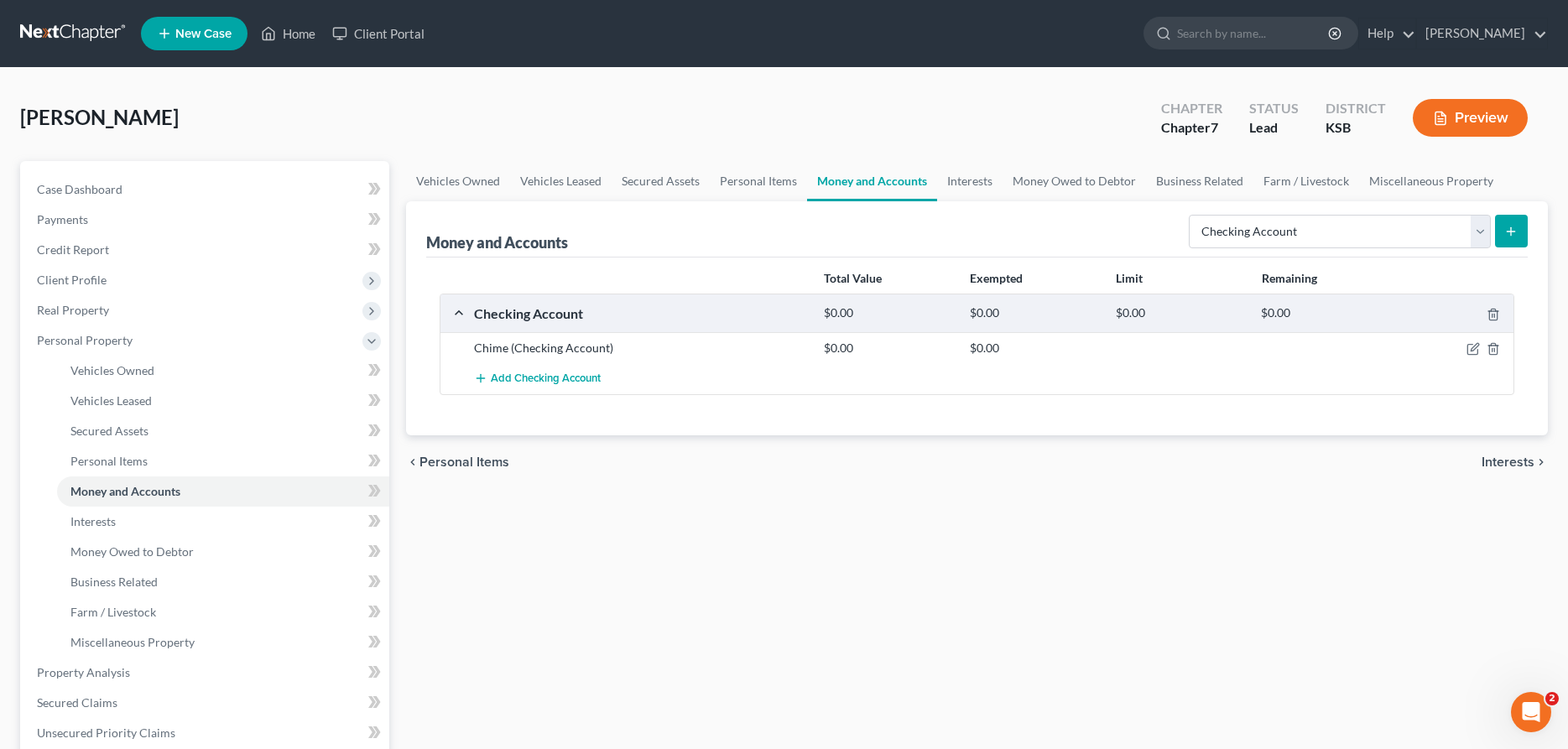
click at [1510, 227] on icon "submit" at bounding box center [1511, 232] width 14 height 14
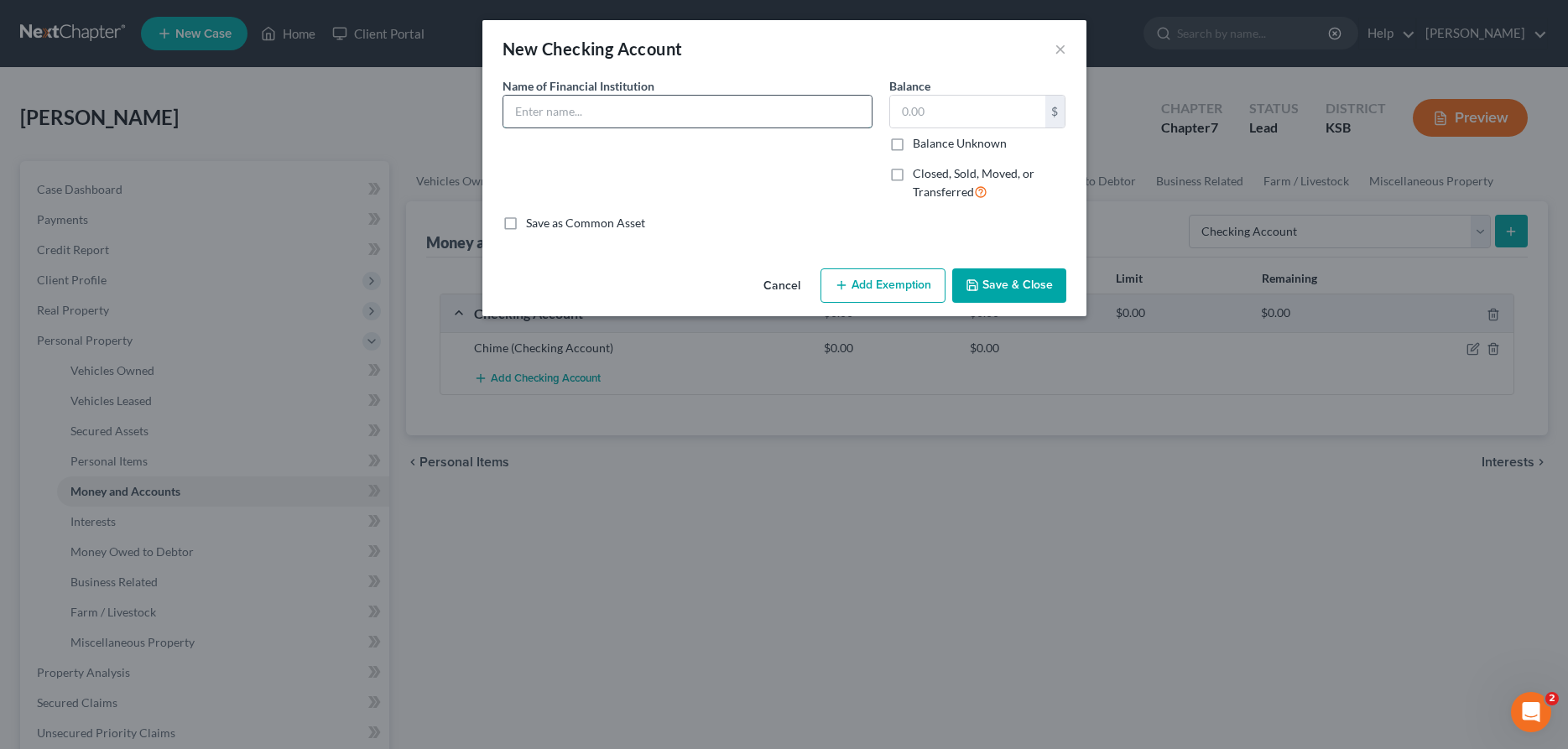
click at [712, 114] on input "text" at bounding box center [688, 111] width 369 height 32
click at [1047, 286] on button "Save & Close" at bounding box center [1009, 286] width 114 height 35
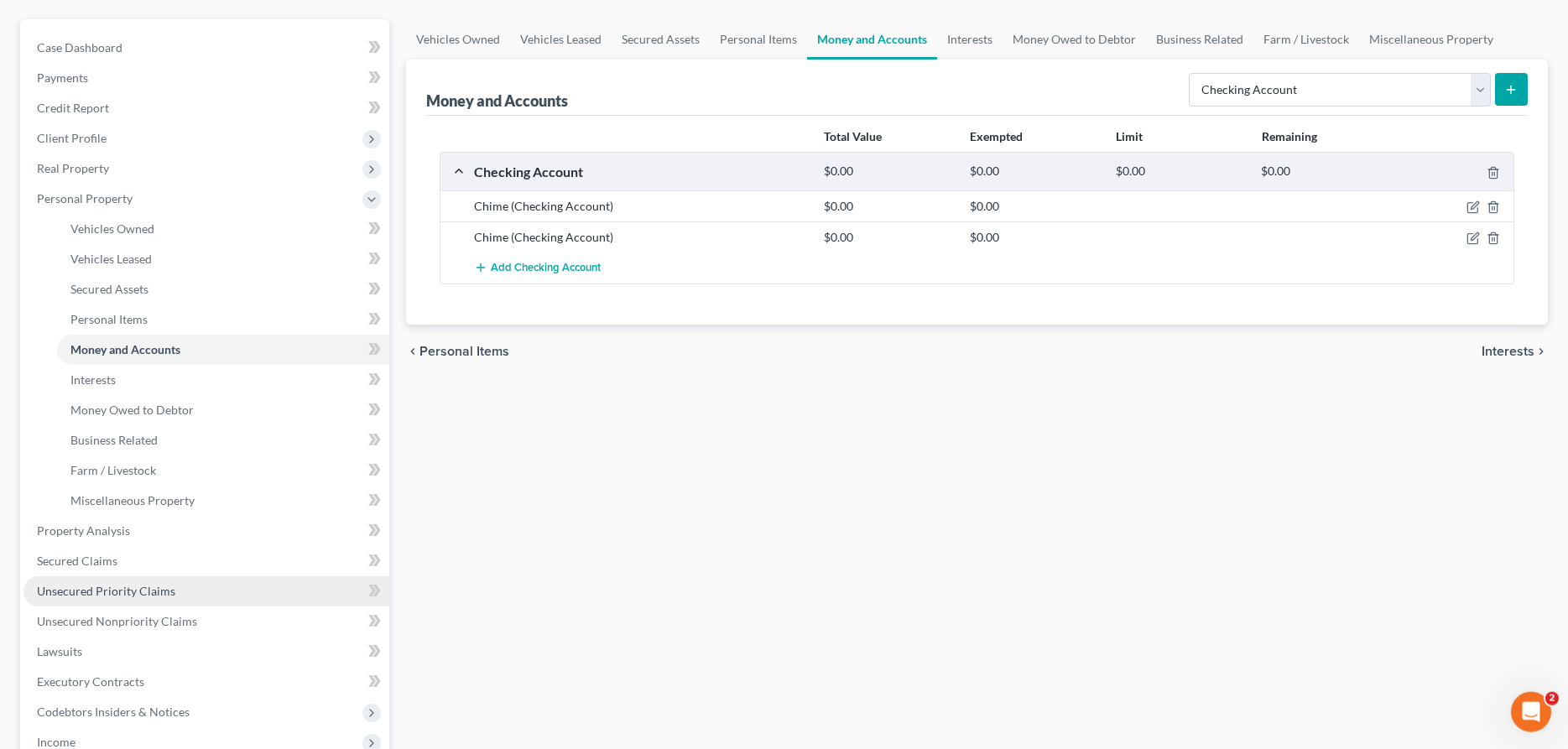
scroll to position [171, 0]
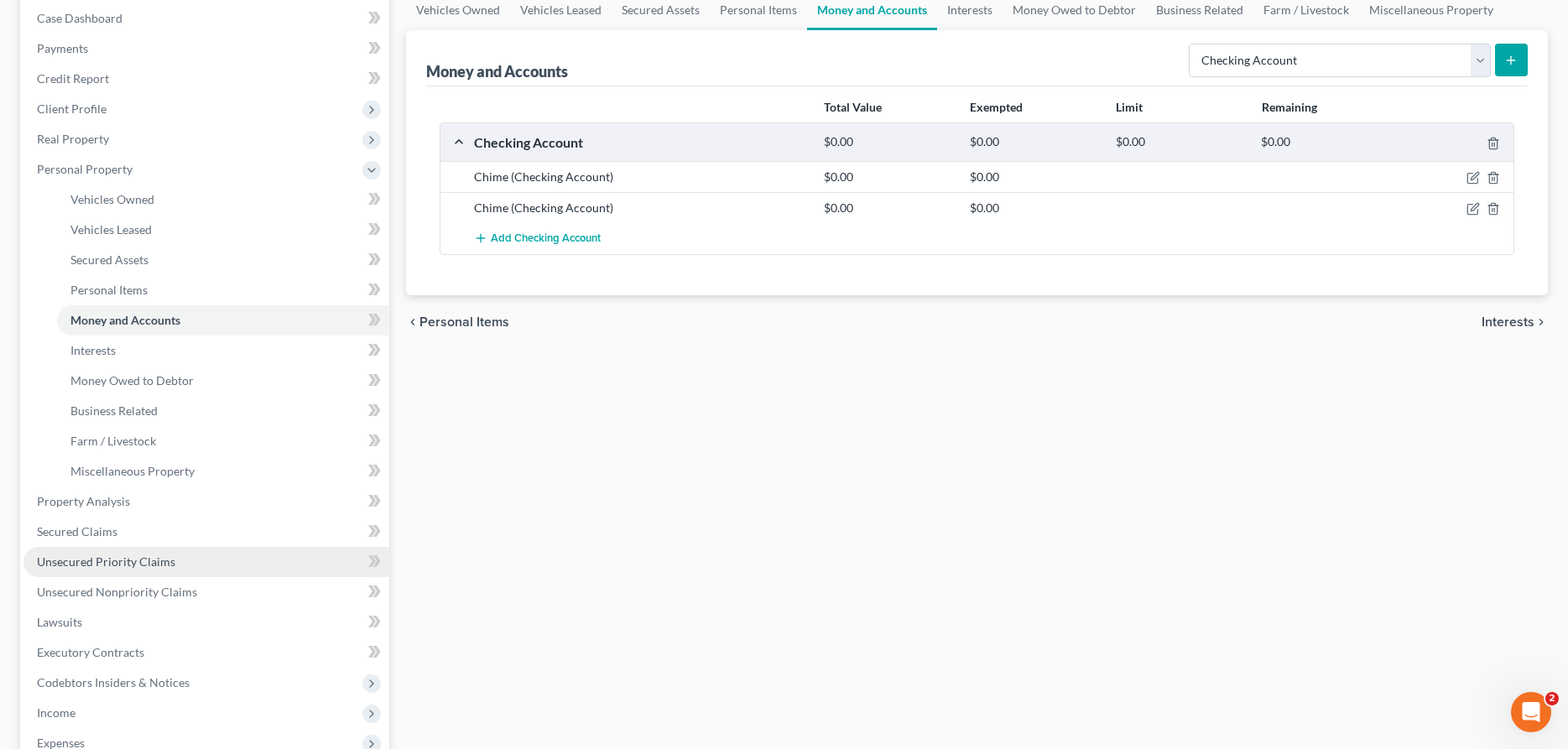
click at [92, 563] on span "Unsecured Priority Claims" at bounding box center [107, 561] width 139 height 15
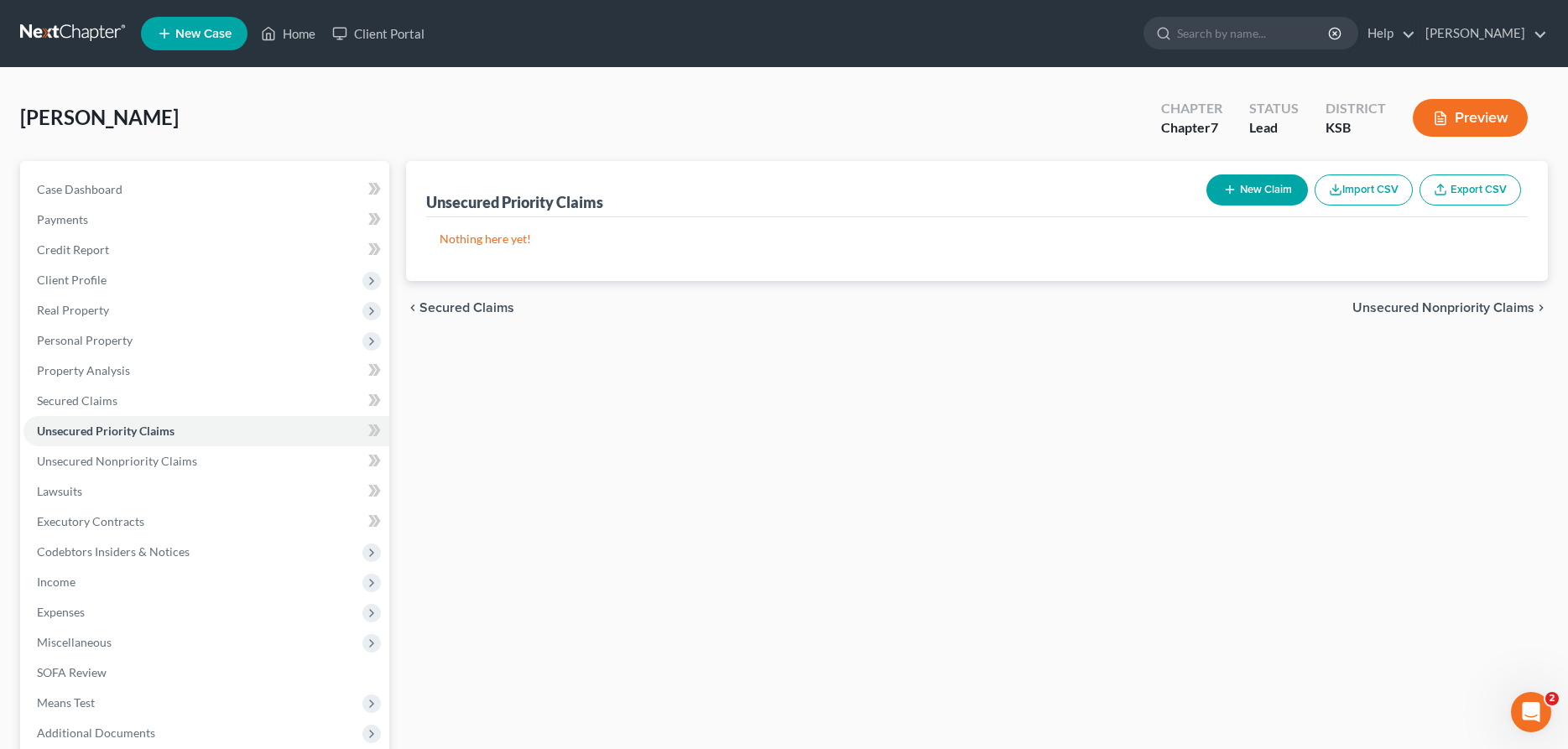
click at [1256, 189] on button "New Claim" at bounding box center [1257, 190] width 102 height 31
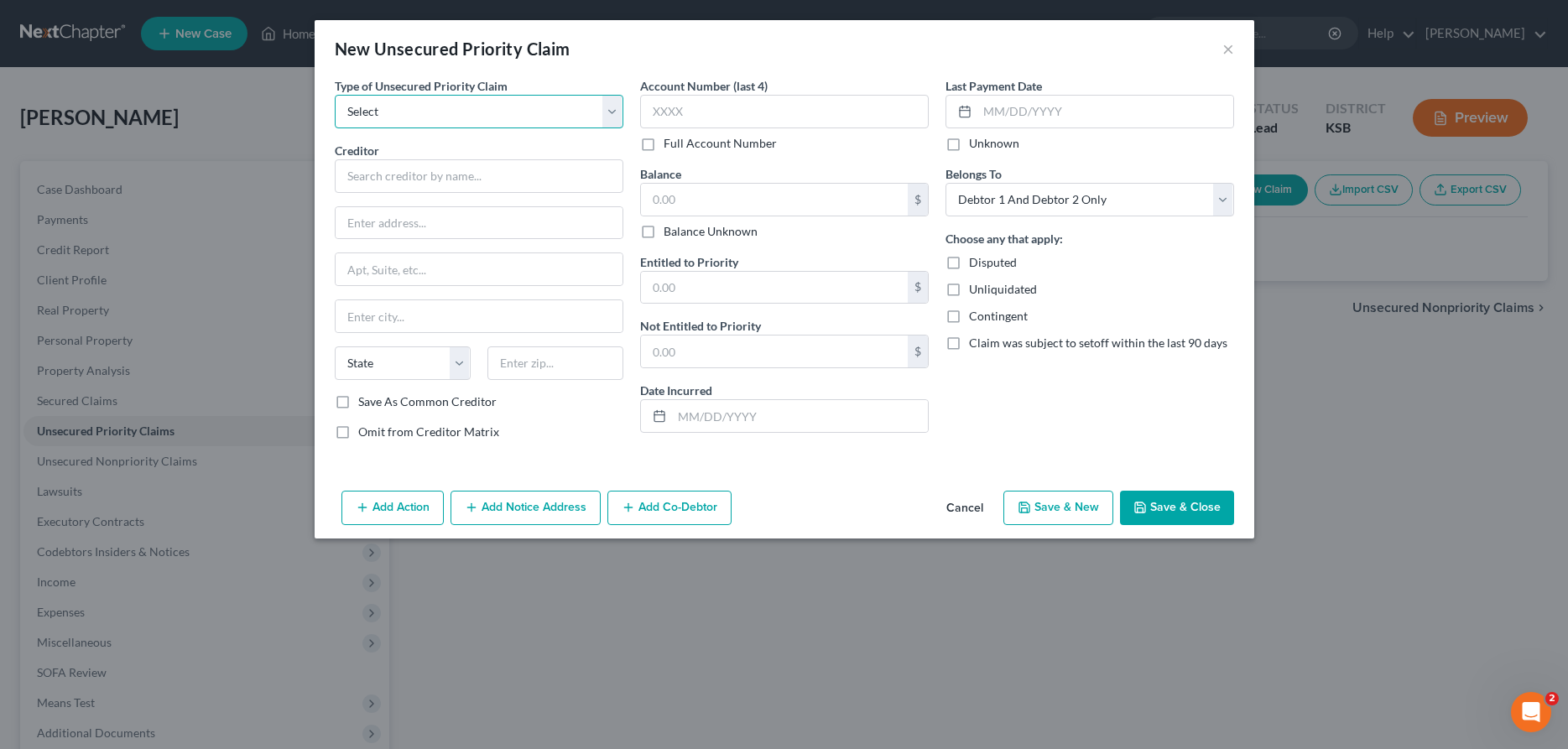
click at [335, 95] on select "Select Taxes & Other Government Units Domestic Support Obligations Extensions o…" at bounding box center [478, 111] width 289 height 33
click option "Taxes & Other Government Units" at bounding box center [0, 0] width 0 height 0
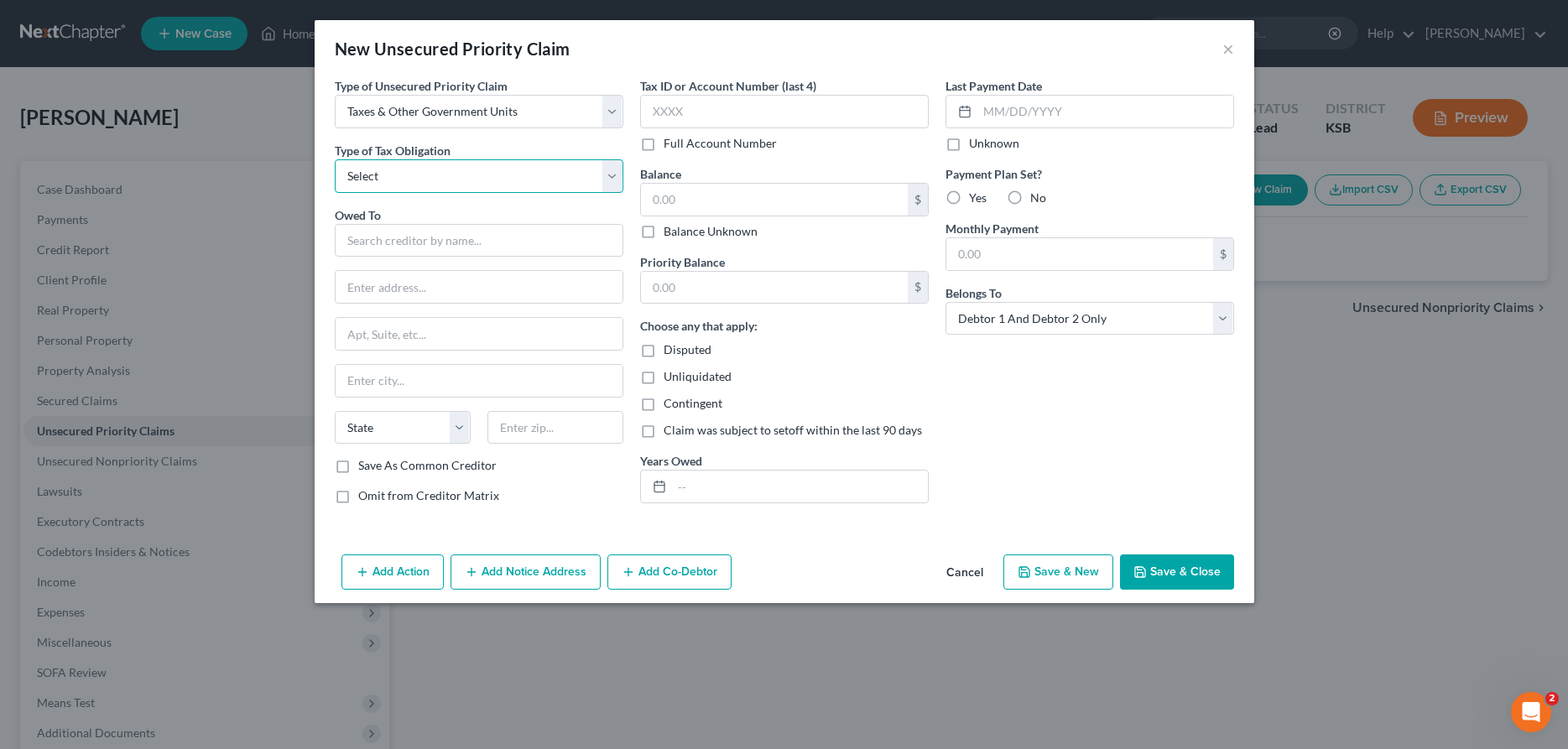
click at [335, 159] on select "Select Federal City State Franchise Tax Board Other" at bounding box center [478, 176] width 289 height 33
click option "State" at bounding box center [0, 0] width 0 height 0
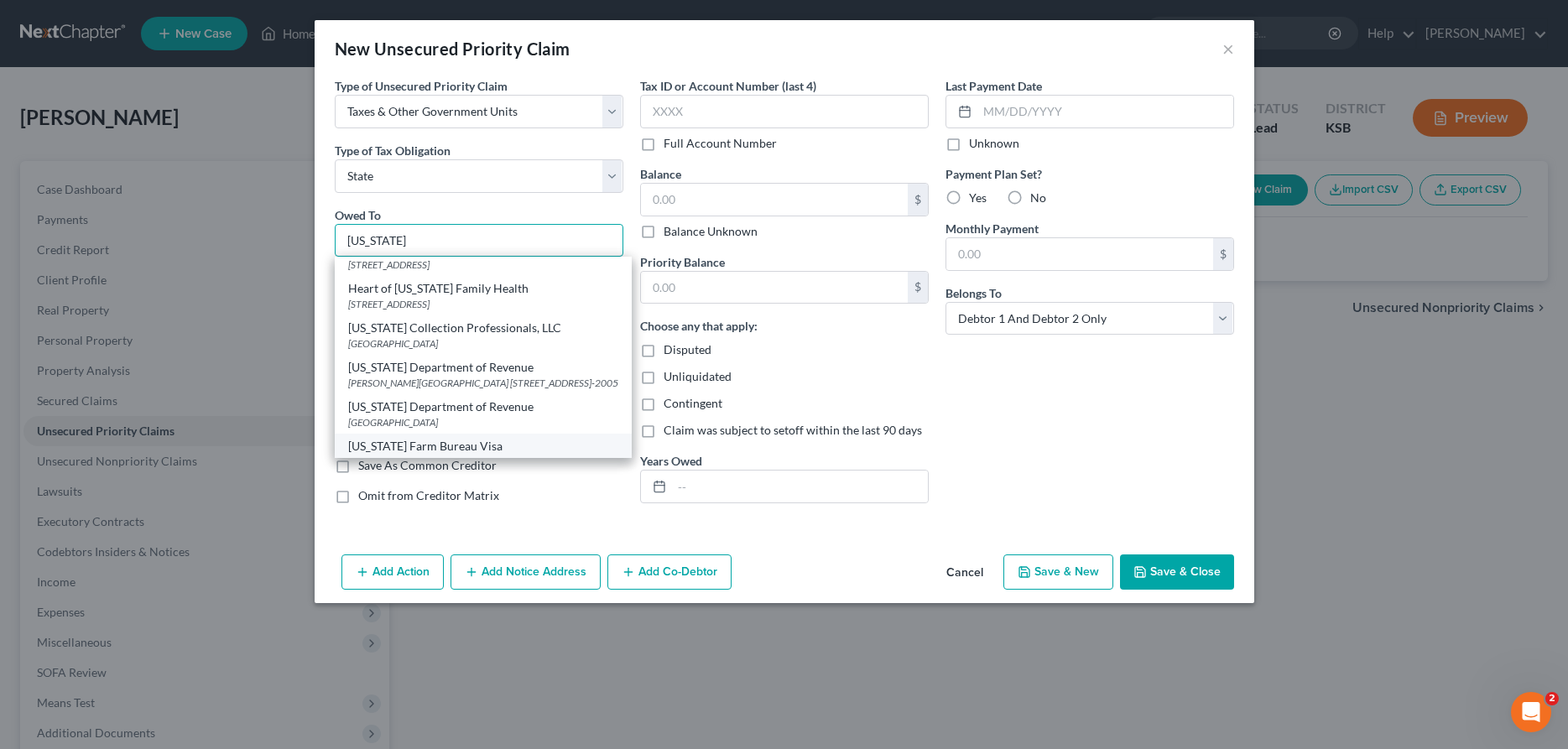
scroll to position [171, 0]
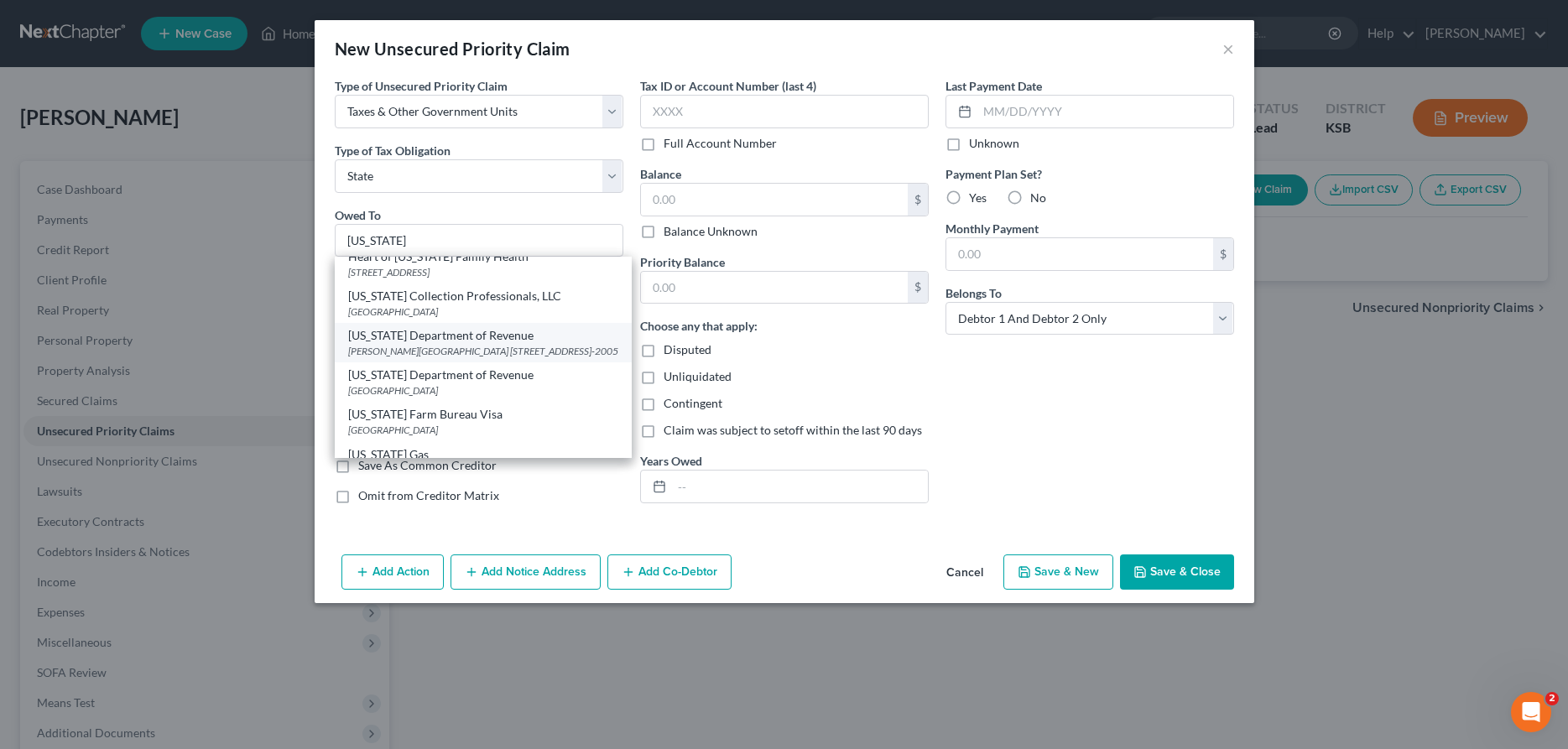
click at [460, 342] on div "[US_STATE] Department of Revenue" at bounding box center [483, 335] width 270 height 17
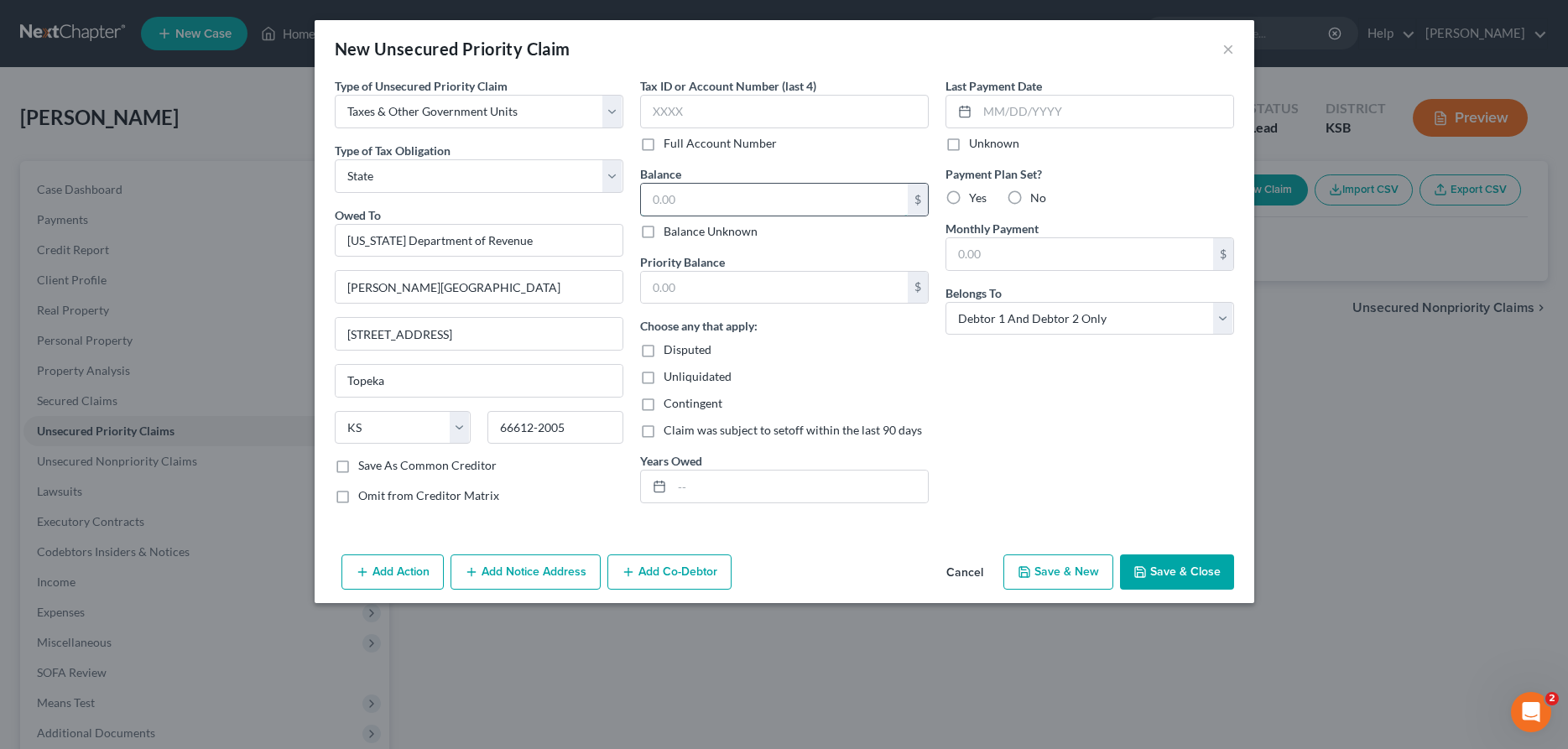
click at [815, 191] on input "text" at bounding box center [774, 199] width 267 height 32
click at [829, 281] on input "text" at bounding box center [774, 287] width 267 height 32
click at [813, 487] on input "text" at bounding box center [800, 486] width 256 height 32
click at [969, 198] on label "Yes" at bounding box center [978, 198] width 18 height 17
click at [976, 198] on input "Yes" at bounding box center [981, 195] width 11 height 11
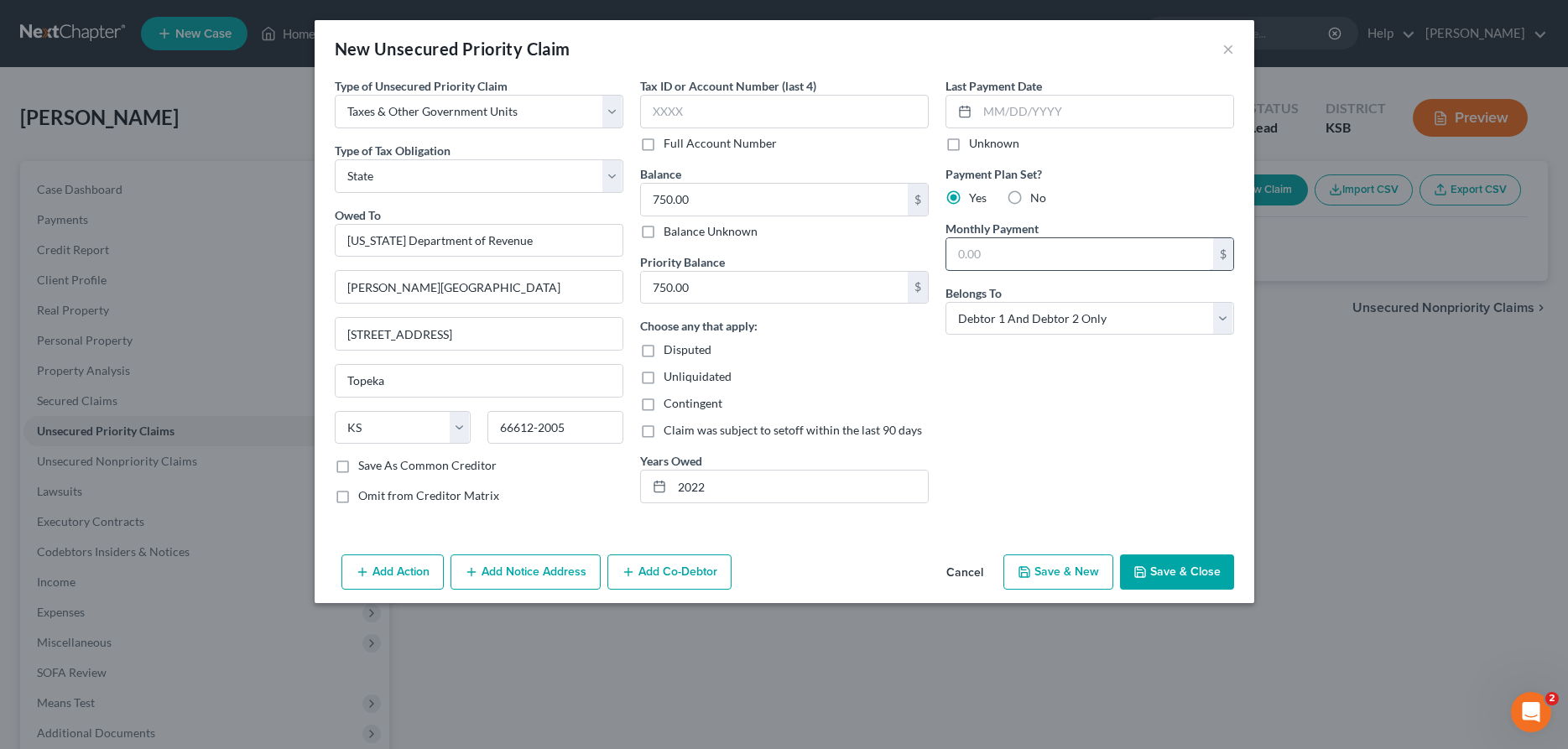
click at [987, 260] on input "text" at bounding box center [1080, 254] width 267 height 32
click at [1187, 576] on button "Save & Close" at bounding box center [1177, 572] width 114 height 35
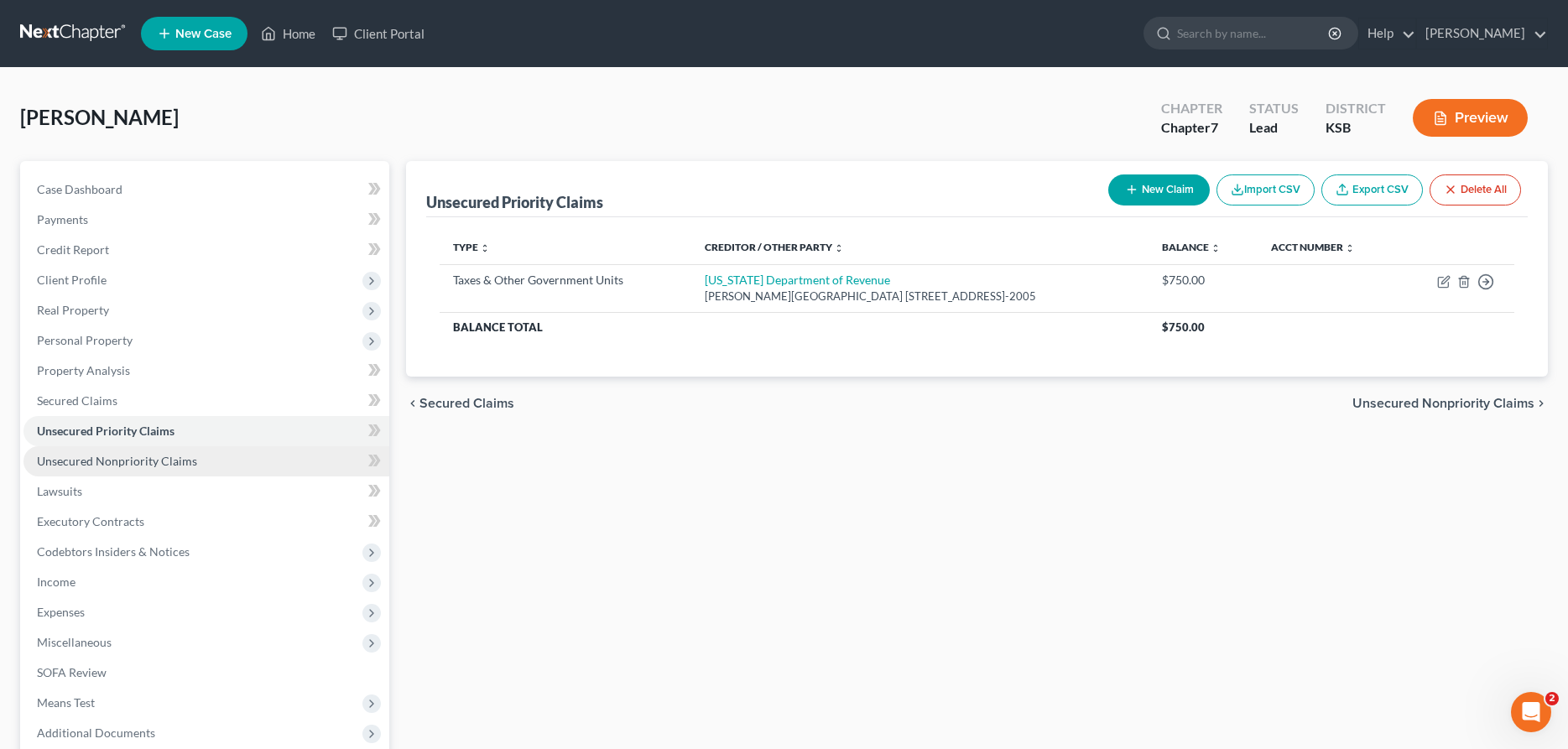
click at [181, 460] on span "Unsecured Nonpriority Claims" at bounding box center [117, 461] width 160 height 15
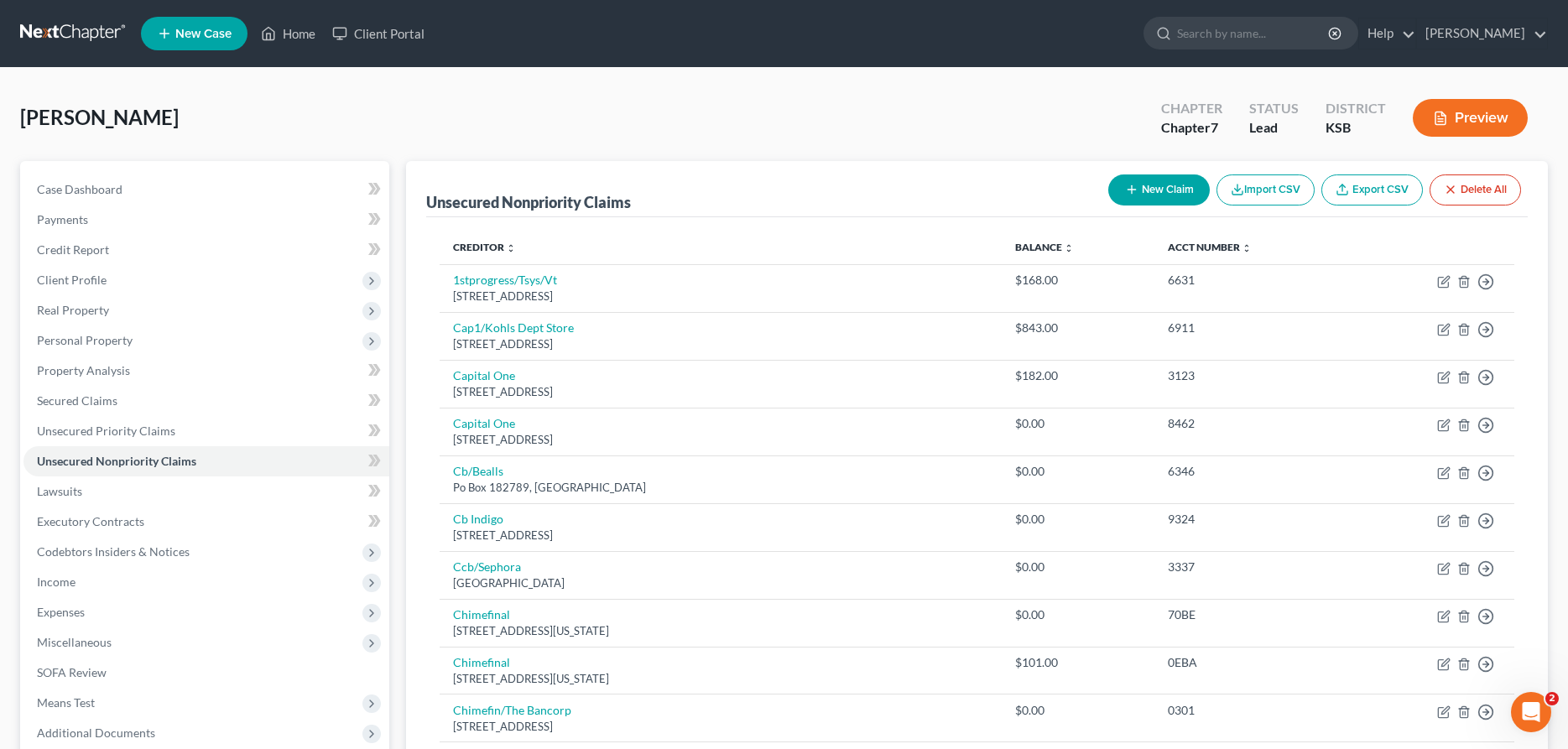
click at [1143, 188] on button "New Claim" at bounding box center [1159, 190] width 102 height 31
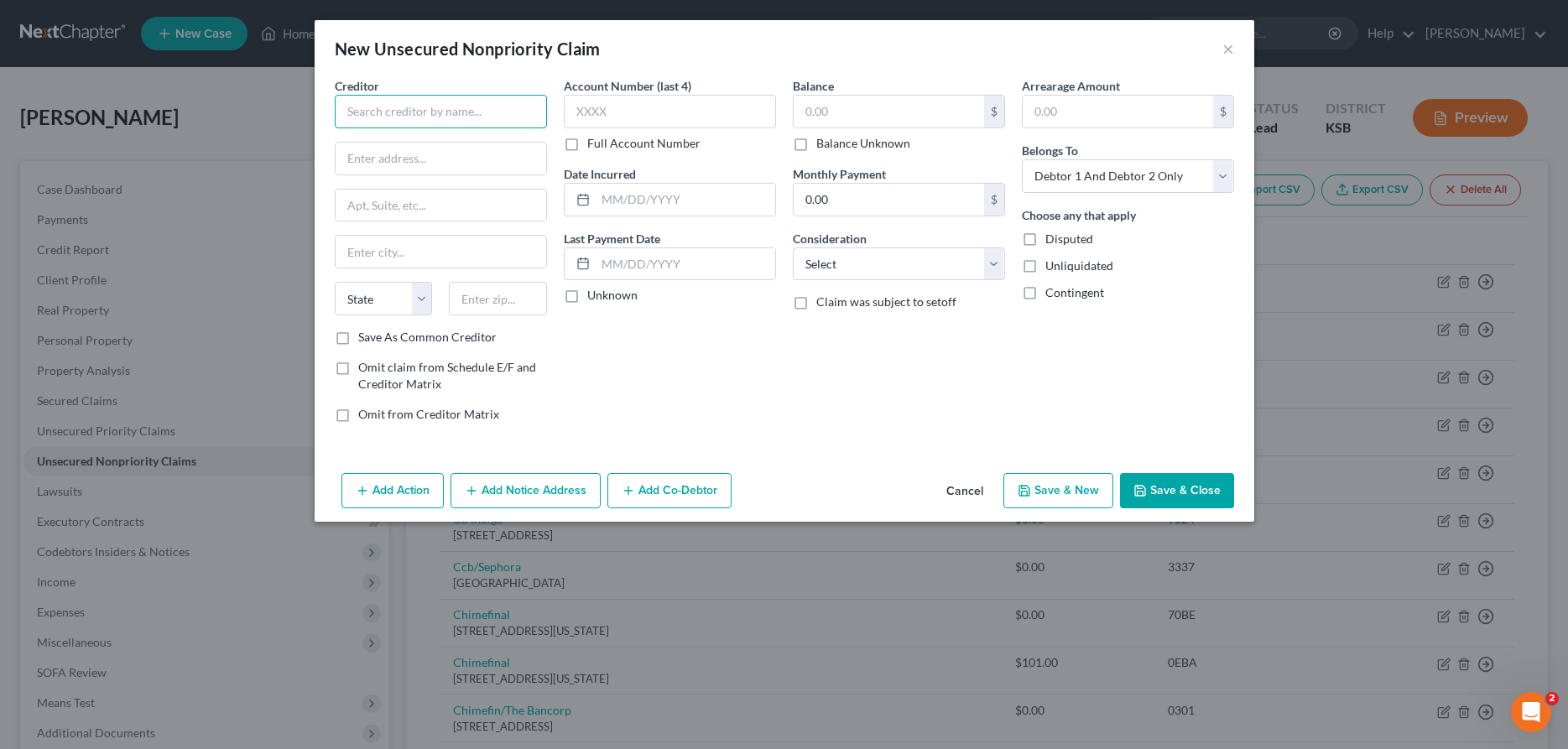
click at [426, 118] on input "text" at bounding box center [440, 111] width 212 height 33
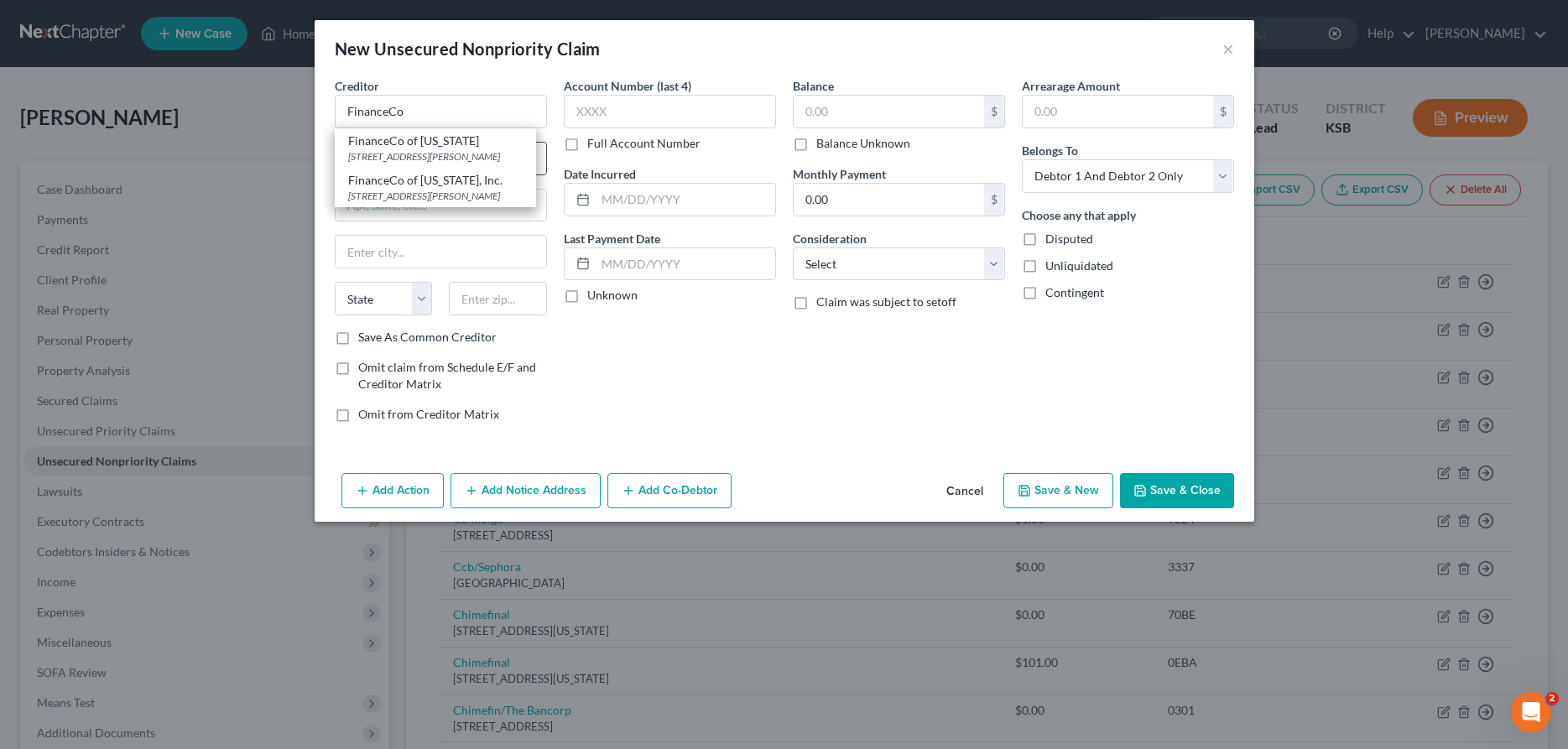
click at [426, 150] on div "[STREET_ADDRESS][PERSON_NAME]" at bounding box center [435, 156] width 174 height 15
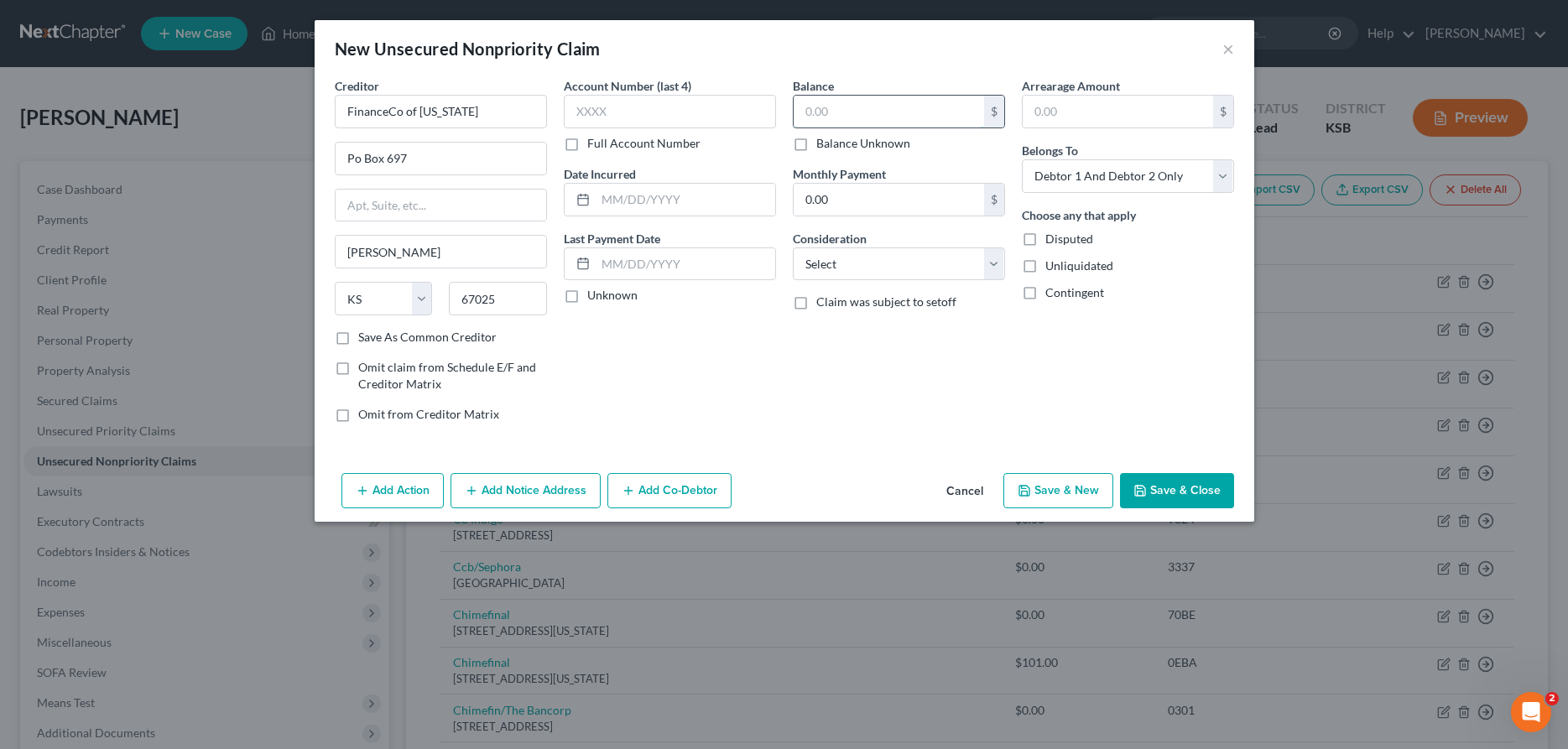
click at [856, 108] on input "text" at bounding box center [888, 111] width 191 height 32
click at [536, 481] on button "Add Notice Address" at bounding box center [526, 491] width 151 height 35
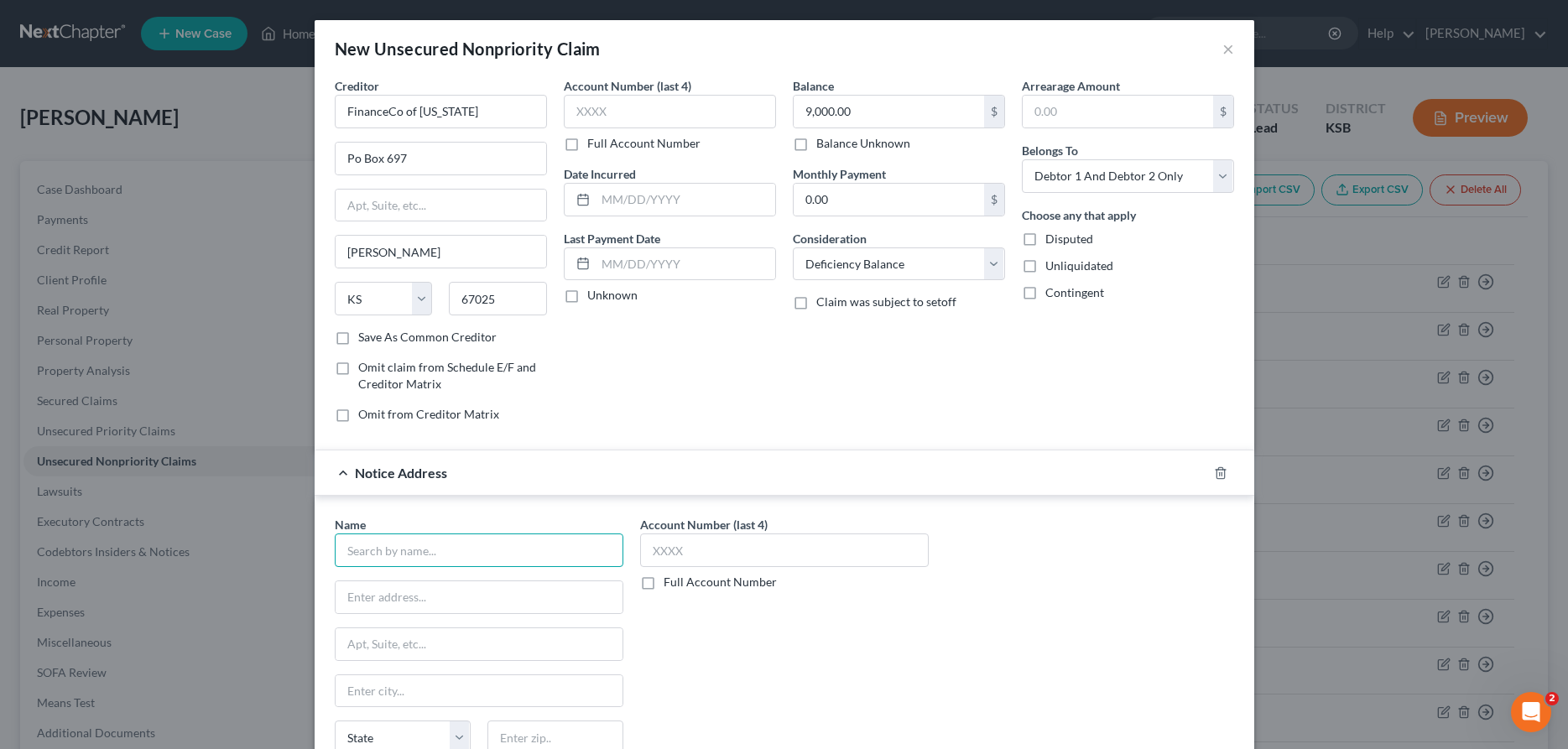
drag, startPoint x: 483, startPoint y: 542, endPoint x: 493, endPoint y: 535, distance: 12.2
click at [484, 541] on input "text" at bounding box center [478, 551] width 289 height 33
click at [529, 543] on input "[PERSON_NAME]" at bounding box center [478, 551] width 289 height 33
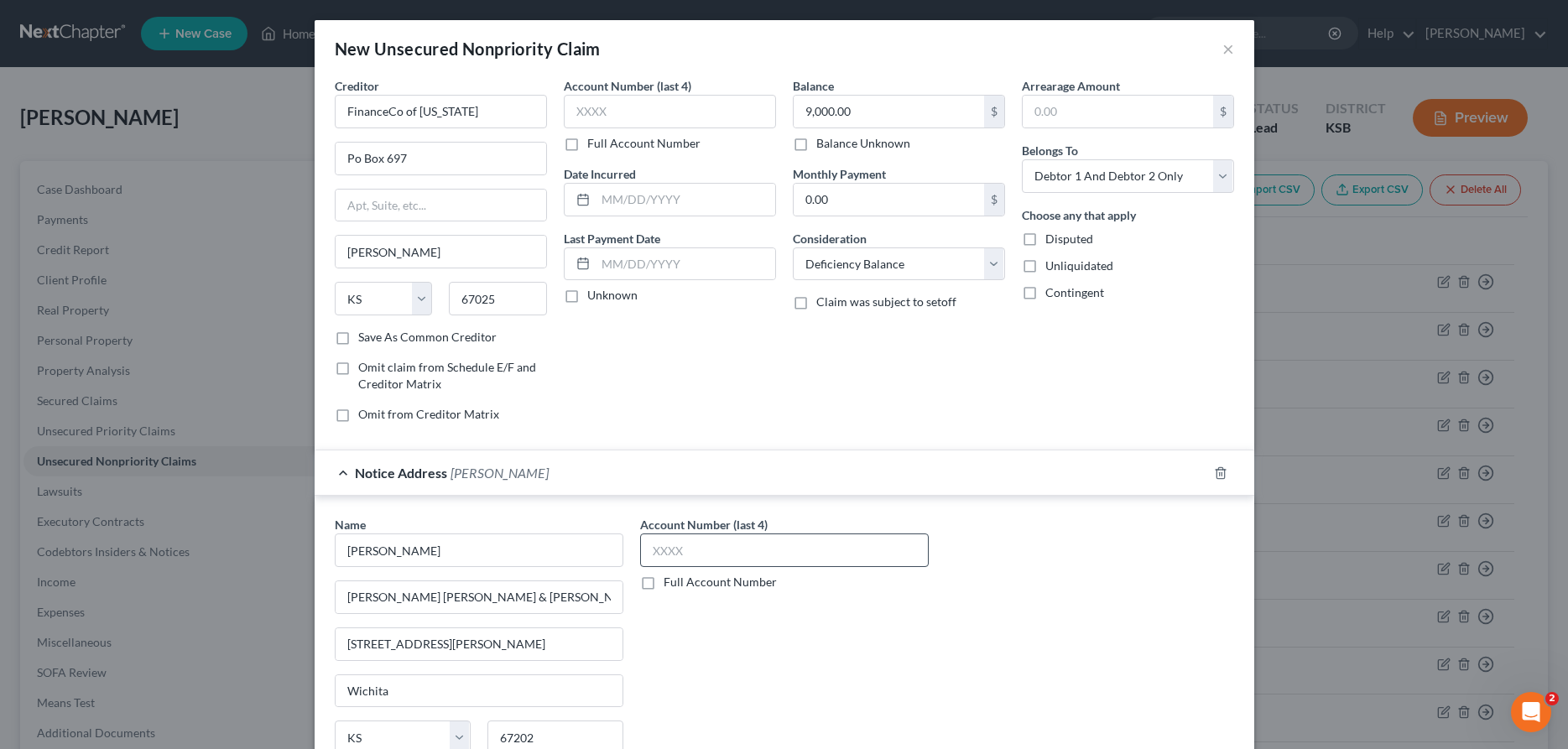
scroll to position [154, 0]
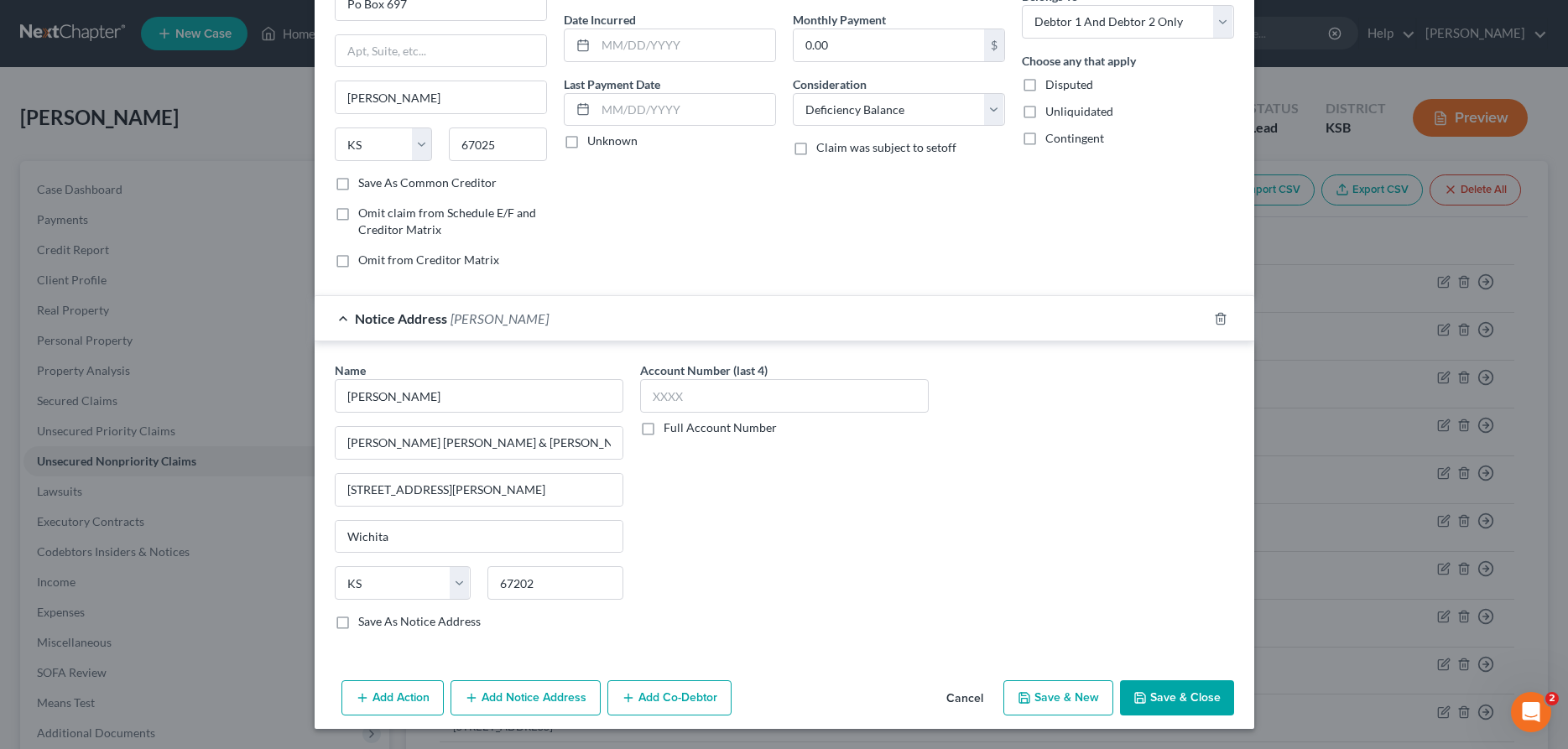
click at [389, 704] on button "Add Action" at bounding box center [392, 698] width 103 height 35
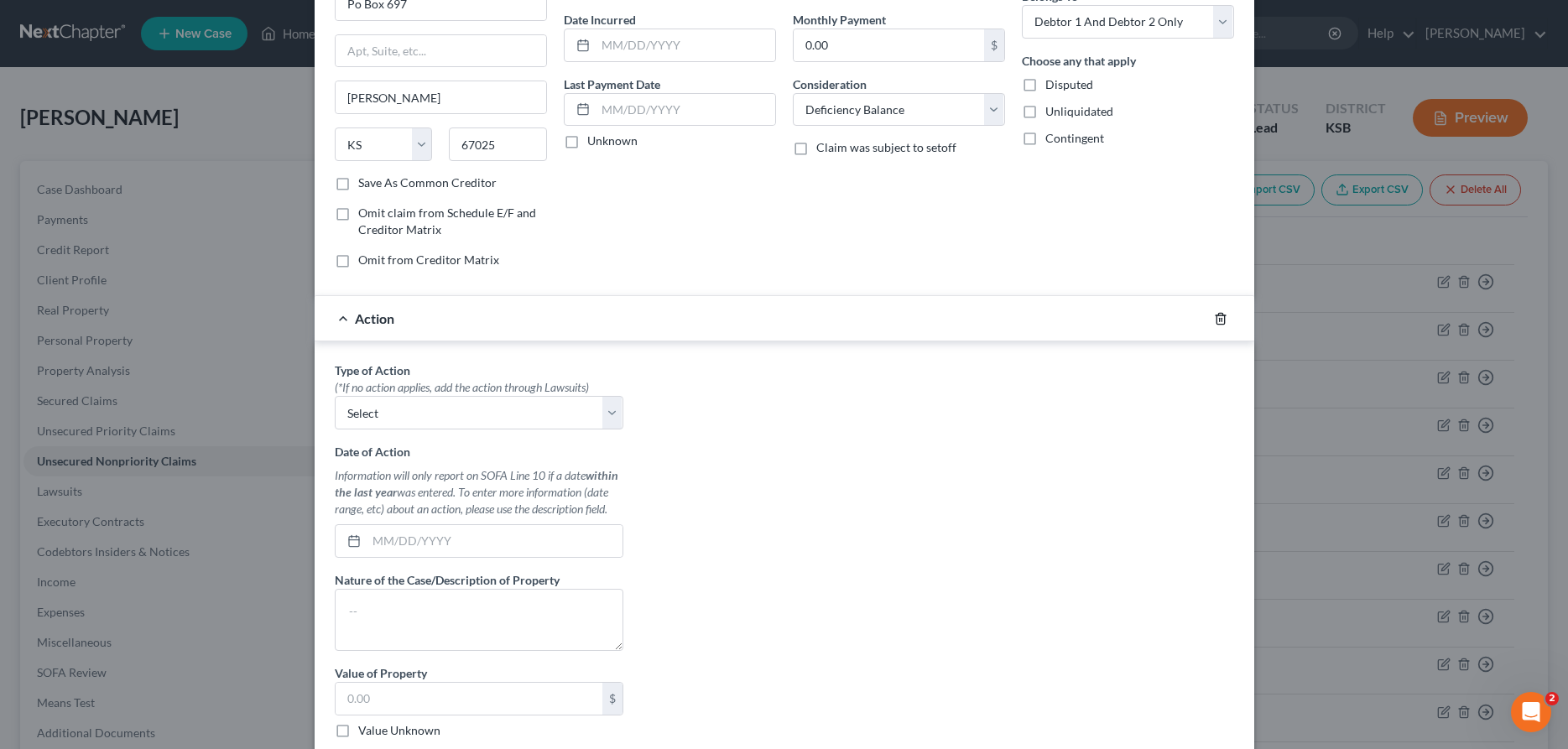
click at [1222, 322] on line "button" at bounding box center [1222, 319] width 0 height 3
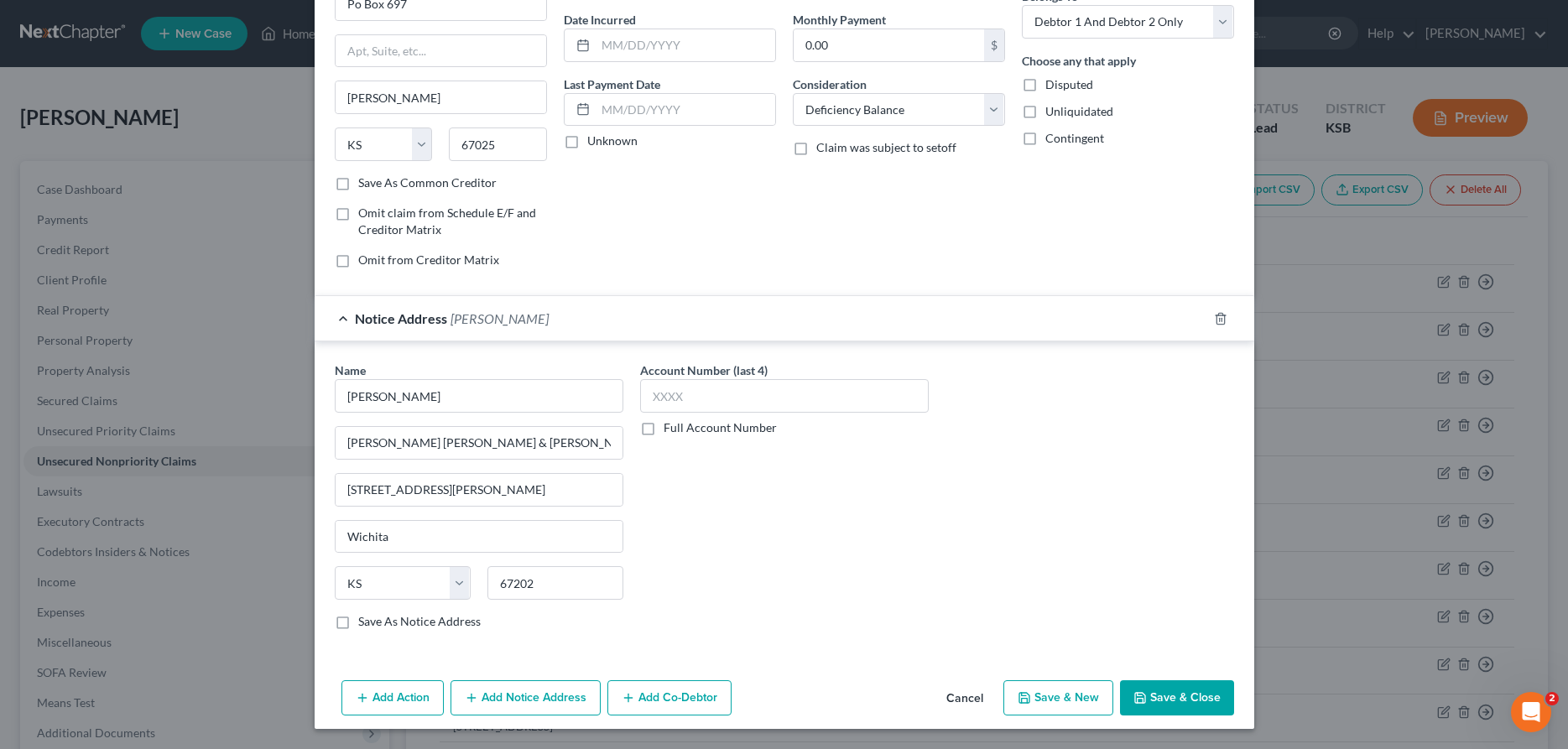
click at [1173, 699] on button "Save & Close" at bounding box center [1177, 698] width 114 height 35
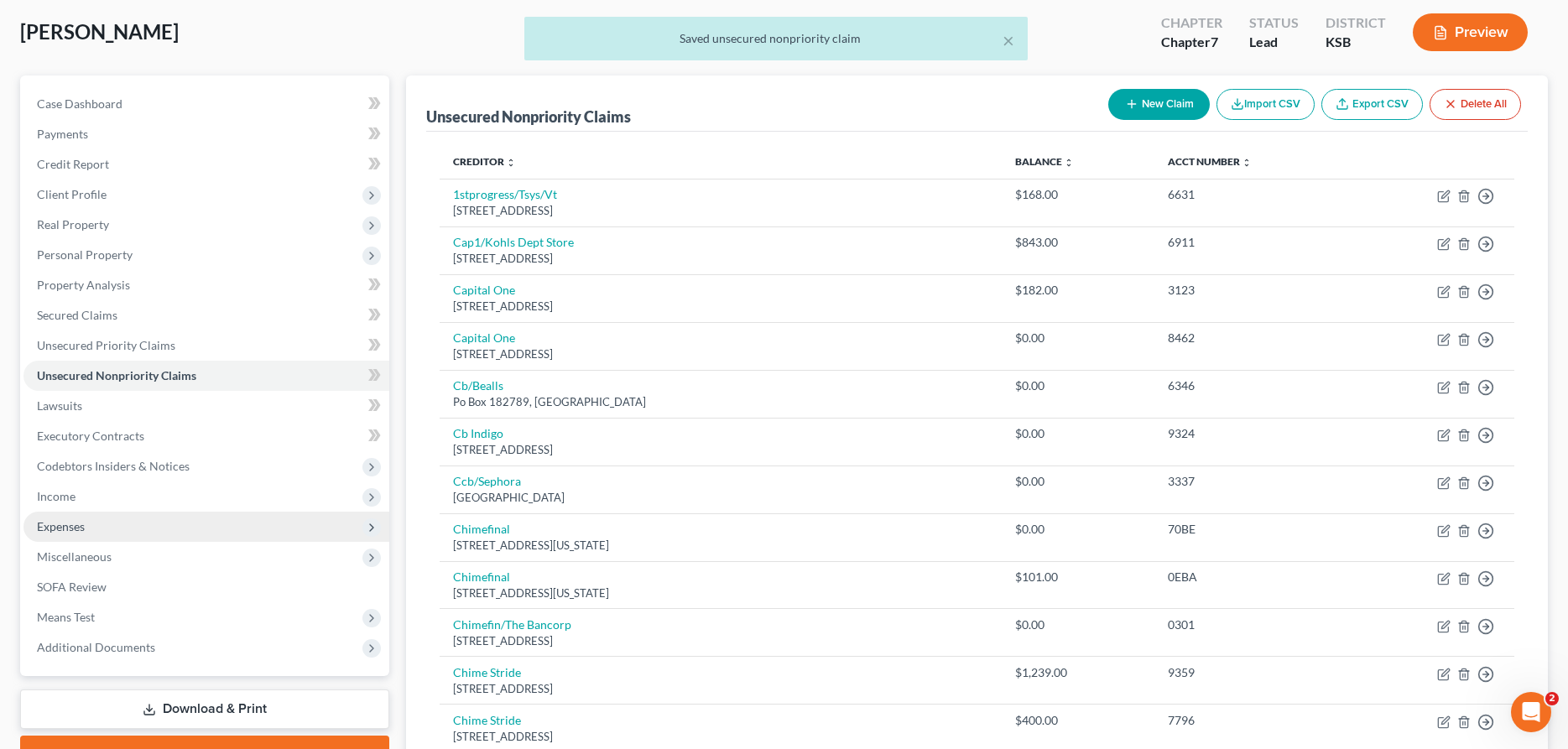
scroll to position [0, 0]
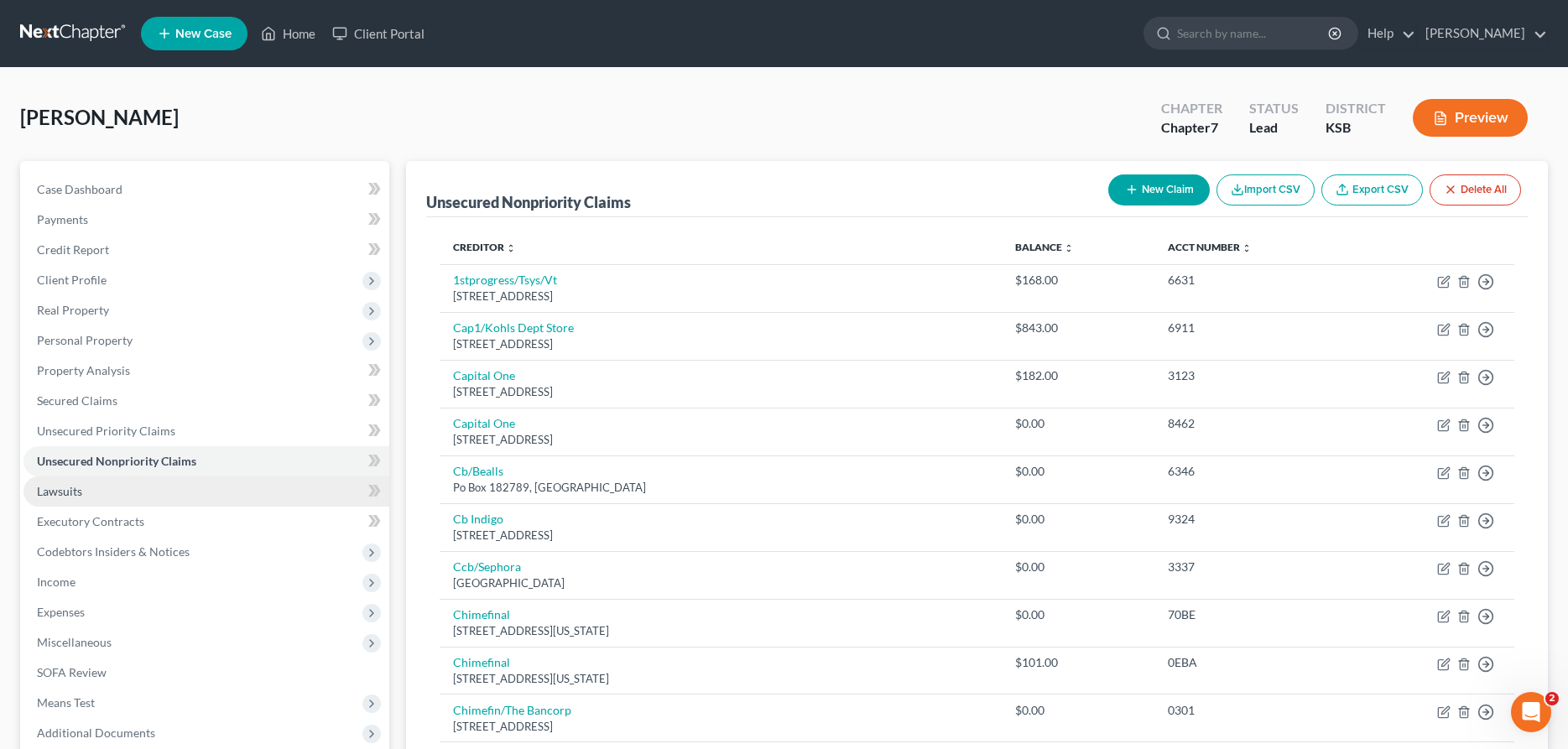
click at [67, 495] on span "Lawsuits" at bounding box center [60, 491] width 45 height 15
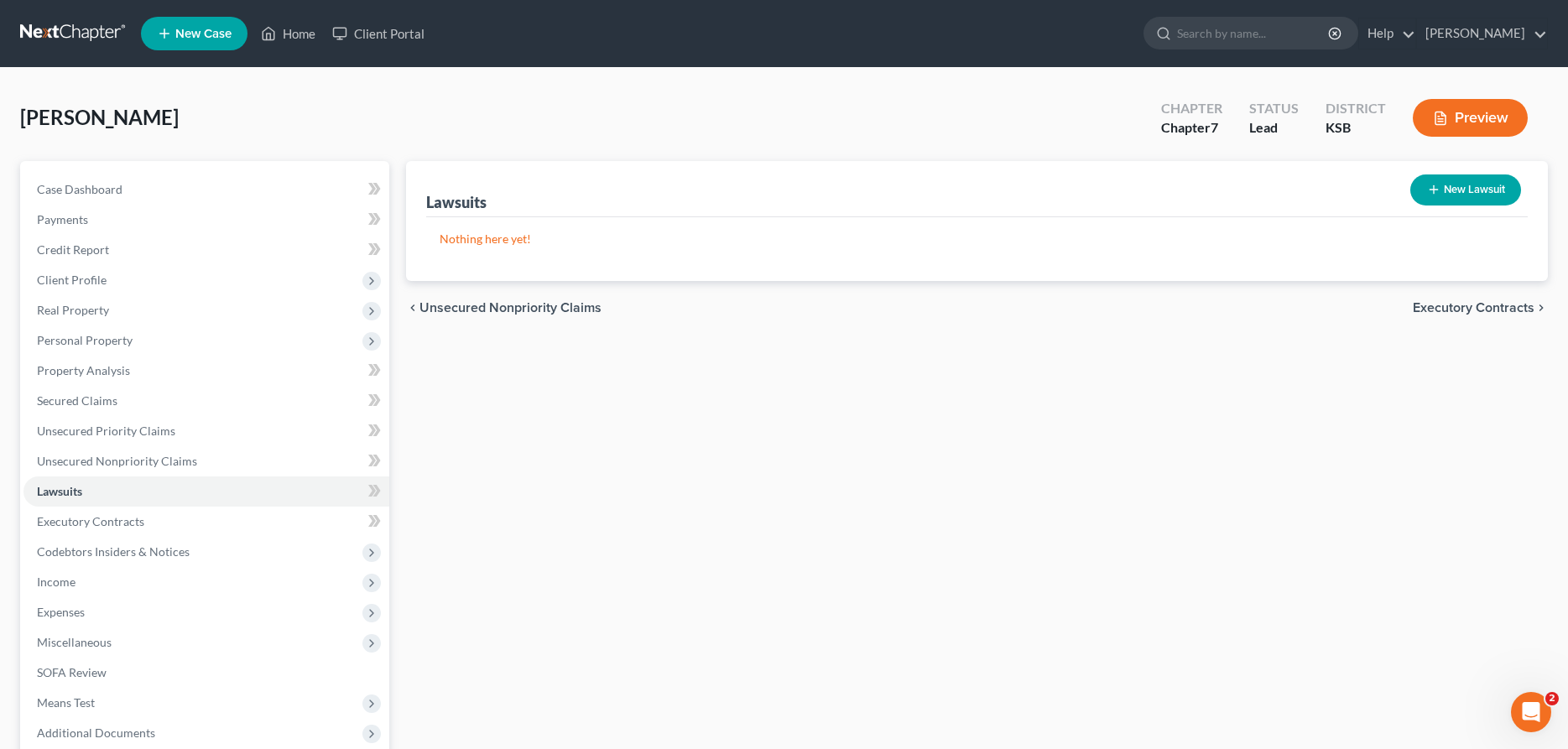
click at [1472, 188] on button "New Lawsuit" at bounding box center [1465, 190] width 111 height 31
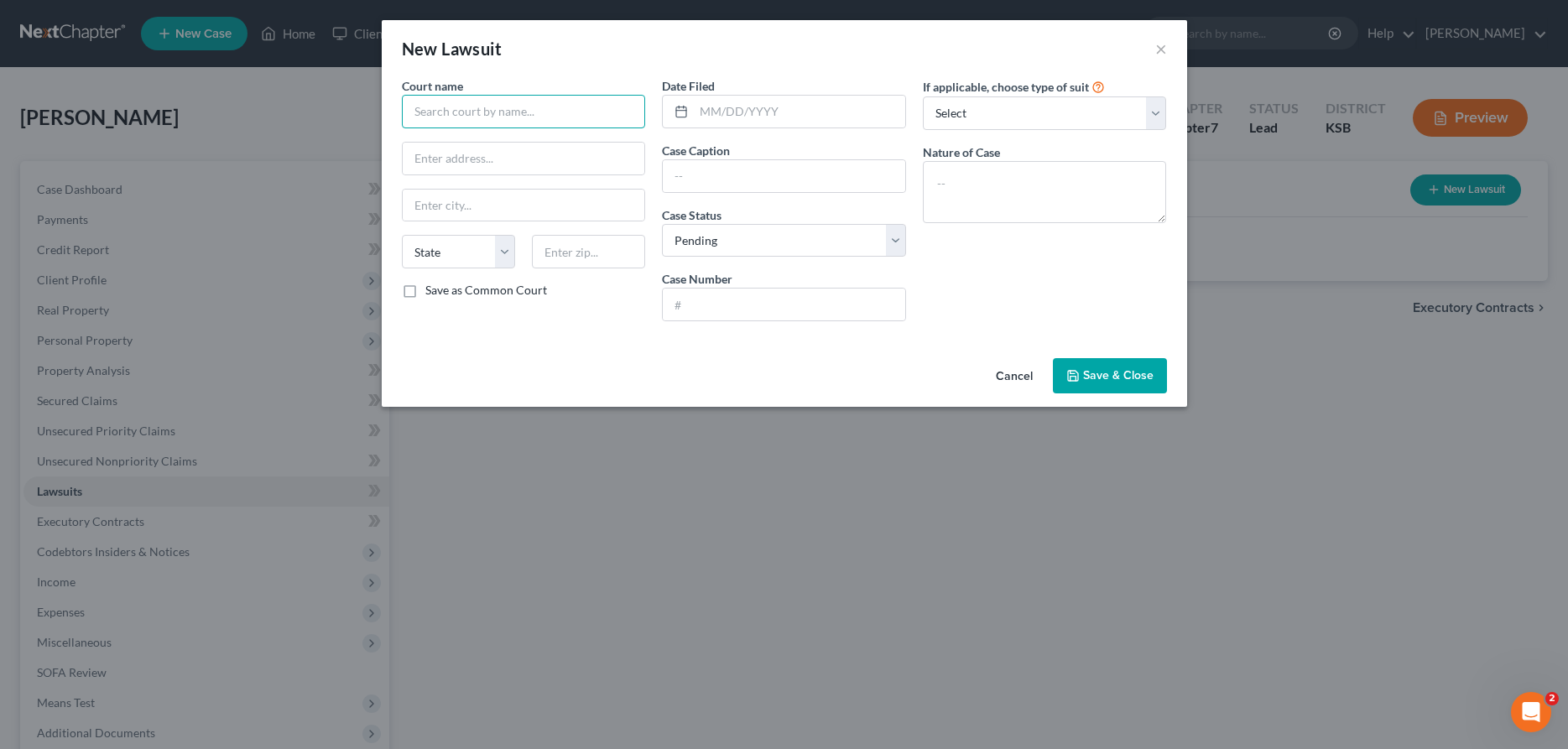
click at [561, 109] on input "text" at bounding box center [524, 111] width 245 height 33
click at [552, 140] on div "[GEOGRAPHIC_DATA]" at bounding box center [503, 141] width 174 height 17
click at [726, 184] on input "text" at bounding box center [784, 176] width 243 height 32
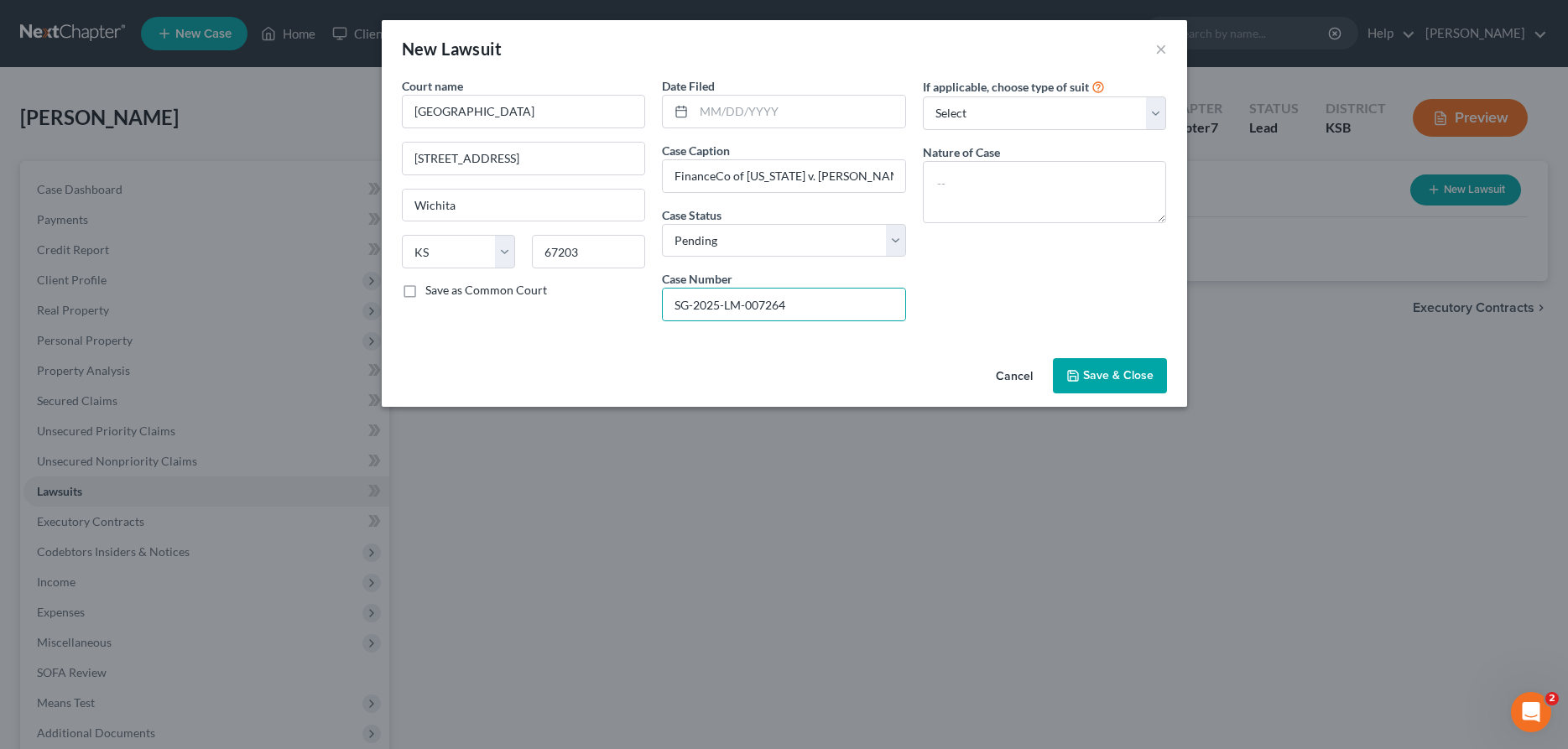
click at [1092, 374] on span "Save & Close" at bounding box center [1118, 375] width 70 height 15
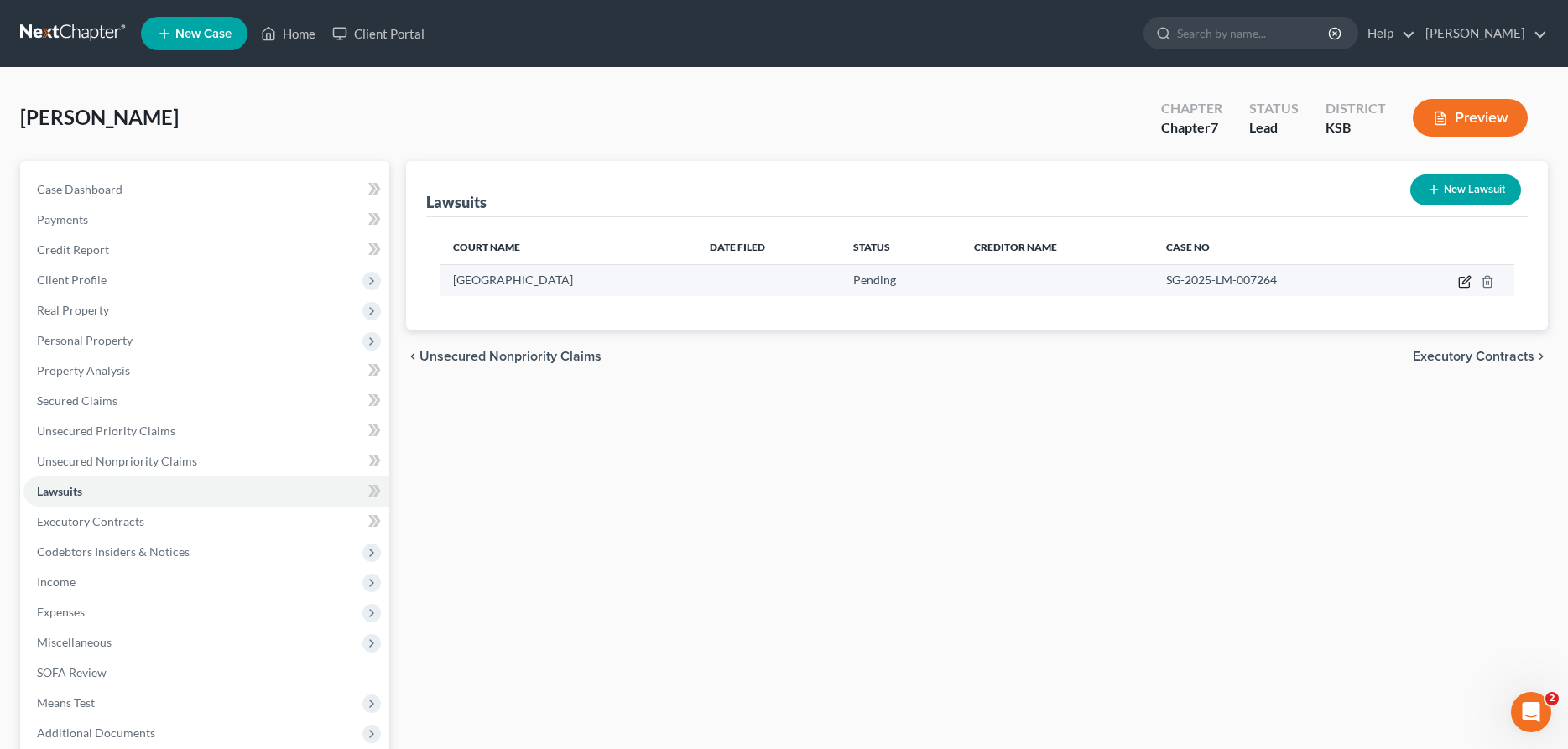
click at [1464, 282] on icon "button" at bounding box center [1465, 282] width 14 height 14
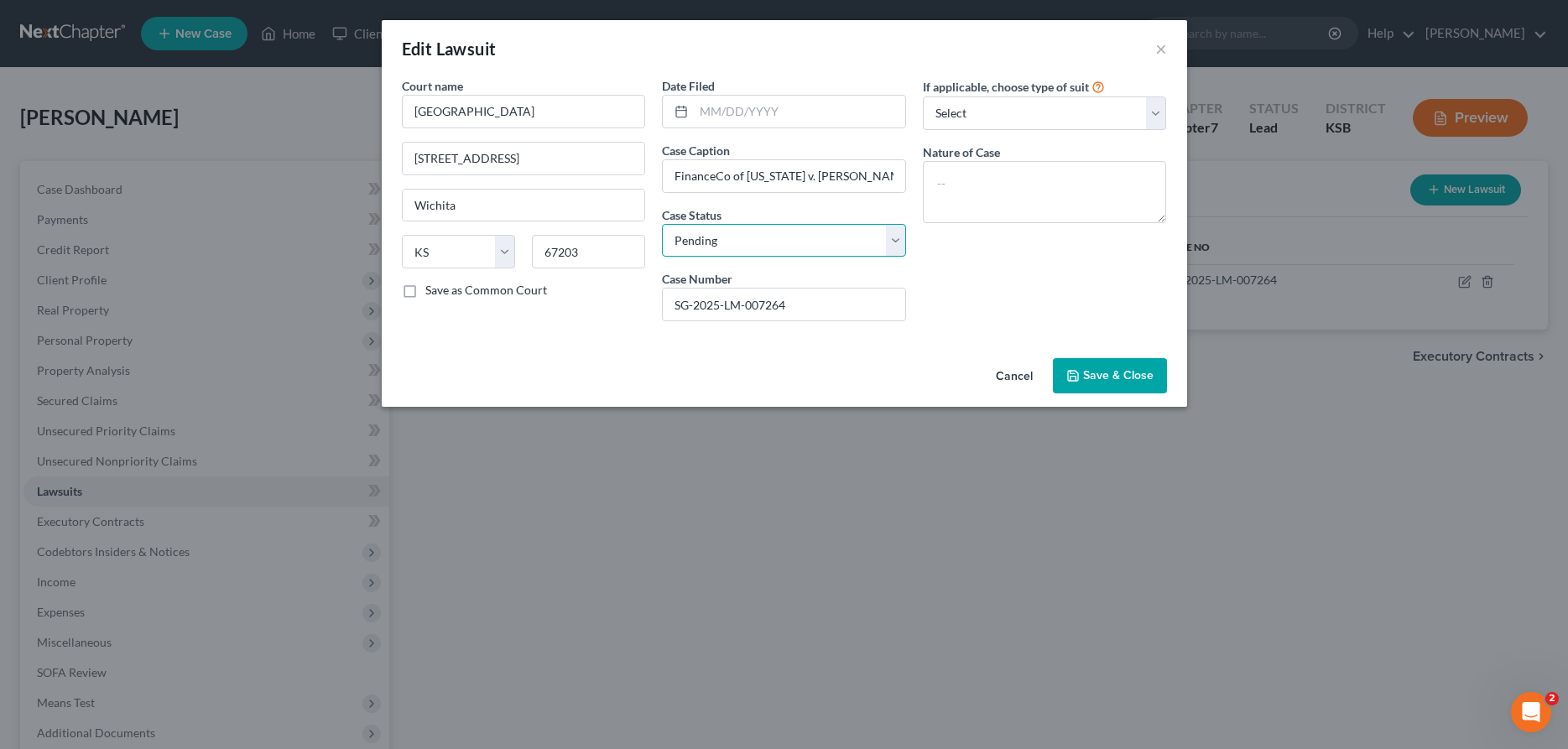
click at [662, 224] on select "Select Pending On Appeal Concluded" at bounding box center [784, 241] width 245 height 33
click option "Concluded" at bounding box center [0, 0] width 0 height 0
click at [1106, 373] on span "Save & Close" at bounding box center [1118, 375] width 70 height 15
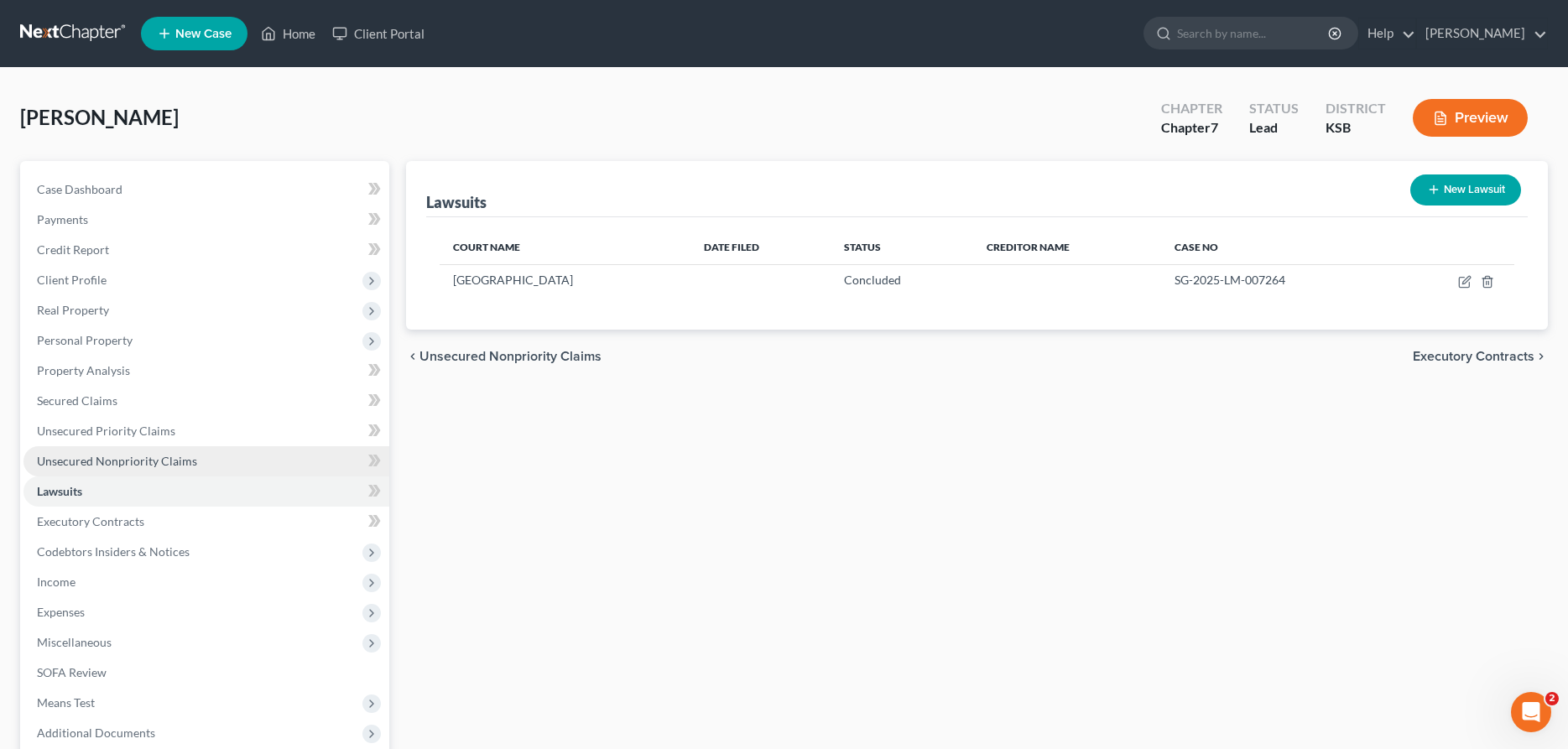
click at [107, 451] on link "Unsecured Nonpriority Claims" at bounding box center [206, 461] width 366 height 30
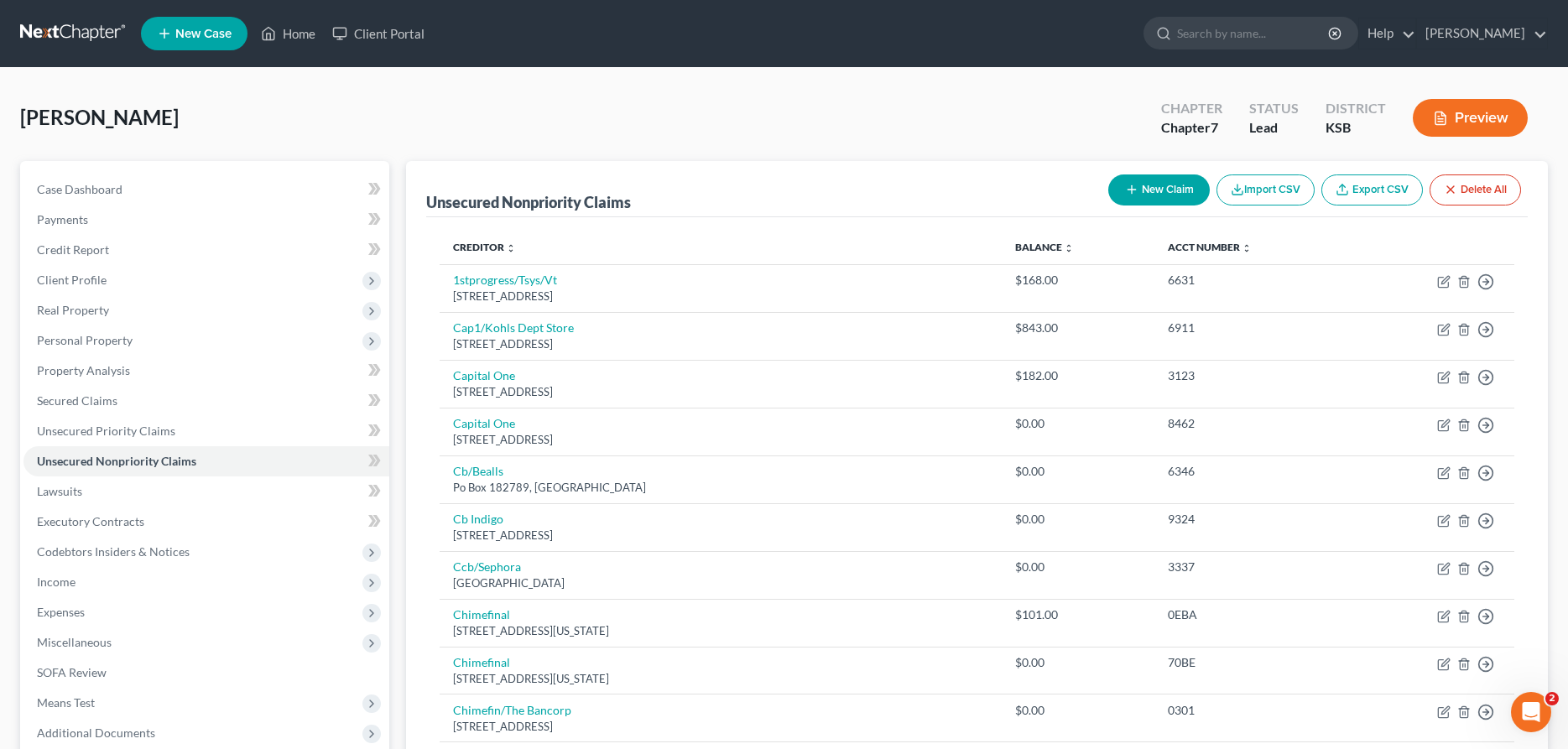
click at [1237, 187] on icon "button" at bounding box center [1237, 190] width 14 height 14
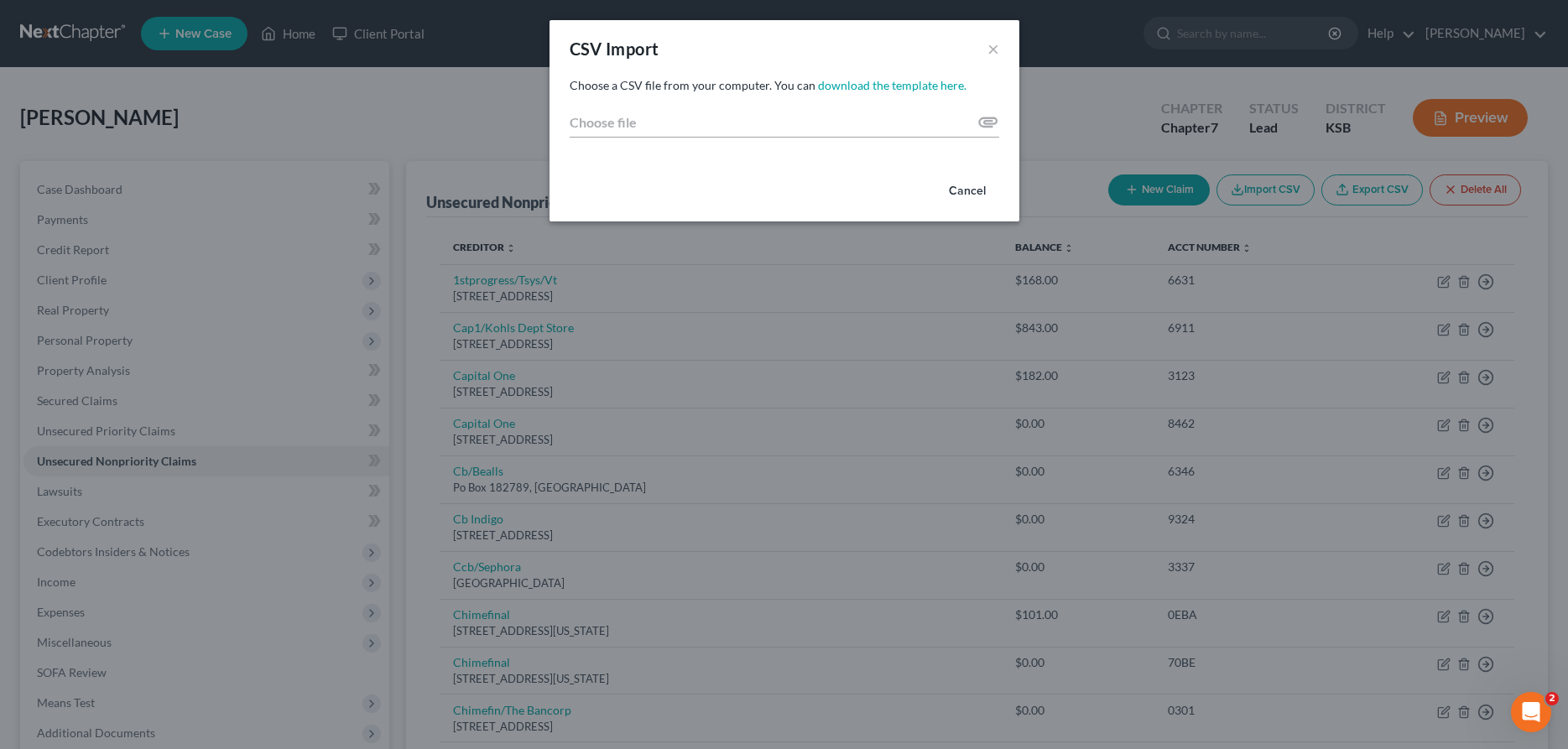
click at [961, 189] on button "Cancel" at bounding box center [966, 191] width 64 height 33
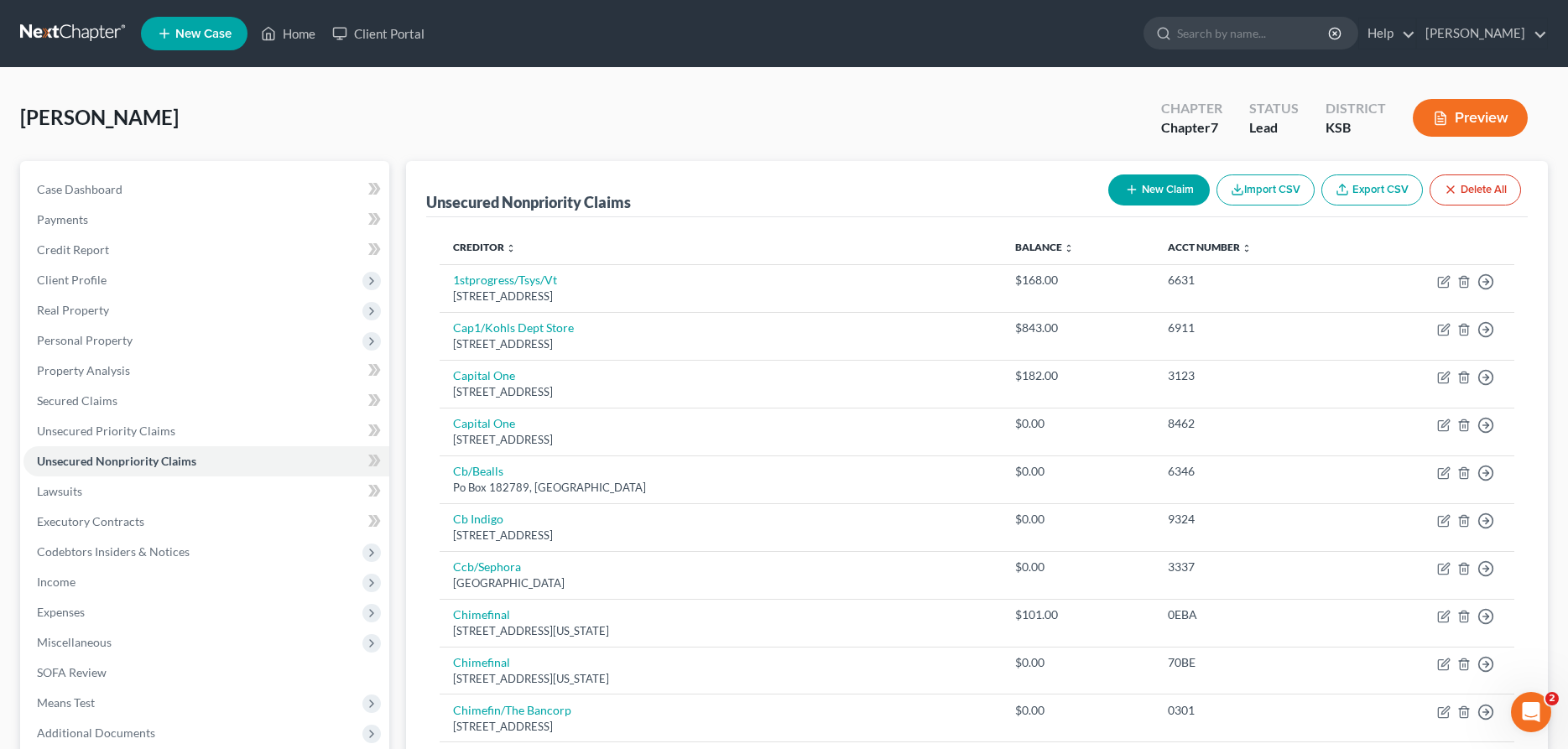
click at [1158, 186] on button "New Claim" at bounding box center [1159, 190] width 102 height 31
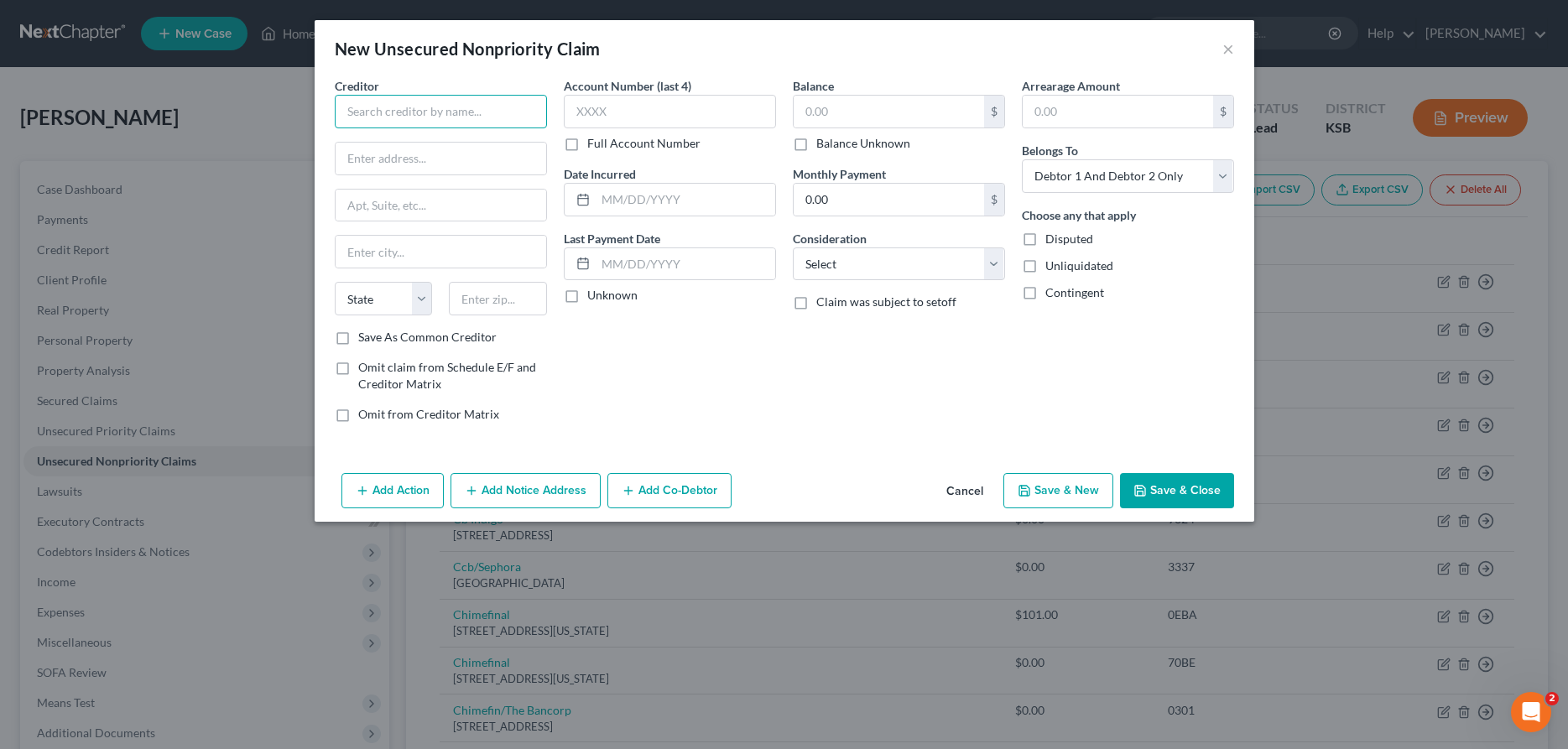
click at [386, 110] on input "text" at bounding box center [440, 111] width 212 height 33
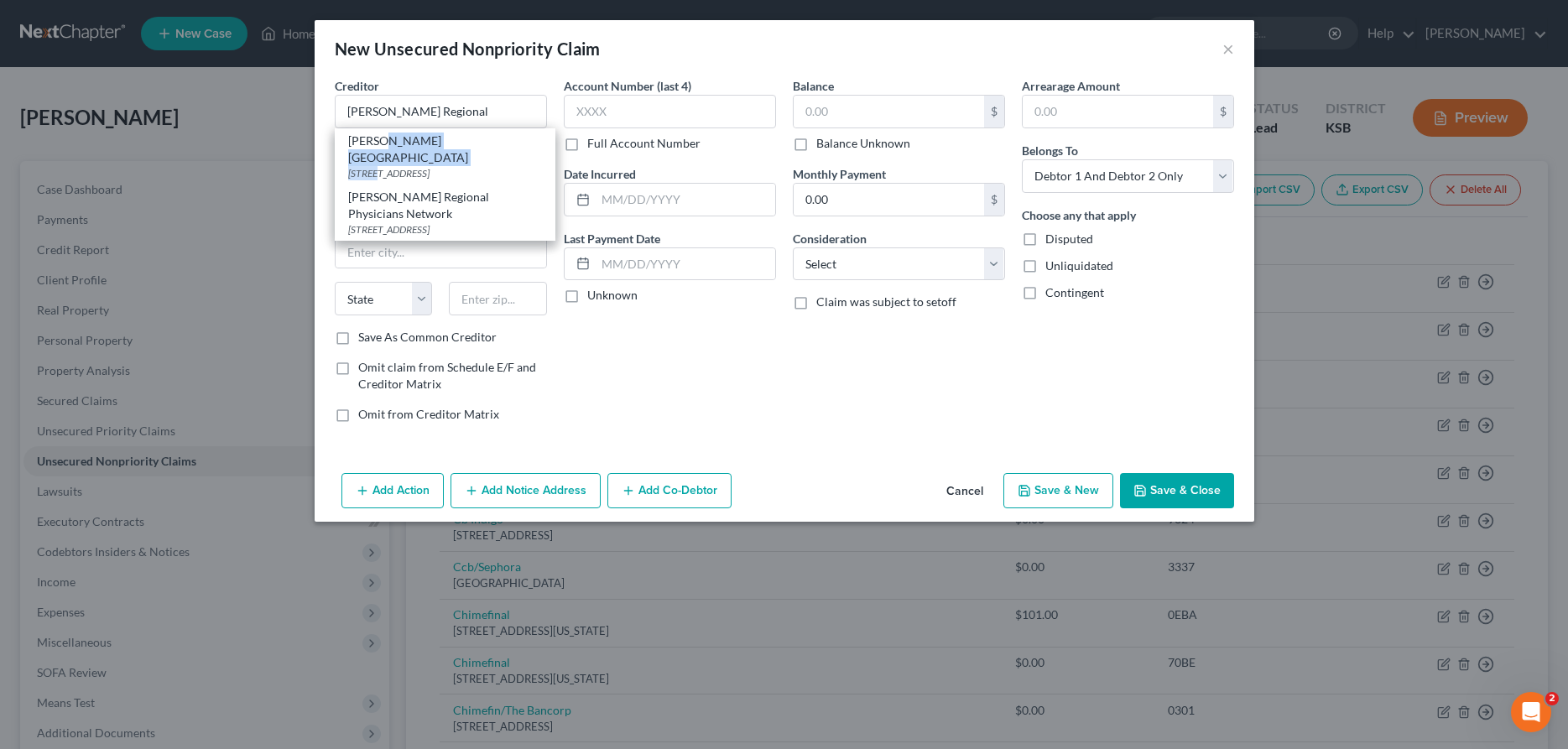
drag, startPoint x: 381, startPoint y: 150, endPoint x: 545, endPoint y: 145, distance: 164.1
click at [381, 149] on div "[PERSON_NAME][GEOGRAPHIC_DATA] [STREET_ADDRESS]" at bounding box center [445, 155] width 221 height 56
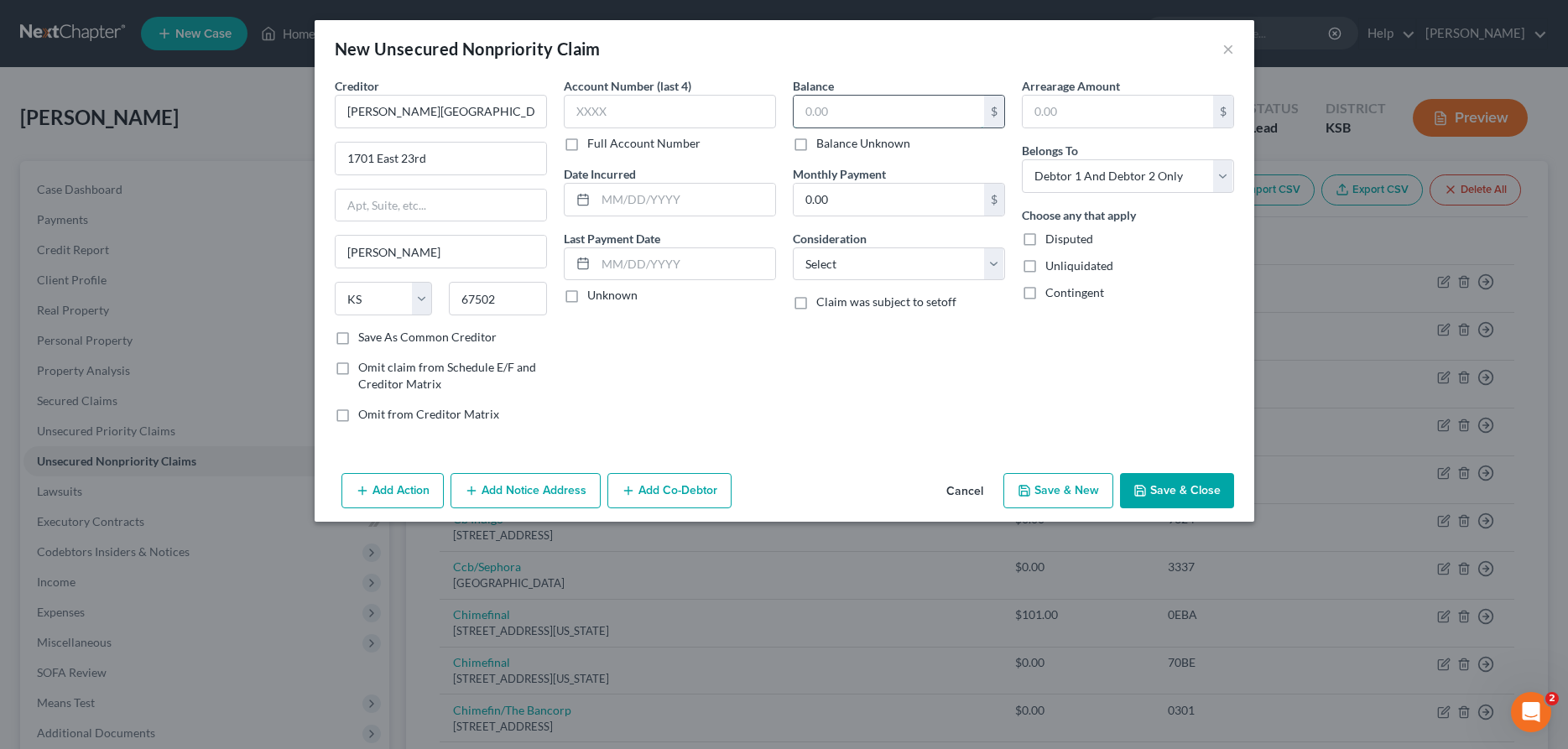
click at [941, 116] on input "text" at bounding box center [888, 111] width 191 height 32
click at [793, 247] on select "Select Cable / Satellite Services Collection Agency Credit Card Debt Debt Couns…" at bounding box center [899, 264] width 212 height 33
click at [547, 497] on button "Add Notice Address" at bounding box center [526, 491] width 151 height 35
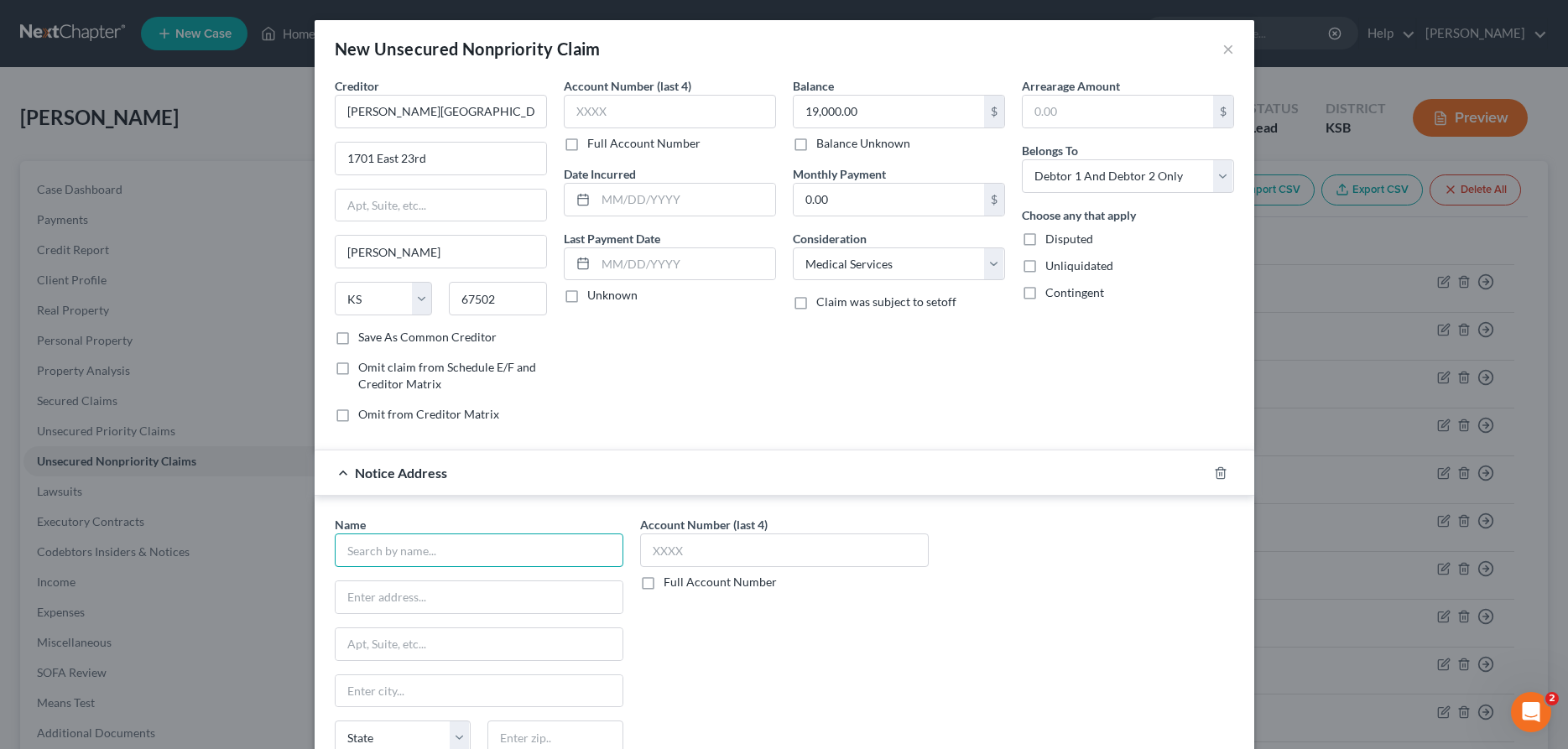
click at [480, 550] on input "text" at bounding box center [478, 551] width 289 height 33
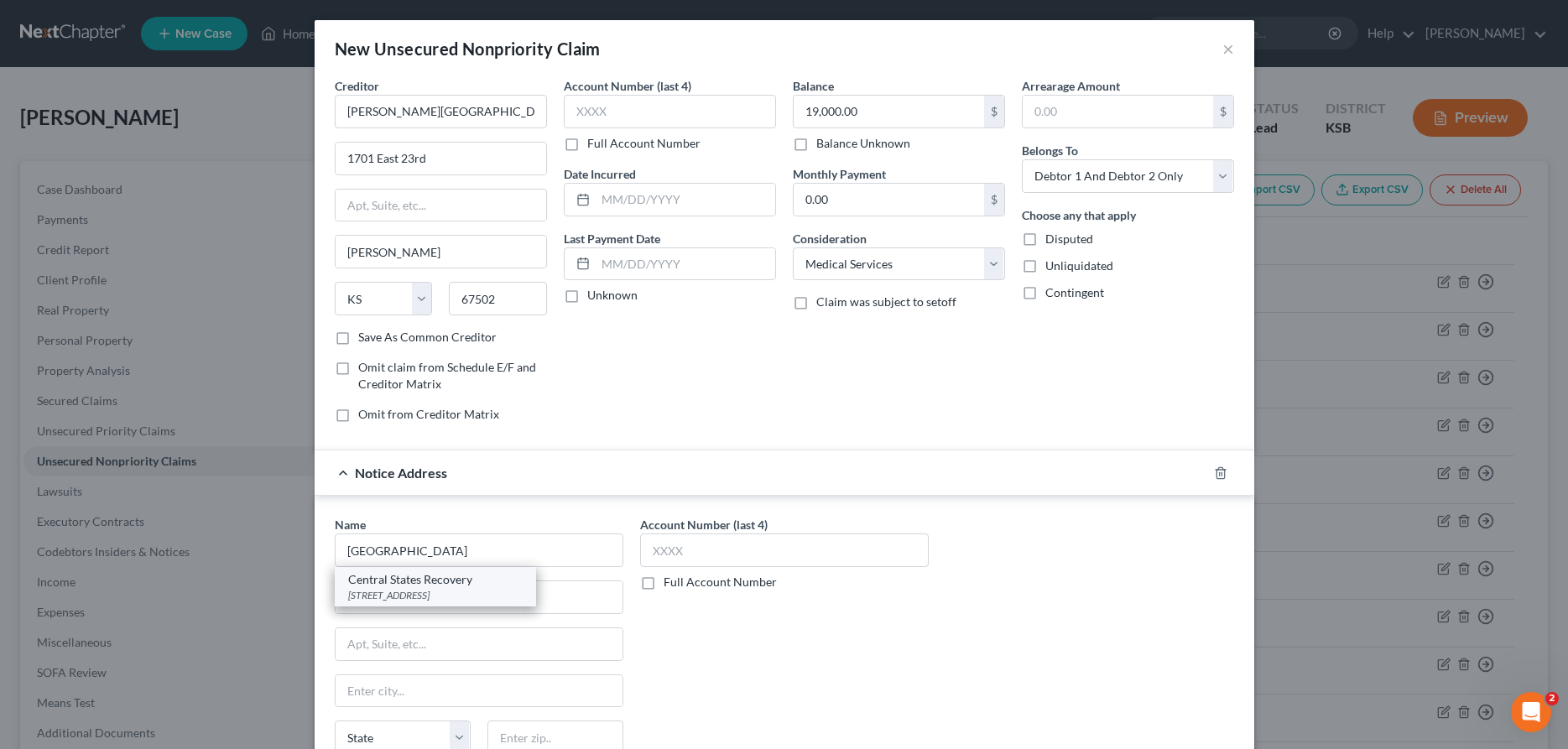
click at [478, 584] on div "Central States Recovery" at bounding box center [435, 579] width 174 height 17
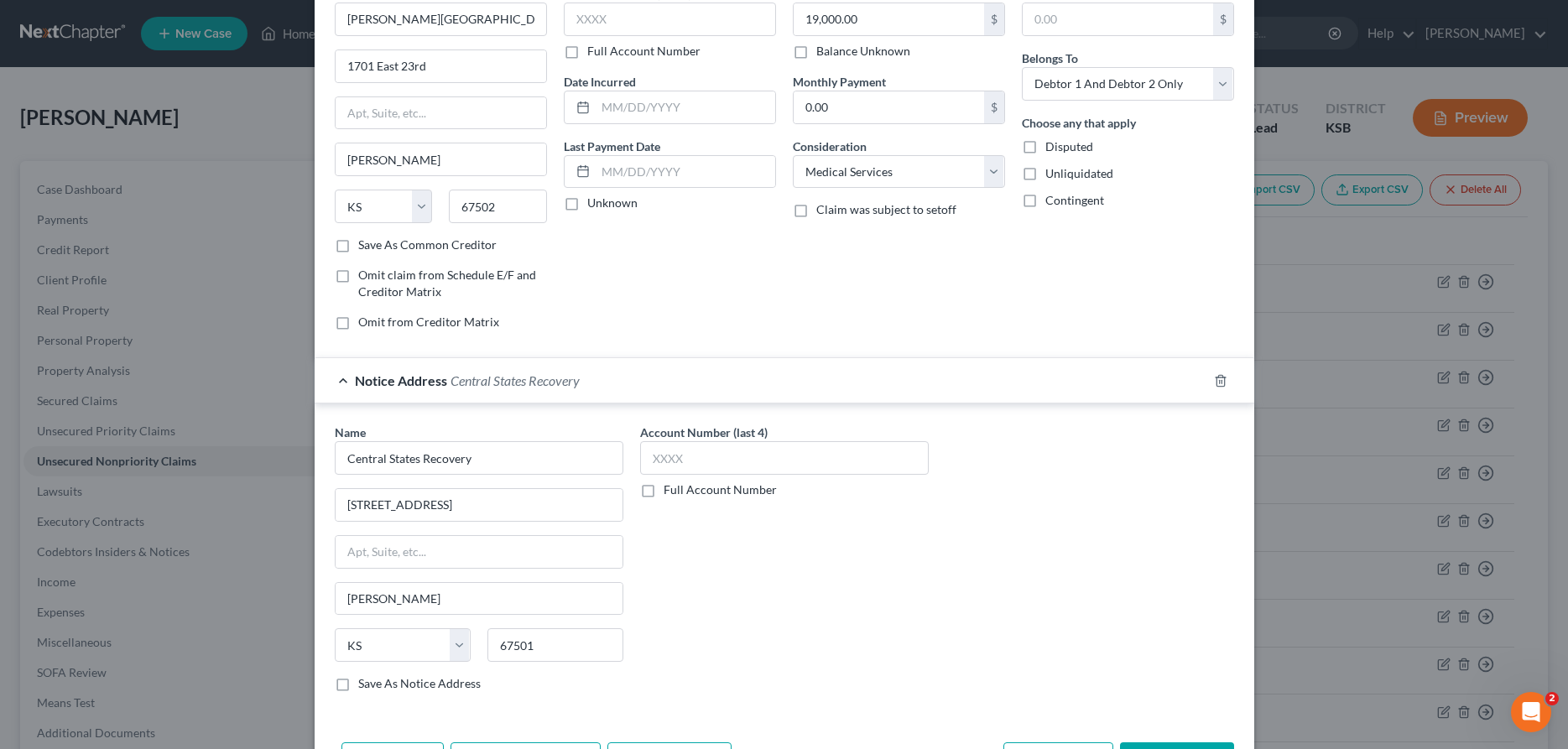
scroll to position [154, 0]
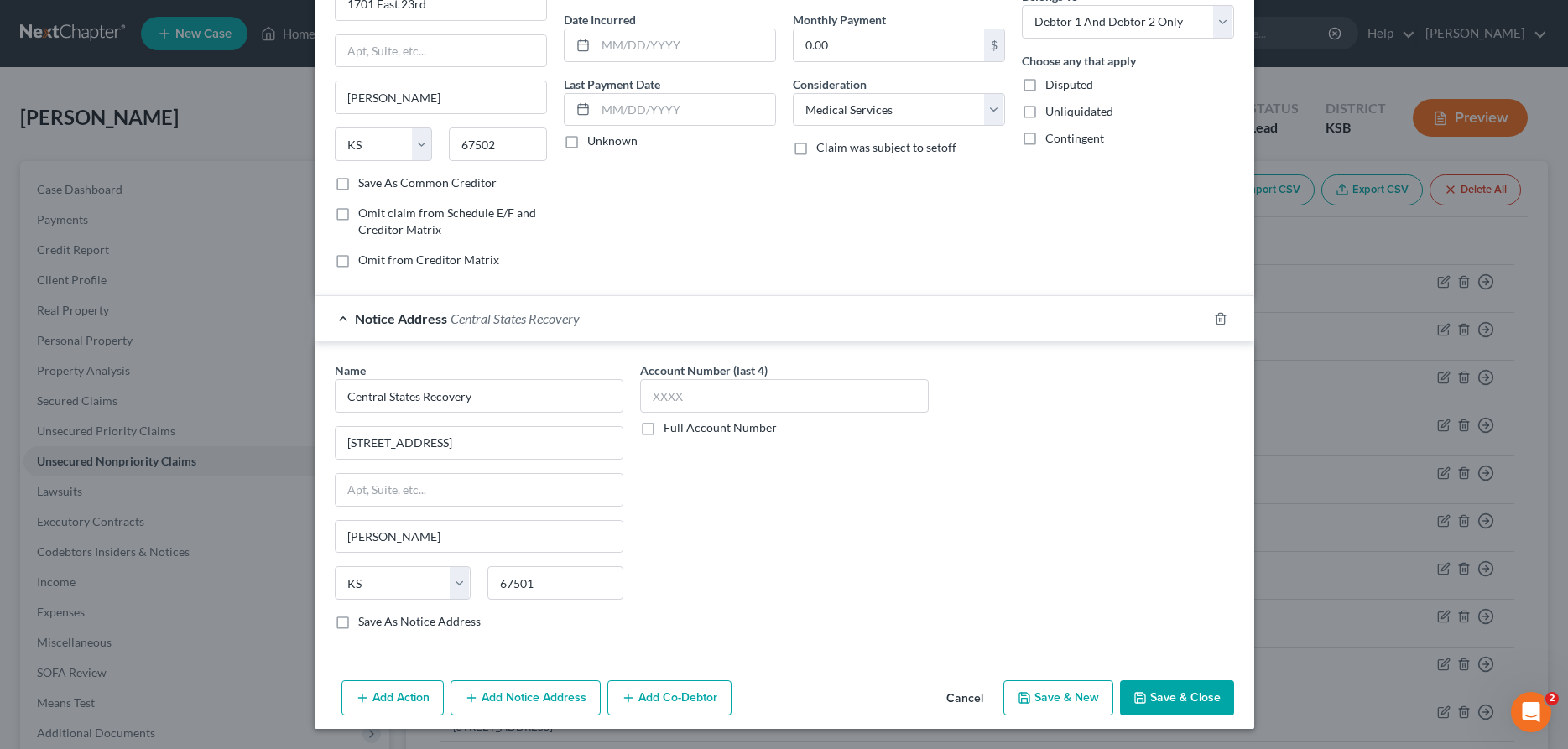
click at [1202, 693] on button "Save & Close" at bounding box center [1177, 698] width 114 height 35
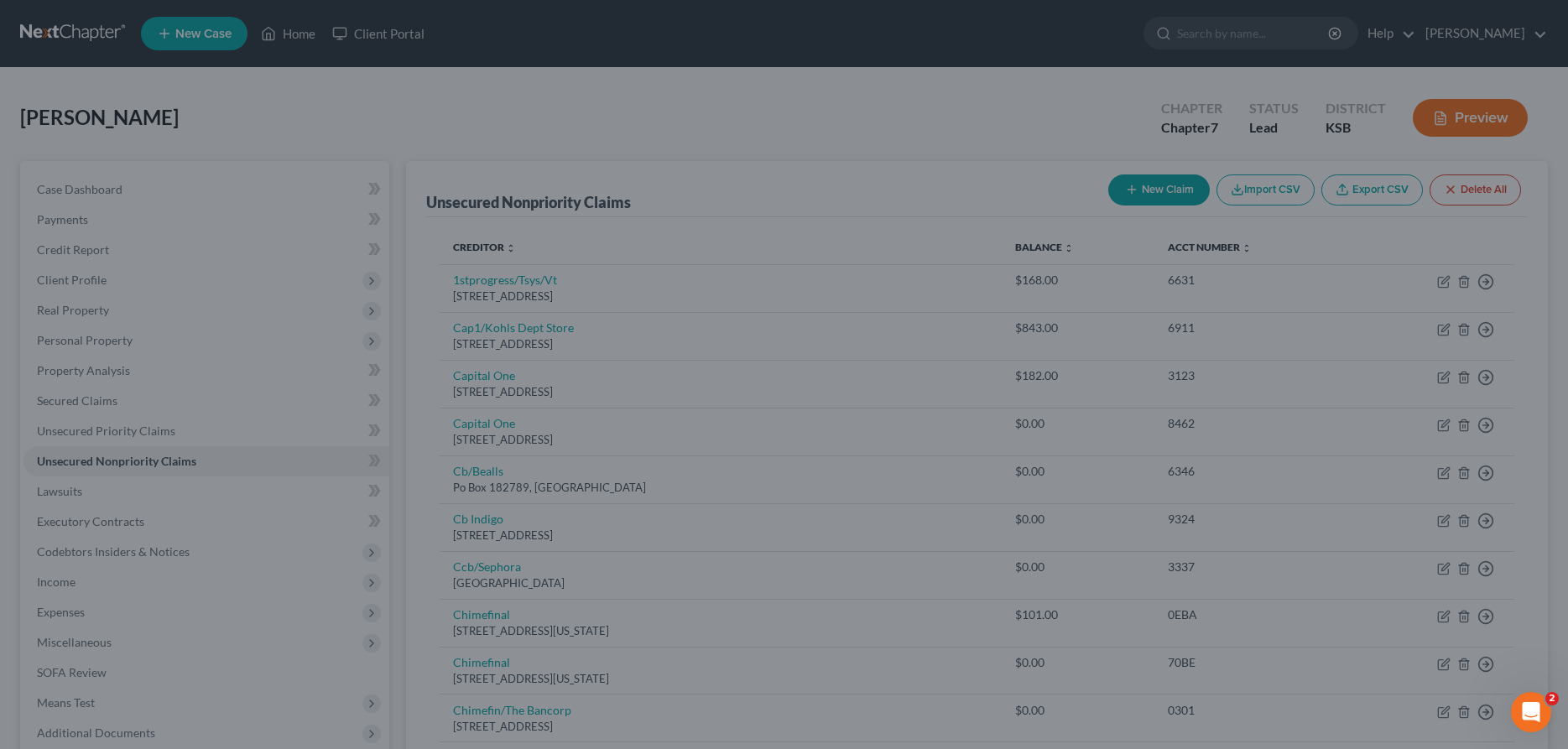
scroll to position [0, 0]
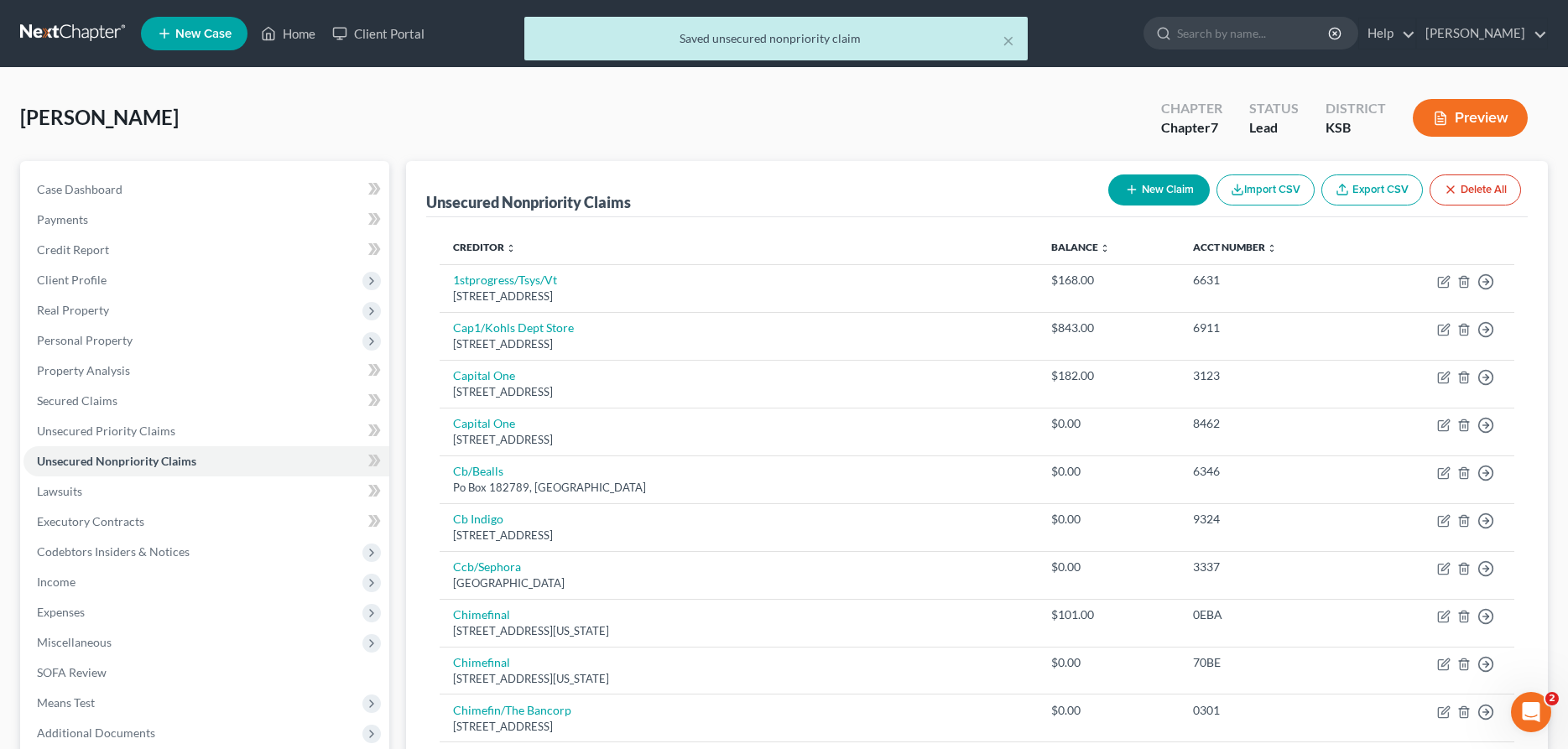
click at [1164, 180] on button "New Claim" at bounding box center [1159, 190] width 102 height 31
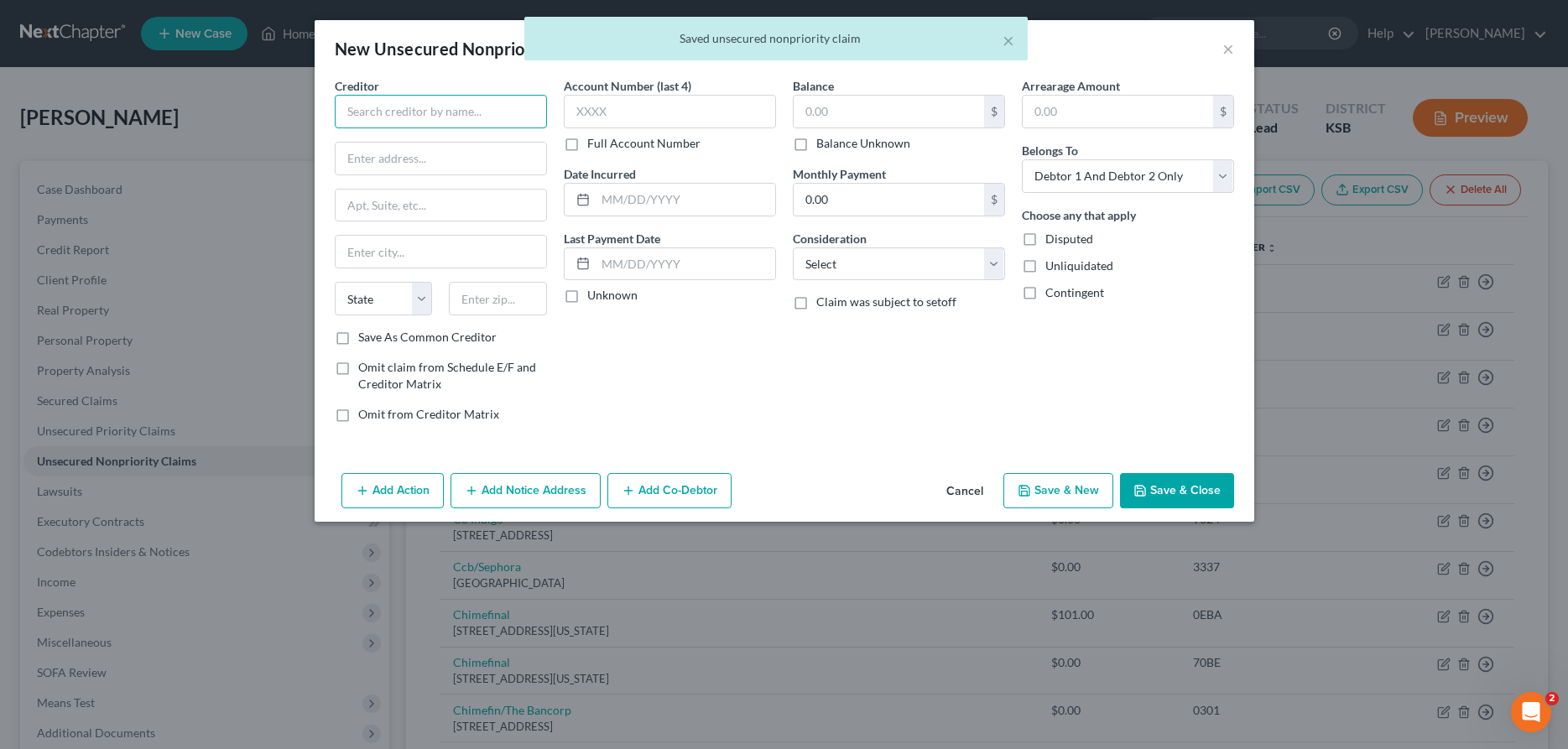
click at [369, 115] on input "text" at bounding box center [440, 111] width 212 height 33
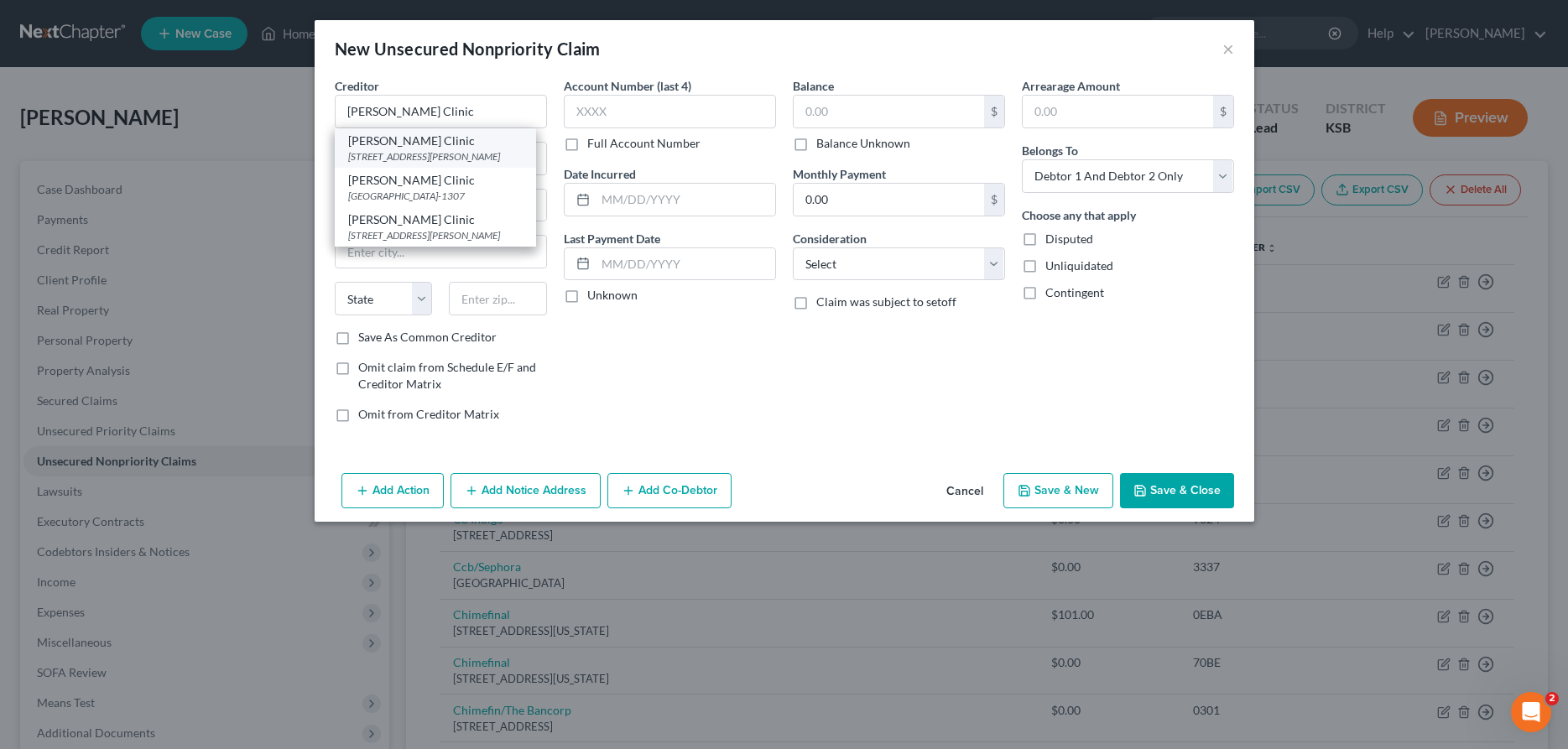
click at [381, 145] on div "[PERSON_NAME] Clinic" at bounding box center [435, 141] width 174 height 17
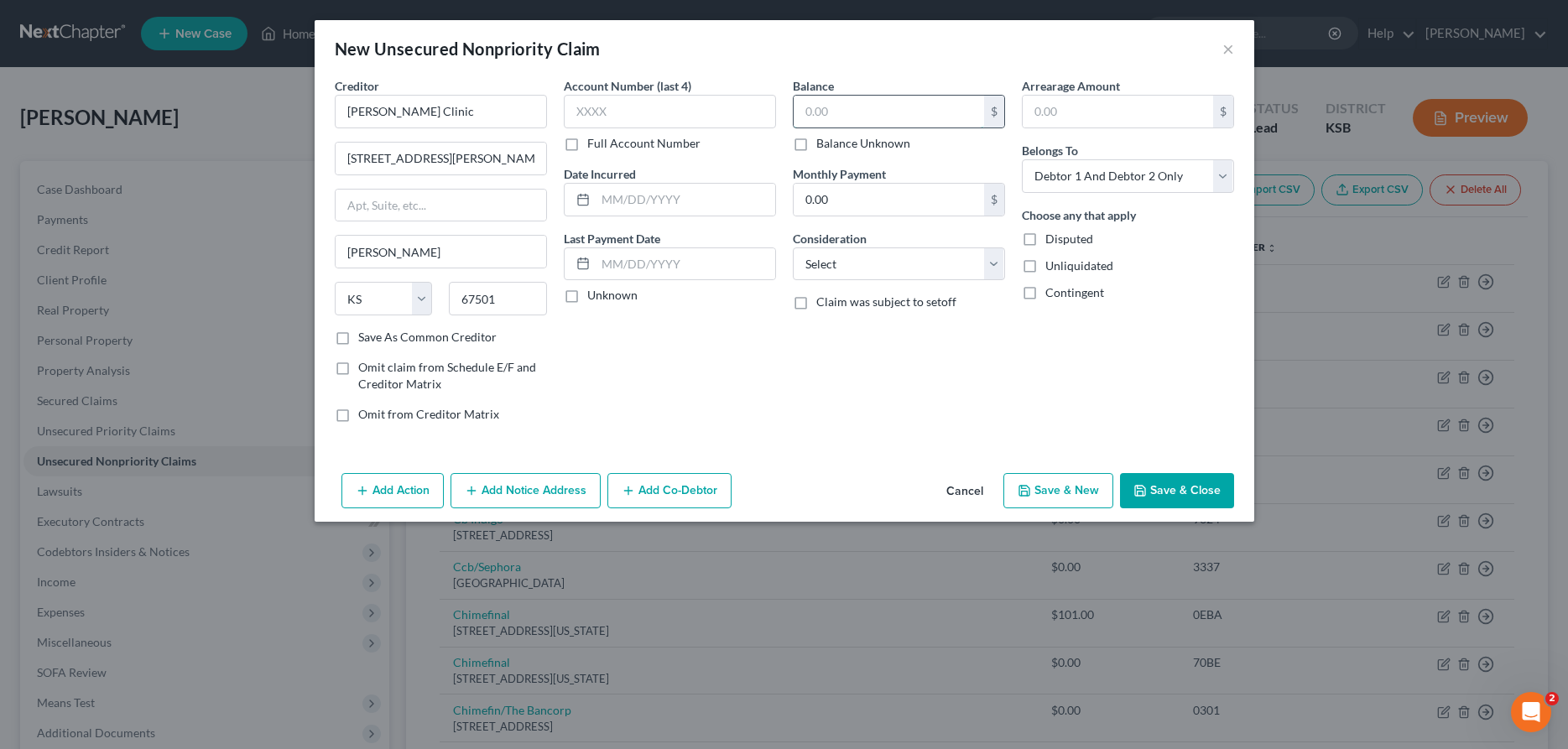
click at [865, 120] on input "text" at bounding box center [888, 111] width 191 height 32
click at [793, 247] on select "Select Cable / Satellite Services Collection Agency Credit Card Debt Debt Couns…" at bounding box center [899, 264] width 212 height 33
click at [1170, 491] on button "Save & Close" at bounding box center [1177, 491] width 114 height 35
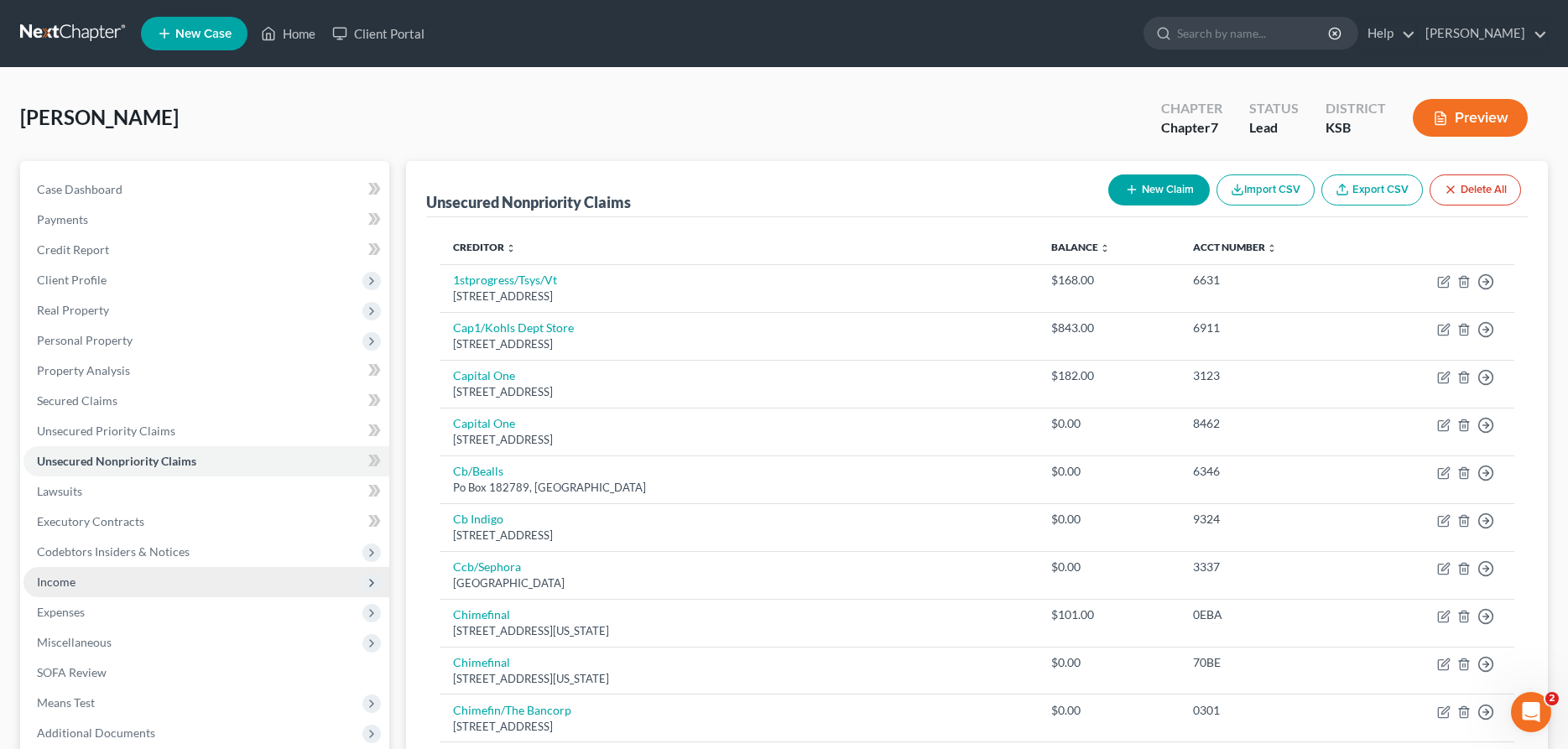
click at [49, 586] on span "Income" at bounding box center [56, 582] width 38 height 15
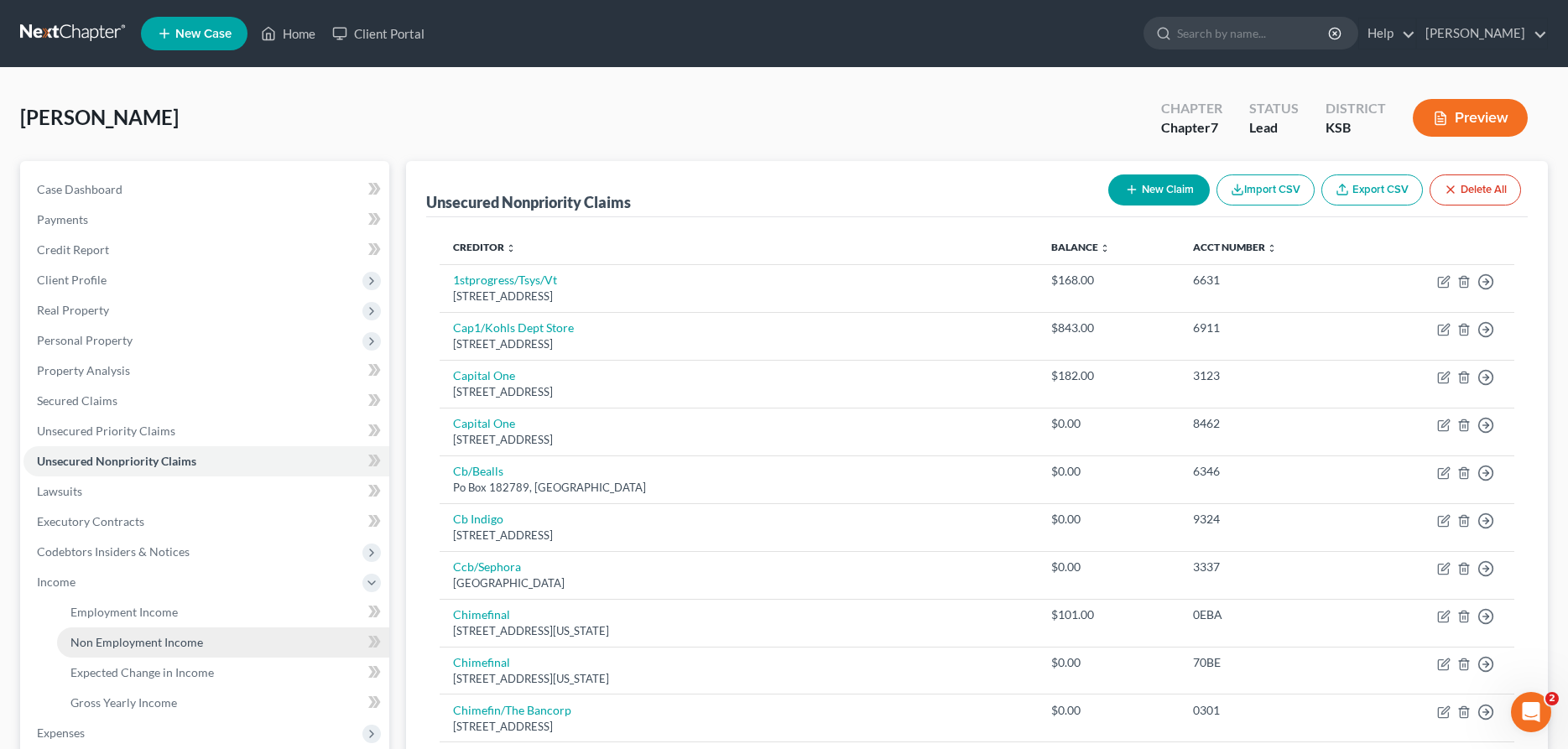
click at [124, 647] on span "Non Employment Income" at bounding box center [137, 641] width 133 height 15
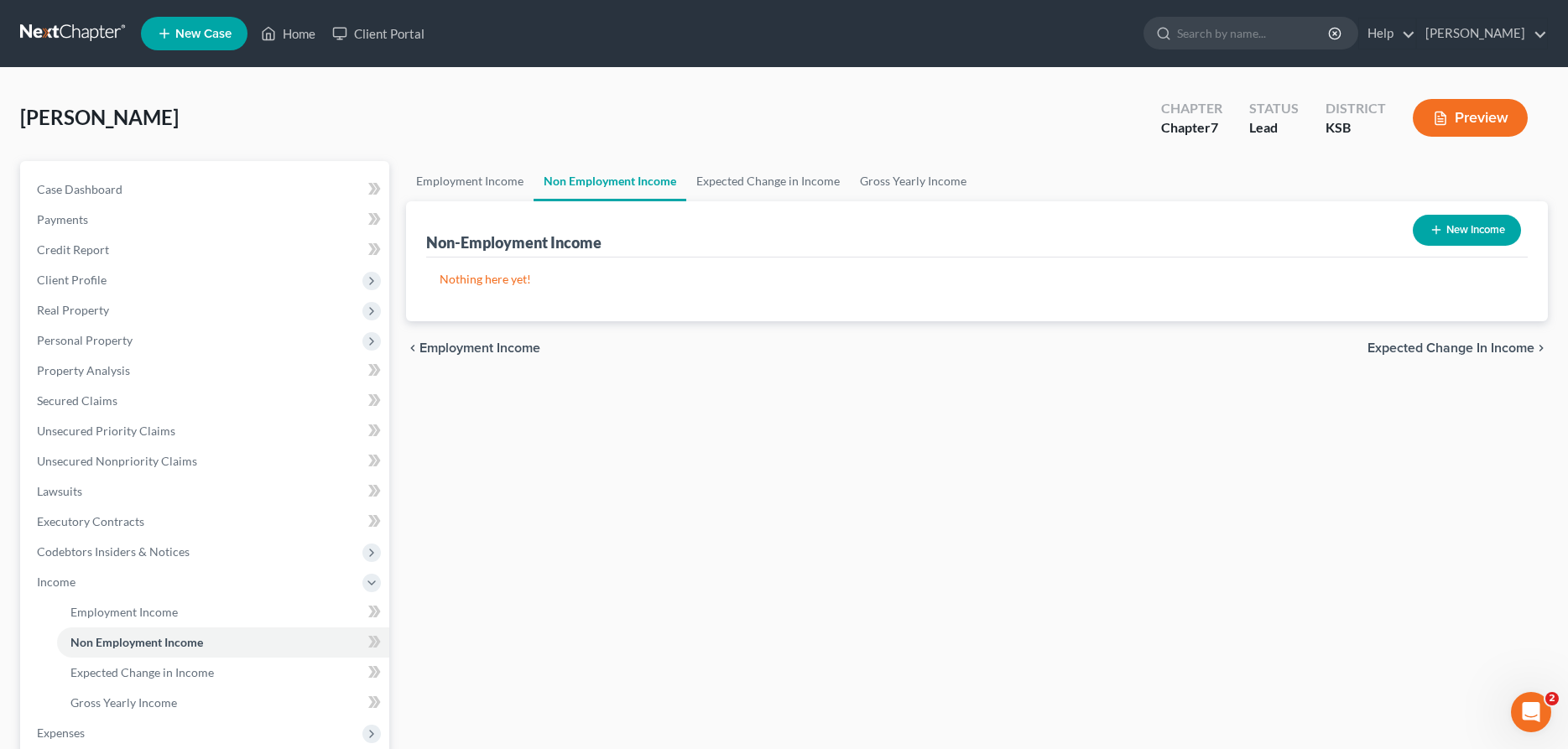
click at [1453, 215] on button "New Income" at bounding box center [1466, 231] width 109 height 31
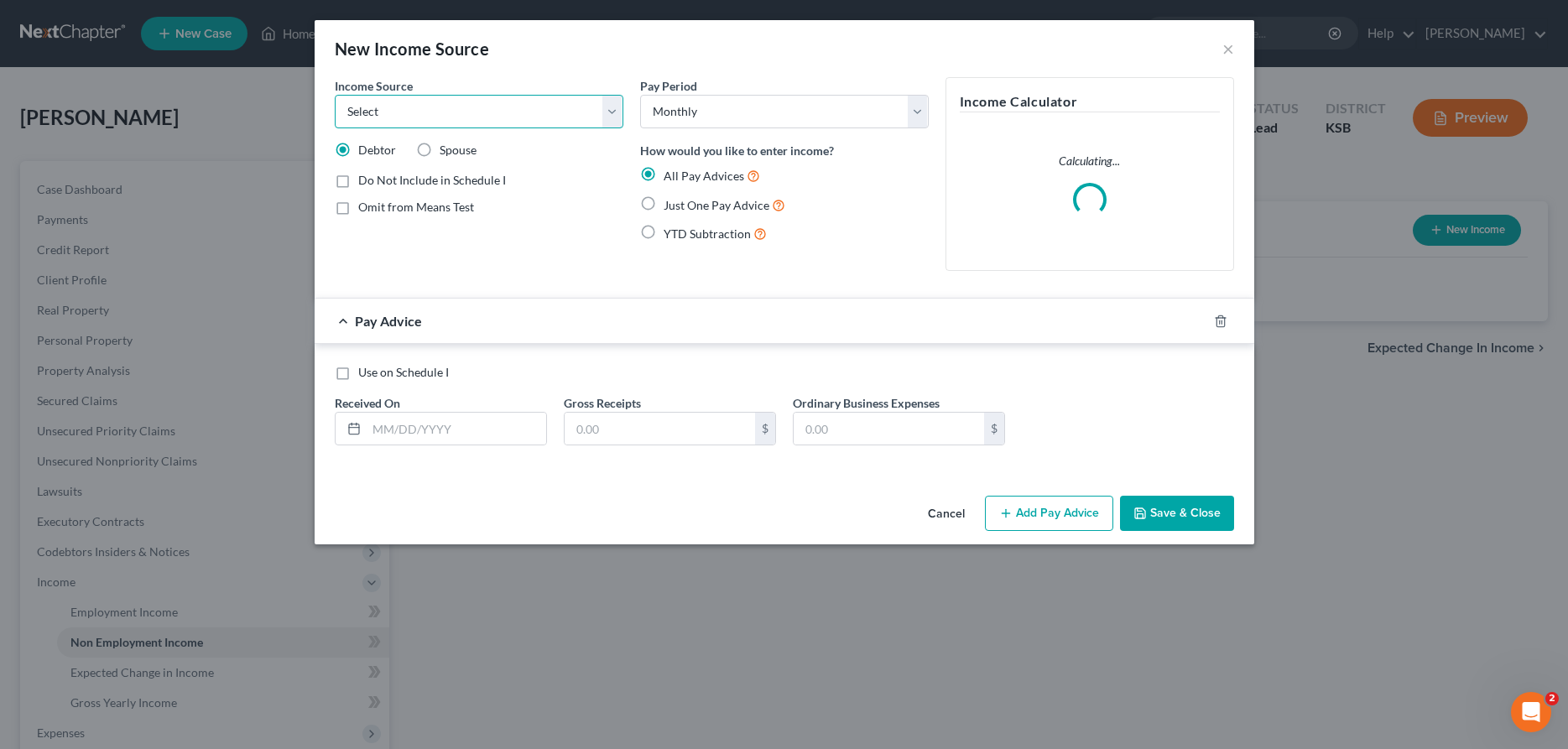
click at [335, 95] on select "Select Unemployment Disability (from employer) Pension Retirement Social Securi…" at bounding box center [478, 111] width 289 height 33
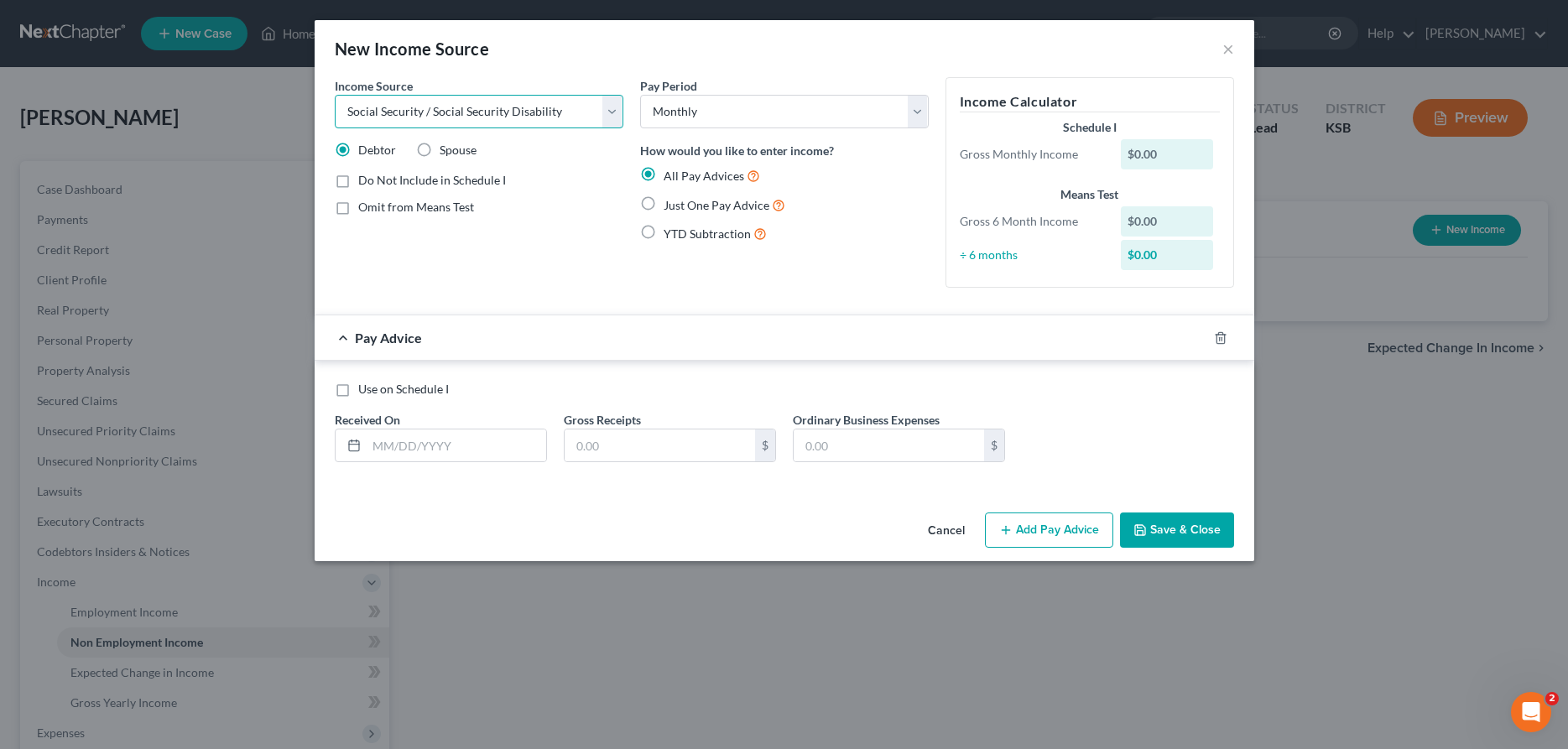
click option "Social Security / Social Security Disability" at bounding box center [0, 0] width 0 height 0
click at [499, 450] on input "text" at bounding box center [457, 445] width 180 height 32
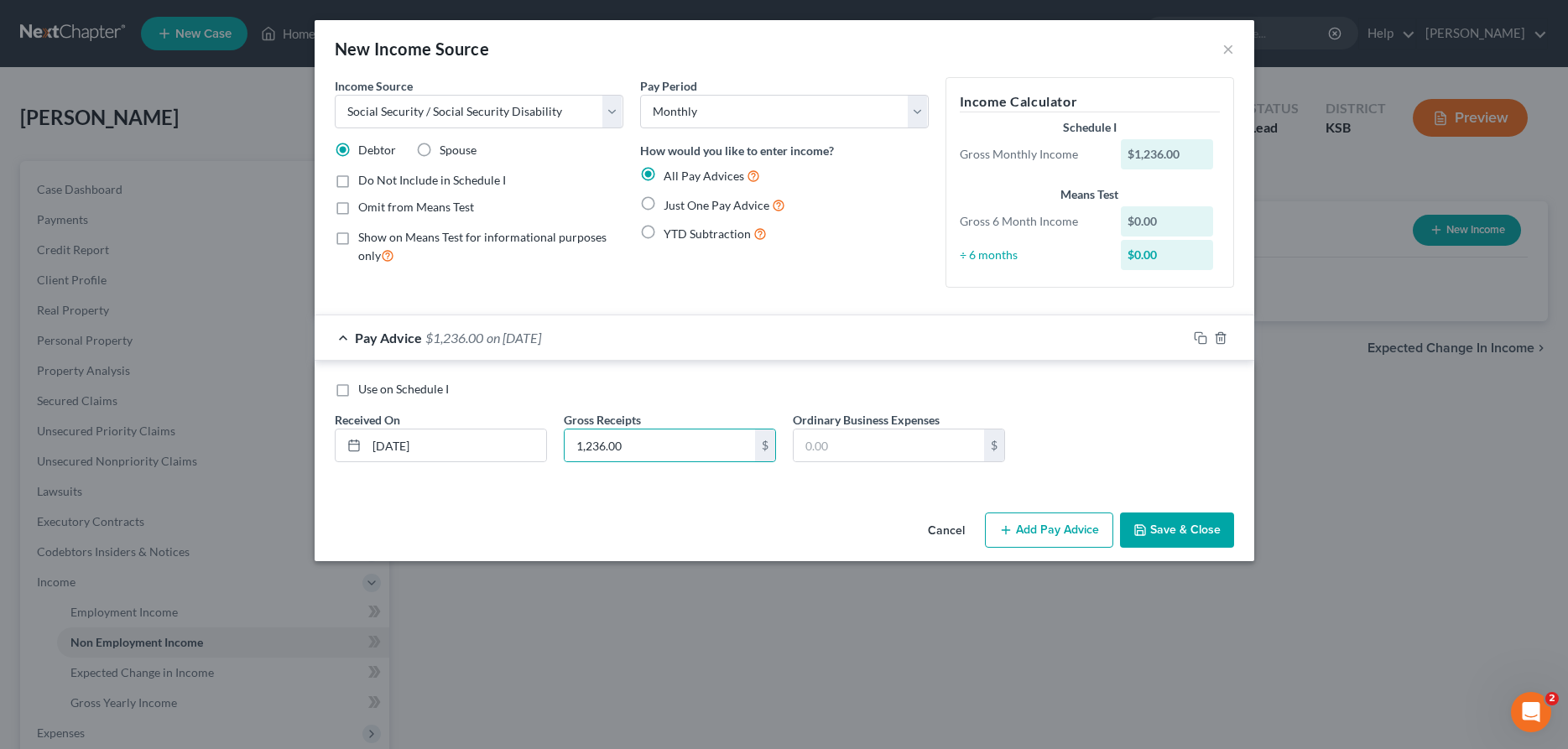
click at [1038, 529] on button "Add Pay Advice" at bounding box center [1049, 530] width 128 height 35
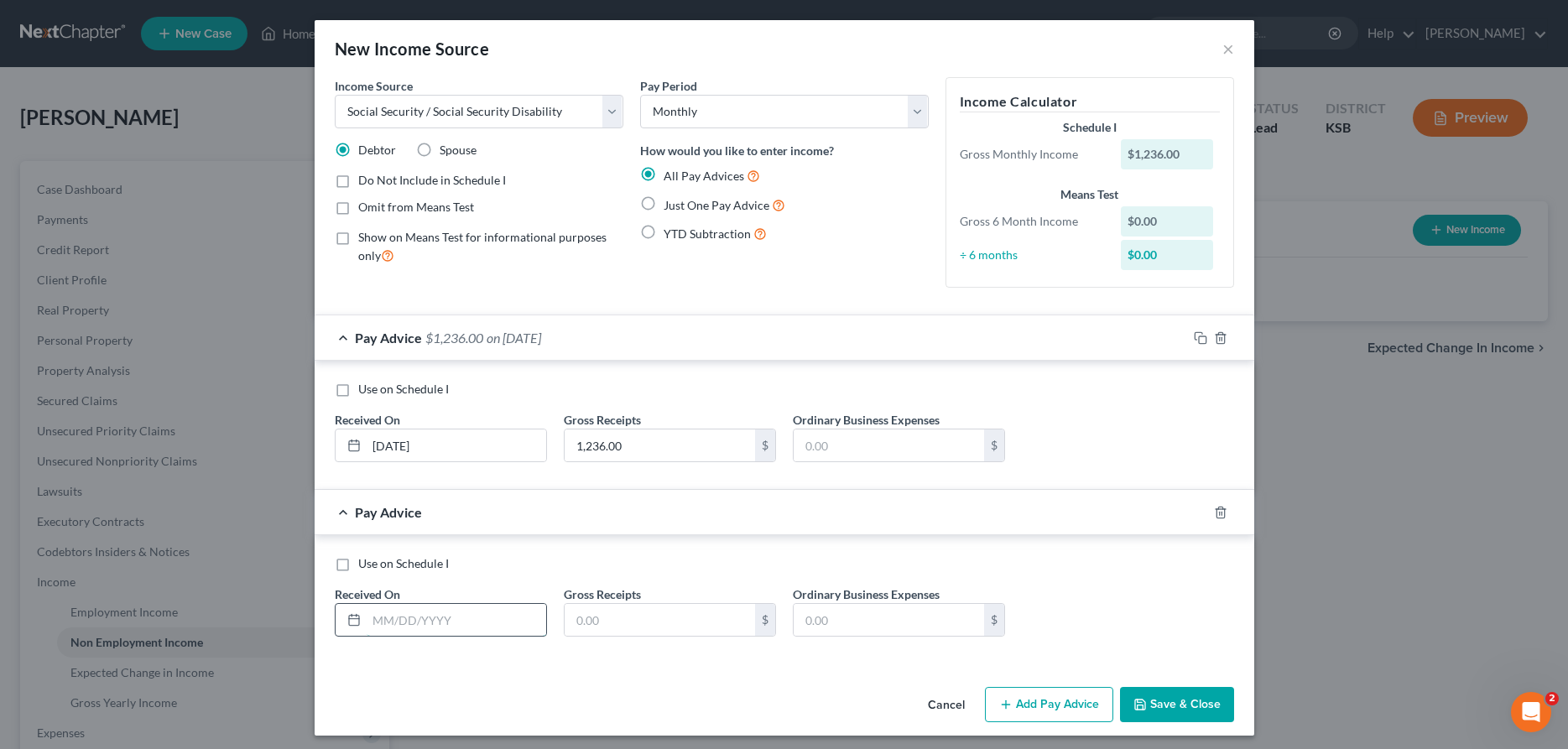
click at [381, 625] on input "text" at bounding box center [457, 620] width 180 height 32
click at [464, 440] on input "[DATE]" at bounding box center [457, 445] width 180 height 32
click at [429, 625] on input "text" at bounding box center [457, 620] width 180 height 32
click at [1201, 512] on icon "button" at bounding box center [1201, 512] width 14 height 14
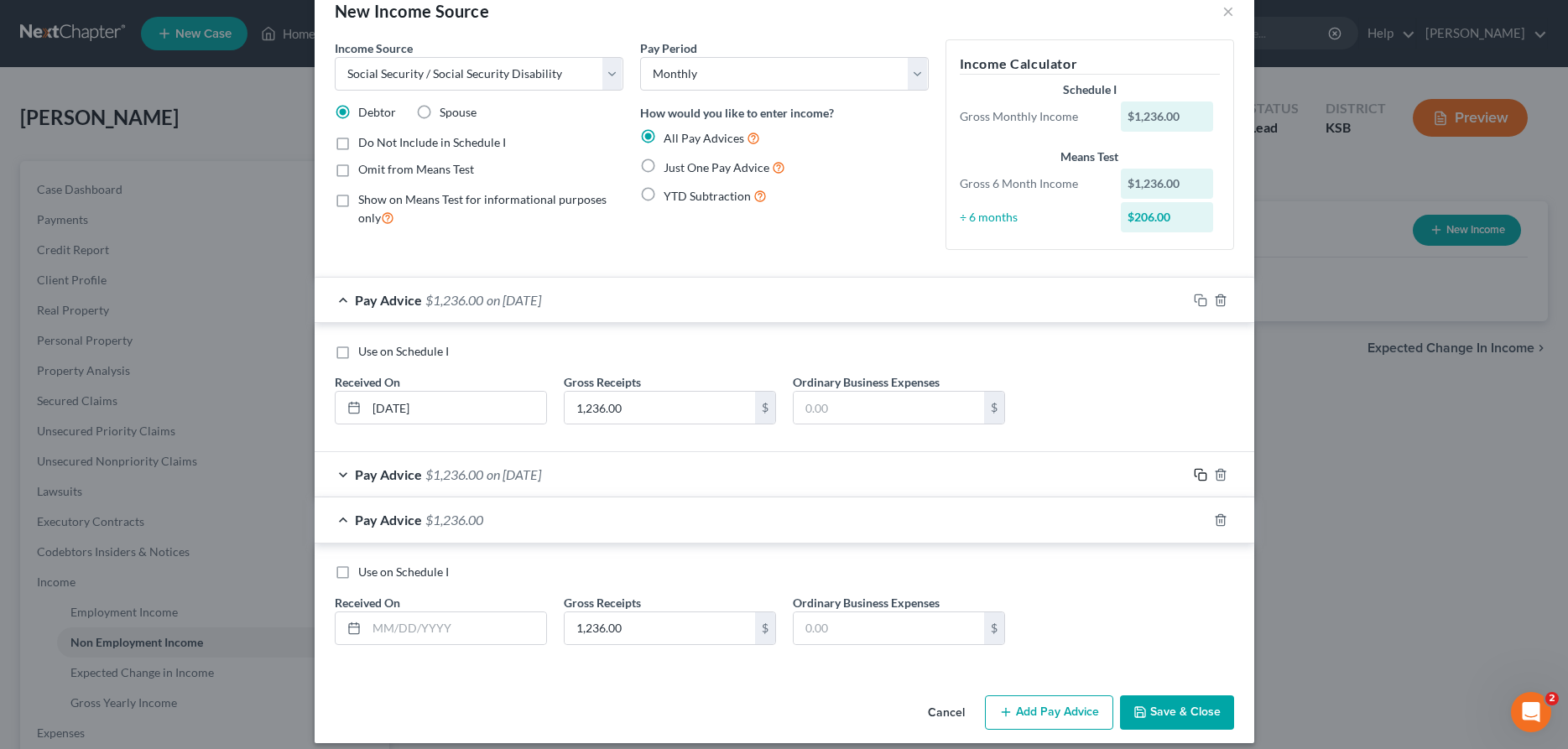
scroll to position [52, 0]
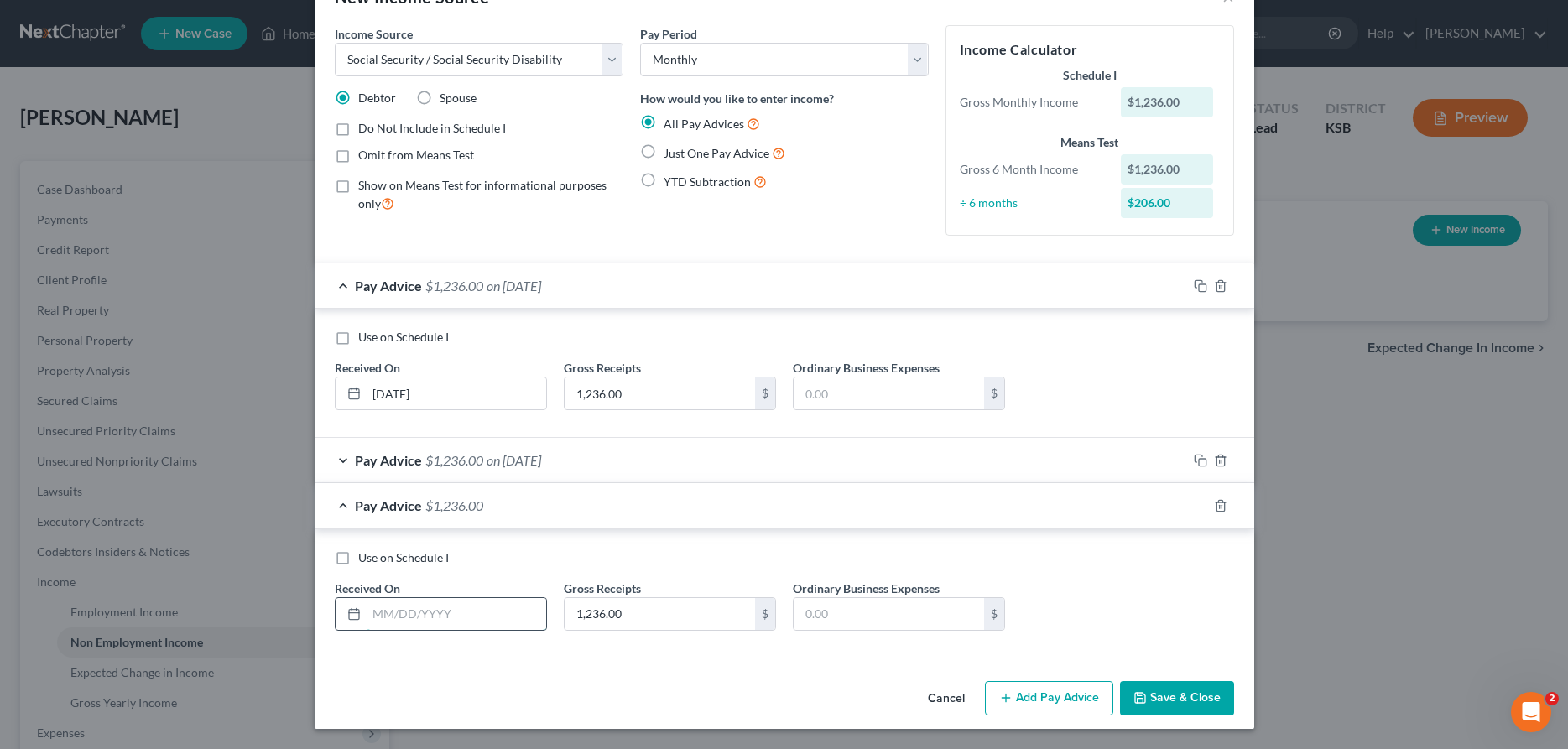
click at [456, 612] on input "text" at bounding box center [457, 614] width 180 height 32
click at [1200, 506] on icon "button" at bounding box center [1201, 506] width 14 height 14
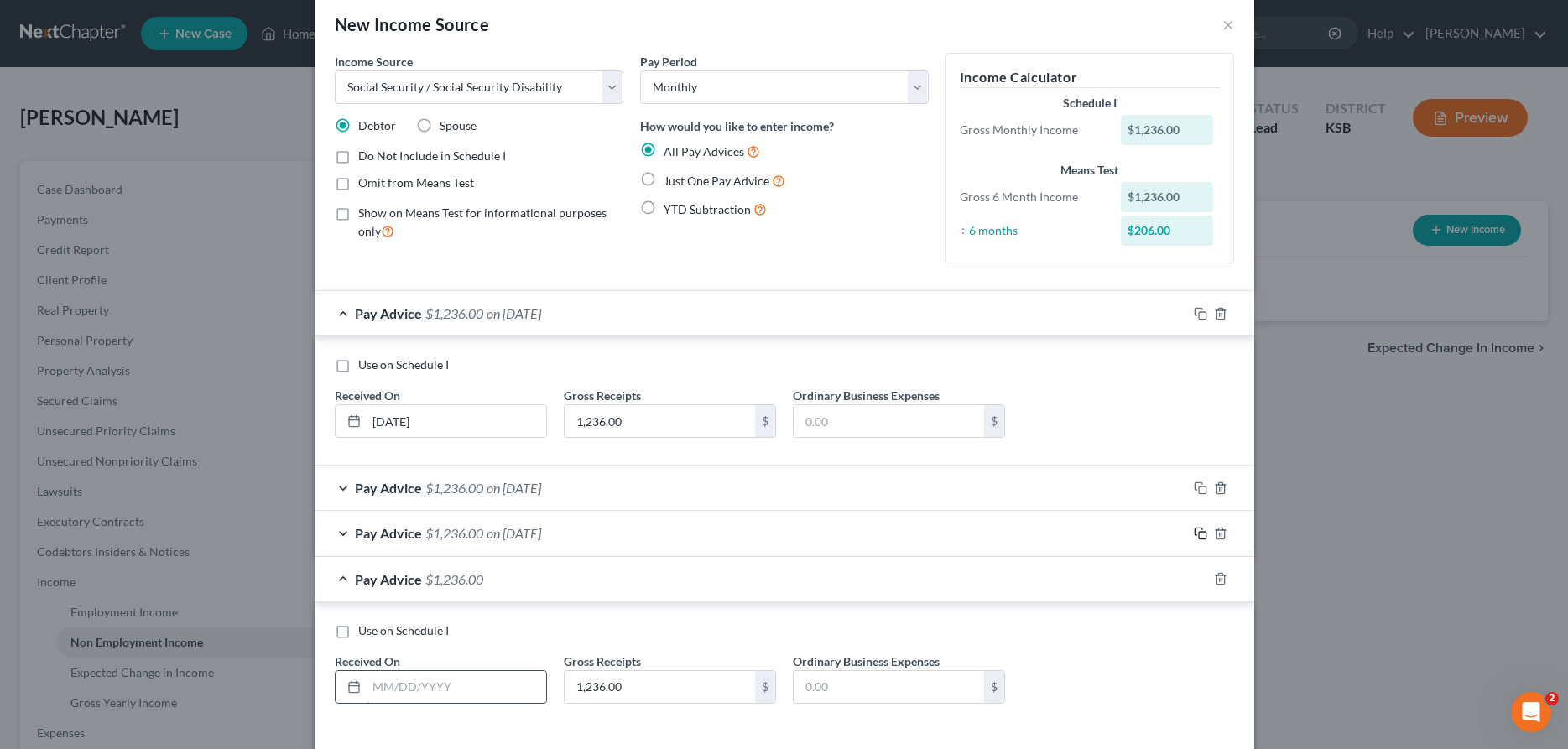
scroll to position [98, 0]
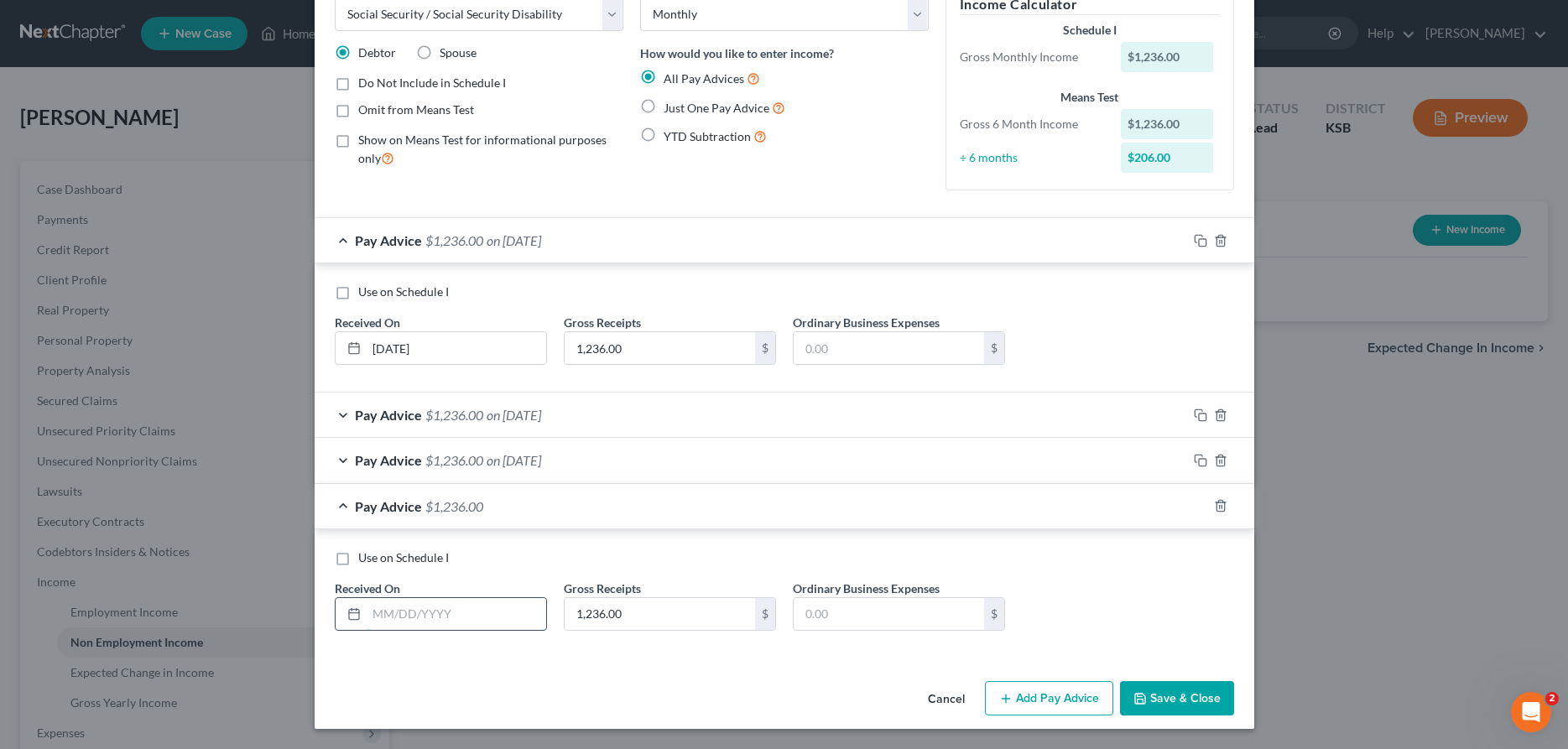
click at [466, 622] on input "text" at bounding box center [457, 614] width 180 height 32
click at [1197, 505] on icon "button" at bounding box center [1201, 506] width 14 height 14
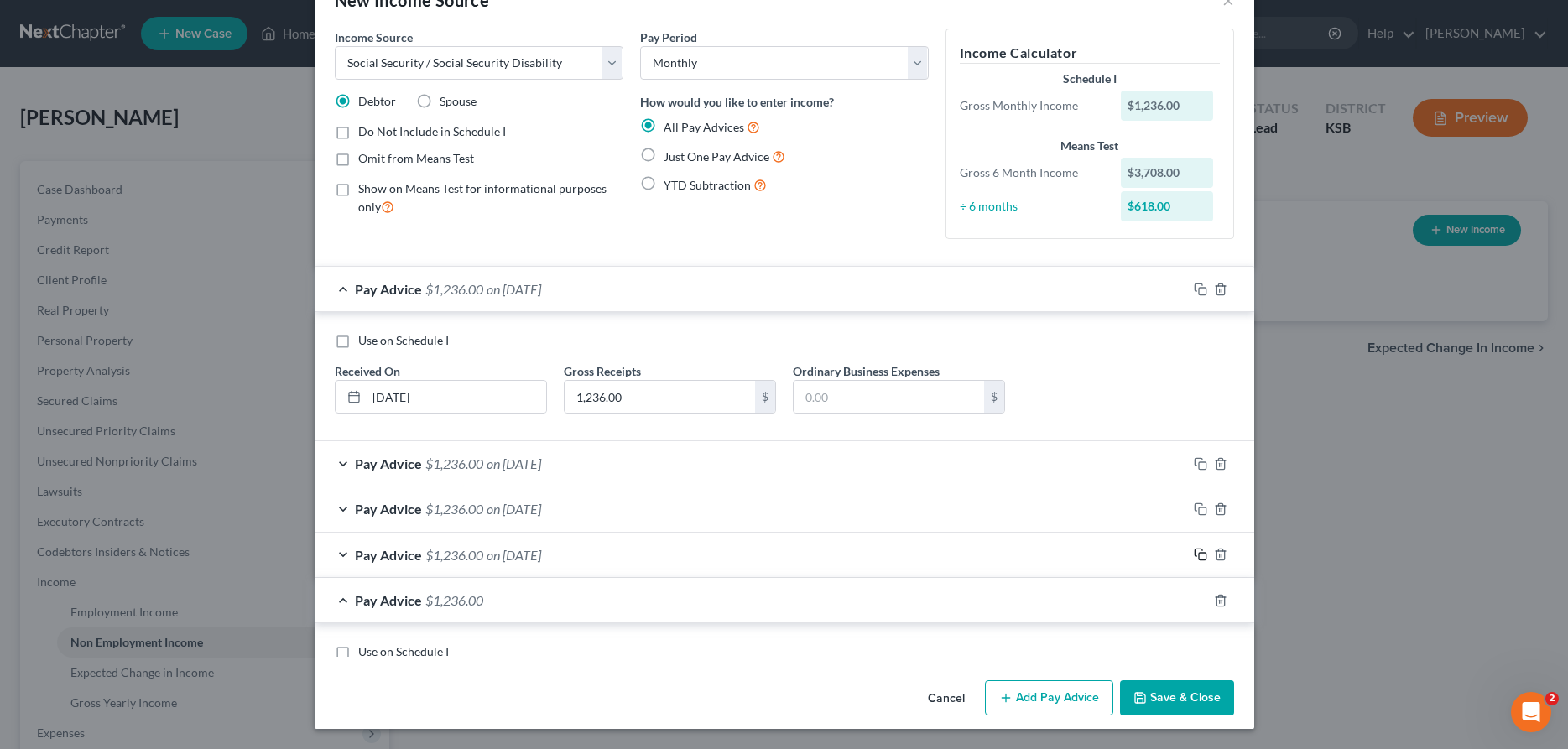
scroll to position [62, 0]
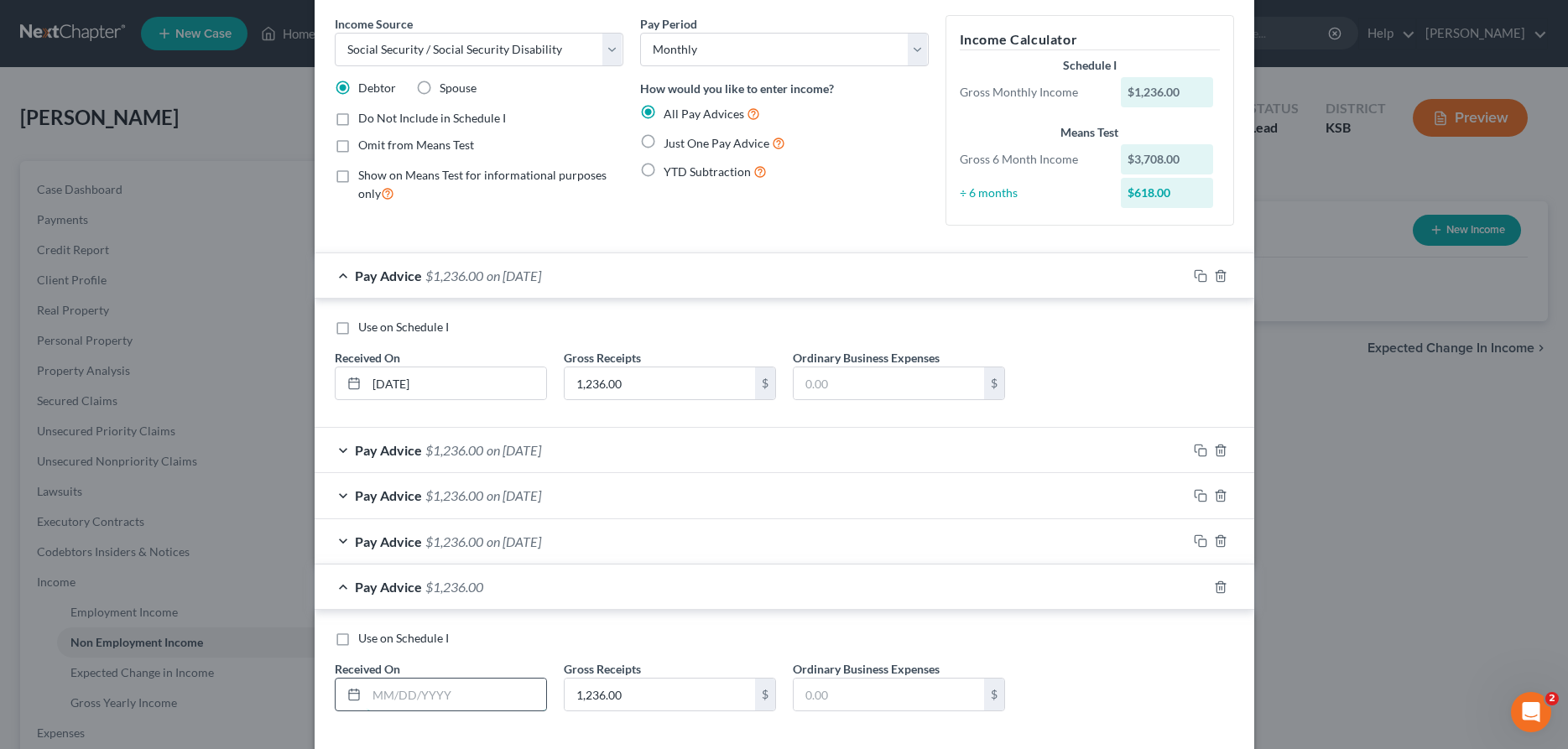
click at [414, 702] on input "text" at bounding box center [457, 694] width 180 height 32
click at [1202, 583] on icon "button" at bounding box center [1198, 585] width 8 height 8
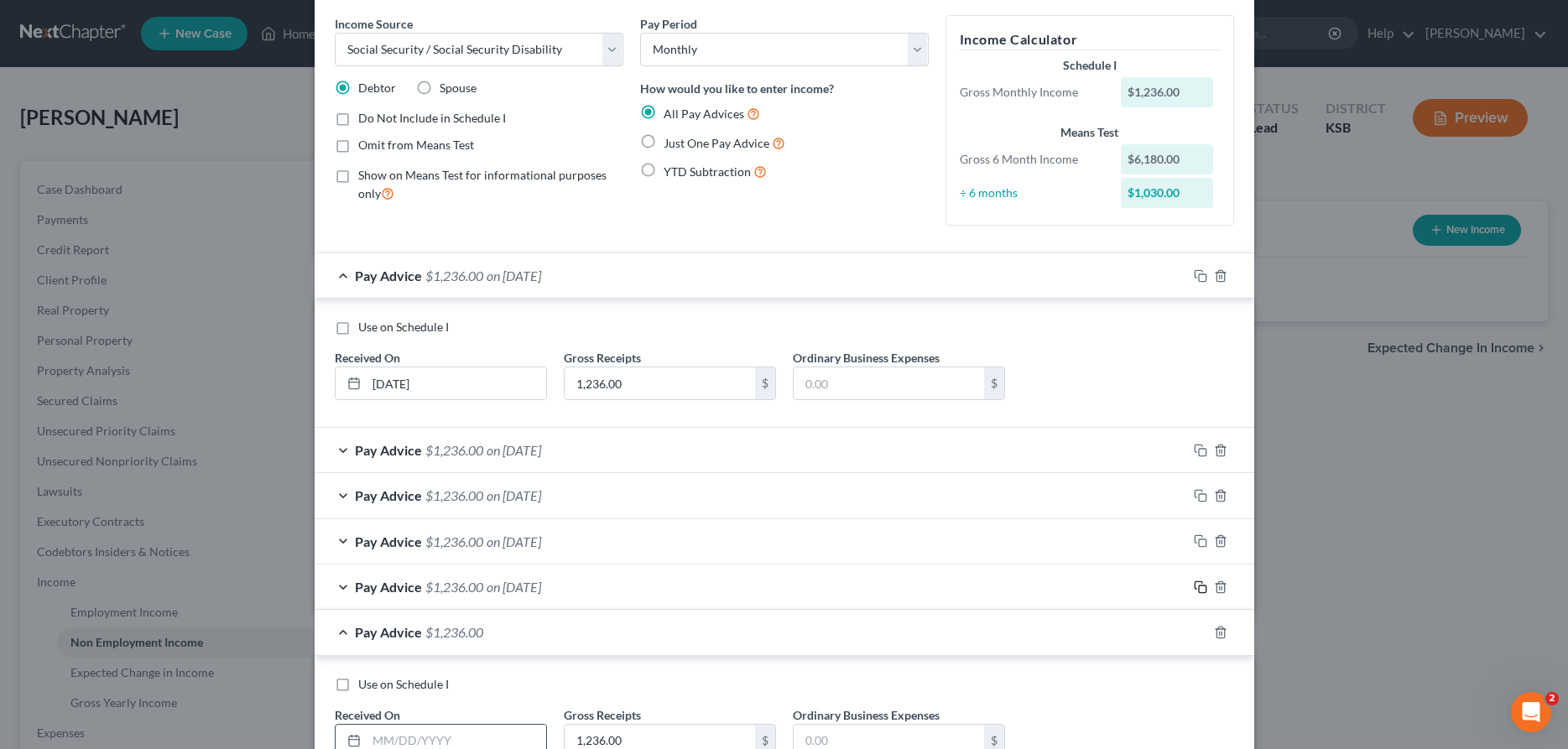
scroll to position [148, 0]
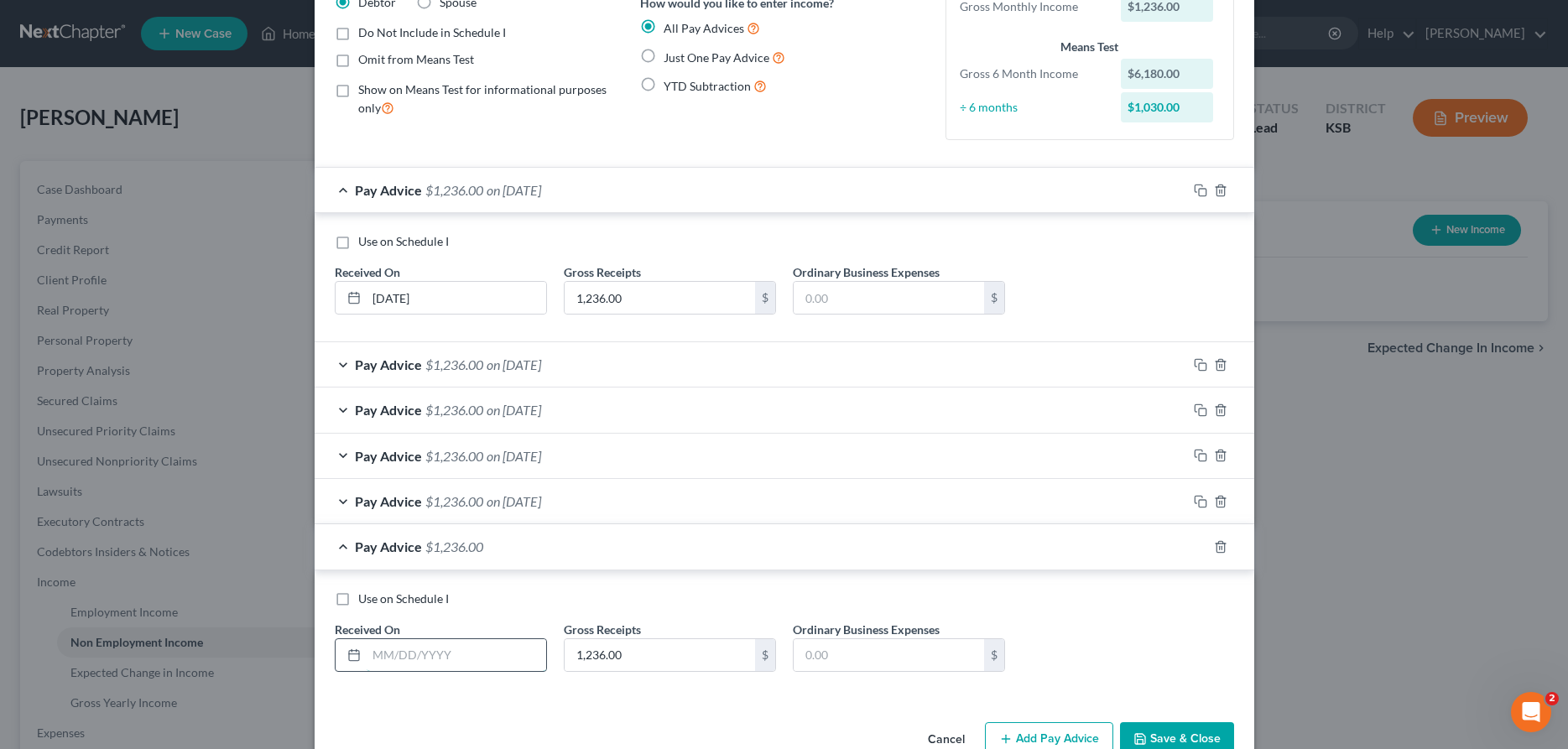
click at [491, 665] on input "text" at bounding box center [457, 655] width 180 height 32
click at [1155, 731] on button "Save & Close" at bounding box center [1177, 740] width 114 height 35
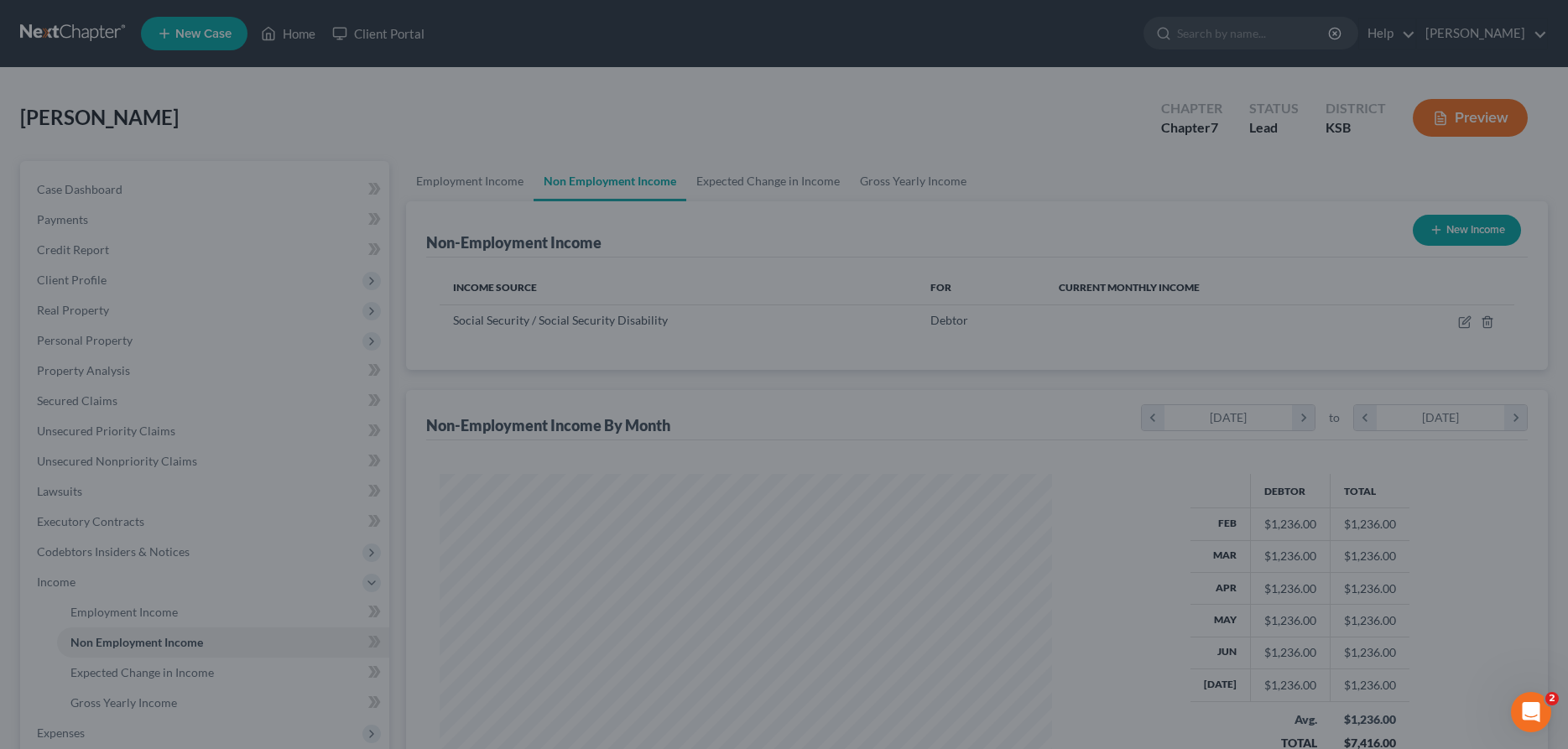
scroll to position [306, 646]
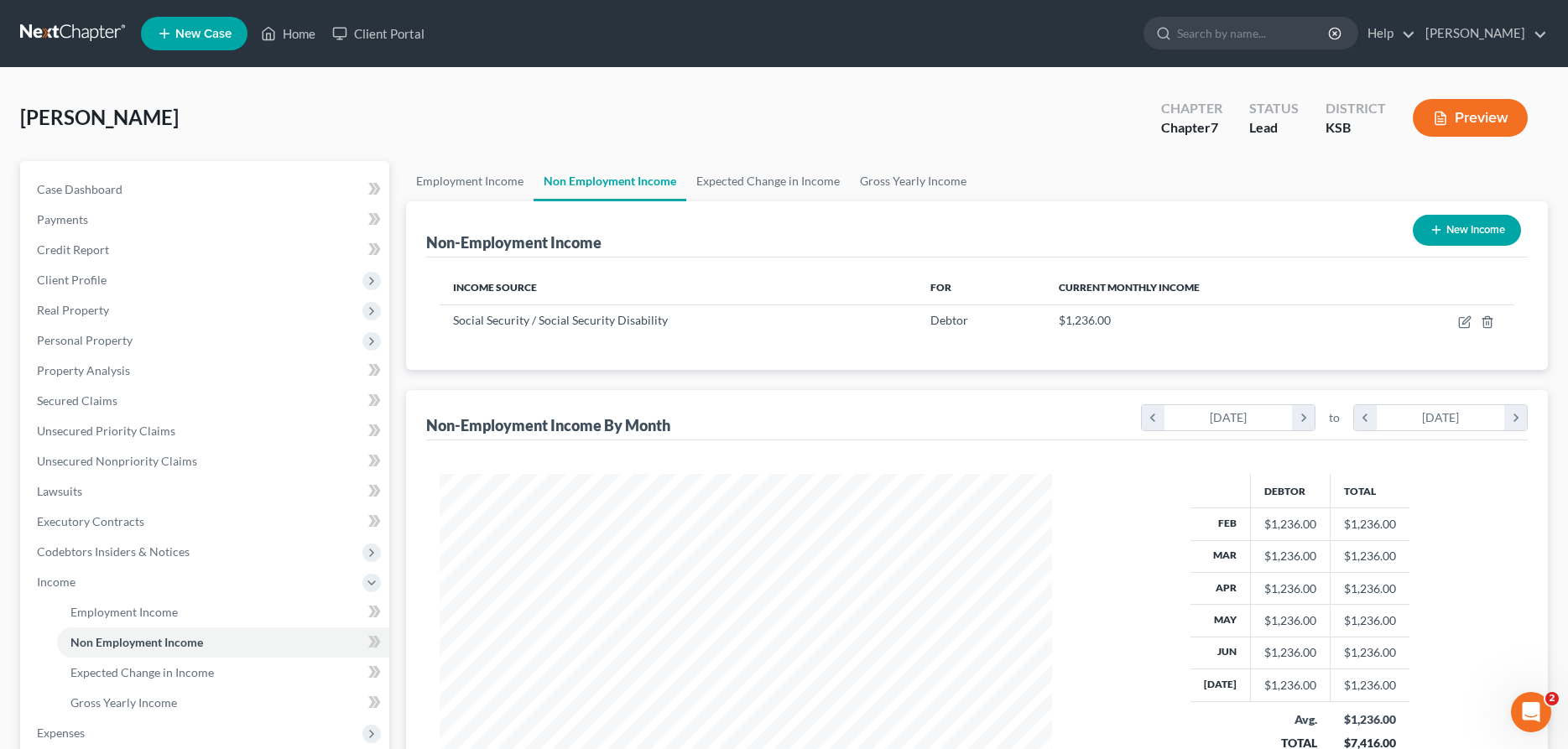
click at [1478, 230] on button "New Income" at bounding box center [1466, 231] width 109 height 31
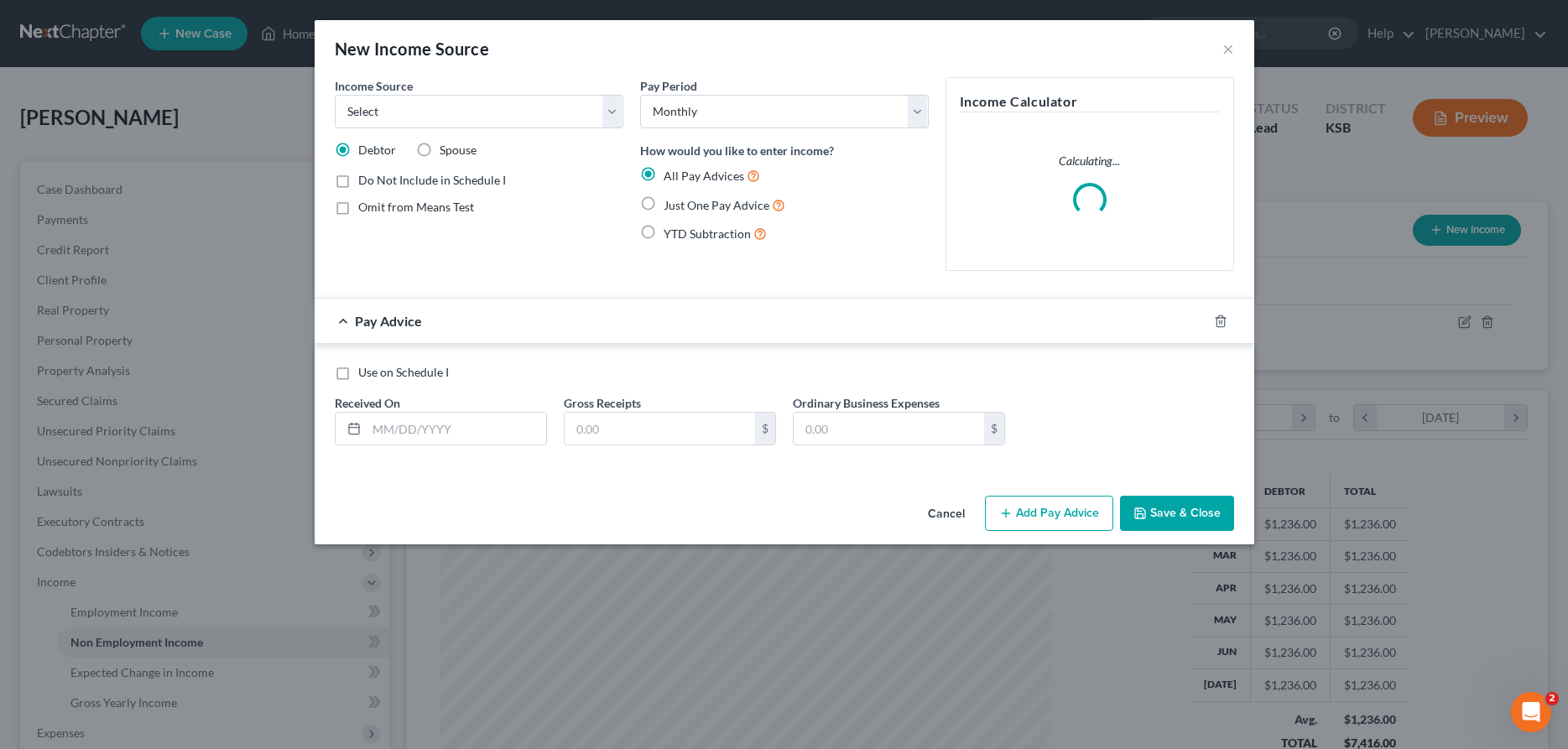
click at [439, 152] on label "Spouse" at bounding box center [458, 150] width 37 height 17
click at [446, 152] on input "Spouse" at bounding box center [451, 147] width 11 height 11
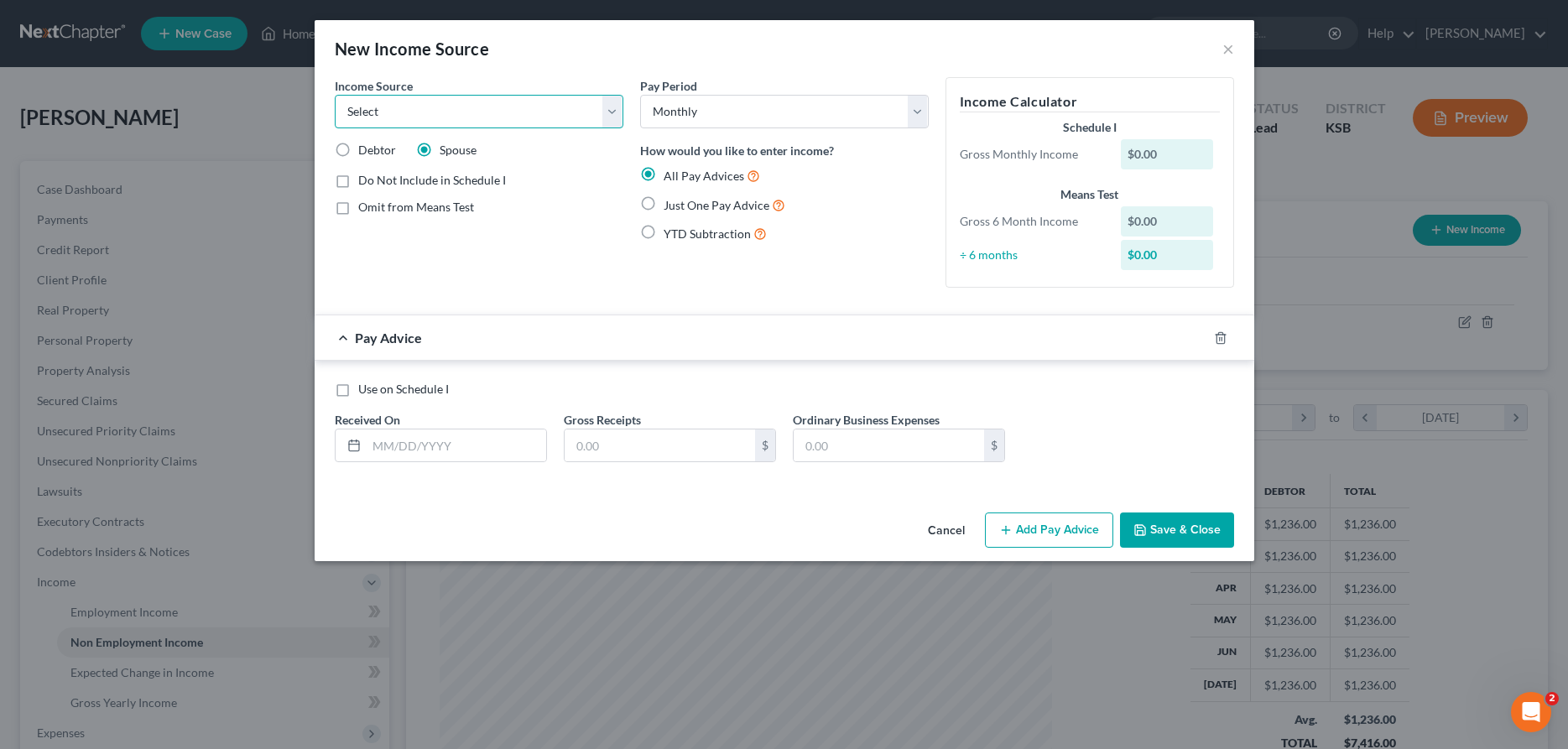
click at [335, 95] on select "Select Unemployment Disability (from employer) Pension Retirement Social Securi…" at bounding box center [478, 111] width 289 height 33
click option "Social Security / Social Security Disability" at bounding box center [0, 0] width 0 height 0
click at [444, 451] on input "text" at bounding box center [457, 445] width 180 height 32
click at [1012, 535] on icon "button" at bounding box center [1007, 530] width 14 height 14
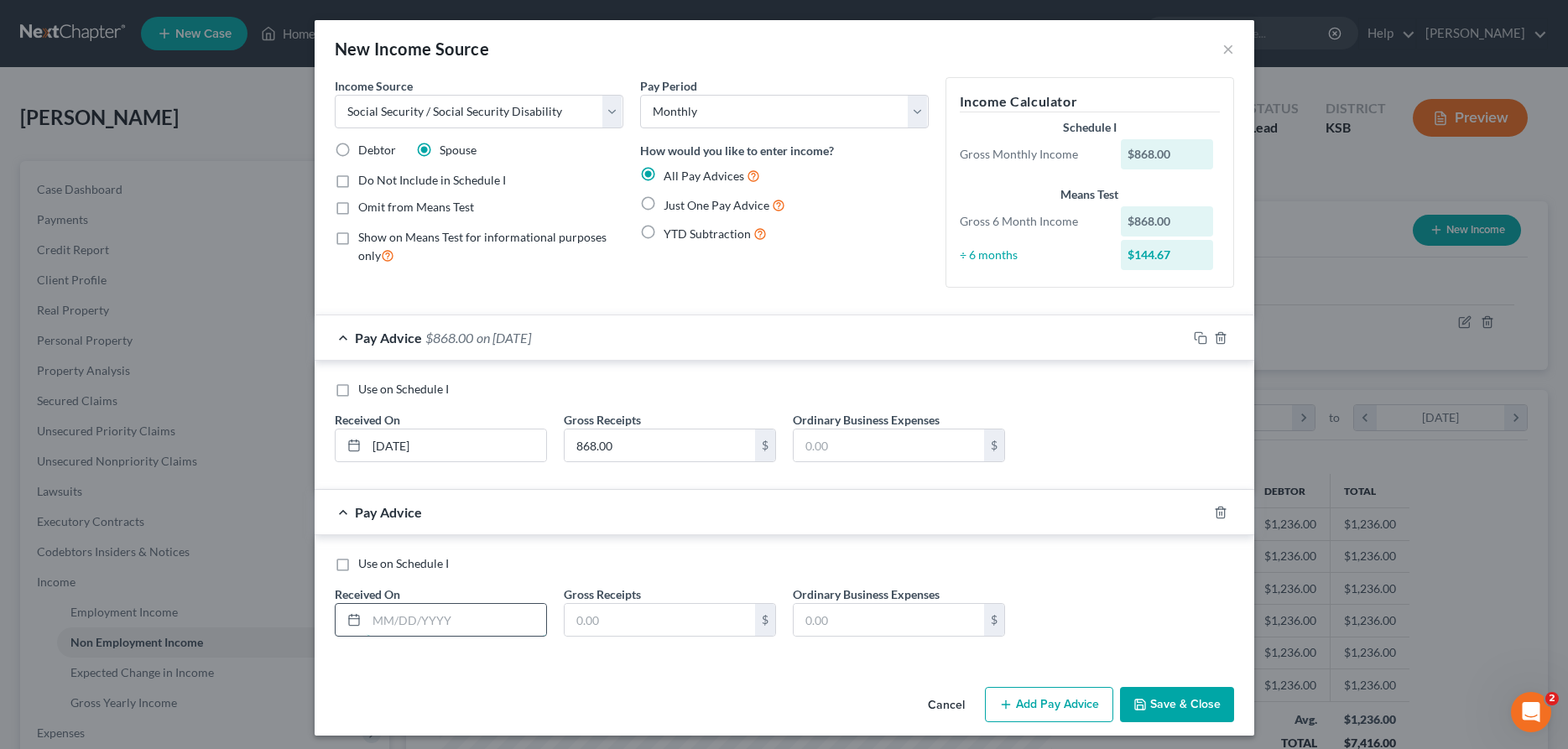
click at [508, 616] on input "text" at bounding box center [457, 620] width 180 height 32
click at [1007, 705] on line "button" at bounding box center [1006, 705] width 8 height 0
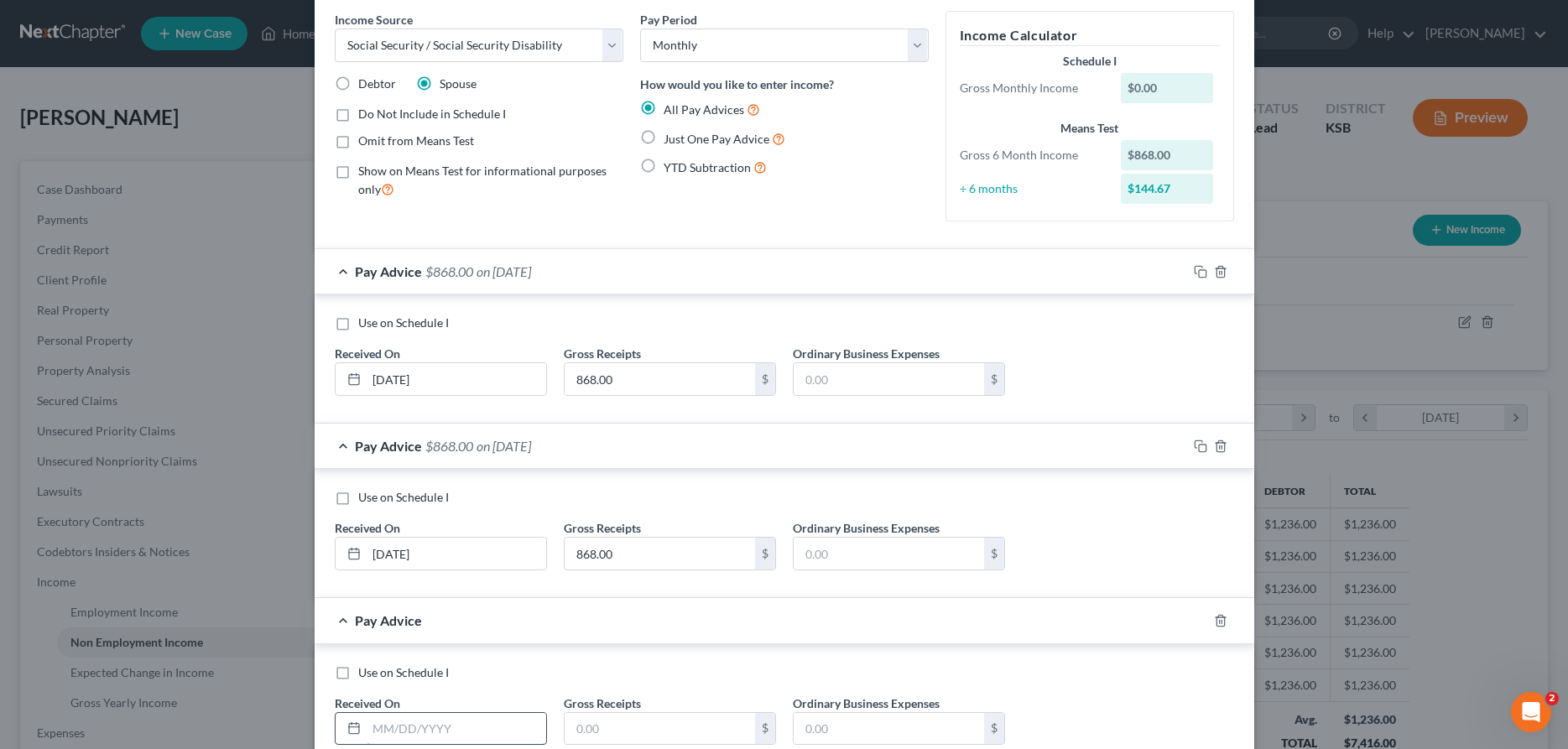
scroll to position [171, 0]
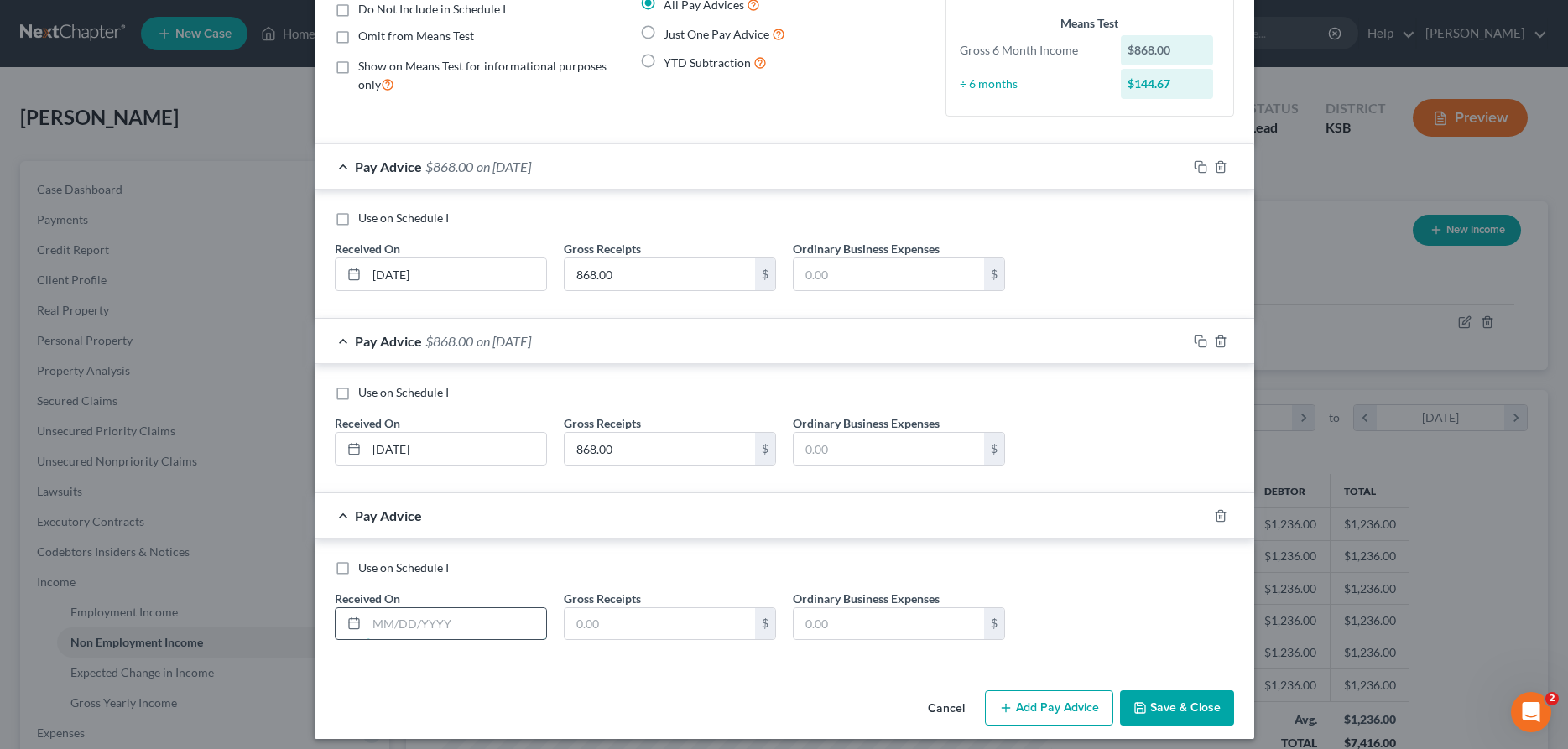
click at [460, 626] on input "text" at bounding box center [457, 624] width 180 height 32
click at [629, 628] on input "text" at bounding box center [659, 624] width 191 height 32
click at [1202, 509] on icon "button" at bounding box center [1201, 516] width 14 height 14
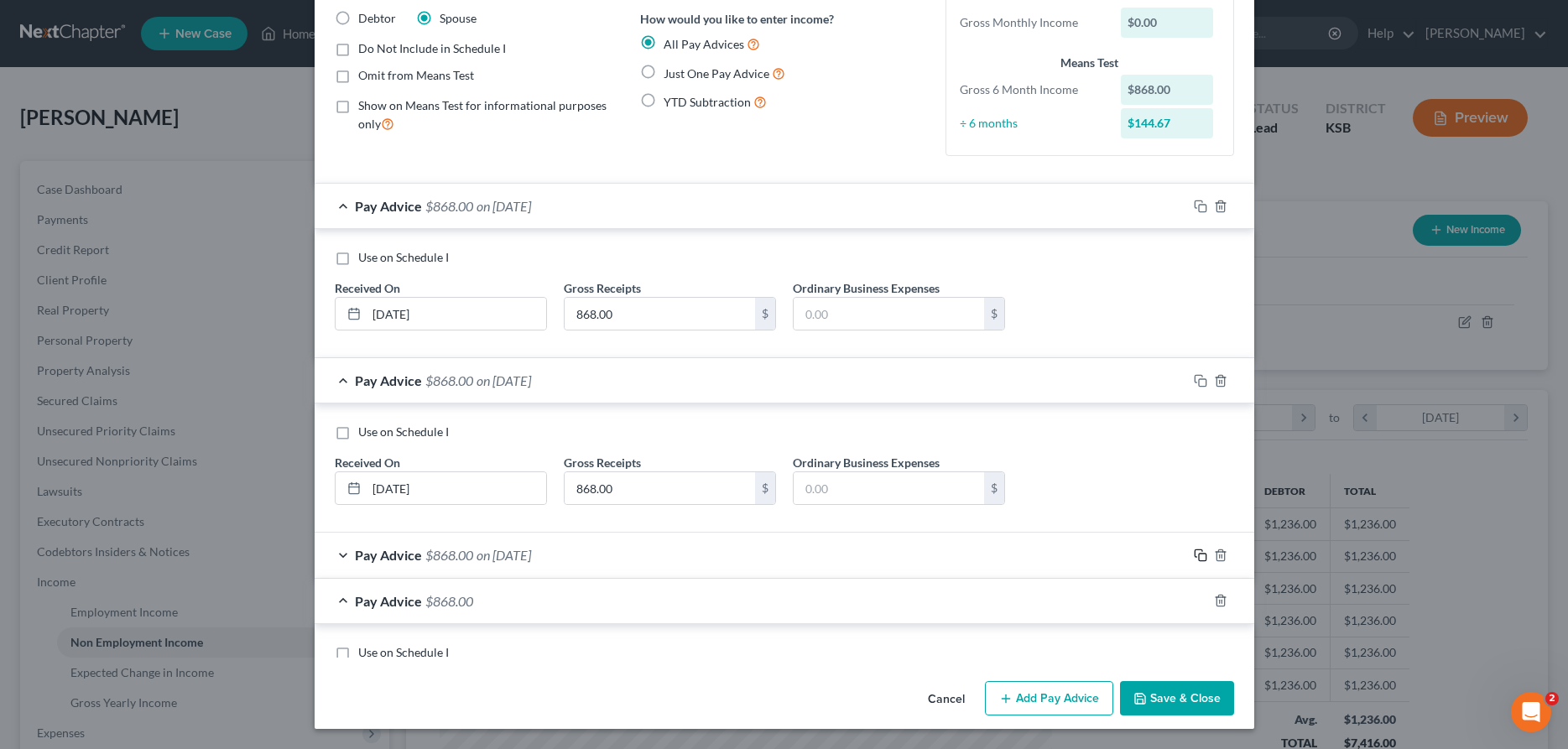
scroll to position [154, 0]
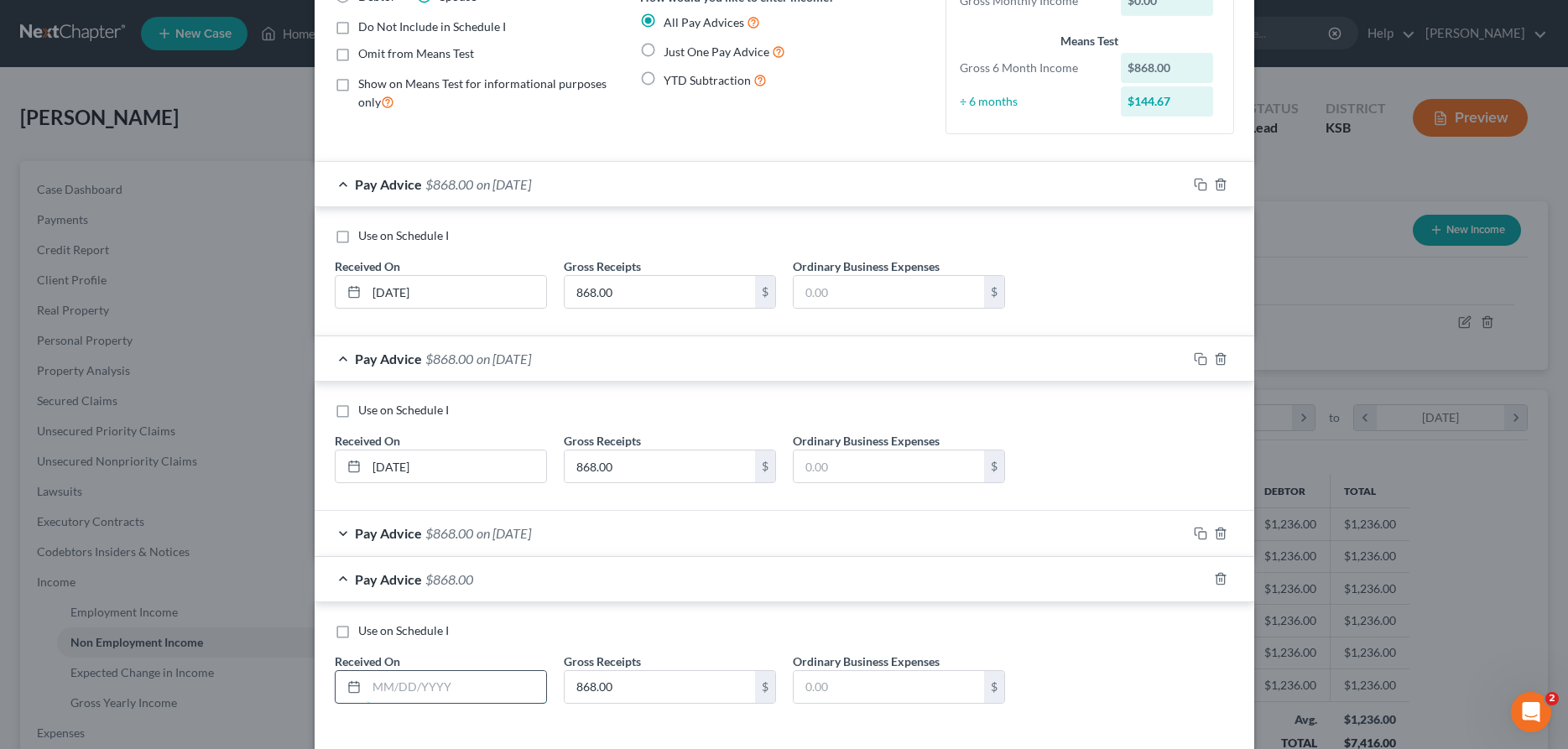
click at [437, 692] on input "text" at bounding box center [457, 686] width 180 height 32
click at [1198, 575] on icon "button" at bounding box center [1201, 579] width 14 height 14
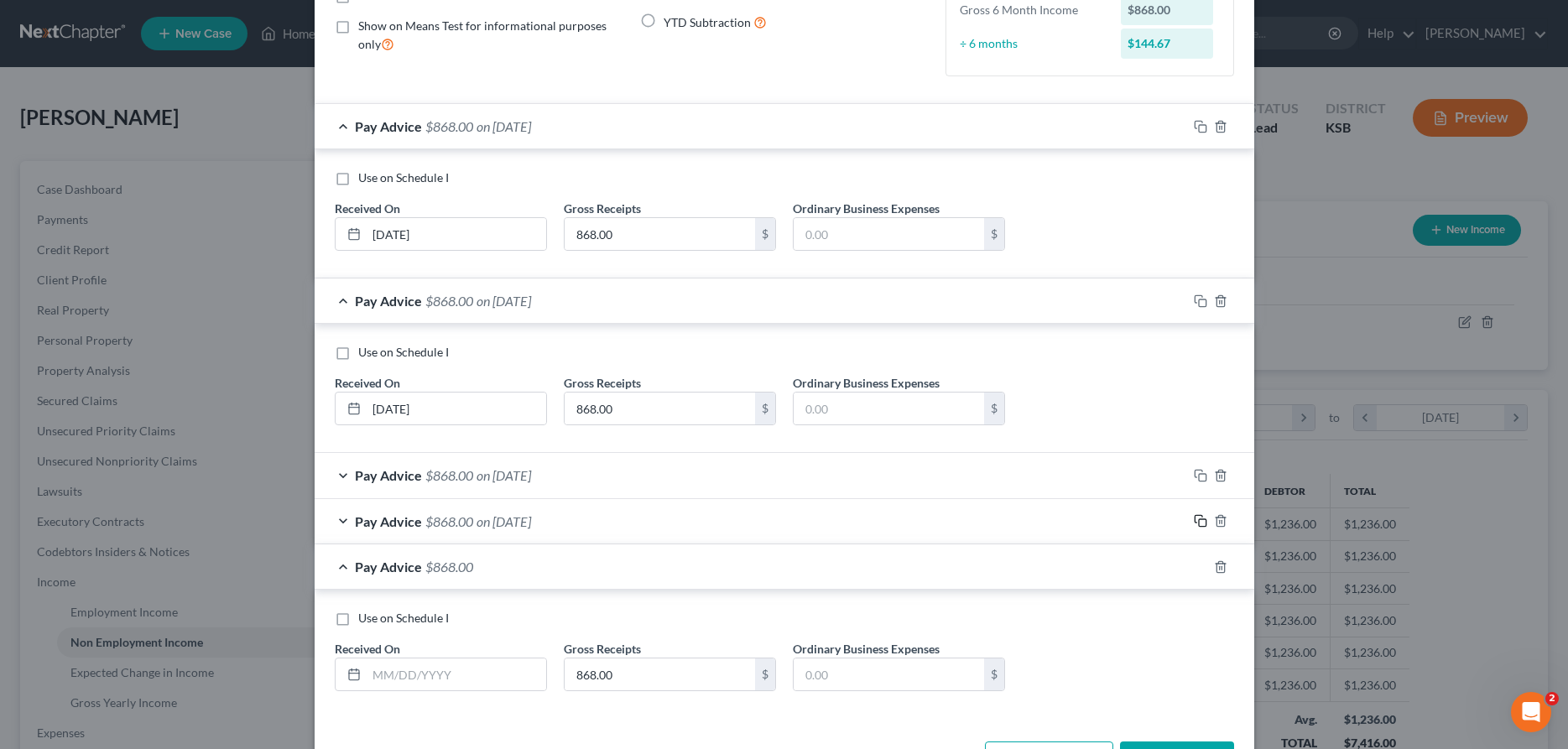
scroll to position [239, 0]
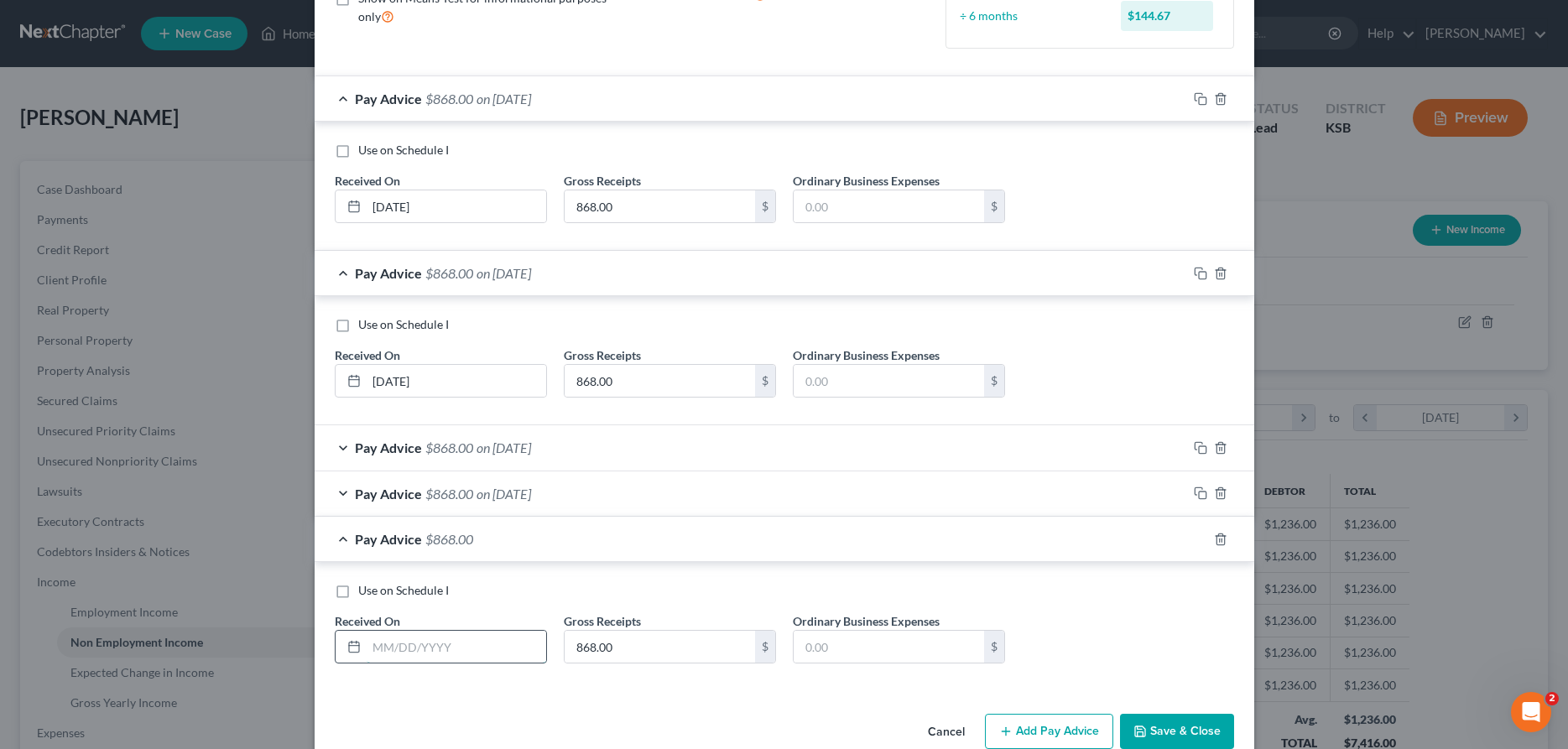
click at [506, 645] on input "text" at bounding box center [457, 646] width 180 height 32
click at [1200, 540] on icon "button" at bounding box center [1201, 540] width 14 height 14
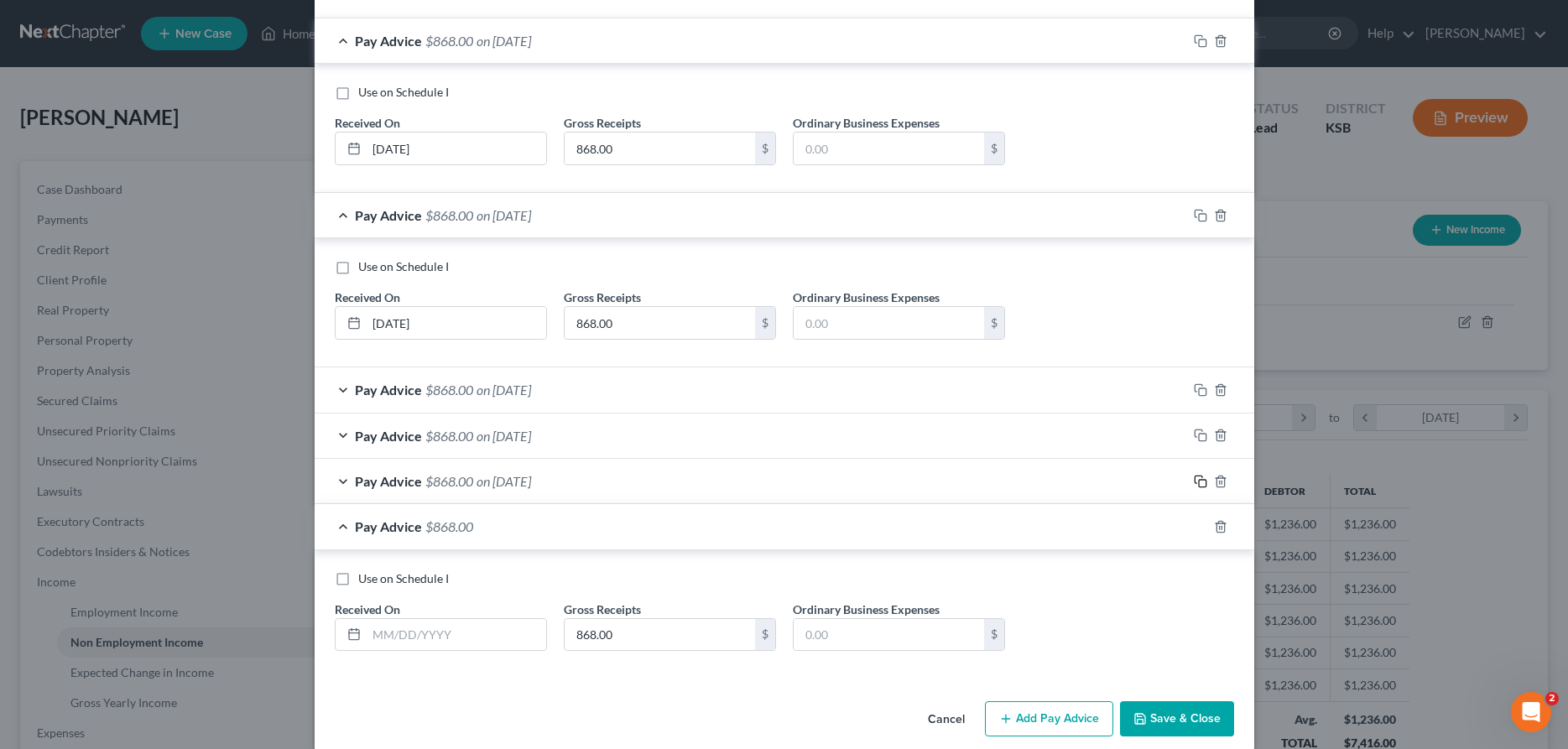
scroll to position [318, 0]
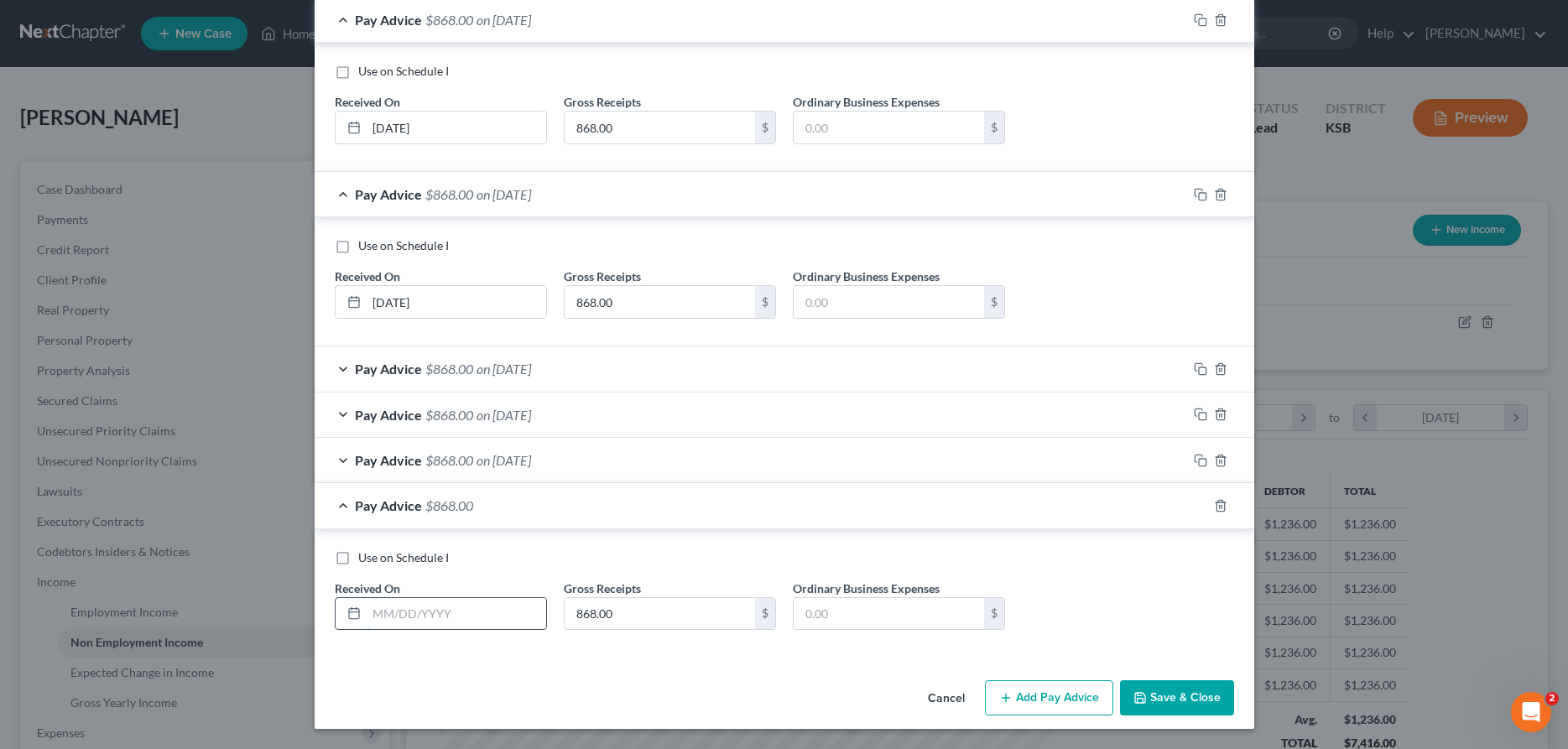
click at [453, 606] on input "text" at bounding box center [457, 614] width 180 height 32
click at [1160, 700] on button "Save & Close" at bounding box center [1177, 698] width 114 height 35
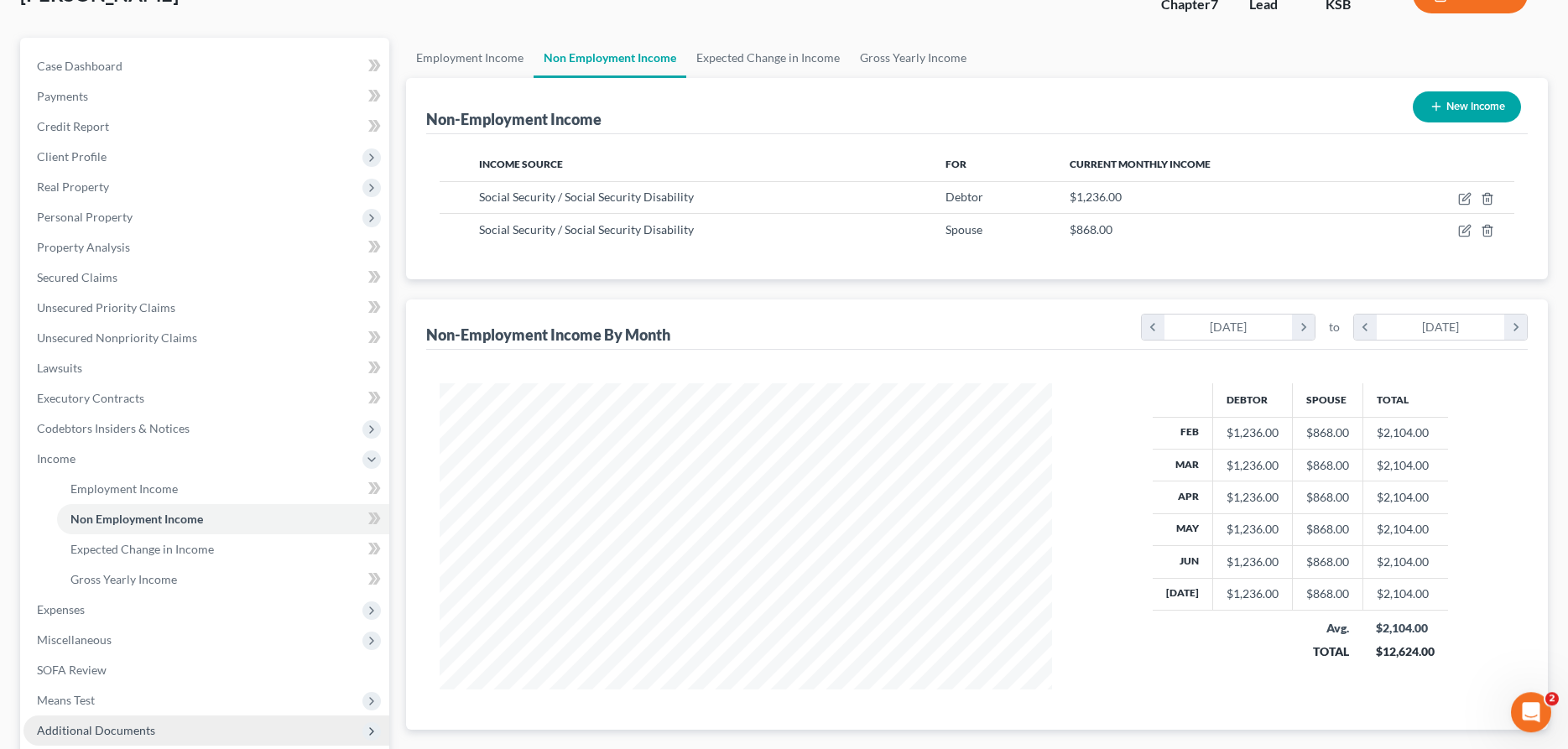
scroll to position [256, 0]
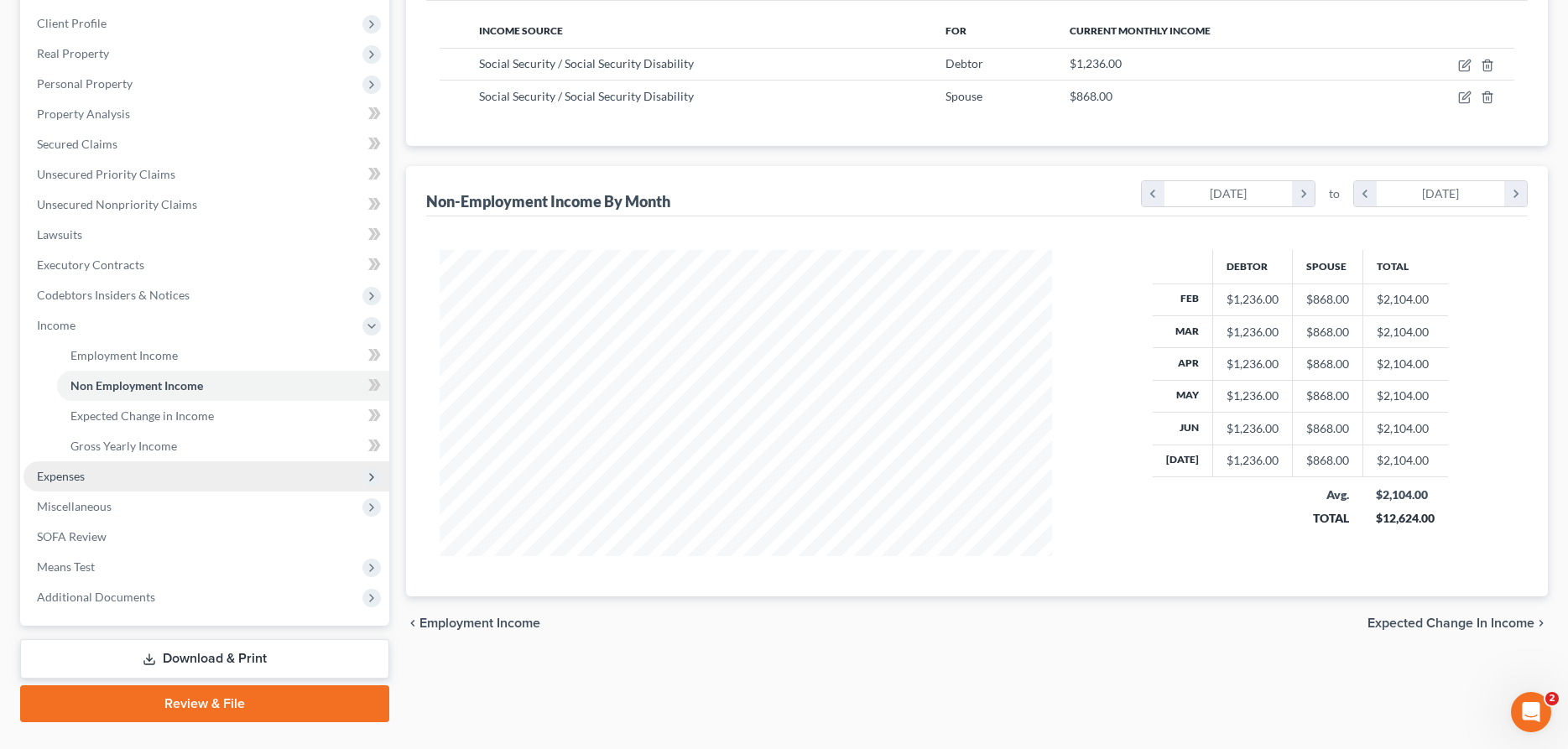
click at [104, 475] on span "Expenses" at bounding box center [206, 476] width 366 height 30
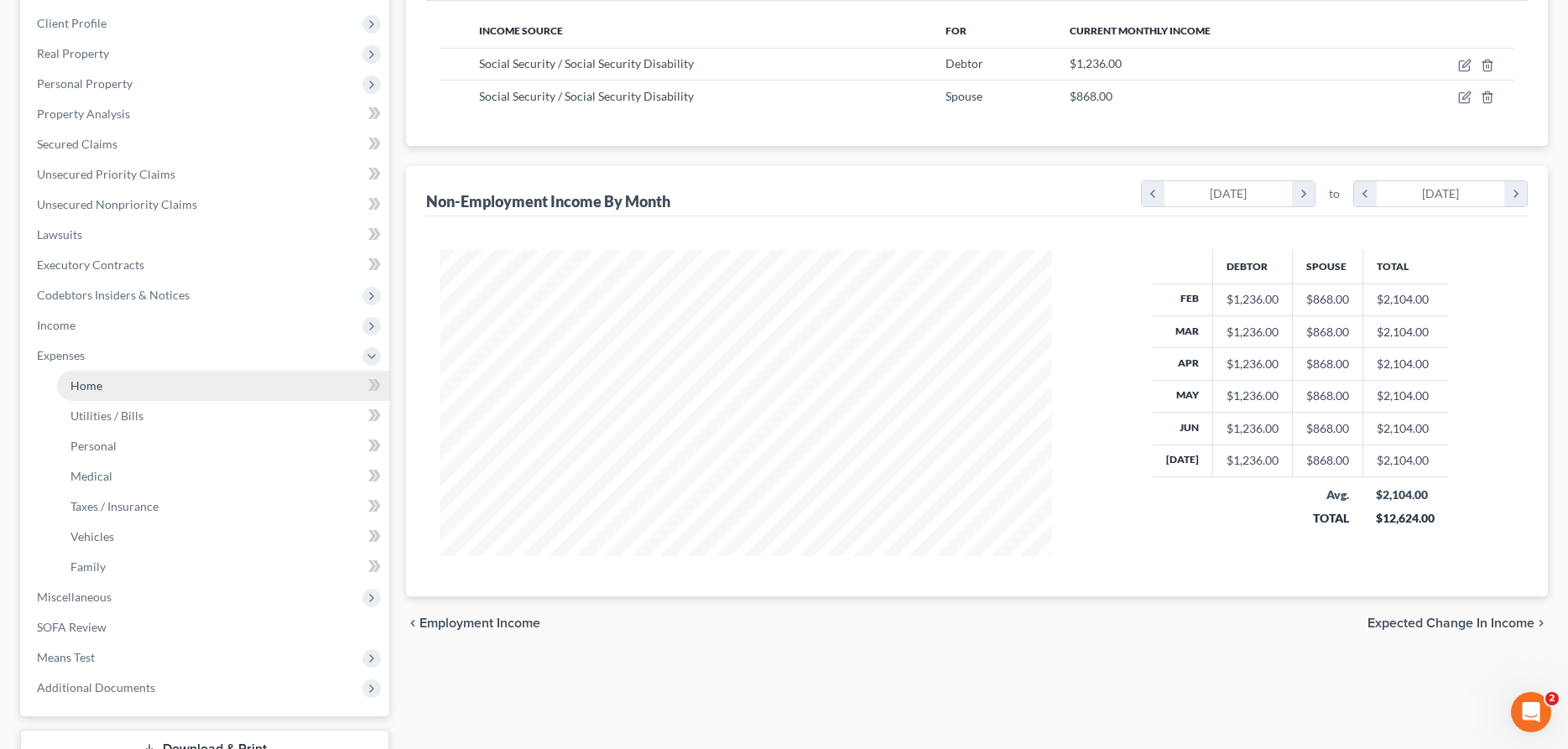
click at [86, 381] on span "Home" at bounding box center [86, 385] width 32 height 15
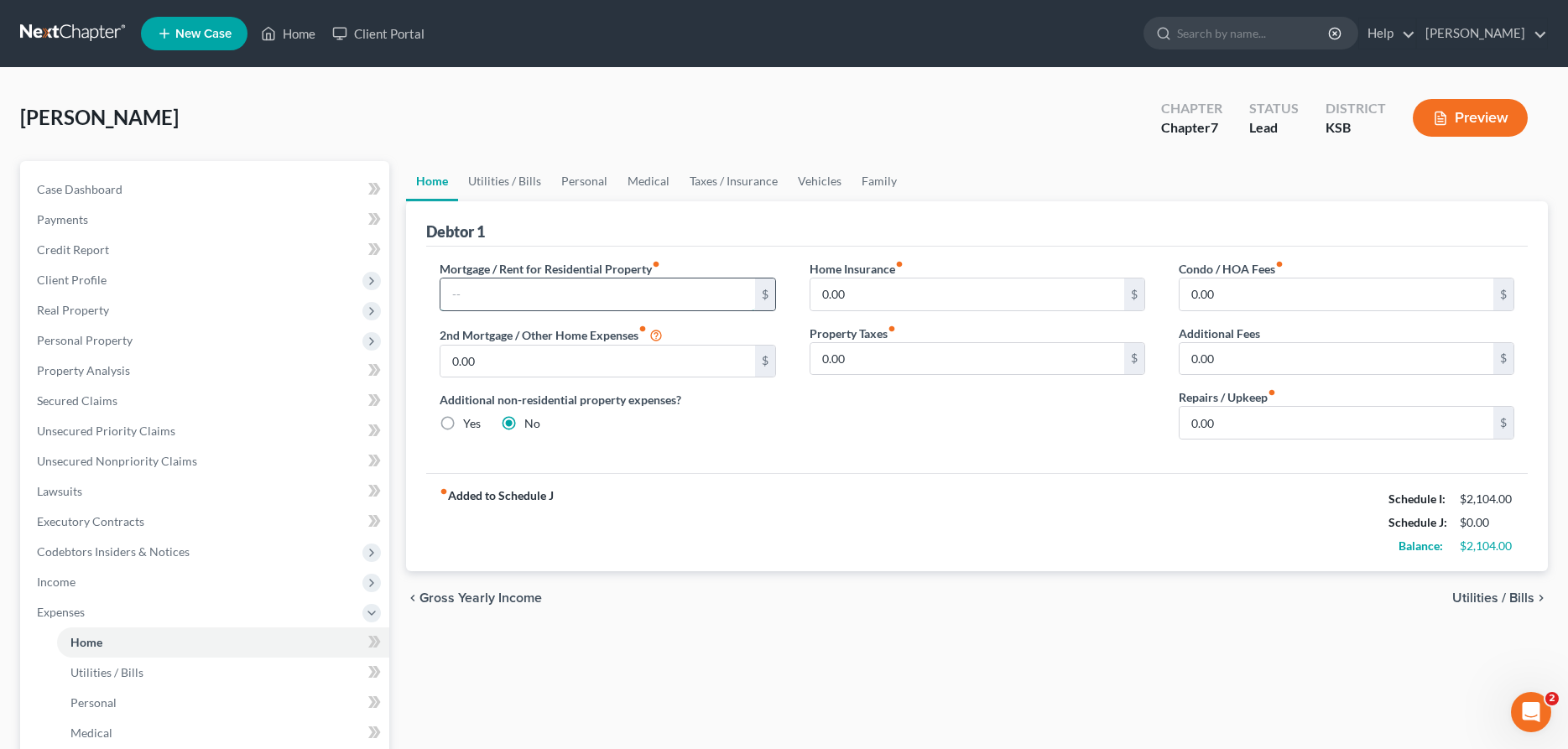
click at [509, 293] on input "text" at bounding box center [597, 294] width 314 height 32
drag, startPoint x: 567, startPoint y: 302, endPoint x: 417, endPoint y: 301, distance: 150.0
click at [440, 301] on input "1,000.00" at bounding box center [597, 294] width 314 height 32
click at [854, 286] on input "0.00" at bounding box center [967, 294] width 314 height 32
click at [1291, 419] on input "0.00" at bounding box center [1336, 422] width 314 height 32
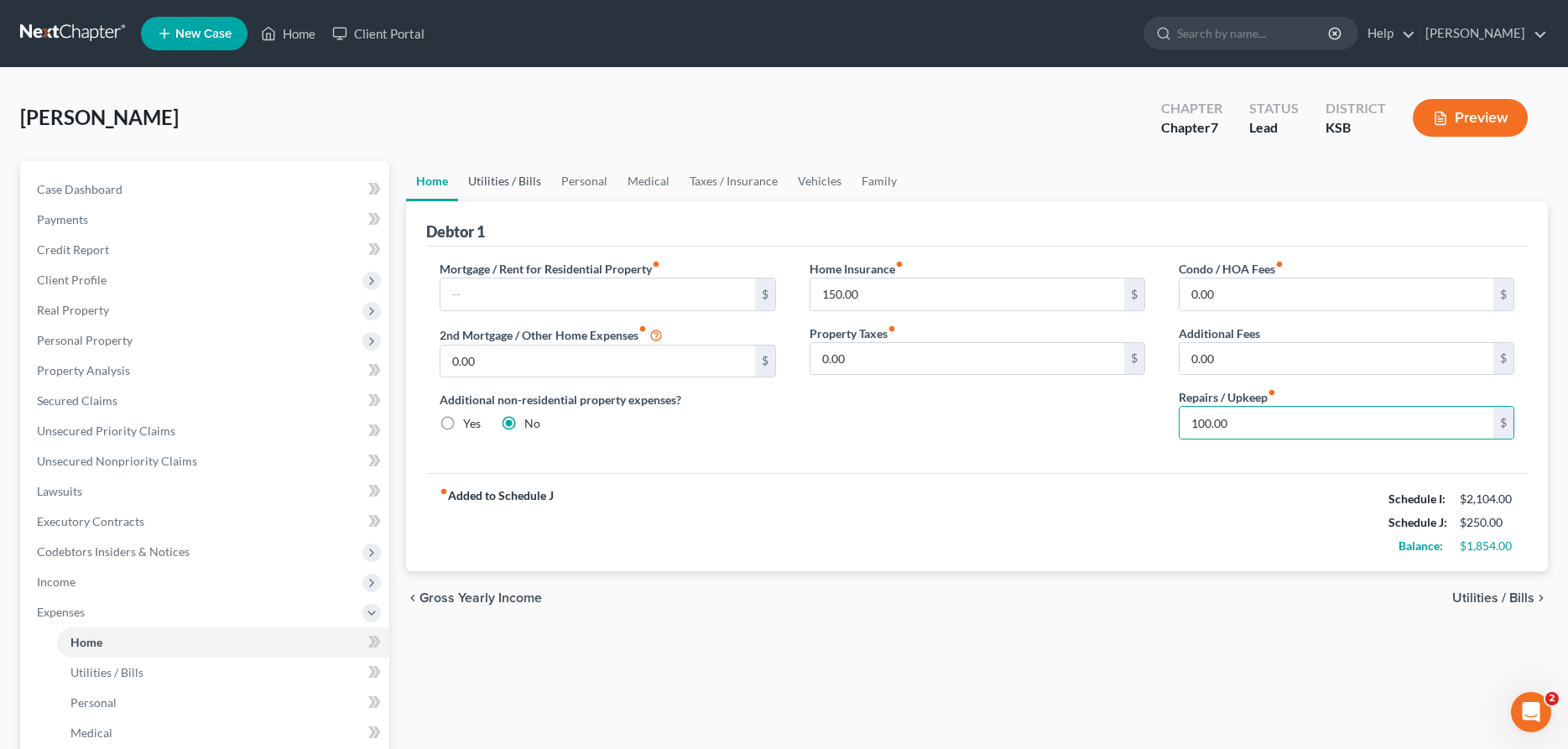
click at [519, 177] on link "Utilities / Bills" at bounding box center [504, 181] width 93 height 40
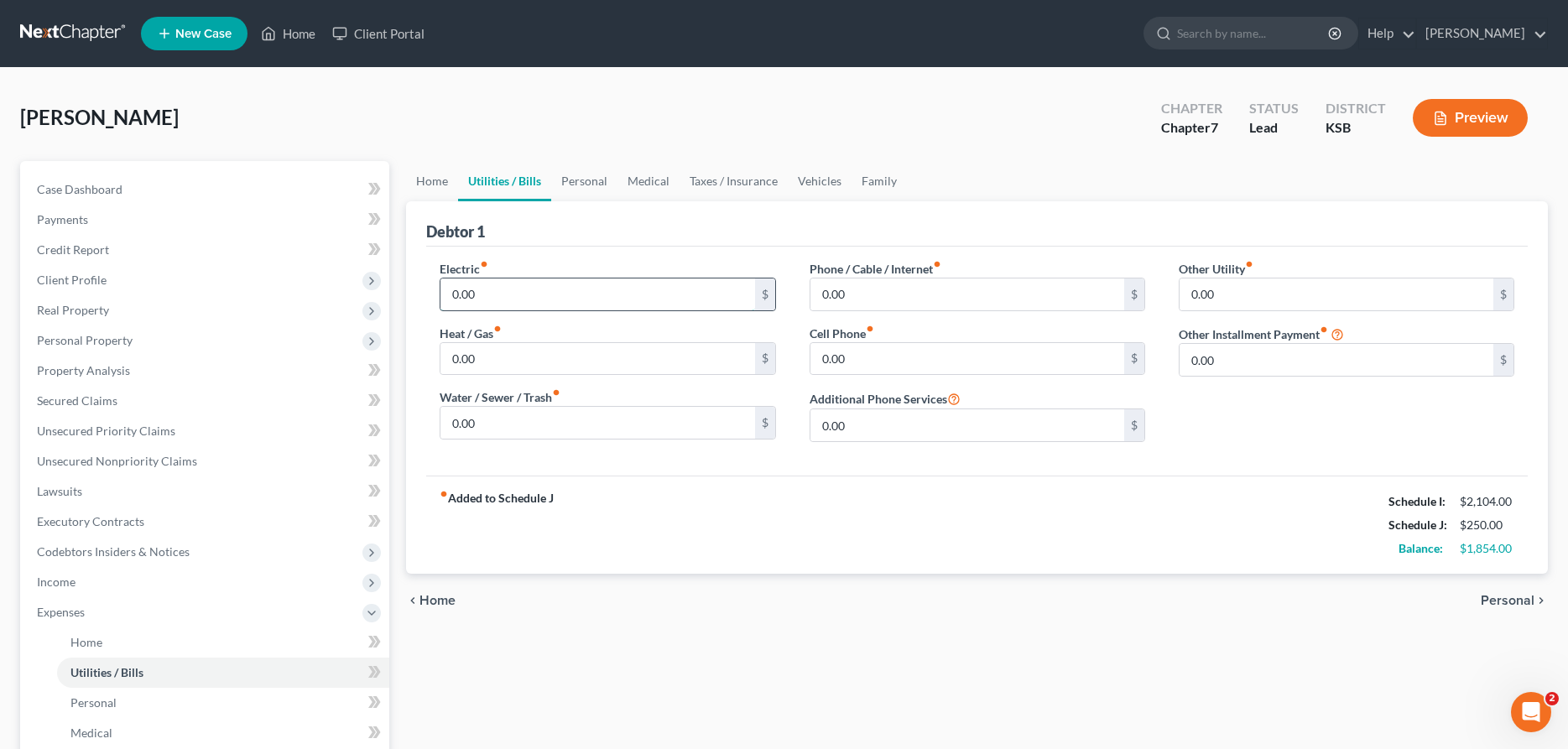
click at [526, 283] on input "0.00" at bounding box center [597, 294] width 314 height 32
click at [587, 177] on link "Personal" at bounding box center [585, 181] width 67 height 40
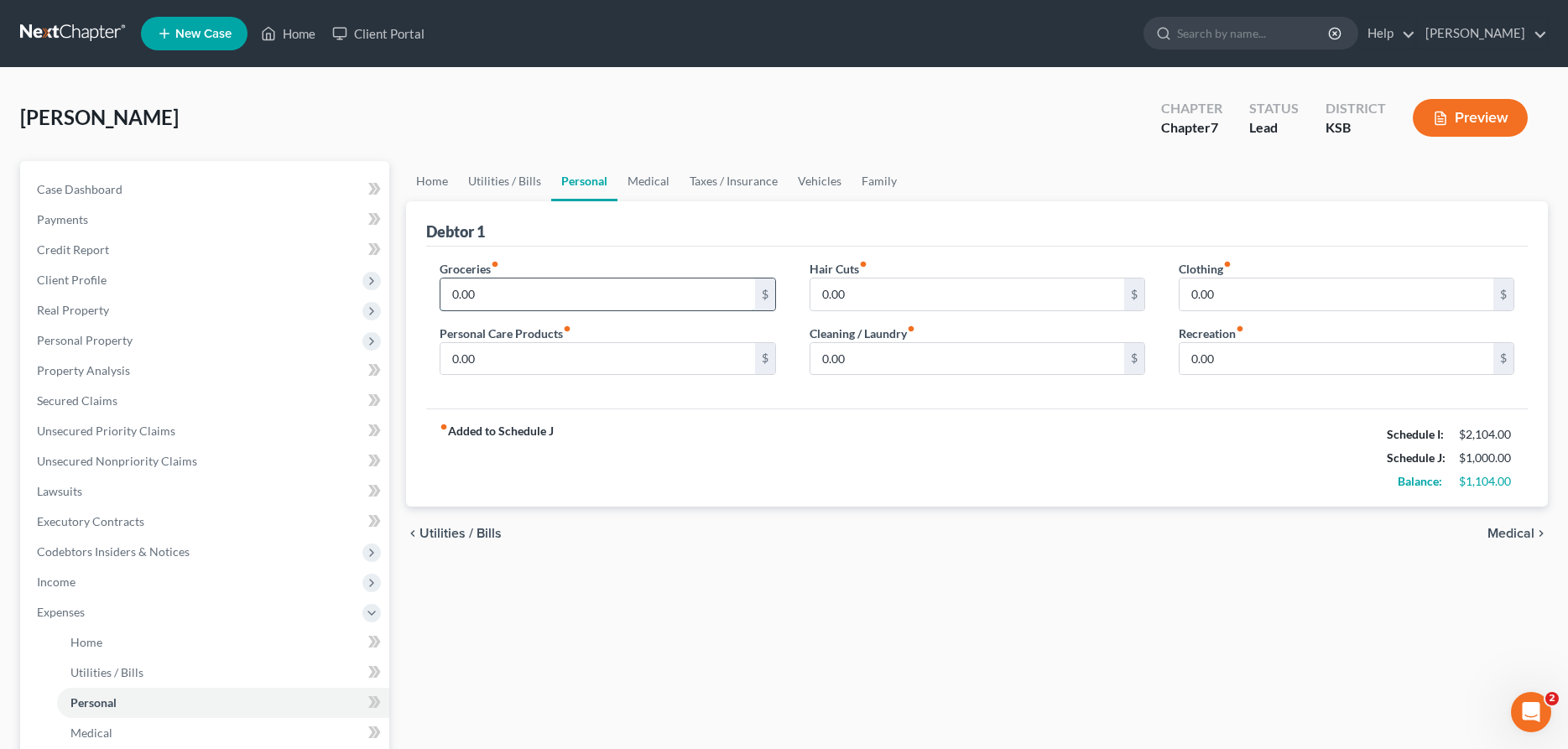
click at [561, 290] on input "0.00" at bounding box center [597, 294] width 314 height 32
click at [653, 186] on link "Medical" at bounding box center [648, 181] width 62 height 40
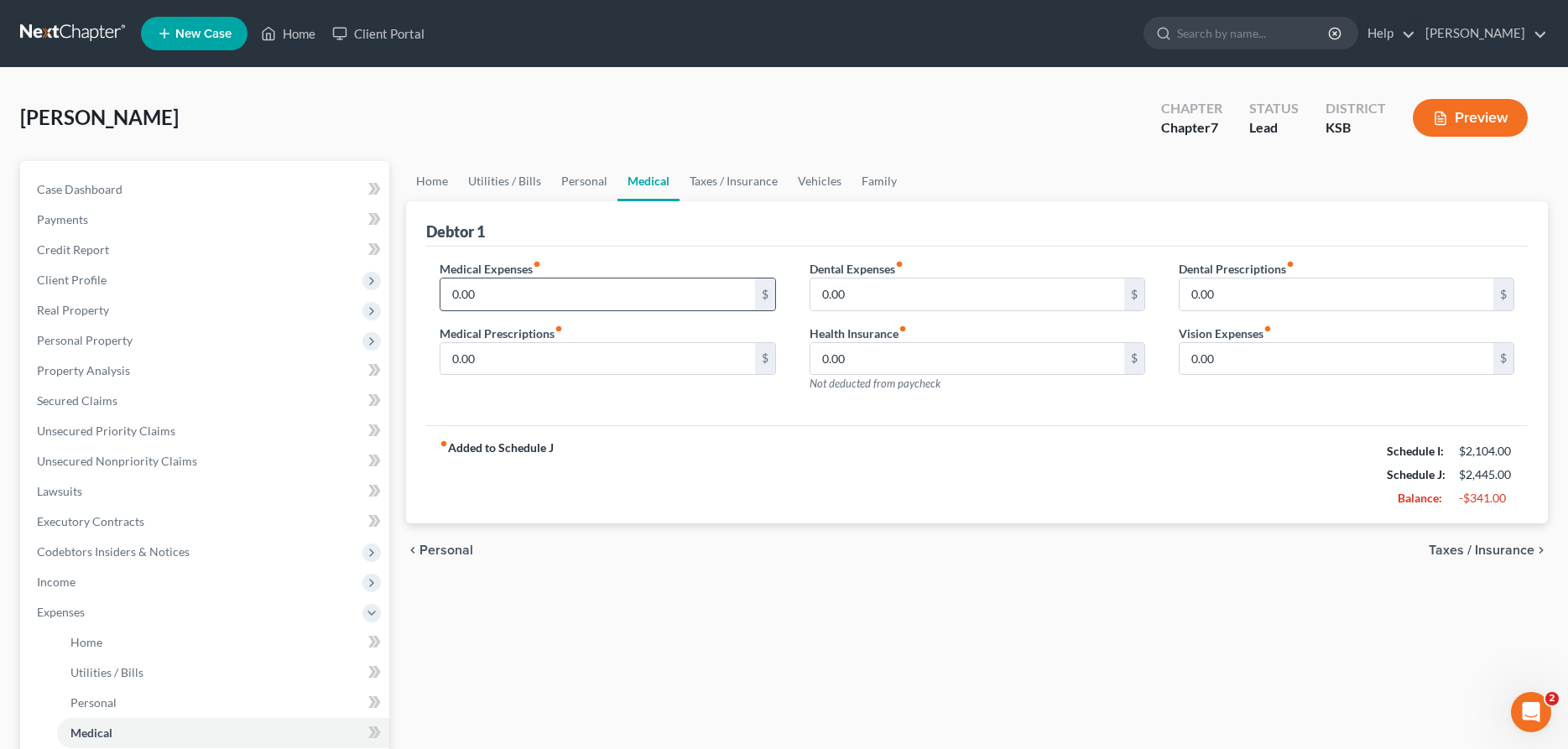
click at [539, 288] on input "0.00" at bounding box center [597, 294] width 314 height 32
click at [699, 179] on link "Taxes / Insurance" at bounding box center [734, 181] width 109 height 40
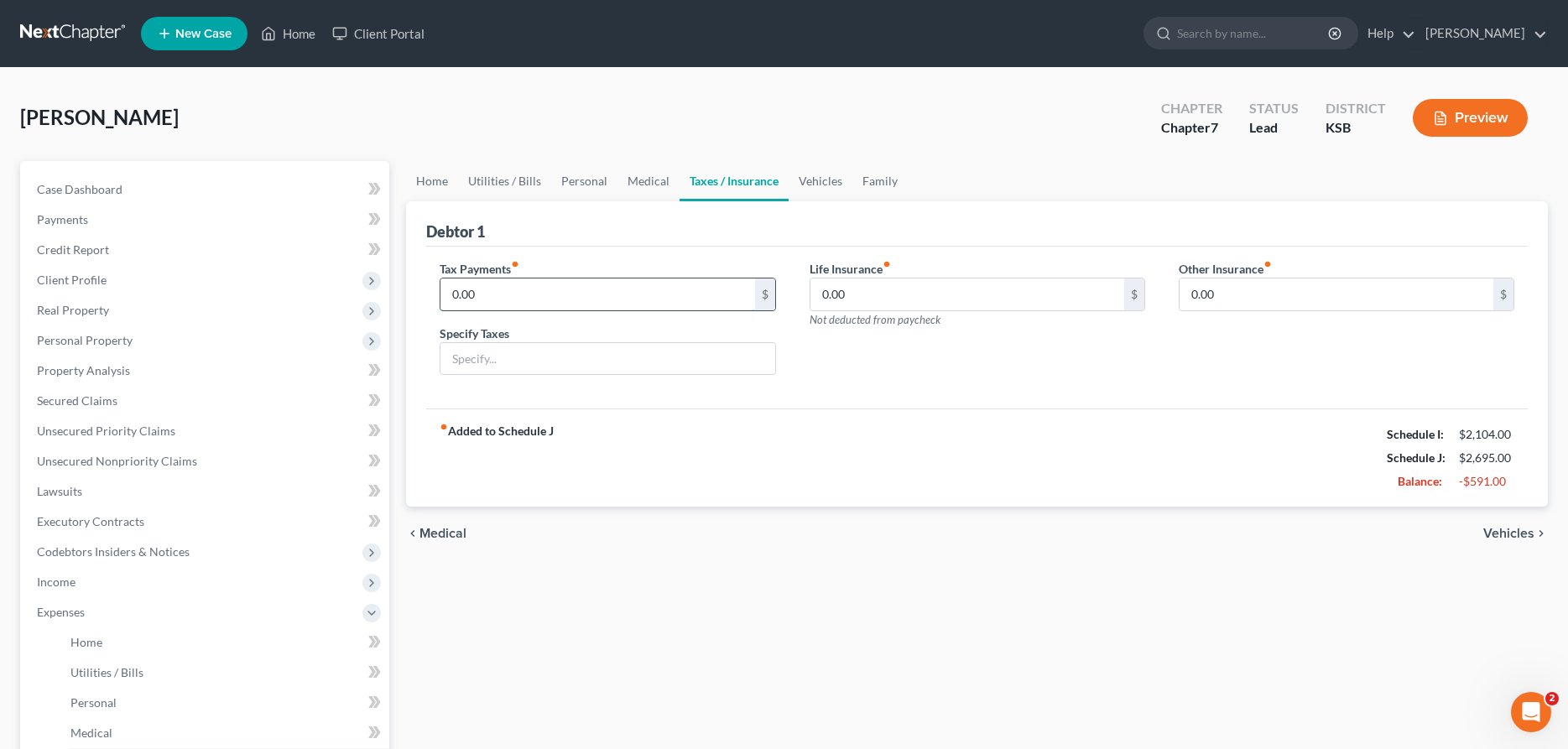
click at [641, 302] on input "0.00" at bounding box center [597, 294] width 314 height 32
click at [865, 178] on link "Family" at bounding box center [879, 181] width 56 height 40
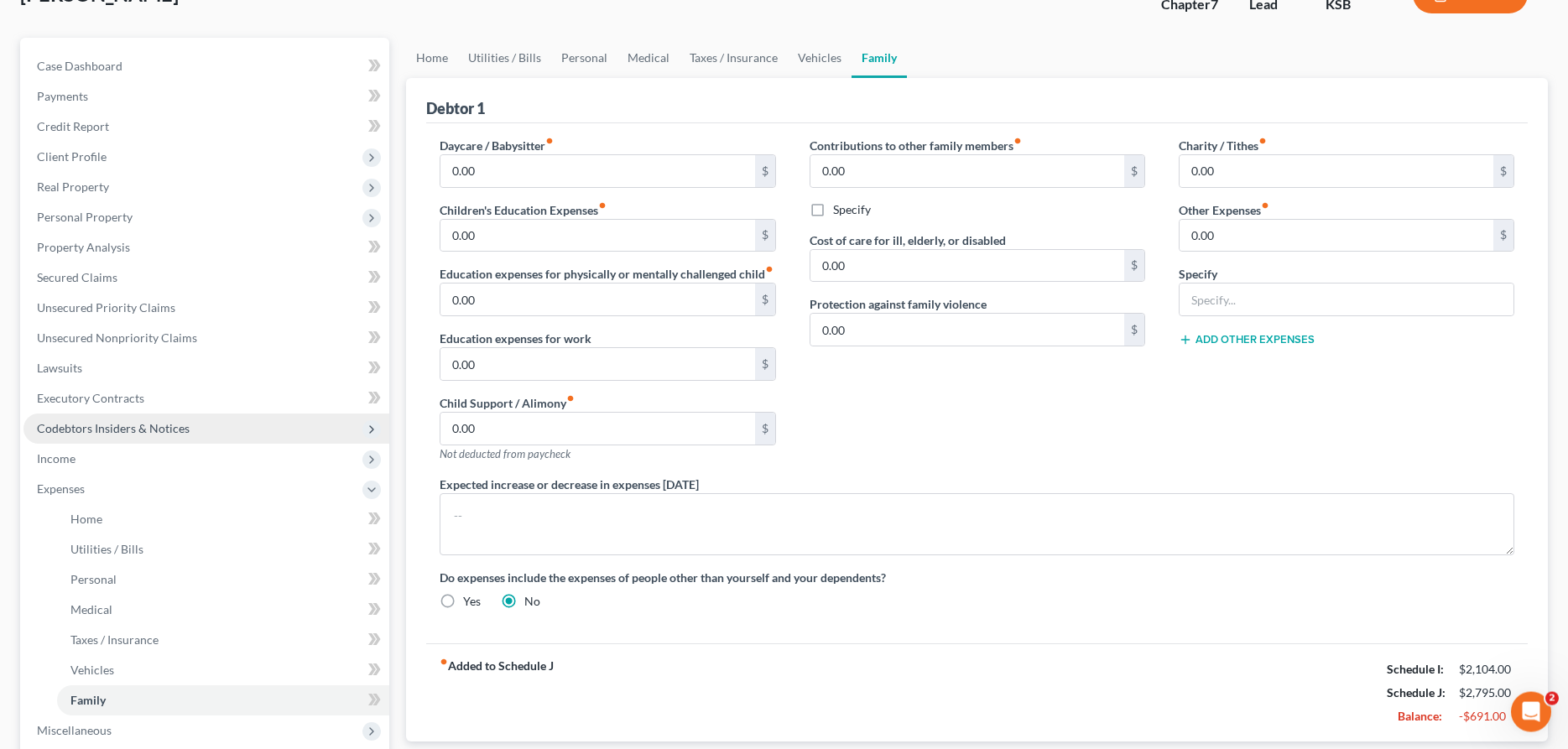
scroll to position [171, 0]
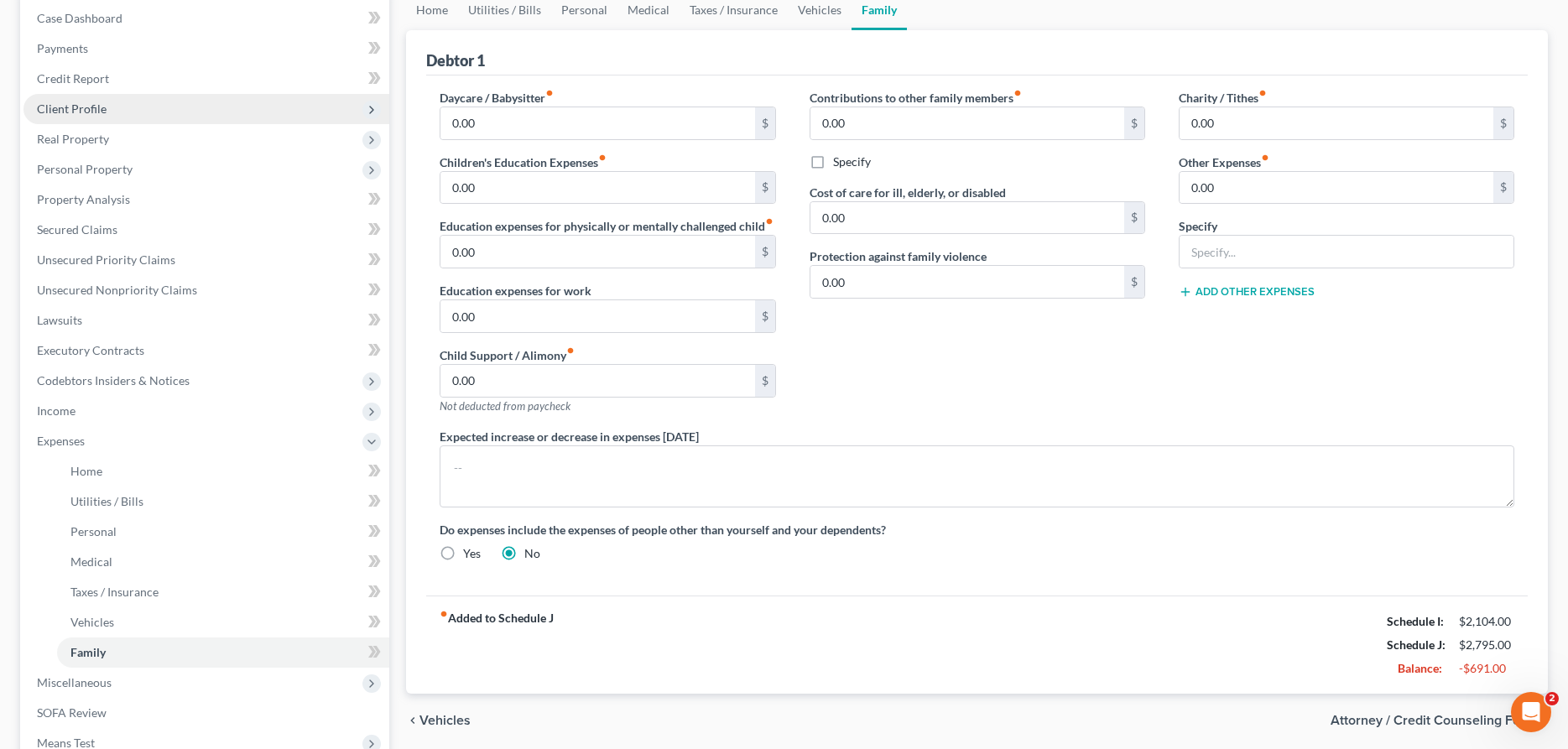
click at [81, 106] on span "Client Profile" at bounding box center [71, 109] width 69 height 15
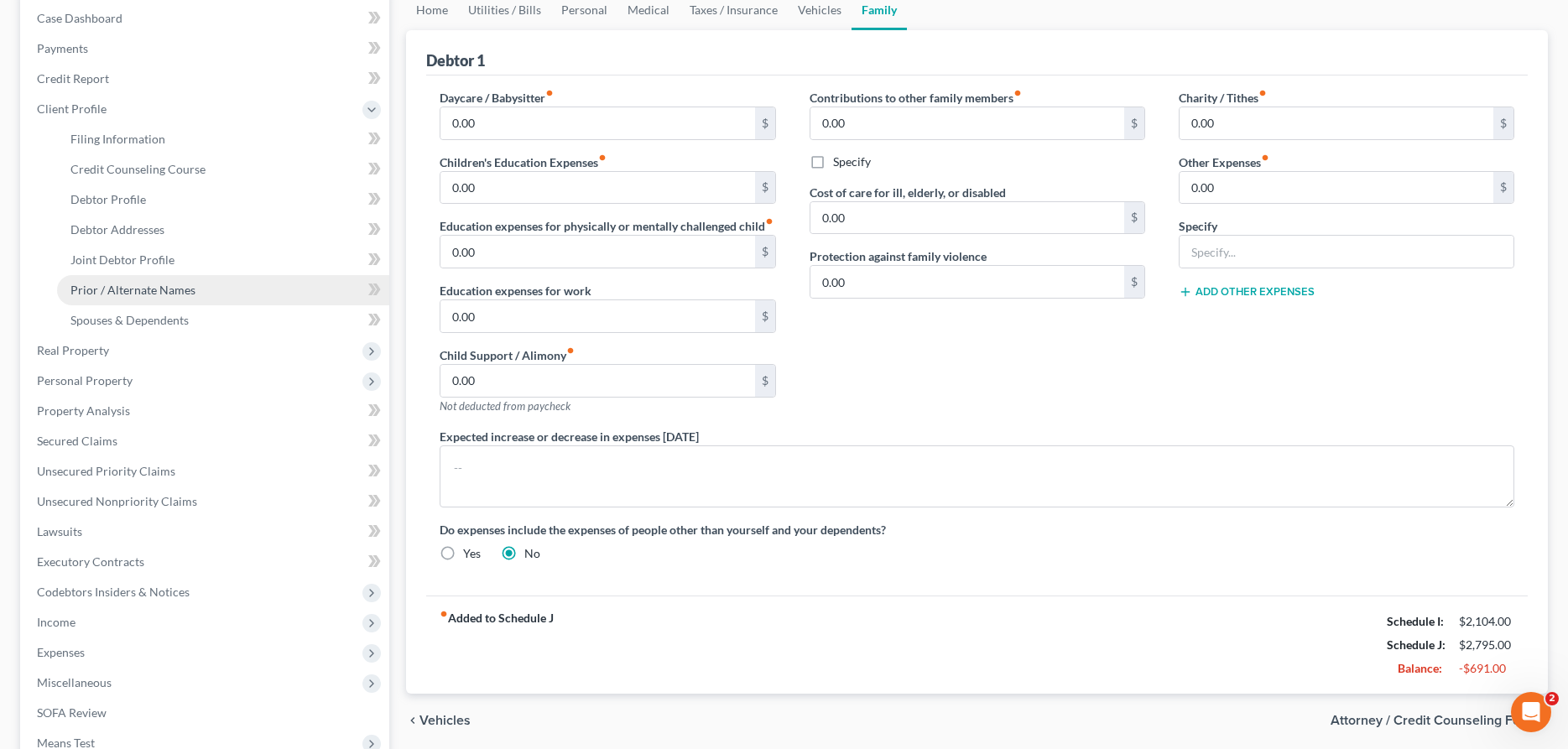
click at [124, 287] on span "Prior / Alternate Names" at bounding box center [133, 289] width 125 height 15
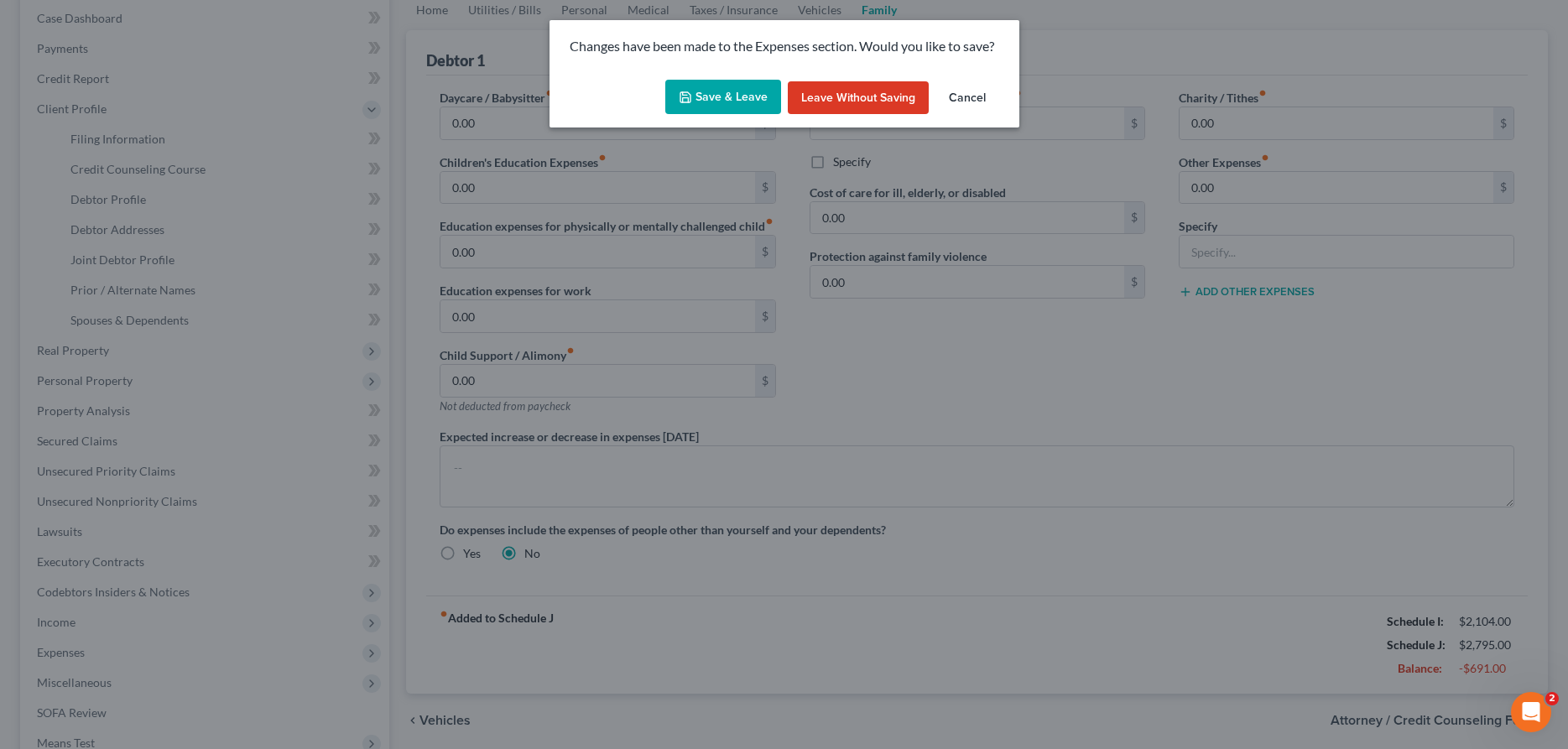
click at [678, 102] on button "Save & Leave" at bounding box center [723, 97] width 115 height 35
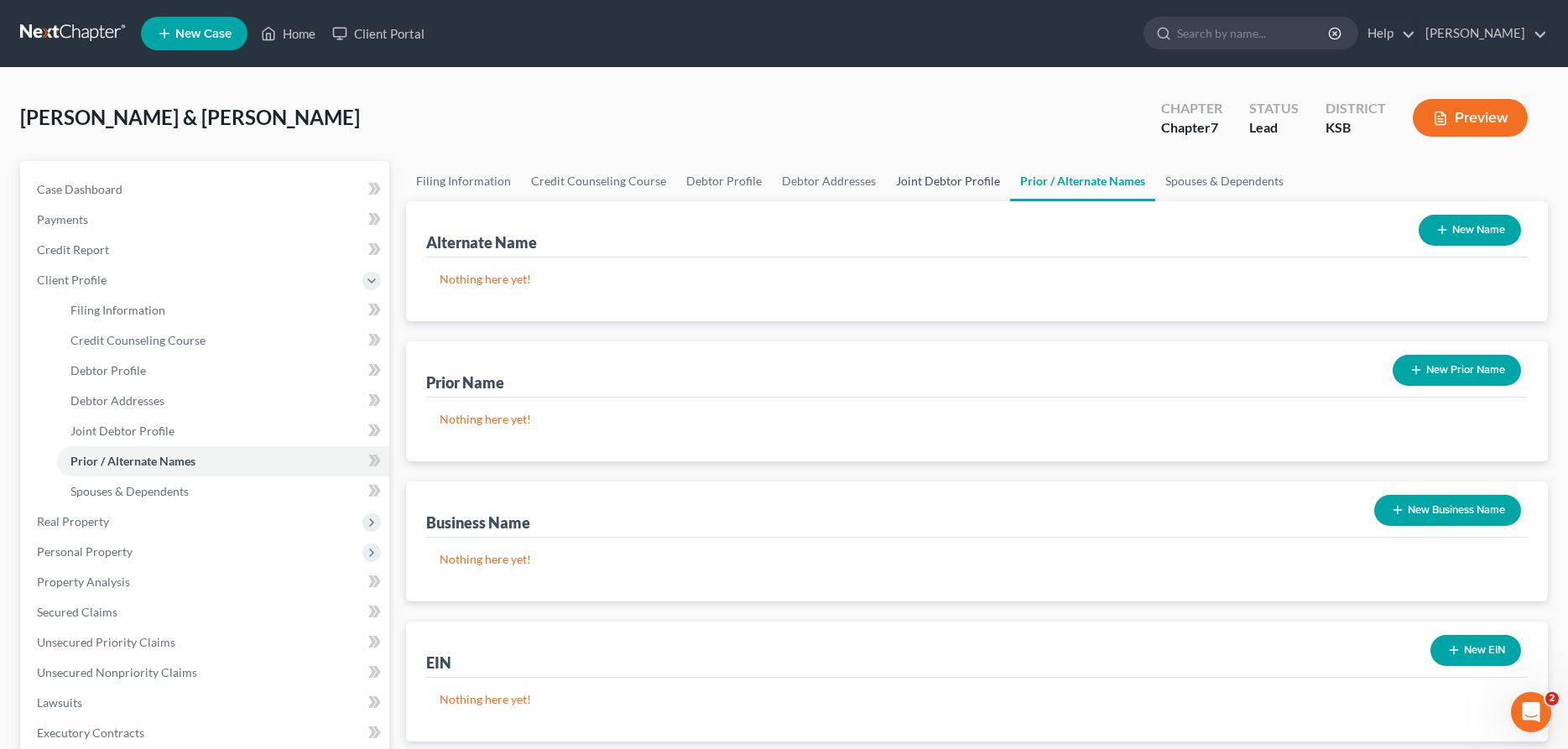
click at [936, 180] on link "Joint Debtor Profile" at bounding box center [948, 181] width 124 height 40
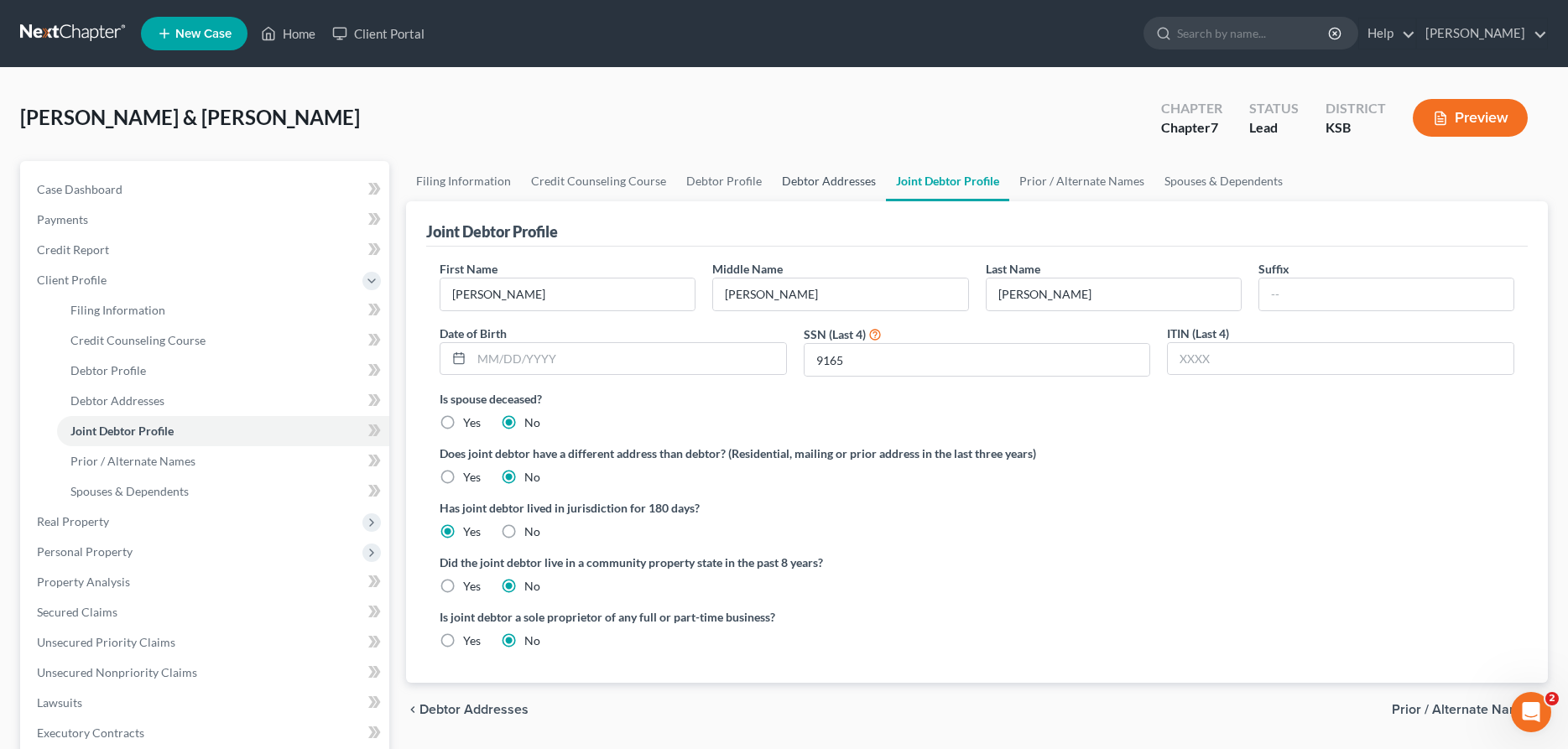
click at [793, 180] on link "Debtor Addresses" at bounding box center [829, 181] width 114 height 40
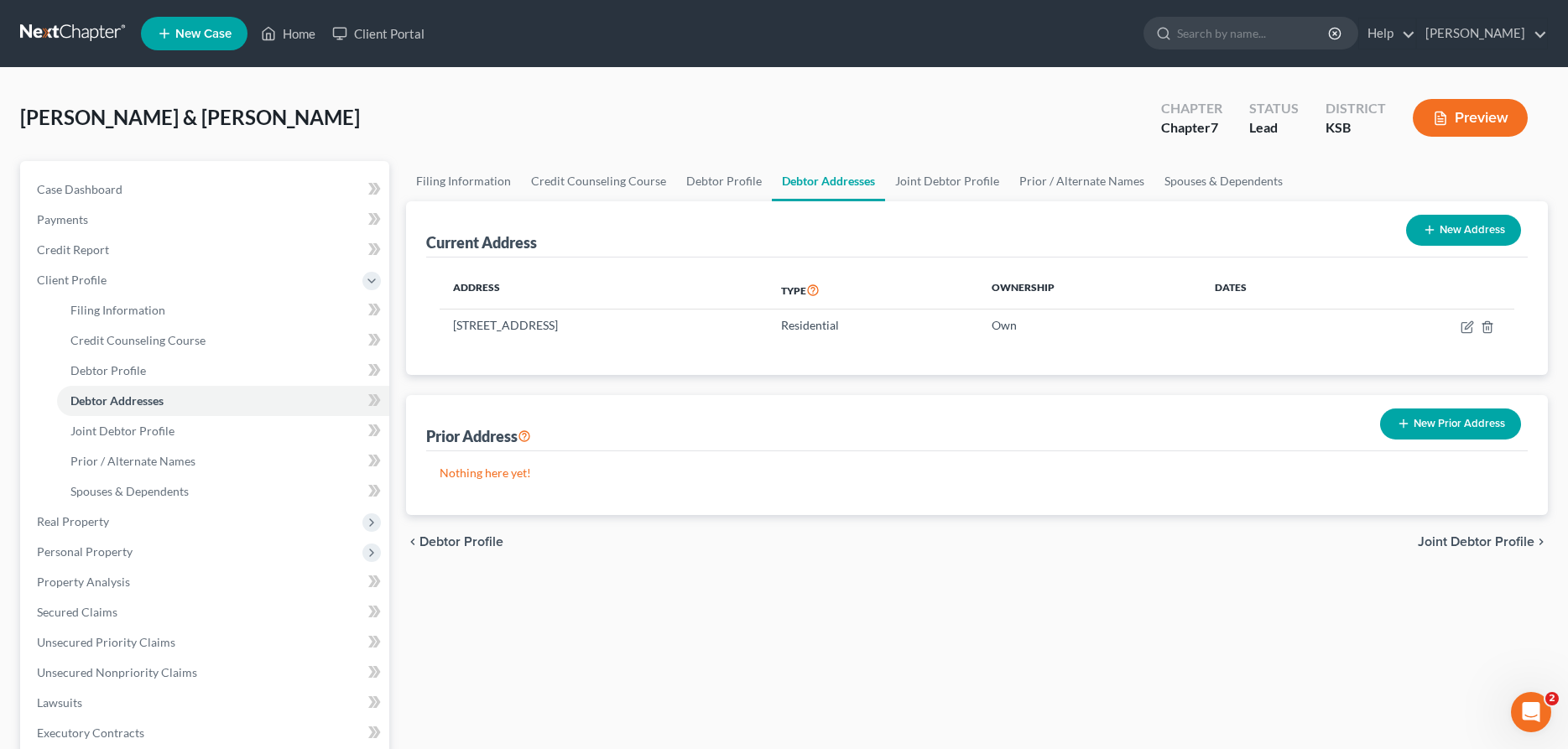
click at [1435, 420] on button "New Prior Address" at bounding box center [1451, 424] width 141 height 31
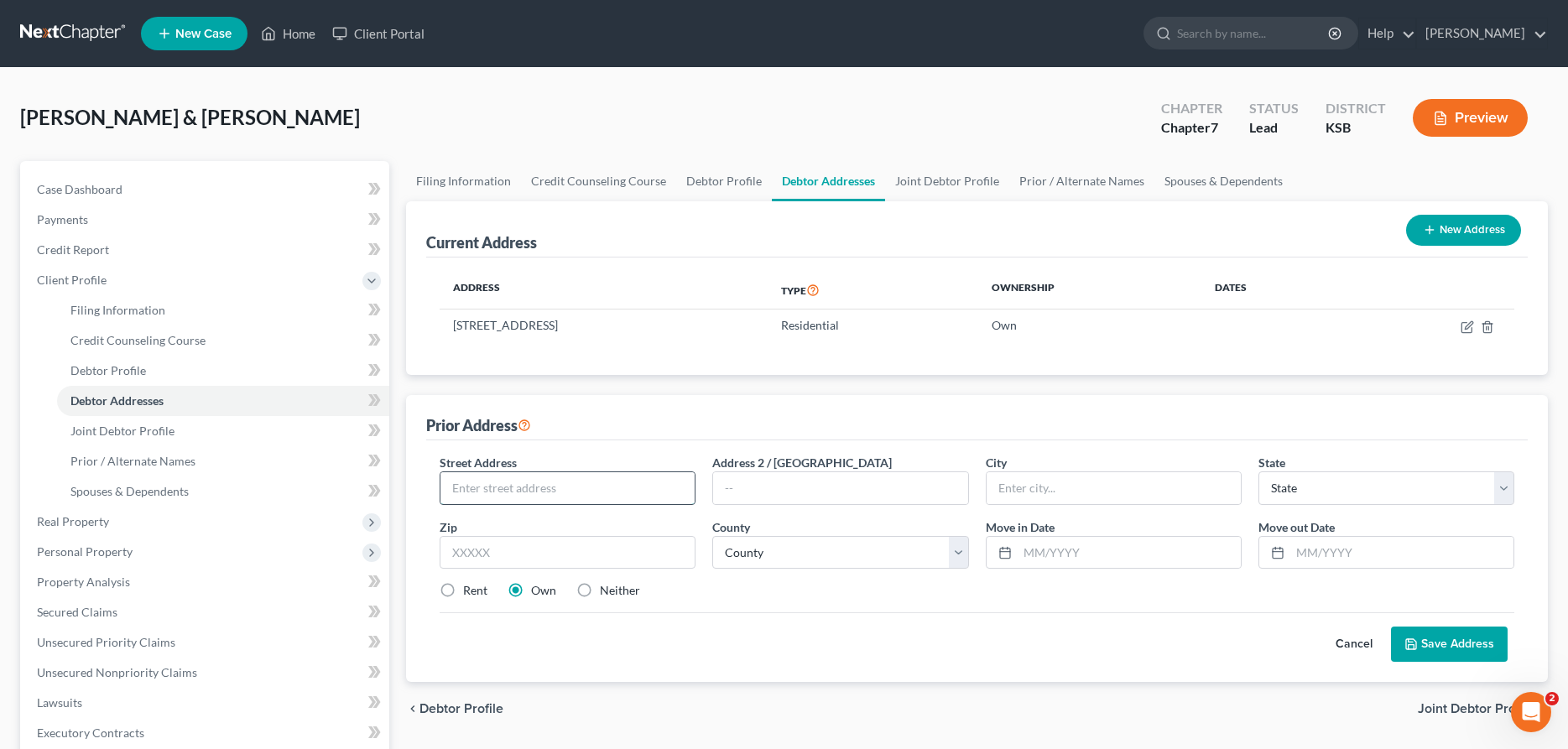
click at [663, 489] on input "text" at bounding box center [567, 488] width 254 height 32
click at [1418, 635] on button "Save Address" at bounding box center [1449, 644] width 116 height 35
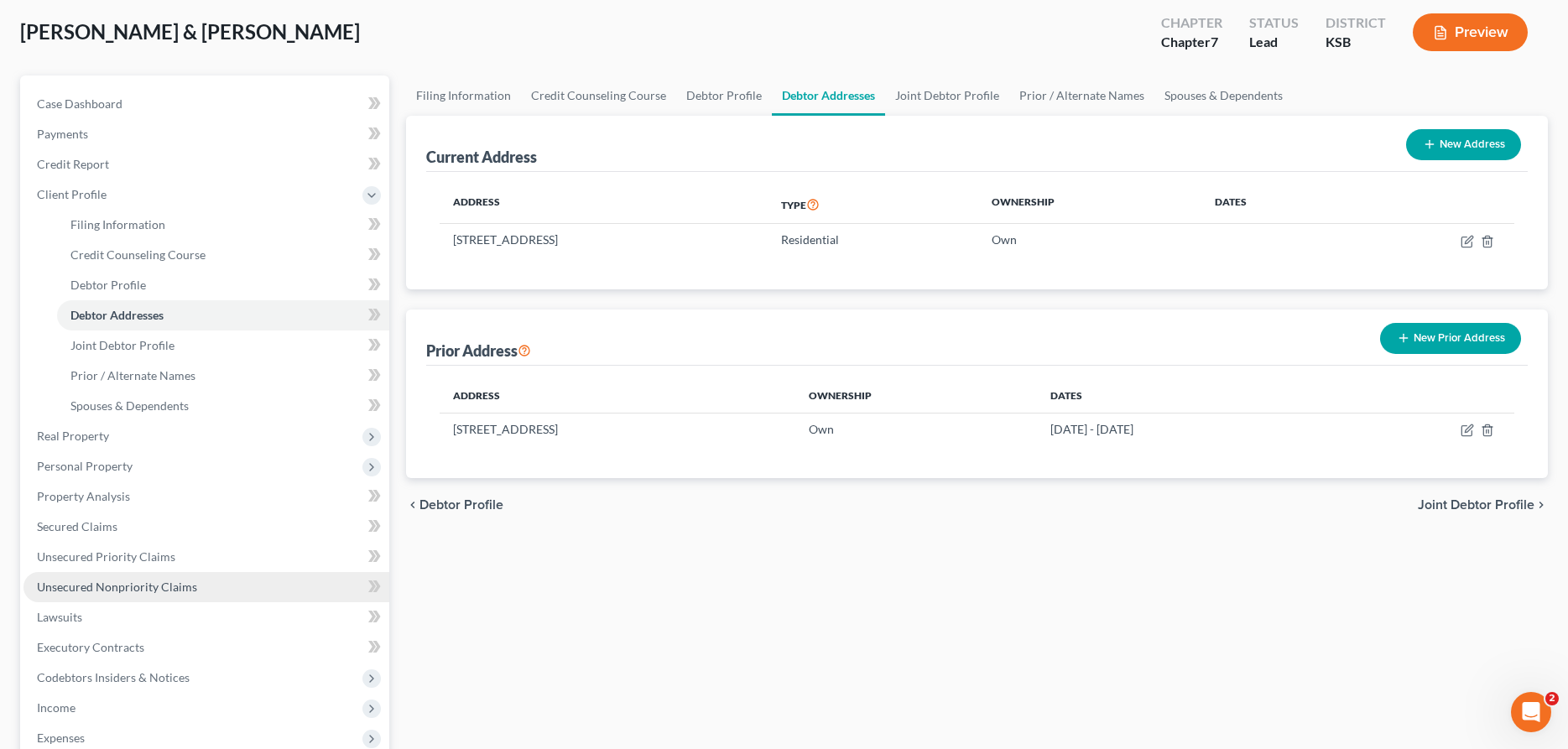
click at [107, 588] on span "Unsecured Nonpriority Claims" at bounding box center [117, 587] width 160 height 15
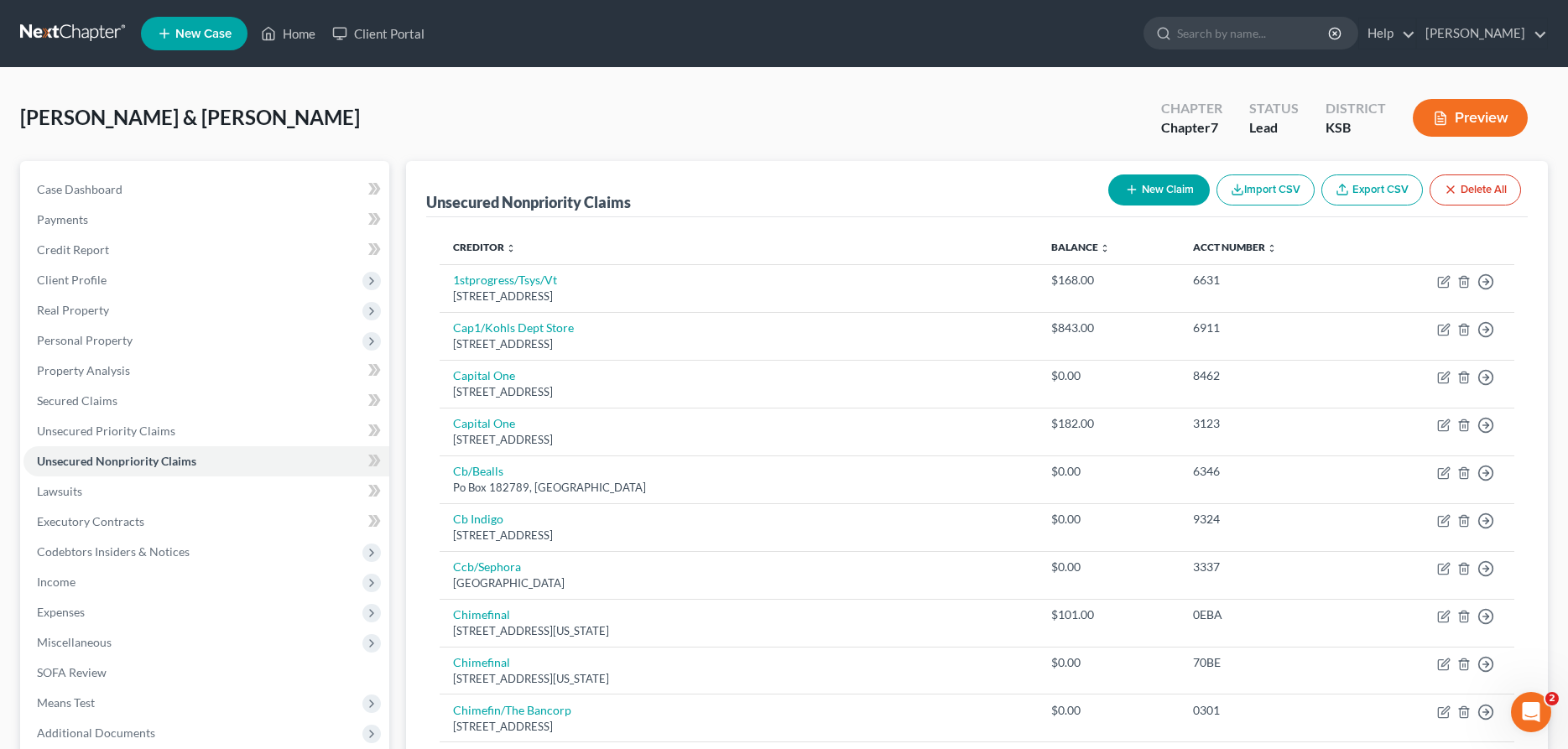
click at [1145, 189] on button "New Claim" at bounding box center [1159, 190] width 102 height 31
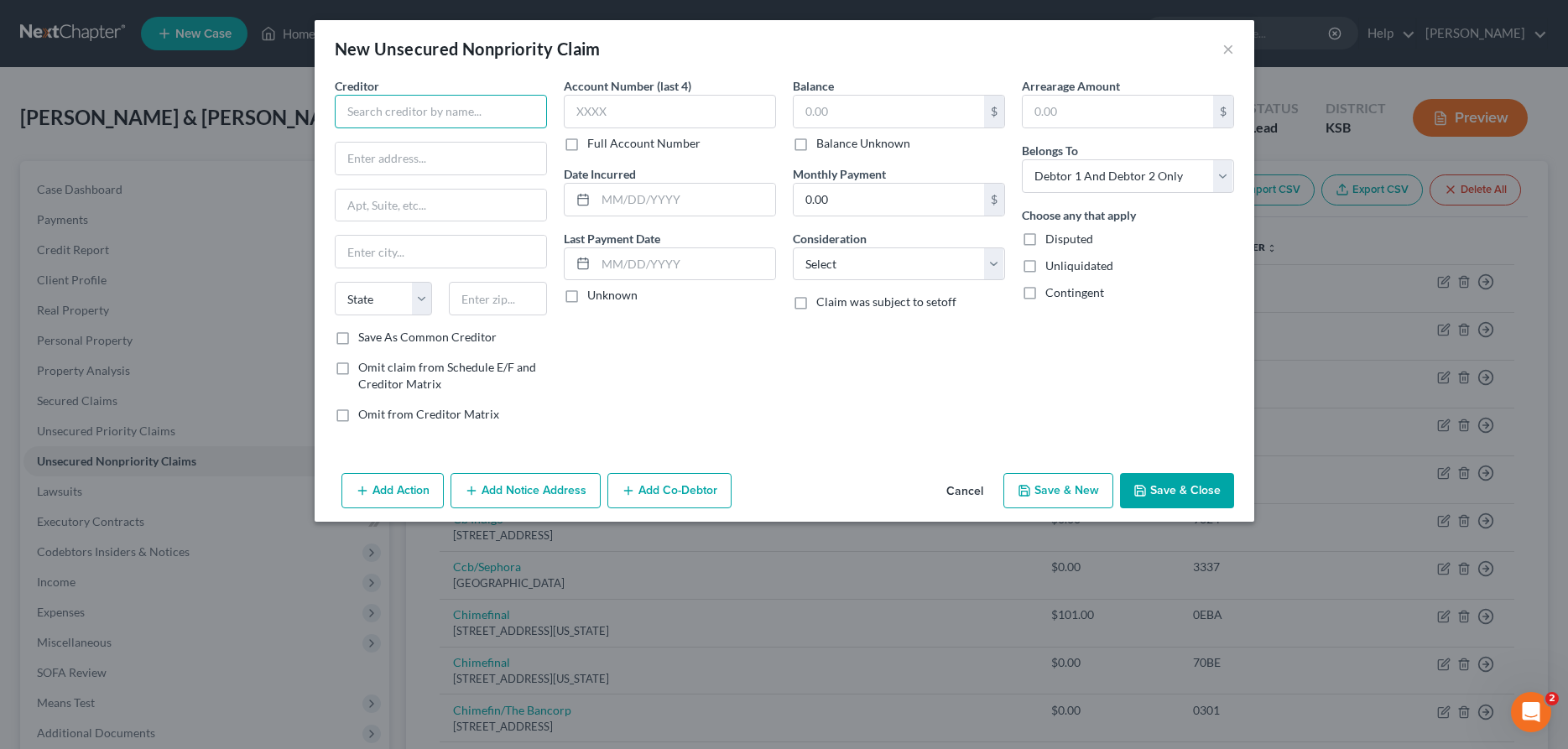
click at [494, 119] on input "text" at bounding box center [440, 111] width 212 height 33
click at [929, 104] on input "text" at bounding box center [888, 111] width 191 height 32
click at [793, 247] on select "Select Cable / Satellite Services Collection Agency Credit Card Debt Debt Couns…" at bounding box center [899, 264] width 212 height 33
click at [1153, 481] on button "Save & Close" at bounding box center [1177, 491] width 114 height 35
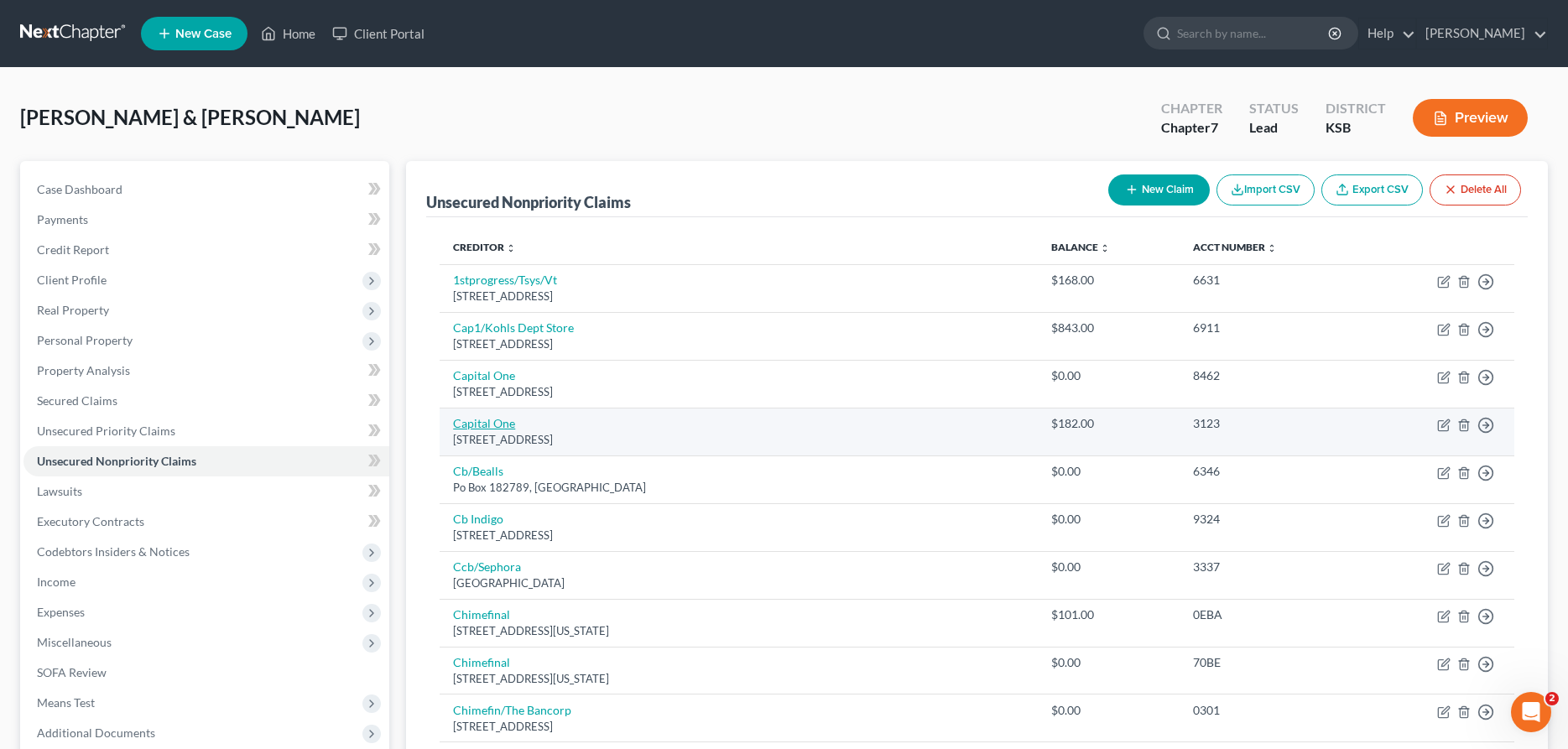
click at [487, 423] on link "Capital One" at bounding box center [483, 422] width 62 height 15
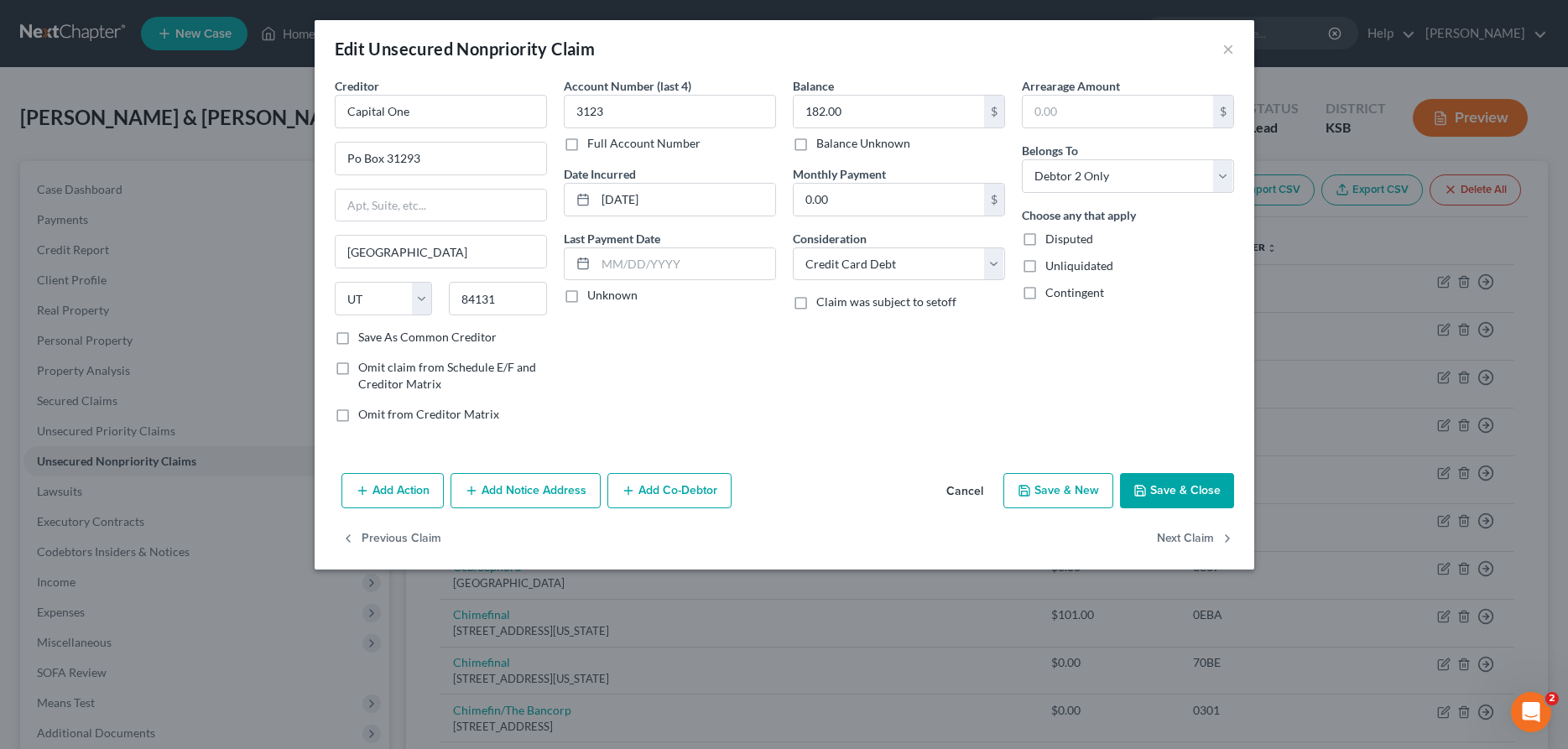
click at [522, 487] on button "Add Notice Address" at bounding box center [526, 491] width 151 height 35
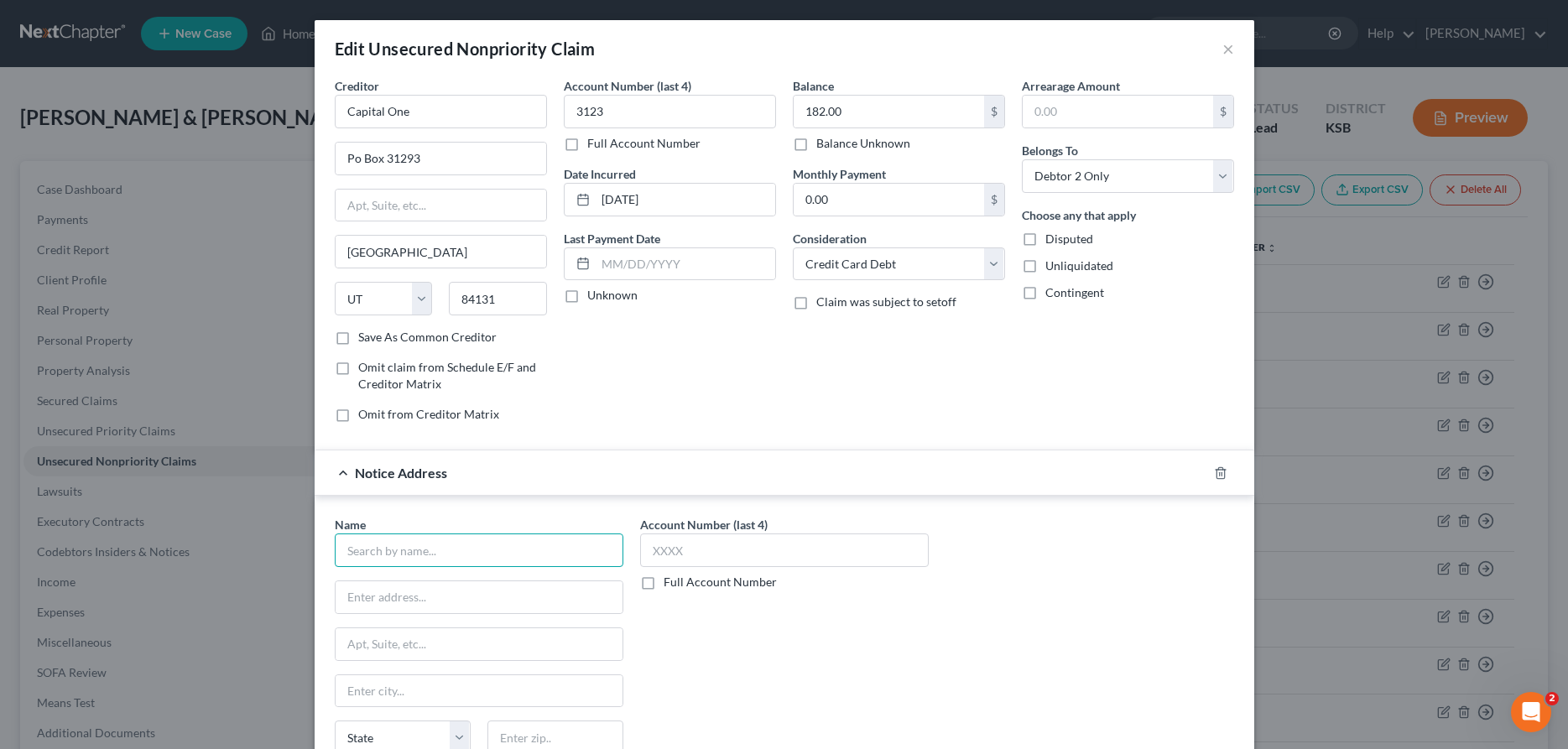
click at [482, 560] on input "text" at bounding box center [478, 551] width 289 height 33
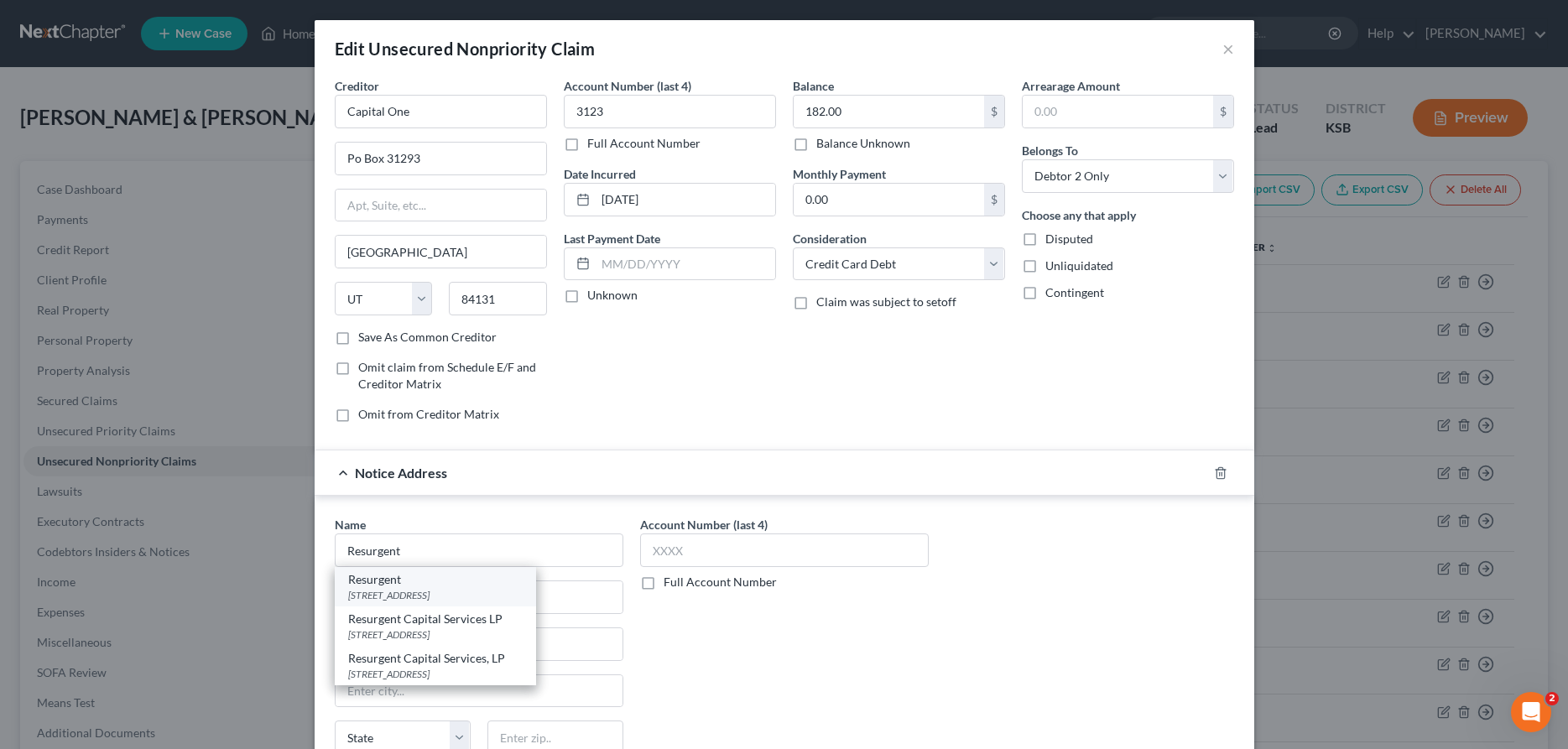
click at [477, 593] on div "[STREET_ADDRESS]" at bounding box center [435, 595] width 174 height 15
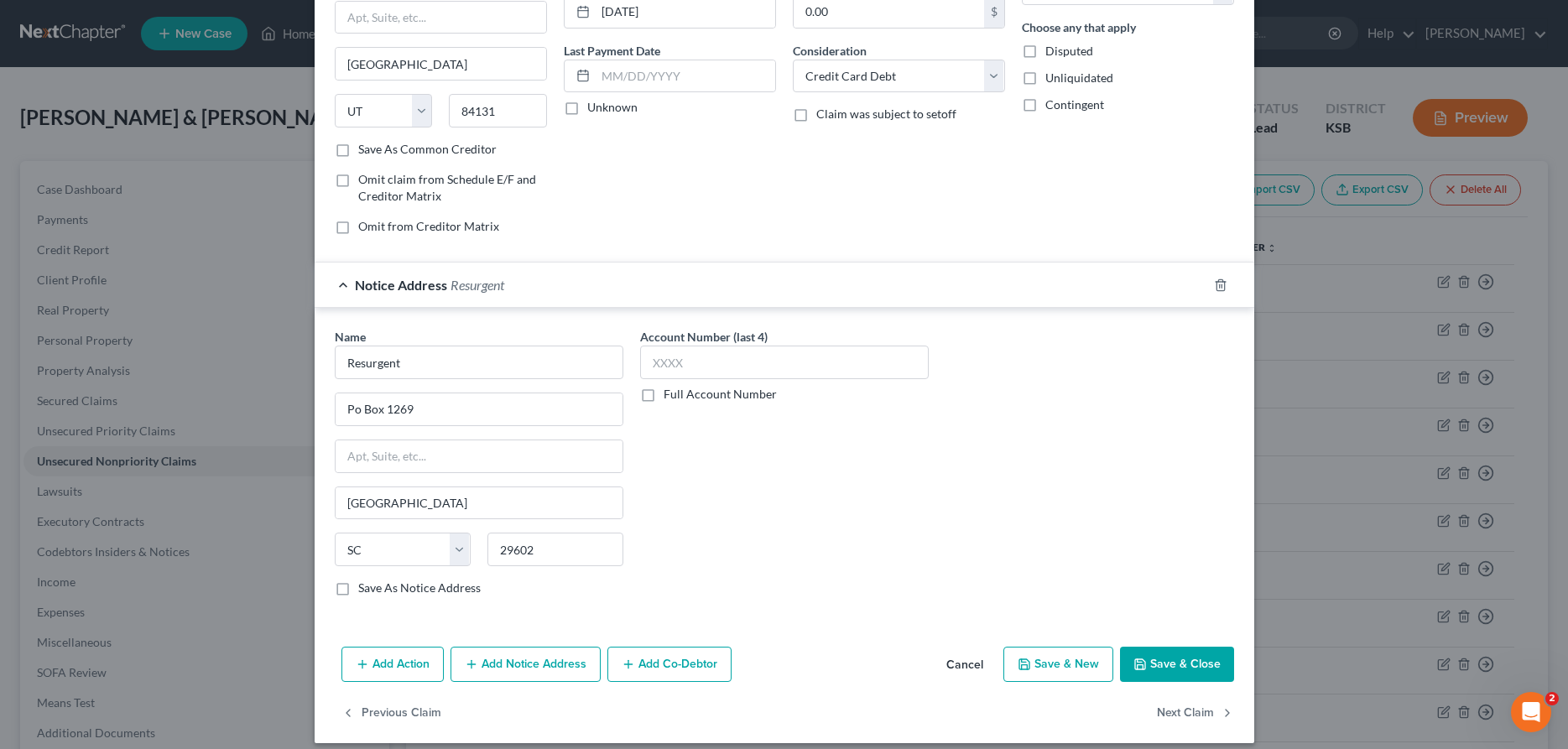
scroll to position [203, 0]
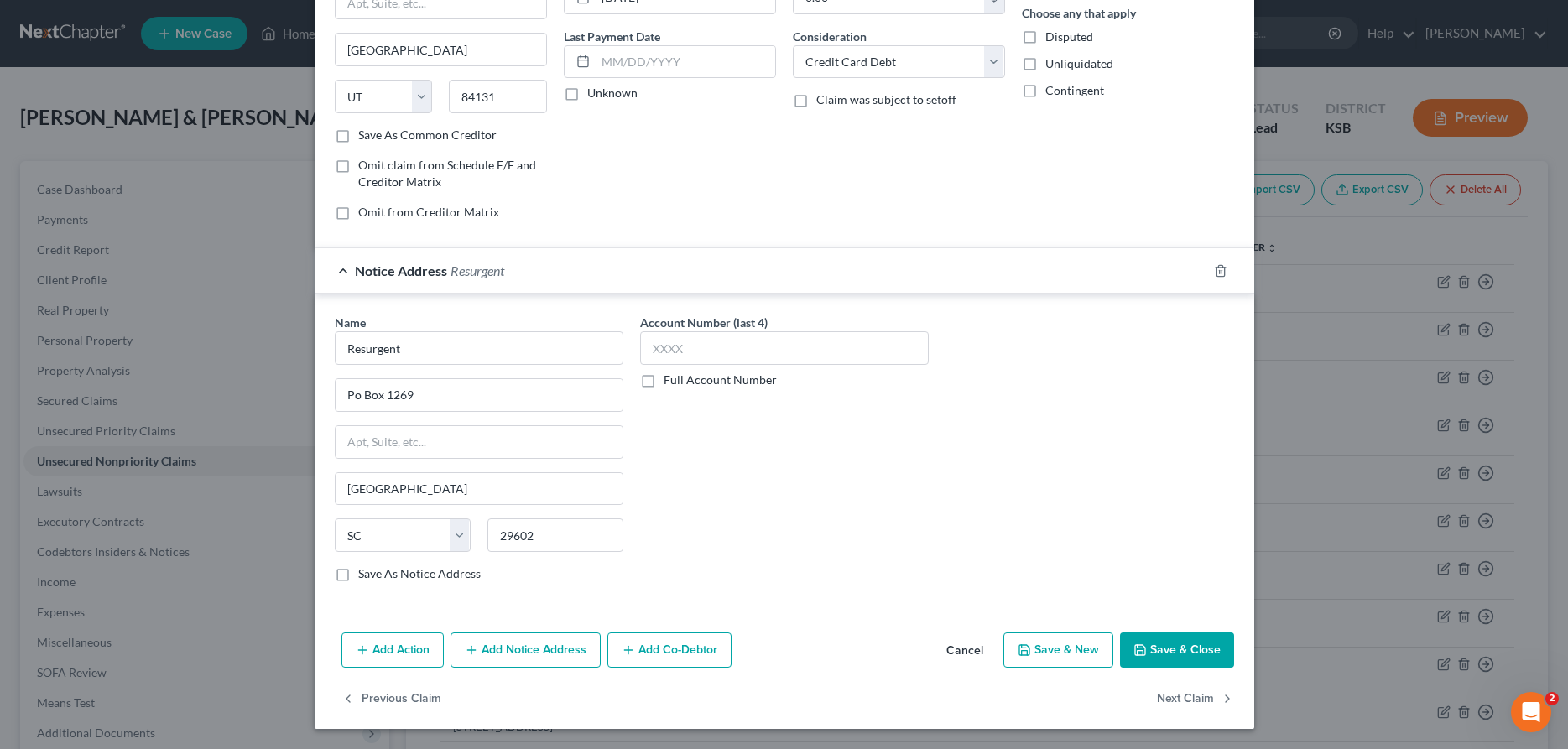
click at [1171, 640] on button "Save & Close" at bounding box center [1177, 650] width 114 height 35
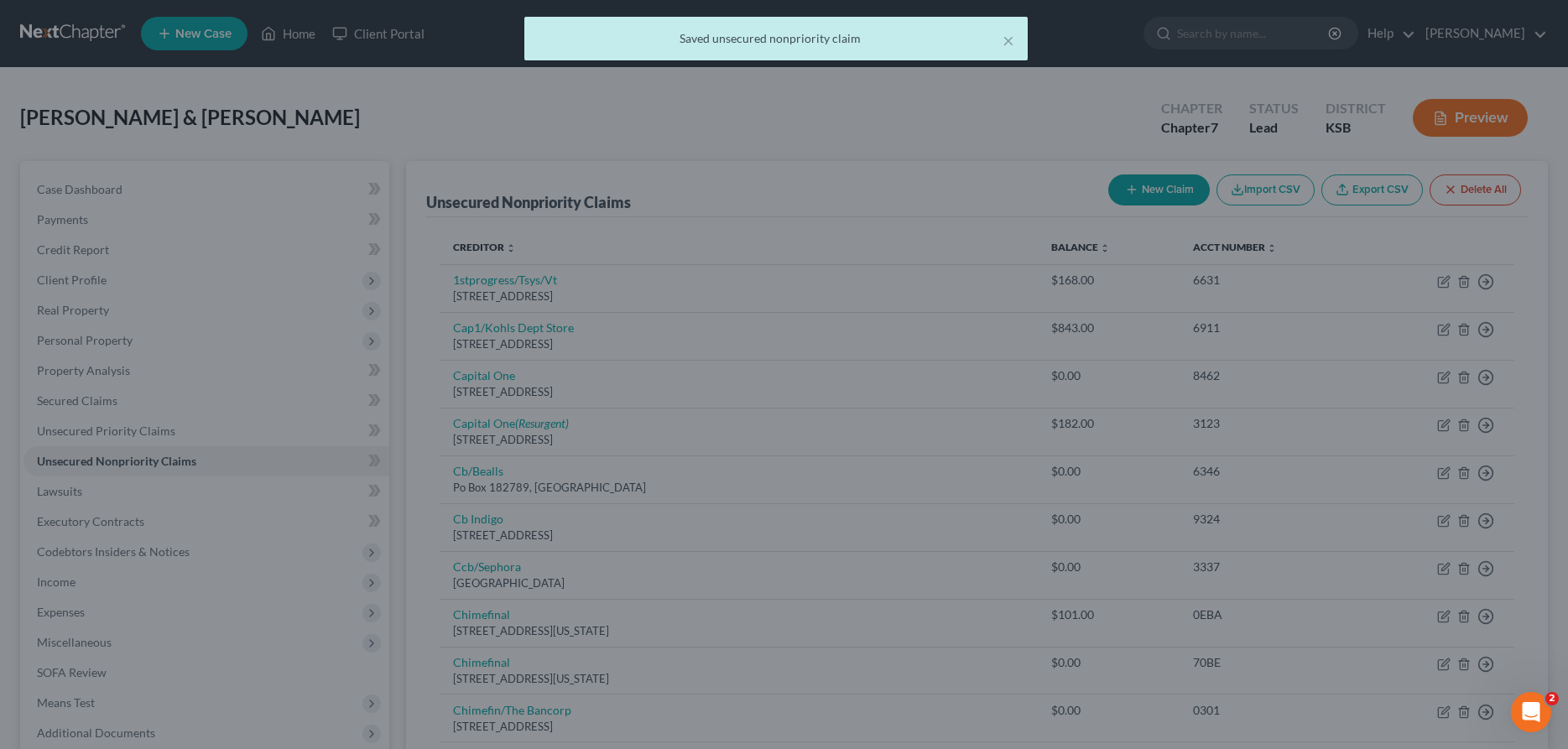
scroll to position [0, 0]
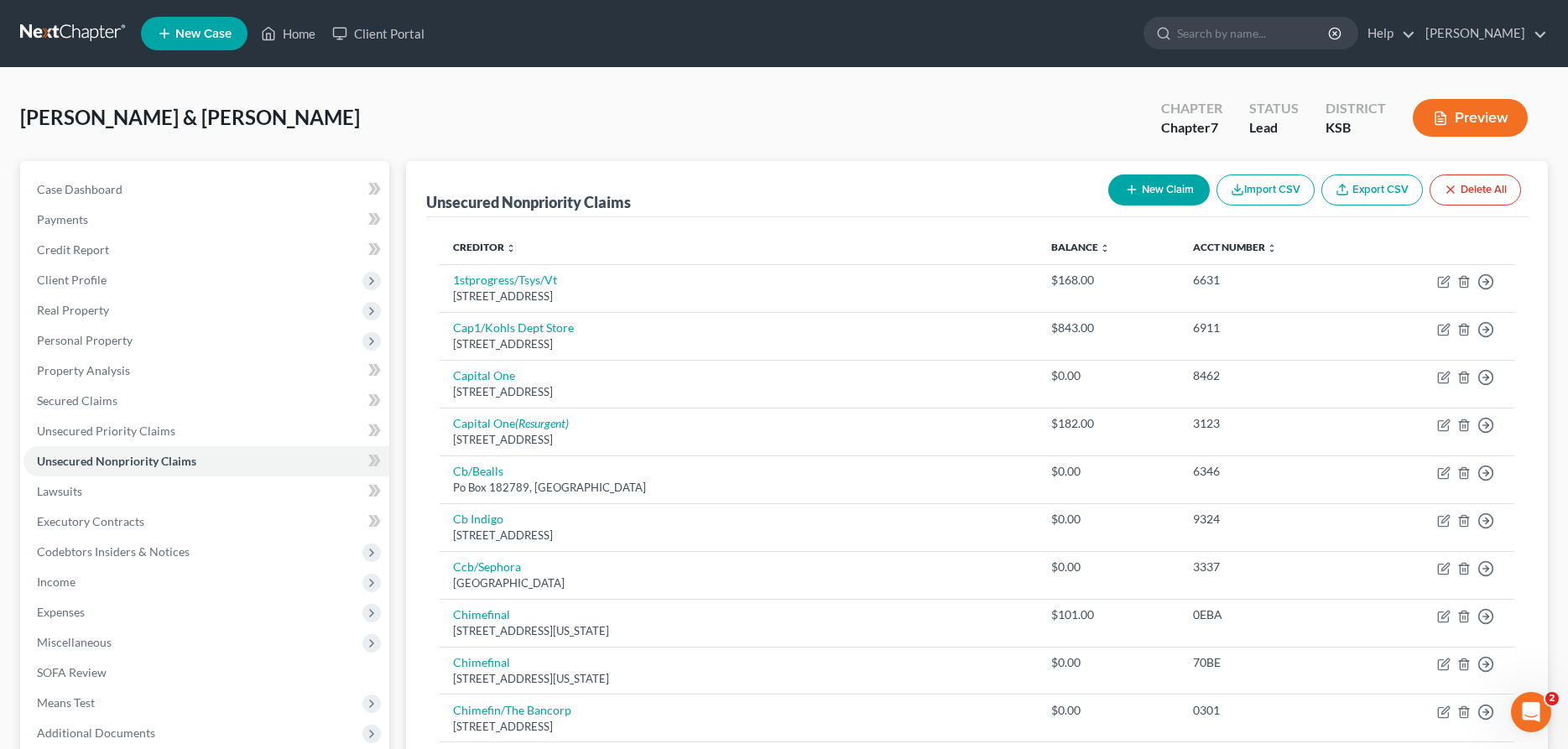
click at [1136, 182] on button "New Claim" at bounding box center [1159, 190] width 102 height 31
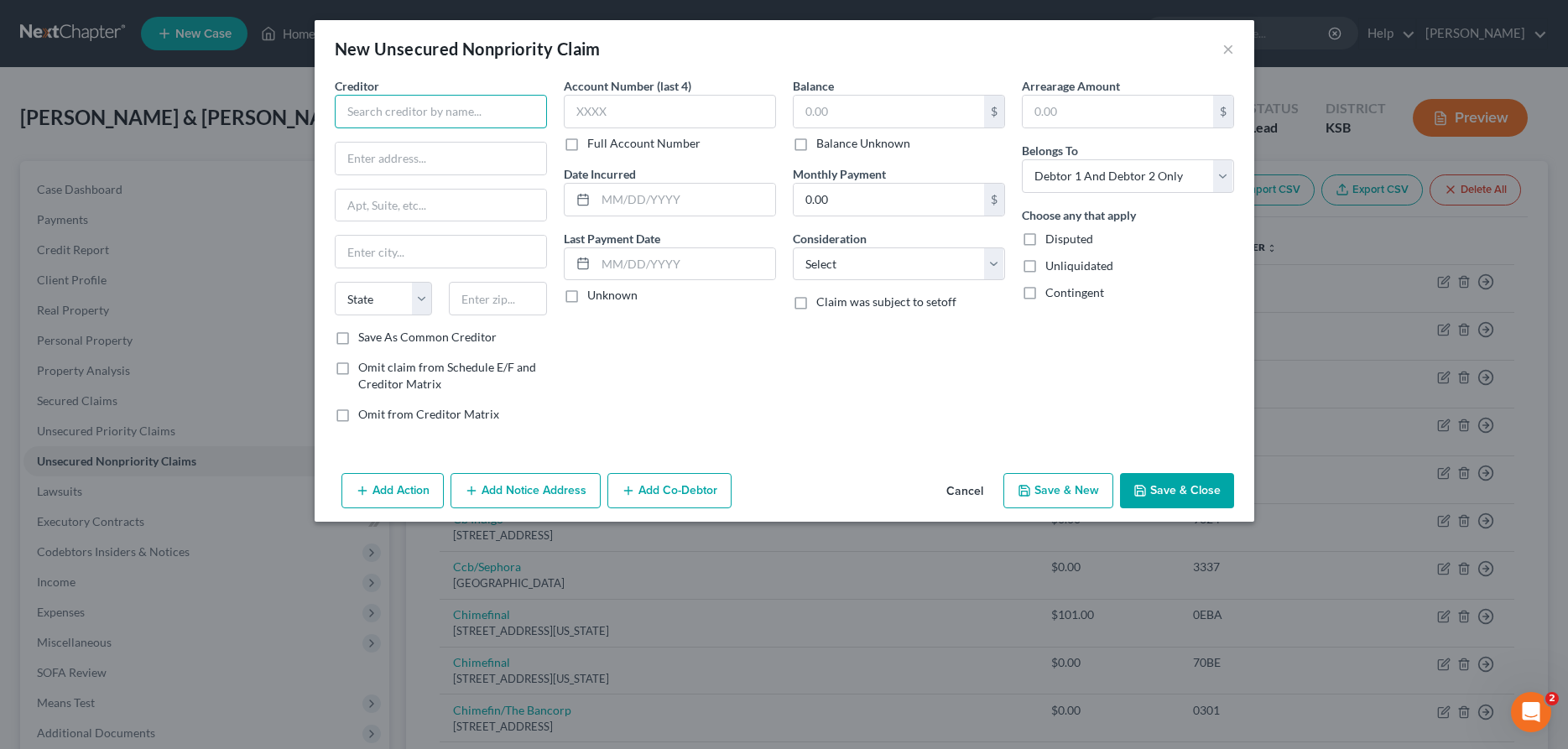
click at [465, 120] on input "text" at bounding box center [440, 111] width 212 height 33
click at [829, 124] on input "text" at bounding box center [888, 111] width 191 height 32
click at [793, 247] on select "Select Cable / Satellite Services Collection Agency Credit Card Debt Debt Couns…" at bounding box center [899, 264] width 212 height 33
click at [528, 484] on button "Add Notice Address" at bounding box center [526, 491] width 151 height 35
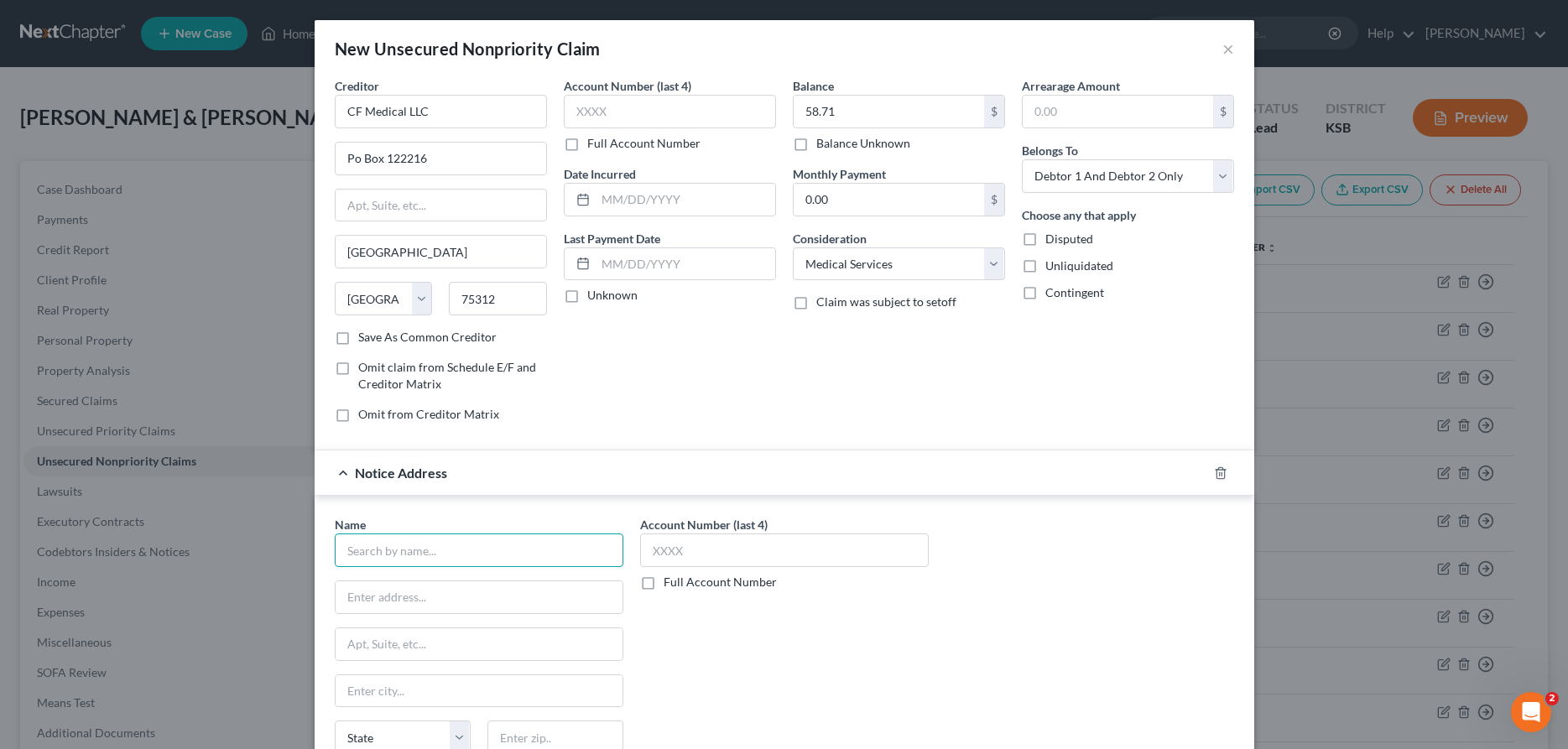
click at [443, 557] on input "text" at bounding box center [478, 551] width 289 height 33
click at [478, 587] on div "Recoveri" at bounding box center [435, 579] width 174 height 17
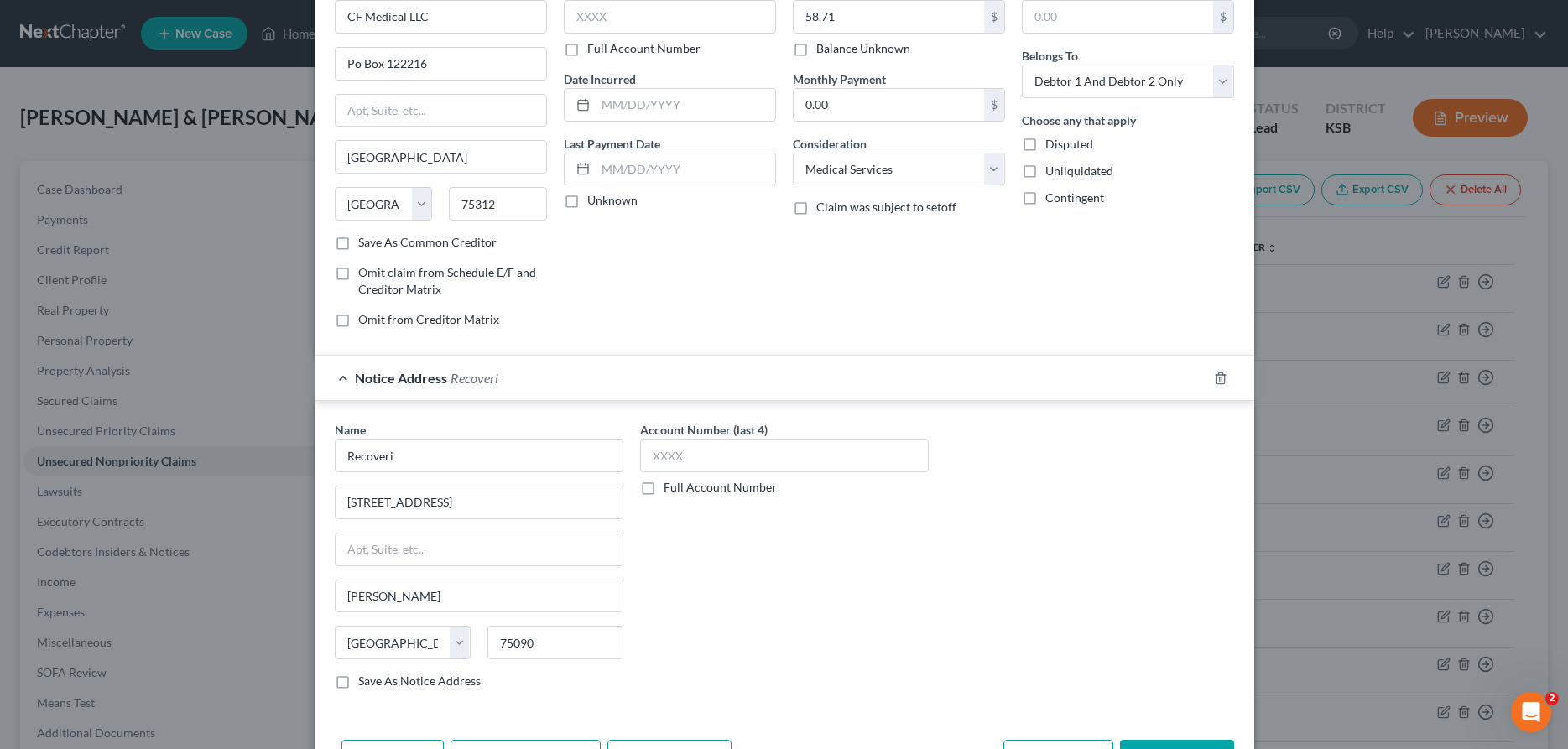
scroll to position [154, 0]
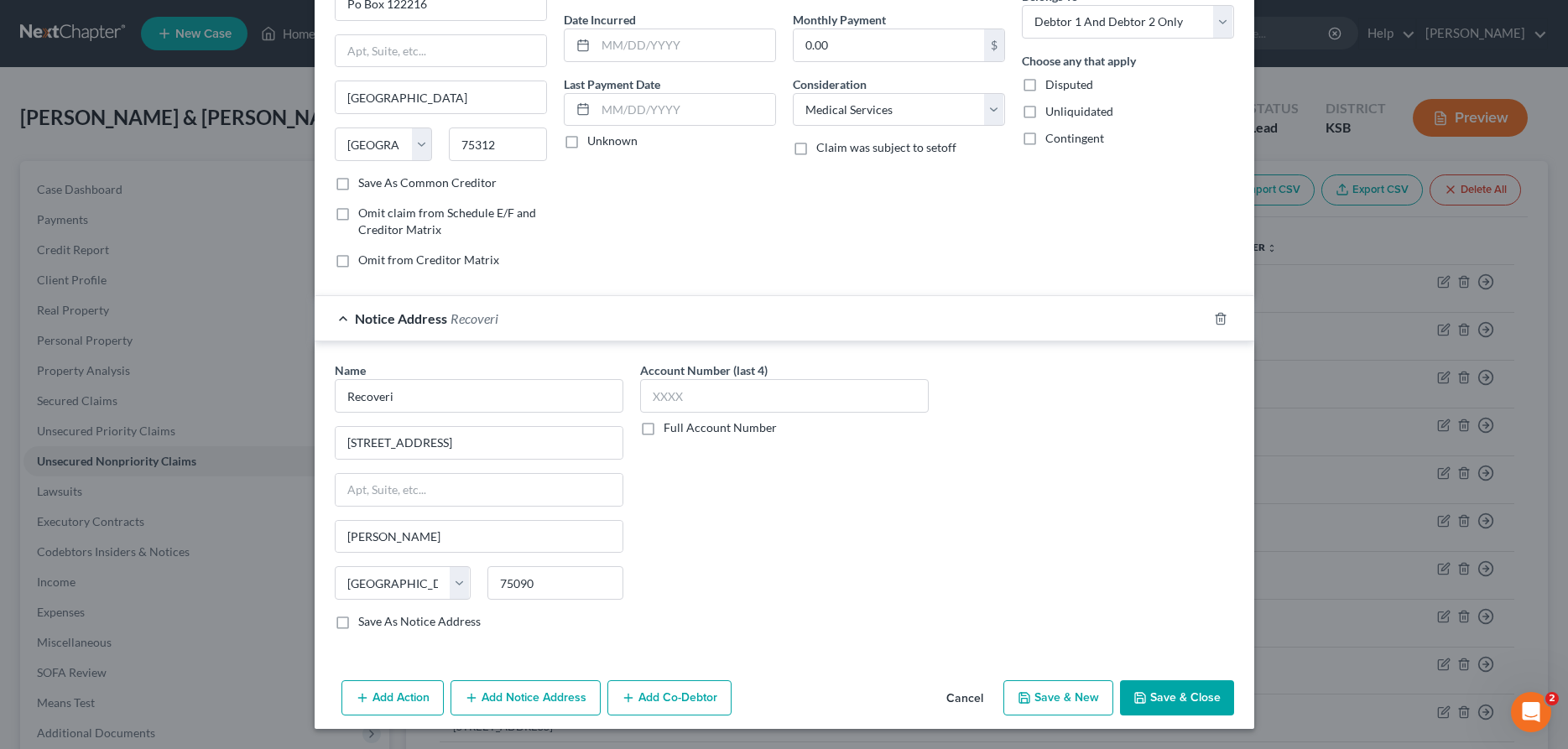
click at [1141, 688] on button "Save & Close" at bounding box center [1177, 698] width 114 height 35
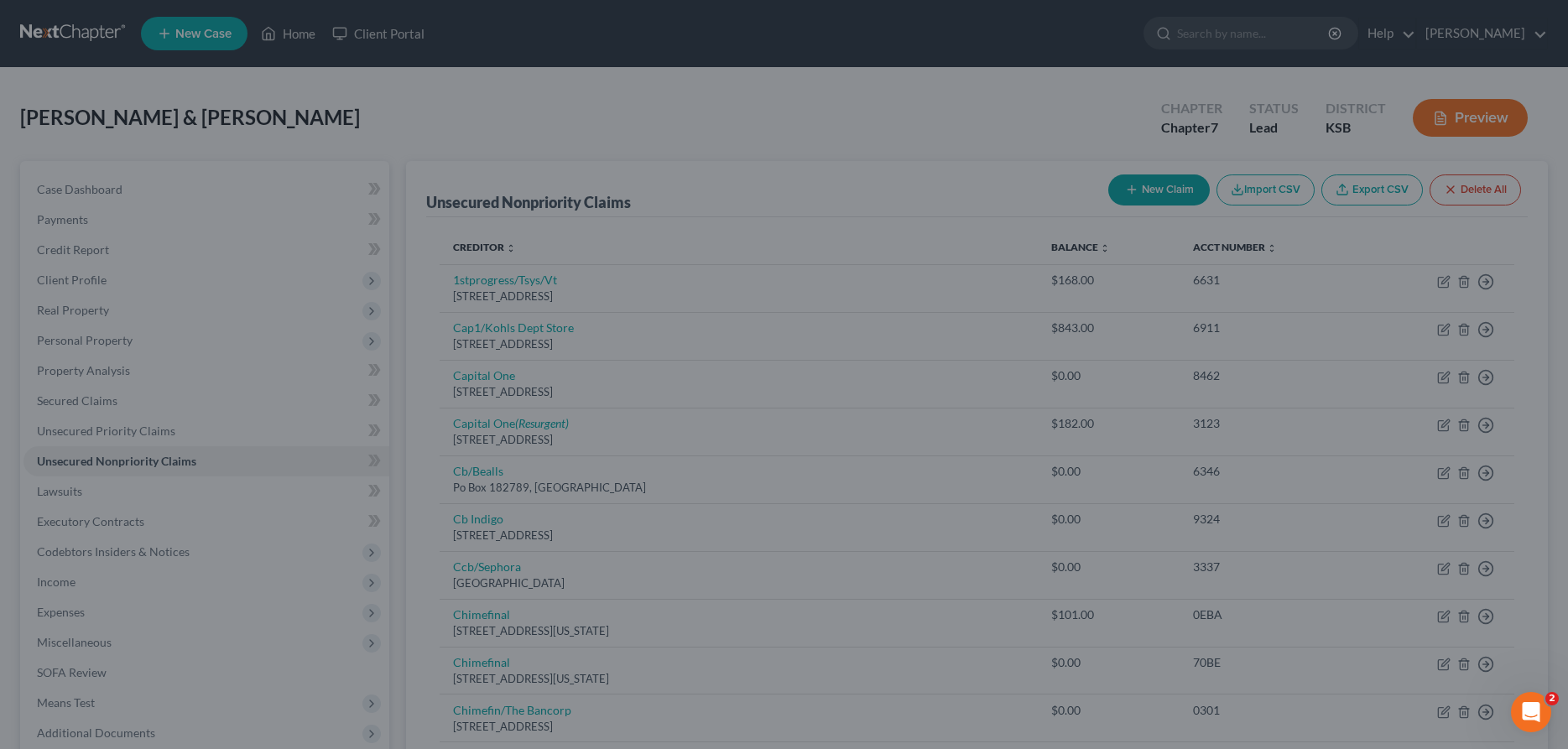
scroll to position [0, 0]
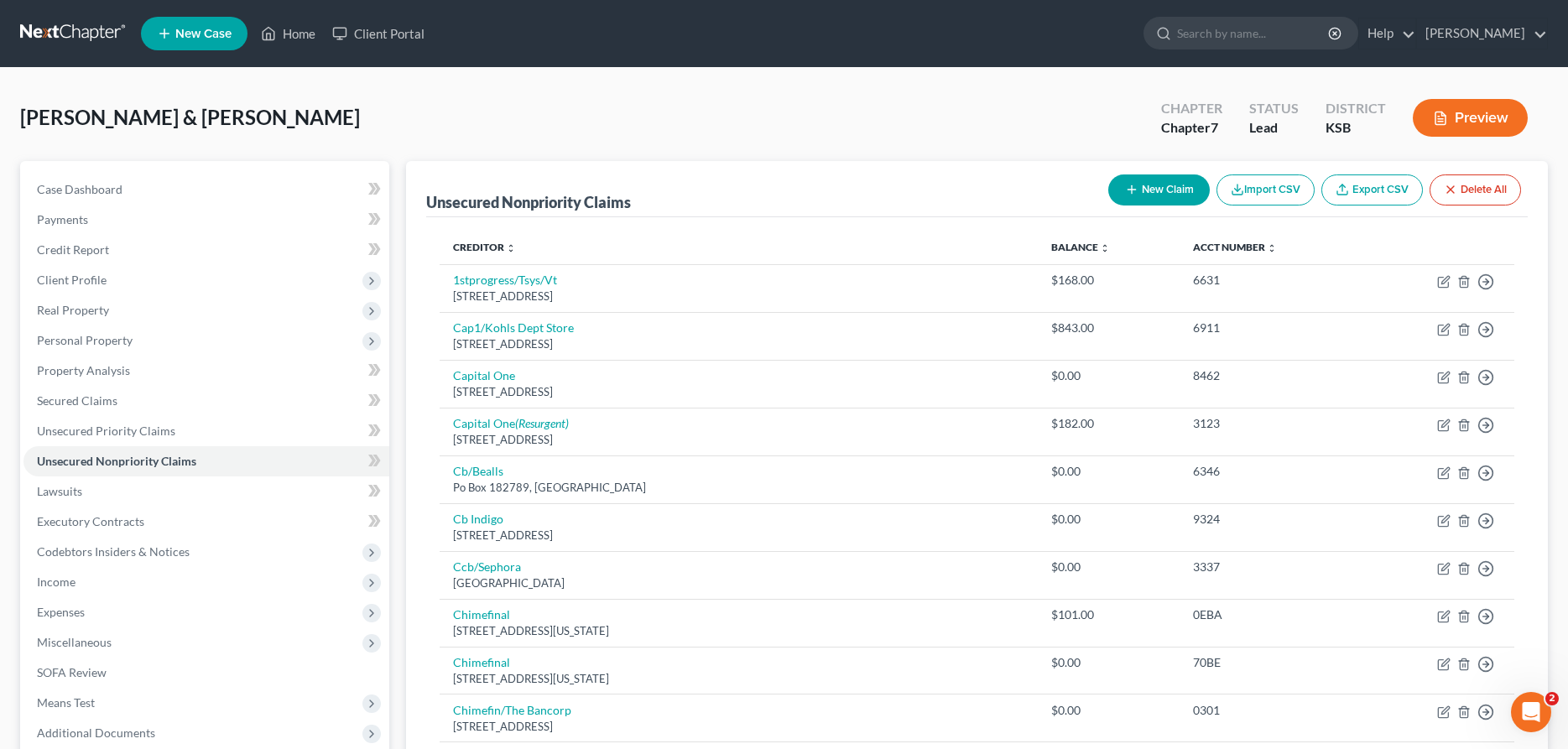
click at [1116, 186] on button "New Claim" at bounding box center [1159, 190] width 102 height 31
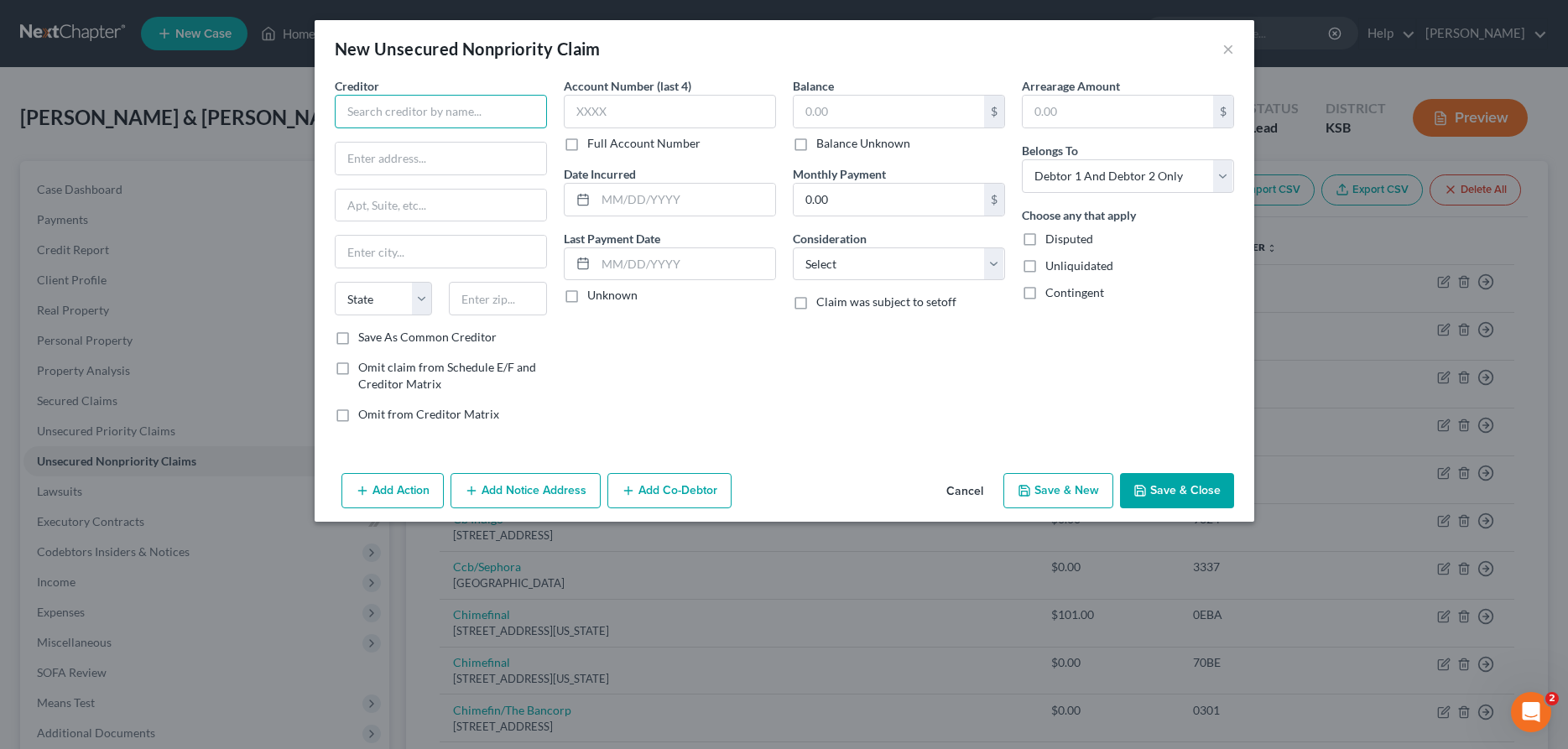
click at [461, 122] on input "text" at bounding box center [440, 111] width 212 height 33
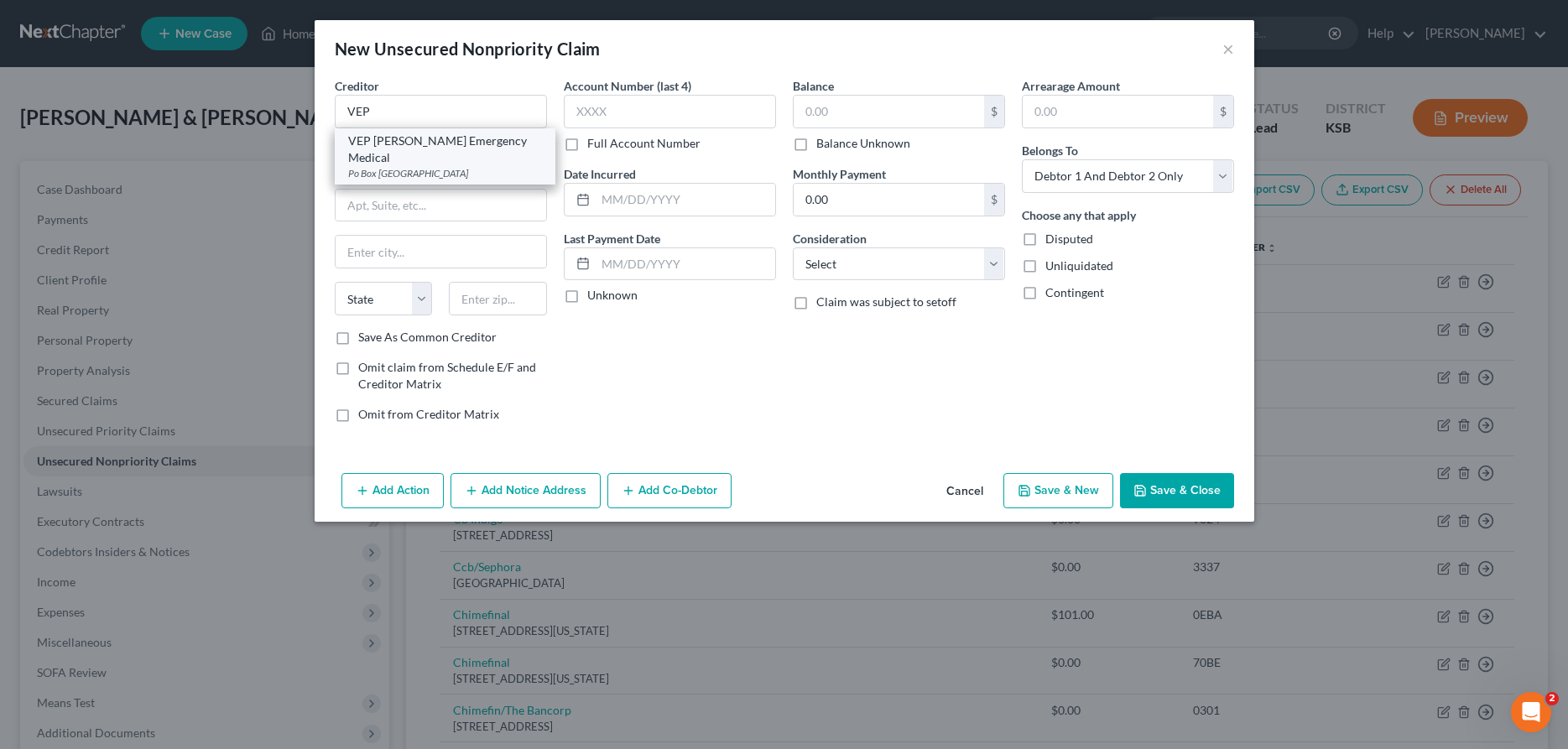
click at [462, 166] on div "Po Box [GEOGRAPHIC_DATA]" at bounding box center [445, 173] width 194 height 15
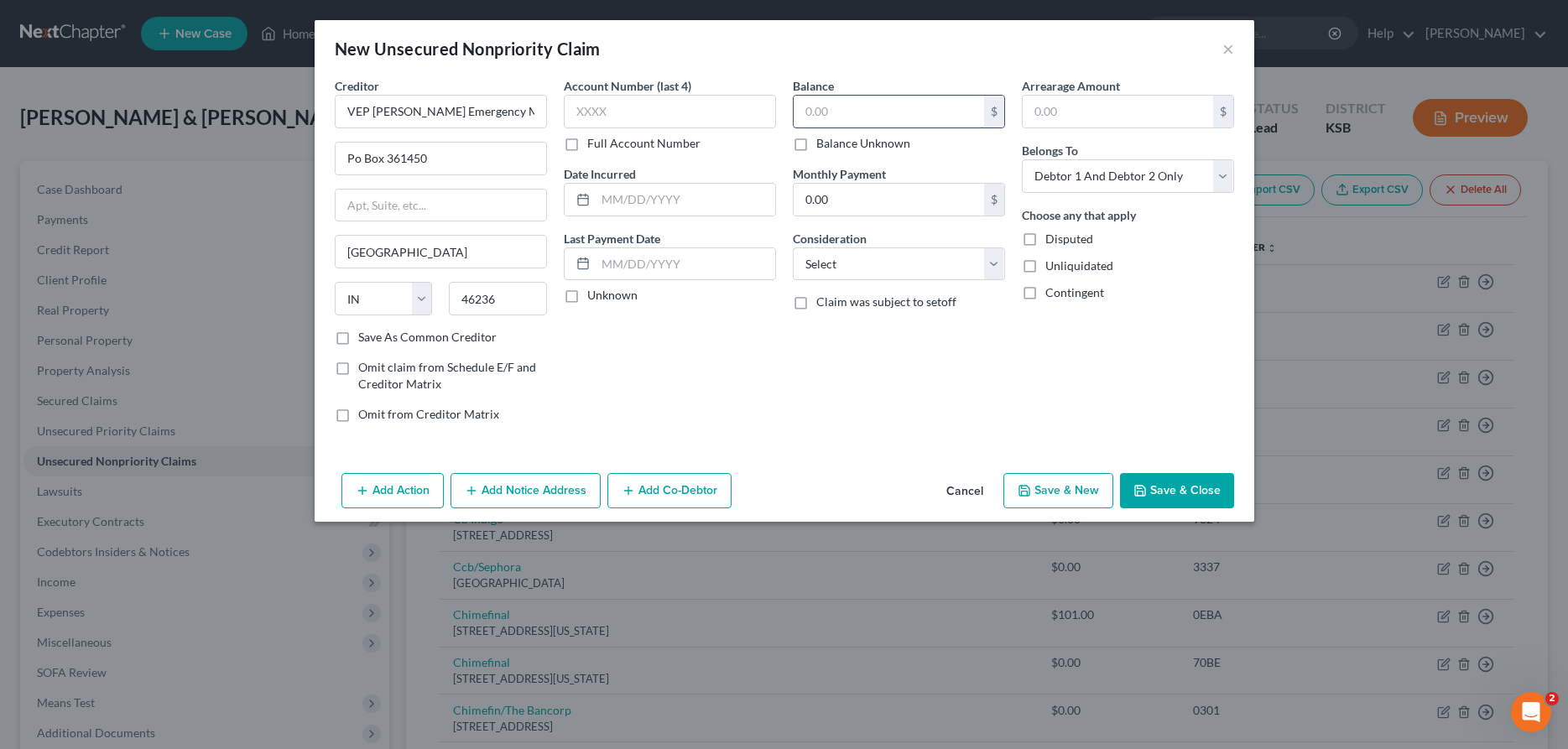
click at [816, 115] on input "text" at bounding box center [888, 111] width 191 height 32
click at [793, 247] on select "Select Cable / Satellite Services Collection Agency Credit Card Debt Debt Couns…" at bounding box center [899, 264] width 212 height 33
click at [1171, 487] on button "Save & Close" at bounding box center [1177, 491] width 114 height 35
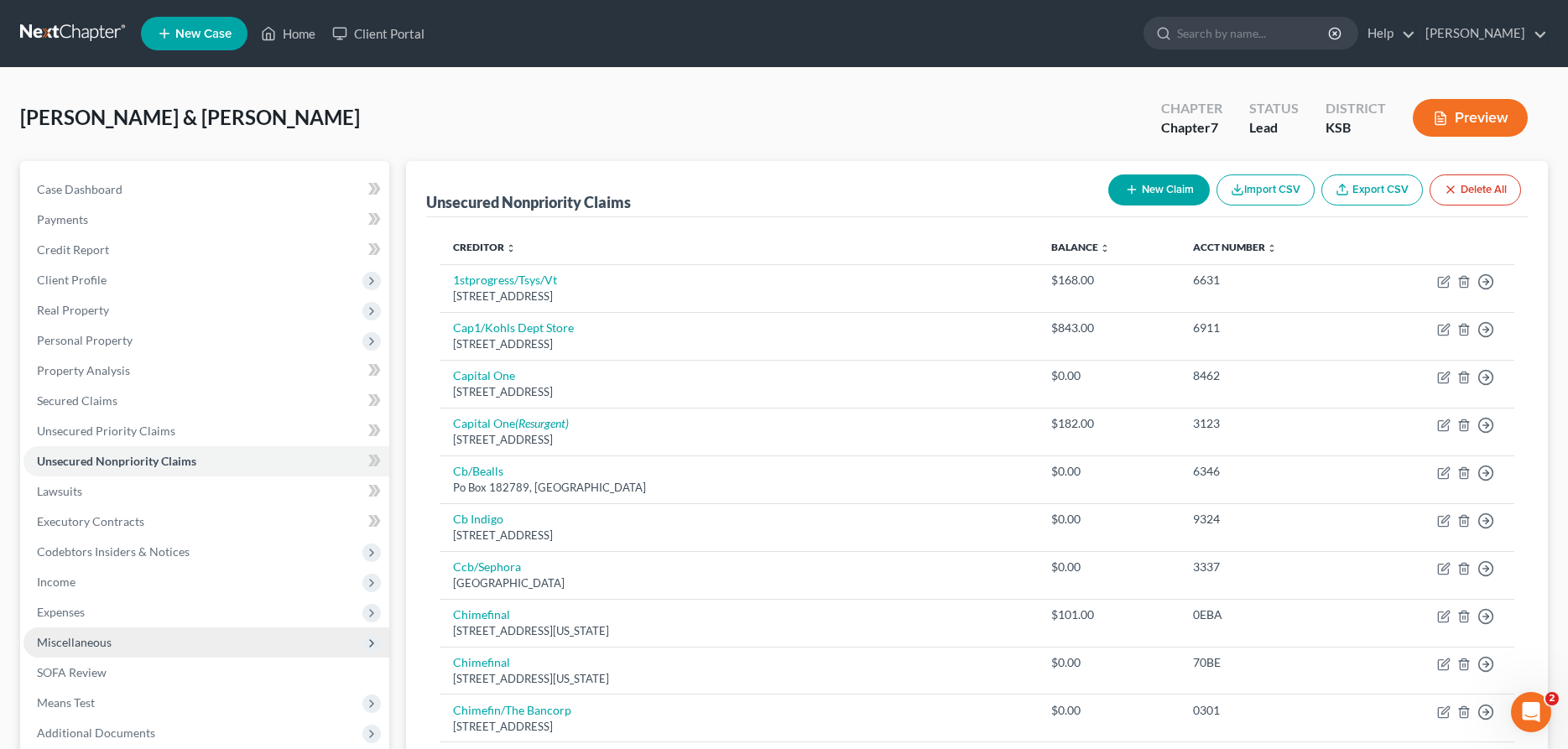
scroll to position [171, 0]
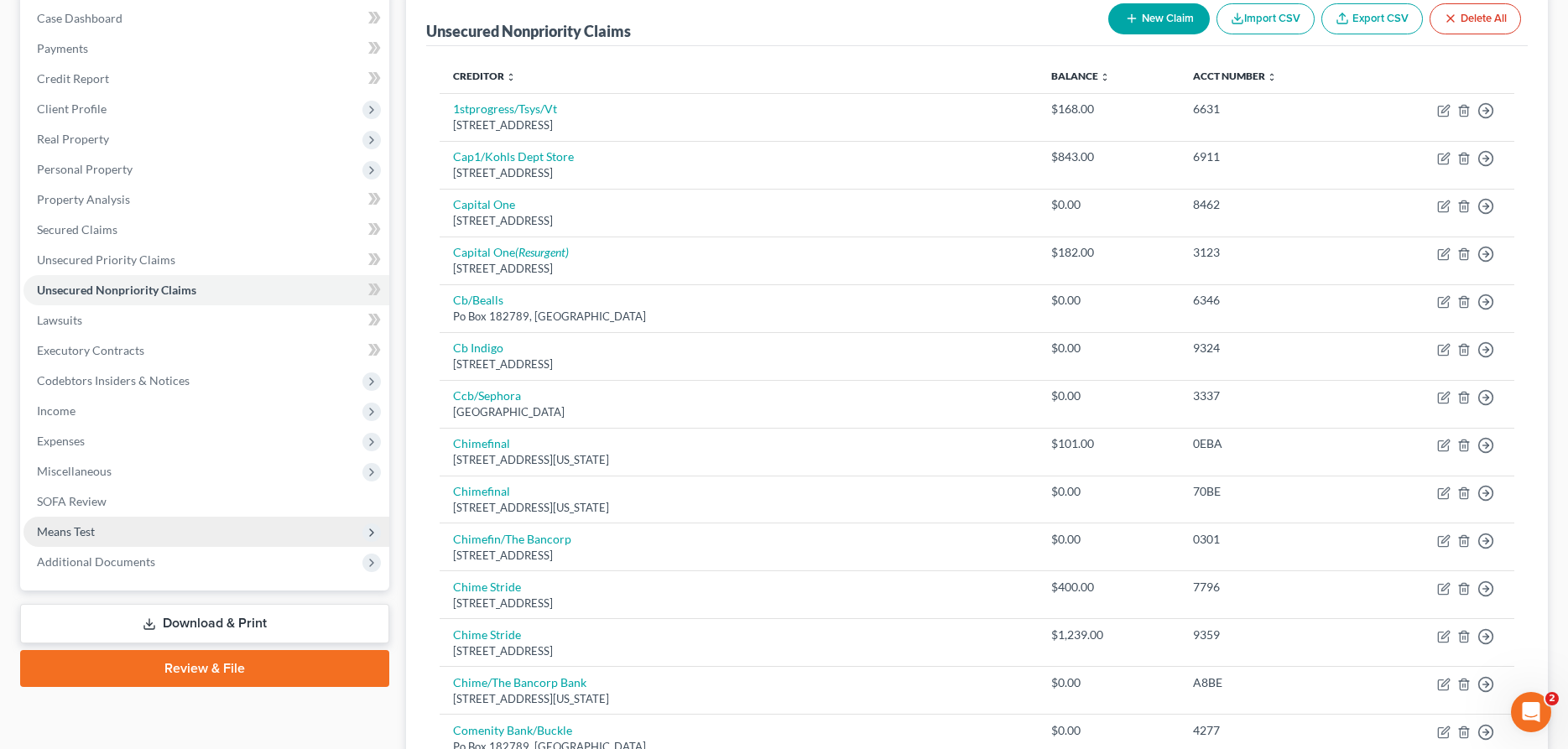
click at [54, 533] on span "Means Test" at bounding box center [66, 531] width 58 height 15
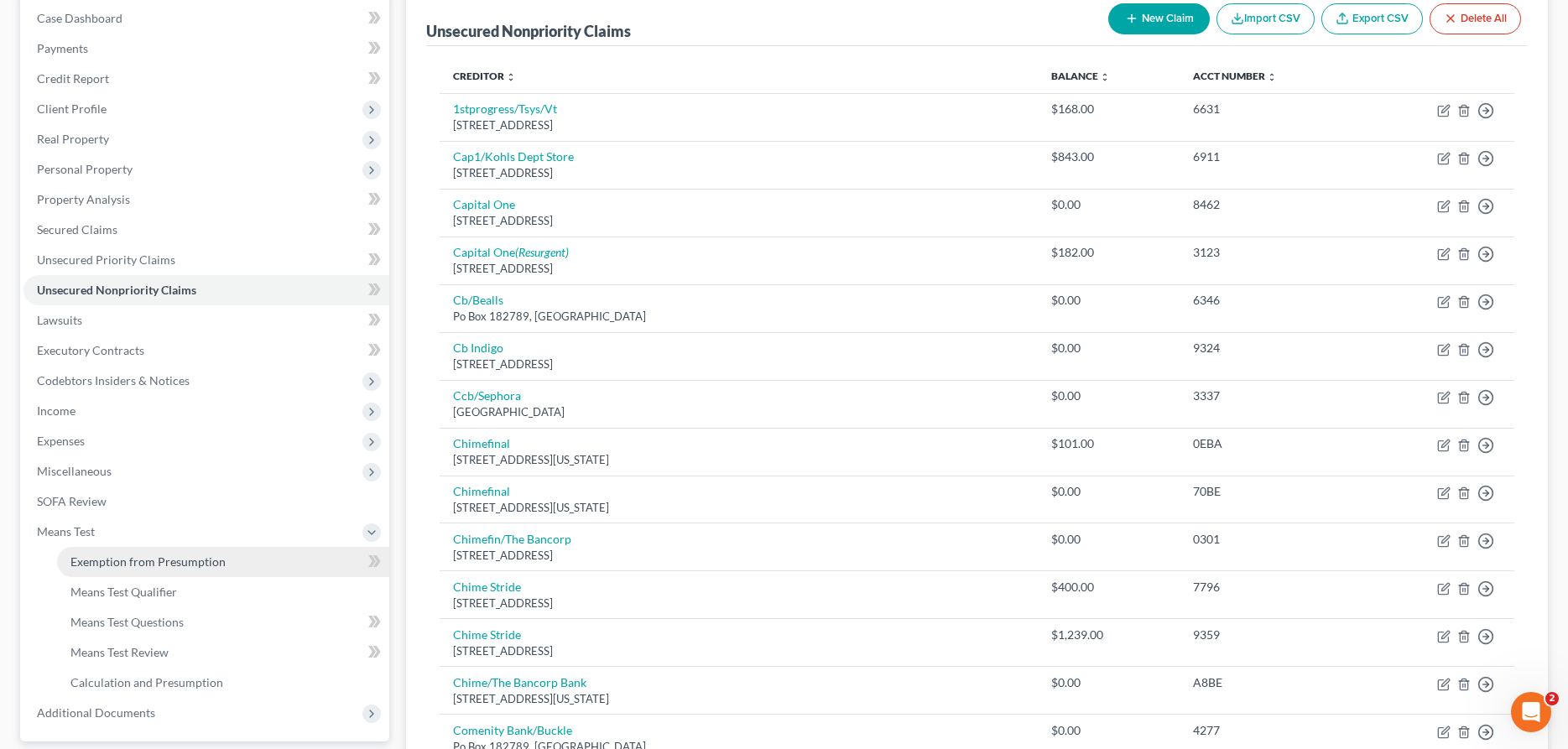
click at [76, 557] on span "Exemption from Presumption" at bounding box center [148, 561] width 156 height 15
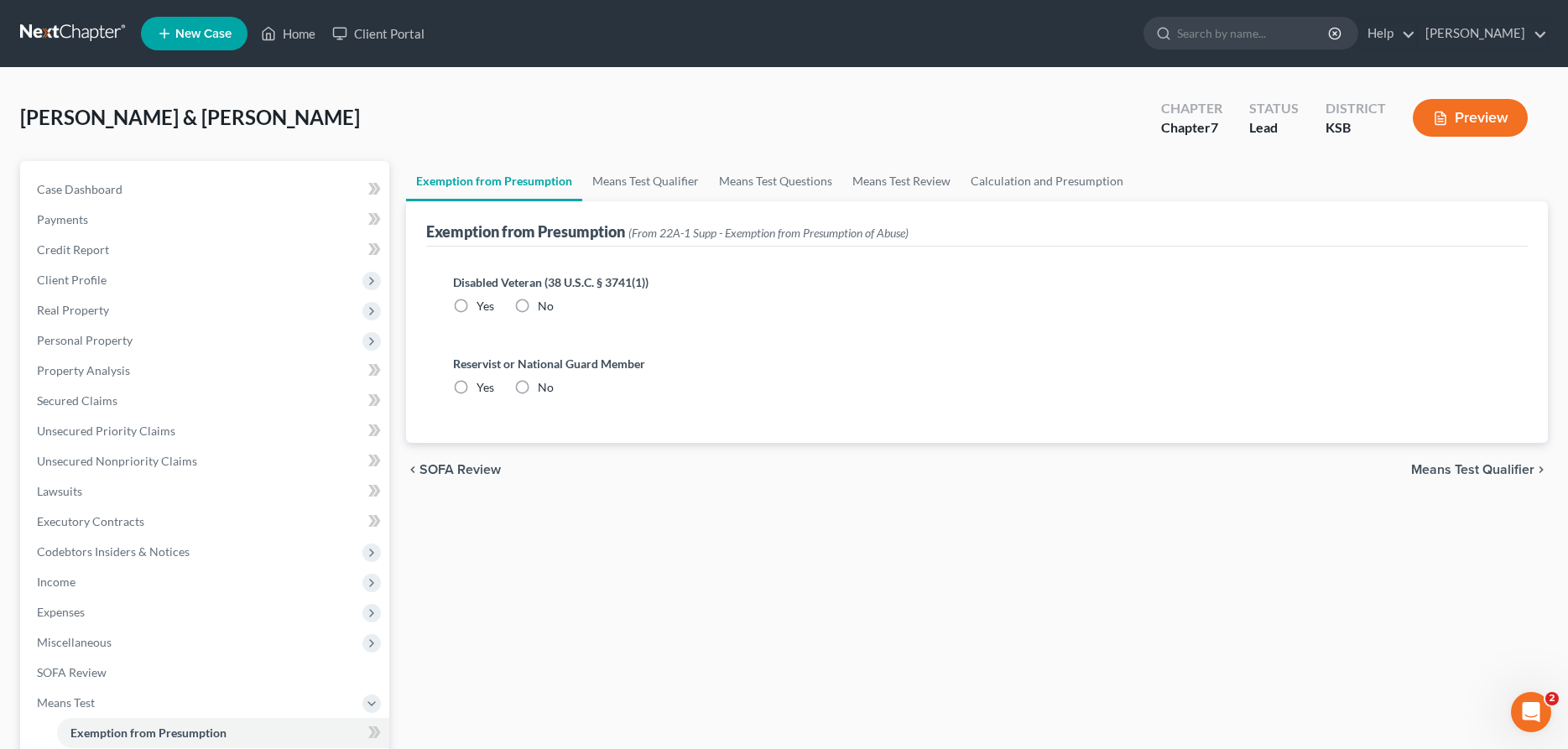
click at [538, 307] on label "No" at bounding box center [546, 306] width 16 height 17
click at [545, 307] on input "No" at bounding box center [550, 303] width 11 height 11
click at [538, 384] on label "No" at bounding box center [546, 387] width 16 height 17
click at [545, 384] on input "No" at bounding box center [550, 384] width 11 height 11
click at [602, 176] on link "Means Test Qualifier" at bounding box center [646, 181] width 127 height 40
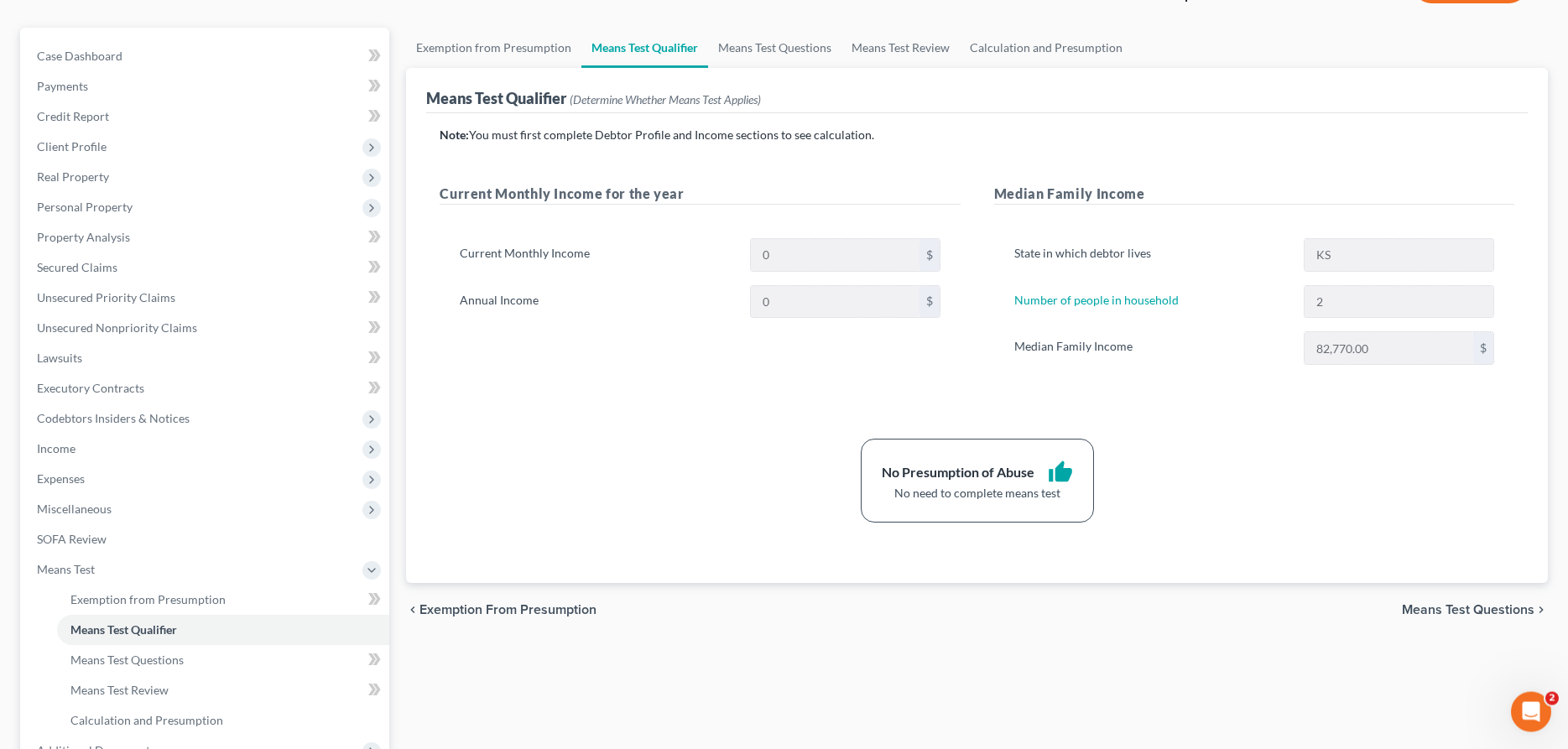
scroll to position [256, 0]
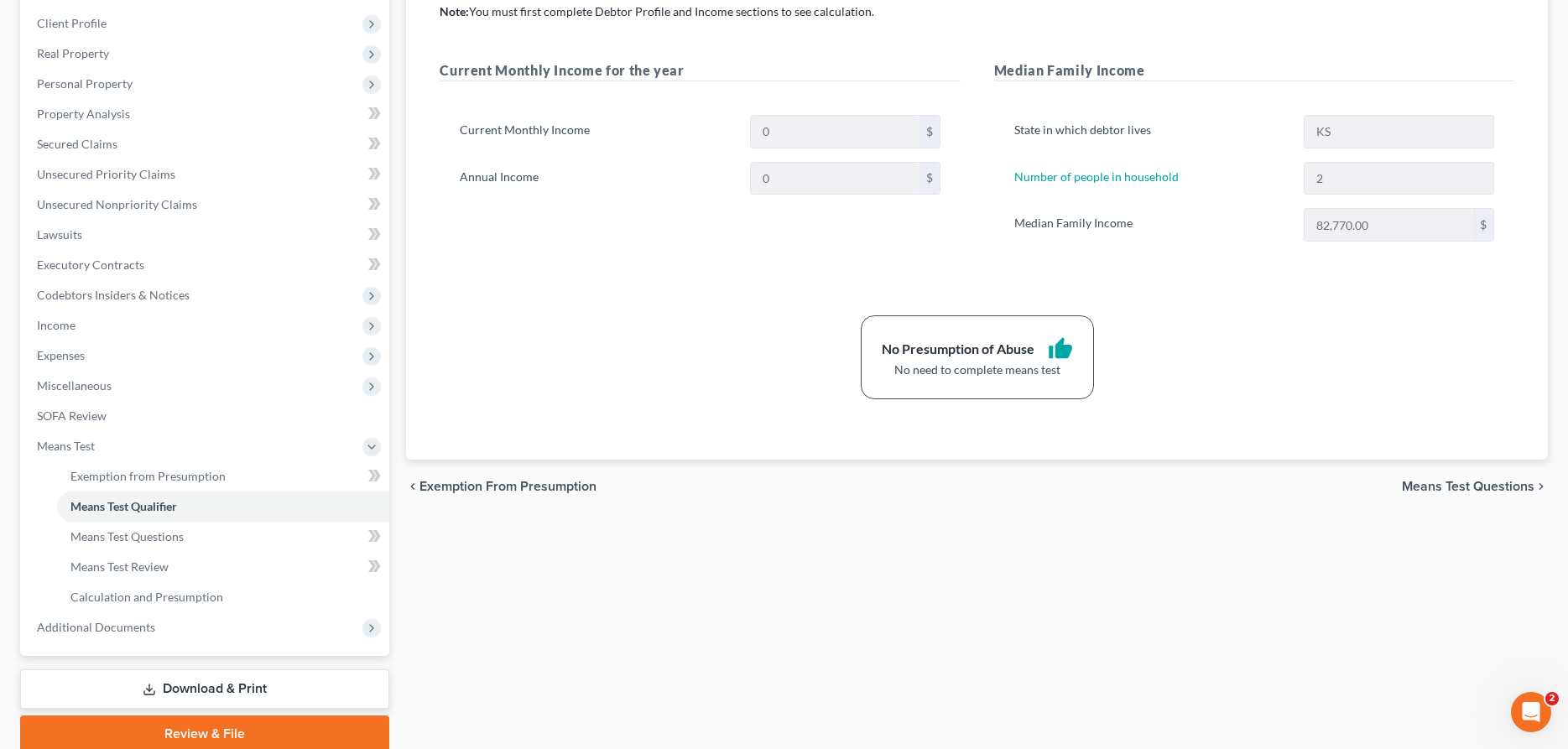
click at [158, 685] on link "Download & Print" at bounding box center [204, 689] width 369 height 39
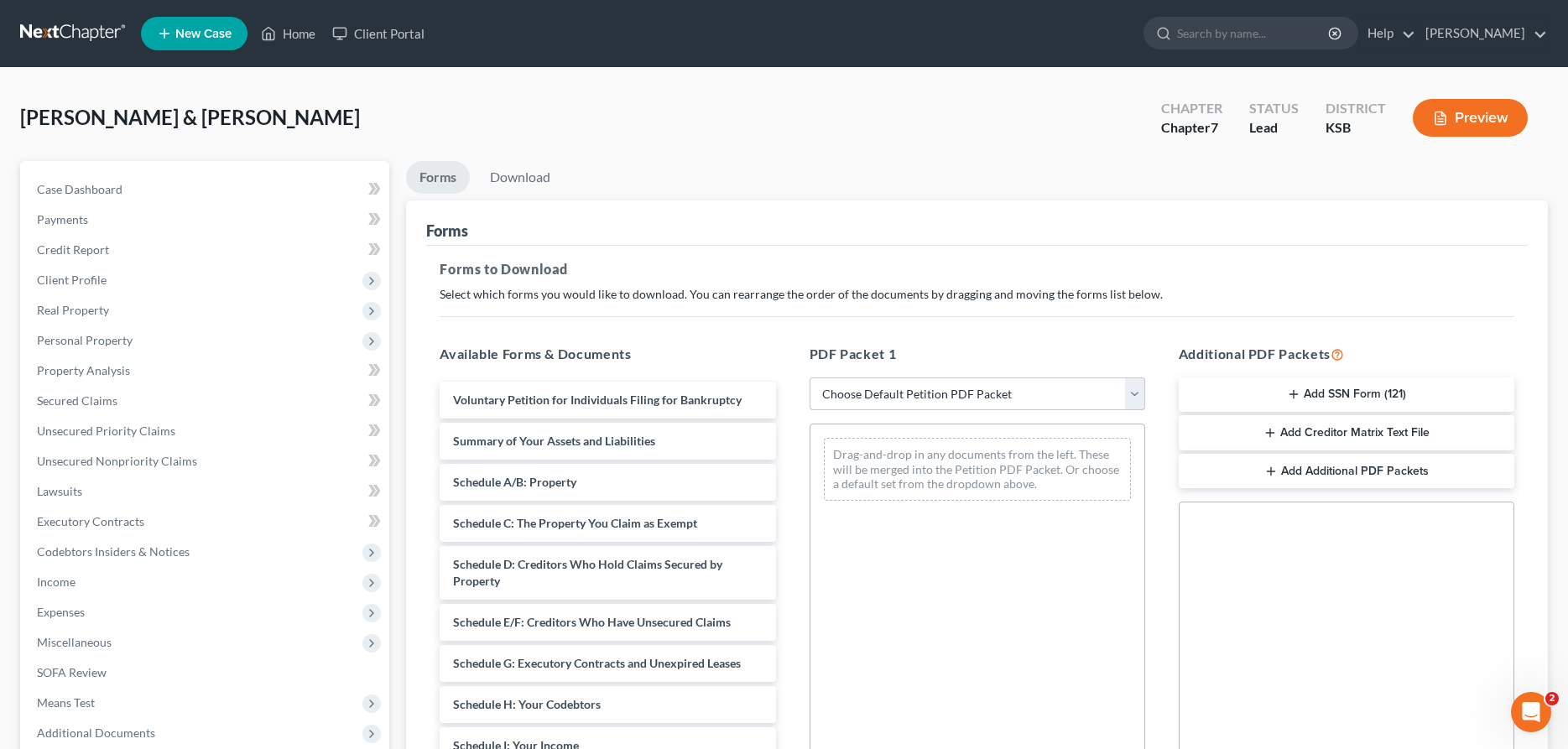
click at [810, 377] on select "Choose Default Petition PDF Packet Complete Bankruptcy Petition (all forms and …" at bounding box center [977, 394] width 336 height 33
click option "District of KS" at bounding box center [0, 0] width 0 height 0
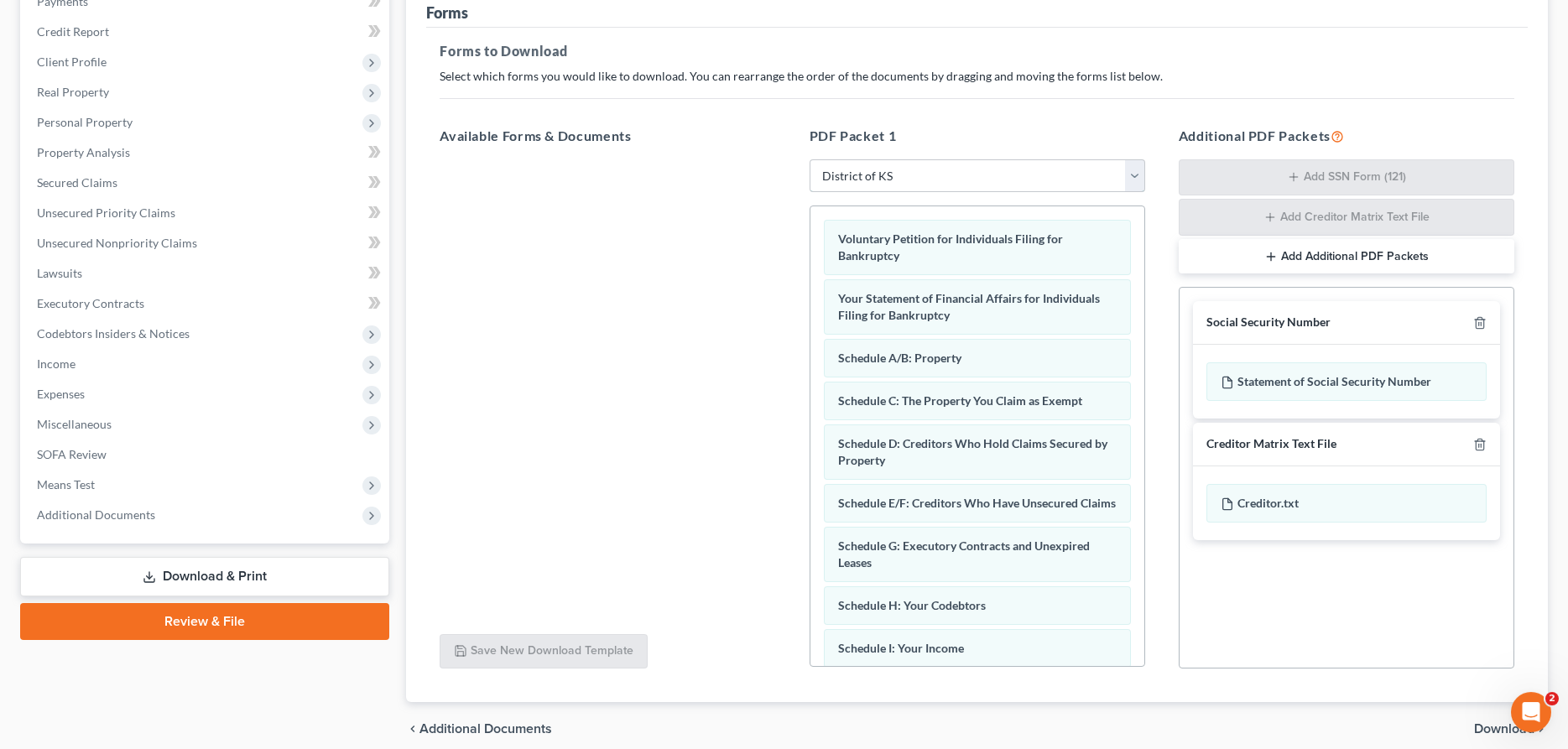
scroll to position [287, 0]
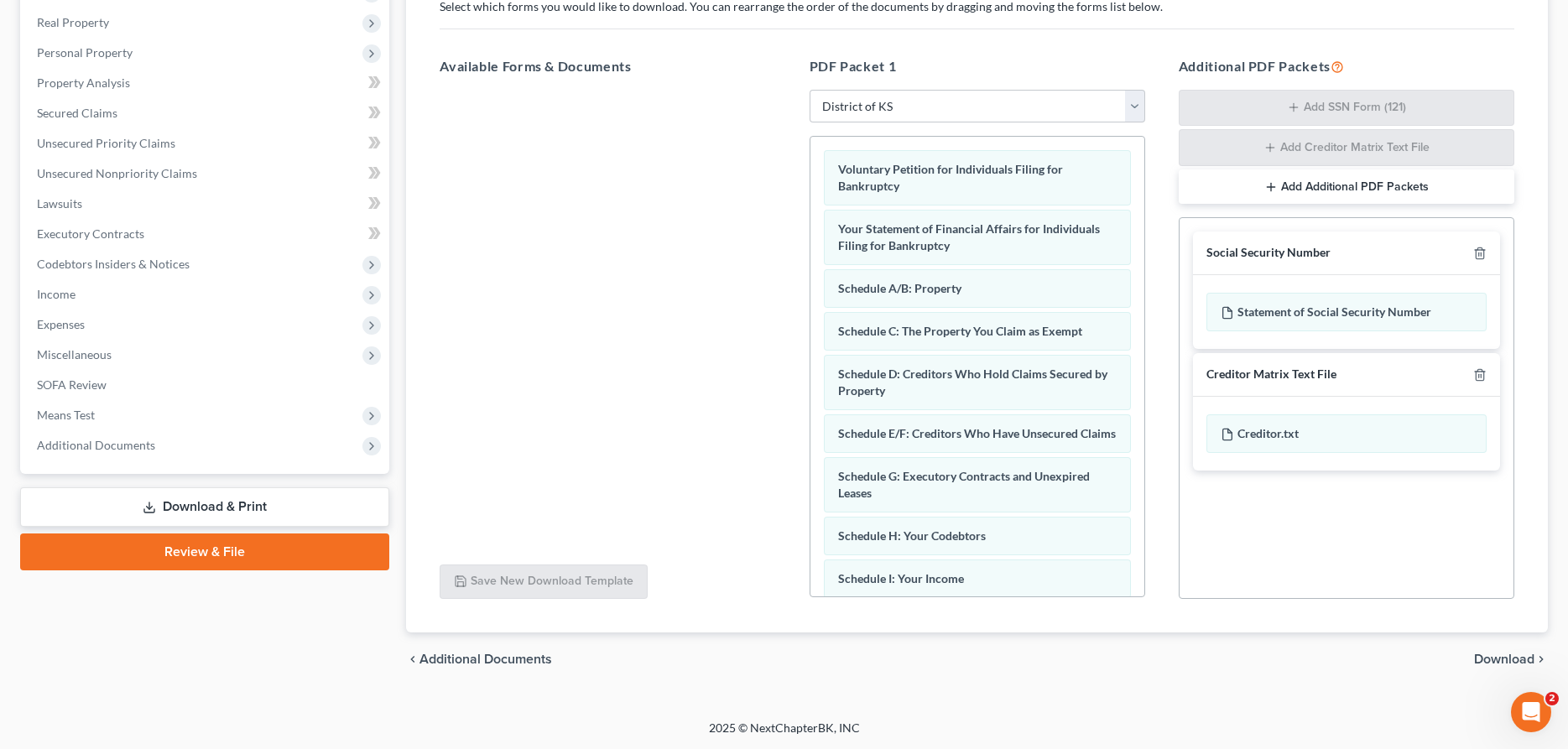
click at [1486, 658] on span "Download" at bounding box center [1504, 659] width 61 height 14
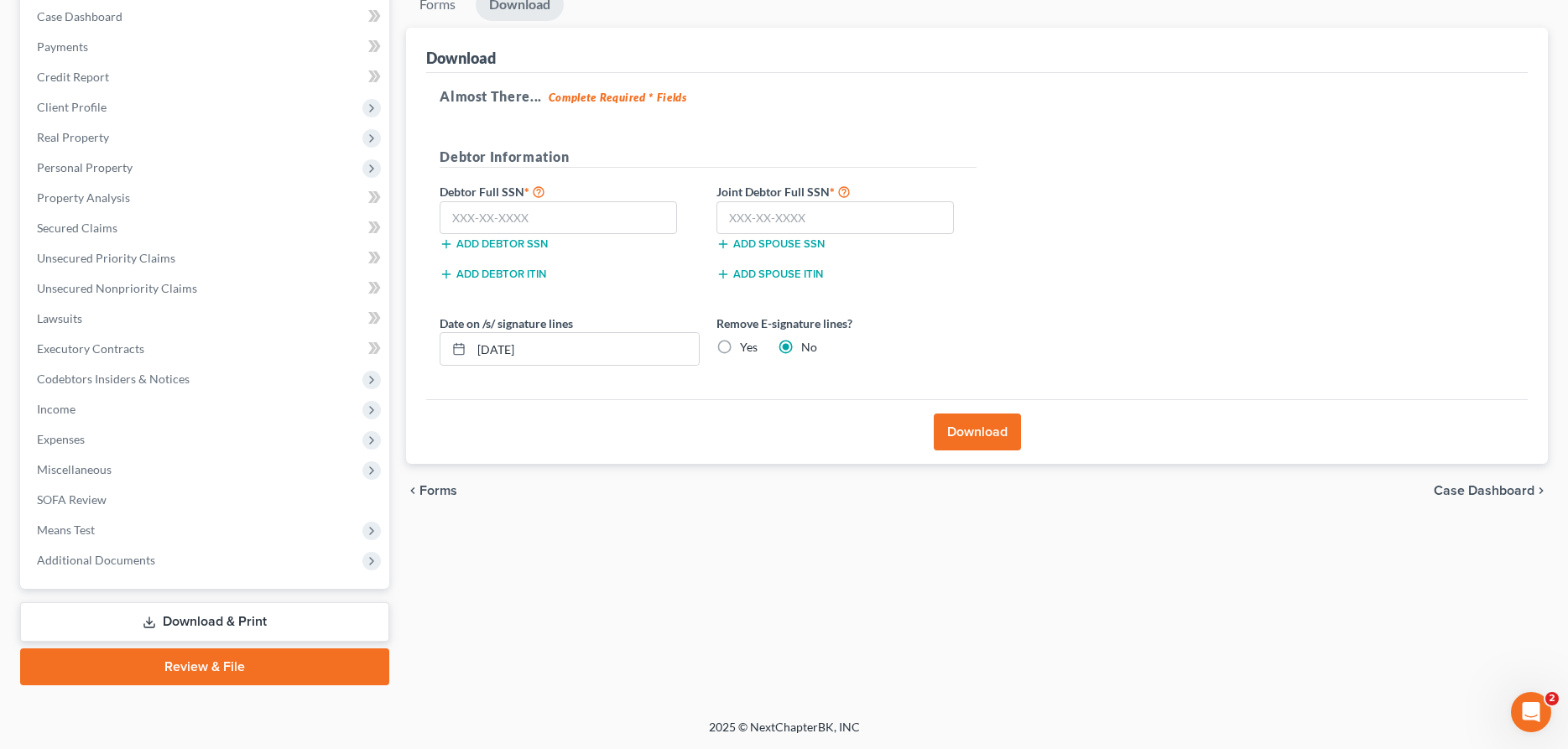
scroll to position [171, 0]
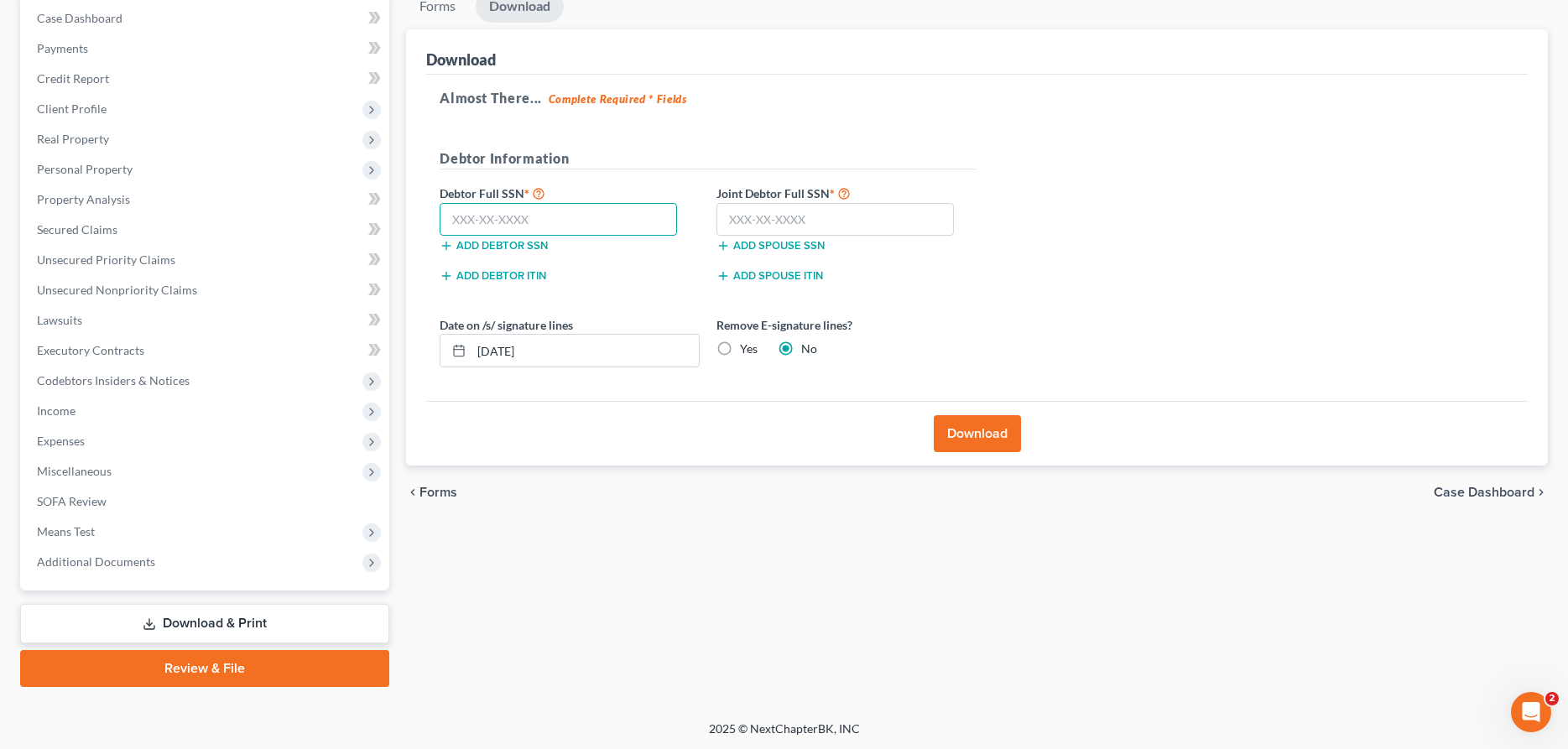
click at [503, 222] on input "text" at bounding box center [558, 220] width 238 height 33
click at [735, 213] on input "text" at bounding box center [835, 220] width 238 height 33
click at [982, 420] on button "Download" at bounding box center [977, 434] width 87 height 37
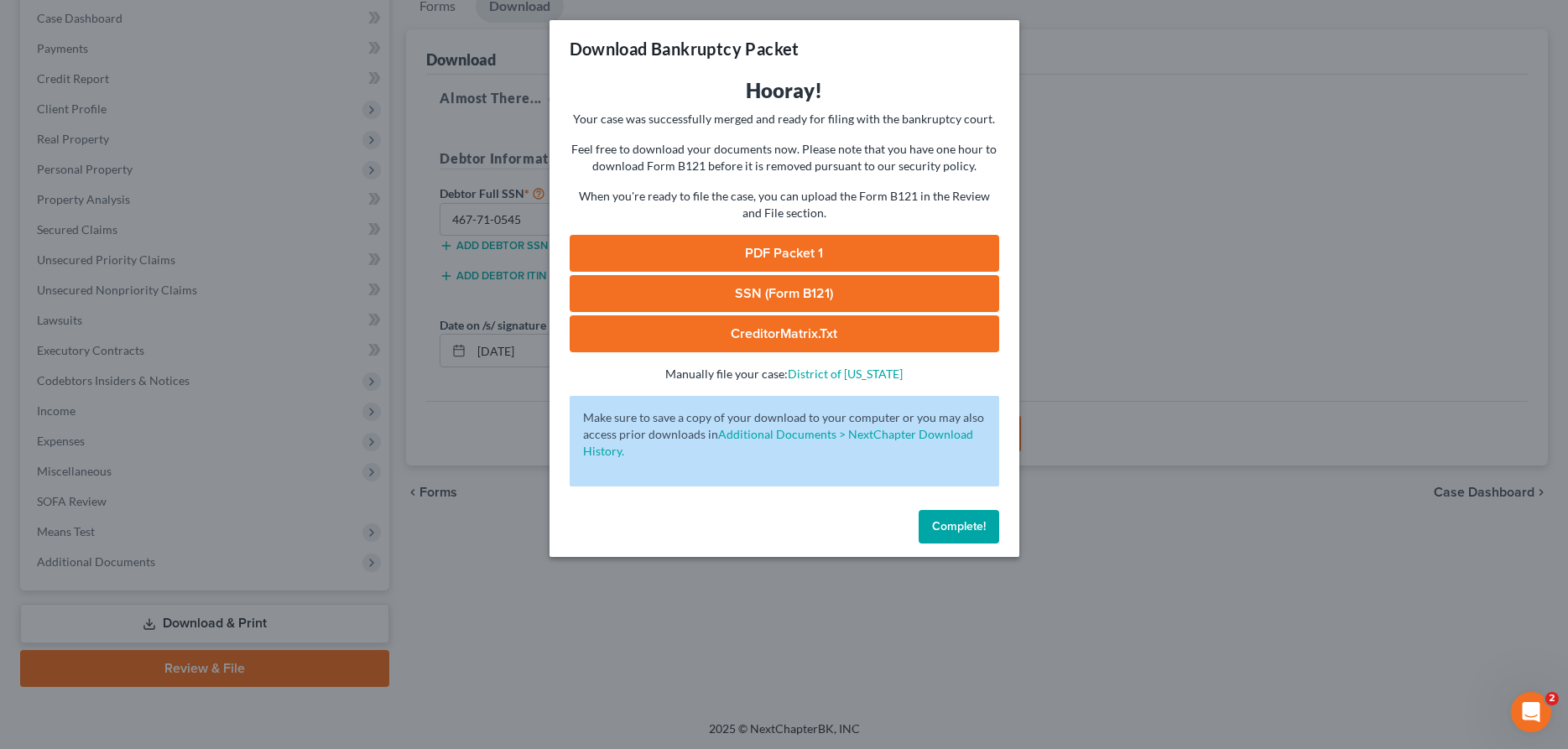
click at [947, 522] on span "Complete!" at bounding box center [959, 526] width 54 height 15
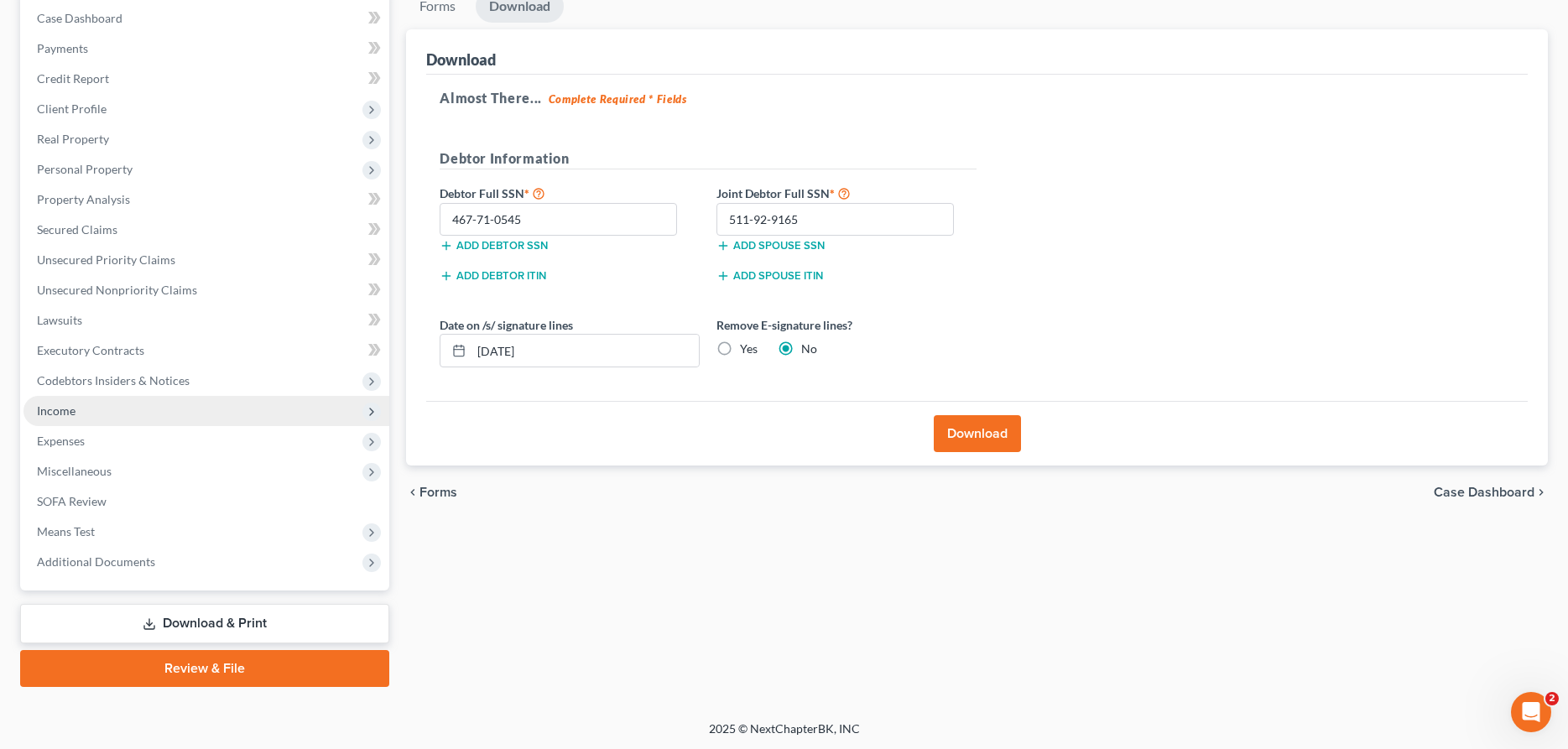
click at [67, 410] on span "Income" at bounding box center [56, 411] width 38 height 15
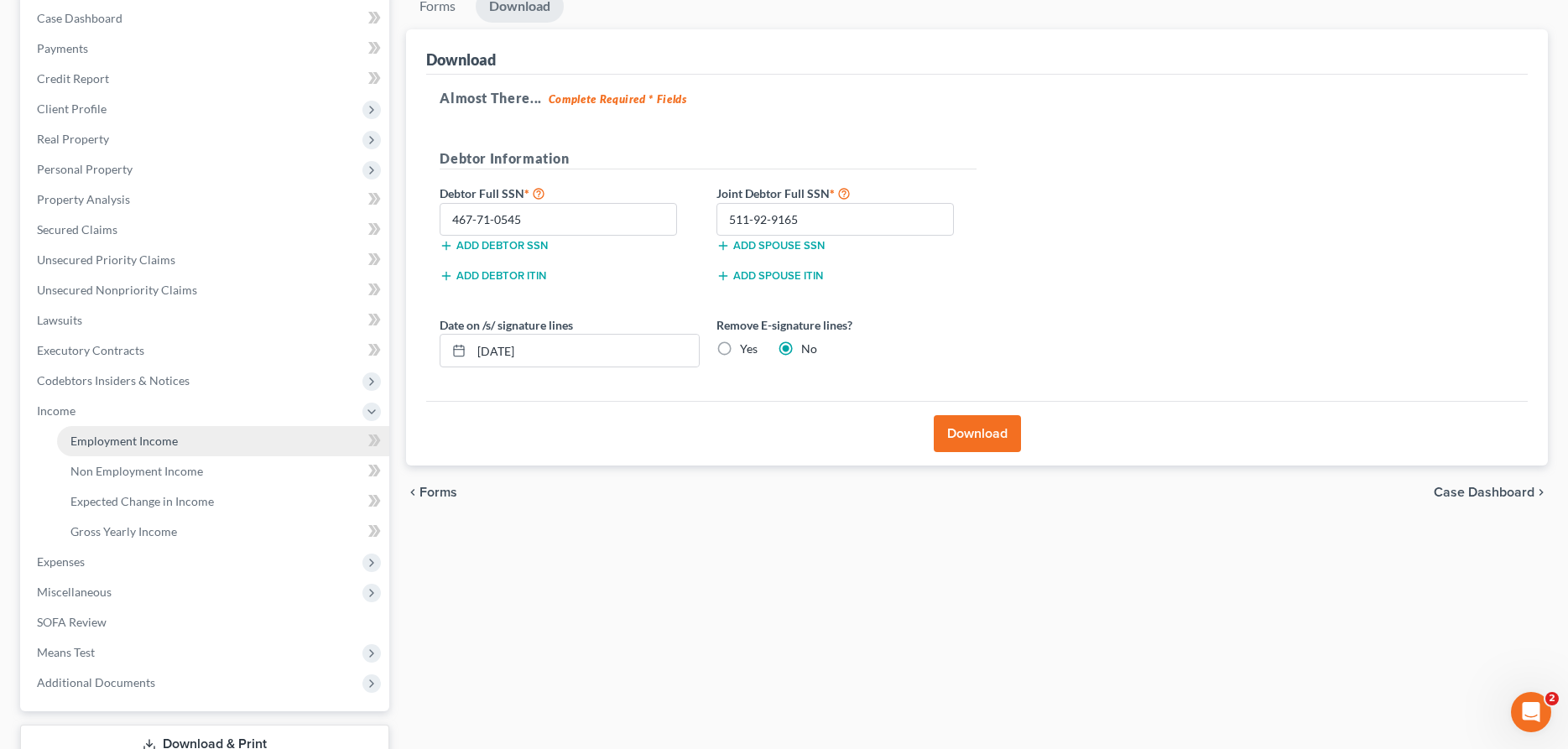
click at [87, 434] on span "Employment Income" at bounding box center [124, 440] width 108 height 15
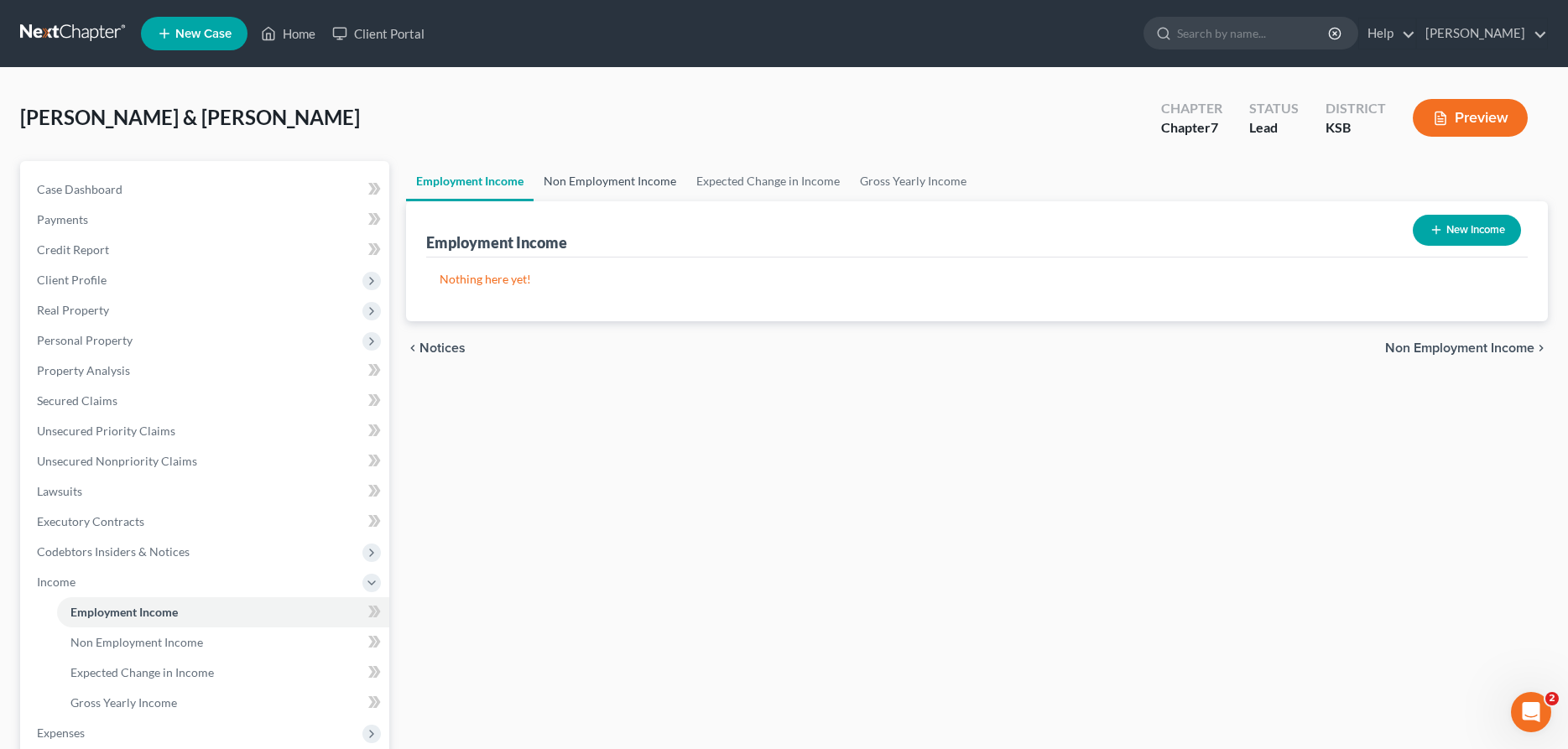
click at [599, 181] on link "Non Employment Income" at bounding box center [610, 181] width 153 height 40
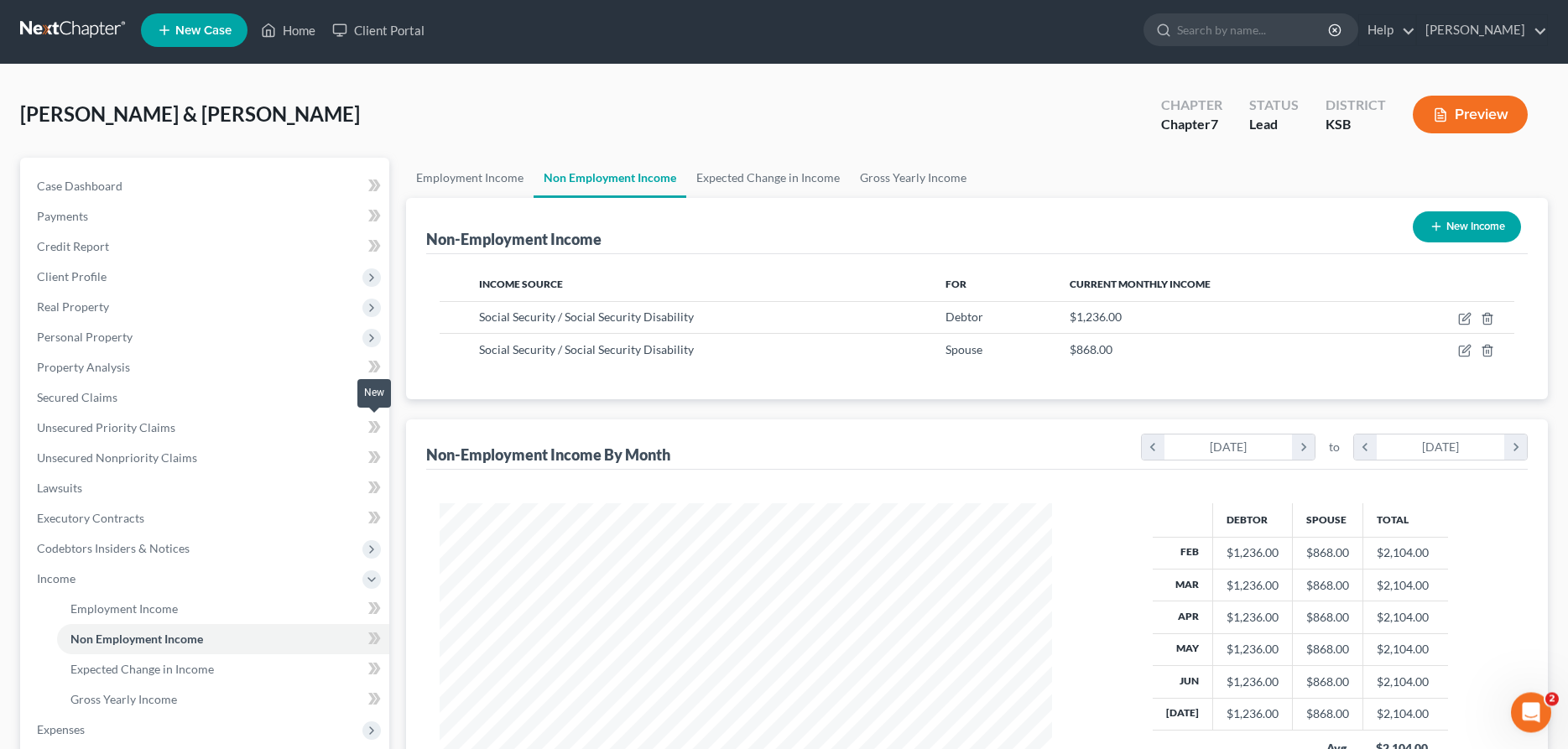
scroll to position [292, 0]
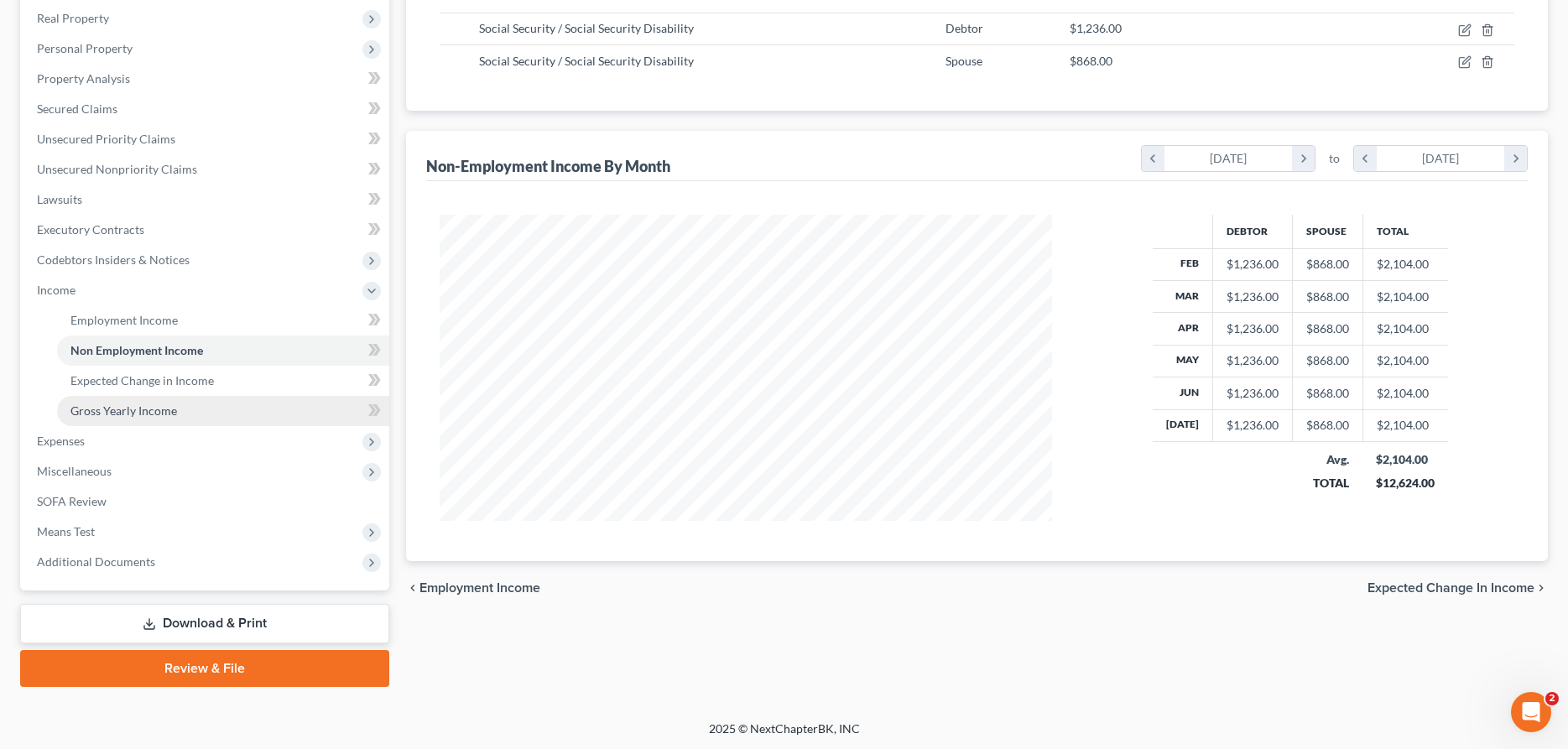
click at [128, 403] on link "Gross Yearly Income" at bounding box center [223, 411] width 333 height 30
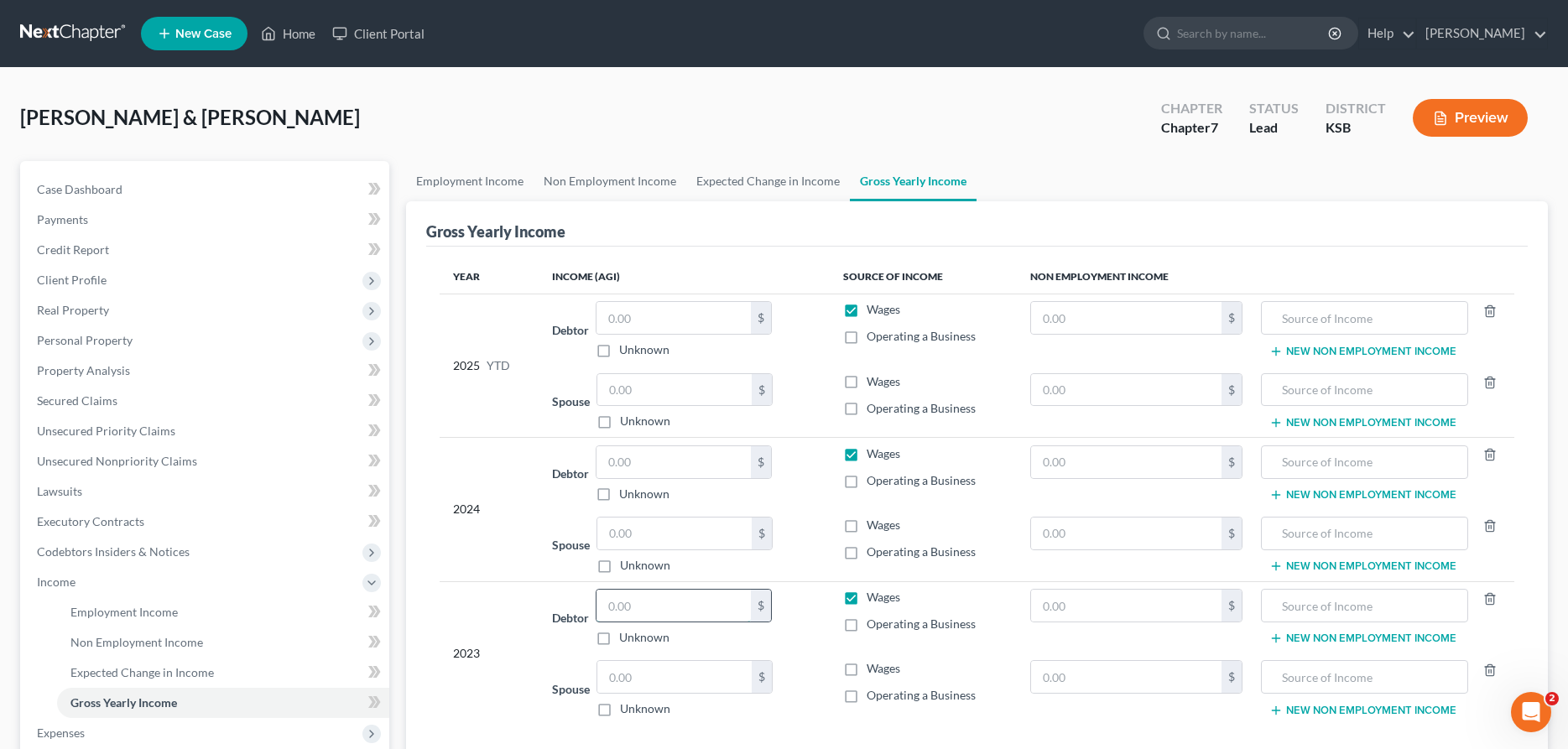
click at [667, 610] on input "text" at bounding box center [674, 605] width 155 height 32
click at [867, 595] on label "Wages" at bounding box center [883, 596] width 33 height 17
click at [874, 595] on input "Wages" at bounding box center [878, 594] width 11 height 11
click at [1064, 611] on input "text" at bounding box center [1126, 605] width 191 height 32
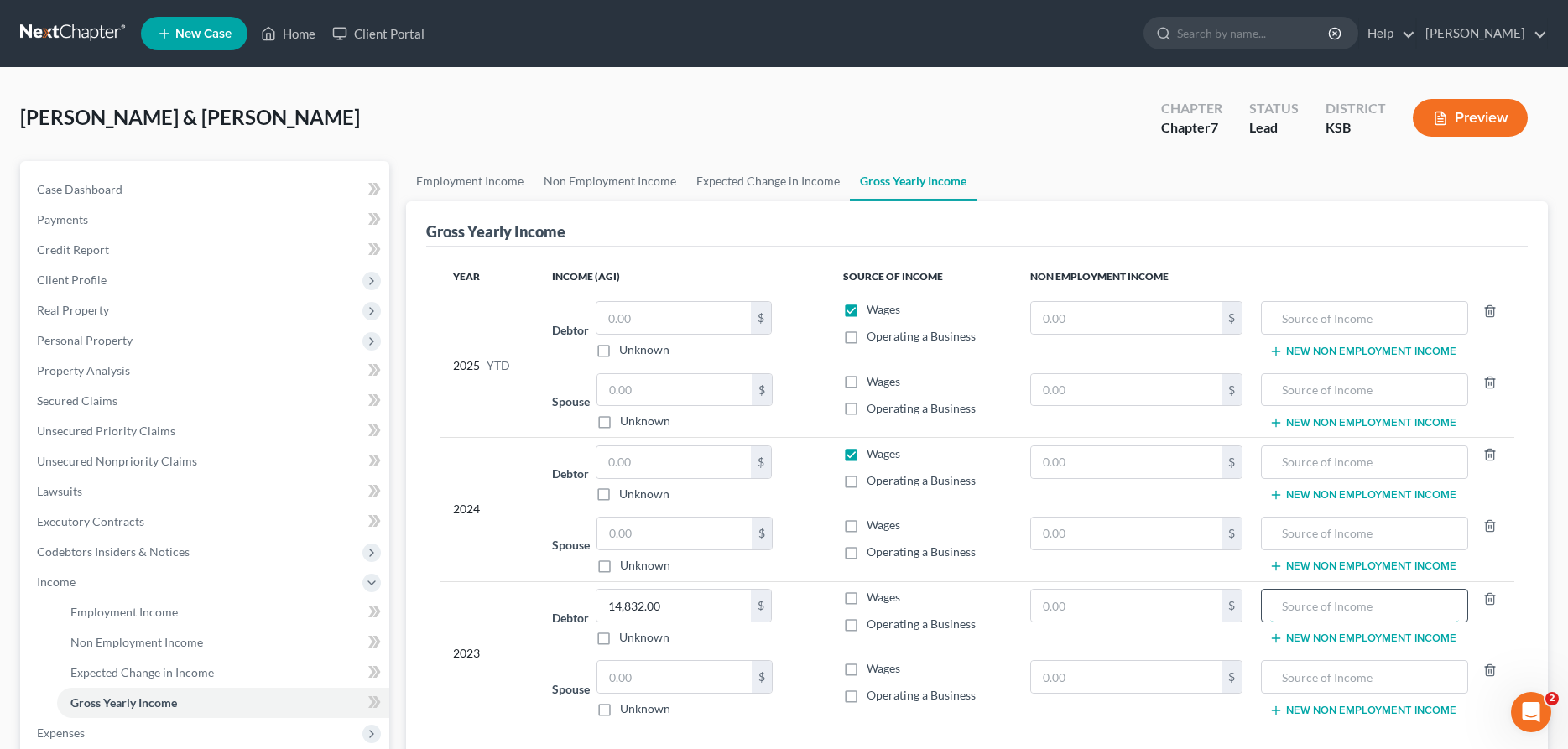
click at [1324, 609] on input "text" at bounding box center [1365, 605] width 189 height 32
click at [704, 678] on input "text" at bounding box center [675, 677] width 155 height 32
click at [726, 675] on input "text" at bounding box center [675, 677] width 155 height 32
click at [1337, 682] on input "text" at bounding box center [1365, 677] width 189 height 32
click at [725, 530] on input "text" at bounding box center [675, 533] width 155 height 32
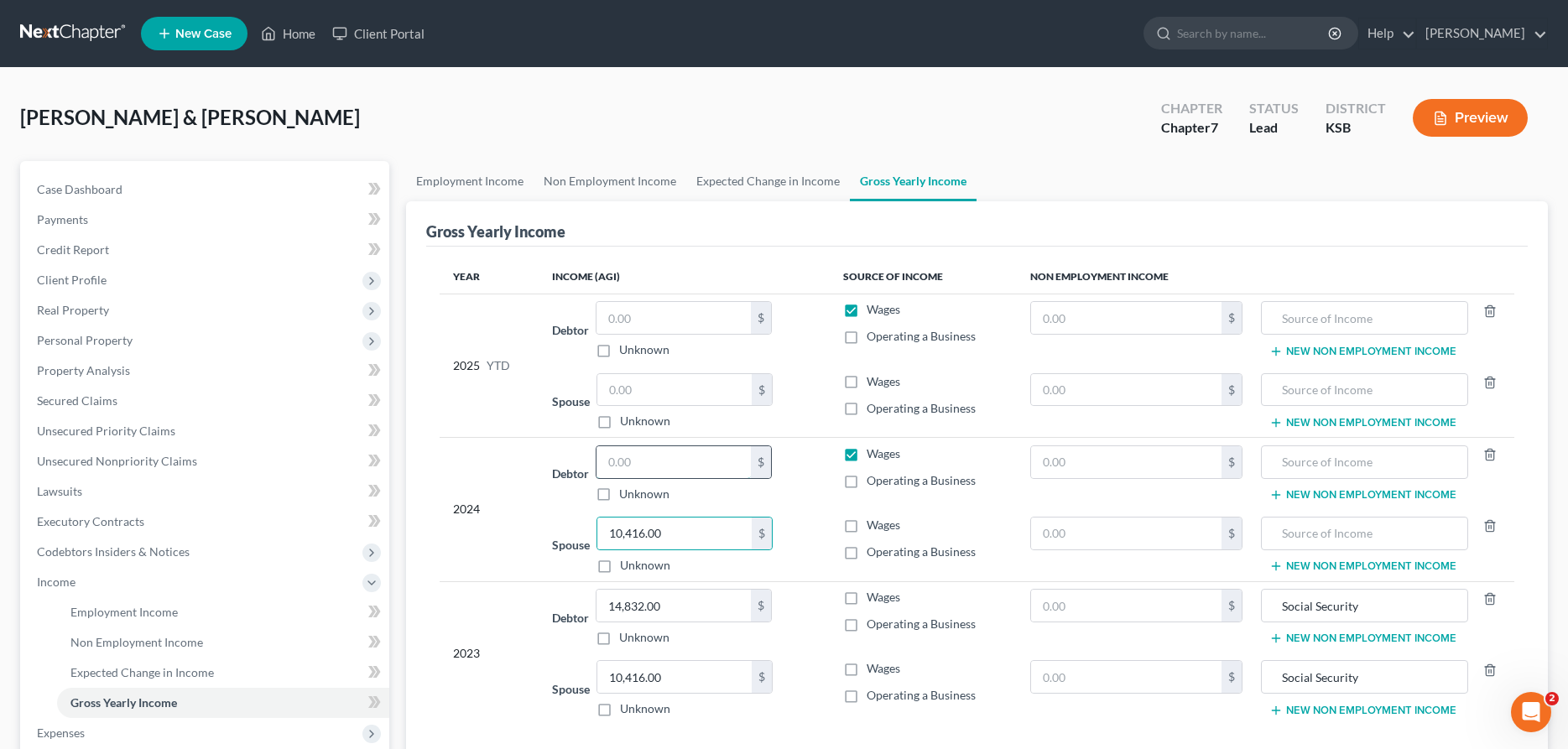
click at [737, 464] on input "text" at bounding box center [674, 462] width 155 height 32
click at [867, 452] on label "Wages" at bounding box center [883, 453] width 33 height 17
click at [874, 452] on input "Wages" at bounding box center [878, 450] width 11 height 11
click at [1293, 468] on input "text" at bounding box center [1365, 462] width 189 height 32
click at [1288, 527] on input "text" at bounding box center [1365, 533] width 189 height 32
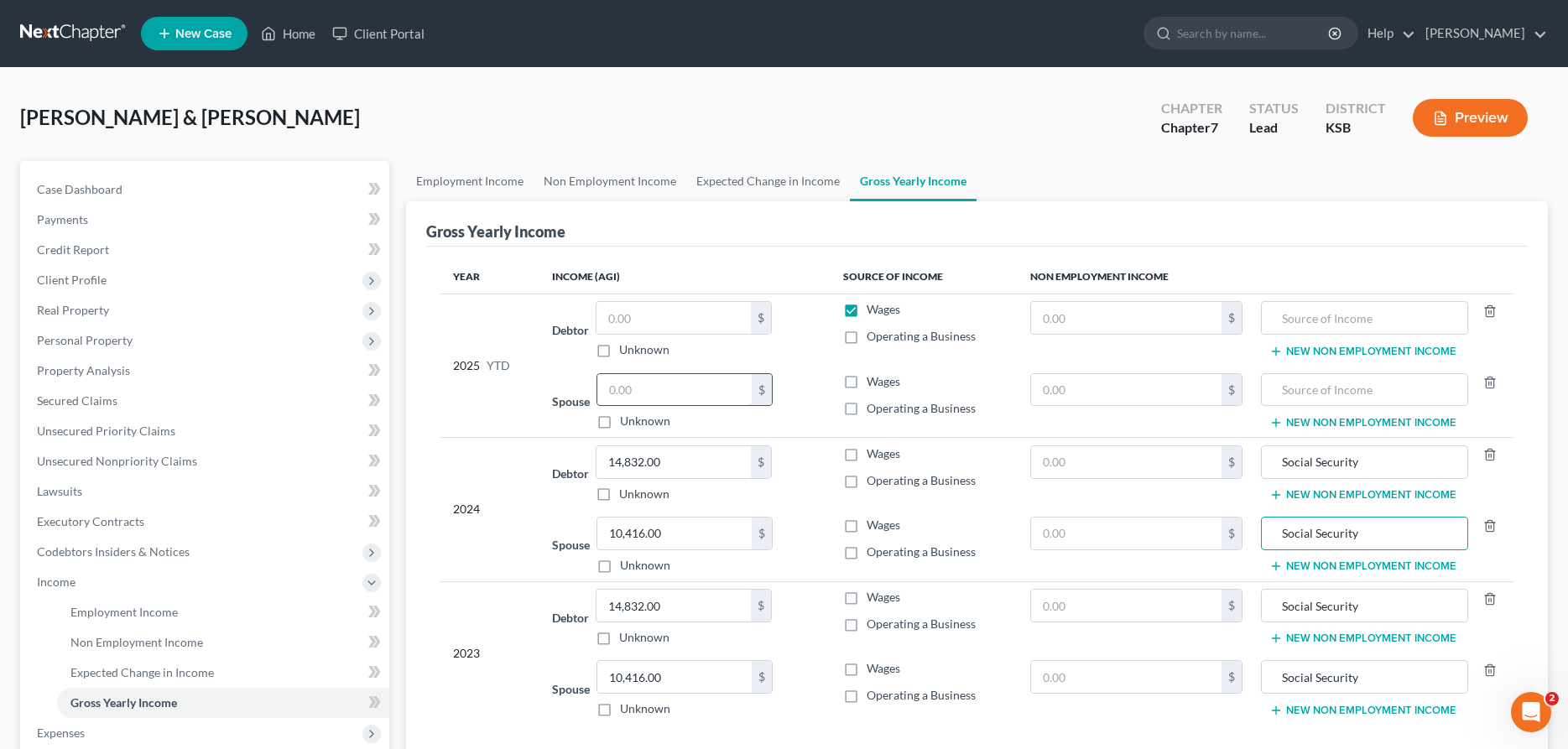
click at [711, 384] on input "text" at bounding box center [675, 390] width 155 height 32
click at [713, 394] on input "text" at bounding box center [675, 390] width 155 height 32
click at [638, 317] on input "text" at bounding box center [674, 318] width 155 height 32
click at [689, 318] on input "text" at bounding box center [674, 318] width 155 height 32
click at [867, 308] on label "Wages" at bounding box center [883, 309] width 33 height 17
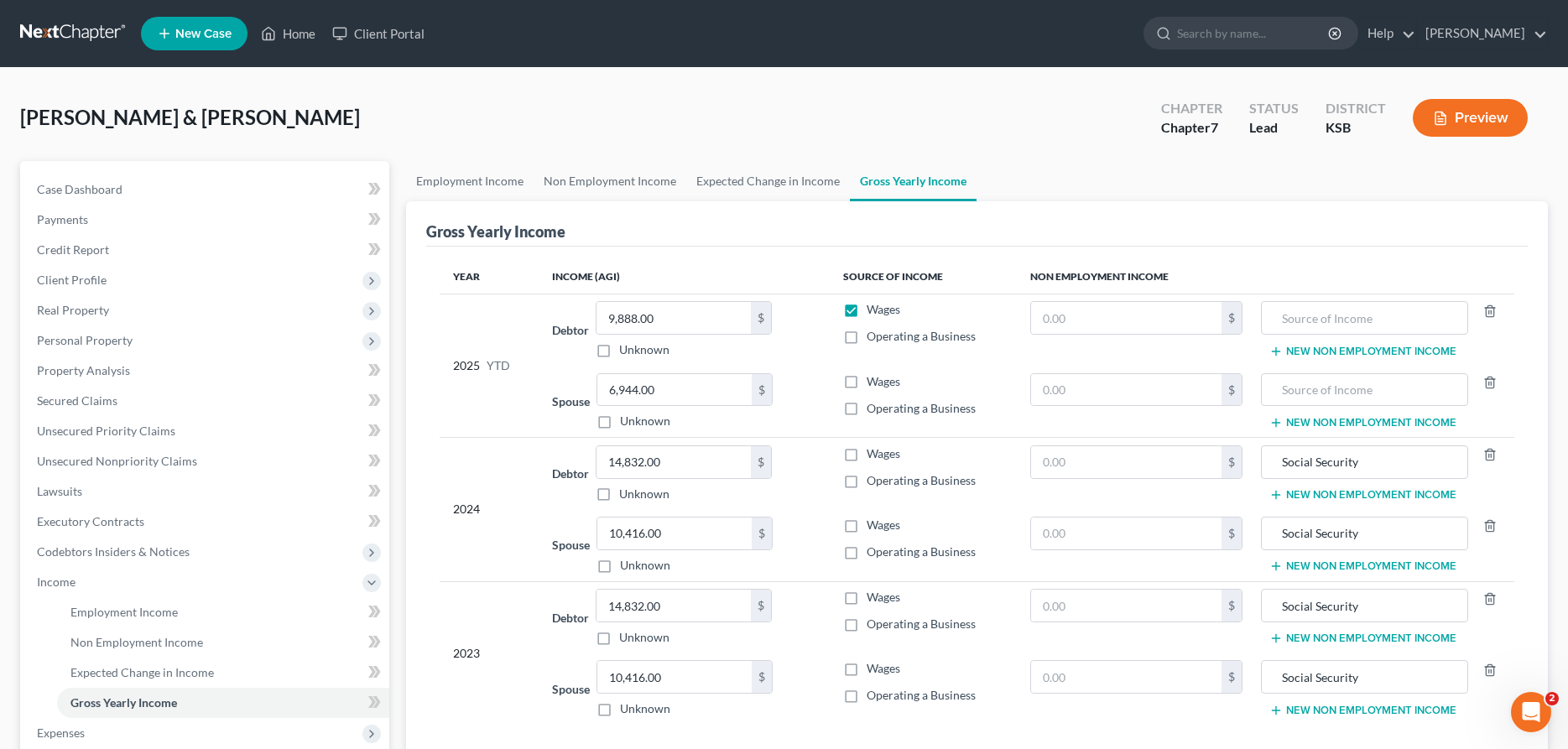
click at [874, 308] on input "Wages" at bounding box center [878, 306] width 11 height 11
click at [1277, 320] on input "text" at bounding box center [1365, 318] width 189 height 32
click at [1285, 388] on input "text" at bounding box center [1365, 390] width 189 height 32
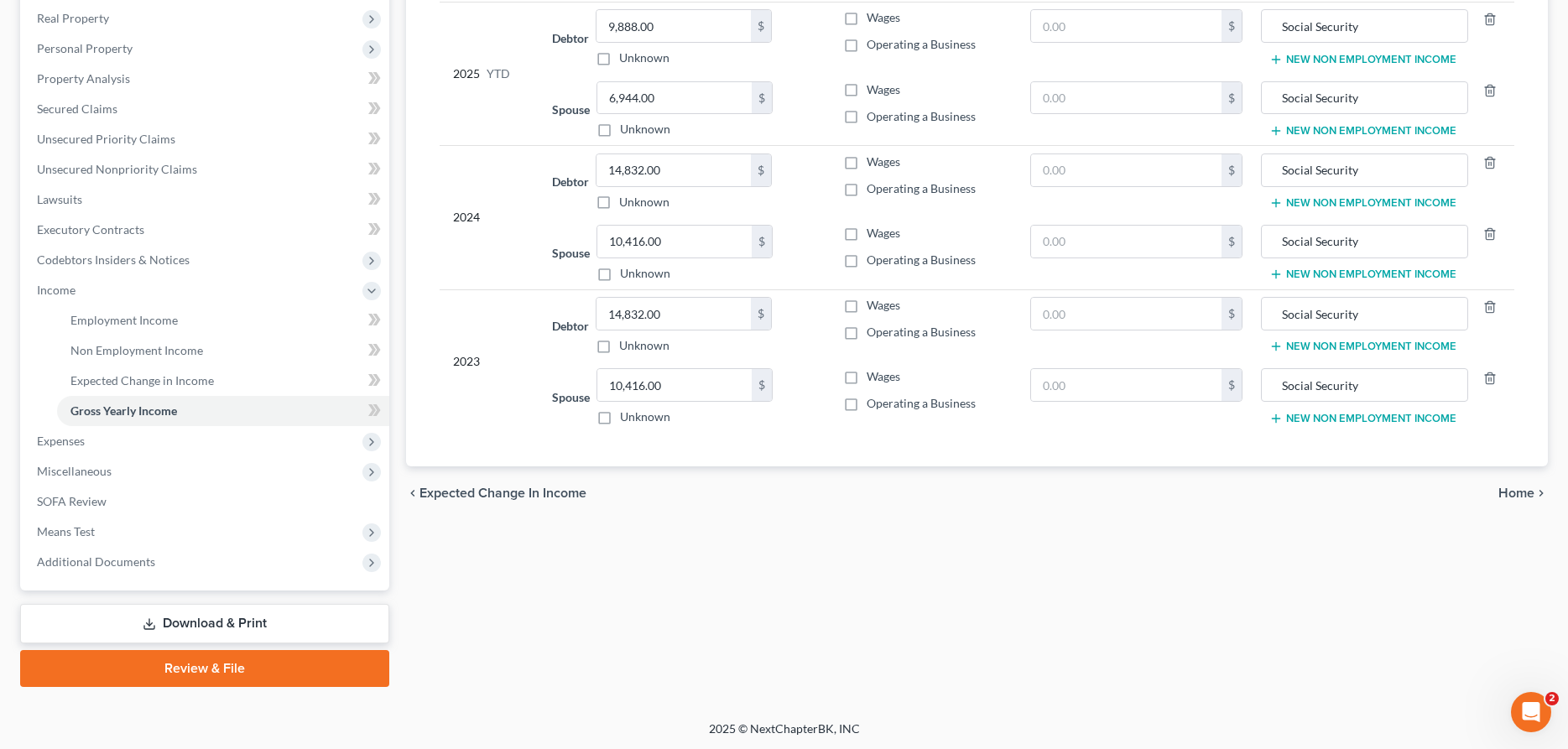
click at [249, 617] on link "Download & Print" at bounding box center [204, 624] width 369 height 39
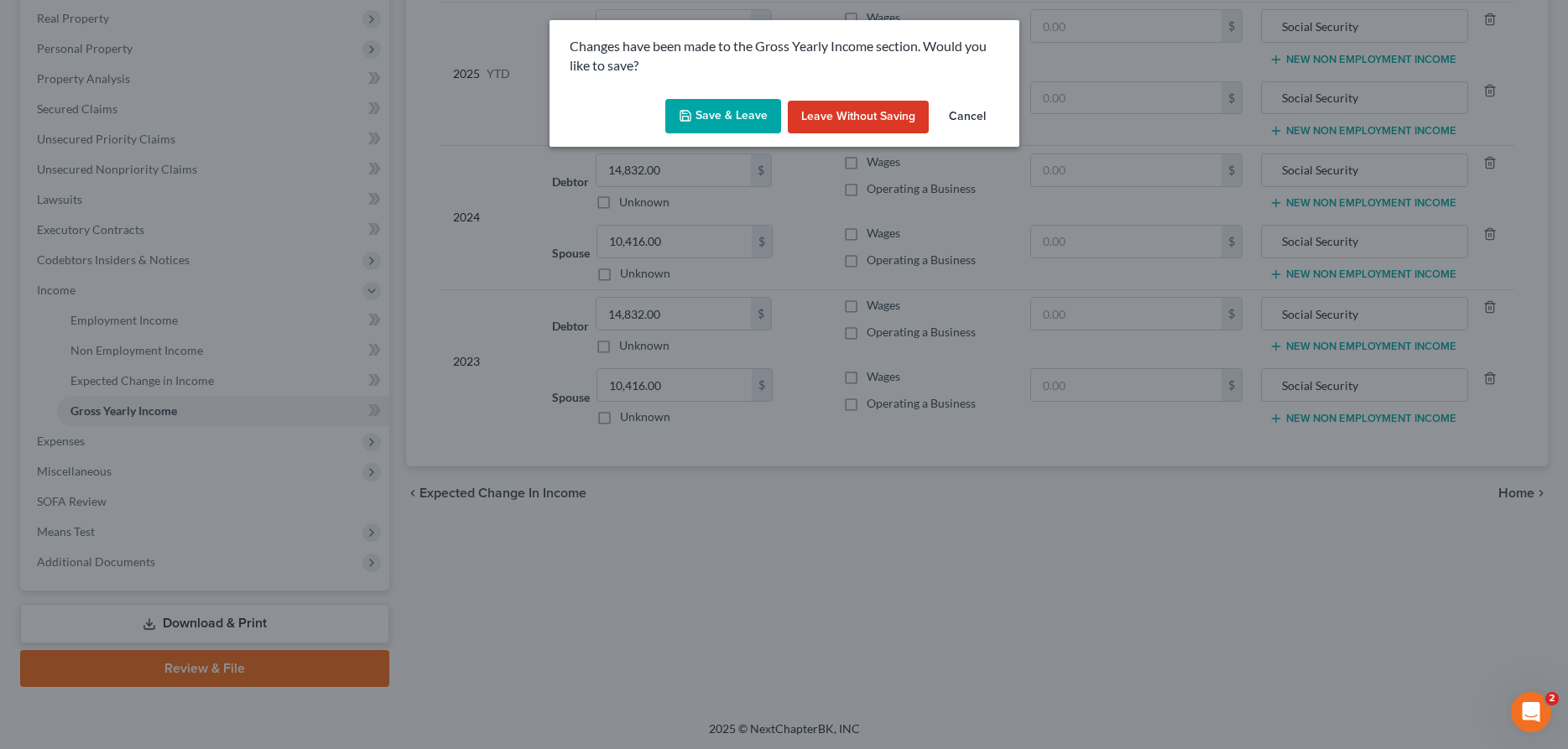
click at [712, 115] on button "Save & Leave" at bounding box center [723, 116] width 115 height 35
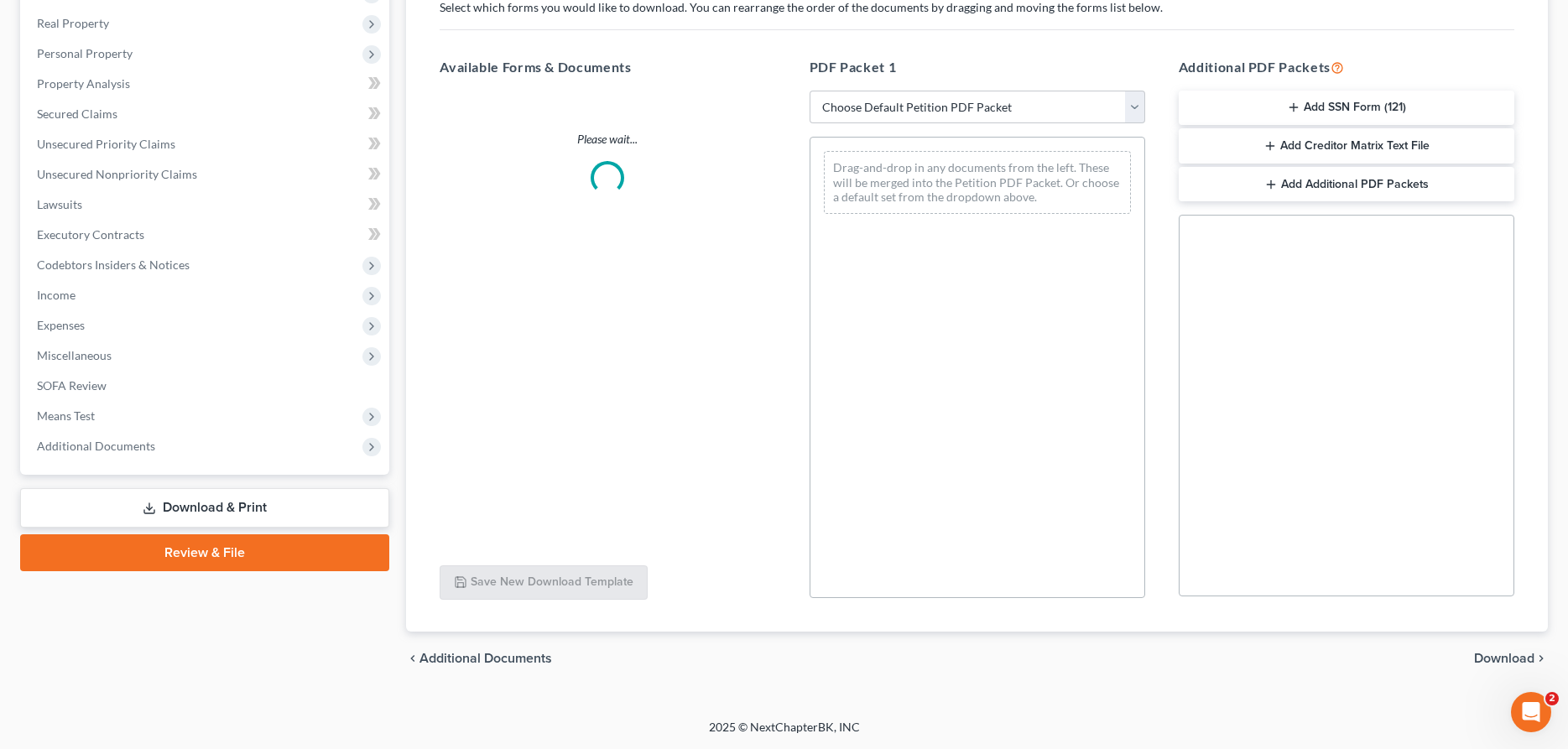
scroll to position [286, 0]
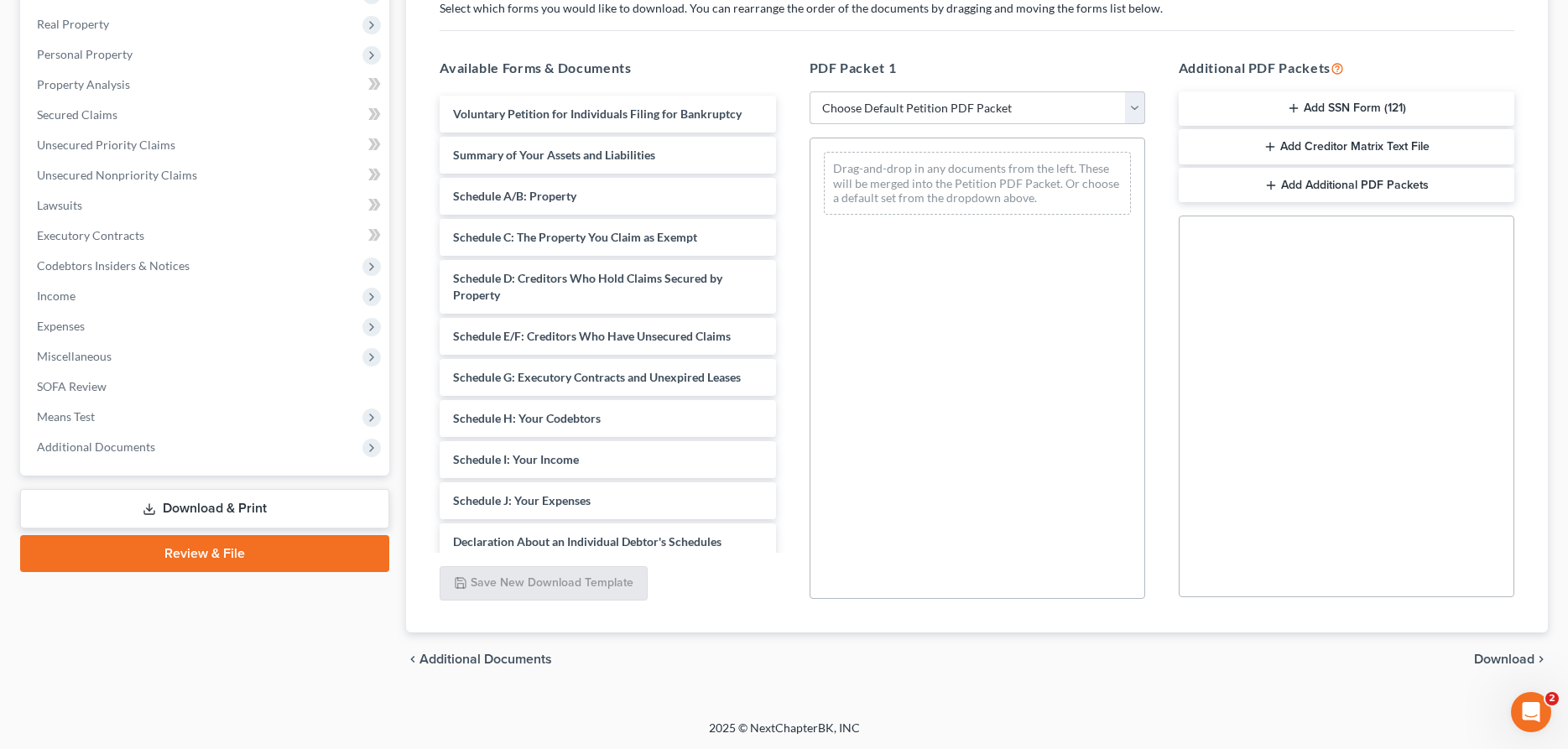
click at [810, 91] on select "Choose Default Petition PDF Packet Complete Bankruptcy Petition (all forms and …" at bounding box center [977, 108] width 336 height 33
click option "District of KS" at bounding box center [0, 0] width 0 height 0
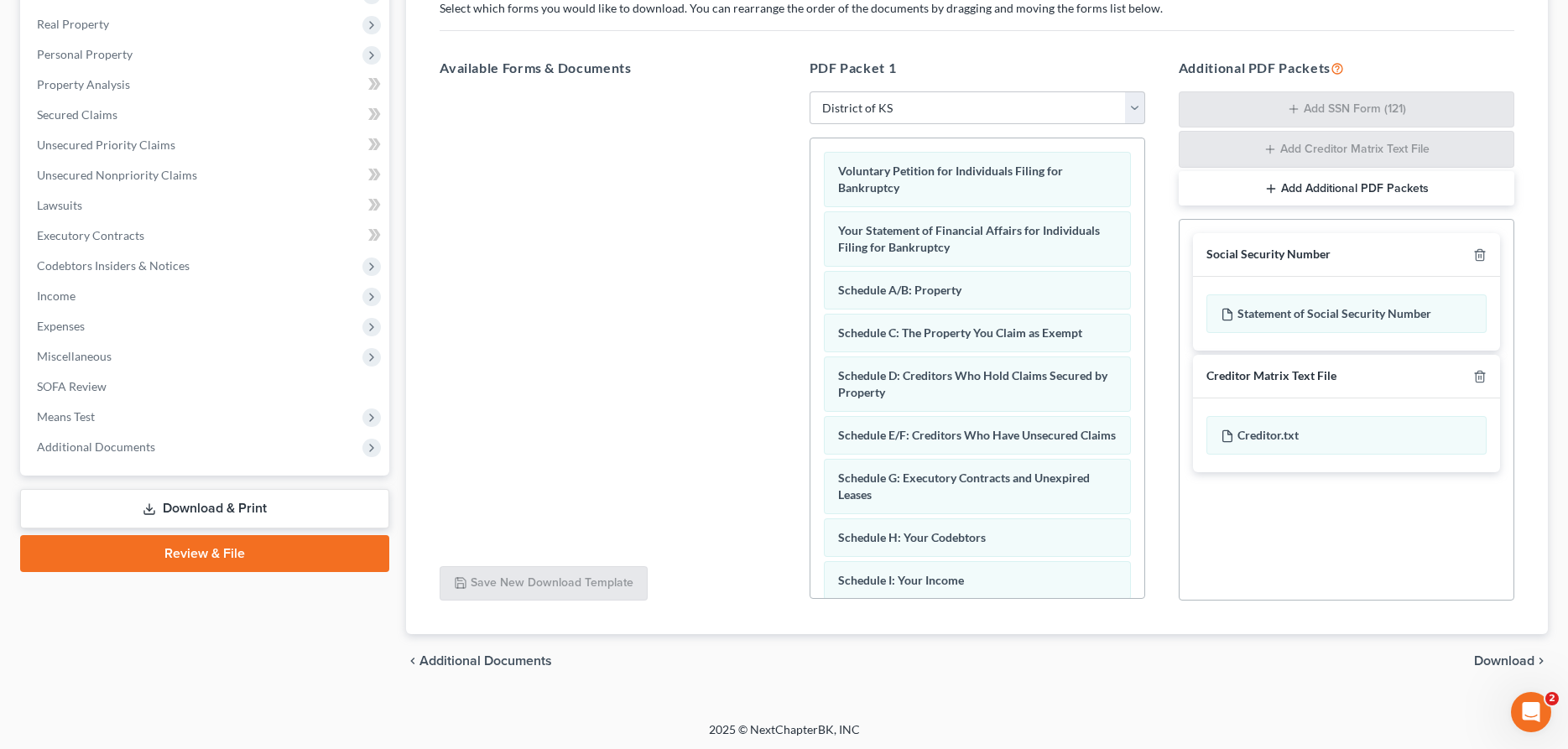
click at [1494, 660] on span "Download" at bounding box center [1504, 661] width 61 height 14
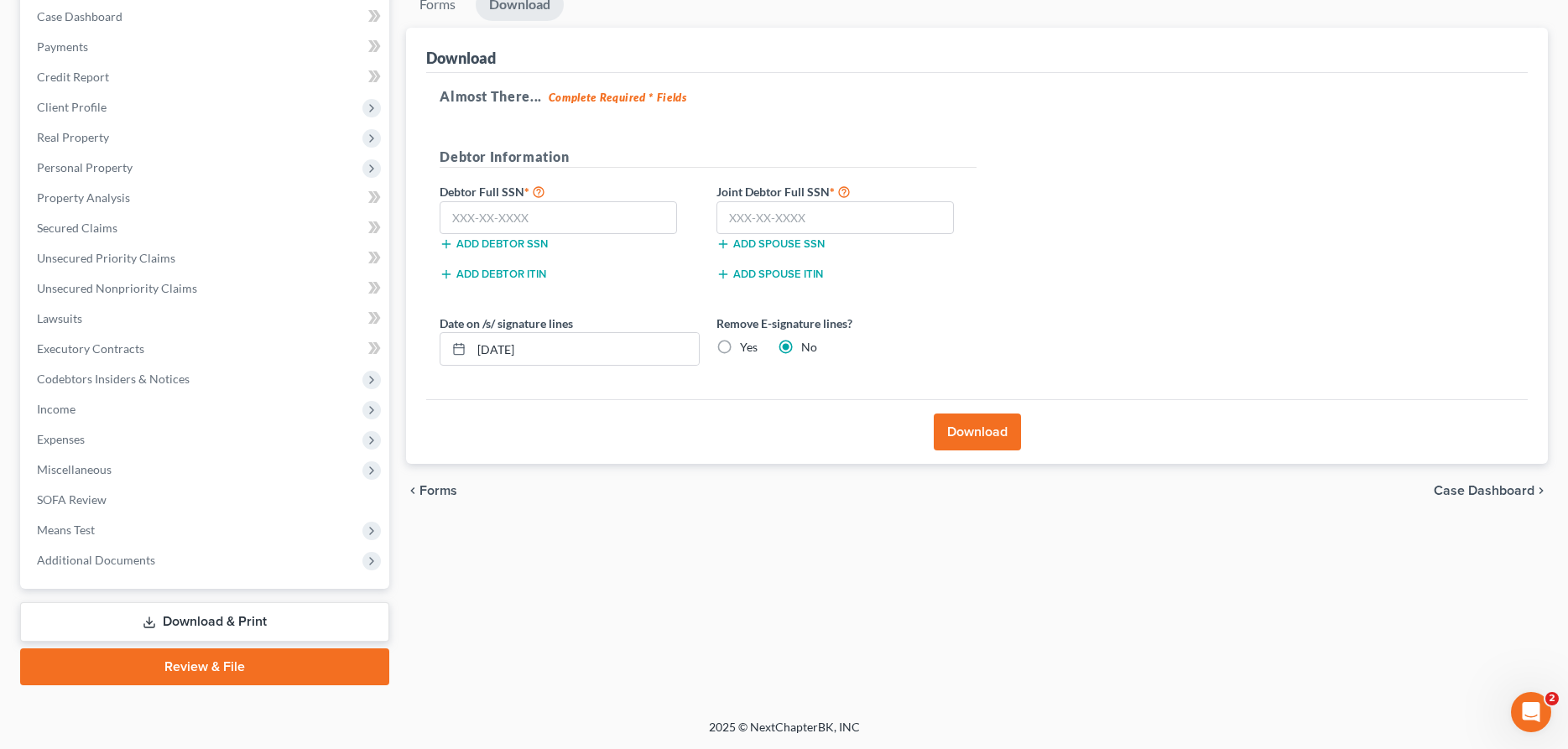
scroll to position [171, 0]
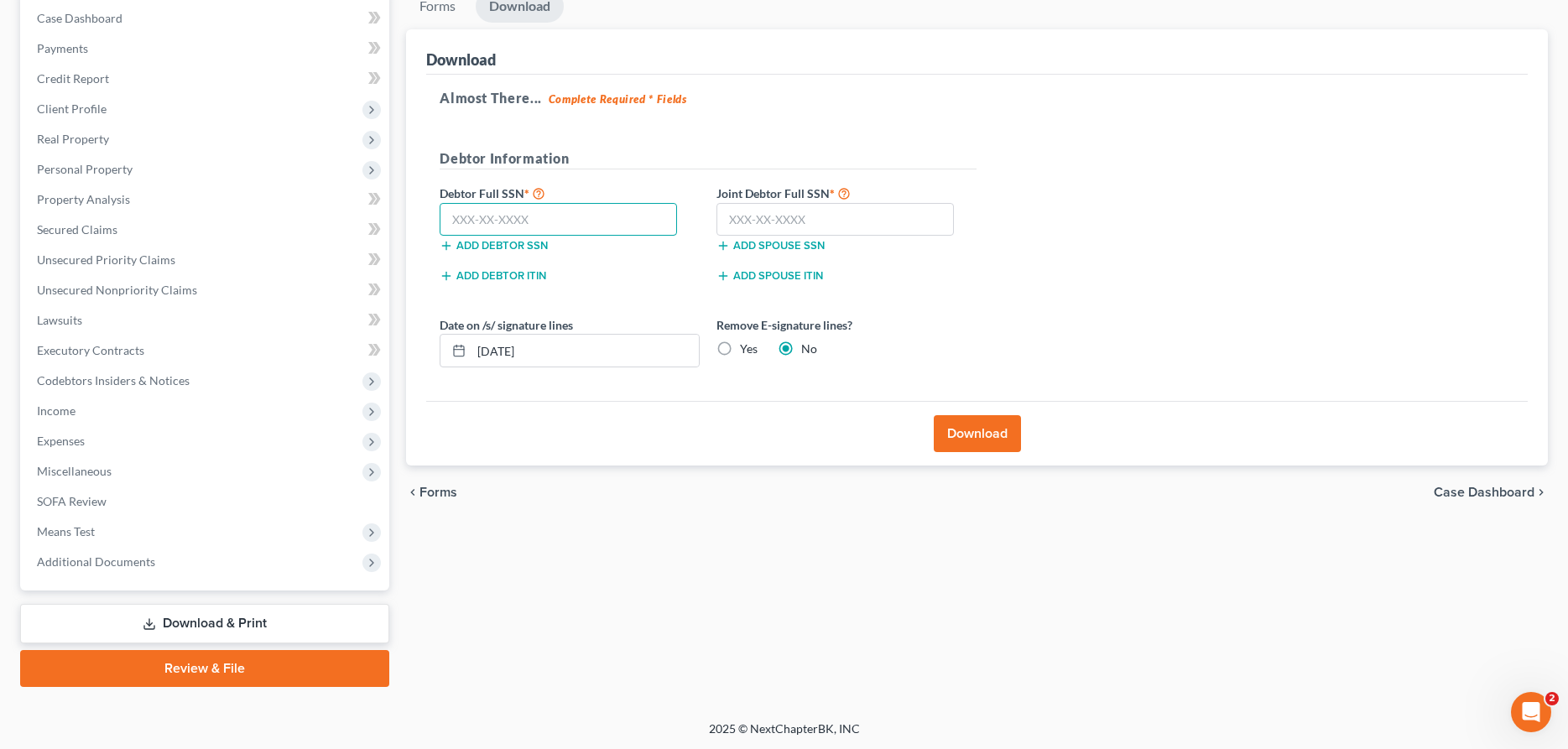
click at [522, 229] on input "text" at bounding box center [558, 220] width 238 height 33
click at [792, 217] on input "text" at bounding box center [835, 220] width 238 height 33
click at [993, 436] on button "Download" at bounding box center [977, 434] width 87 height 37
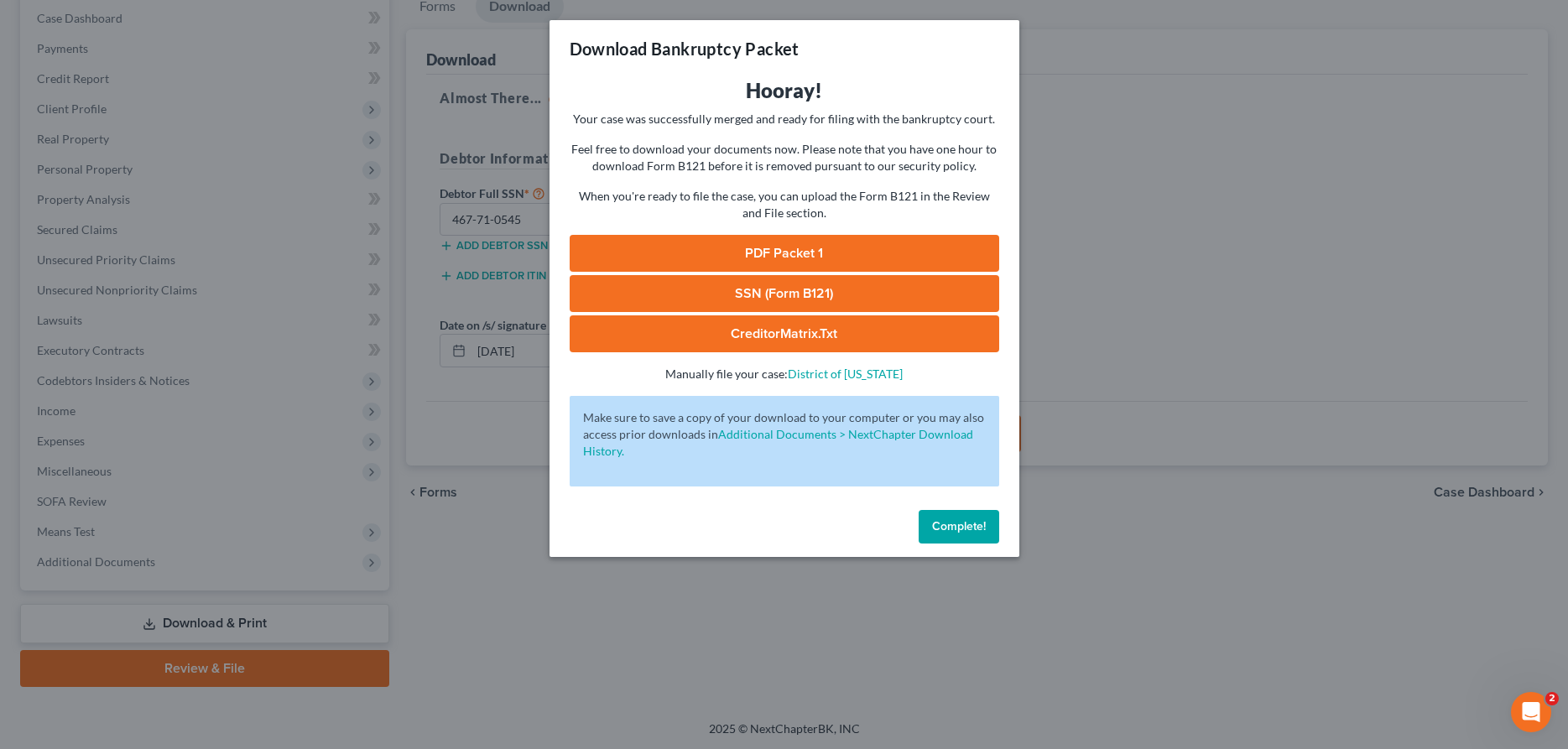
click at [801, 250] on link "PDF Packet 1" at bounding box center [784, 253] width 429 height 37
click at [948, 524] on span "Complete!" at bounding box center [959, 526] width 54 height 15
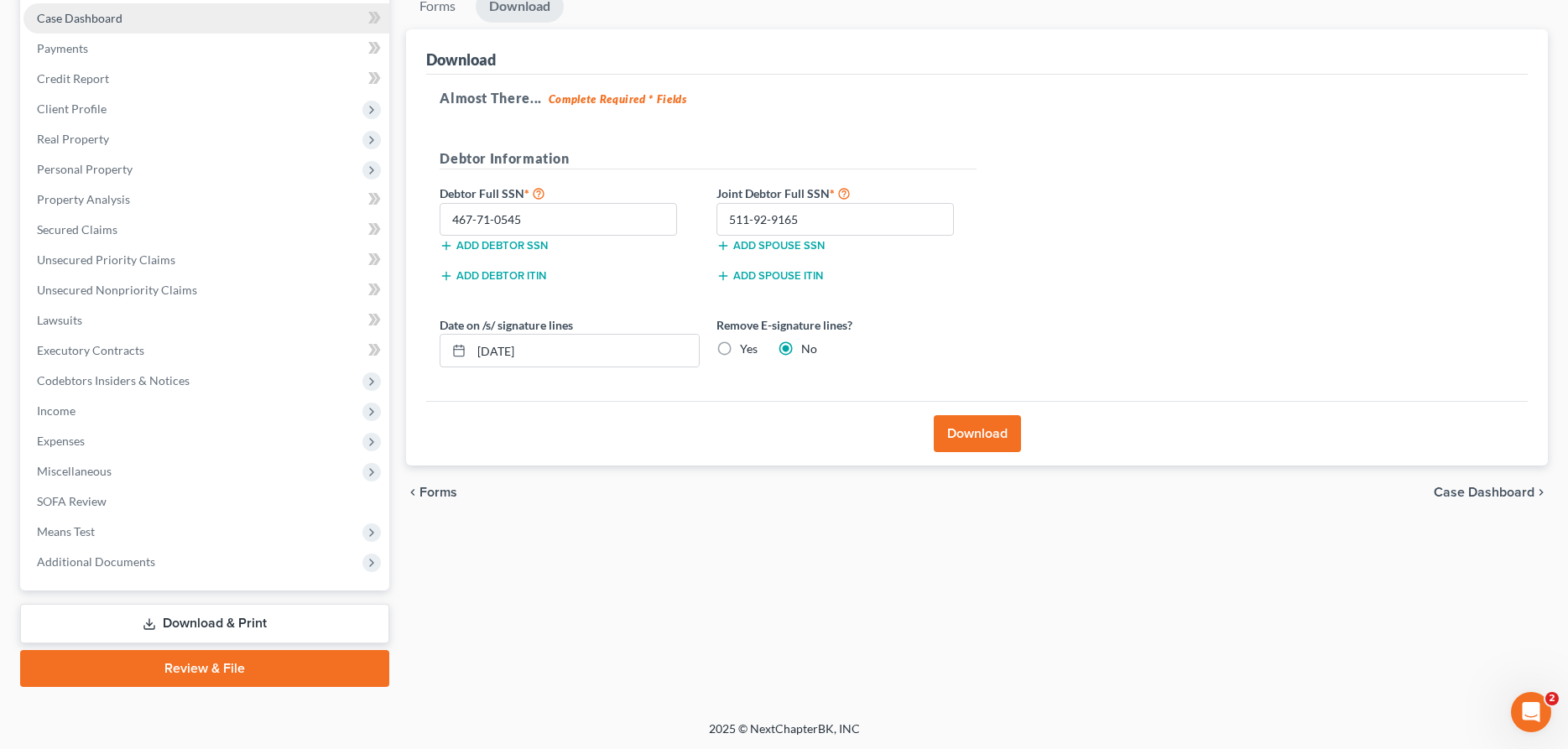
scroll to position [0, 0]
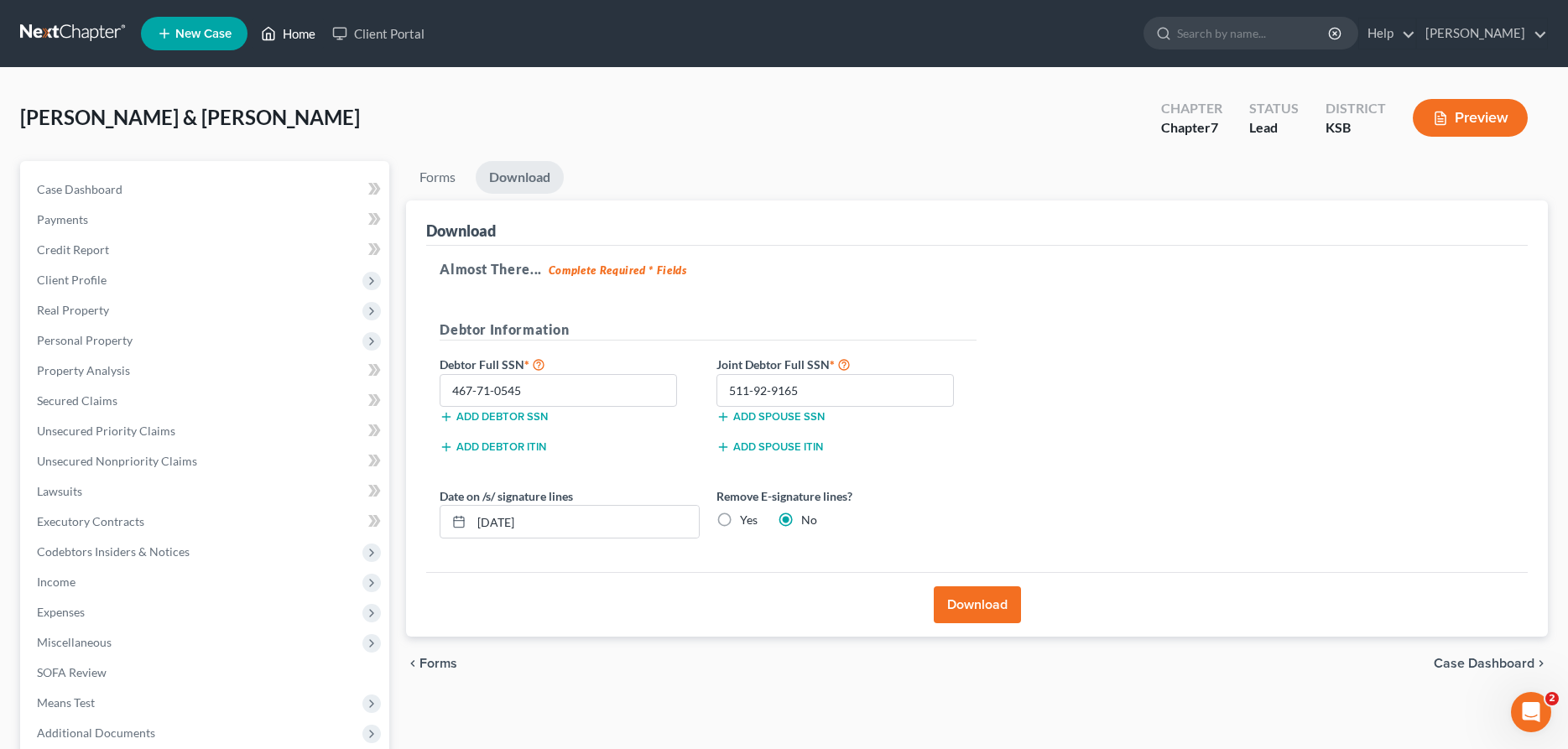
click at [298, 26] on link "Home" at bounding box center [288, 33] width 71 height 30
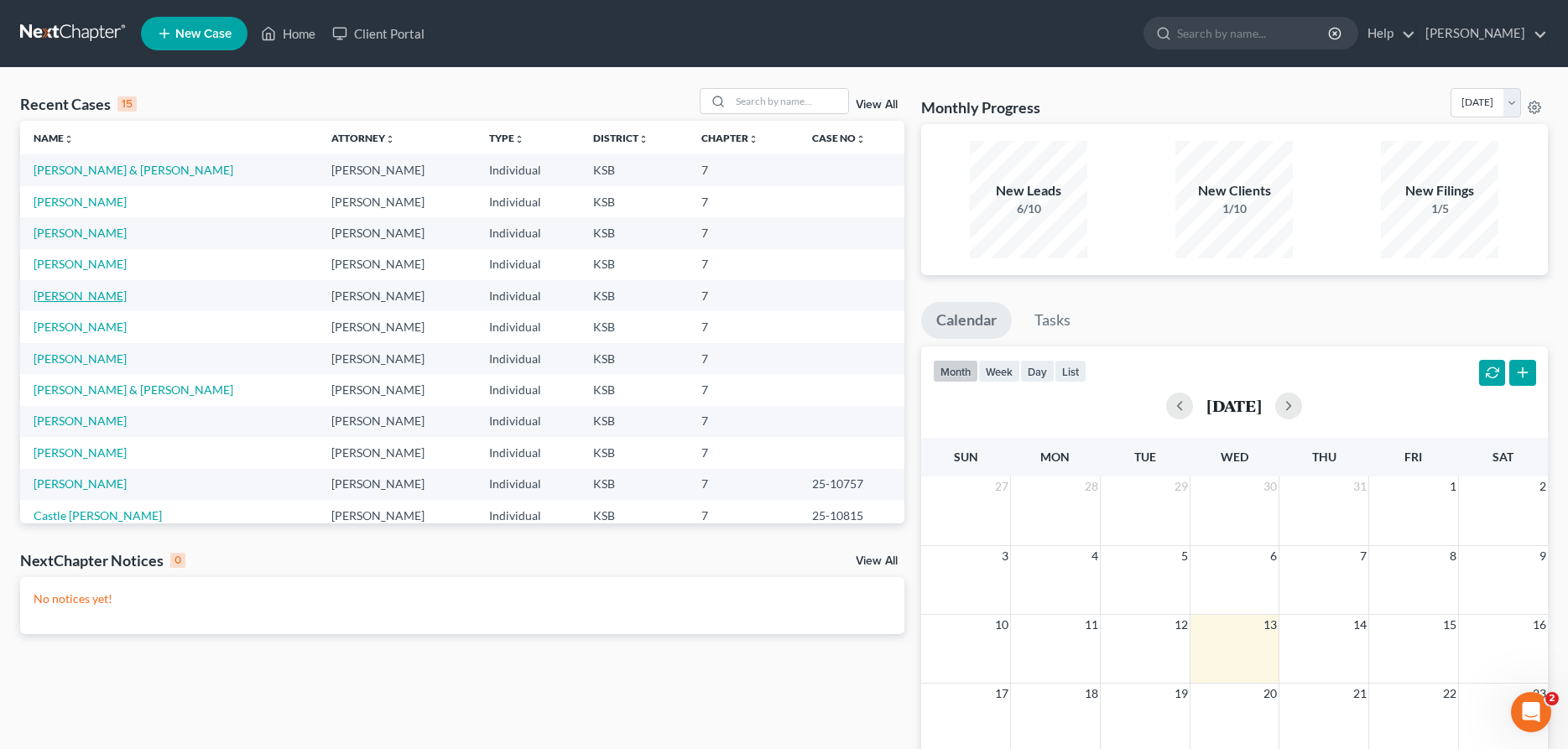
click at [45, 292] on link "[PERSON_NAME]" at bounding box center [79, 295] width 93 height 15
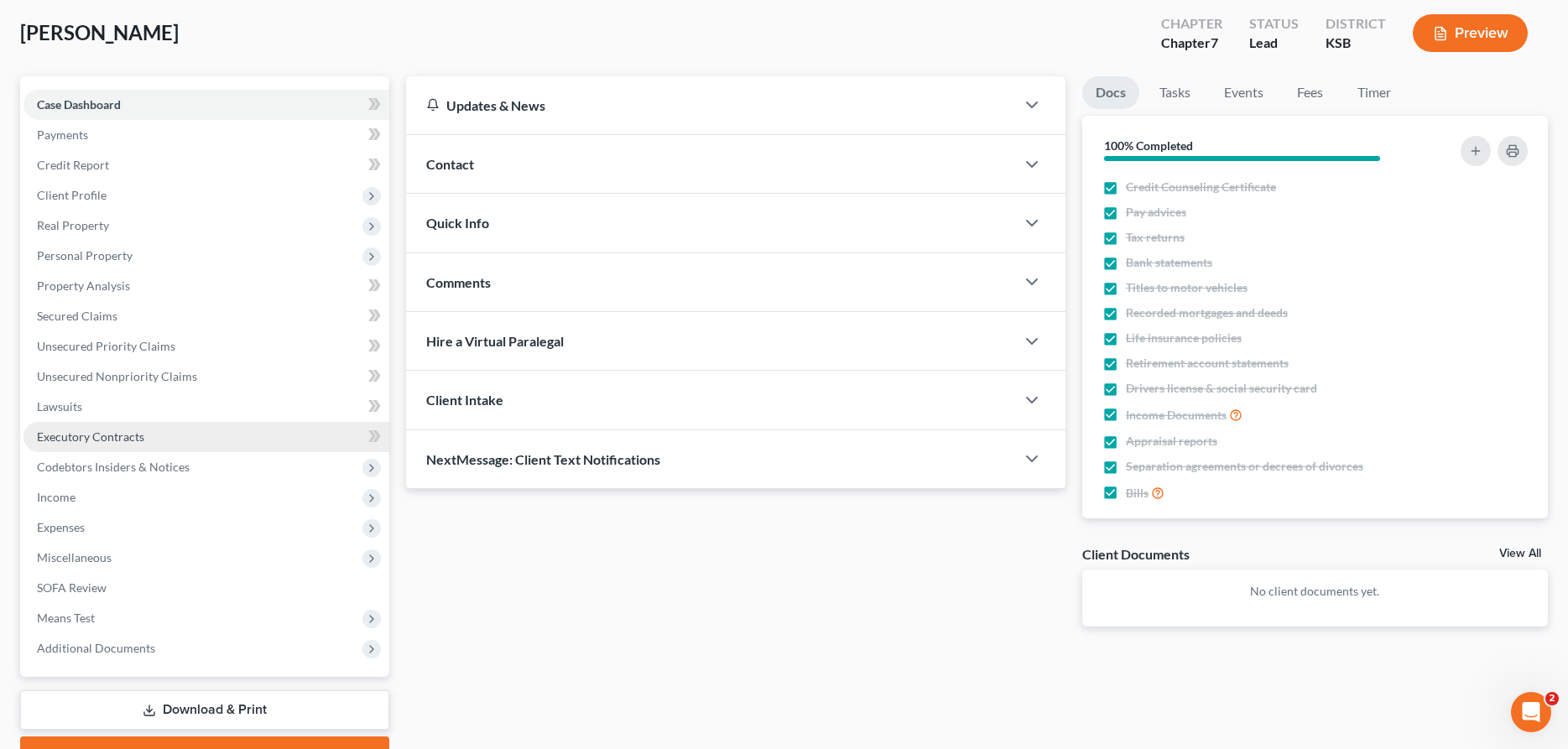
scroll to position [85, 0]
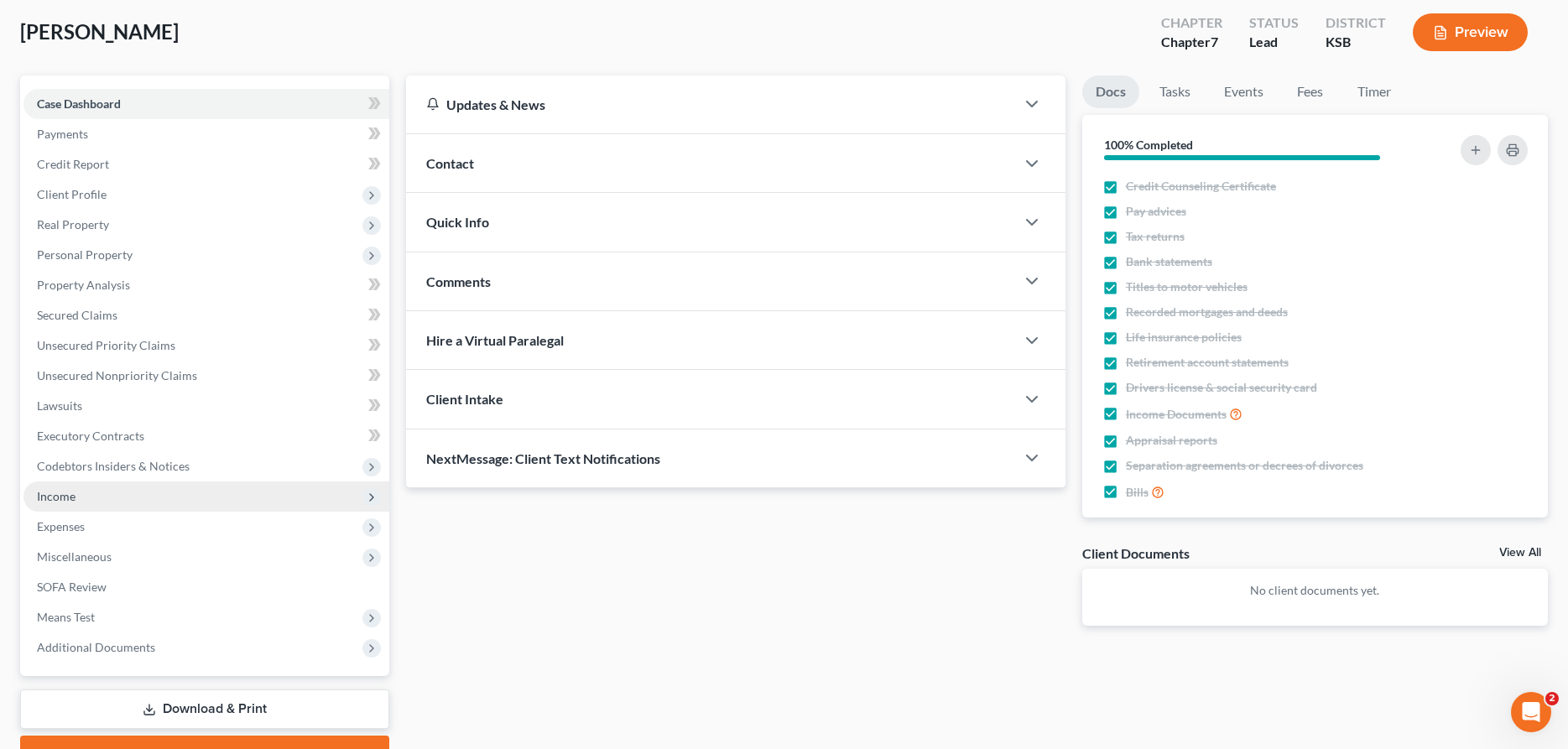
click at [56, 499] on span "Income" at bounding box center [56, 496] width 38 height 15
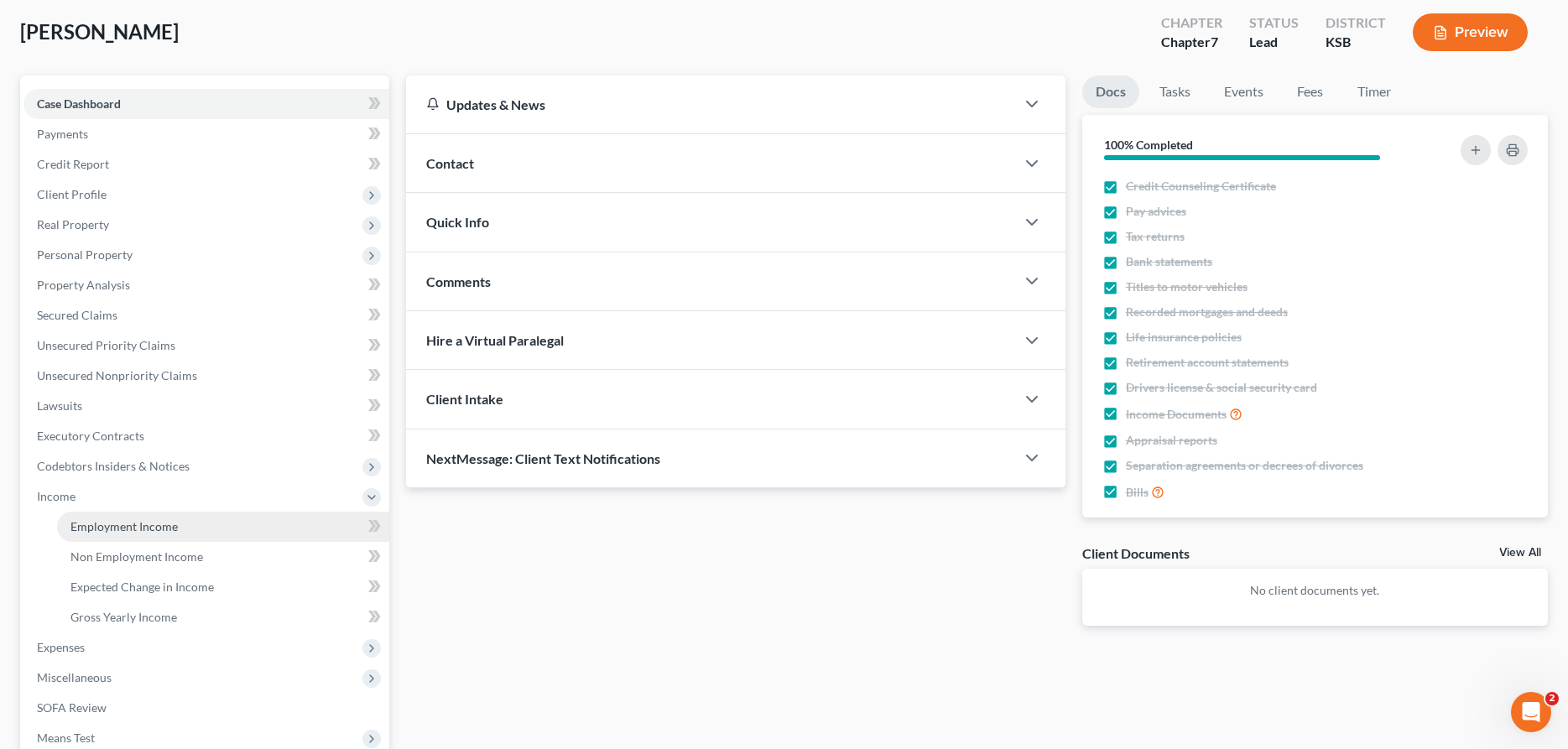
click at [91, 523] on span "Employment Income" at bounding box center [124, 526] width 108 height 15
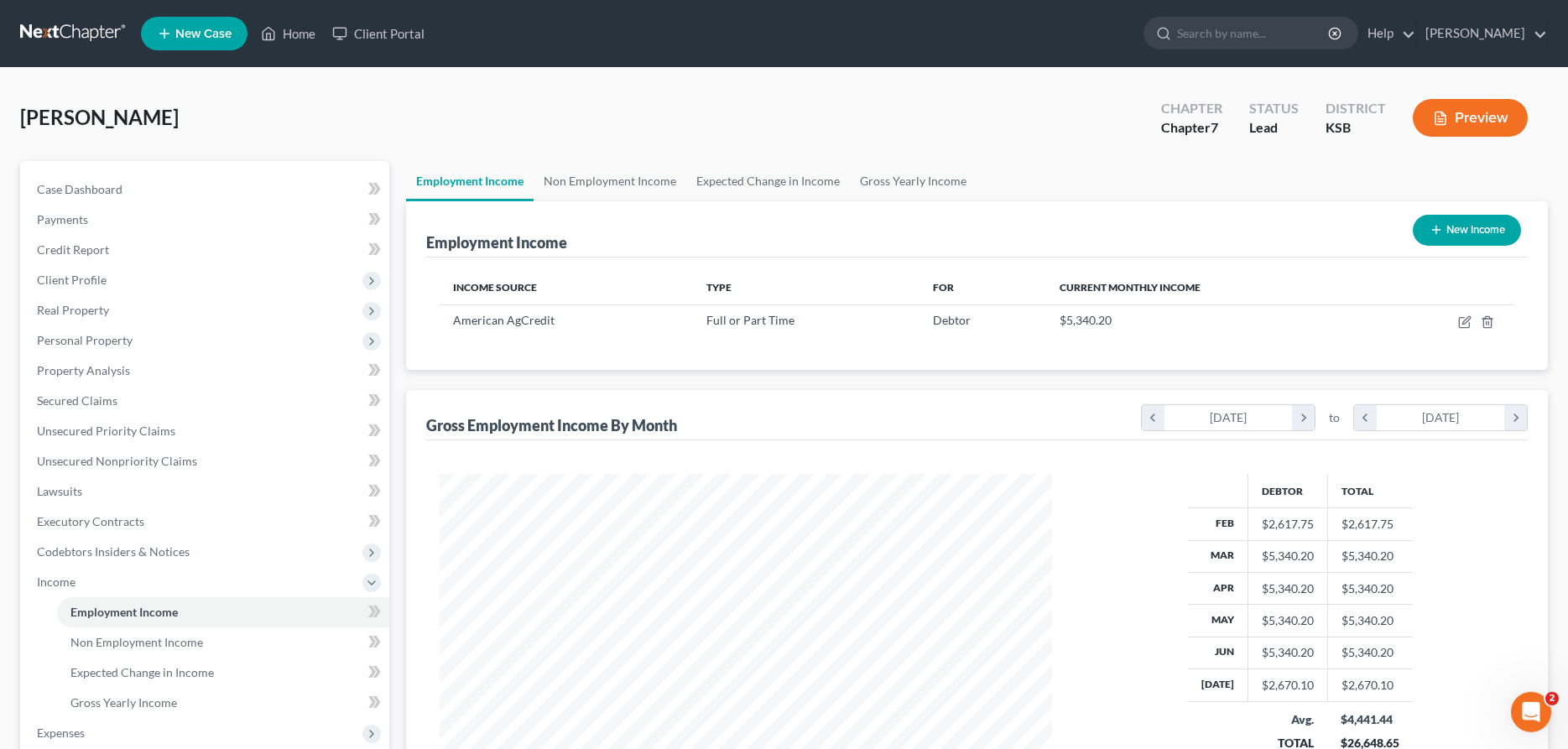
scroll to position [306, 646]
click at [1466, 326] on icon "button" at bounding box center [1465, 323] width 14 height 14
select select "0"
select select "4"
select select "1"
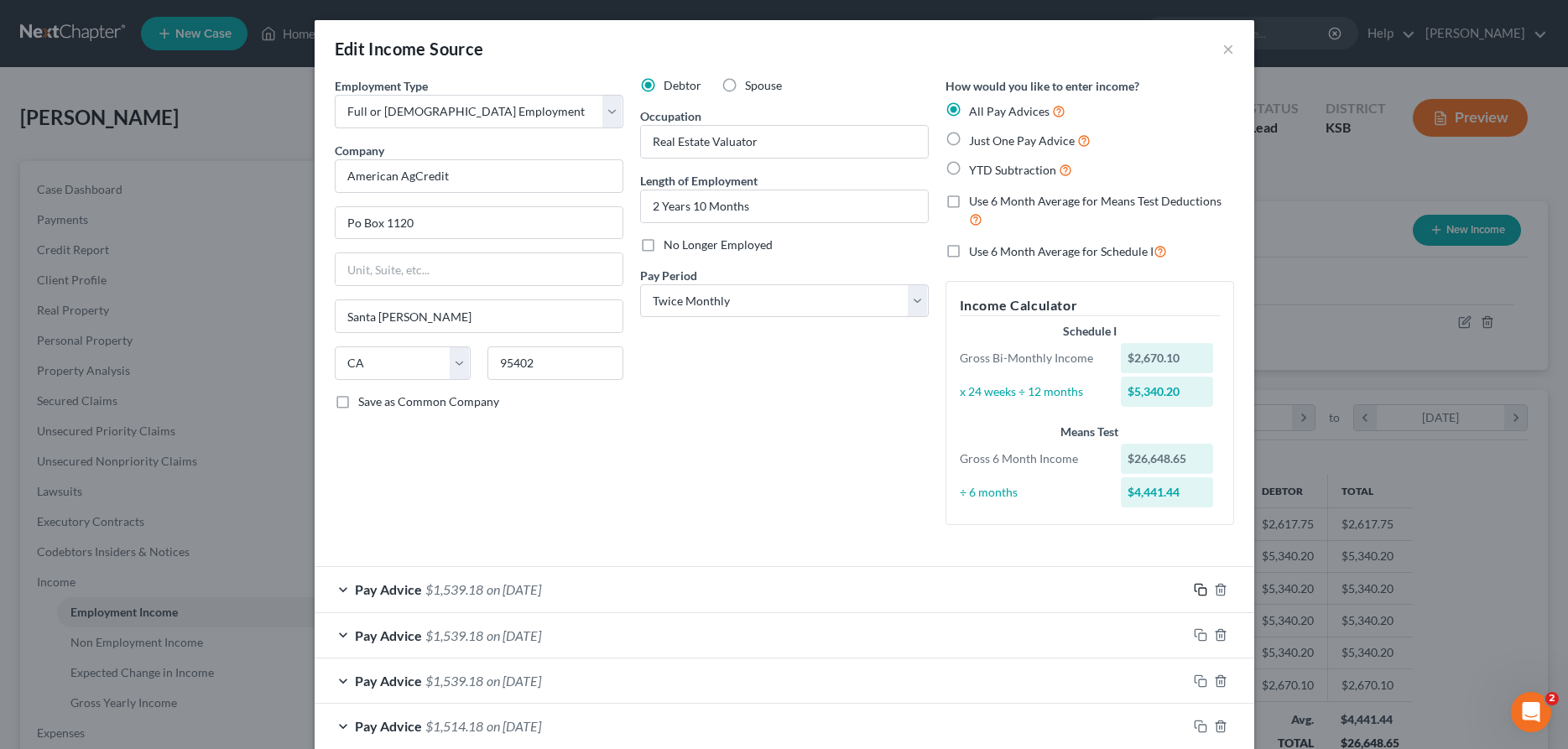
click at [1197, 588] on icon "button" at bounding box center [1201, 590] width 14 height 14
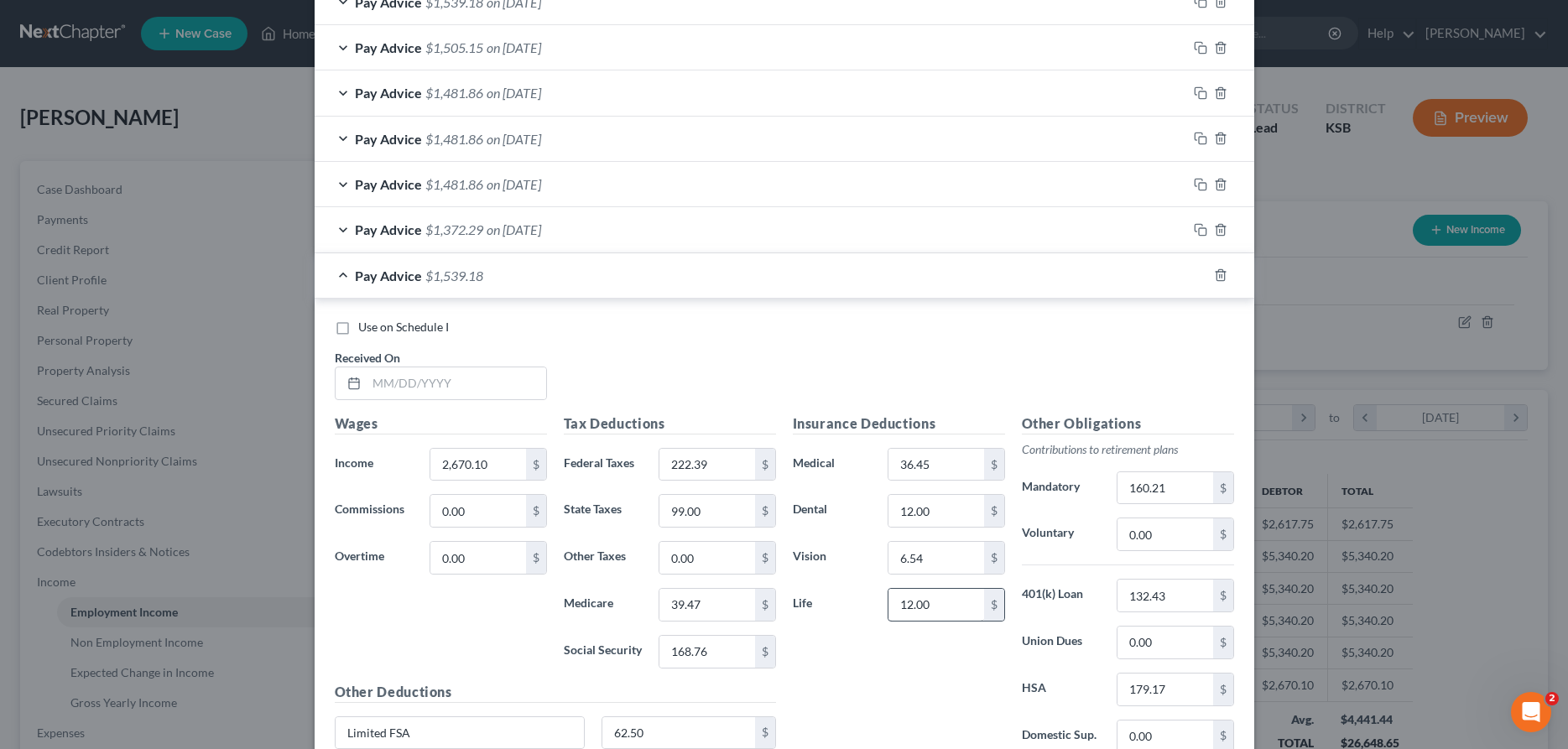
scroll to position [916, 0]
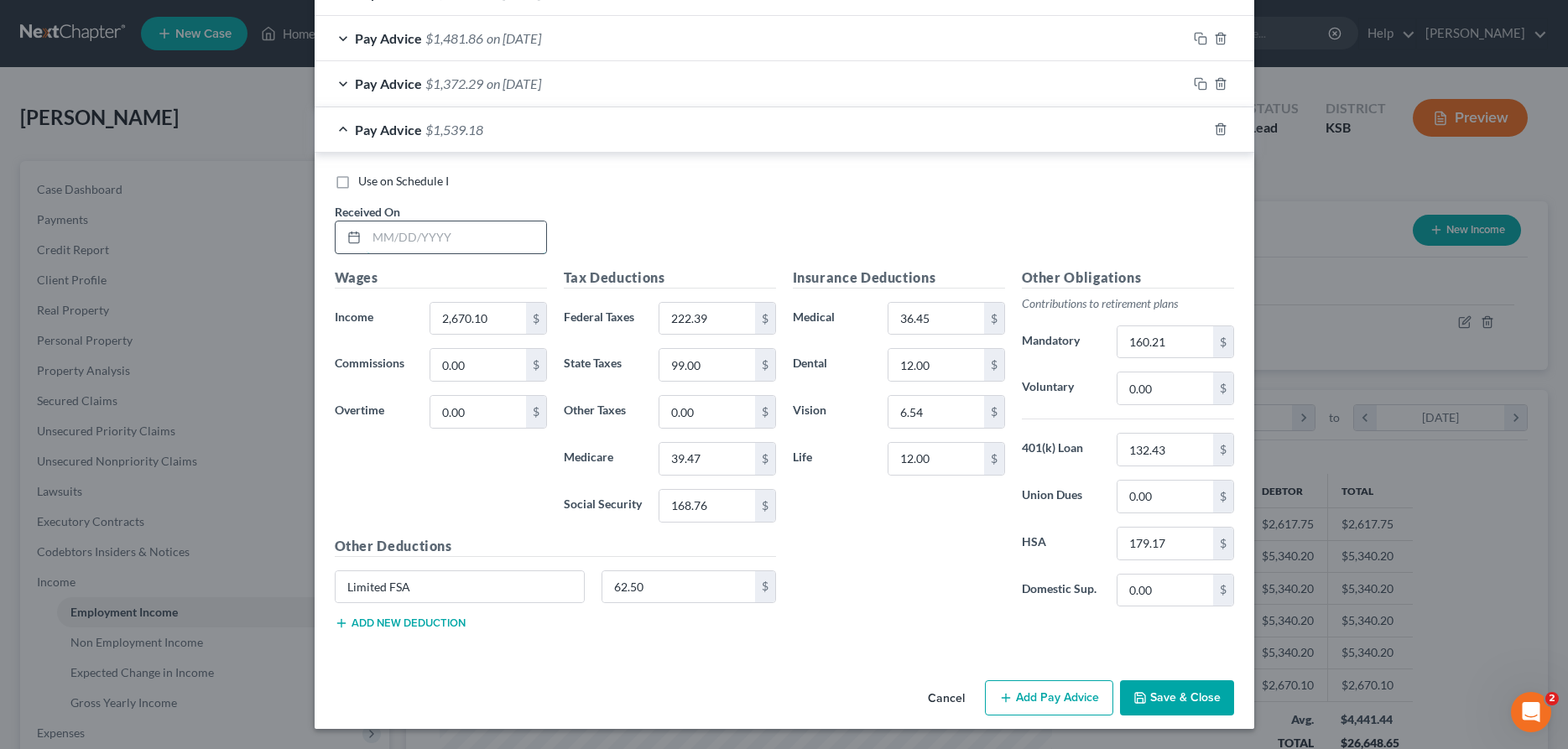
click at [433, 243] on input "text" at bounding box center [457, 237] width 180 height 32
type input "07/15/2025"
click at [464, 305] on input "2,670.10" at bounding box center [477, 319] width 95 height 32
click at [731, 330] on input "222.39" at bounding box center [706, 319] width 95 height 32
click at [946, 322] on input "36.45" at bounding box center [935, 319] width 95 height 32
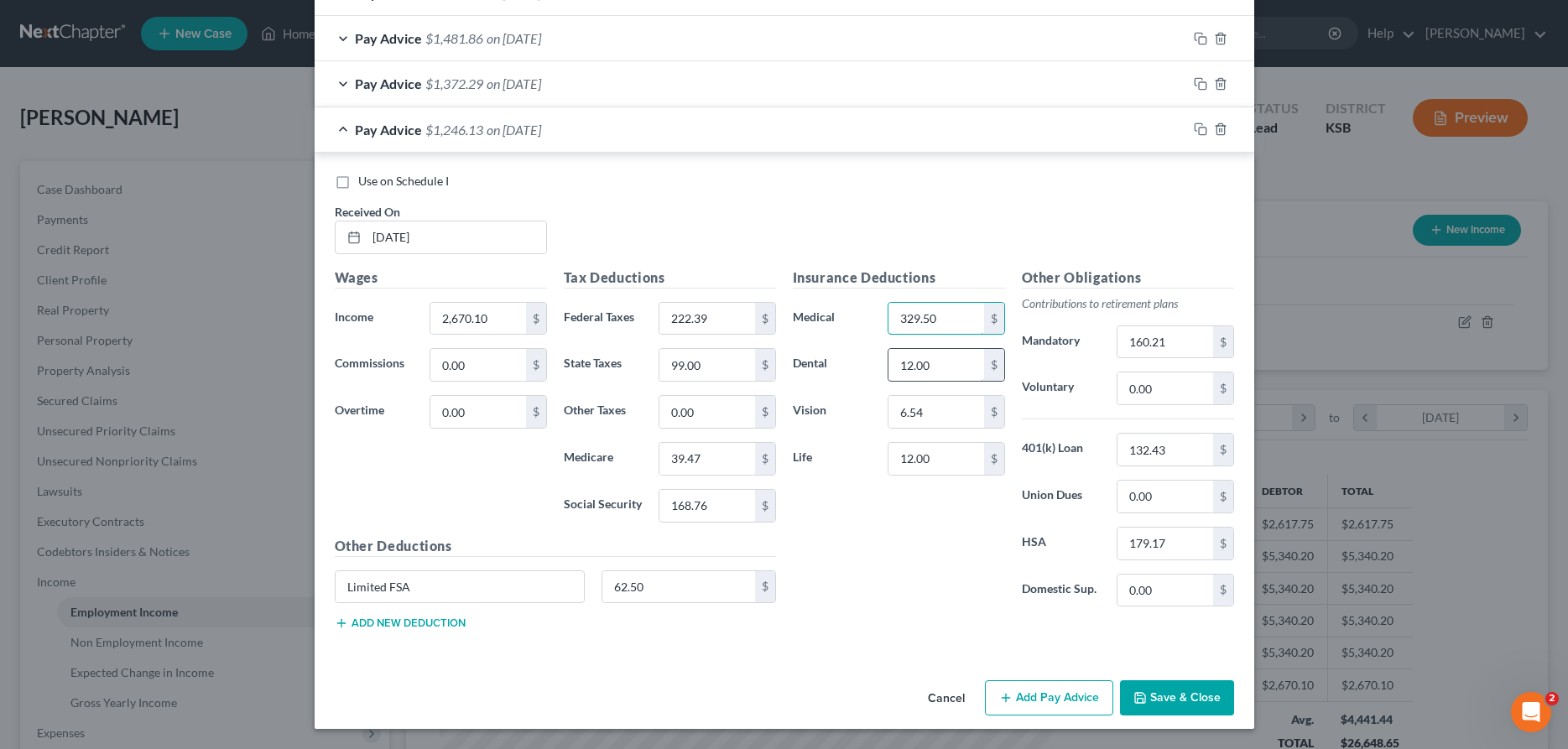
type input "329.50"
click at [972, 357] on input "12.00" at bounding box center [935, 365] width 95 height 32
type input "10.50"
click at [731, 588] on input "62.50" at bounding box center [679, 587] width 153 height 32
type input "82.91"
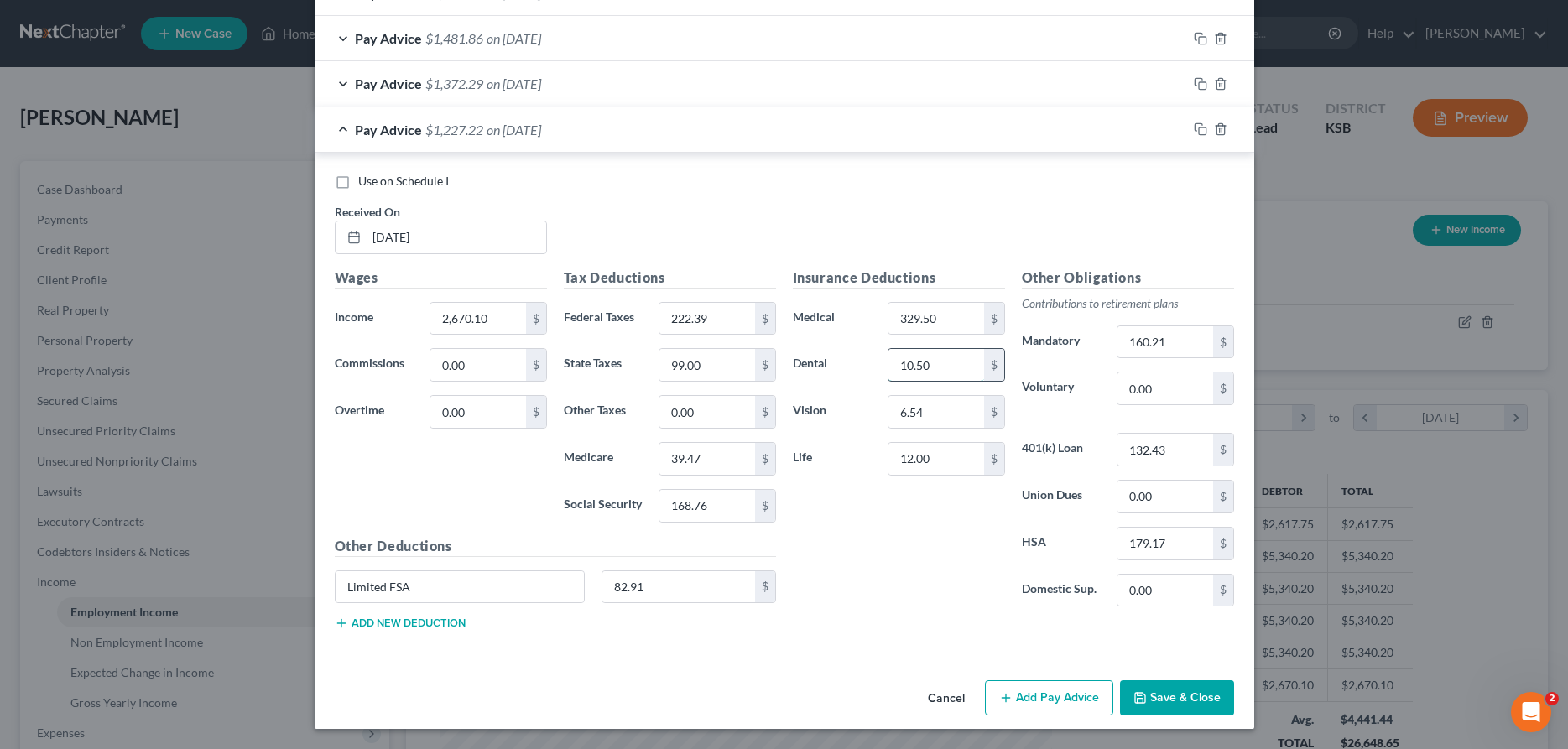
click at [954, 369] on input "10.50" at bounding box center [935, 365] width 95 height 32
type input "12.00"
click at [664, 595] on input "82.91" at bounding box center [679, 587] width 153 height 32
type input "62.50"
click at [936, 326] on input "329.50" at bounding box center [935, 319] width 95 height 32
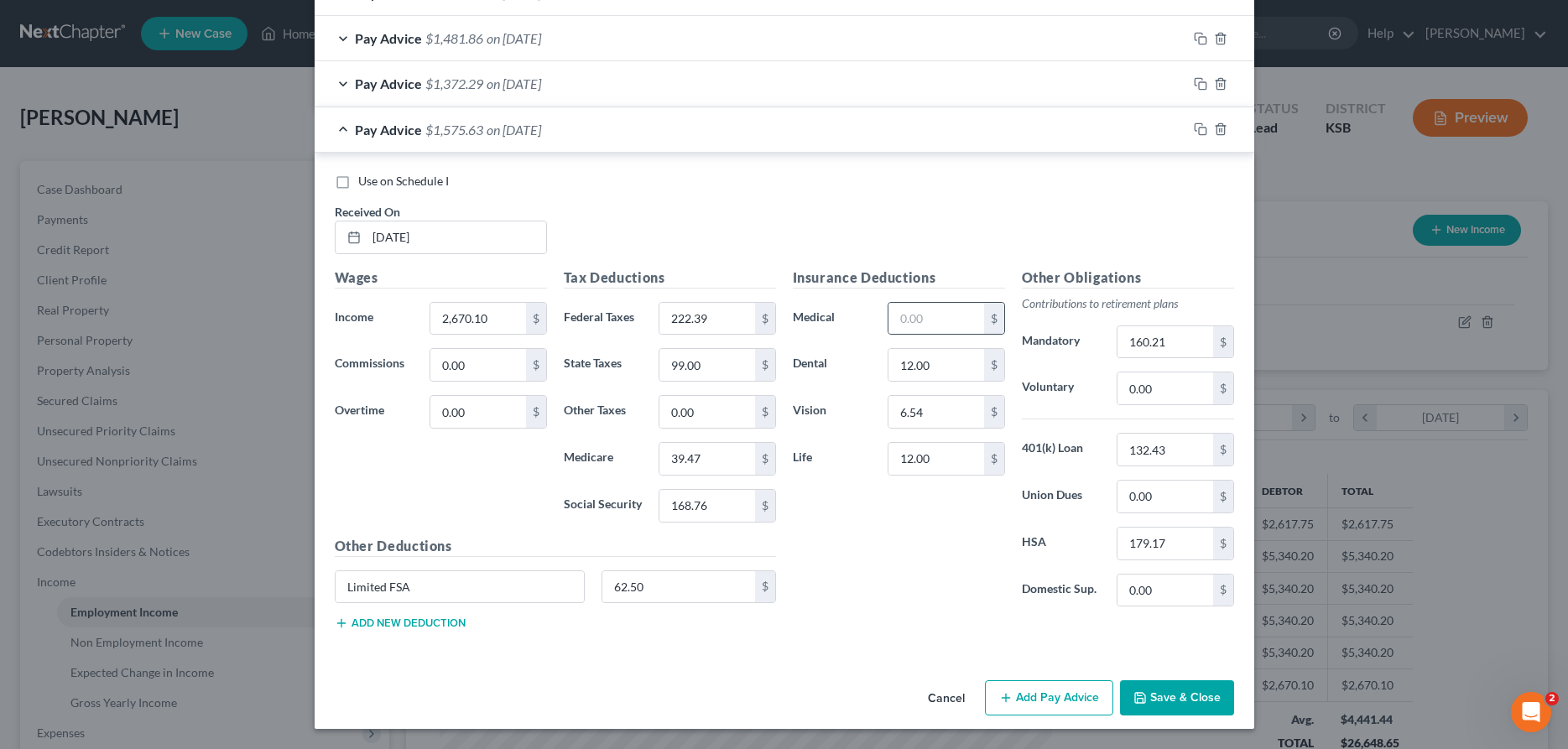
click at [984, 322] on div "$" at bounding box center [994, 319] width 21 height 32
click at [972, 319] on input "text" at bounding box center [935, 319] width 95 height 32
type input "36.46"
click at [1165, 687] on button "Save & Close" at bounding box center [1177, 698] width 114 height 35
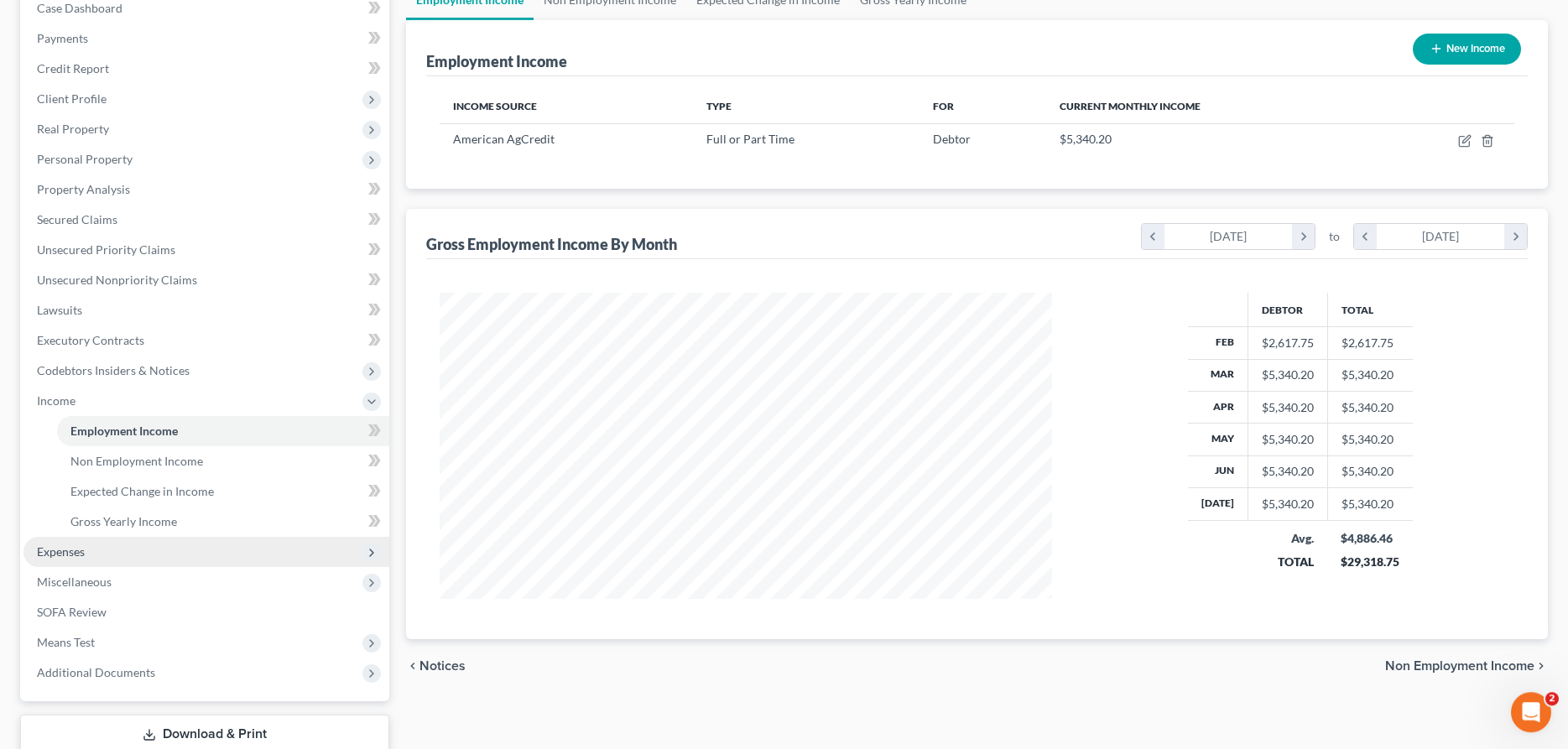
scroll to position [256, 0]
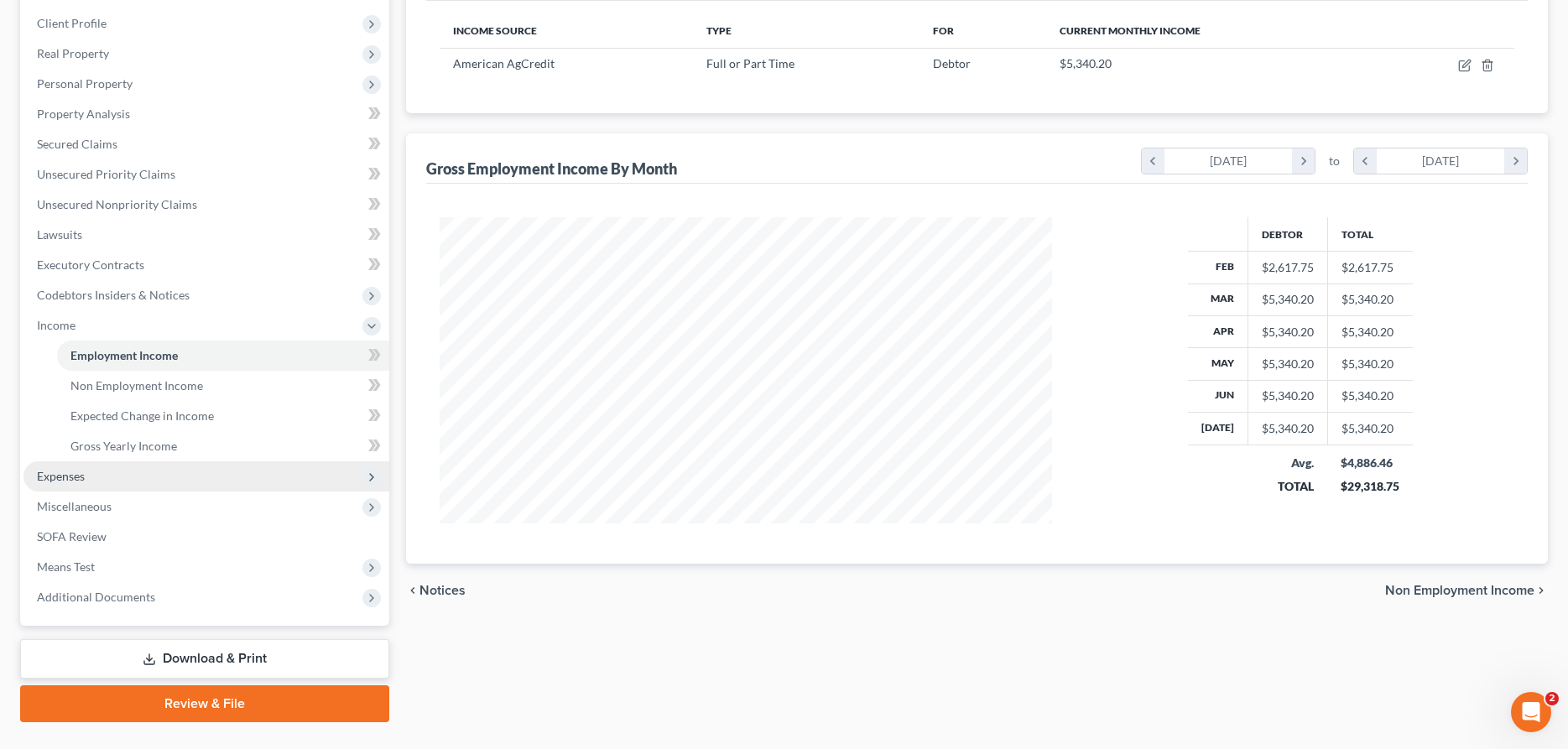
click at [52, 477] on span "Expenses" at bounding box center [61, 475] width 48 height 15
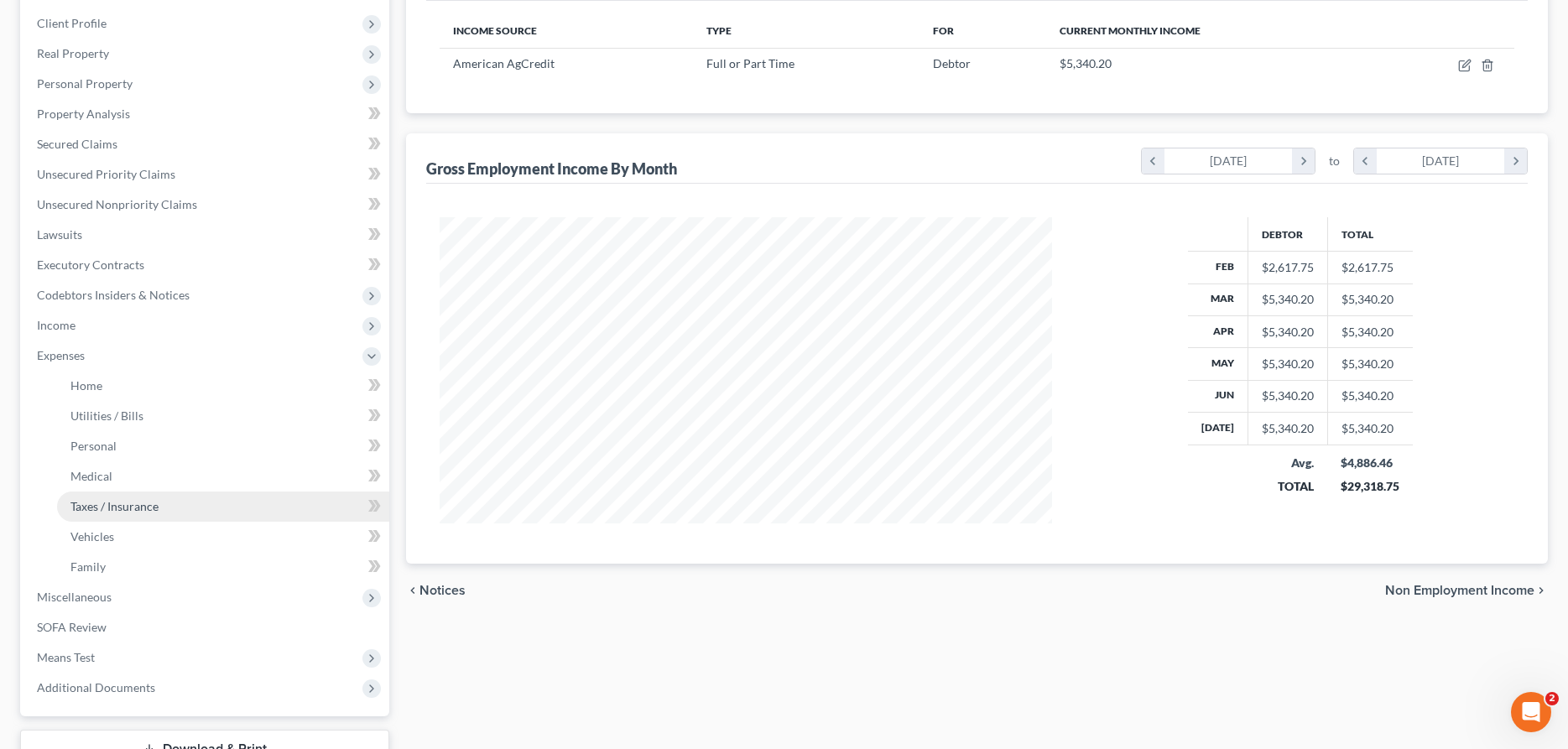
click at [111, 499] on span "Taxes / Insurance" at bounding box center [114, 506] width 88 height 15
